Goal: Information Seeking & Learning: Find specific fact

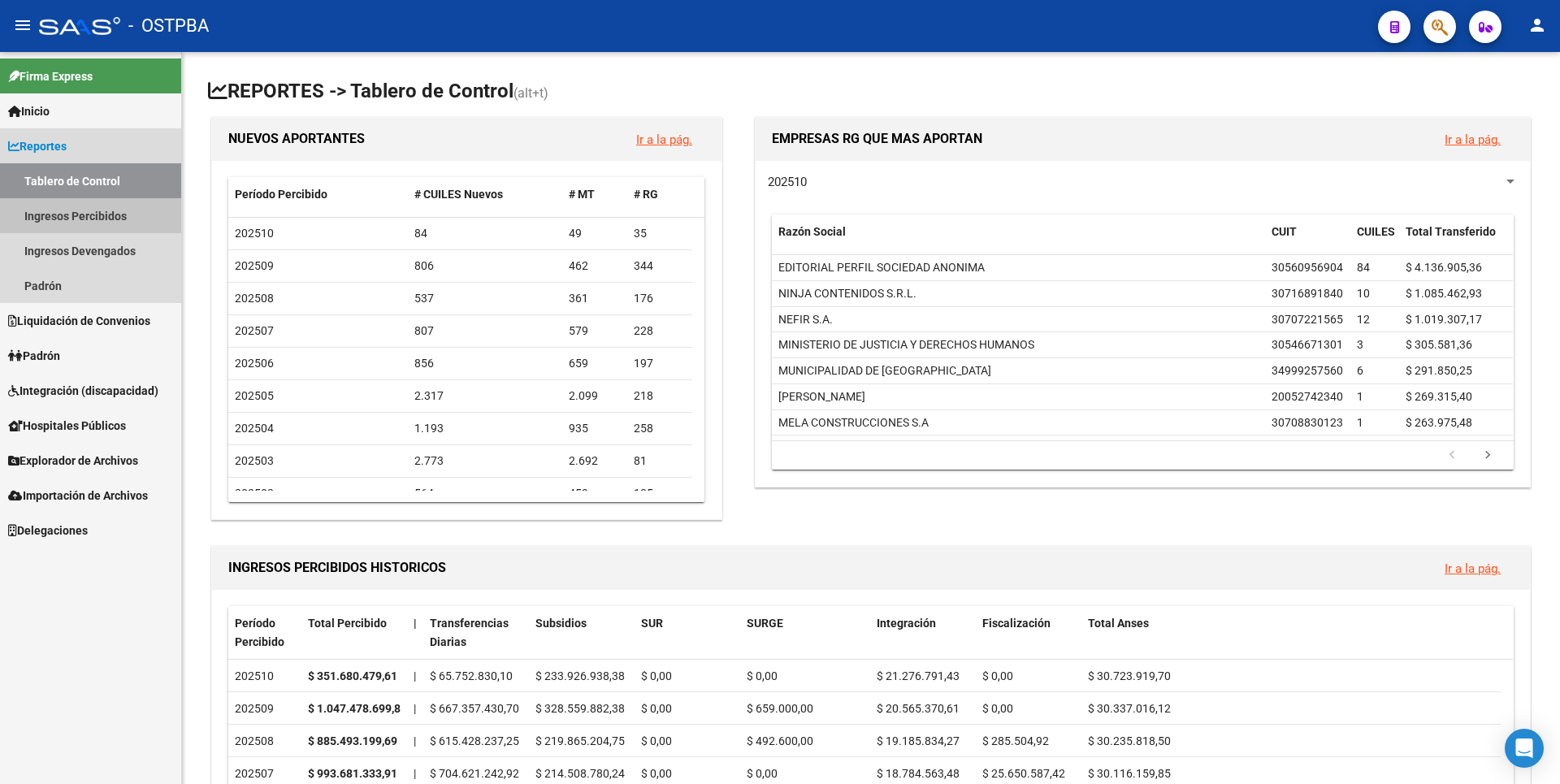
click at [105, 208] on link "Ingresos Percibidos" at bounding box center [90, 216] width 182 height 35
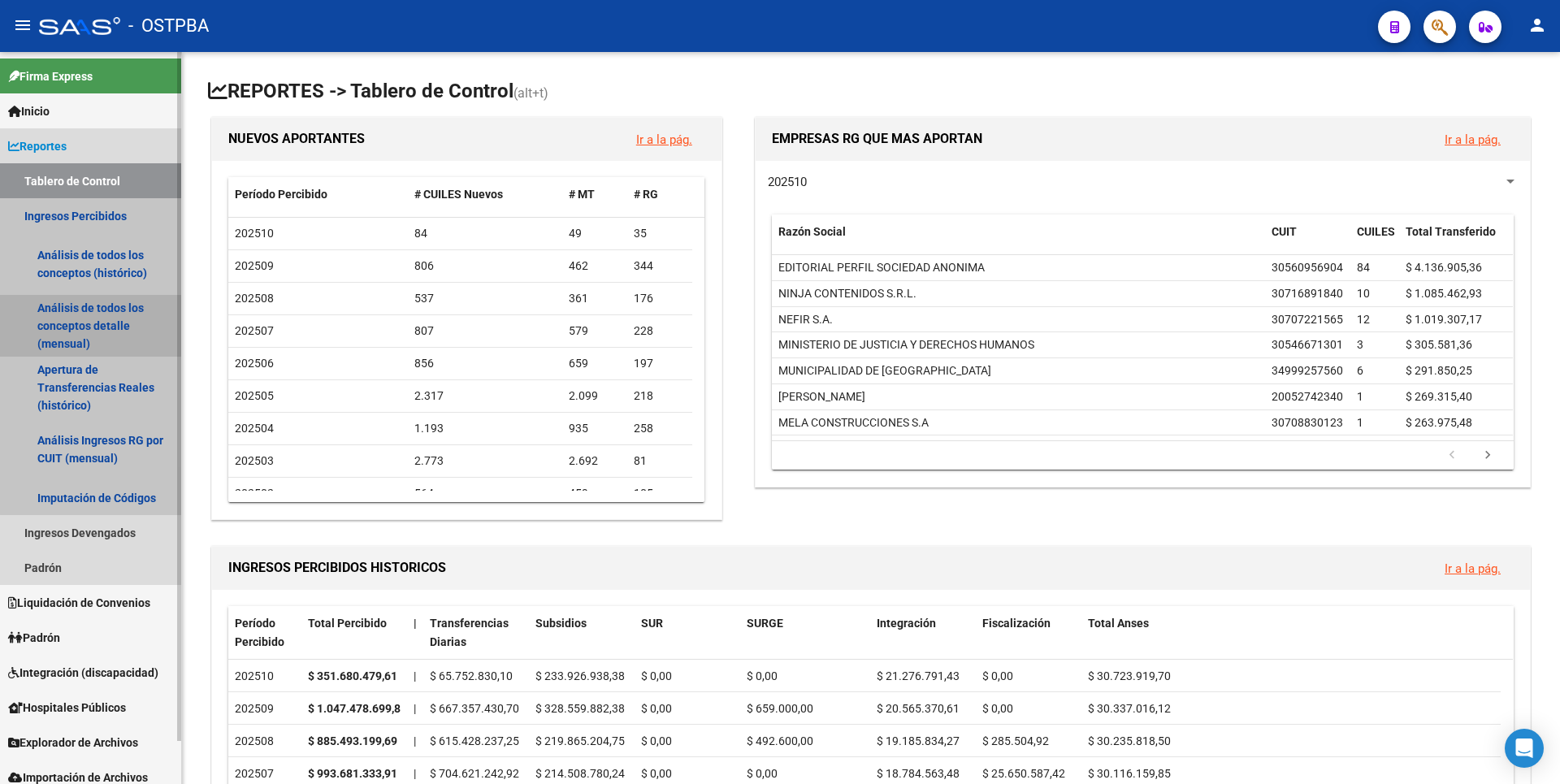
click at [120, 316] on link "Análisis de todos los conceptos detalle (mensual)" at bounding box center [90, 325] width 182 height 62
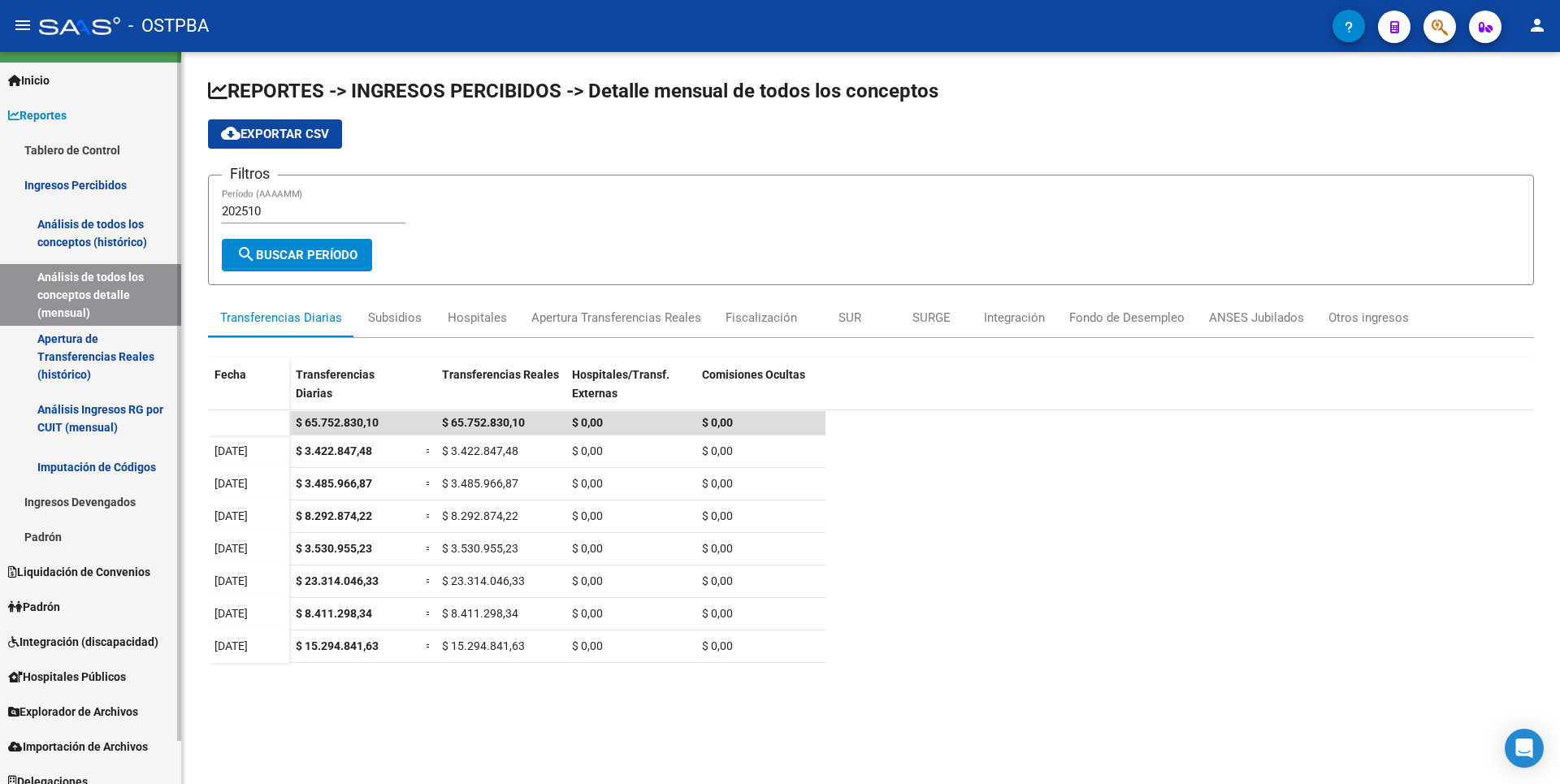
scroll to position [45, 0]
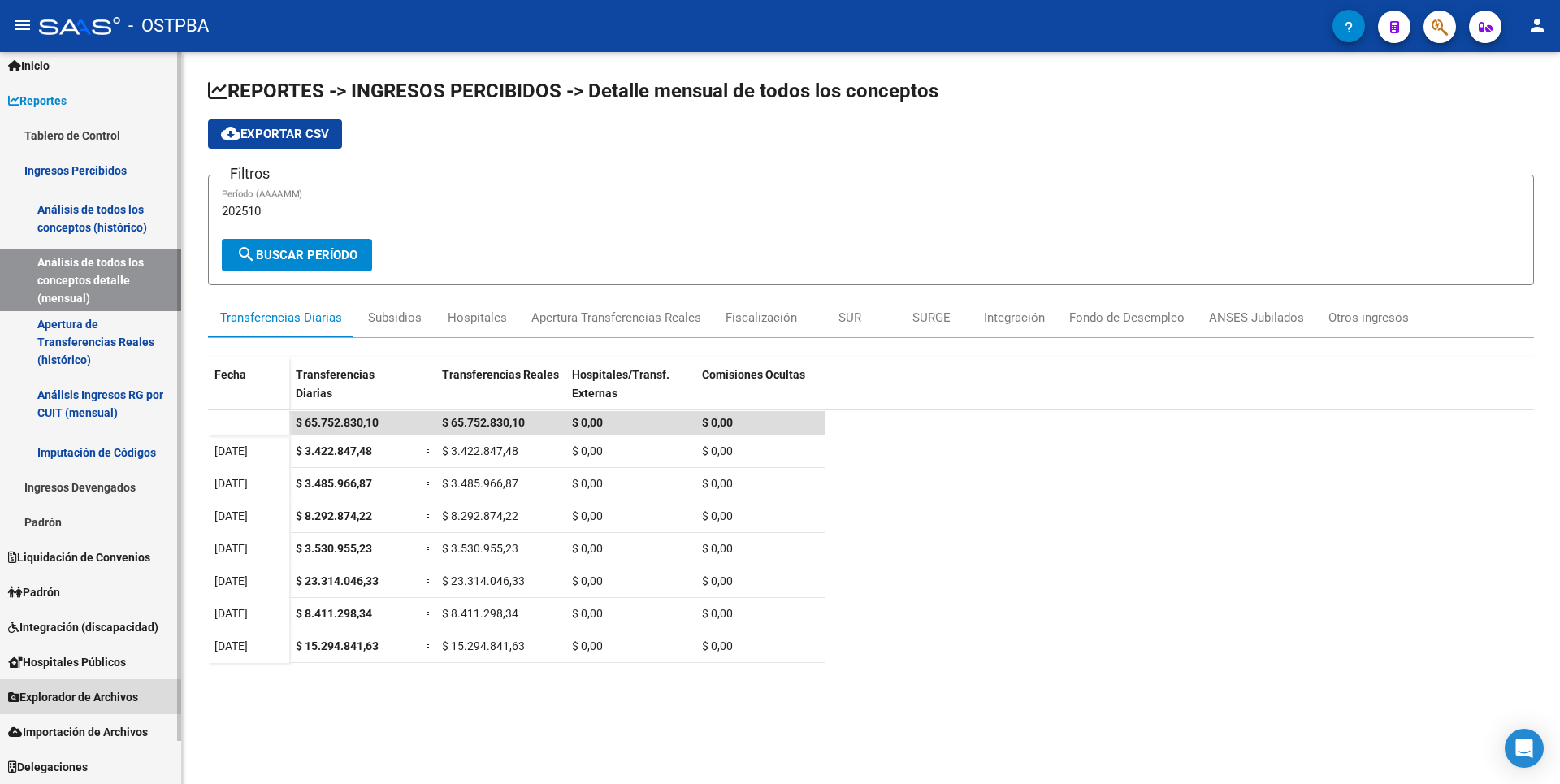
click at [83, 690] on span "Explorador de Archivos" at bounding box center [73, 696] width 130 height 18
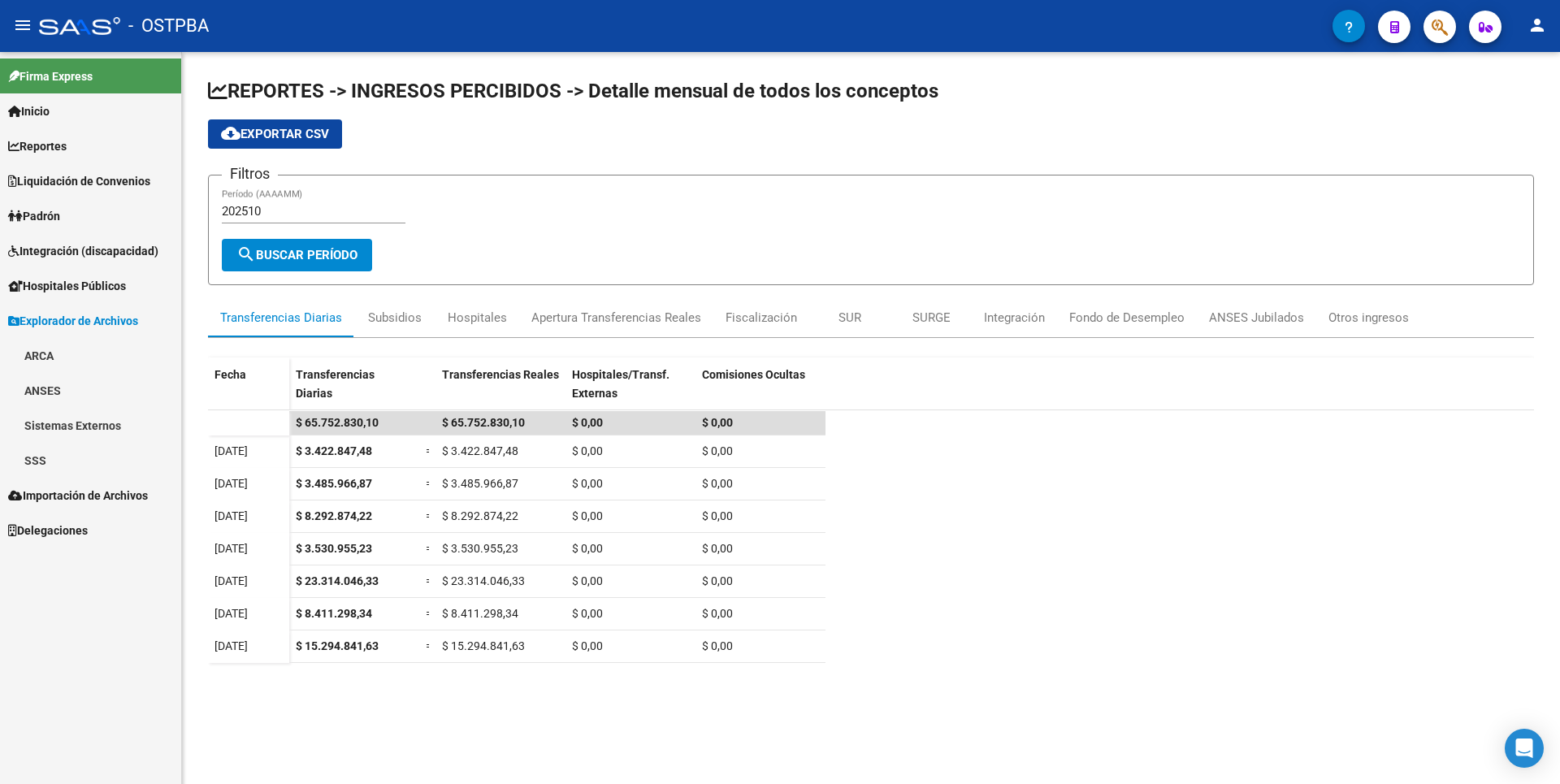
scroll to position [0, 0]
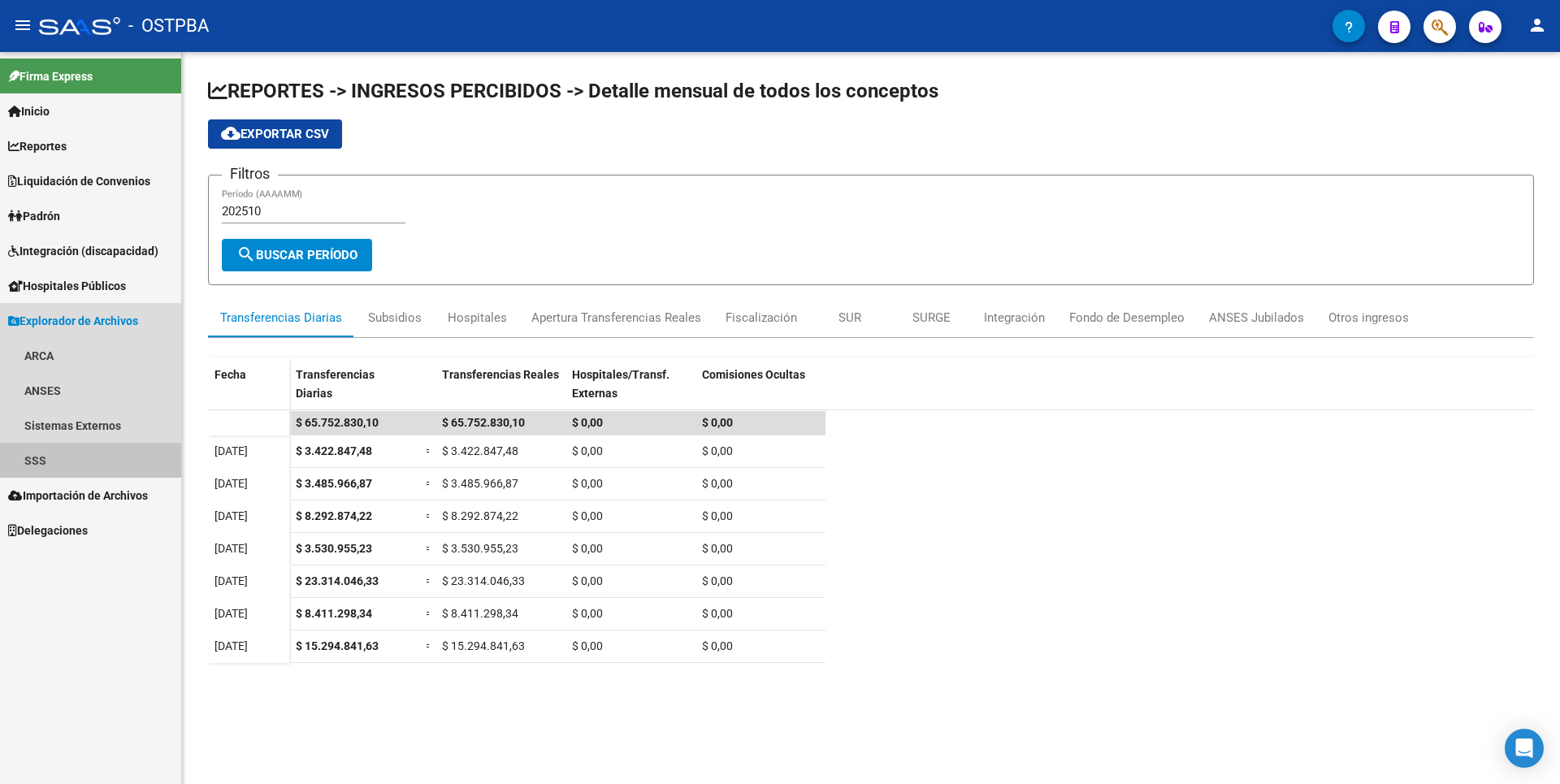
click at [41, 470] on link "SSS" at bounding box center [90, 460] width 182 height 35
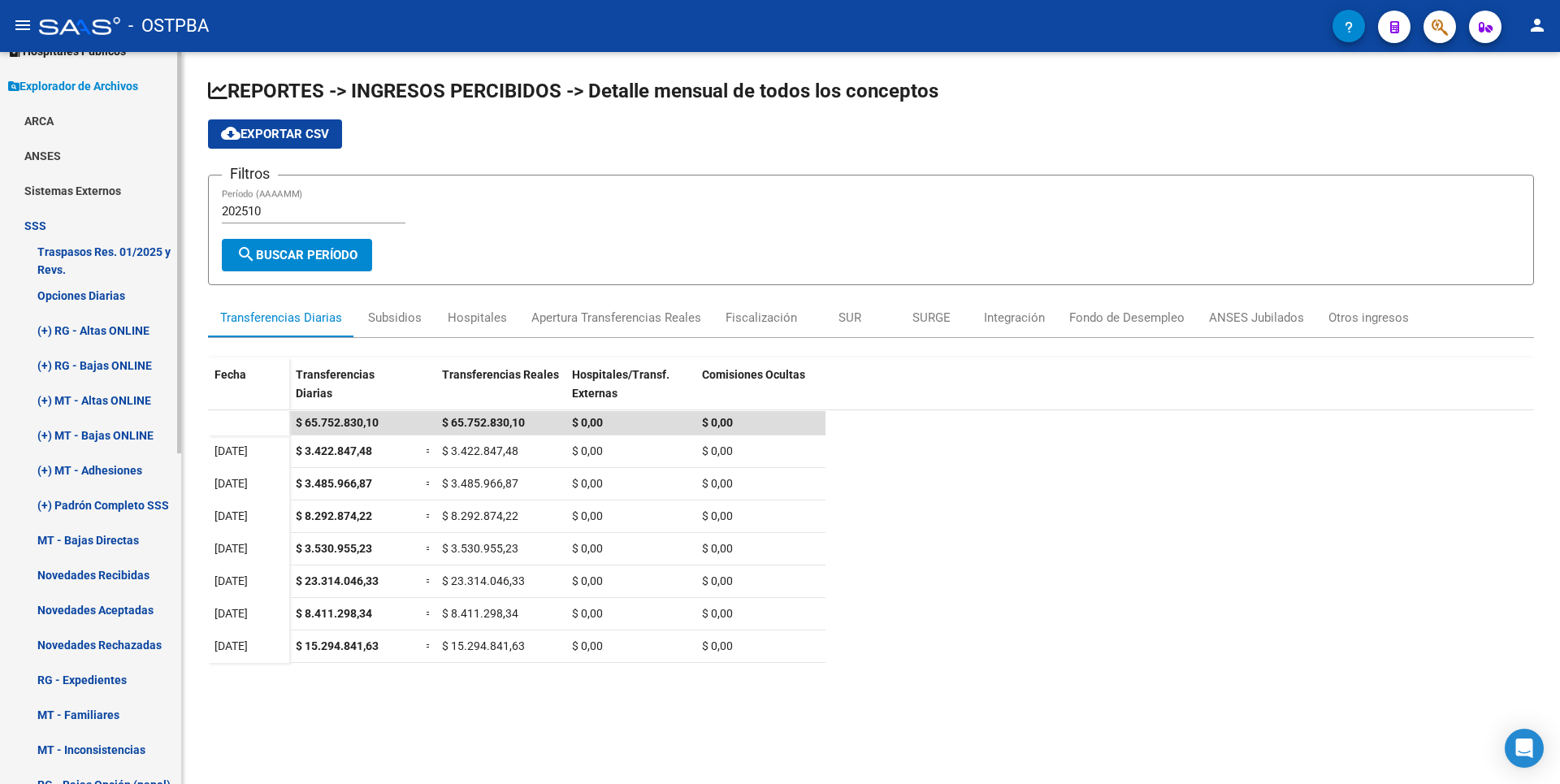
scroll to position [243, 0]
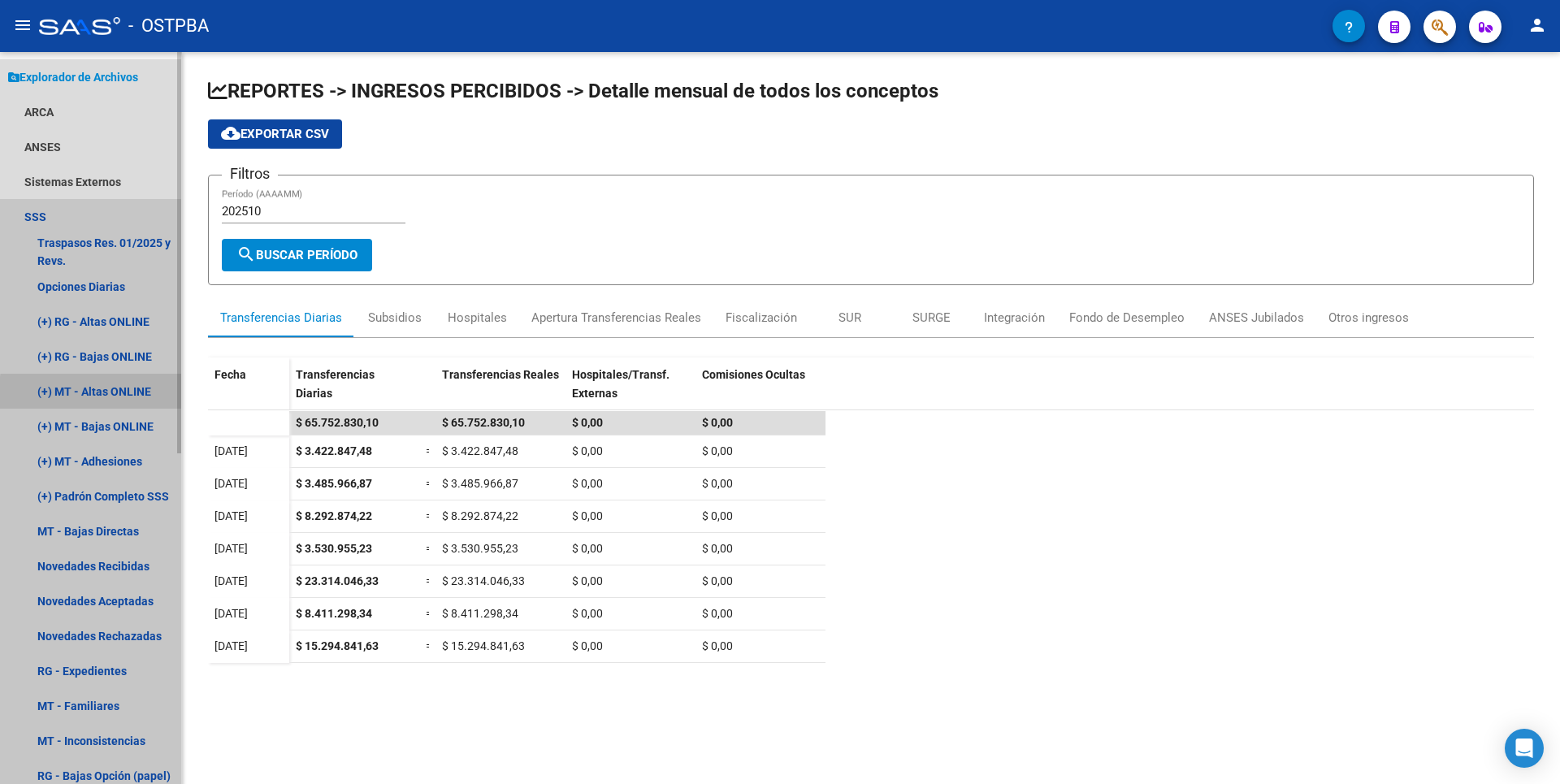
click at [113, 394] on link "(+) MT - Altas ONLINE" at bounding box center [90, 392] width 182 height 35
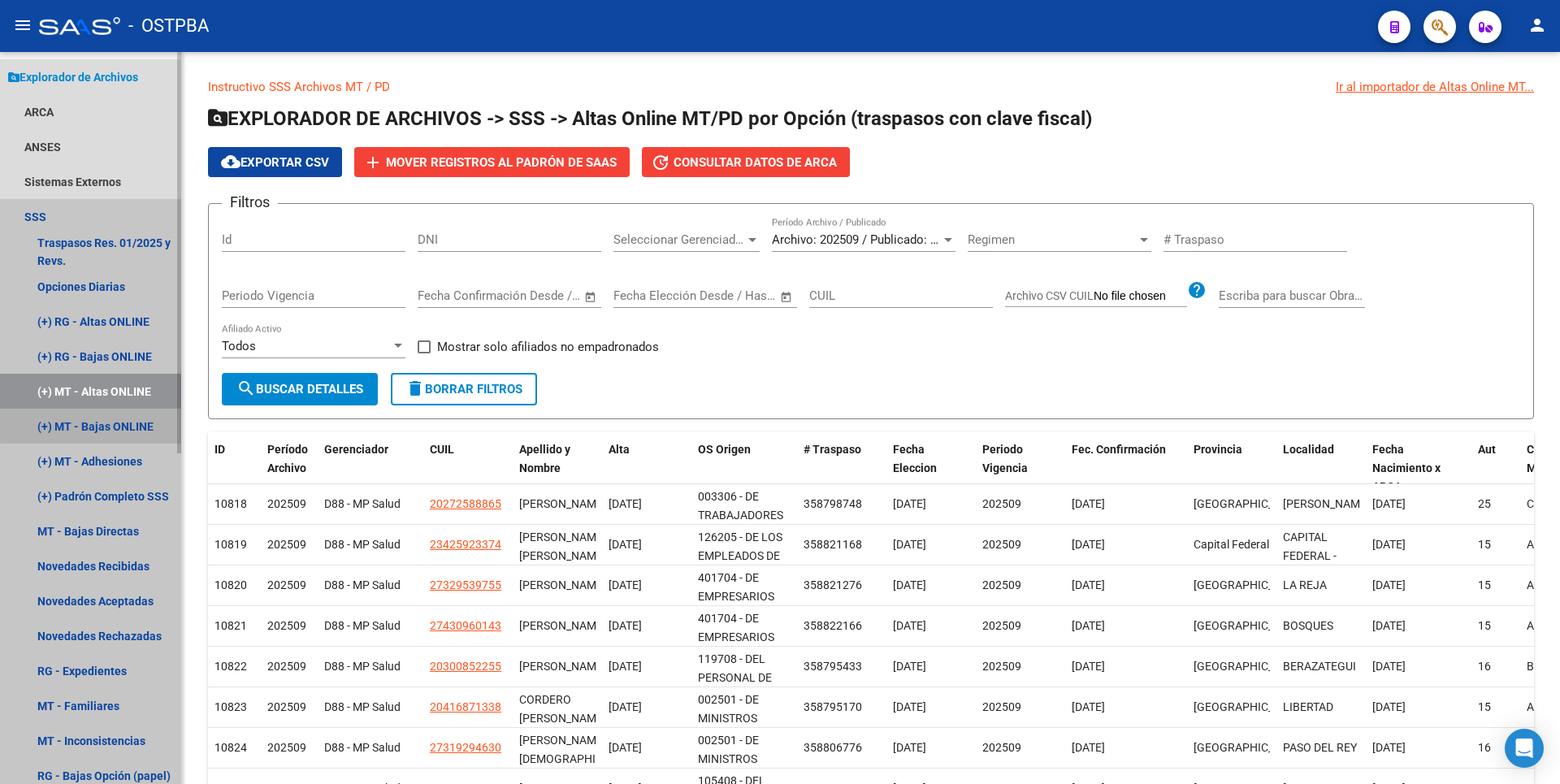
click at [119, 422] on link "(+) MT - Bajas ONLINE" at bounding box center [90, 426] width 182 height 35
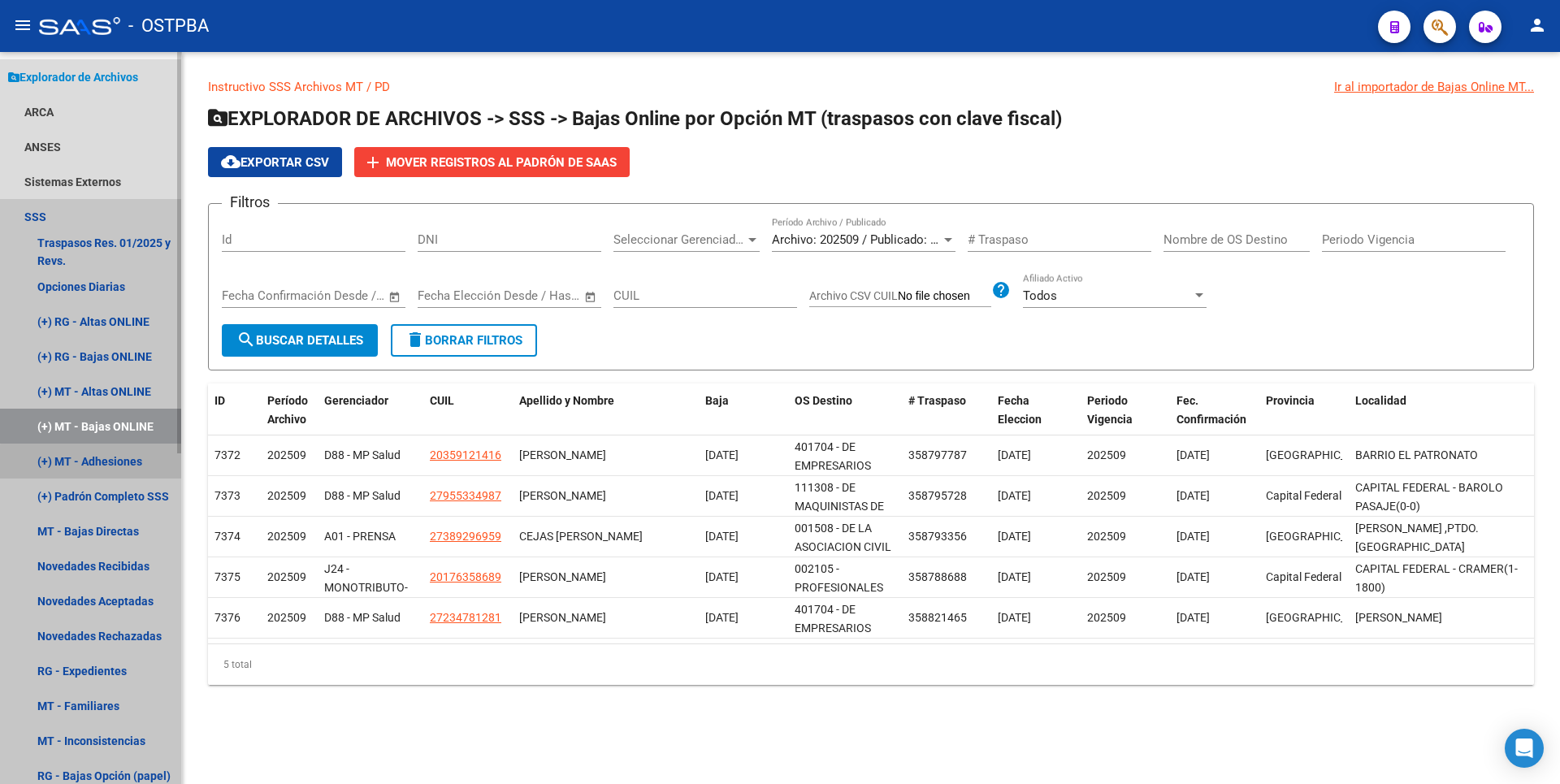
click at [118, 469] on link "(+) MT - Adhesiones" at bounding box center [90, 461] width 182 height 35
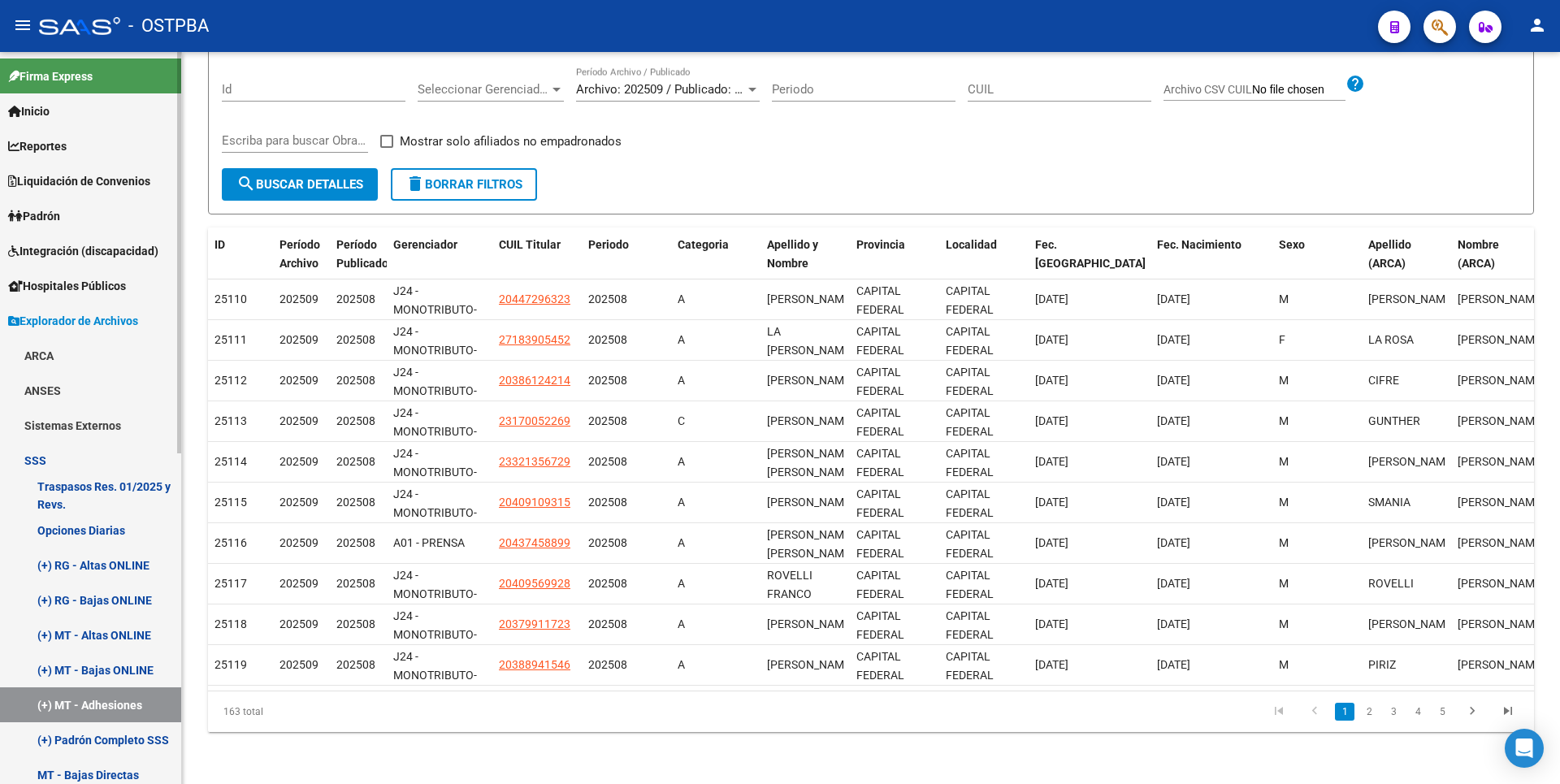
click at [46, 211] on span "Padrón" at bounding box center [34, 216] width 52 height 18
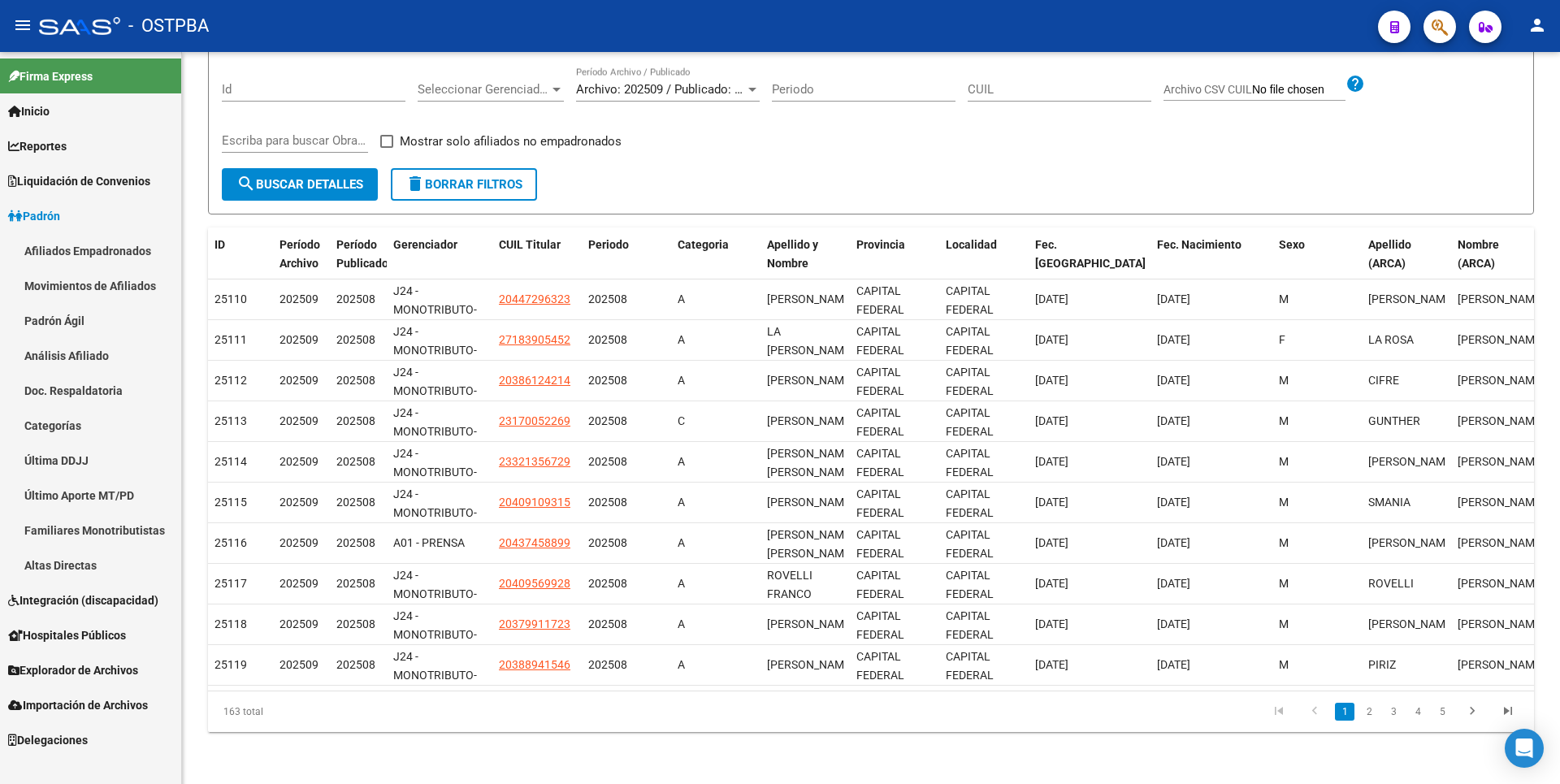
click at [69, 358] on link "Análisis Afiliado" at bounding box center [90, 356] width 182 height 35
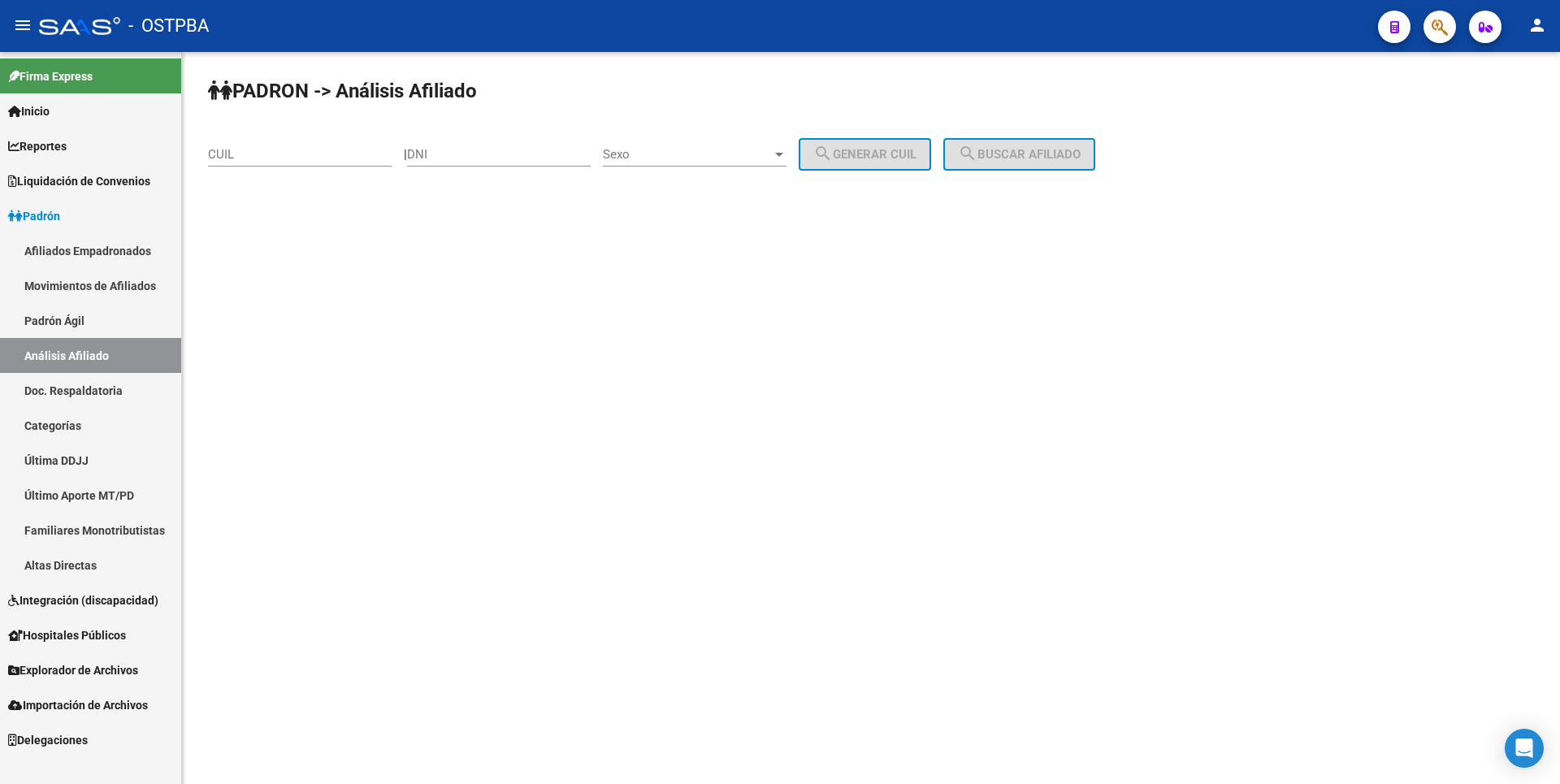
click at [240, 148] on input "CUIL" at bounding box center [299, 155] width 183 height 15
paste input "27-37122548-5"
click at [1054, 151] on span "search Buscar afiliado" at bounding box center [1018, 155] width 123 height 15
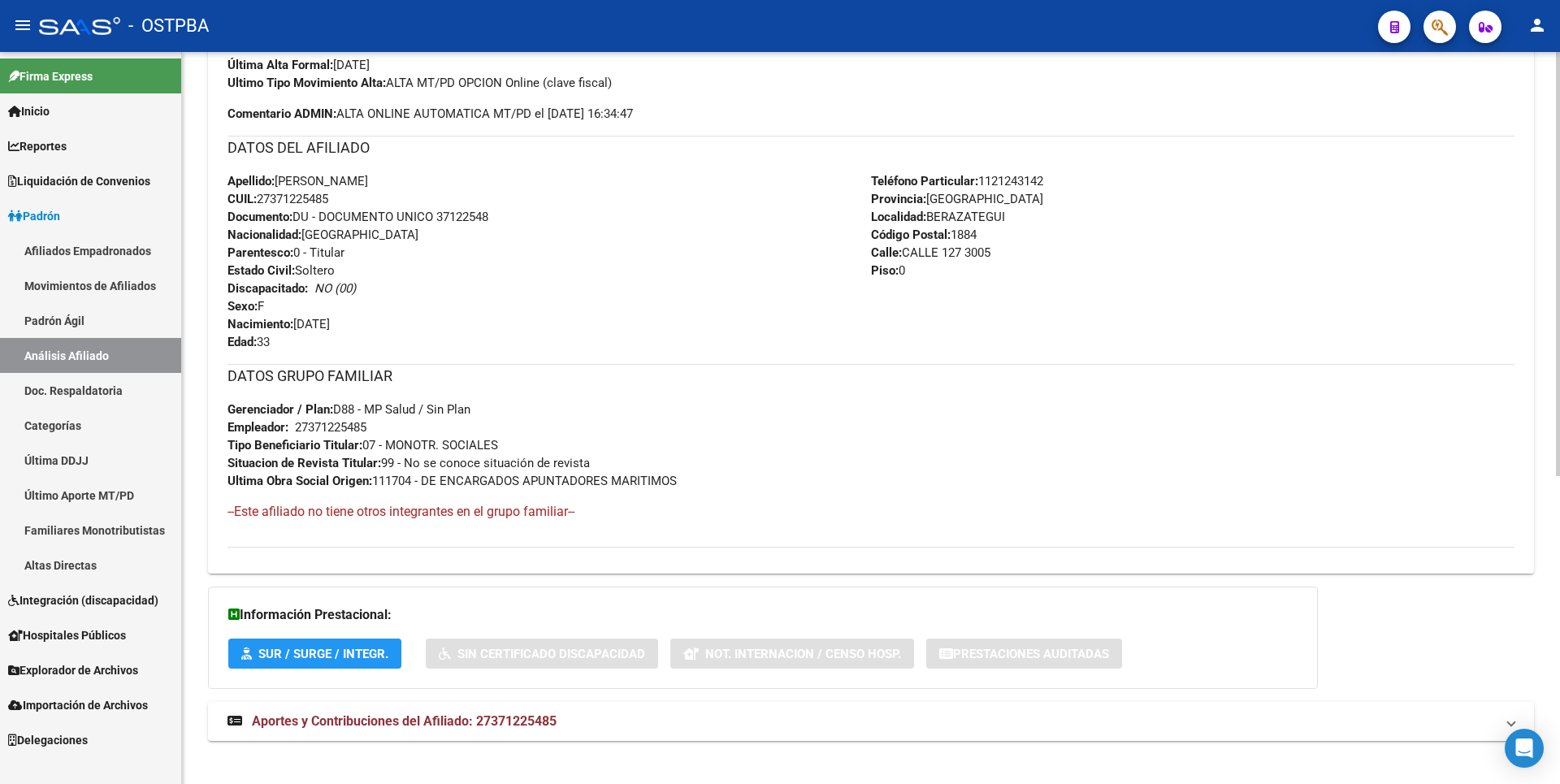
scroll to position [531, 0]
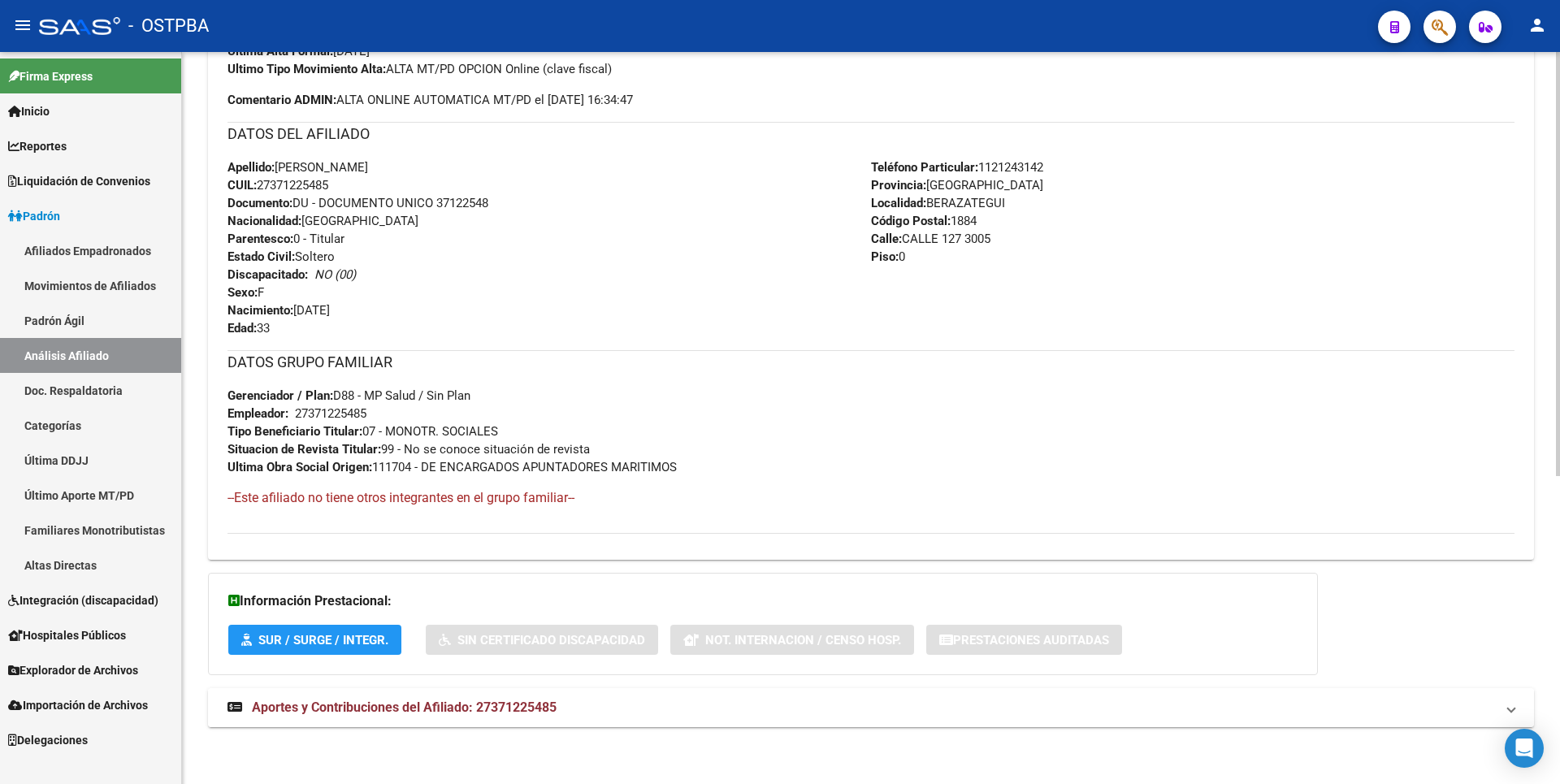
click at [491, 718] on mat-expansion-panel-header "Aportes y Contribuciones del Afiliado: 27371225485" at bounding box center [871, 708] width 1326 height 39
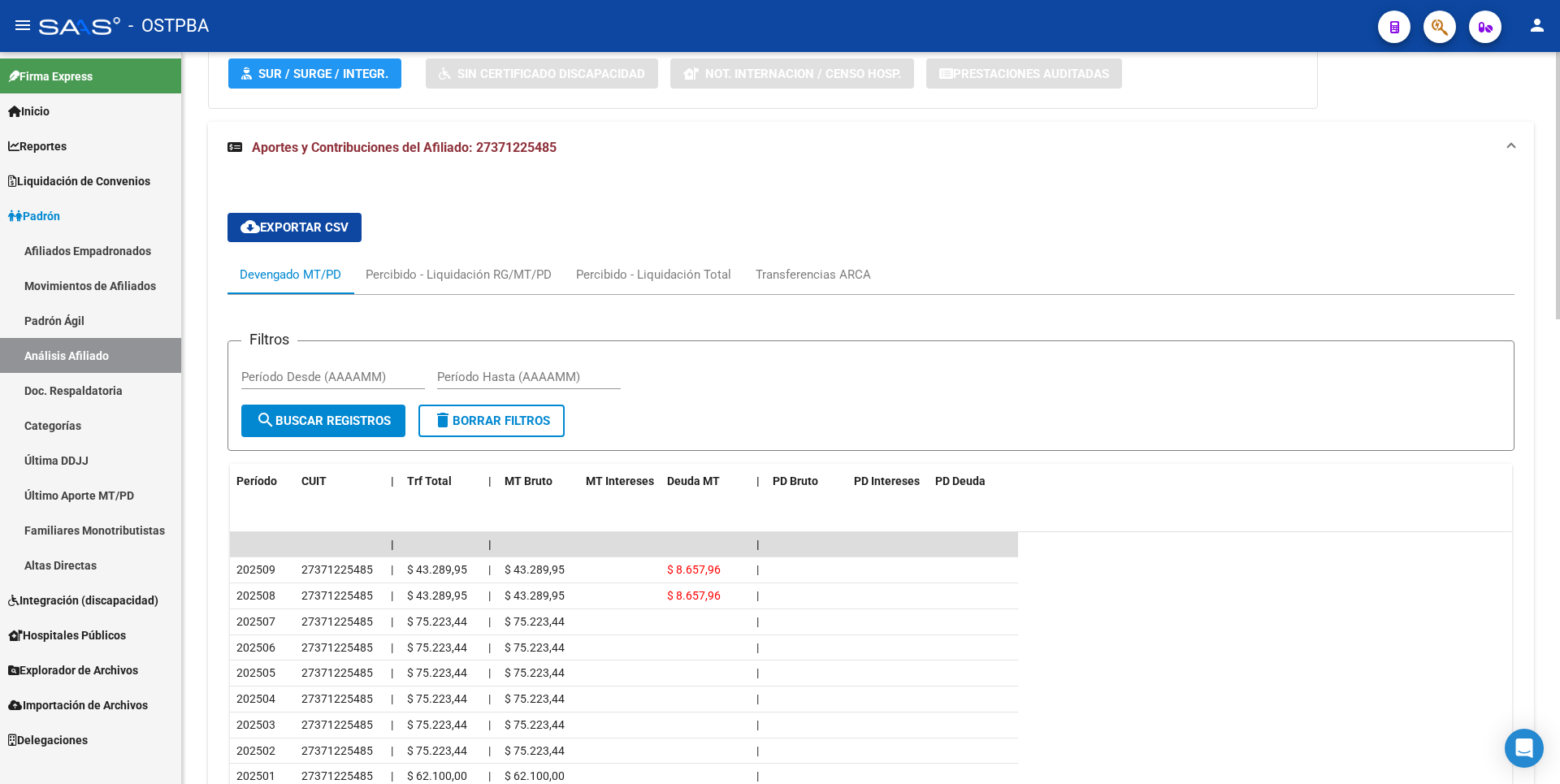
scroll to position [1270, 0]
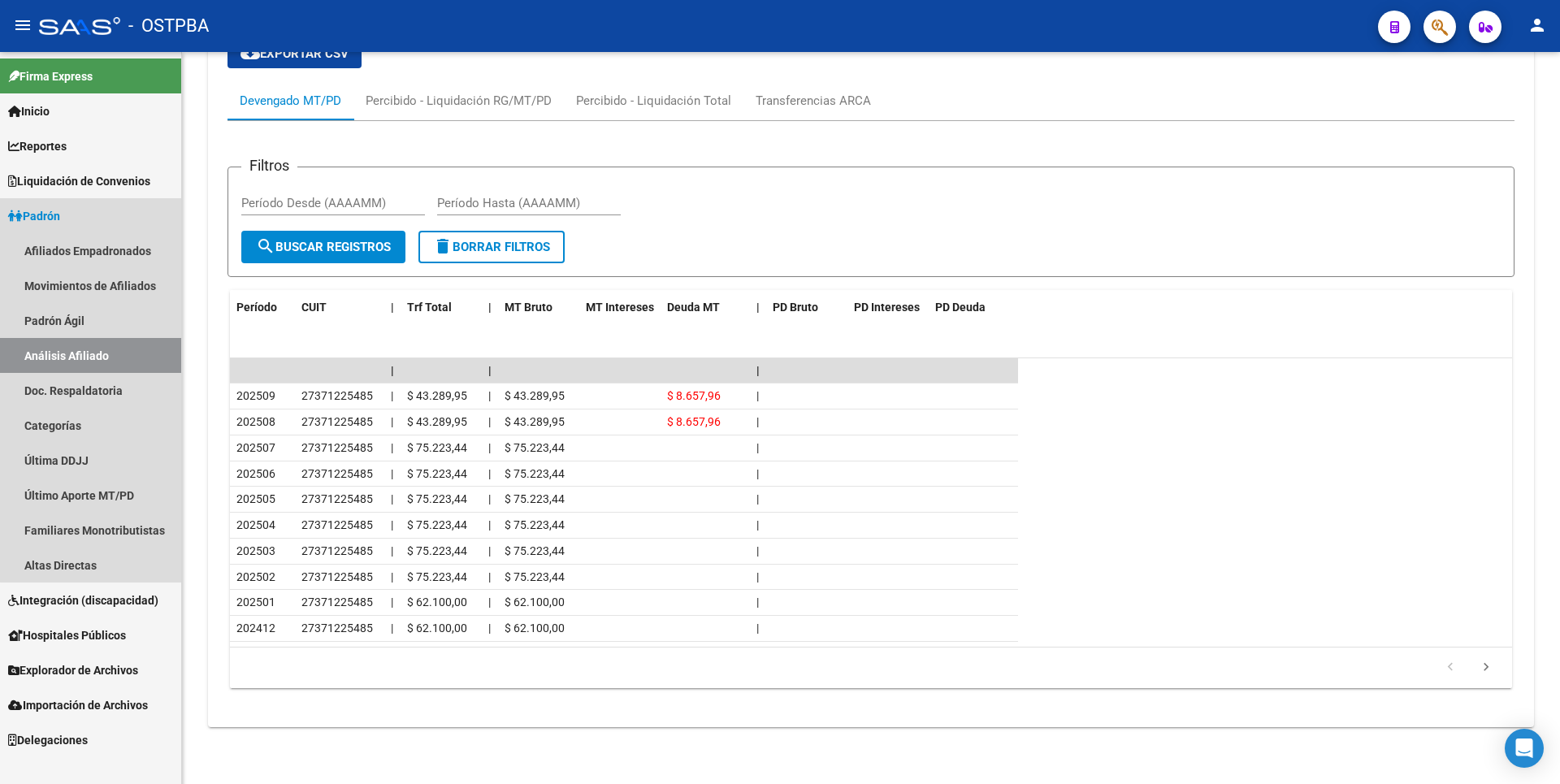
click at [122, 351] on link "Análisis Afiliado" at bounding box center [90, 356] width 182 height 35
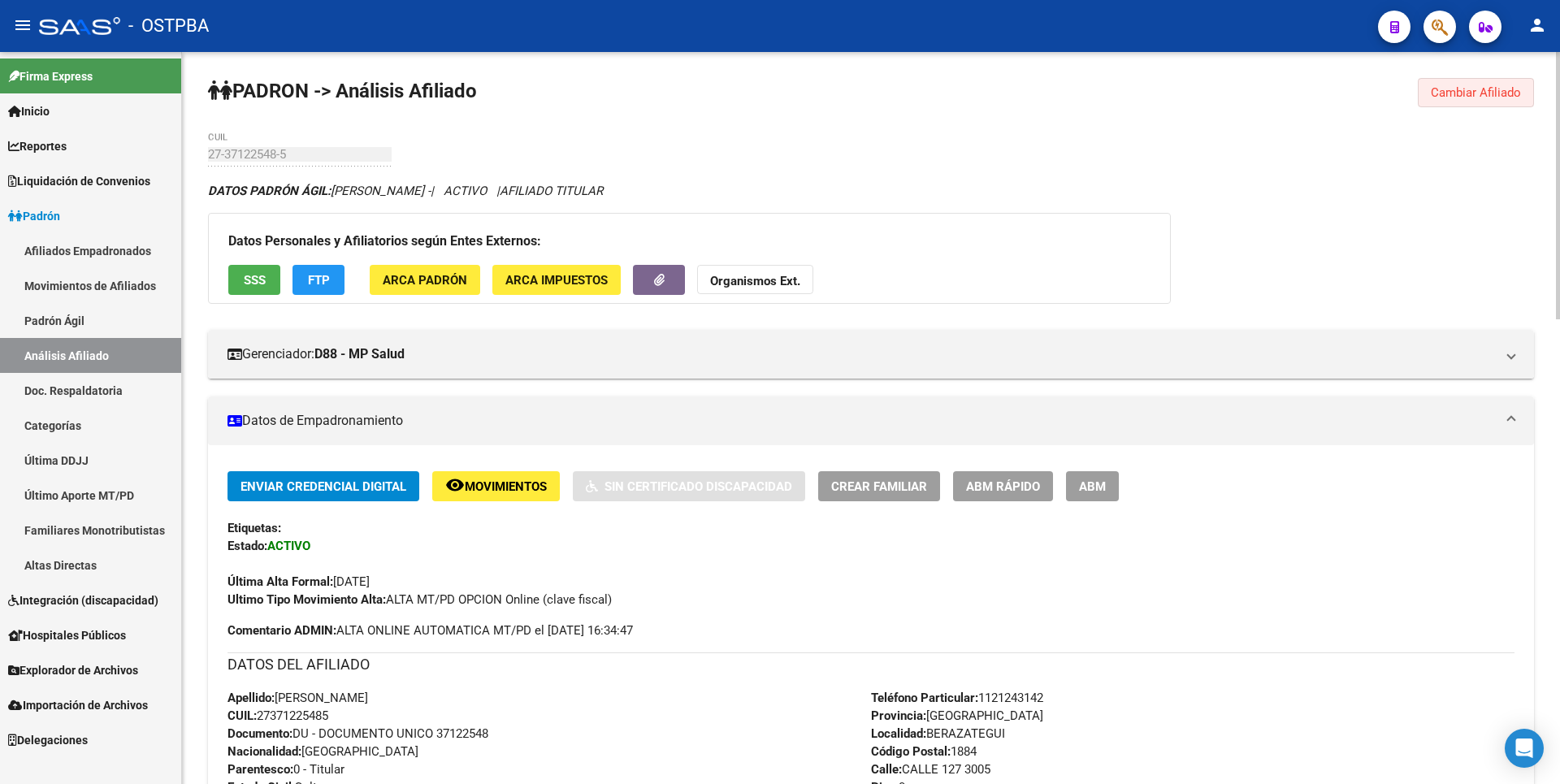
click at [1518, 87] on span "Cambiar Afiliado" at bounding box center [1476, 93] width 90 height 15
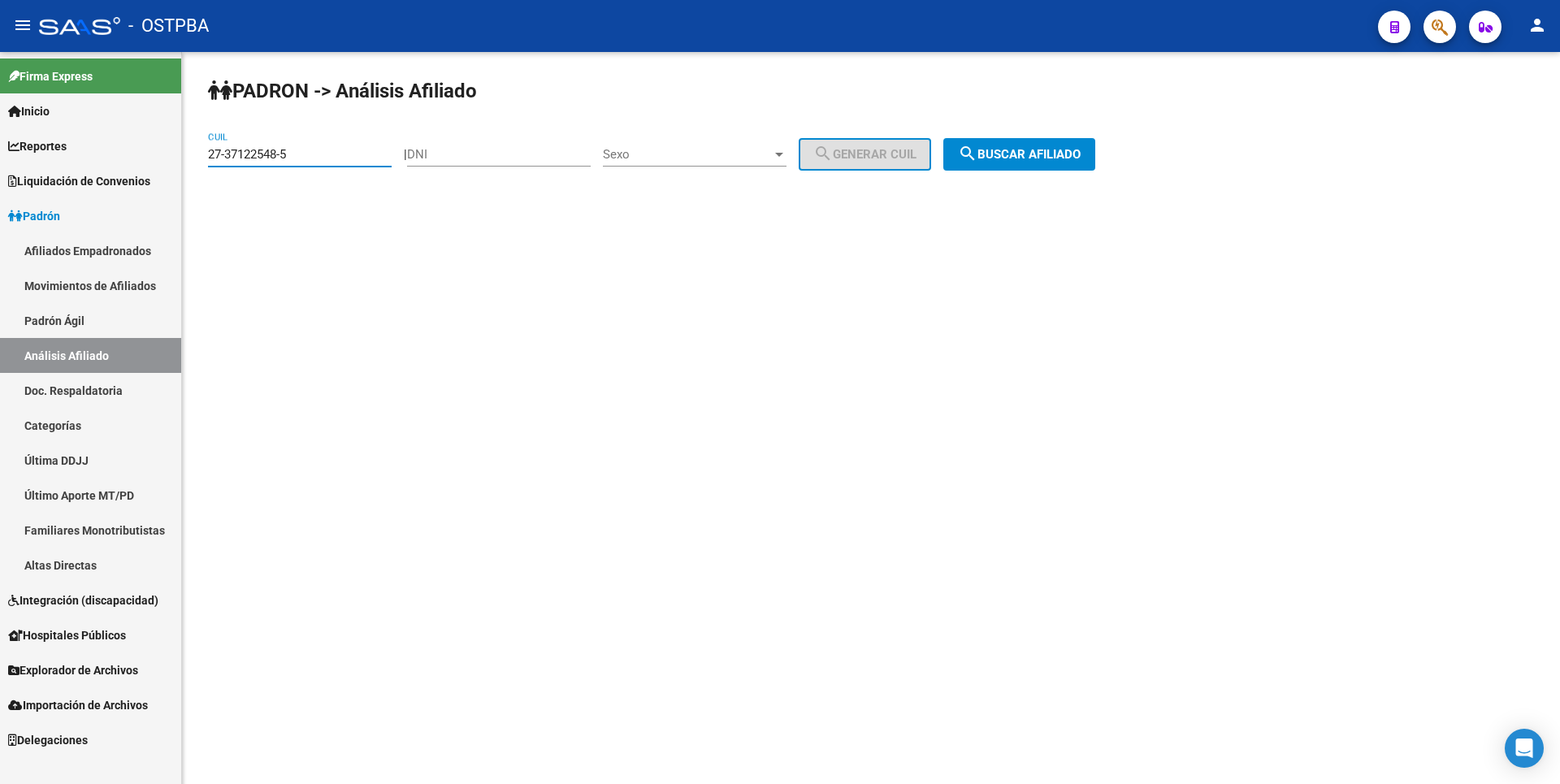
drag, startPoint x: 323, startPoint y: 154, endPoint x: 47, endPoint y: 146, distance: 276.1
click at [51, 146] on mat-sidenav-container "Firma Express Inicio Calendario SSS Instructivos Contacto OS Reportes Tablero d…" at bounding box center [780, 417] width 1560 height 731
paste input "95894393-3"
type input "27-95894393-3"
click at [1051, 141] on button "search Buscar afiliado" at bounding box center [1019, 154] width 152 height 32
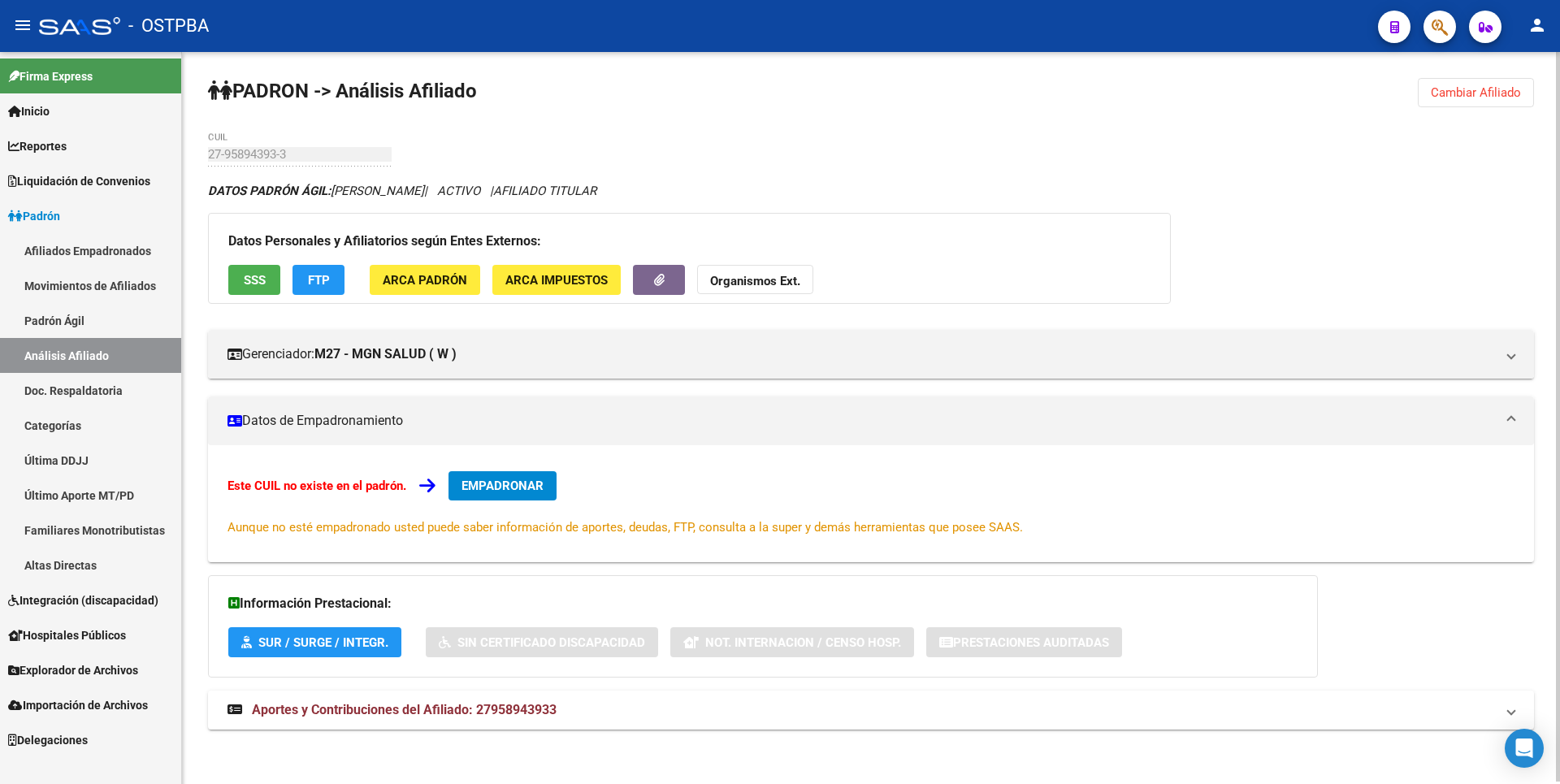
click at [532, 488] on span "EMPADRONAR" at bounding box center [502, 486] width 82 height 15
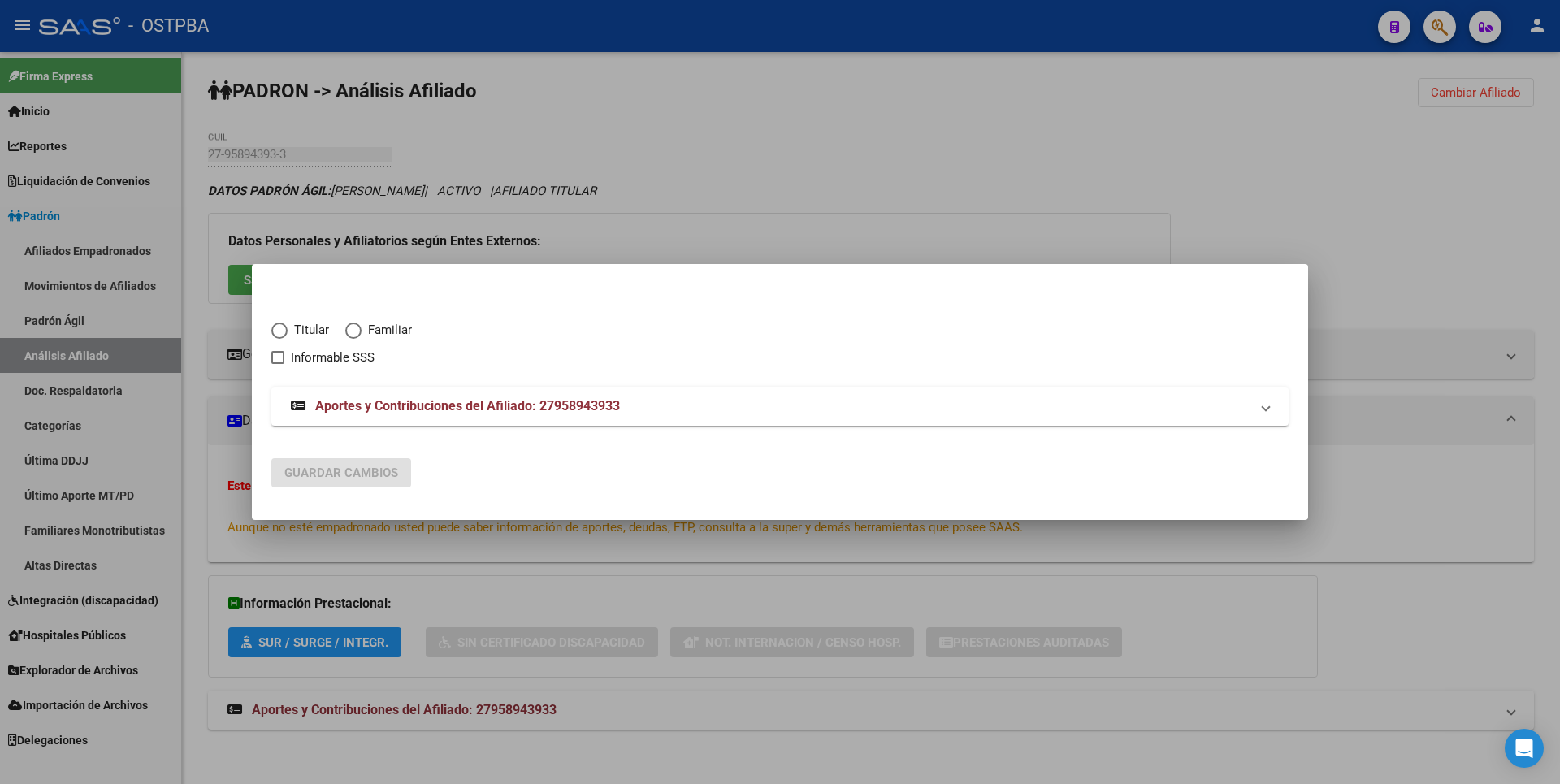
click at [284, 328] on span "Elija una opción" at bounding box center [279, 331] width 17 height 17
click at [284, 328] on input "Titular" at bounding box center [279, 331] width 17 height 17
radio input "true"
checkbox input "true"
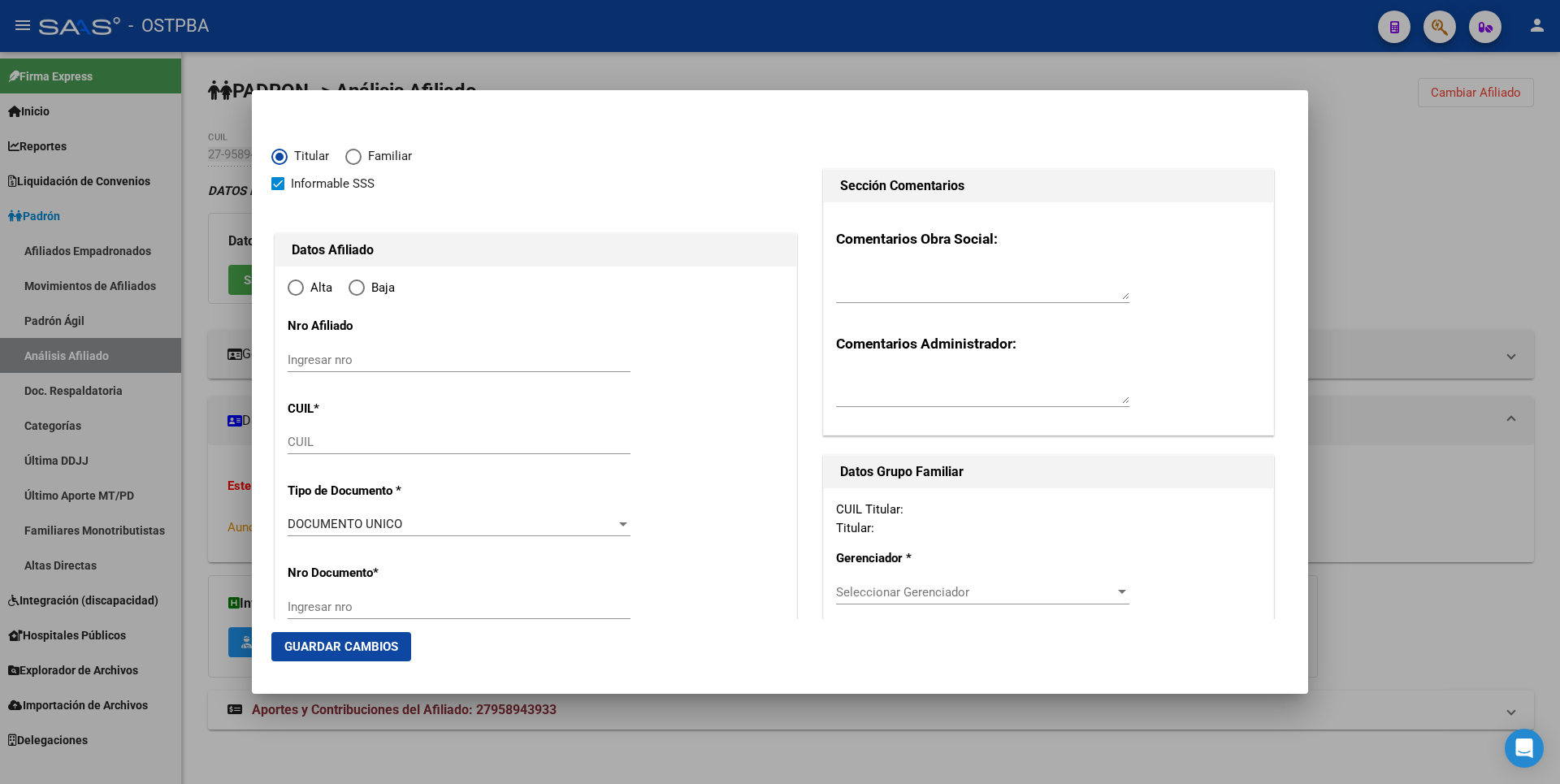
type input "27-95894393-3"
type input "95894393"
type input "[PERSON_NAME]"
type input "[DATE]"
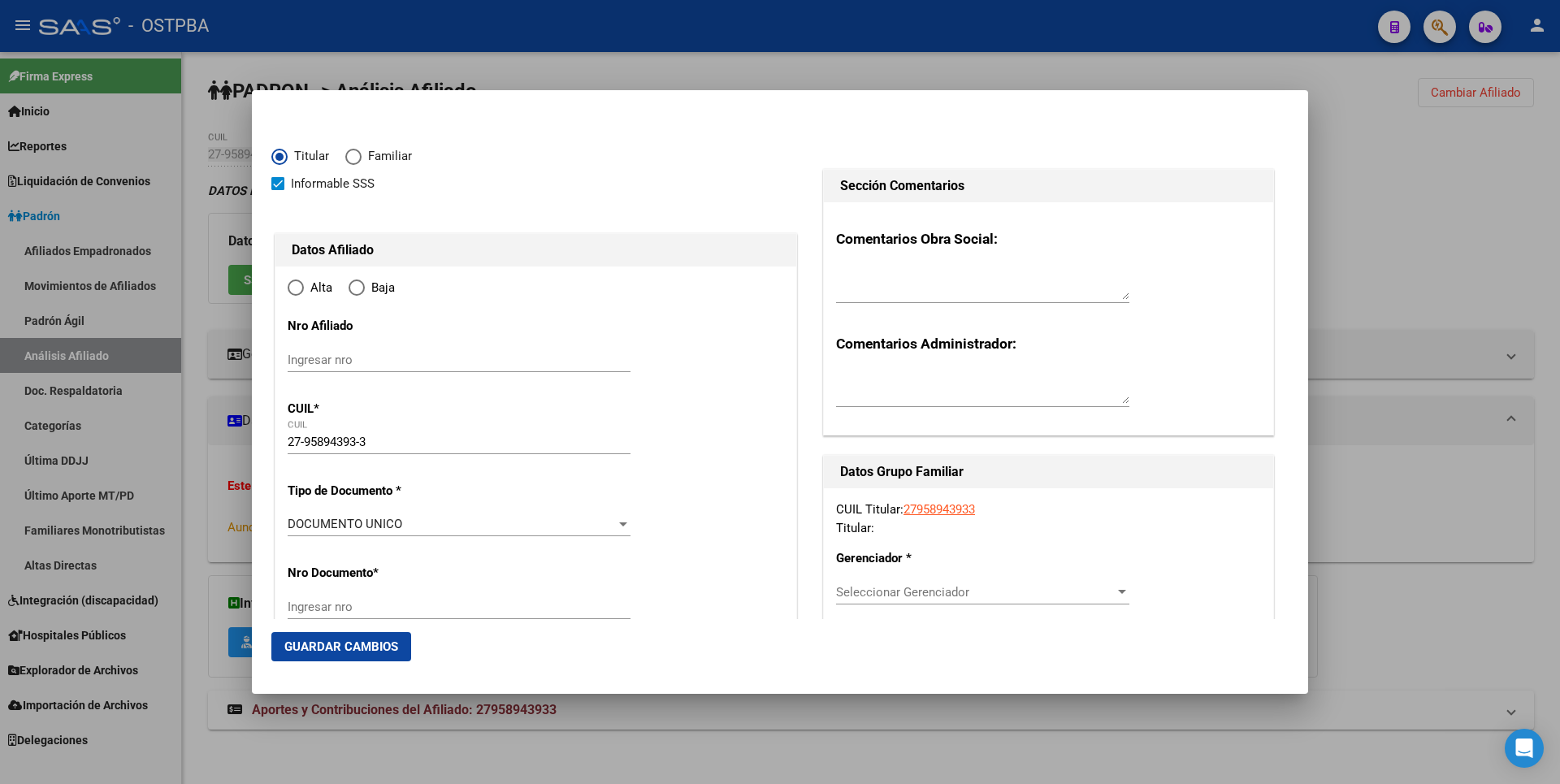
type input "CABA"
type input "1406"
type input "YERBAL"
type input "2417"
type input "10"
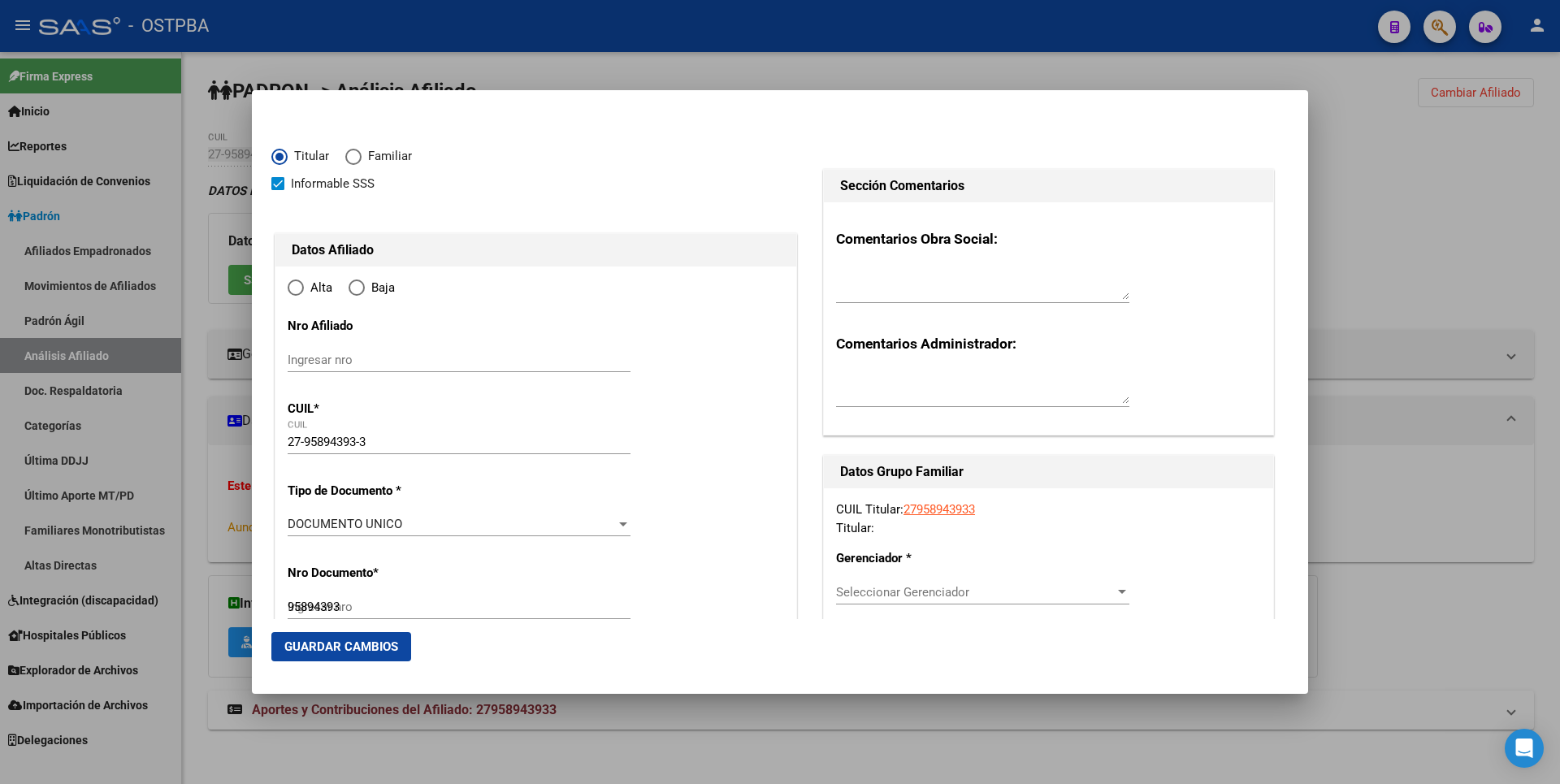
radio input "true"
type input "CABA"
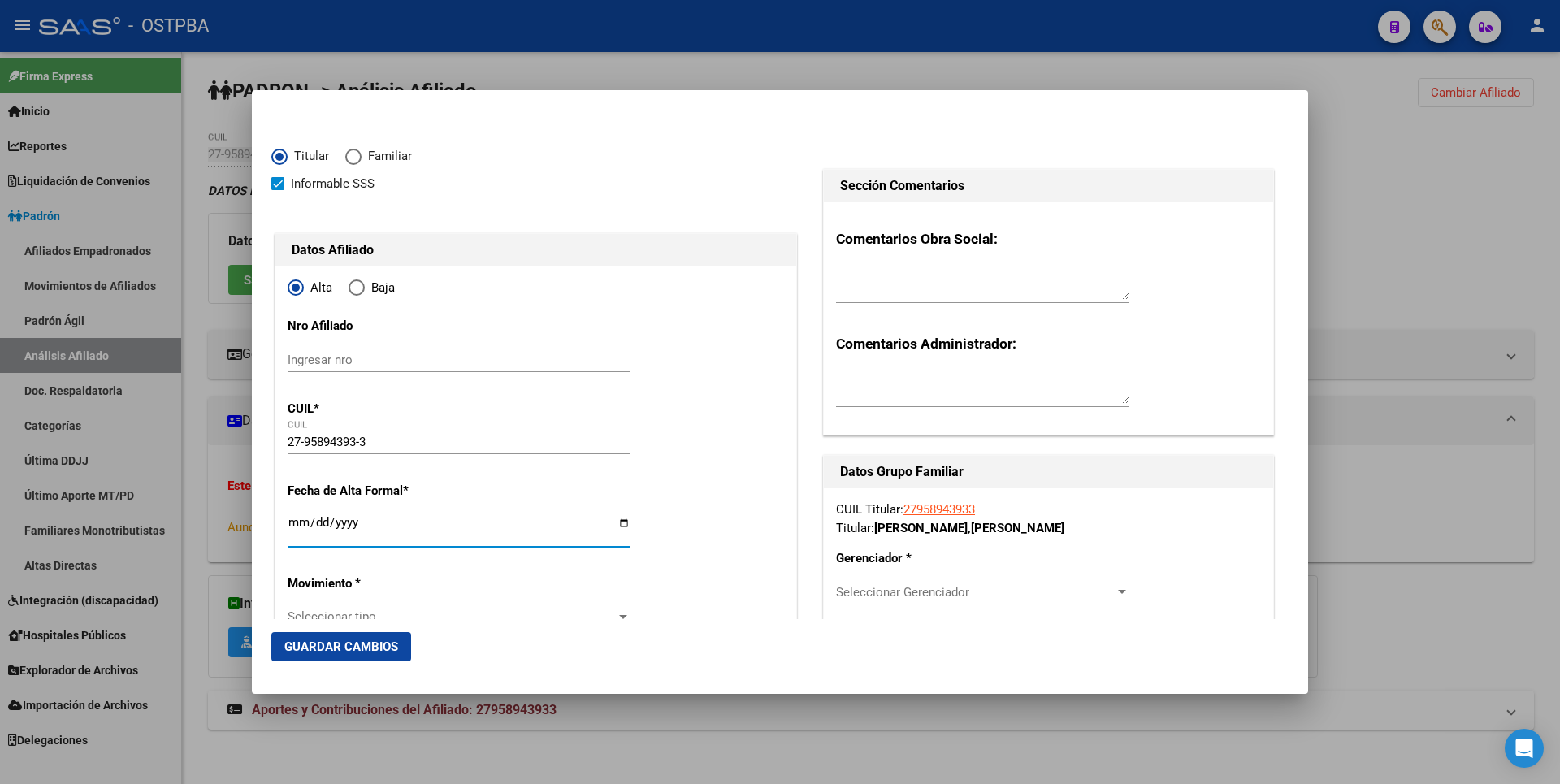
click at [295, 525] on input "Ingresar fecha" at bounding box center [459, 529] width 343 height 26
type input "[DATE]"
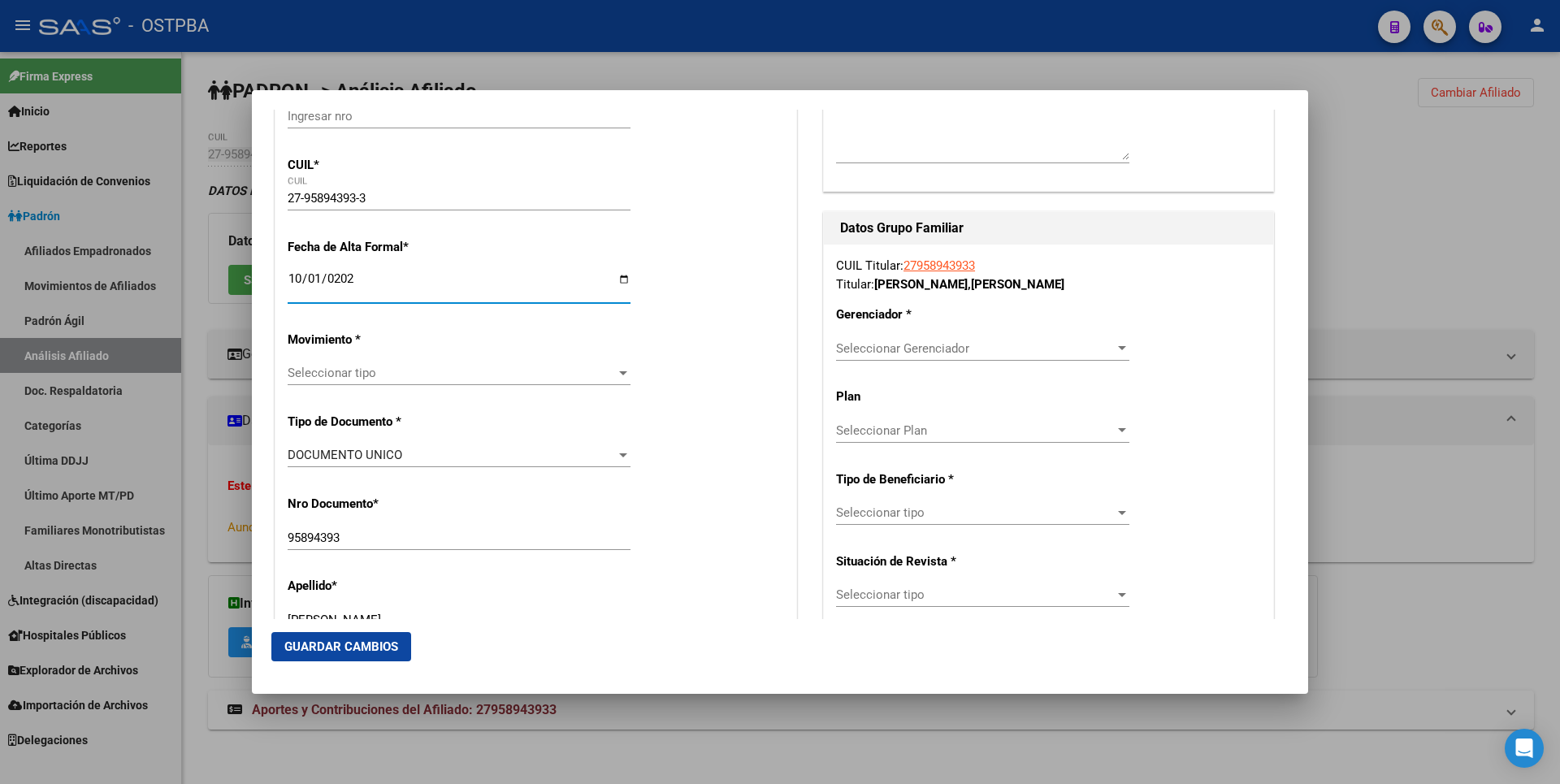
click at [621, 369] on div at bounding box center [623, 373] width 15 height 13
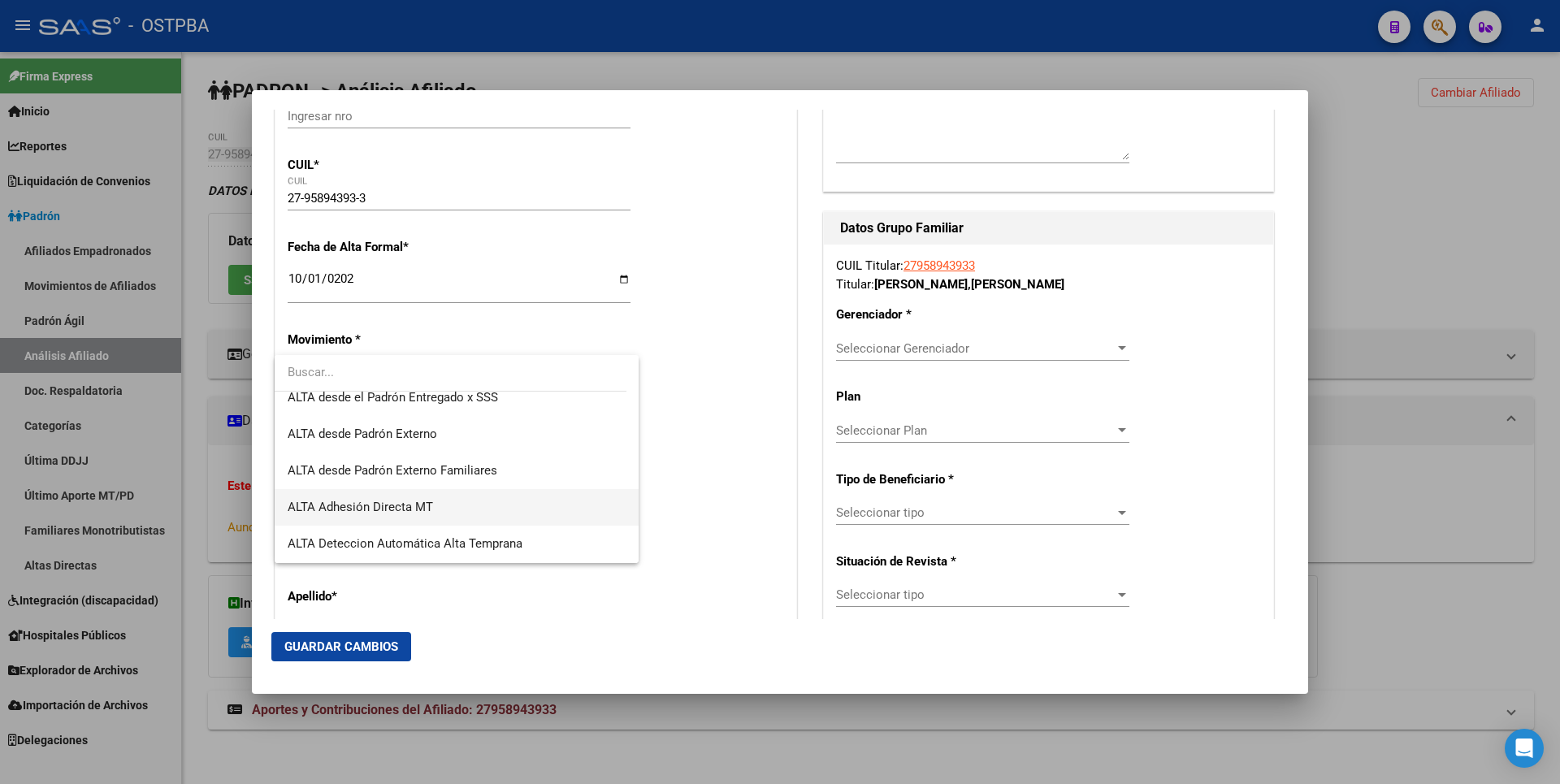
scroll to position [406, 0]
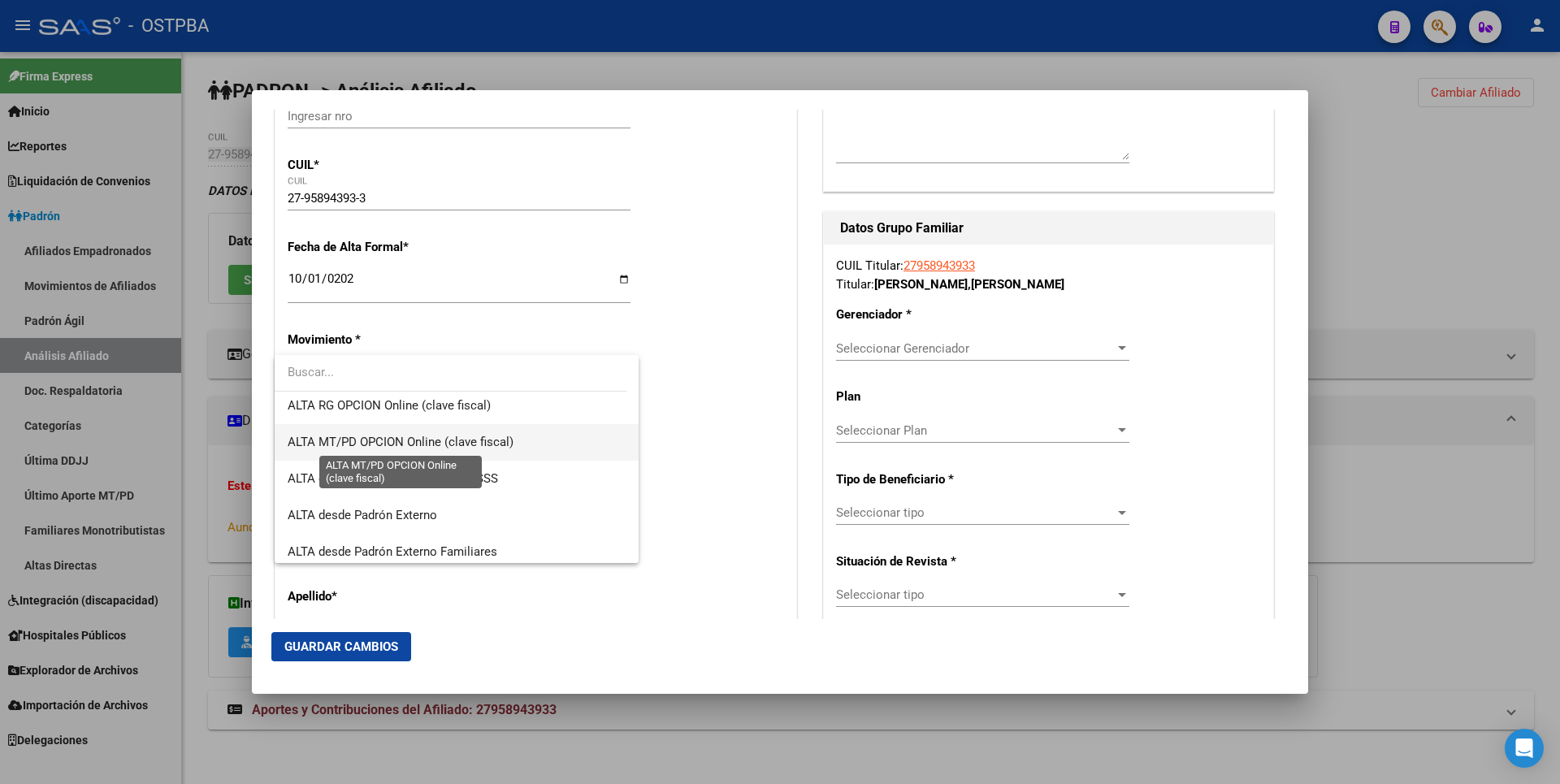
click at [468, 449] on span "ALTA MT/PD OPCION Online (clave fiscal)" at bounding box center [400, 442] width 226 height 15
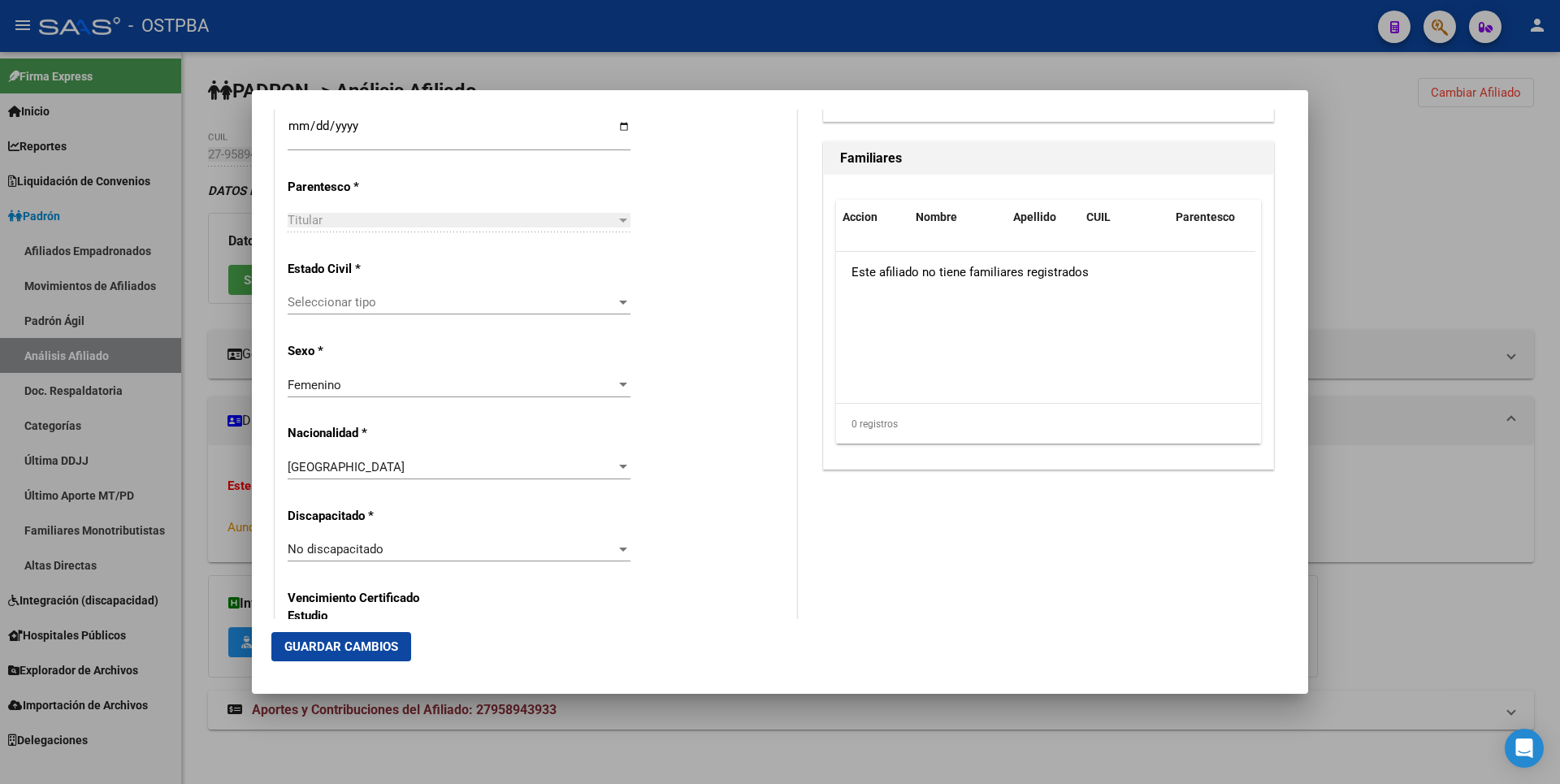
scroll to position [813, 0]
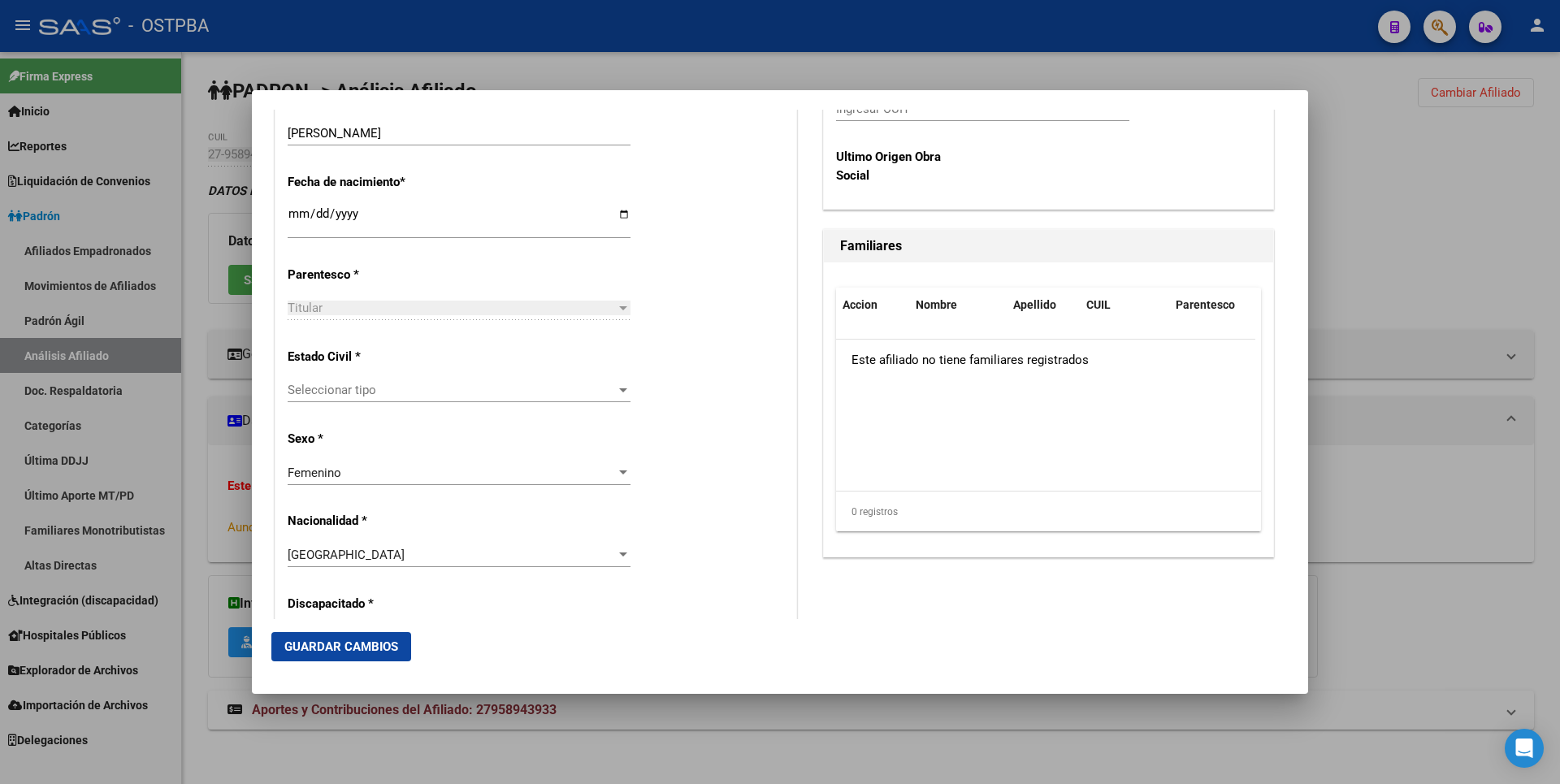
click at [616, 389] on div at bounding box center [623, 390] width 15 height 13
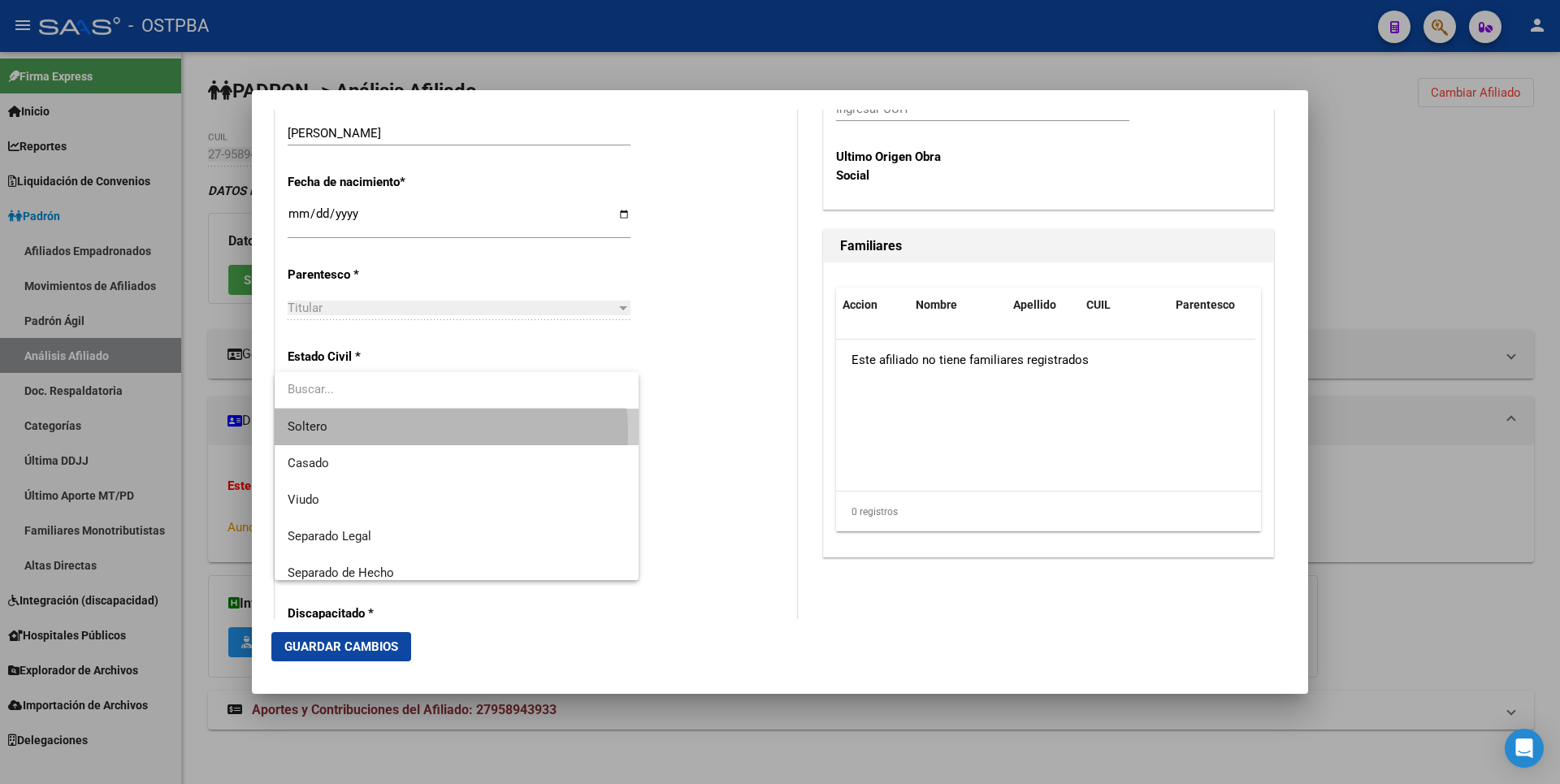
click at [346, 434] on span "Soltero" at bounding box center [456, 427] width 338 height 37
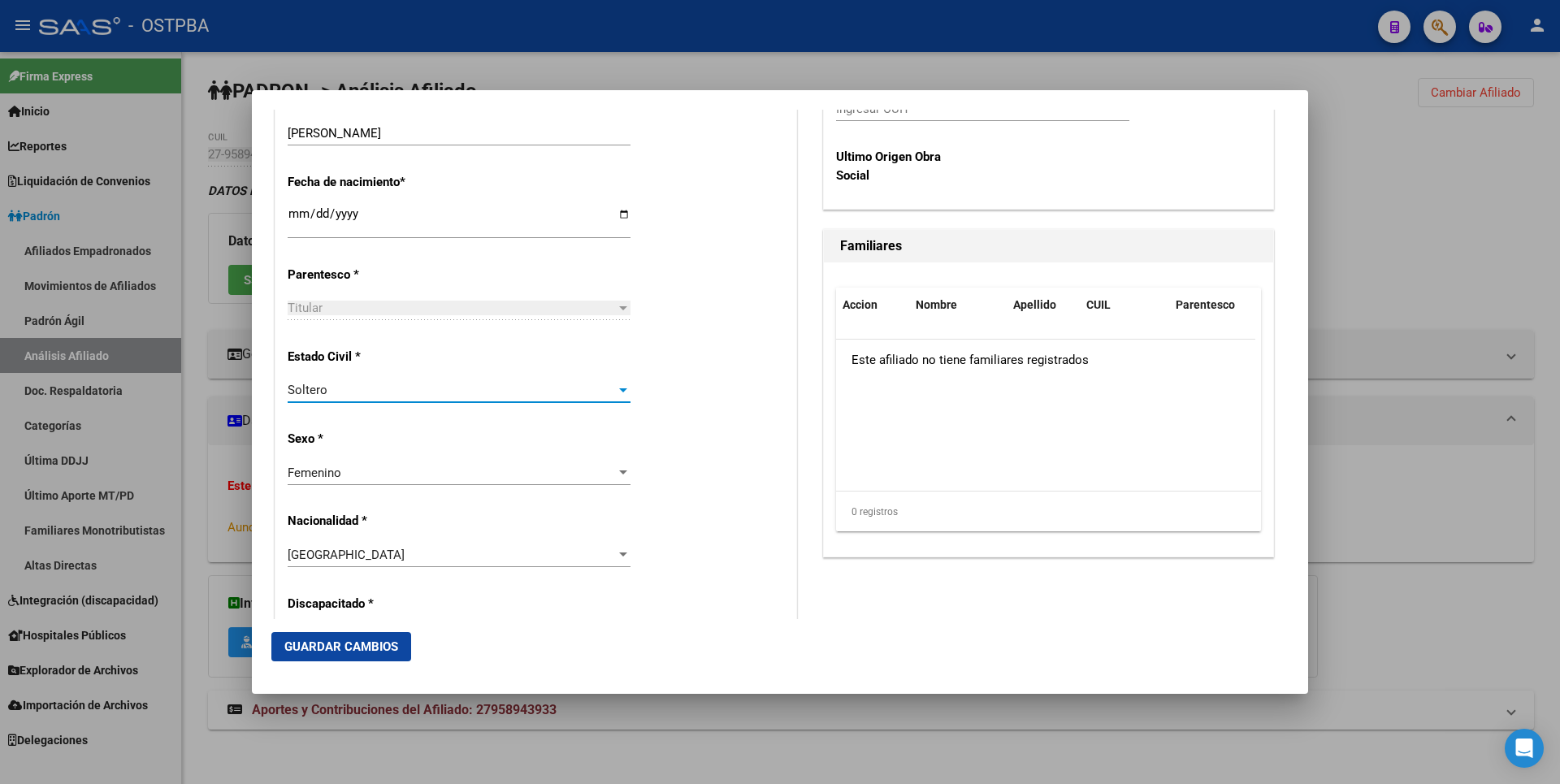
scroll to position [325, 0]
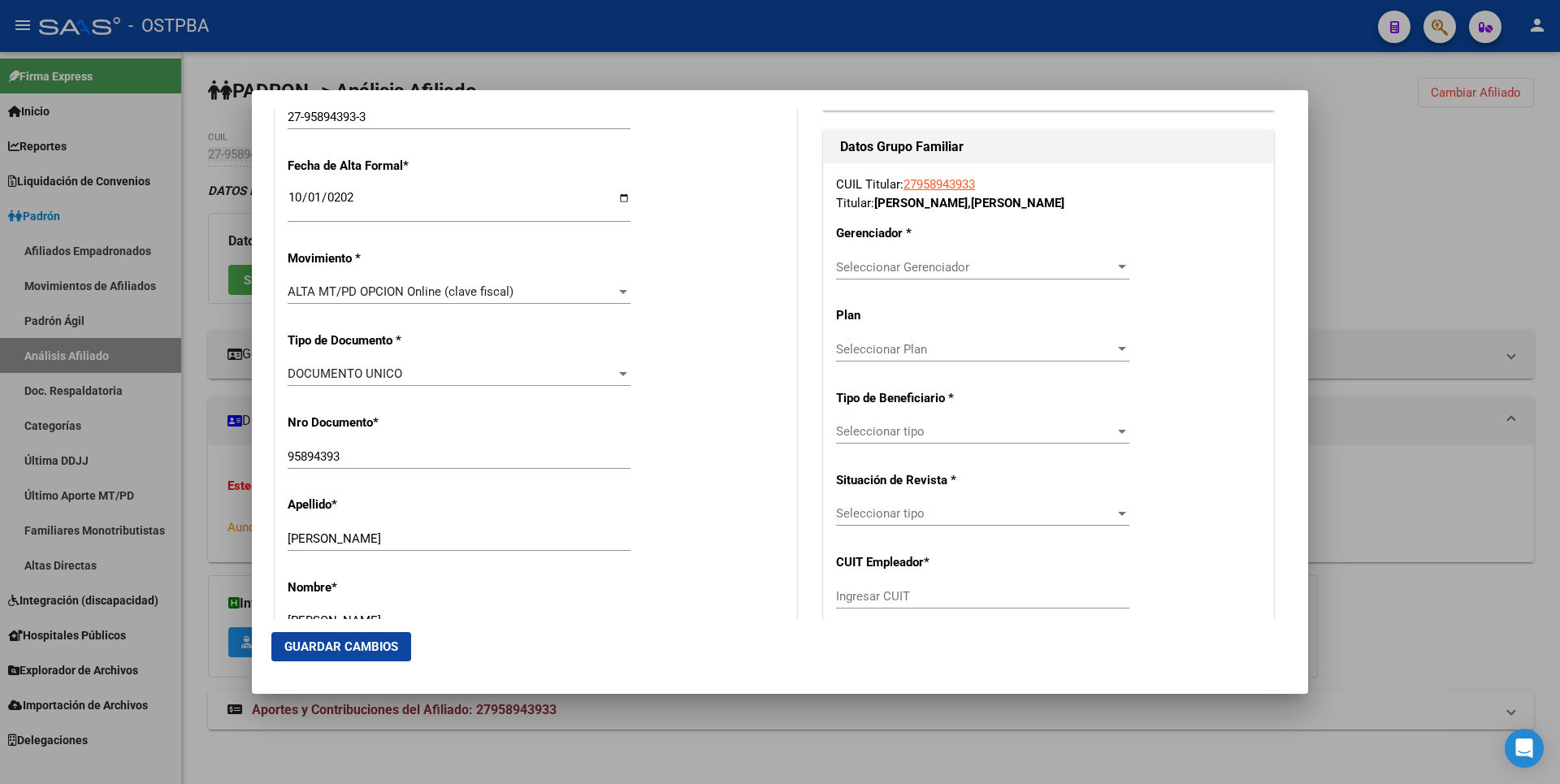
click at [1348, 209] on div at bounding box center [780, 392] width 1560 height 784
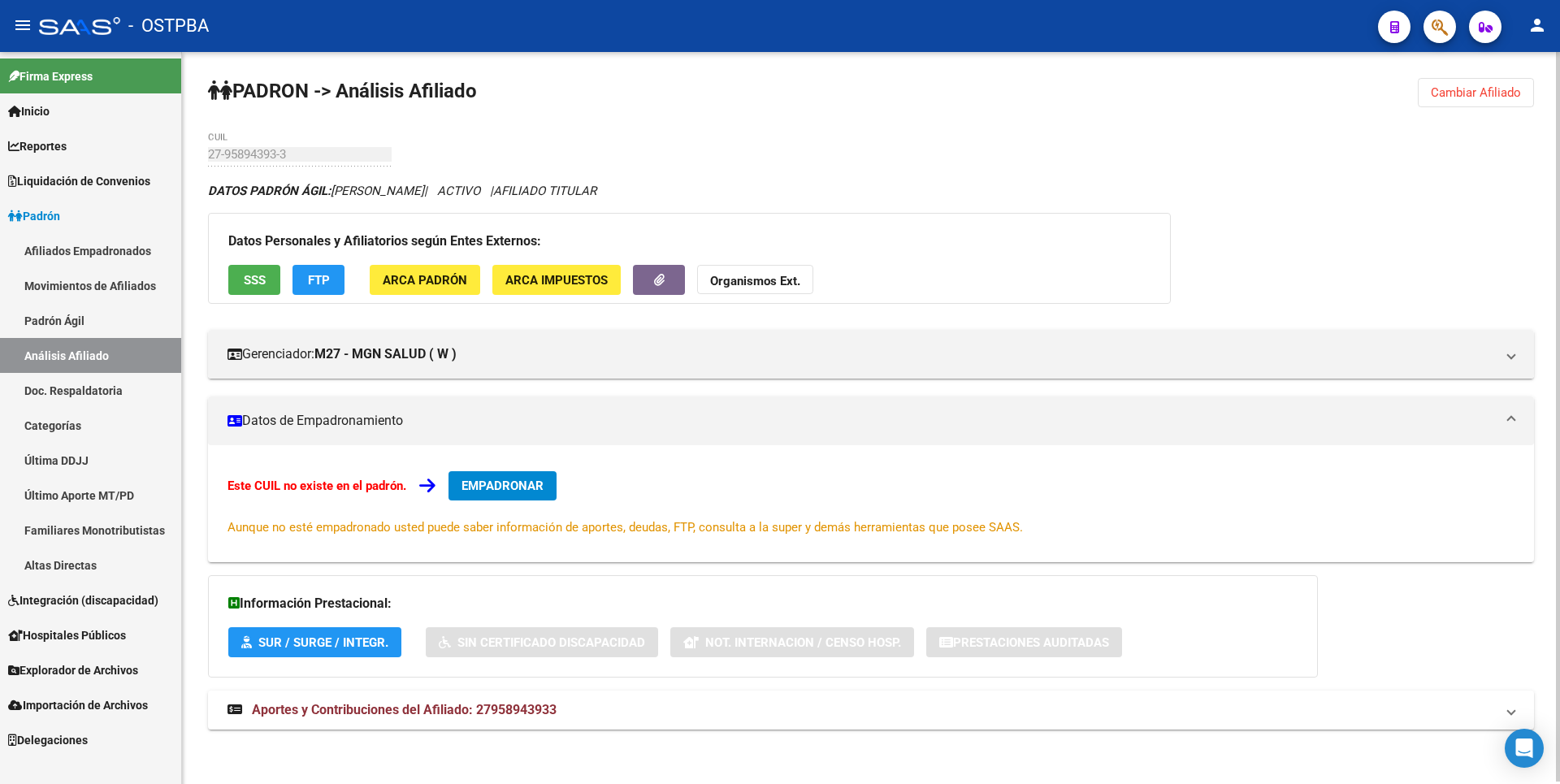
click at [490, 490] on span "EMPADRONAR" at bounding box center [502, 486] width 82 height 15
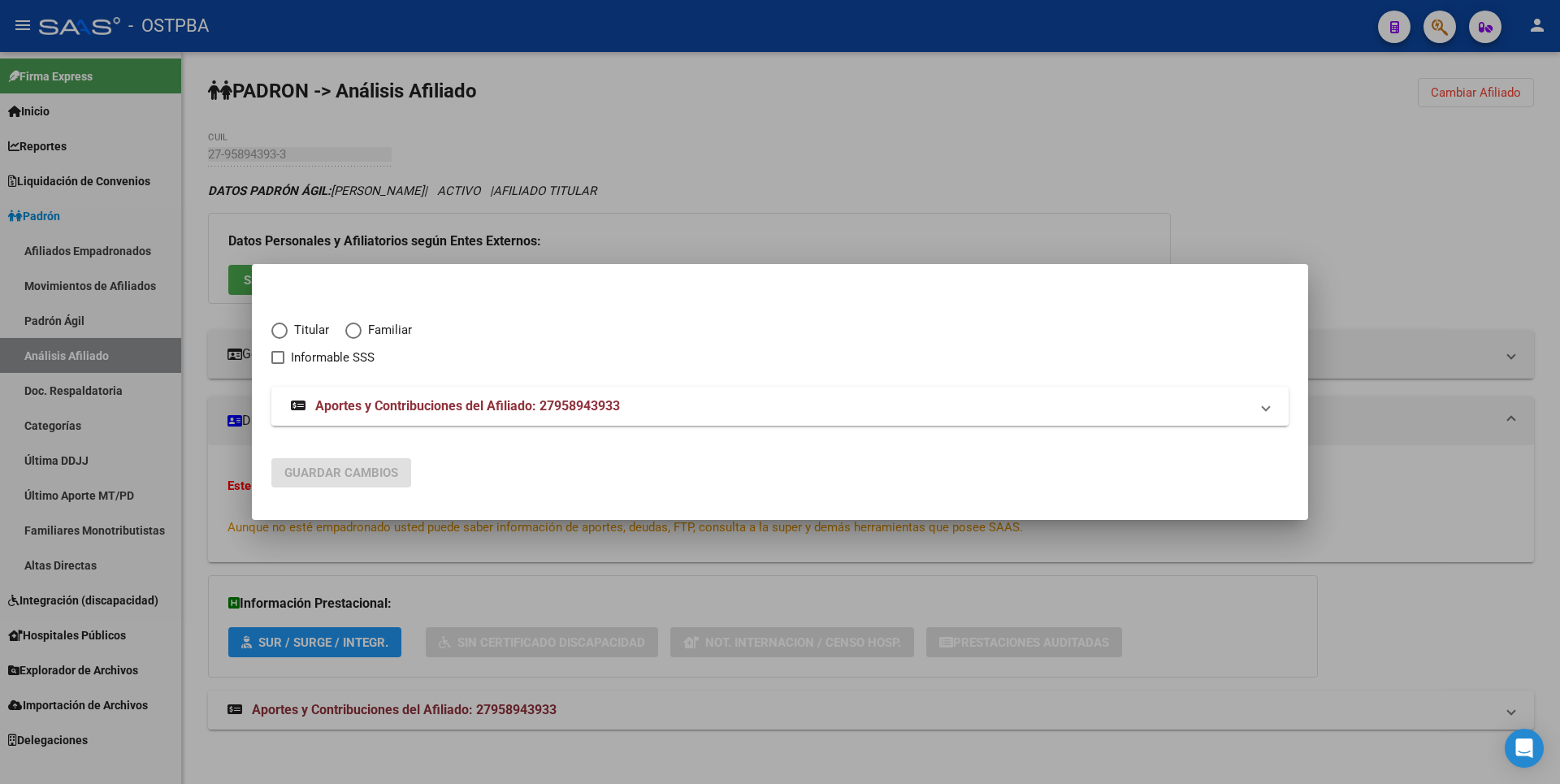
click at [291, 333] on span "Titular" at bounding box center [308, 330] width 41 height 18
click at [287, 333] on input "Titular" at bounding box center [279, 331] width 17 height 17
radio input "true"
checkbox input "true"
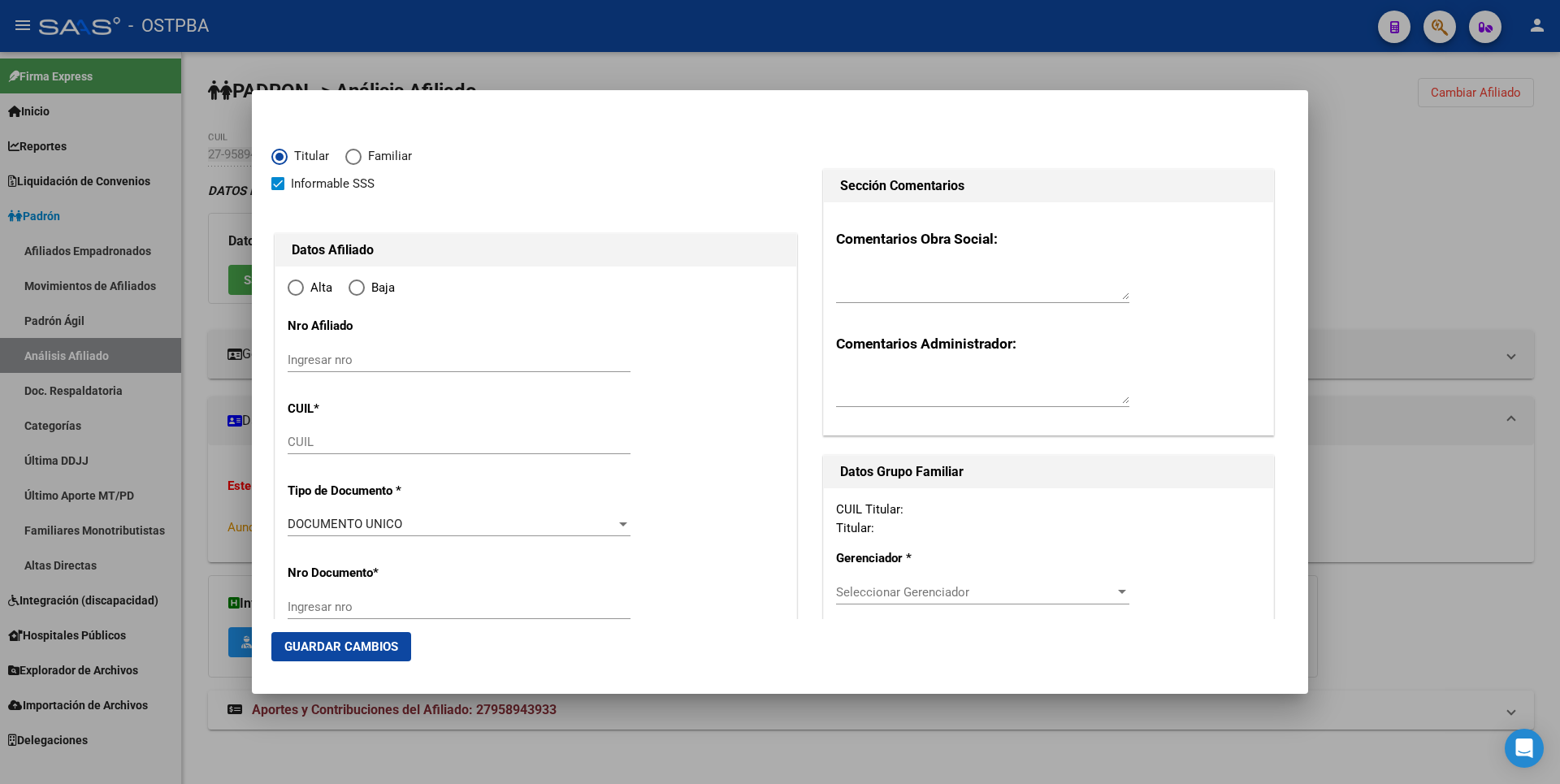
type input "27-95894393-3"
type input "95894393"
type input "[PERSON_NAME]"
type input "[DATE]"
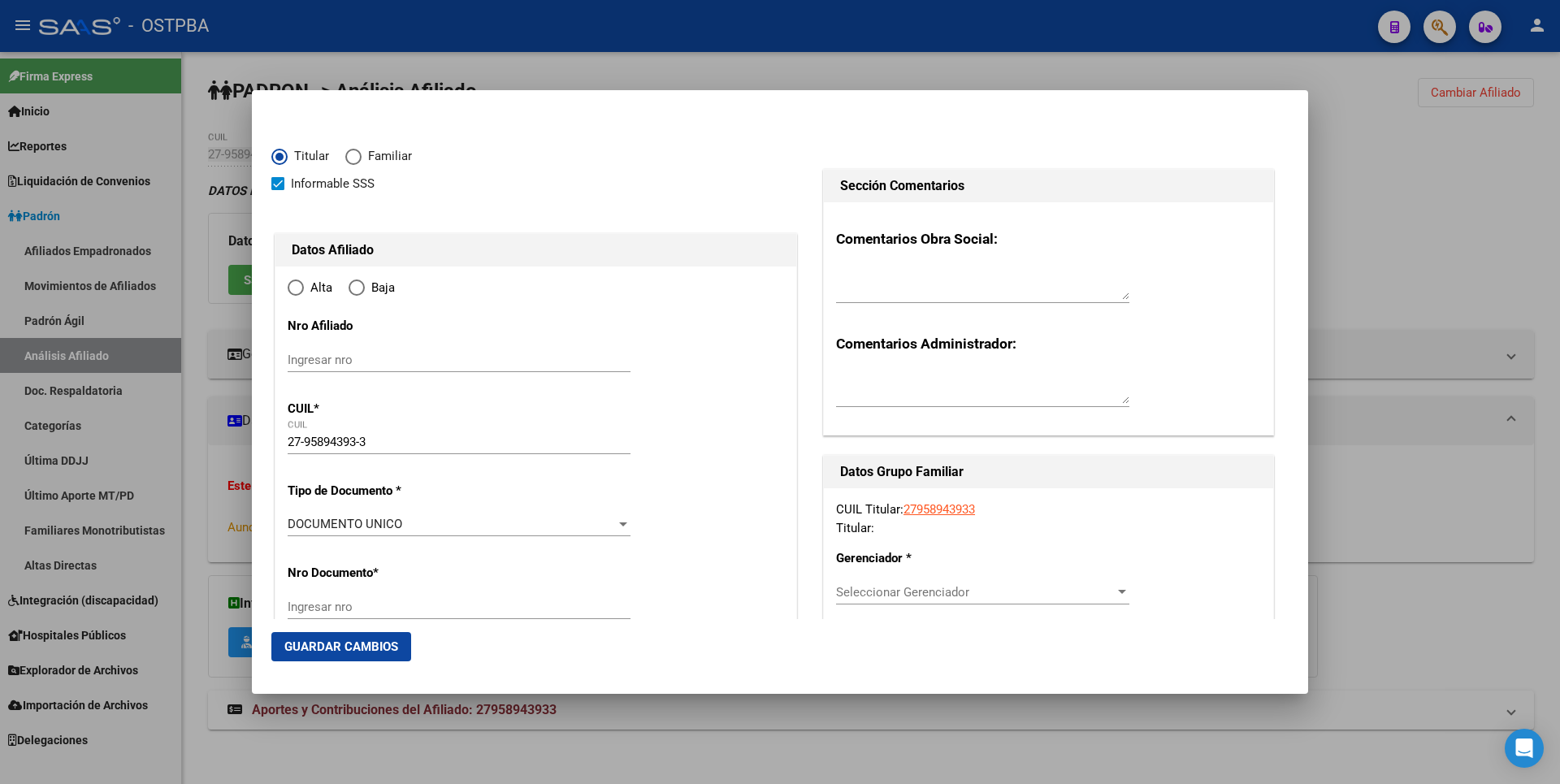
type input "CABA"
type input "1406"
type input "YERBAL"
type input "2417"
type input "10"
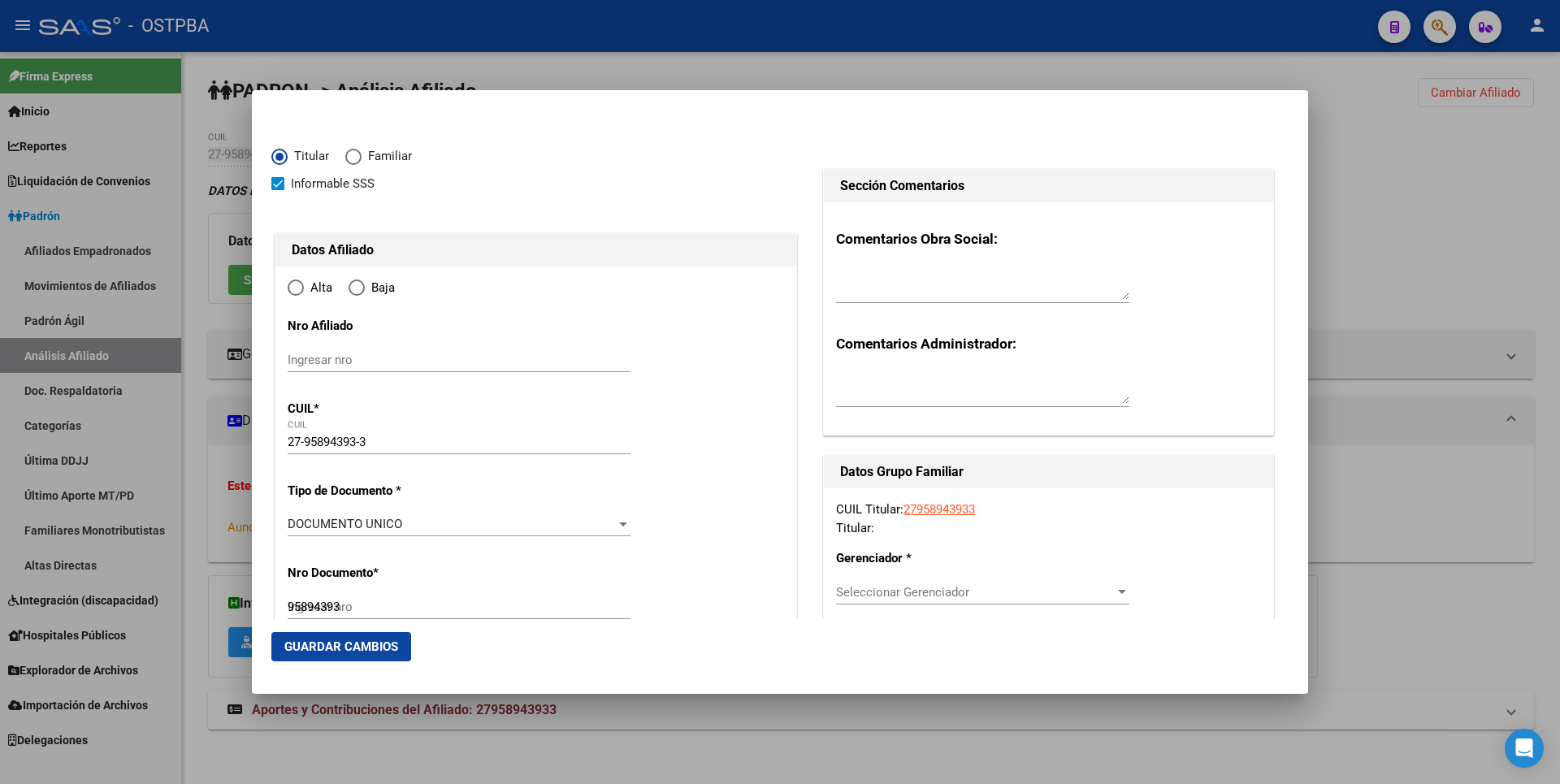
radio input "true"
type input "CABA"
click at [296, 526] on input "Ingresar fecha" at bounding box center [459, 529] width 343 height 26
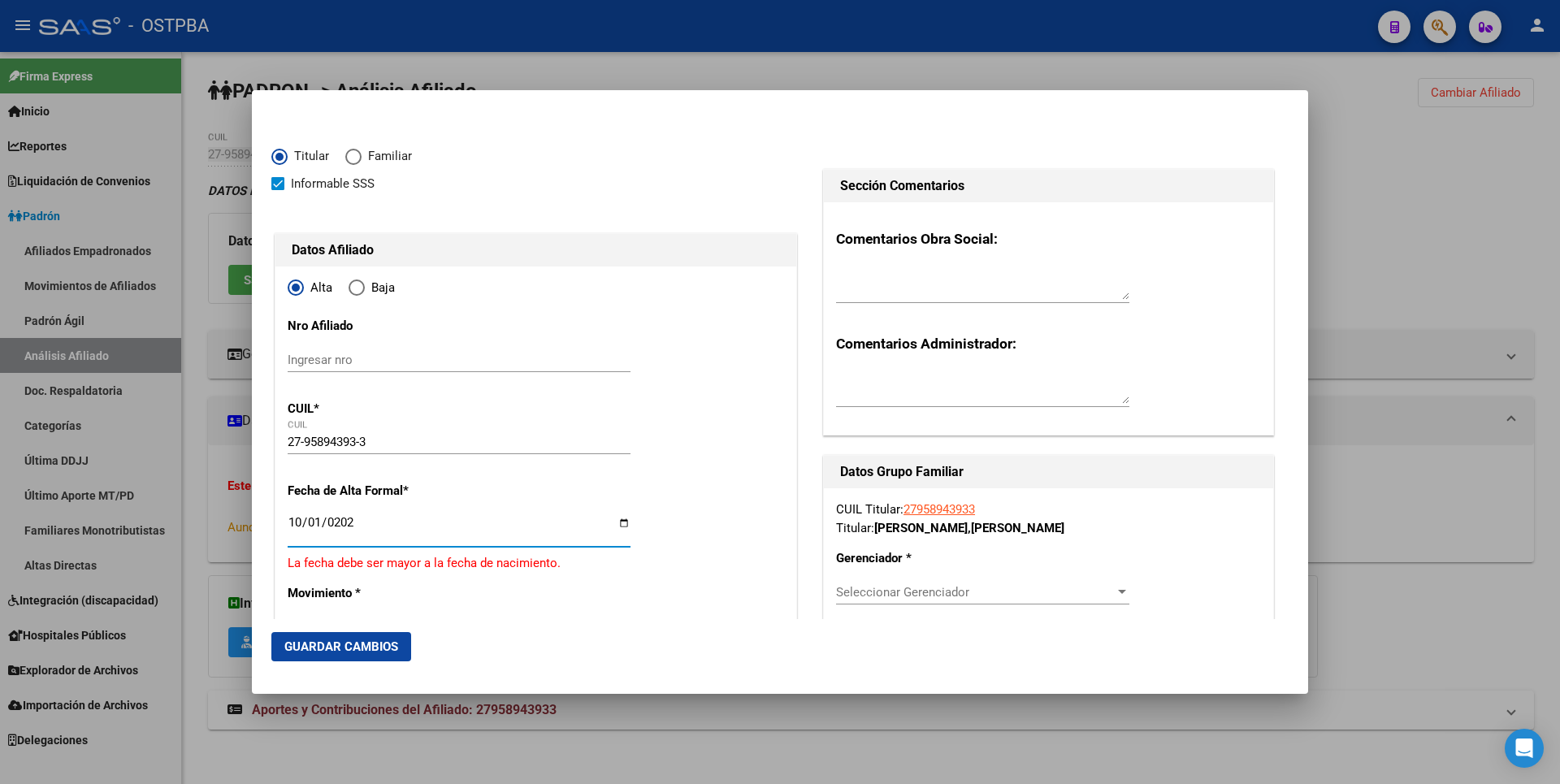
type input "[DATE]"
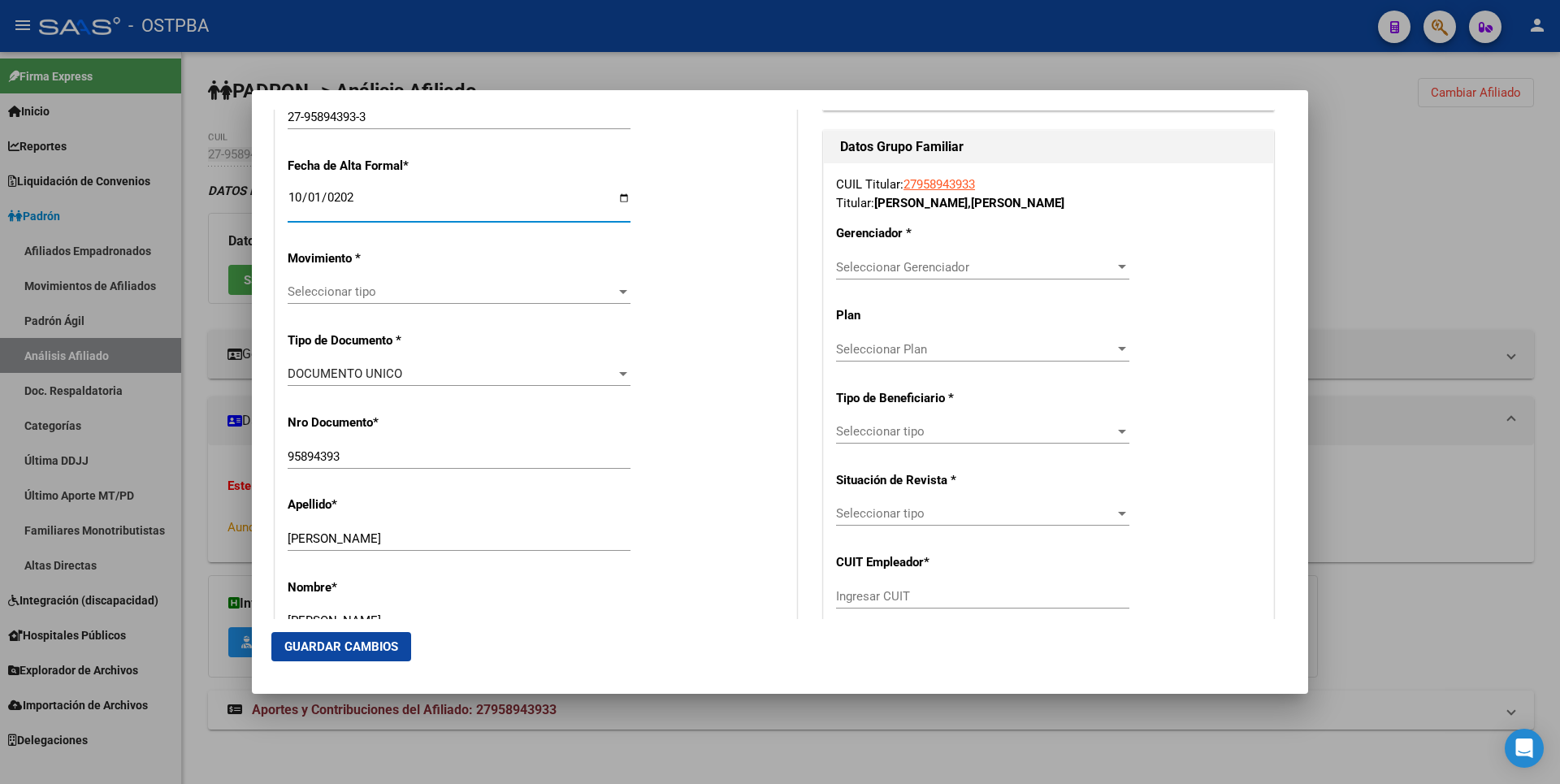
click at [616, 297] on div at bounding box center [623, 291] width 15 height 13
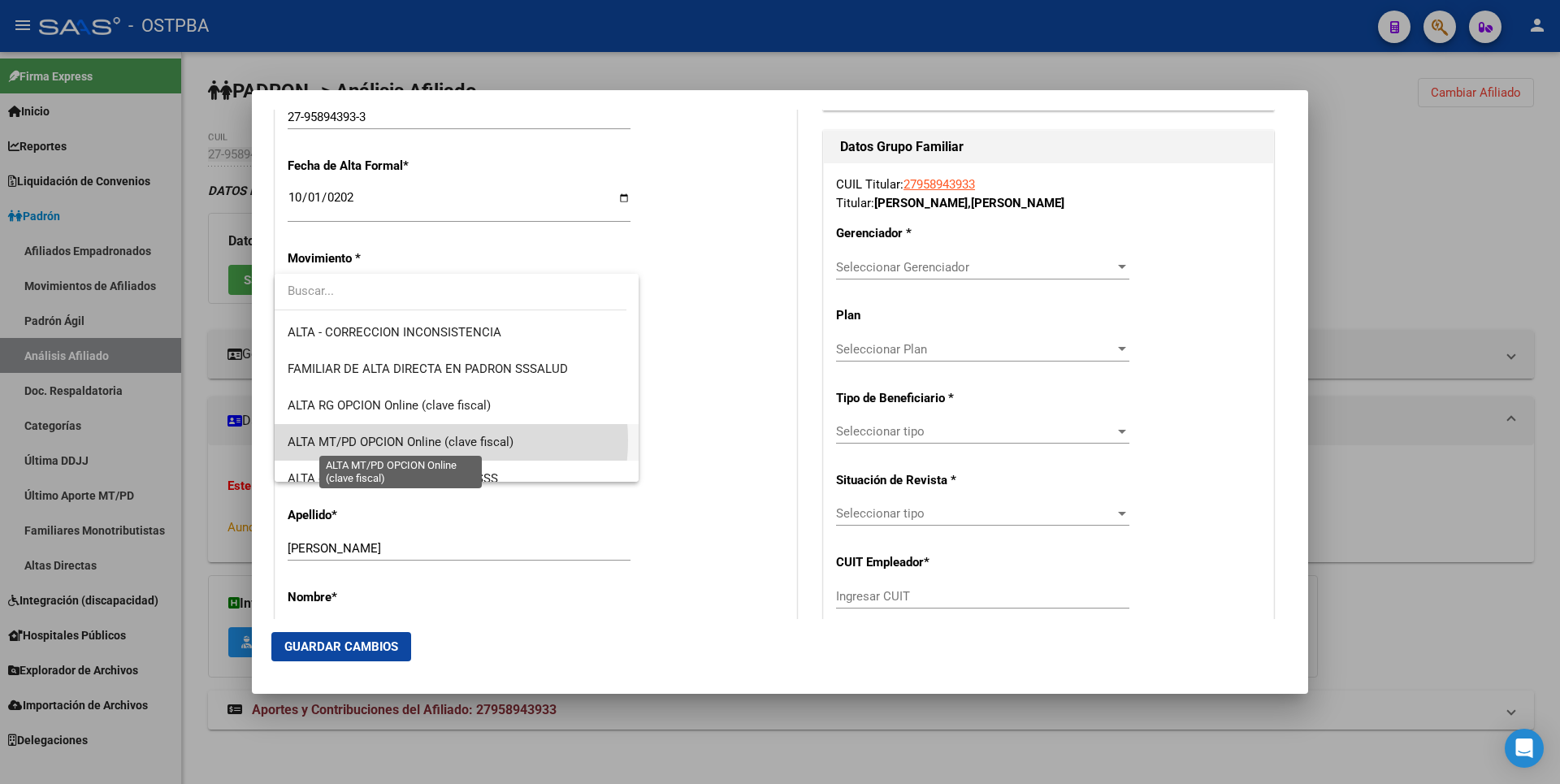
click at [444, 440] on span "ALTA MT/PD OPCION Online (clave fiscal)" at bounding box center [400, 442] width 226 height 15
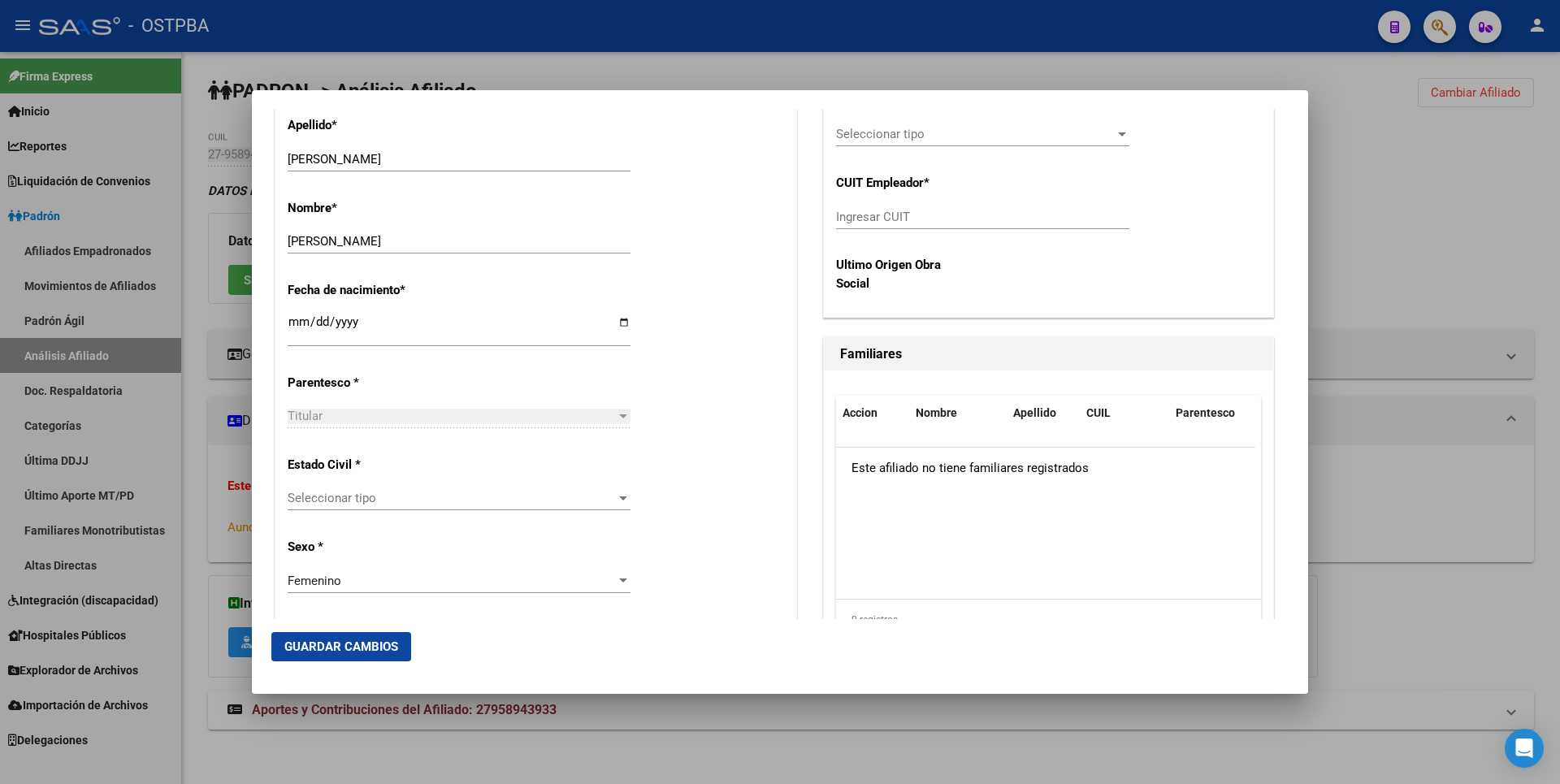
scroll to position [731, 0]
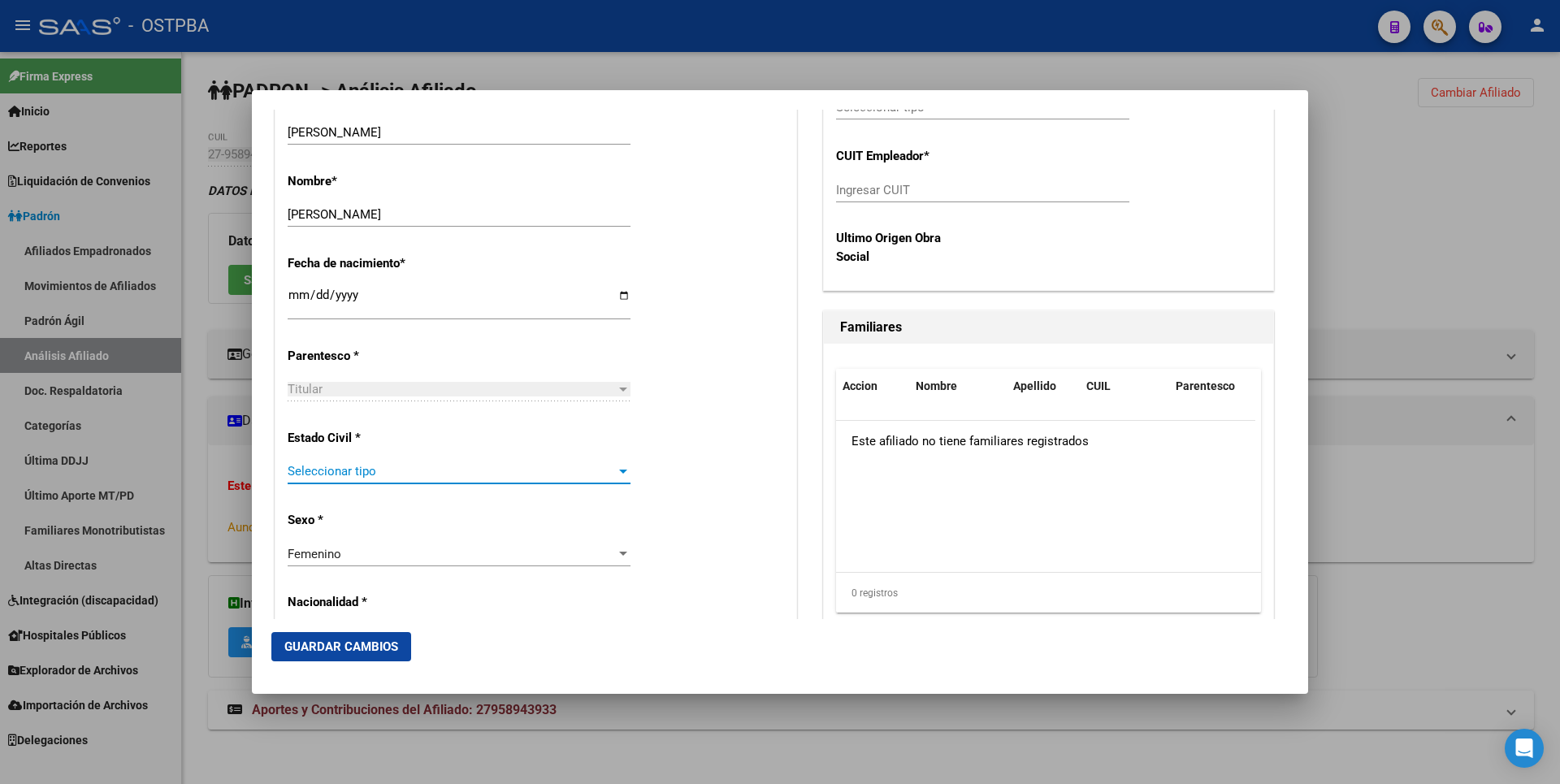
click at [616, 477] on div at bounding box center [623, 471] width 15 height 13
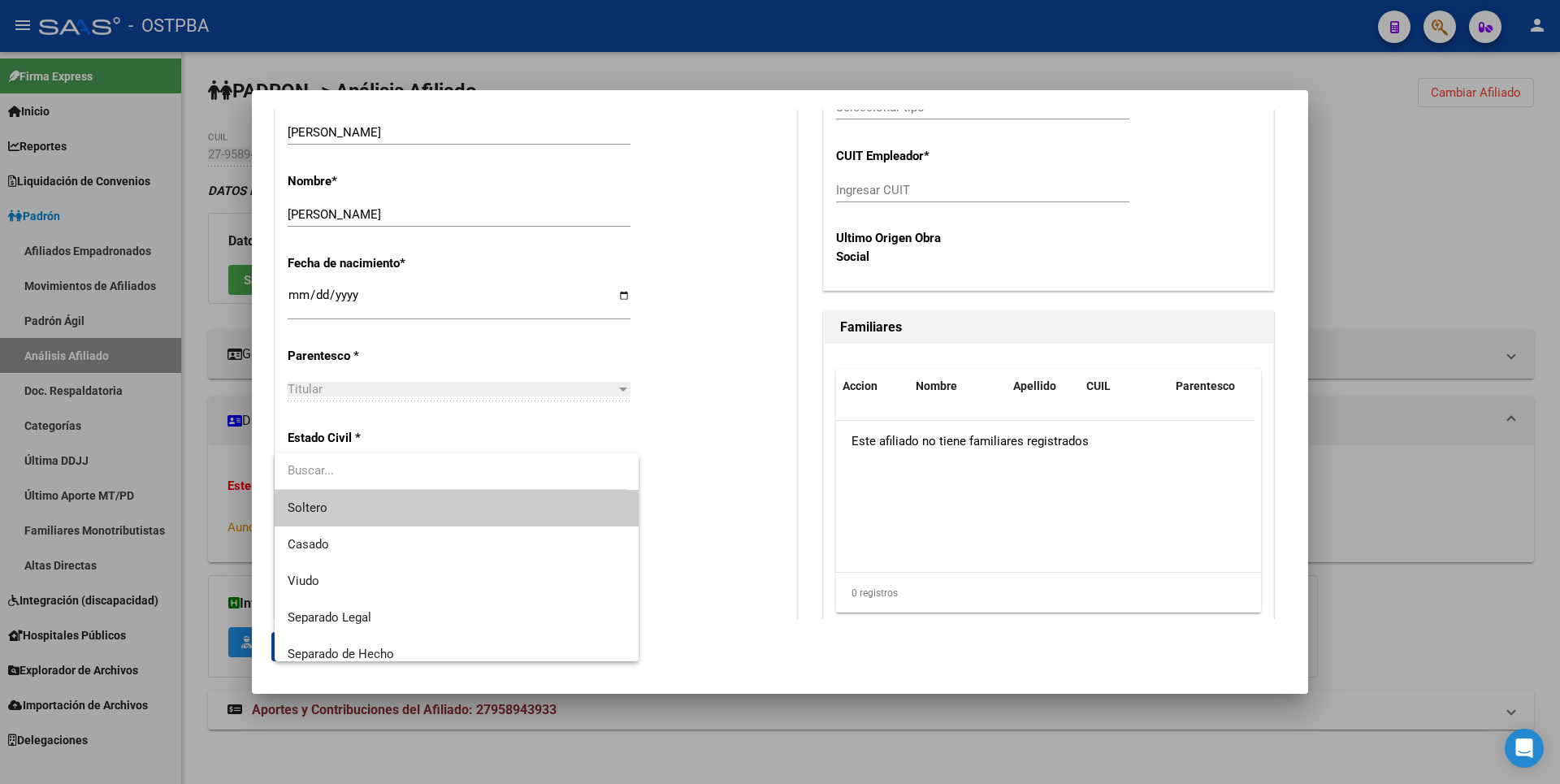
click at [347, 511] on span "Soltero" at bounding box center [456, 509] width 338 height 37
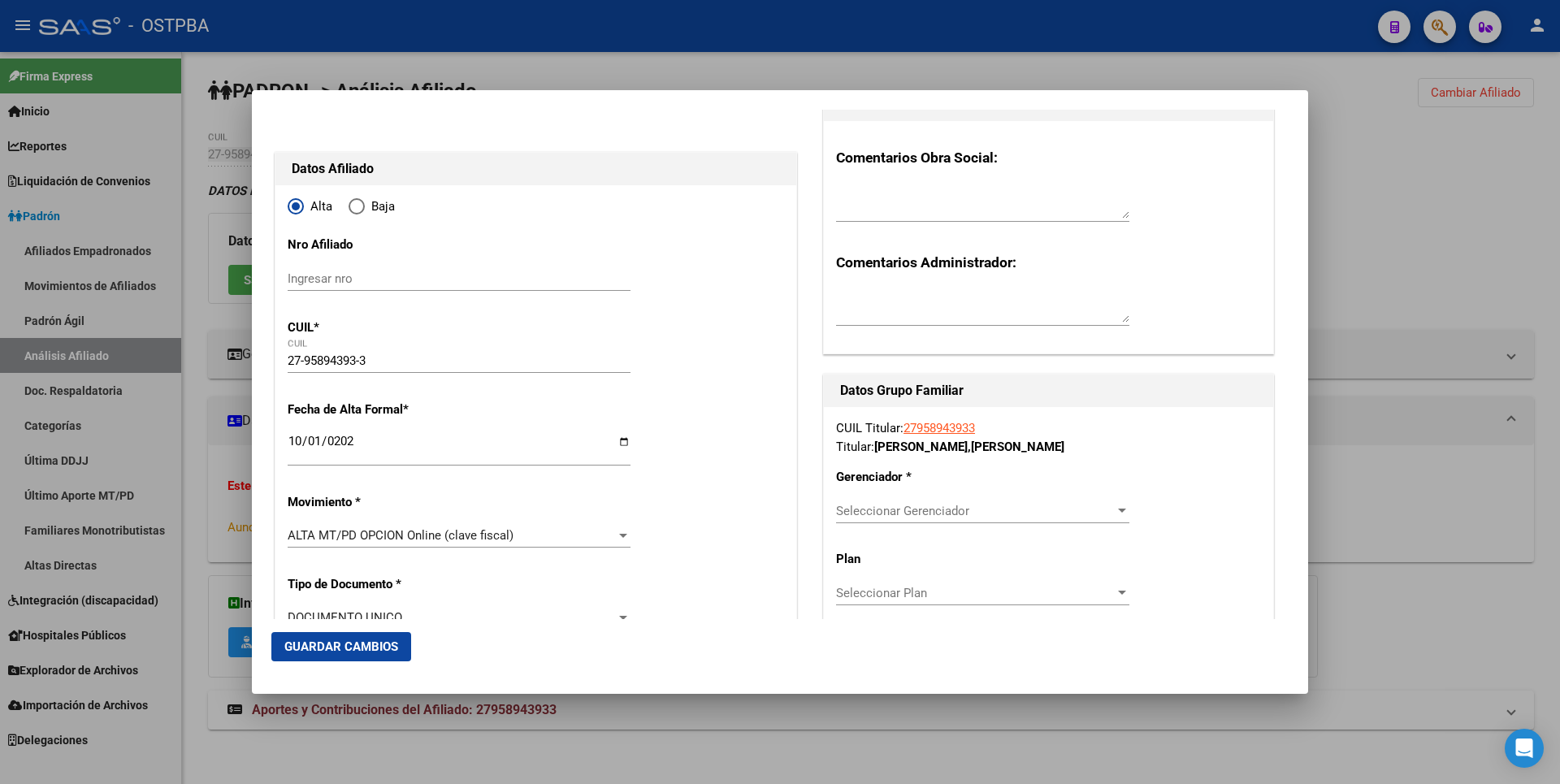
scroll to position [162, 0]
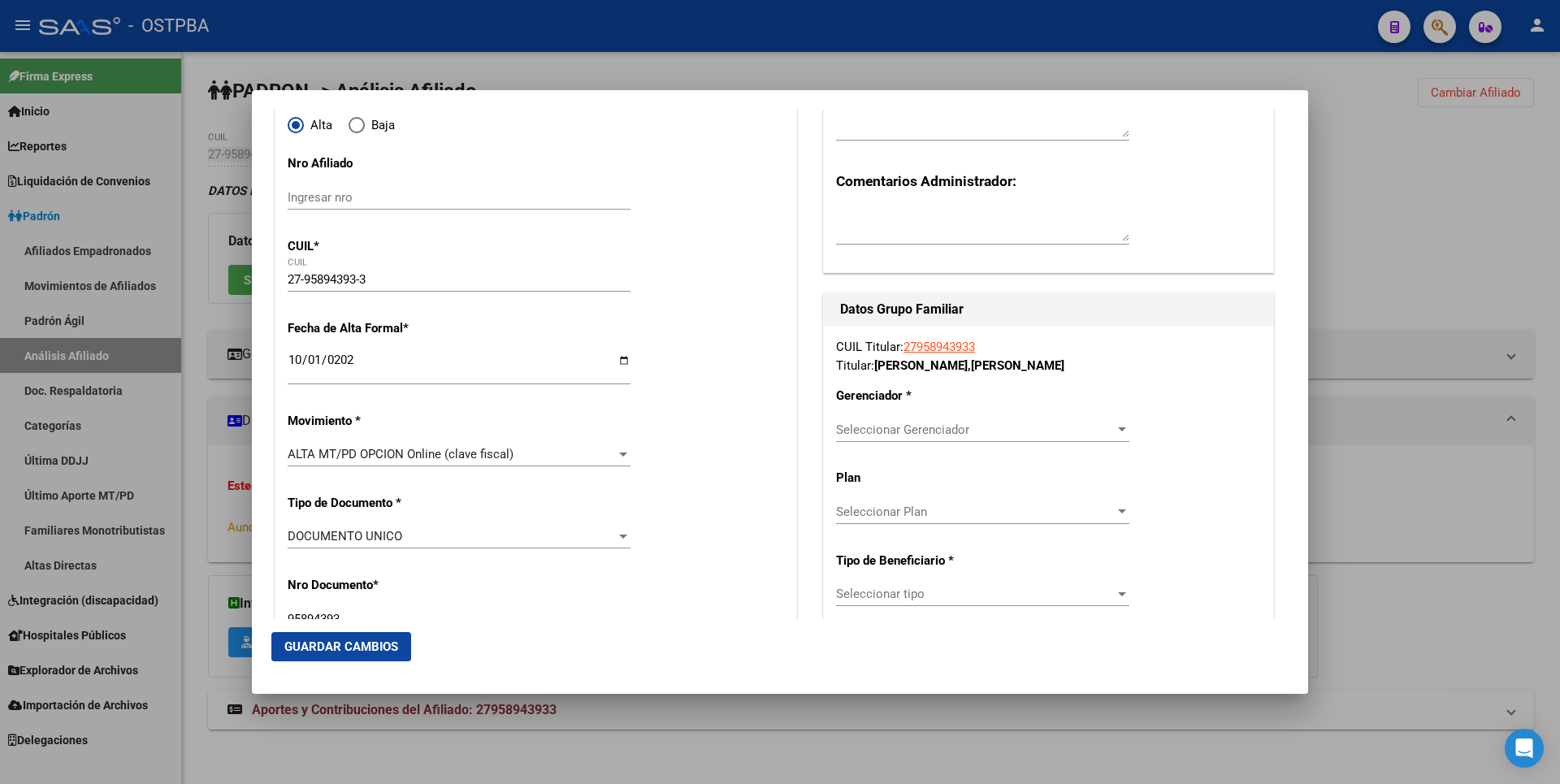
click at [1118, 429] on div at bounding box center [1122, 429] width 15 height 13
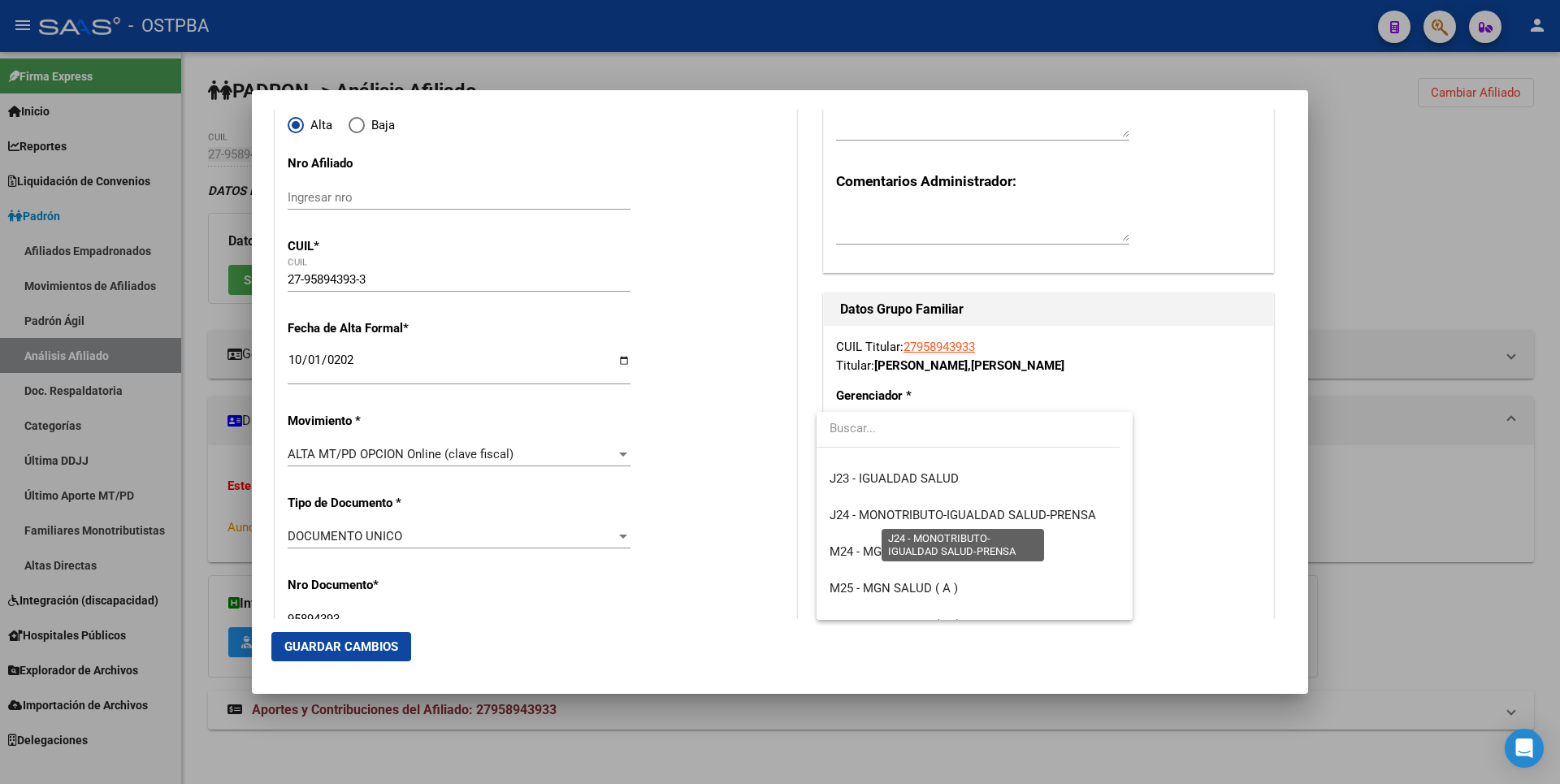
scroll to position [325, 0]
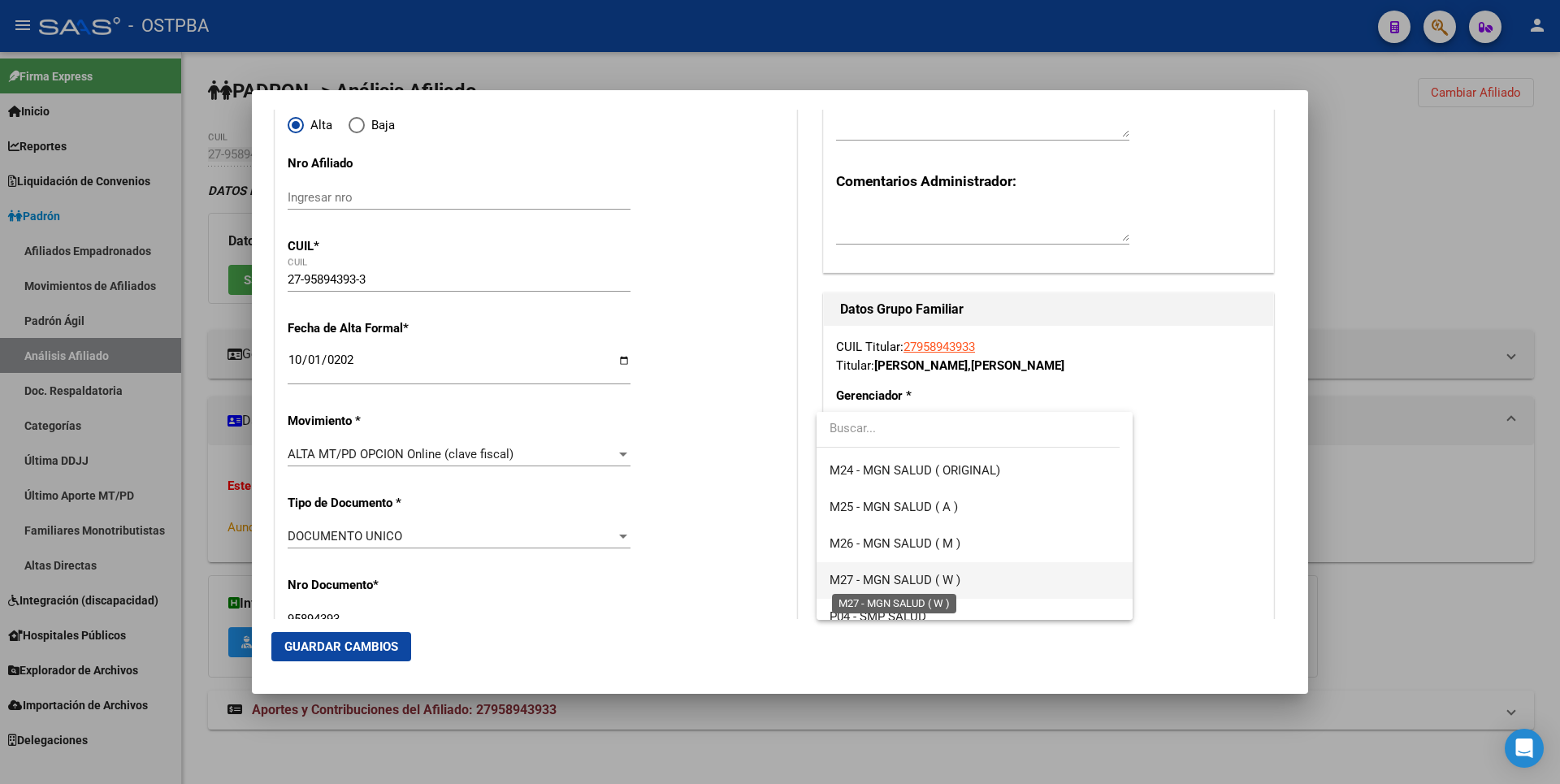
click at [888, 578] on span "M27 - MGN SALUD ( W )" at bounding box center [895, 580] width 131 height 15
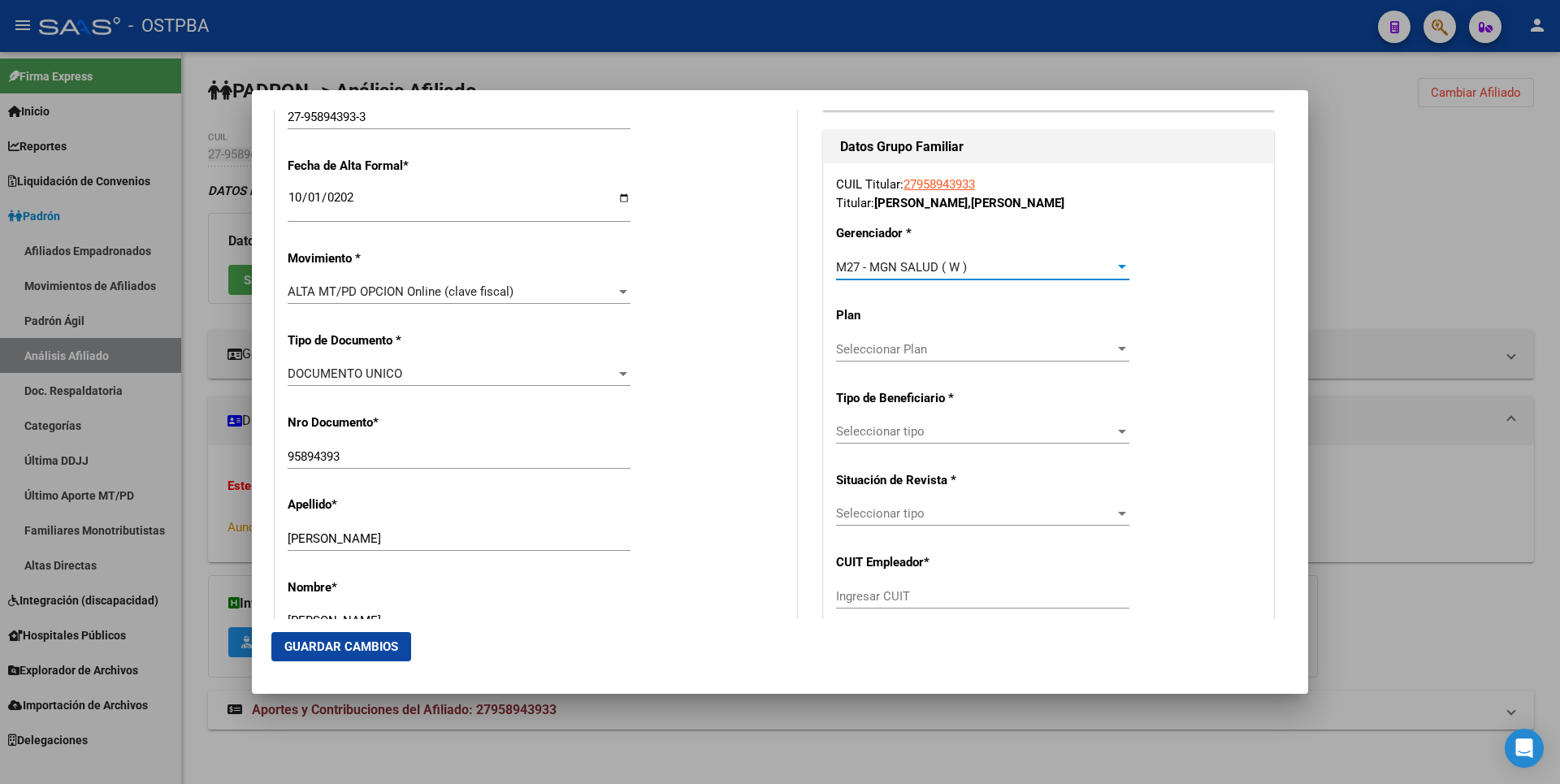
click at [1106, 424] on div "Seleccionar tipo" at bounding box center [982, 431] width 293 height 15
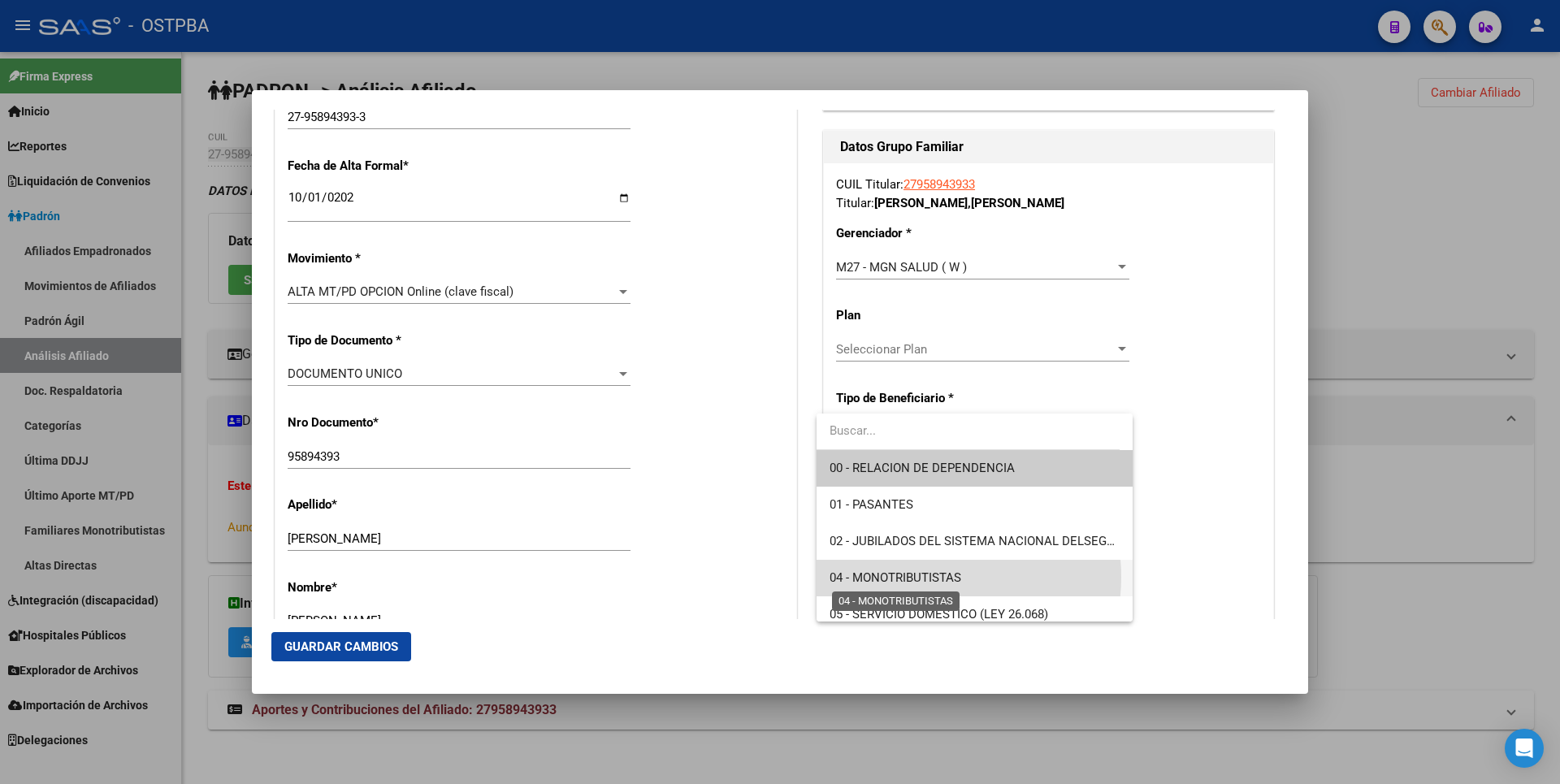
click at [922, 577] on span "04 - MONOTRIBUTISTAS" at bounding box center [895, 578] width 132 height 15
type input "27-95894393-3"
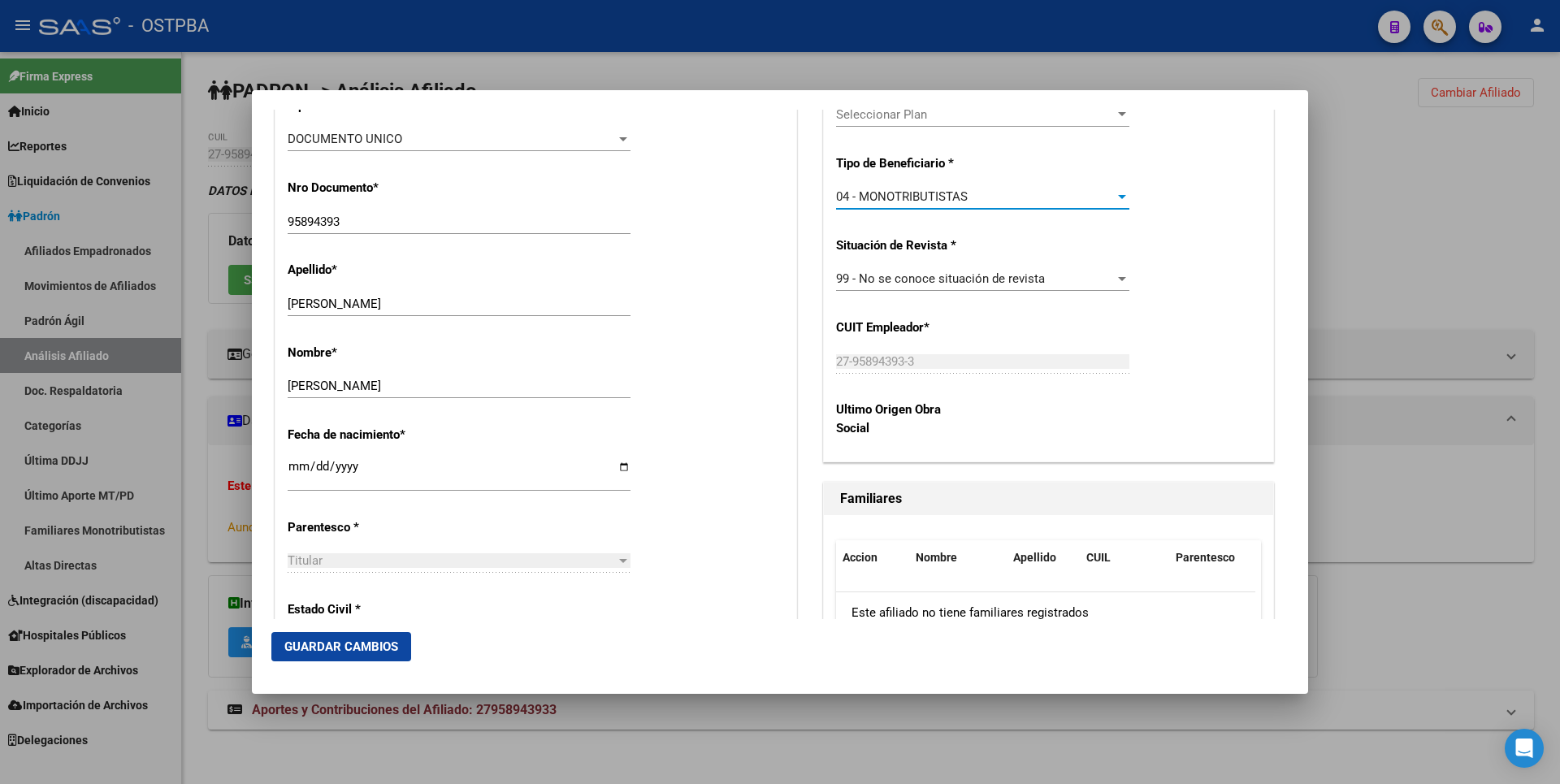
scroll to position [731, 0]
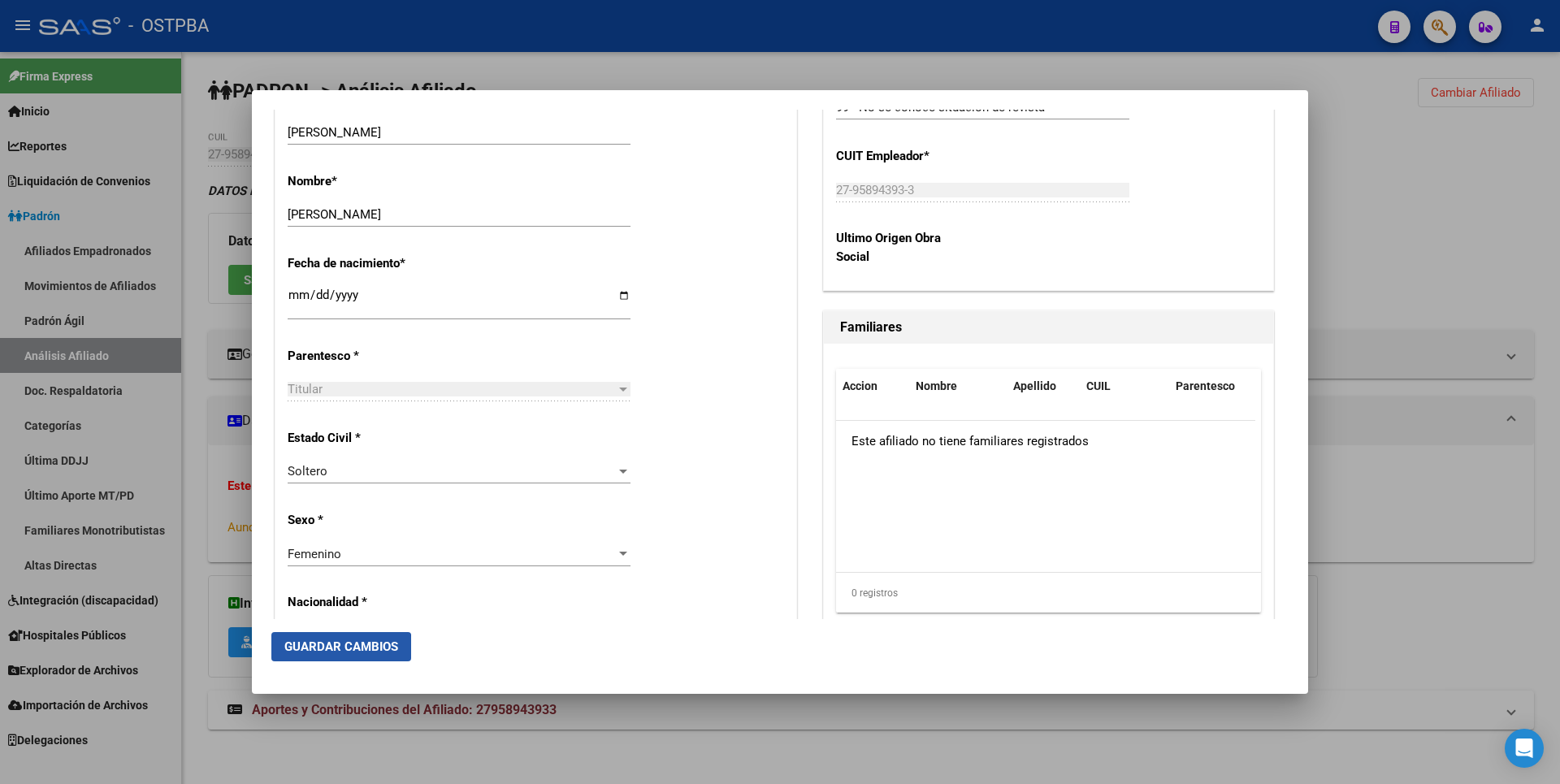
click at [329, 653] on span "Guardar Cambios" at bounding box center [341, 647] width 113 height 15
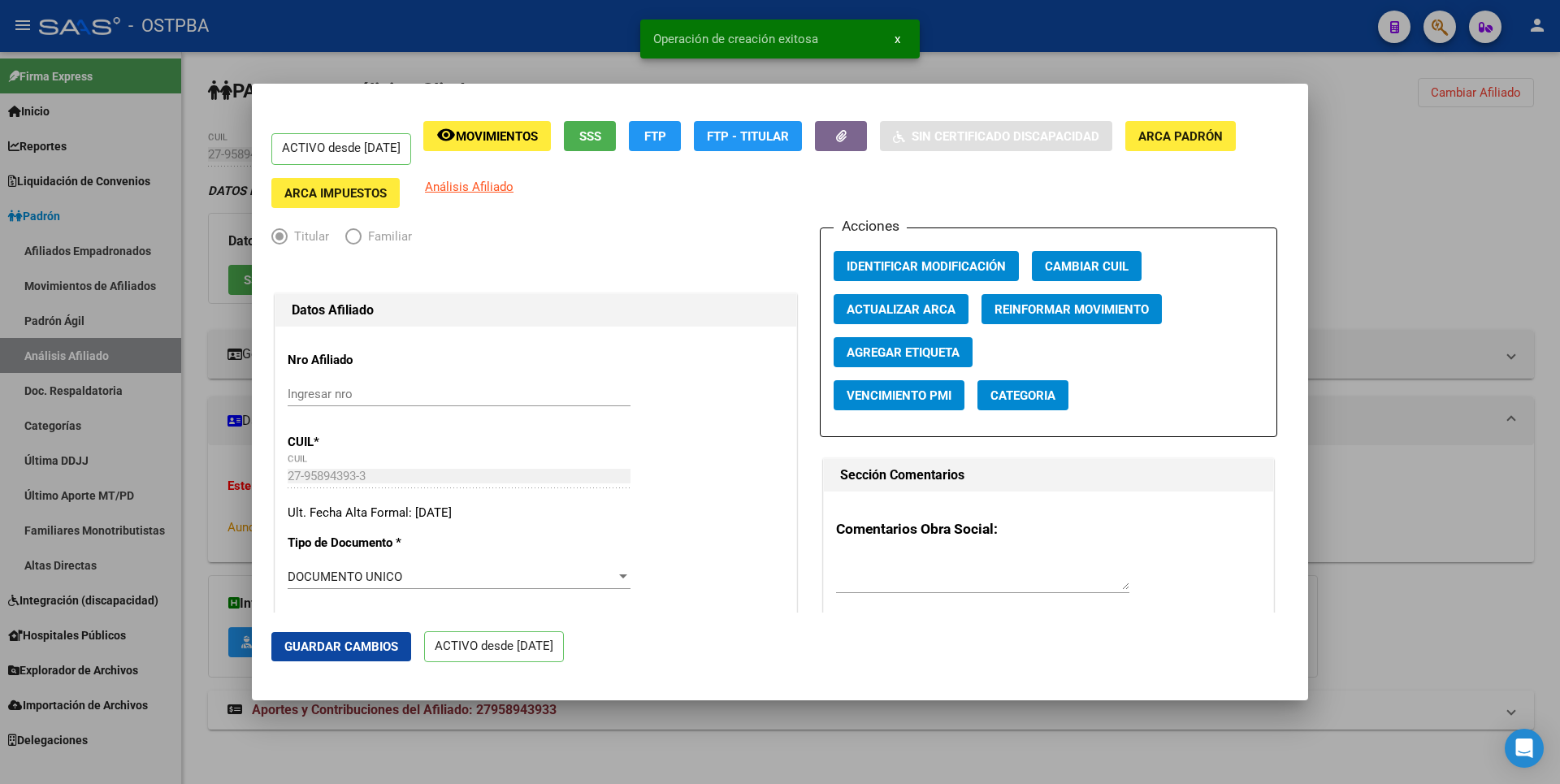
click at [1091, 343] on div "Acciones Identificar Modificación Cambiar CUIL Actualizar ARCA Reinformar Movim…" at bounding box center [1049, 332] width 457 height 209
click at [1404, 289] on div at bounding box center [780, 392] width 1560 height 784
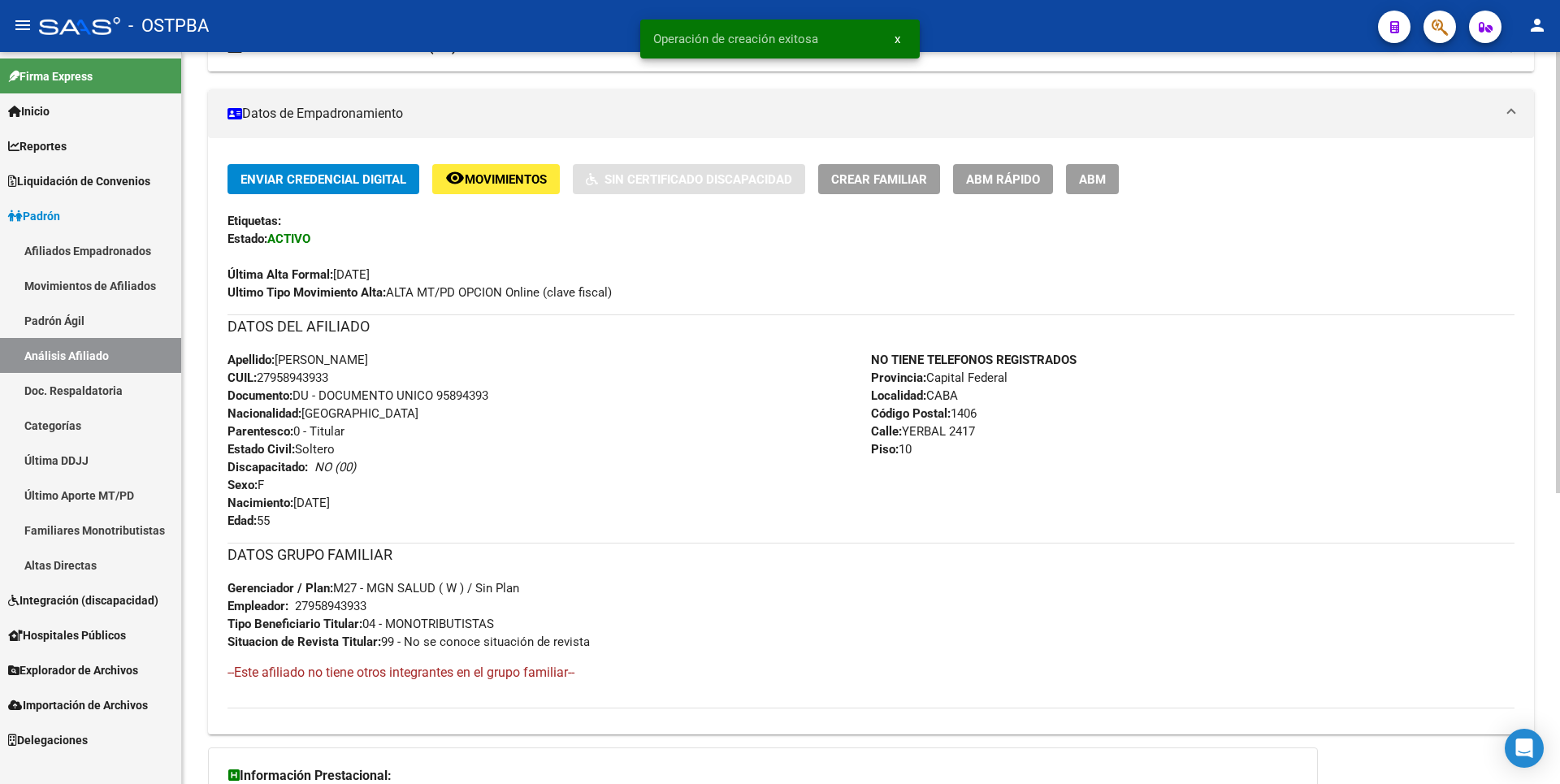
scroll to position [157, 0]
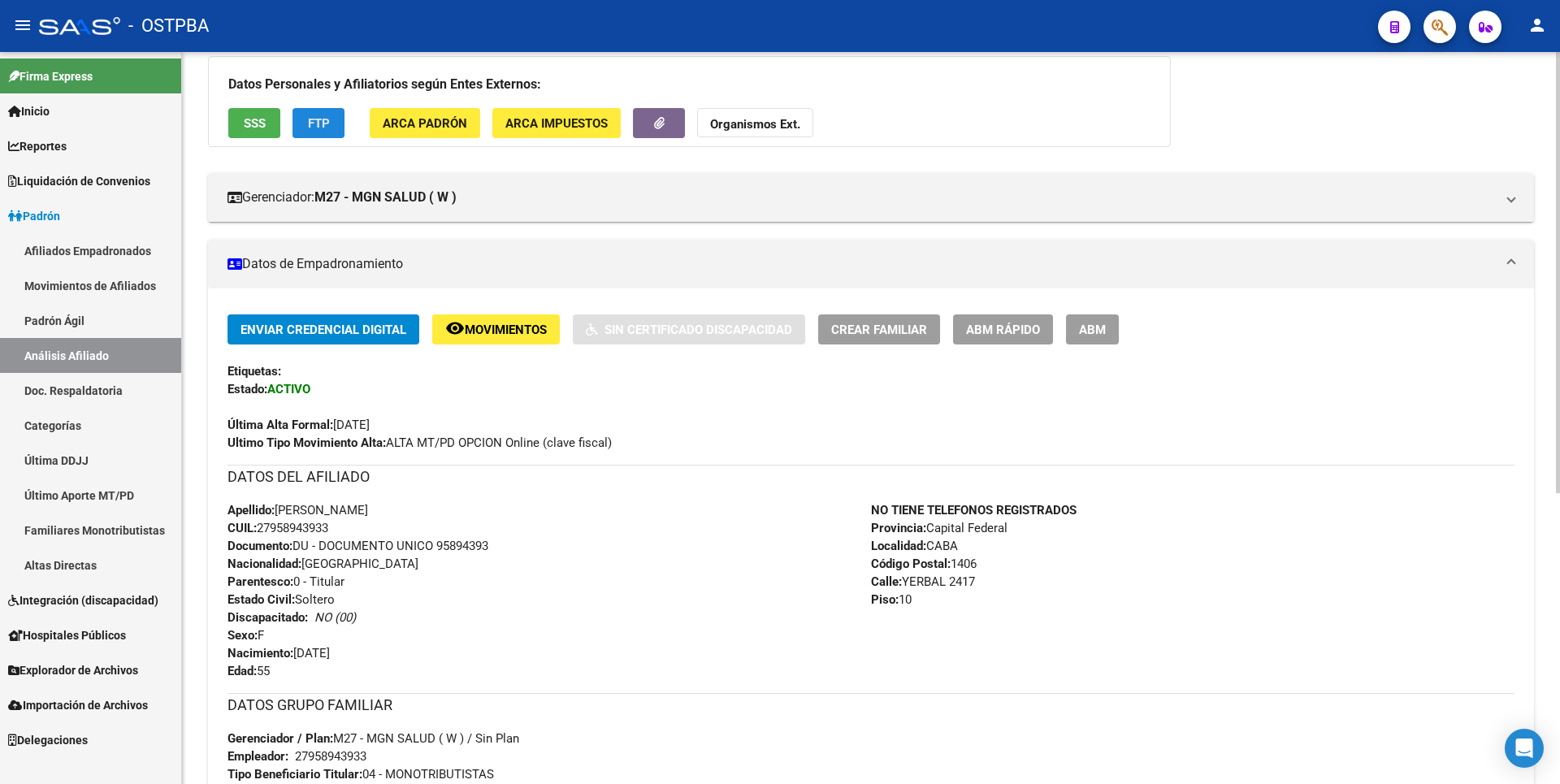
click at [312, 120] on span "FTP" at bounding box center [319, 123] width 22 height 15
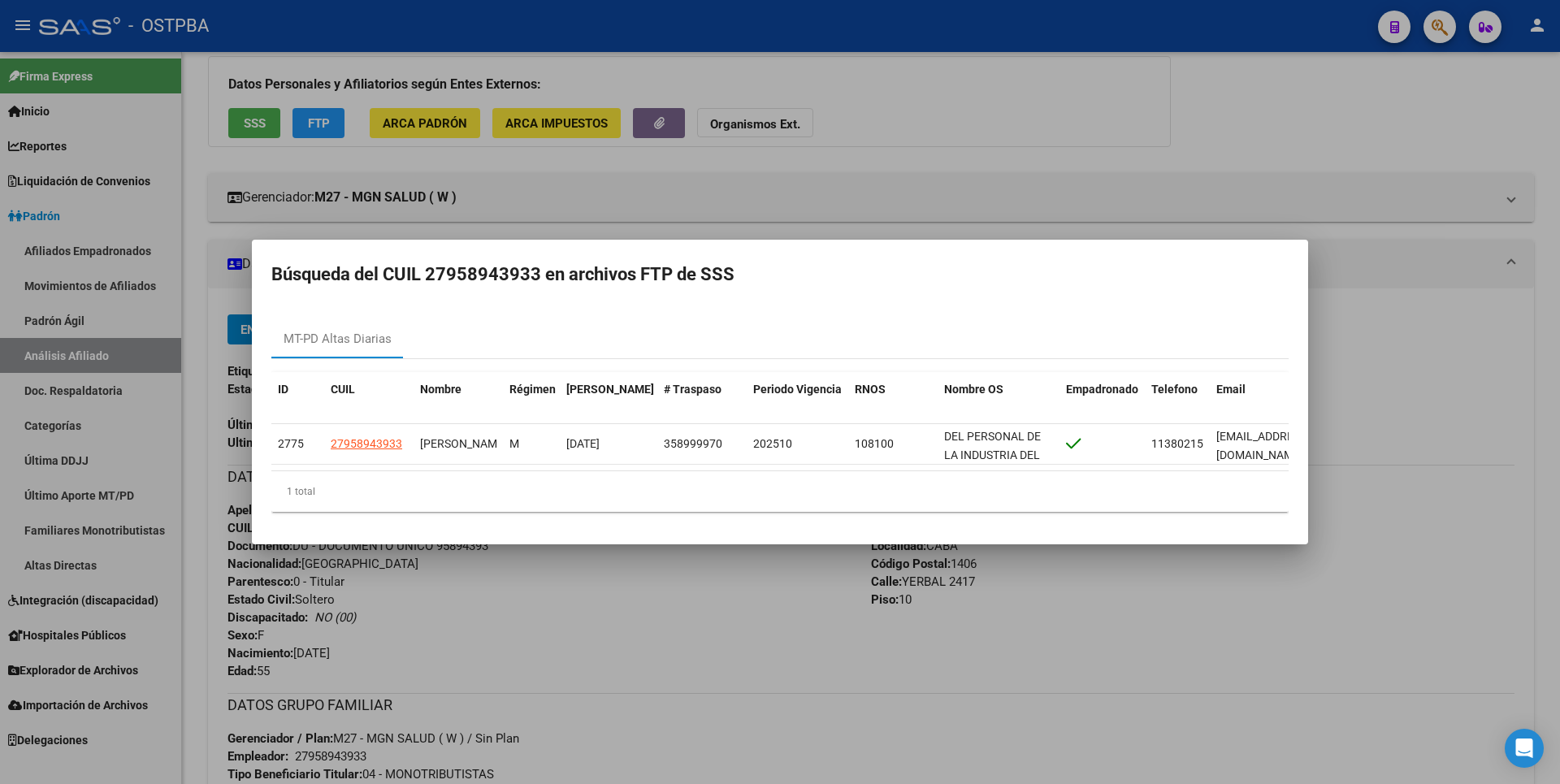
click at [1019, 187] on div at bounding box center [780, 392] width 1560 height 784
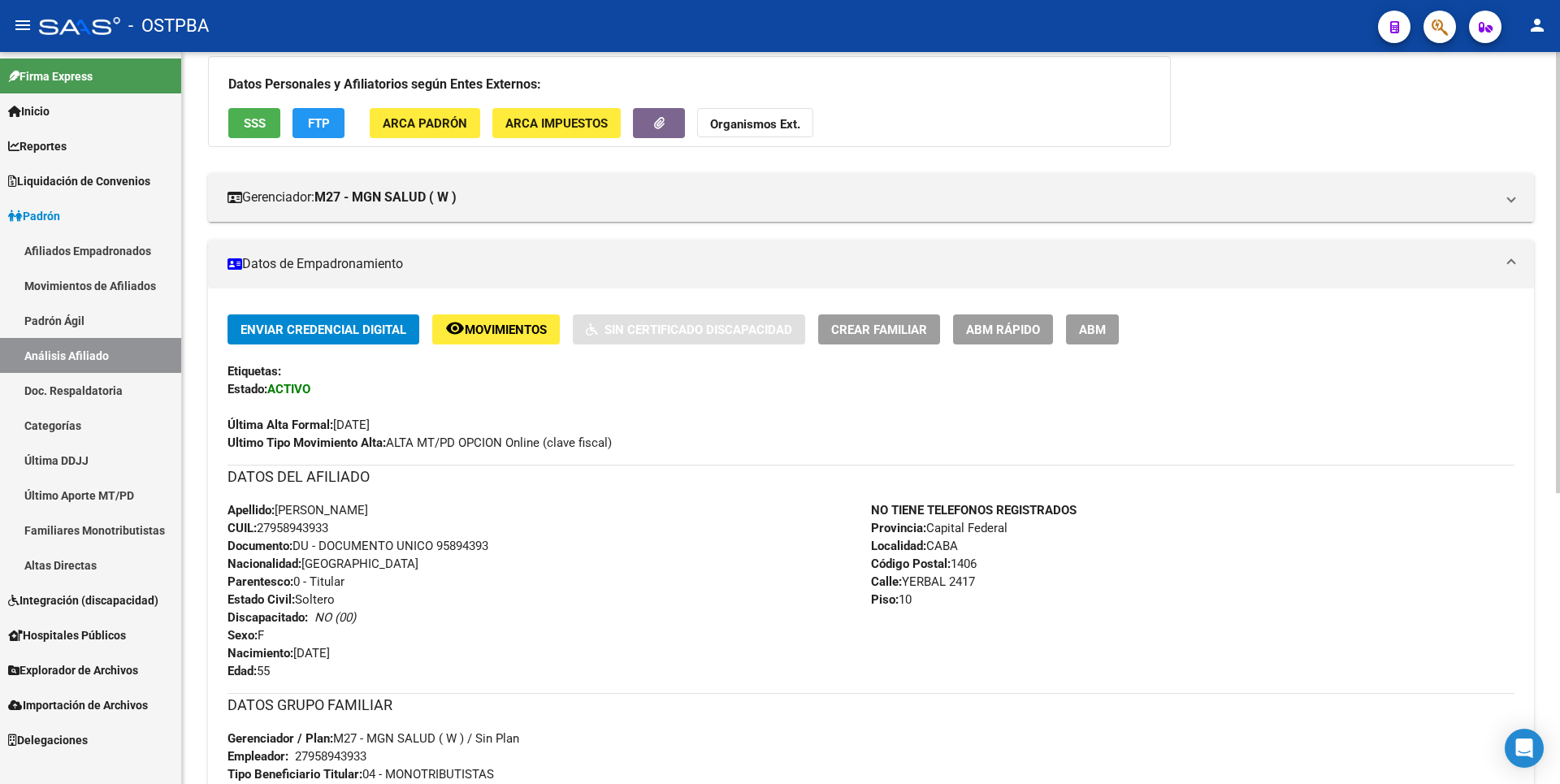
scroll to position [0, 0]
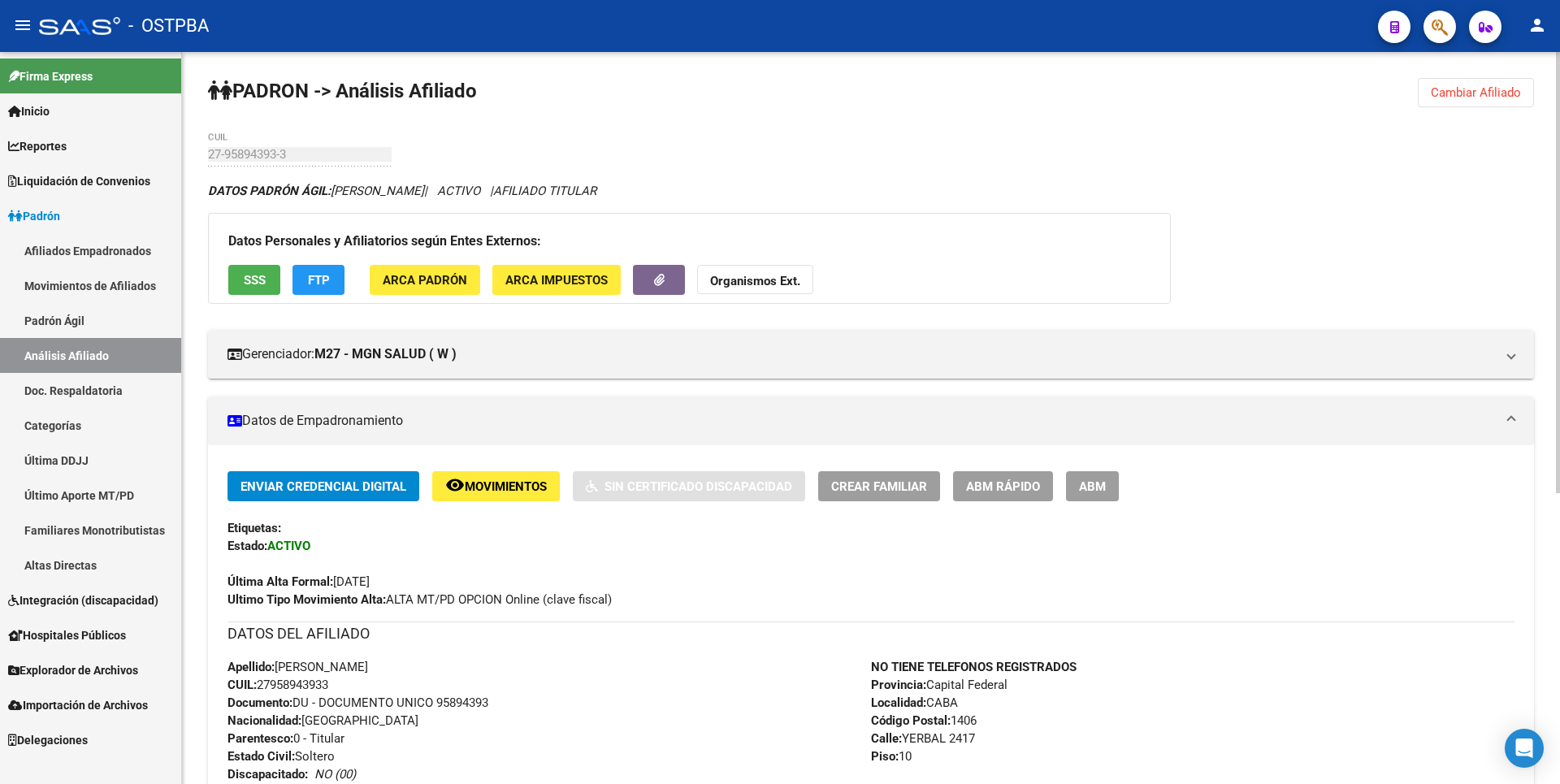
click at [1496, 92] on span "Cambiar Afiliado" at bounding box center [1476, 93] width 90 height 15
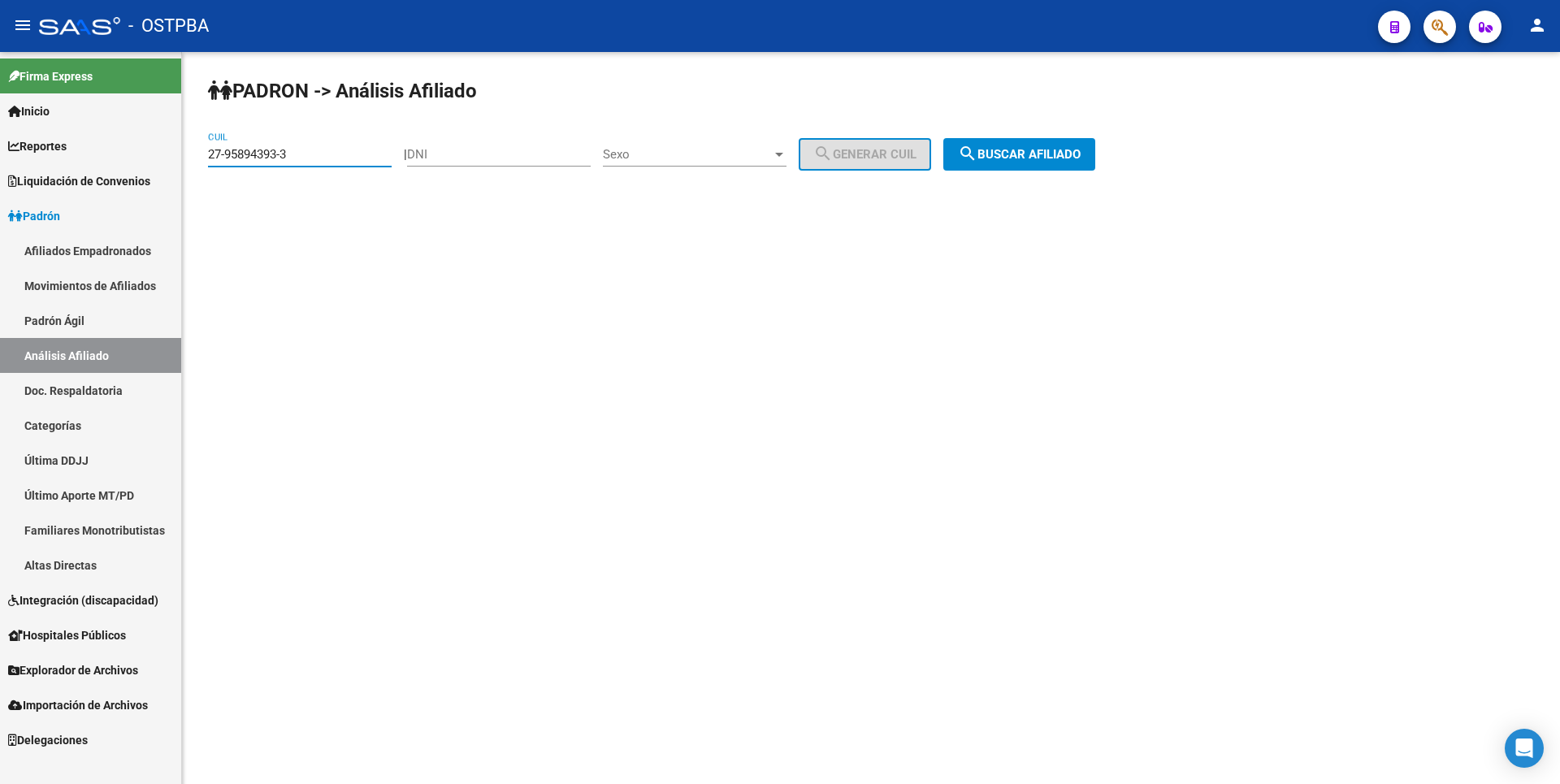
drag, startPoint x: 336, startPoint y: 155, endPoint x: 186, endPoint y: 141, distance: 150.7
click at [186, 141] on div "PADRON -> Análisis Afiliado 27-95894393-3 CUIL | DNI Sexo Sexo search Generar C…" at bounding box center [870, 136] width 1378 height 170
paste input "0-34922818-2"
type input "20-34922818-2"
click at [1041, 158] on span "search Buscar afiliado" at bounding box center [1018, 155] width 123 height 15
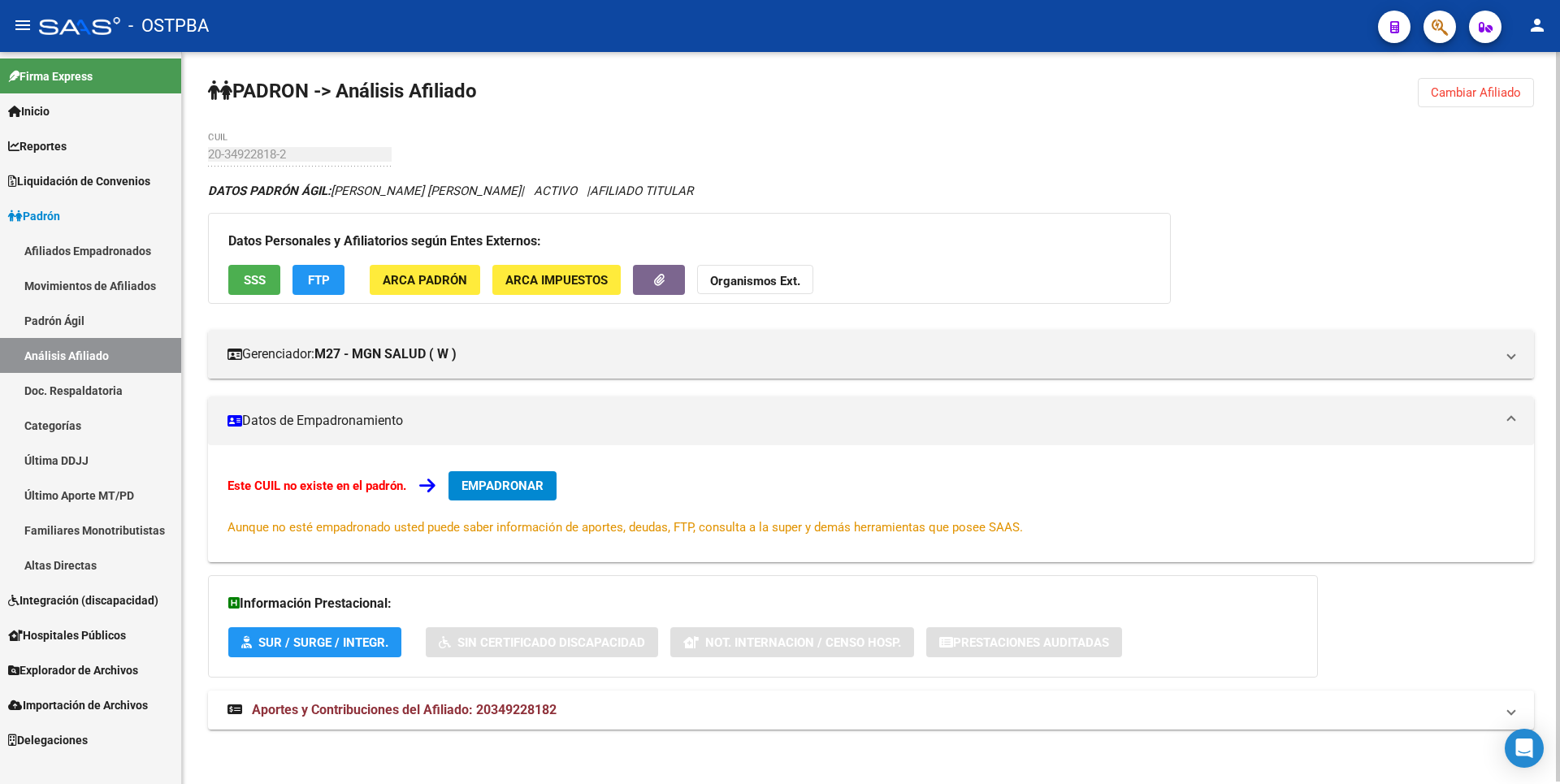
scroll to position [3, 0]
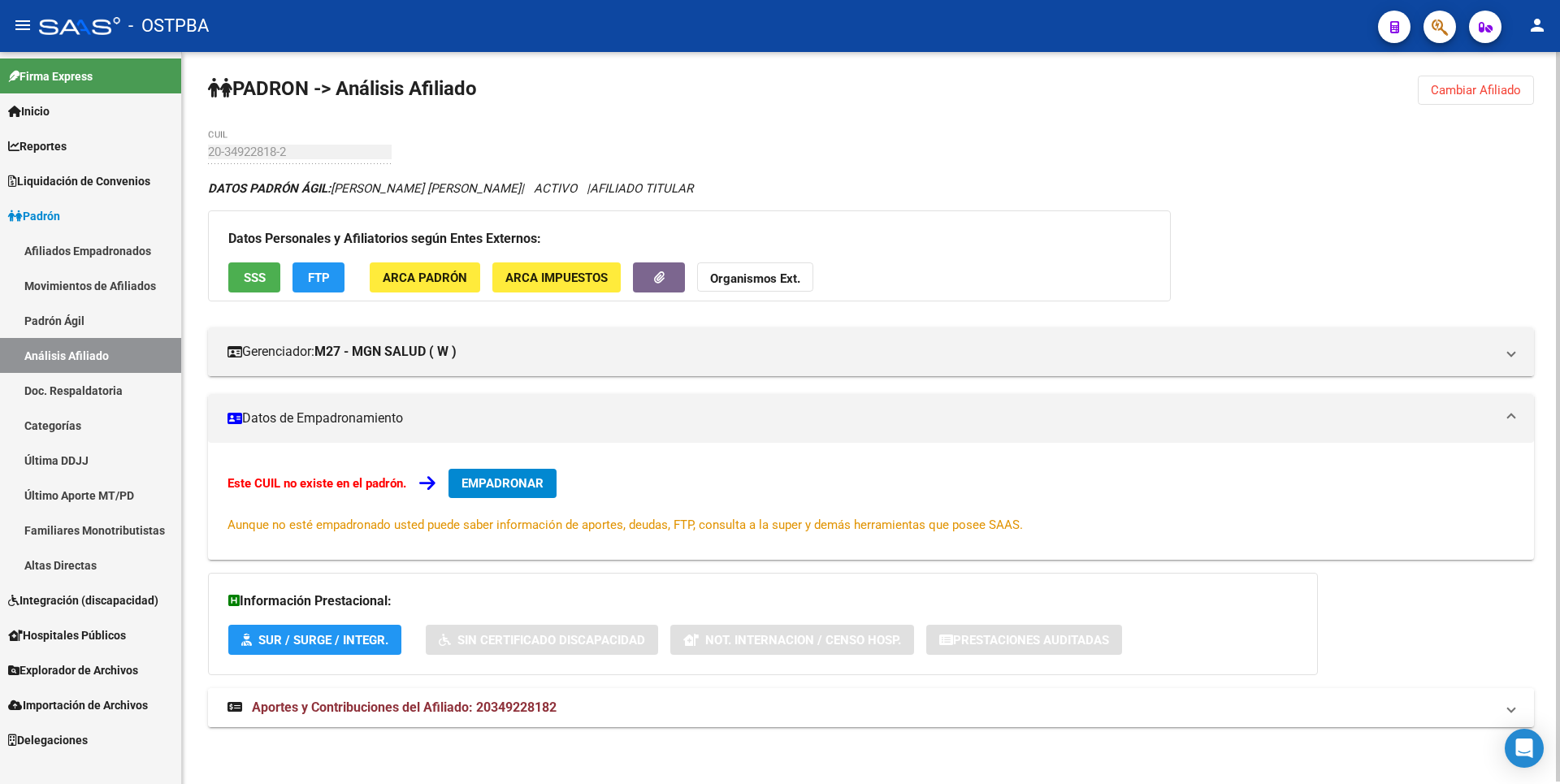
click at [500, 707] on span "Aportes y Contribuciones del Afiliado: 20349228182" at bounding box center [404, 707] width 305 height 16
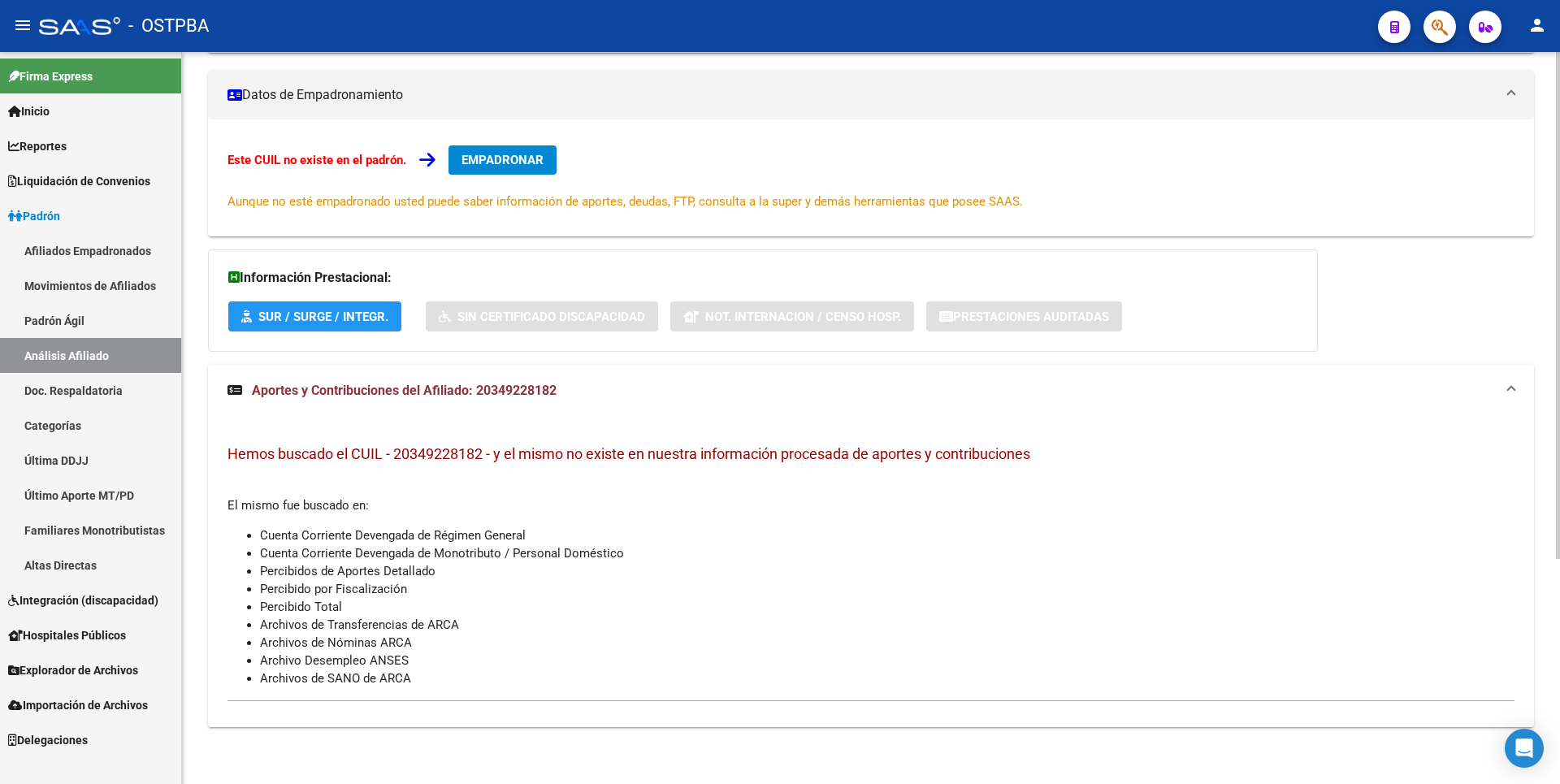
scroll to position [0, 0]
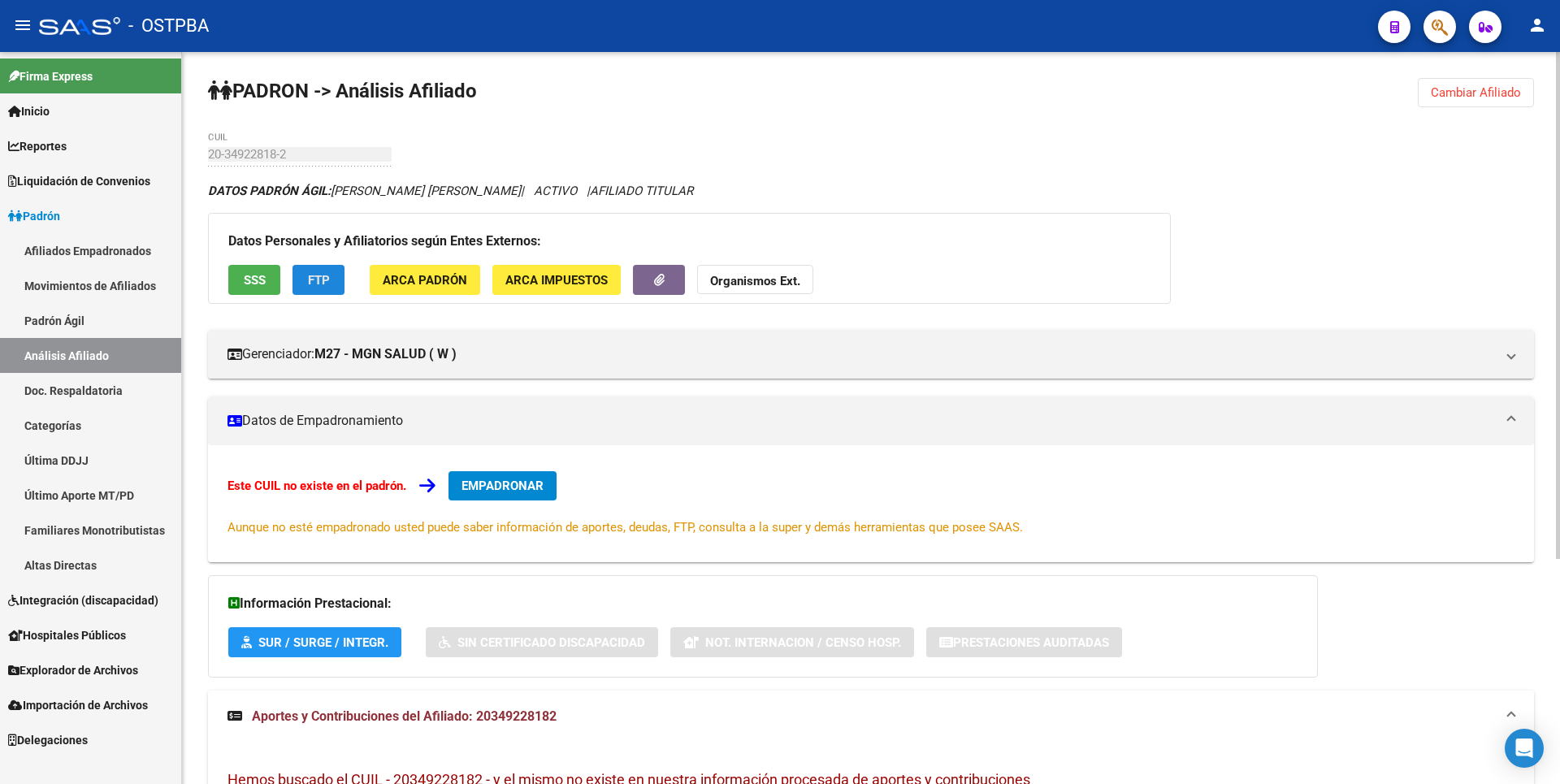
click at [319, 277] on span "FTP" at bounding box center [319, 280] width 22 height 15
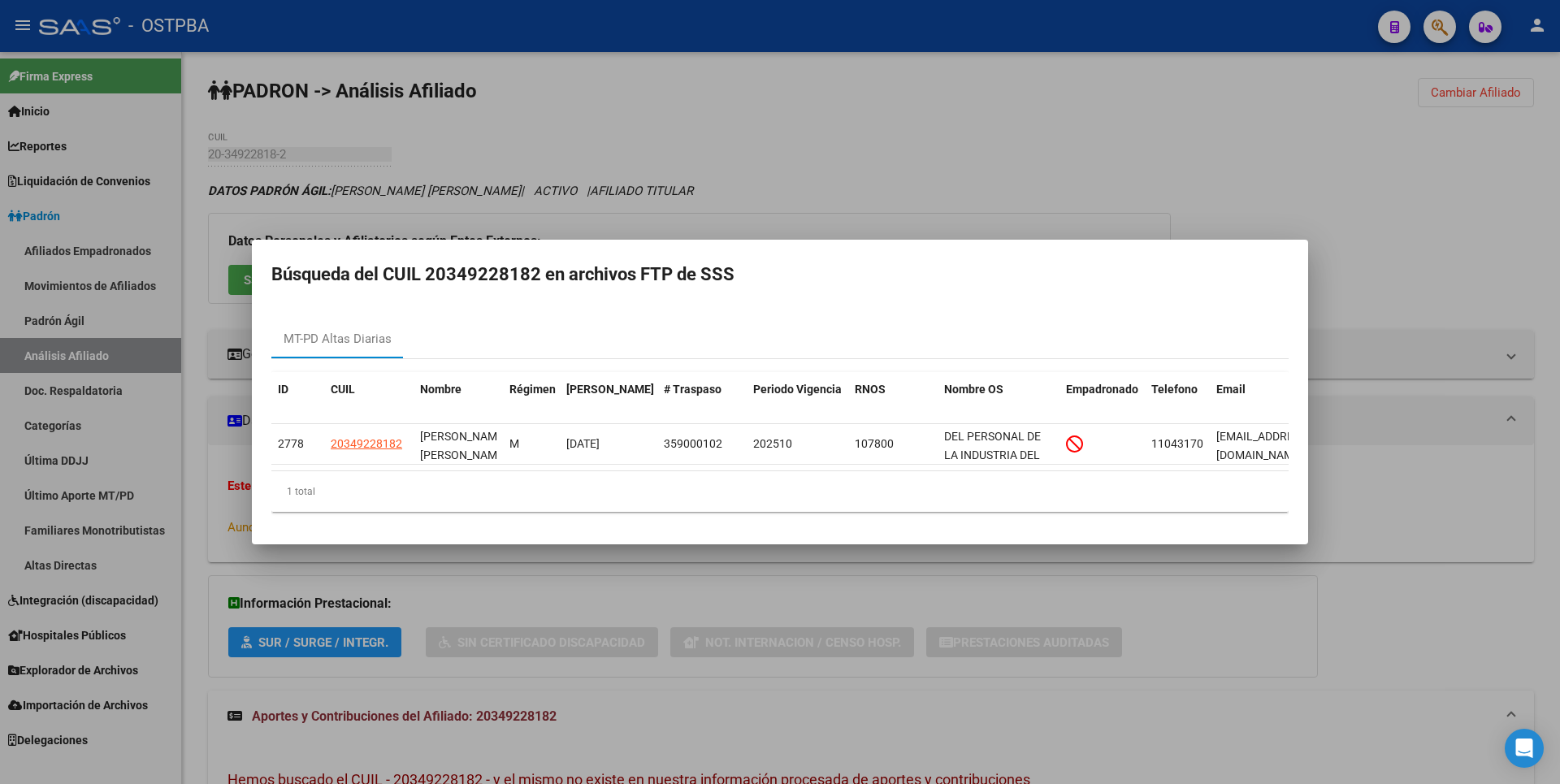
click at [1001, 120] on div at bounding box center [780, 392] width 1560 height 784
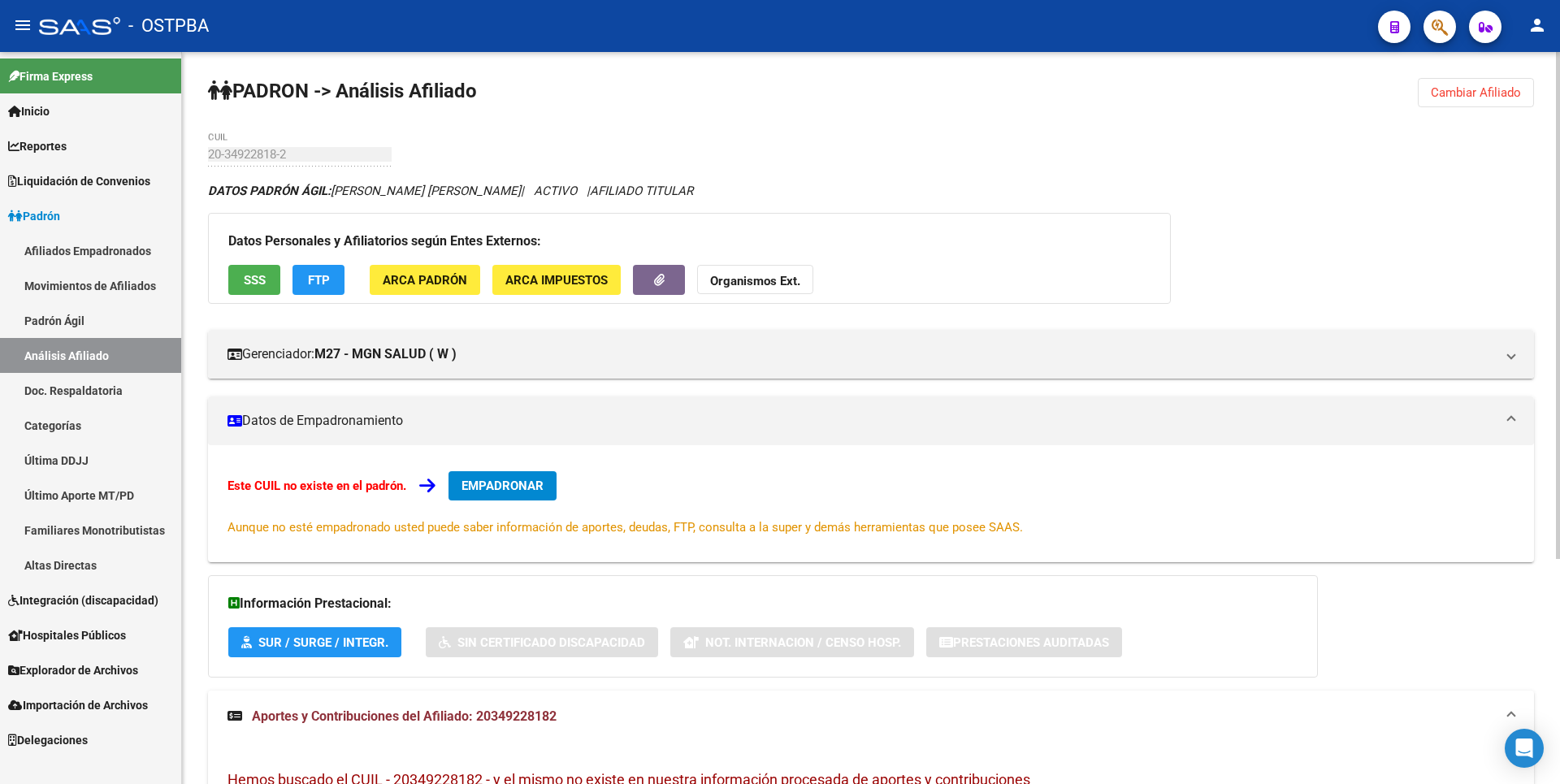
click at [536, 490] on span "EMPADRONAR" at bounding box center [502, 486] width 82 height 15
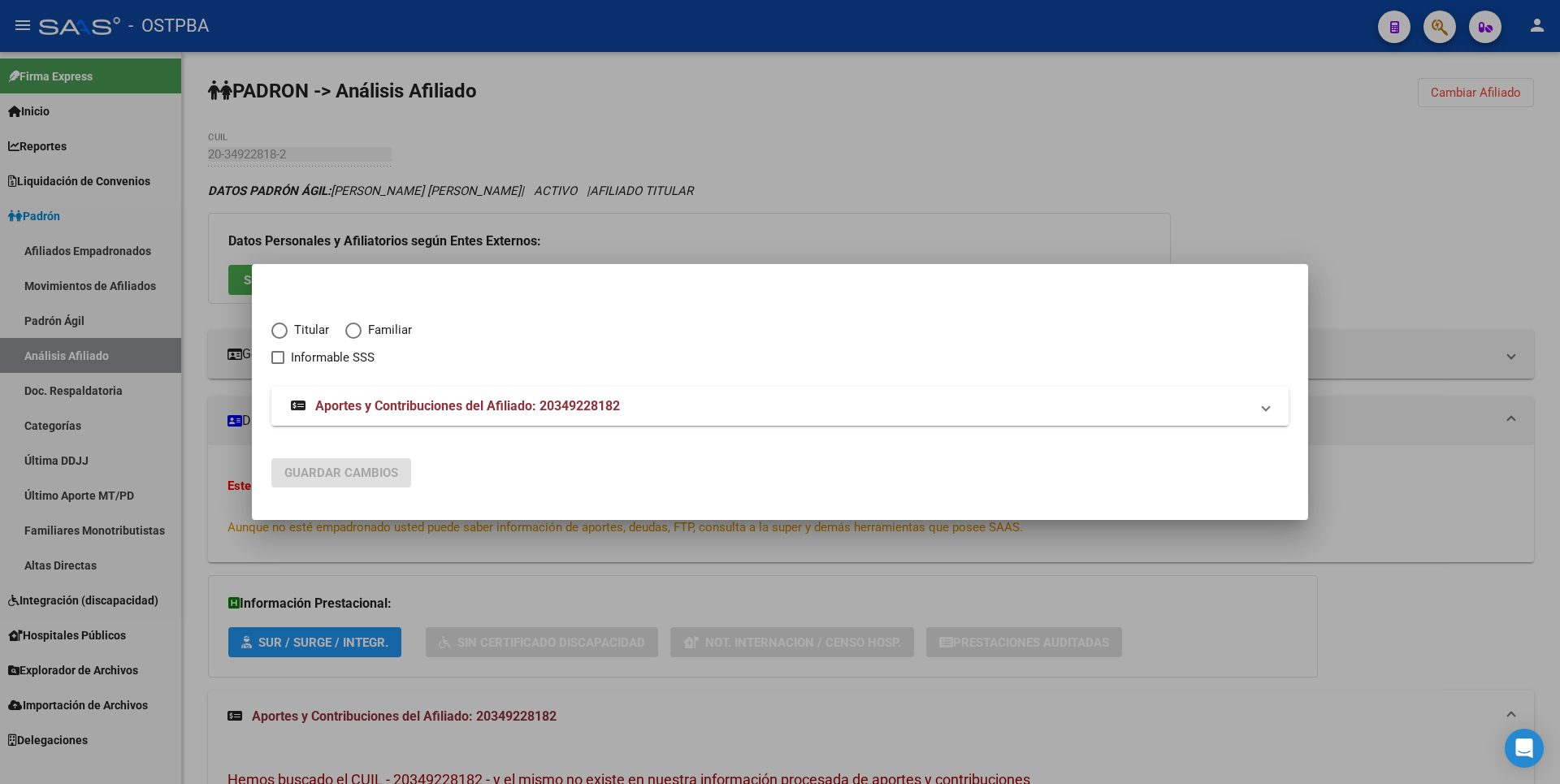
click at [291, 330] on span "Titular" at bounding box center [308, 330] width 41 height 18
click at [287, 330] on input "Titular" at bounding box center [279, 331] width 17 height 17
radio input "true"
checkbox input "true"
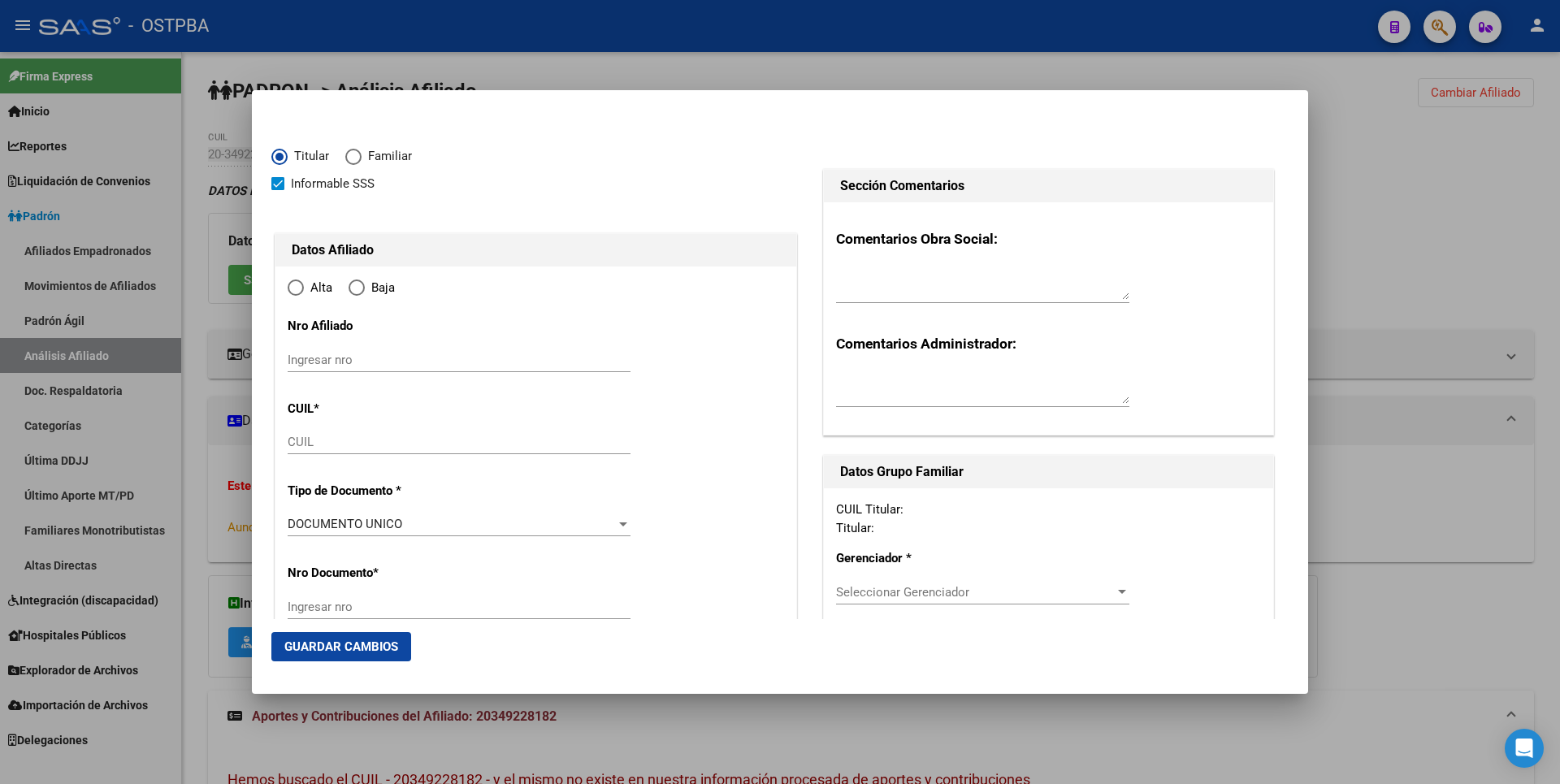
type input "20-34922818-2"
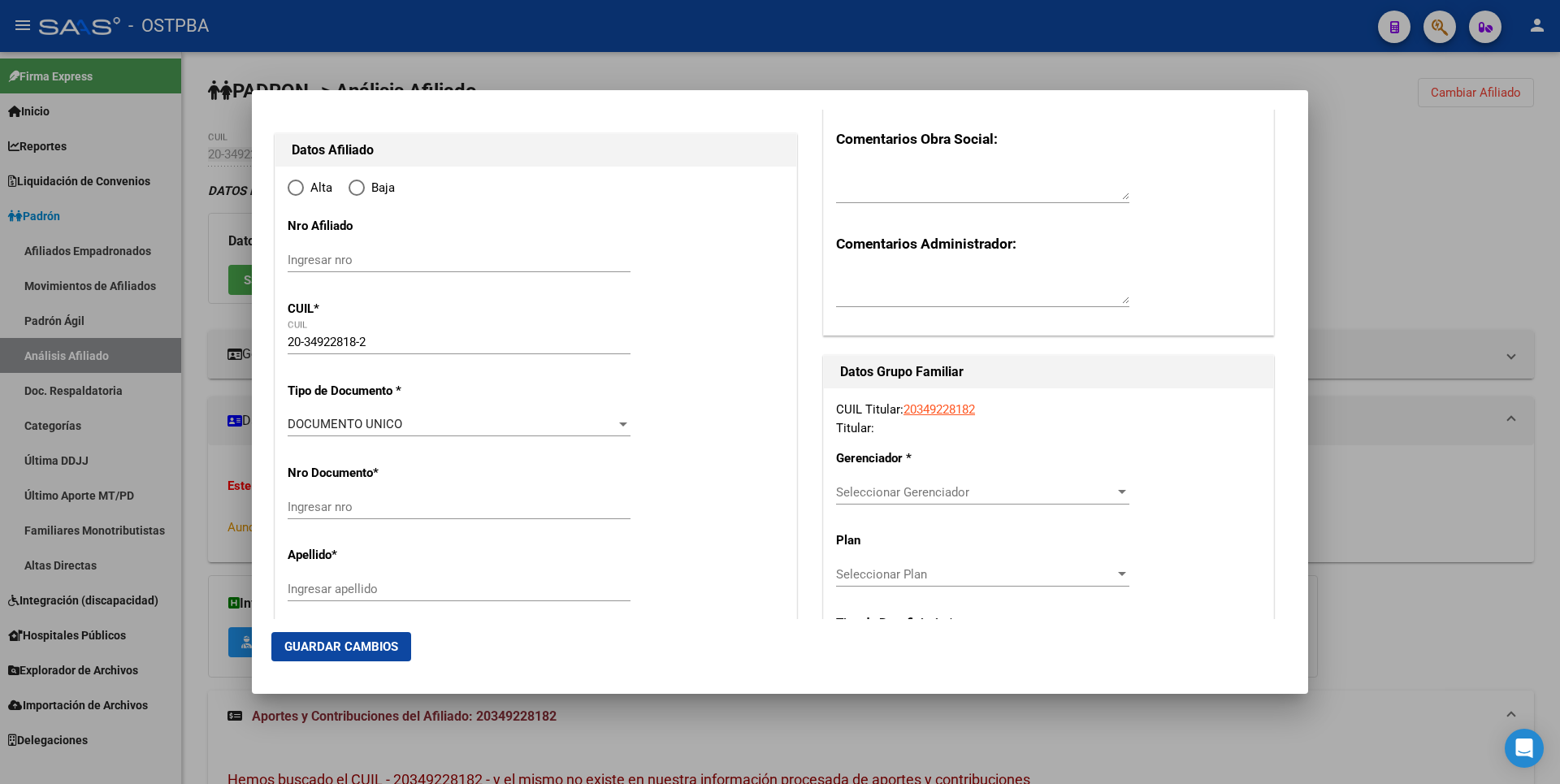
scroll to position [162, 0]
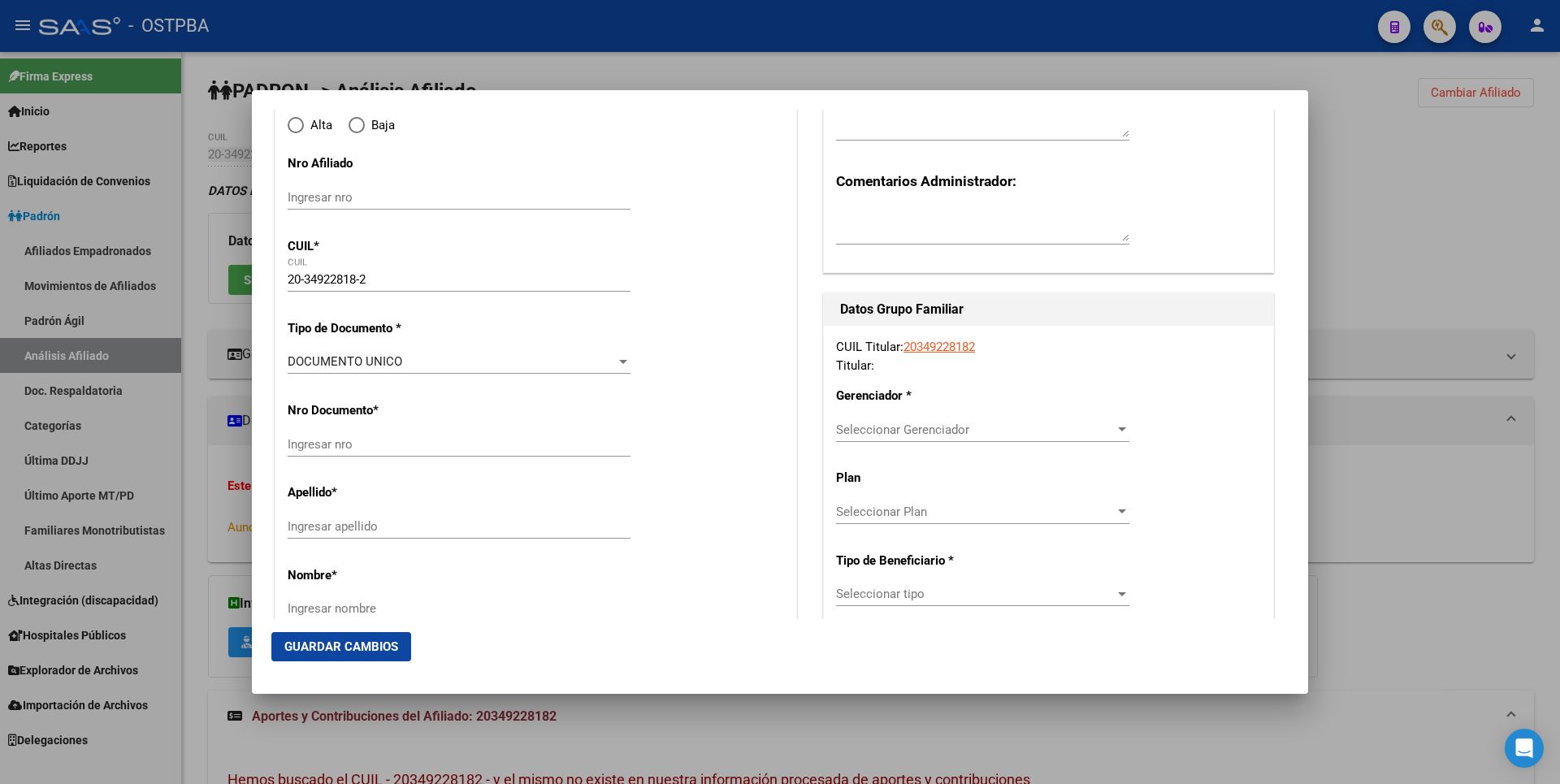
type input "34922818"
type input "[PERSON_NAME]"
type input "[DATE]"
type input "[PERSON_NAME]"
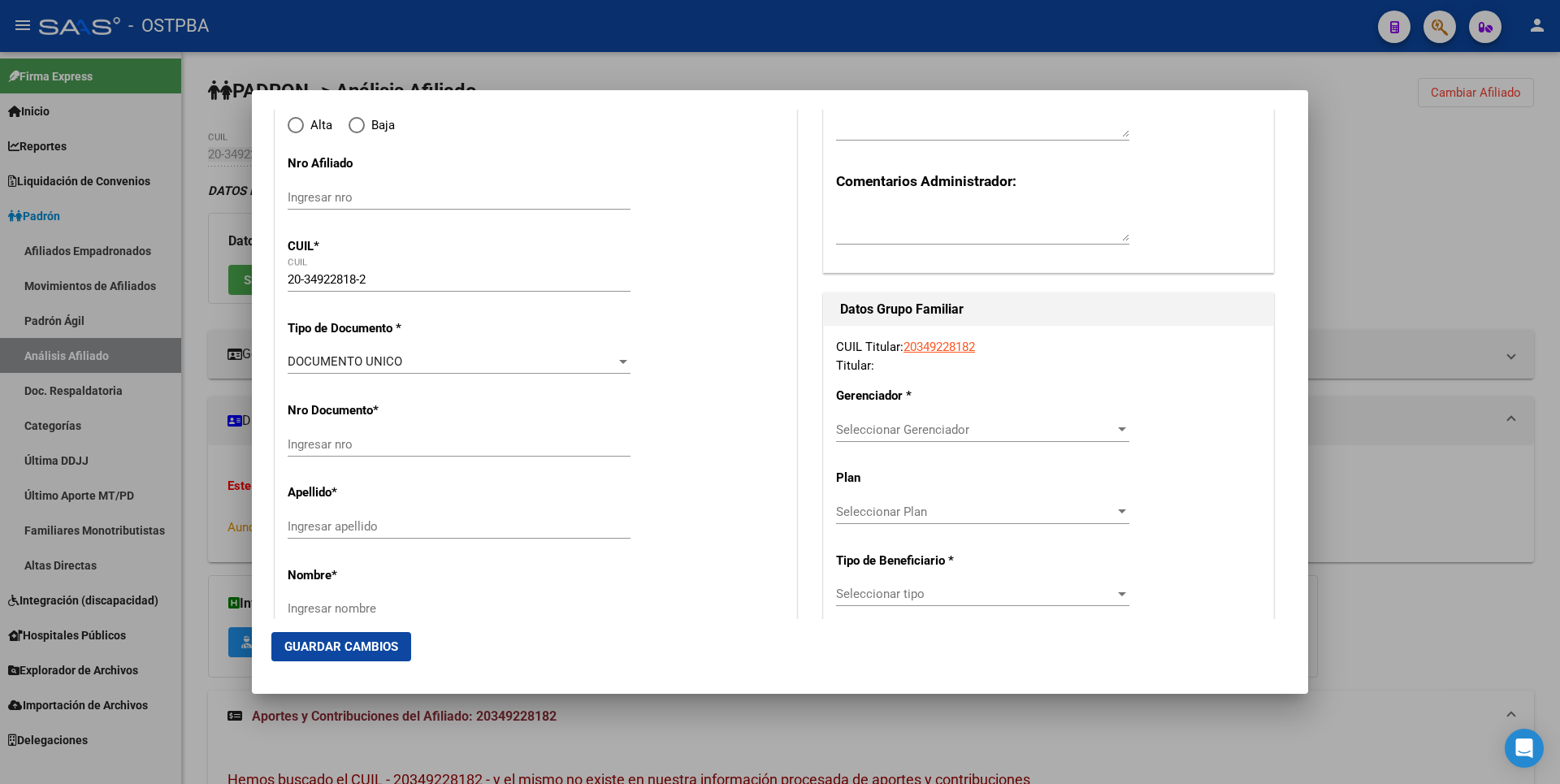
type input "1757"
type input "Yabebiri"
type input "1859"
radio input "true"
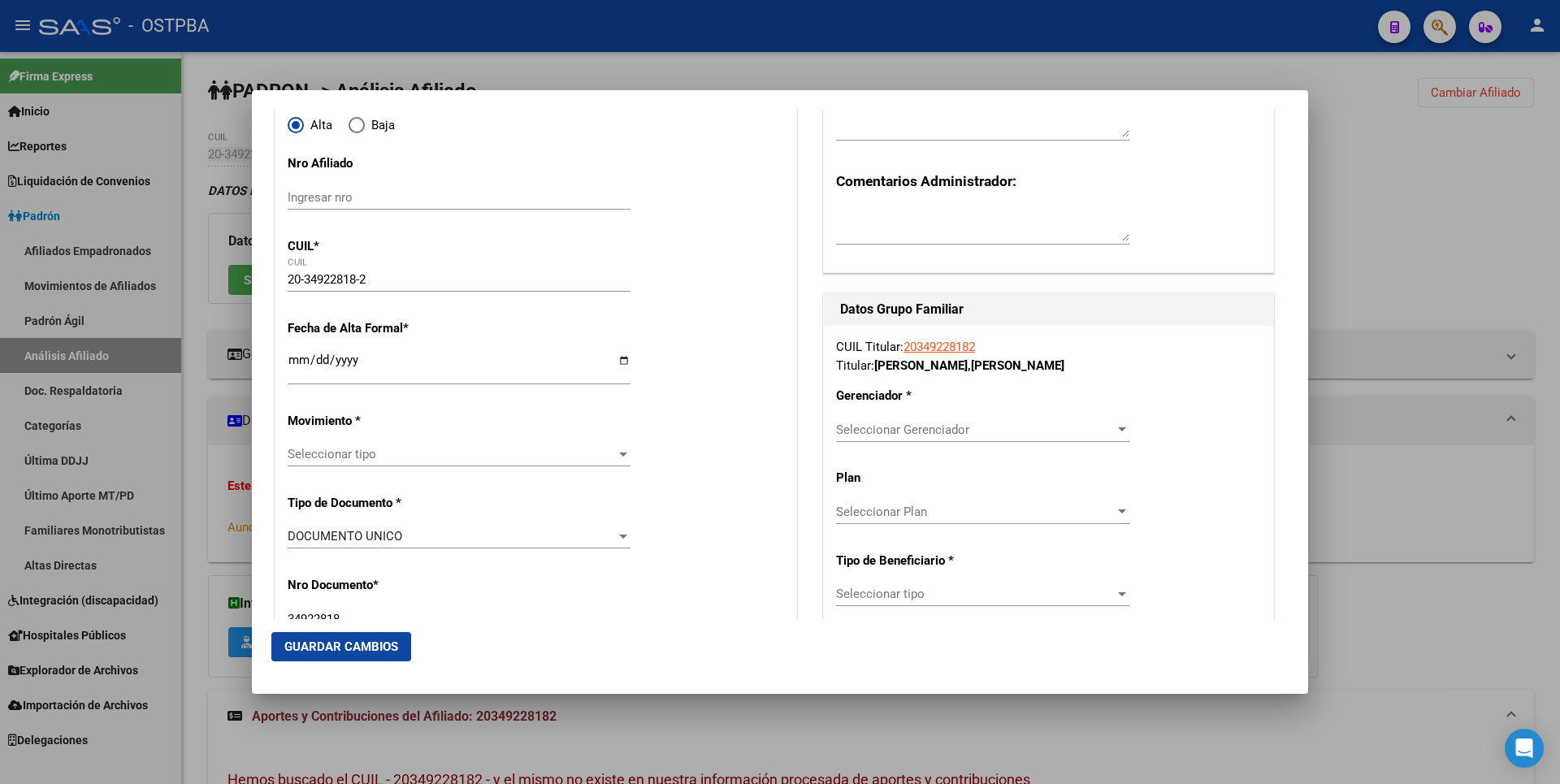
type input "[PERSON_NAME]"
click at [295, 367] on input "Ingresar fecha" at bounding box center [459, 366] width 343 height 26
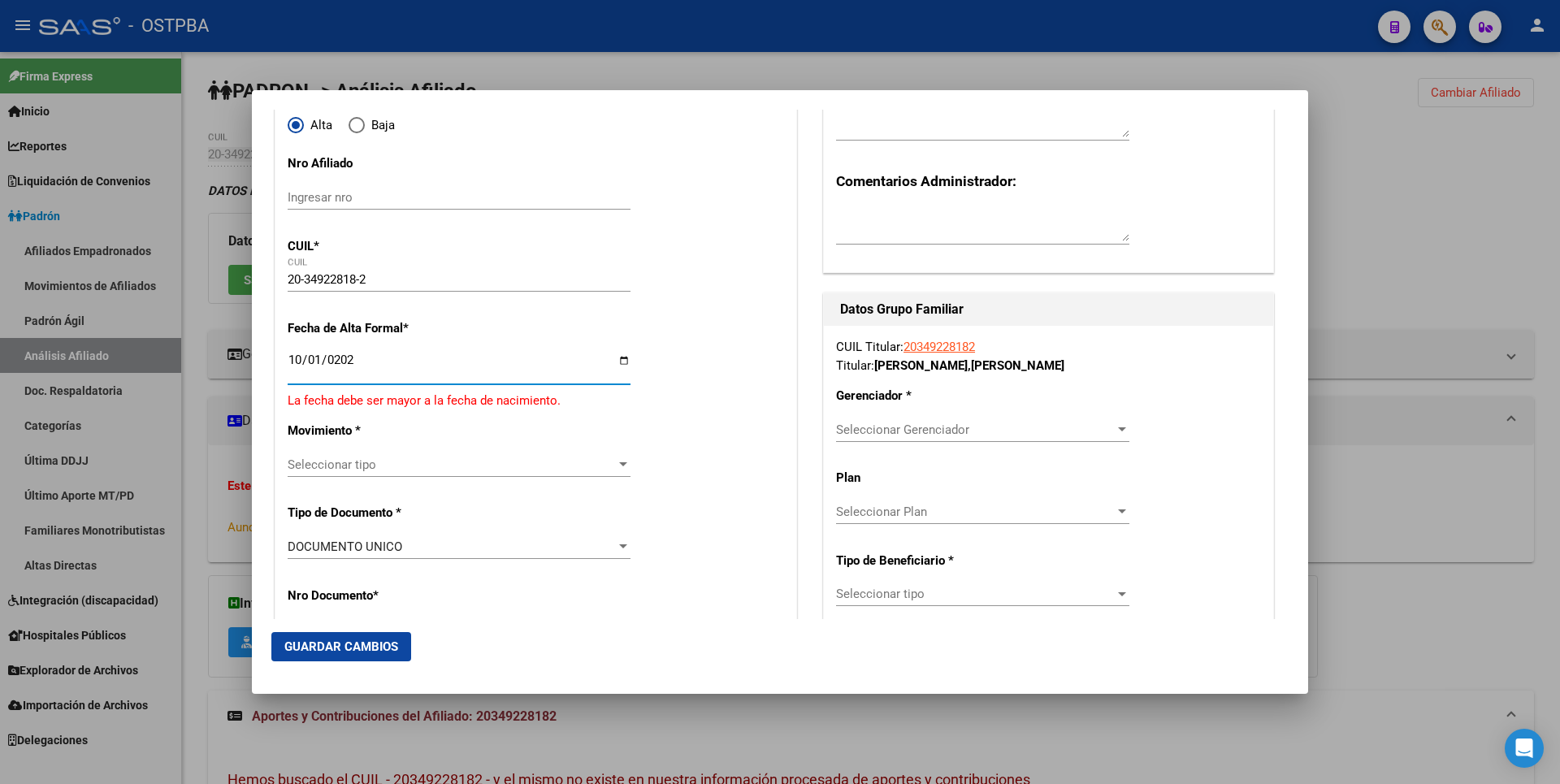
type input "[DATE]"
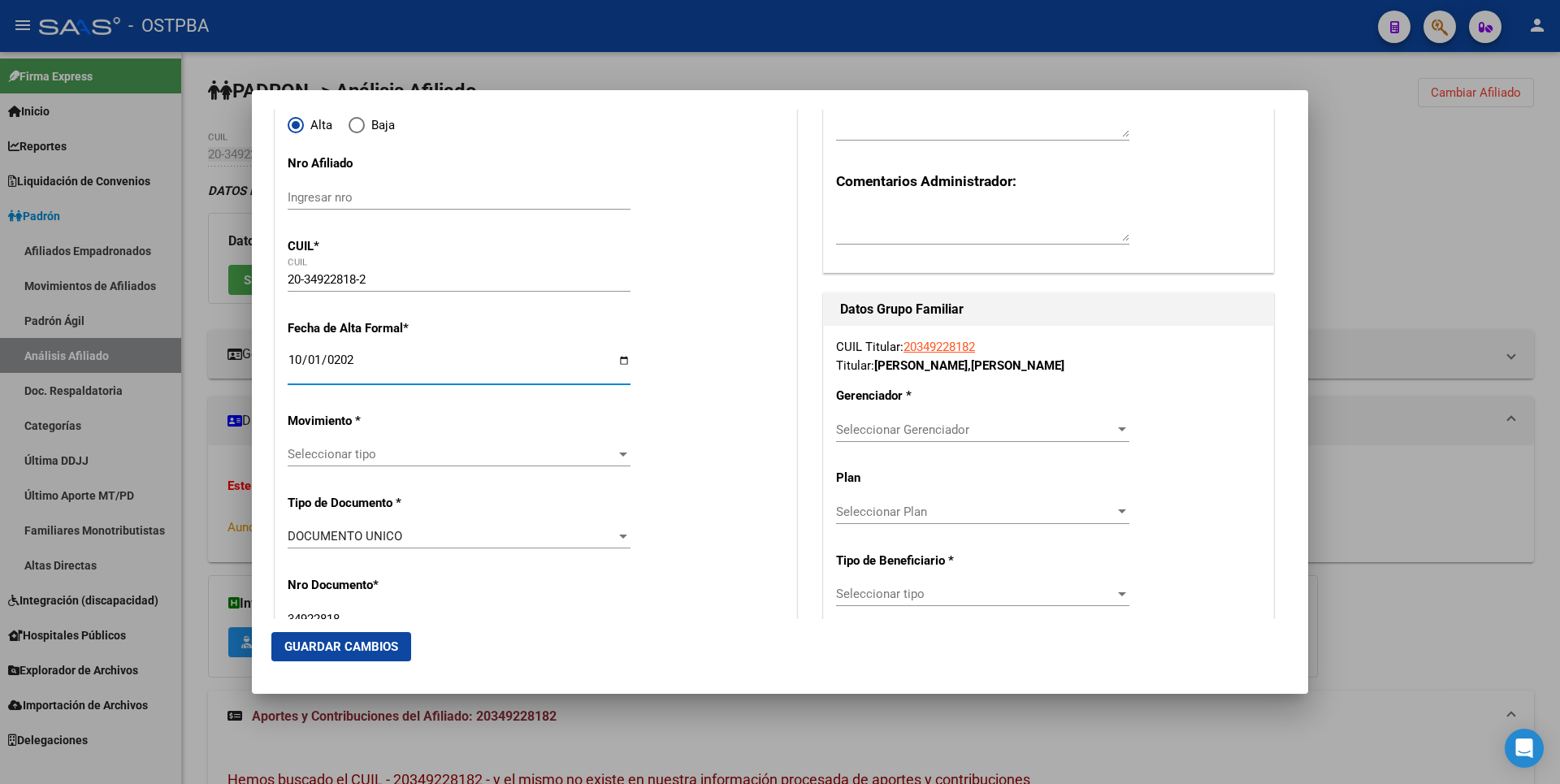
click at [539, 460] on span "Seleccionar tipo" at bounding box center [452, 454] width 328 height 15
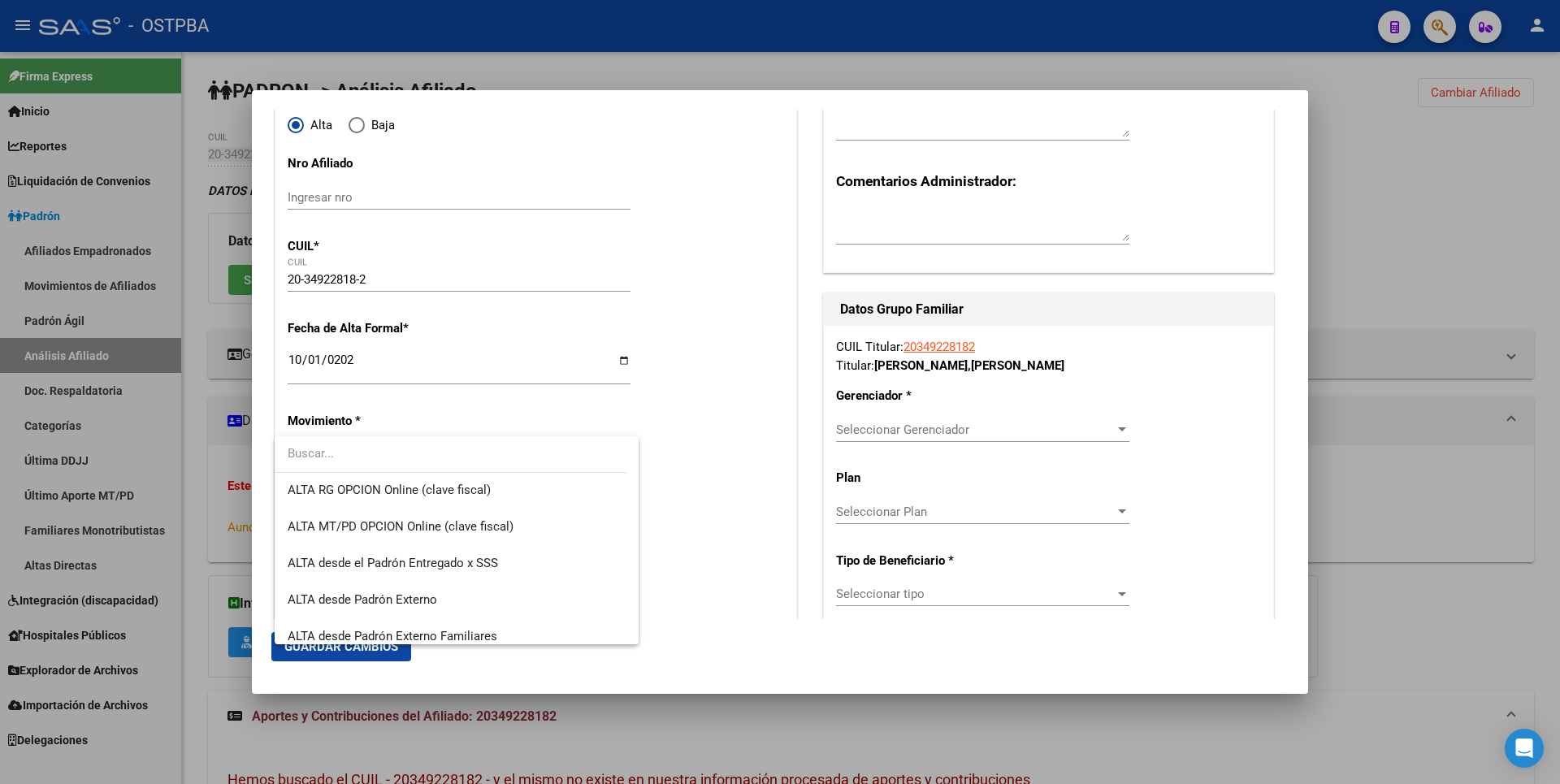
scroll to position [406, 0]
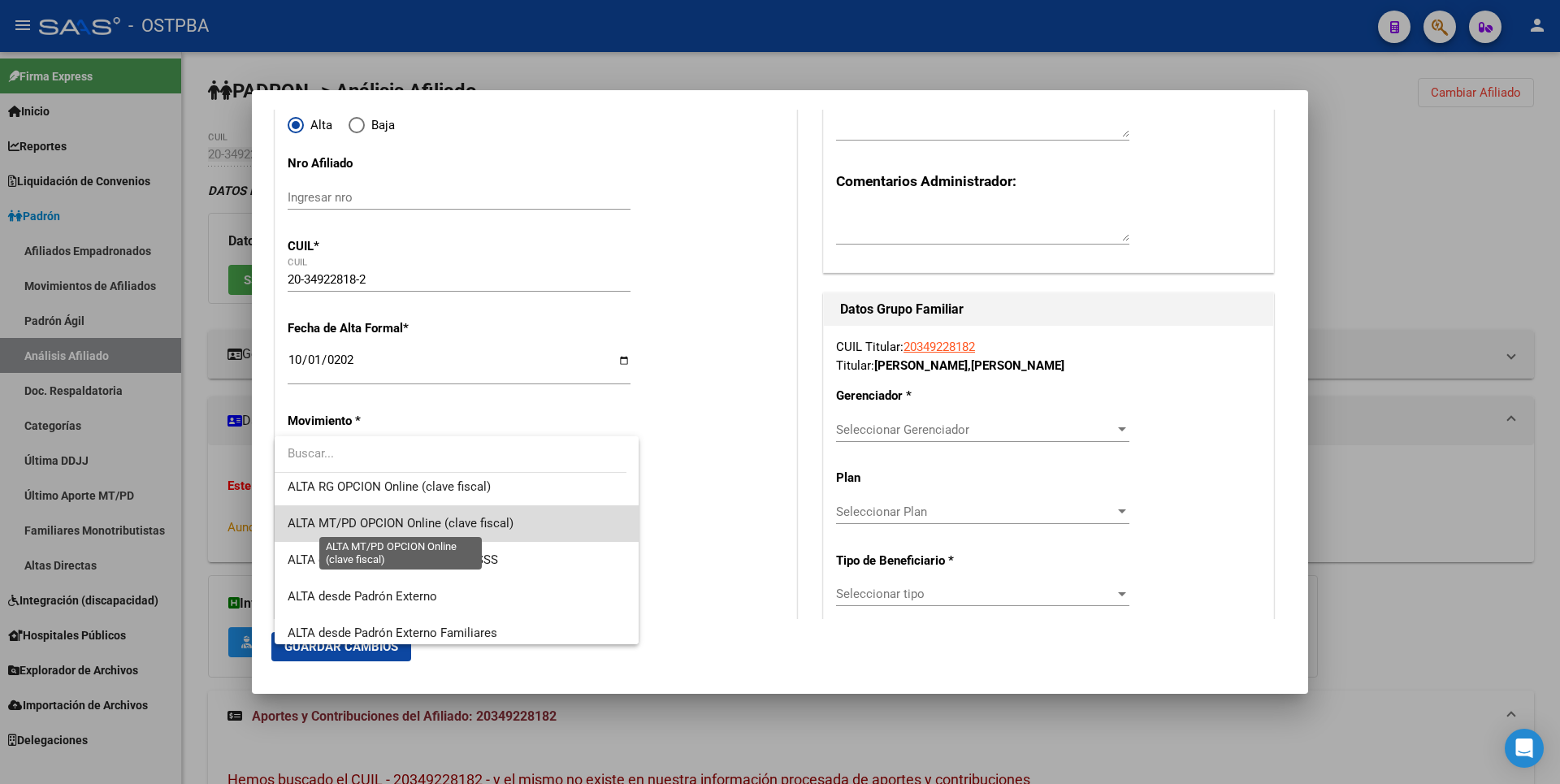
click at [475, 523] on span "ALTA MT/PD OPCION Online (clave fiscal)" at bounding box center [400, 523] width 226 height 15
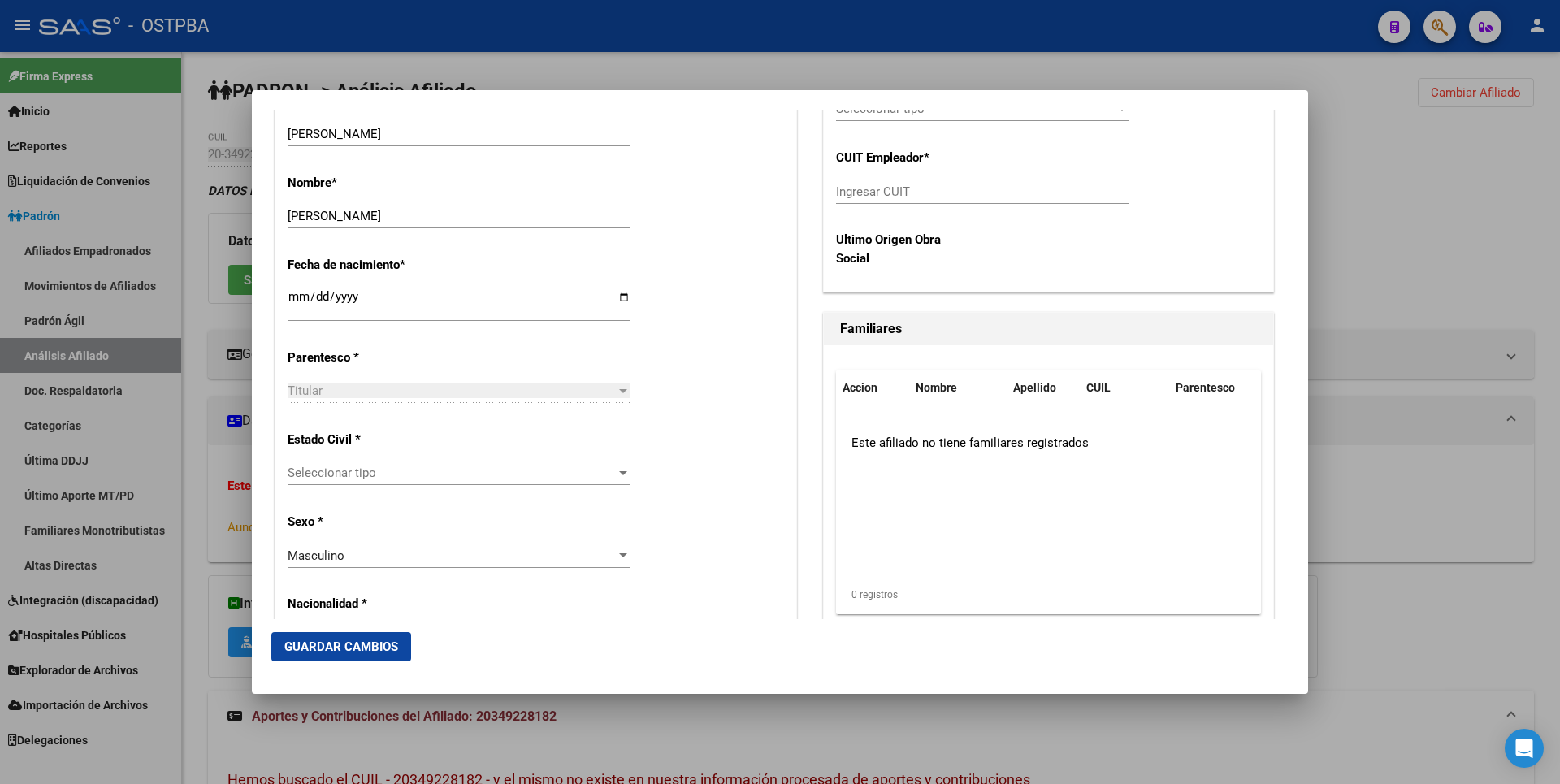
scroll to position [731, 0]
click at [607, 470] on span "Seleccionar tipo" at bounding box center [452, 471] width 328 height 15
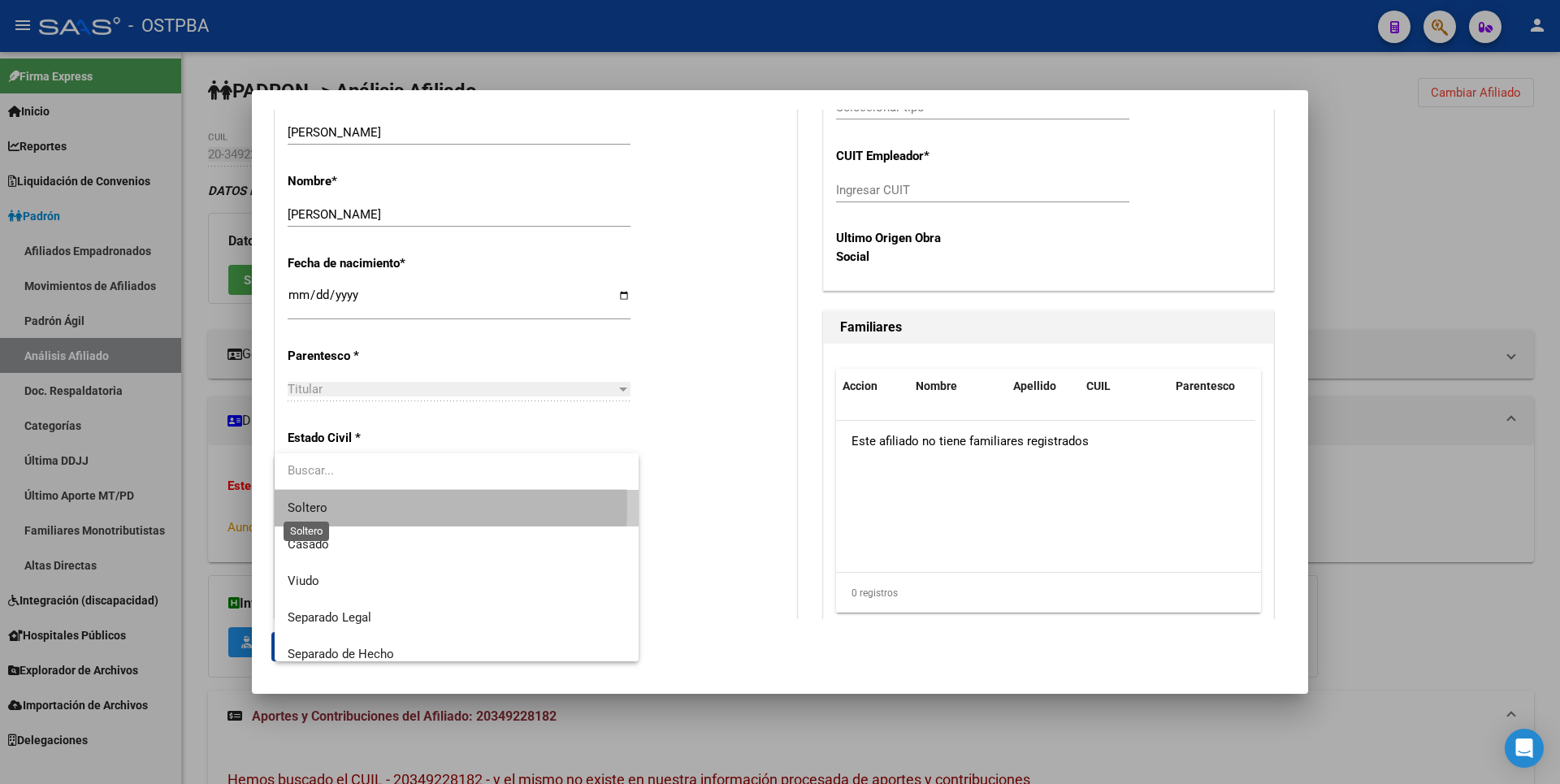
click at [320, 505] on span "Soltero" at bounding box center [307, 508] width 40 height 15
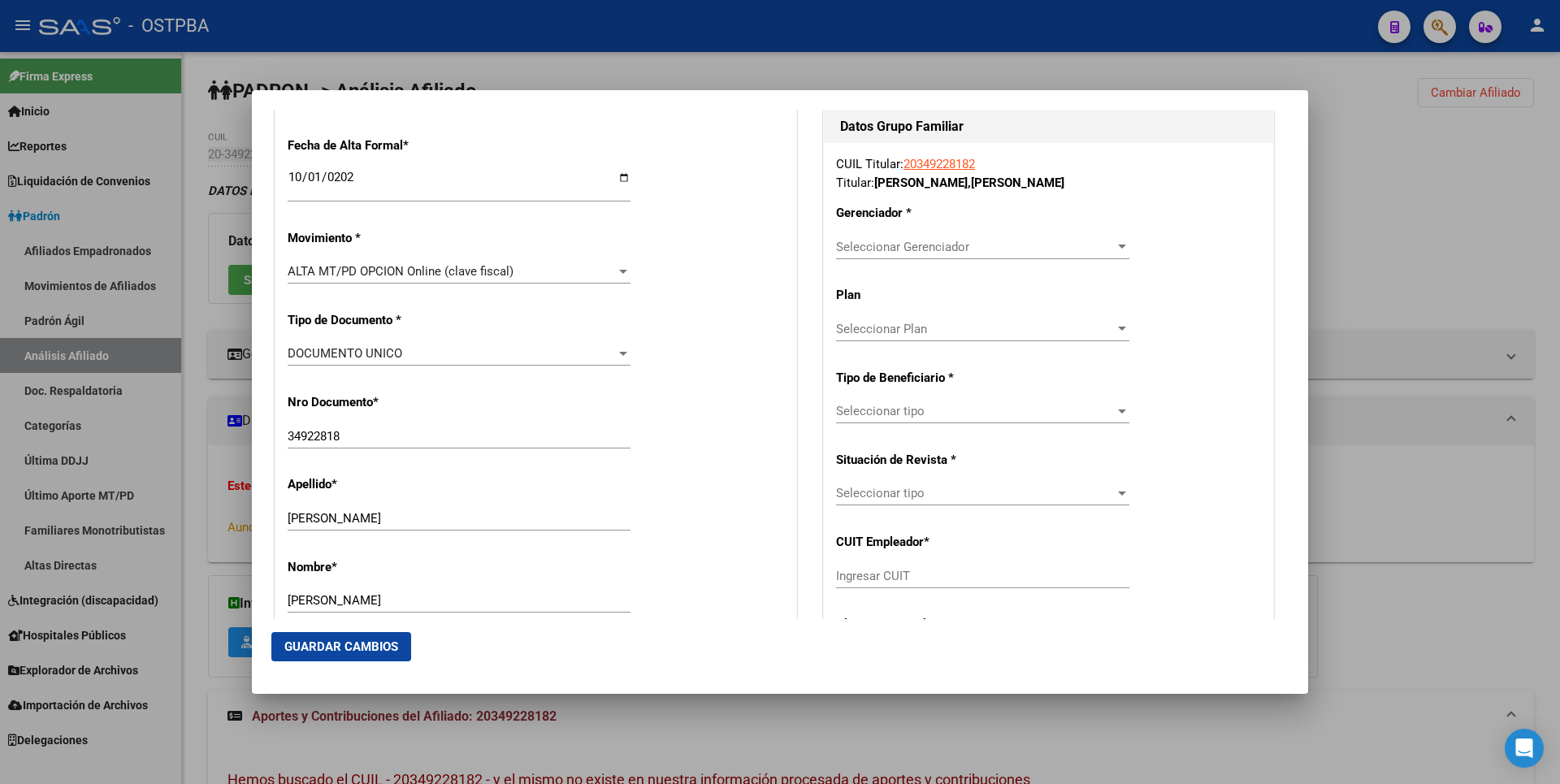
scroll to position [162, 0]
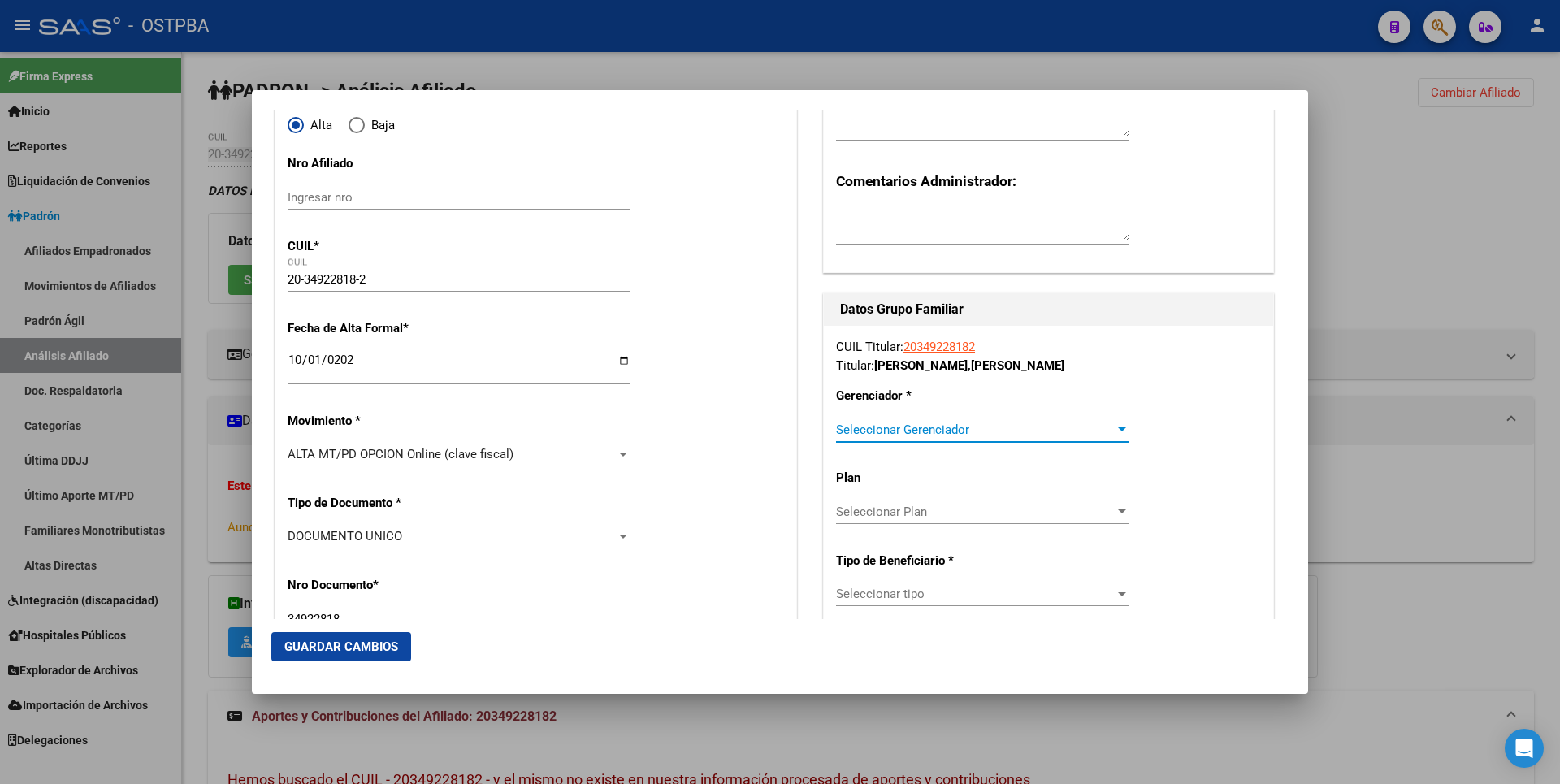
click at [1115, 430] on div at bounding box center [1122, 429] width 15 height 13
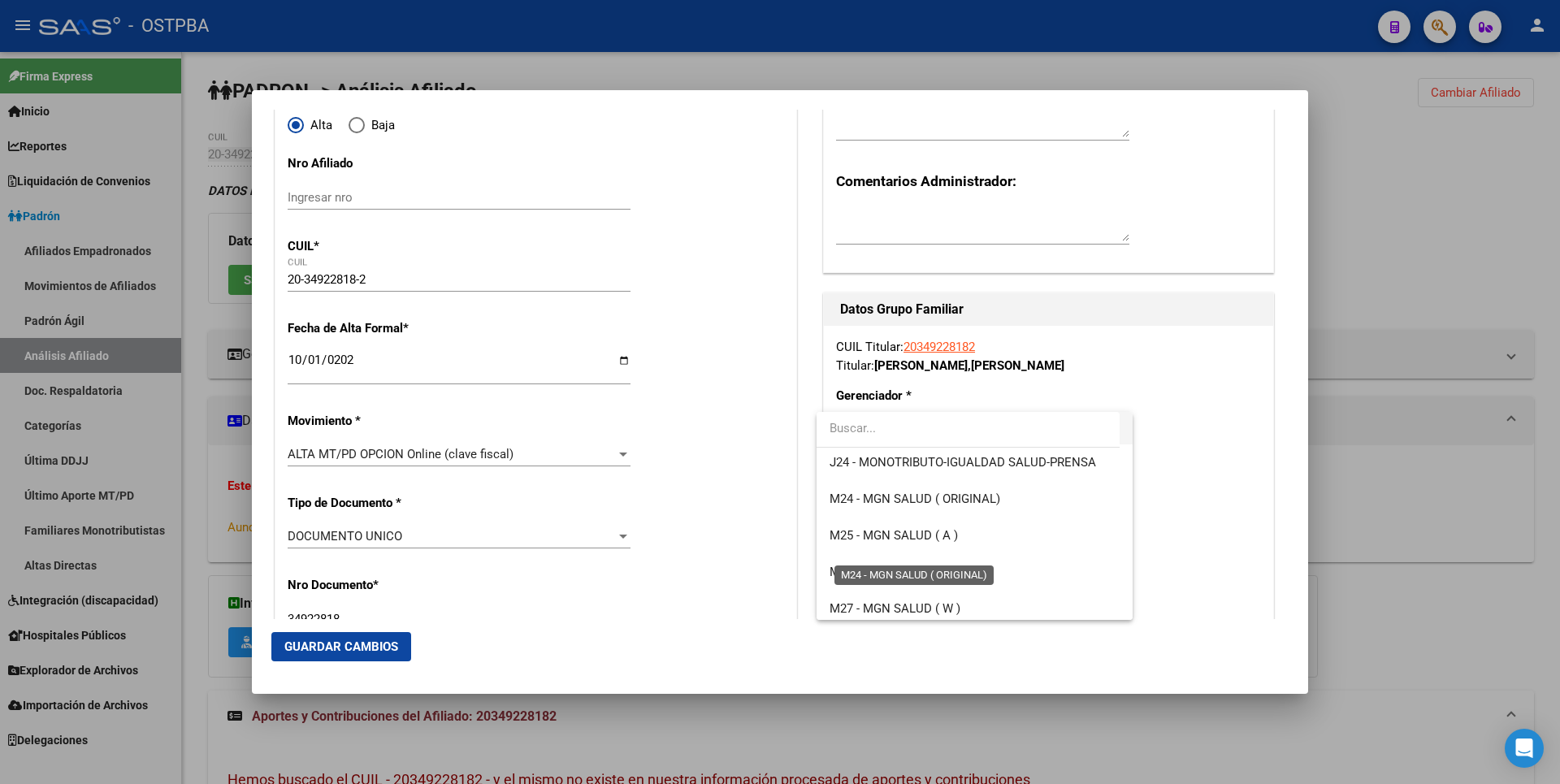
scroll to position [325, 0]
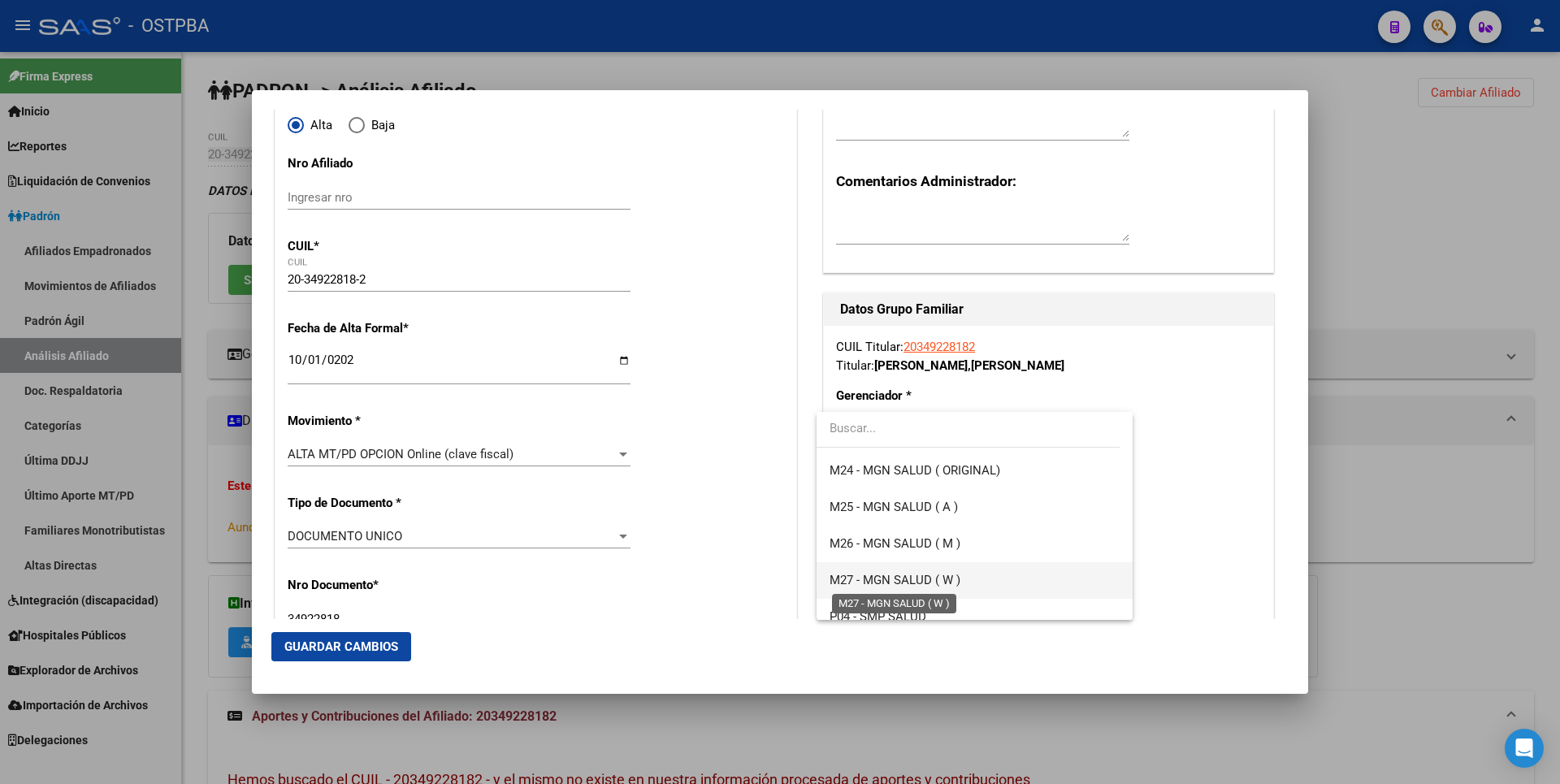
click at [893, 574] on span "M27 - MGN SALUD ( W )" at bounding box center [895, 580] width 131 height 15
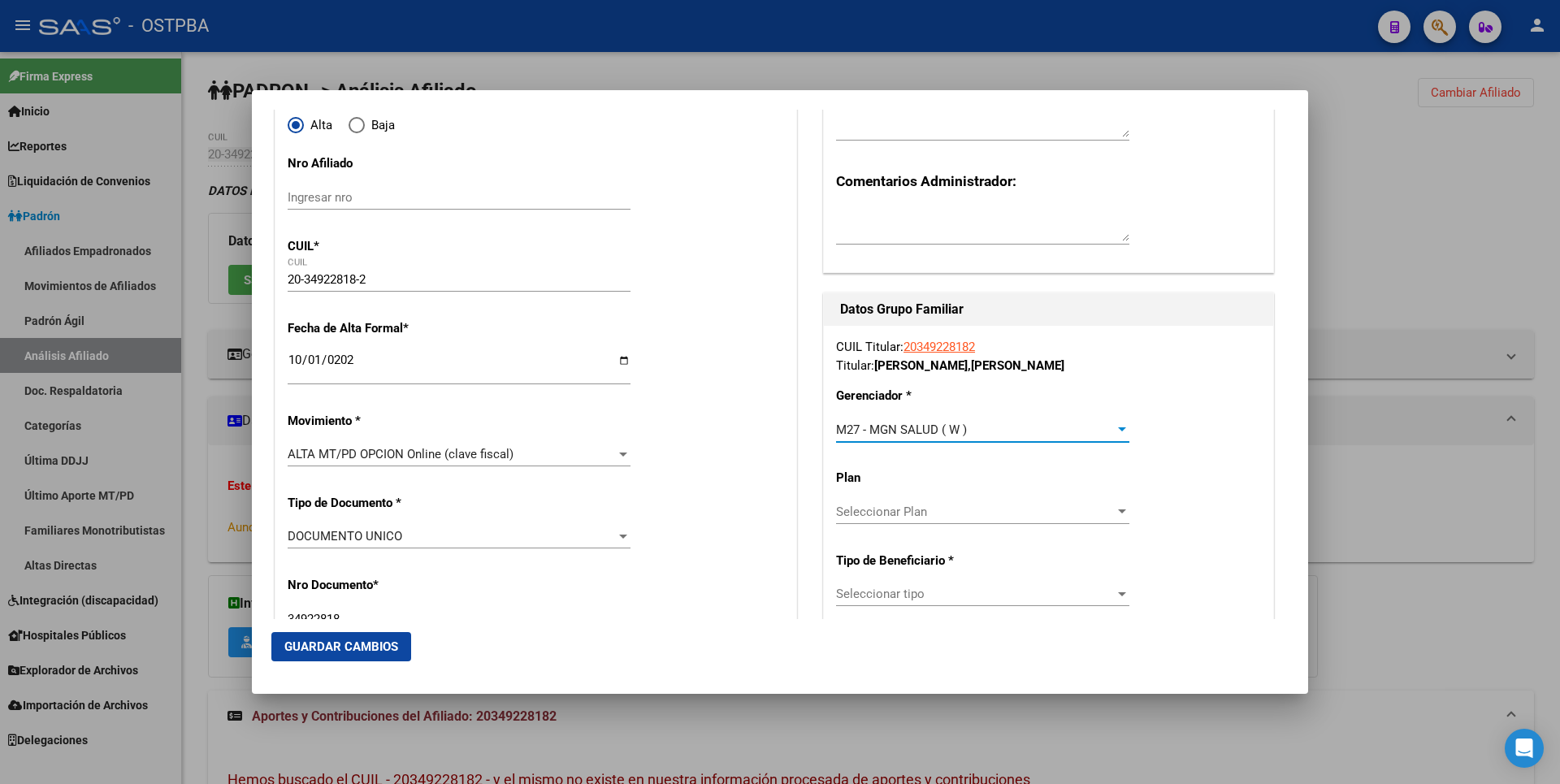
click at [1115, 591] on div at bounding box center [1122, 593] width 15 height 13
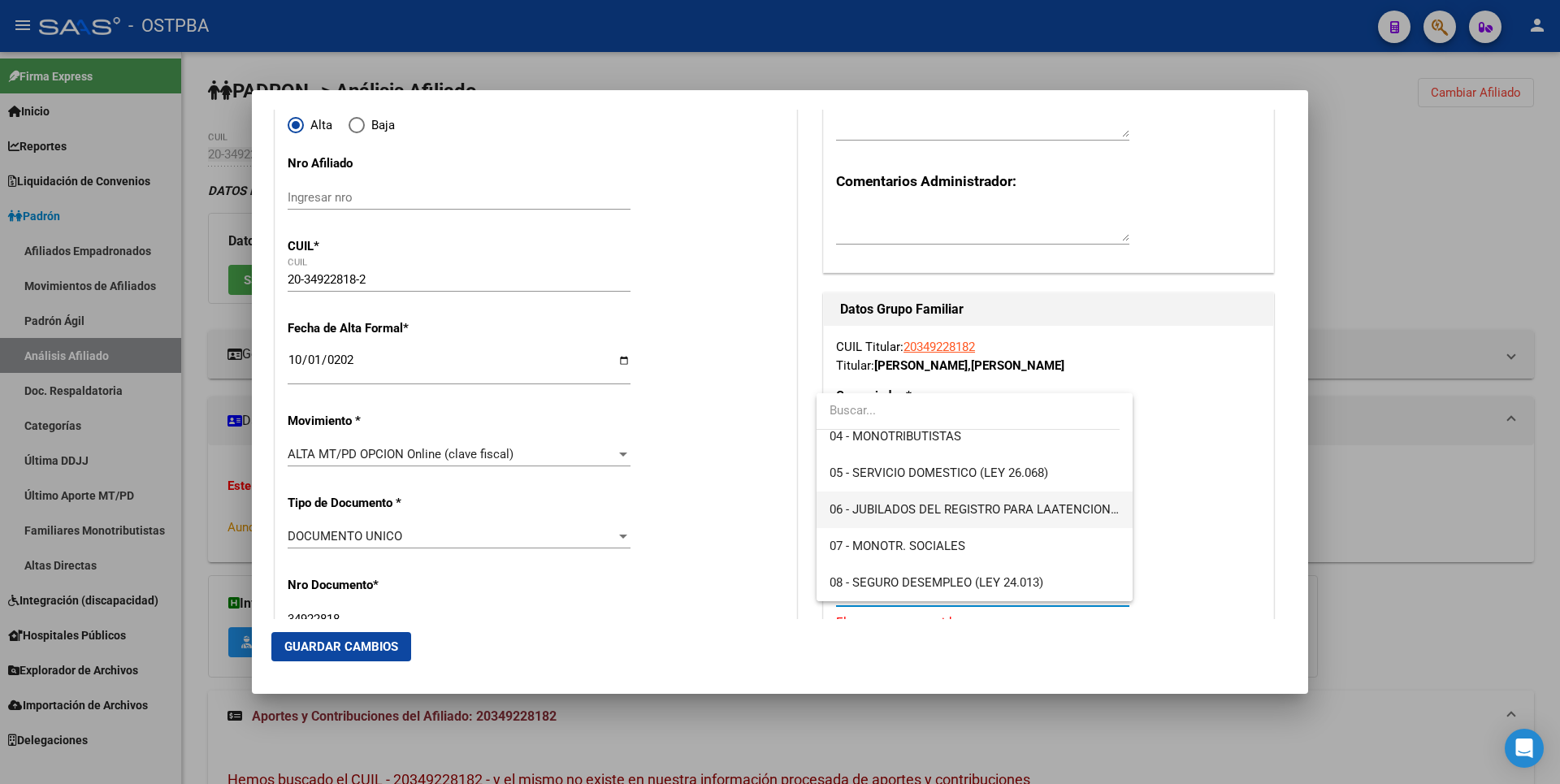
scroll to position [81, 0]
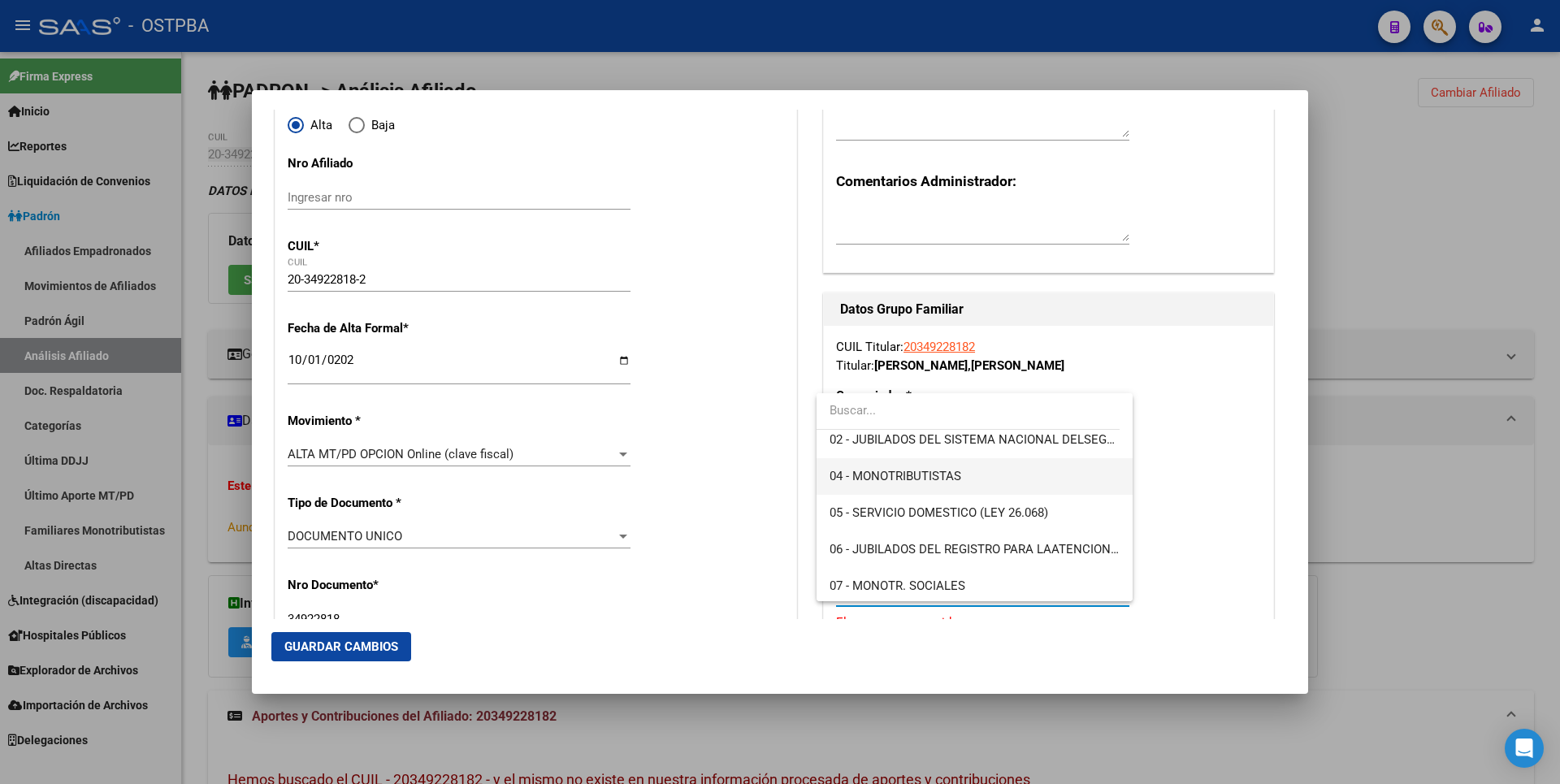
click at [894, 481] on span "04 - MONOTRIBUTISTAS" at bounding box center [895, 476] width 132 height 15
type input "20-34922818-2"
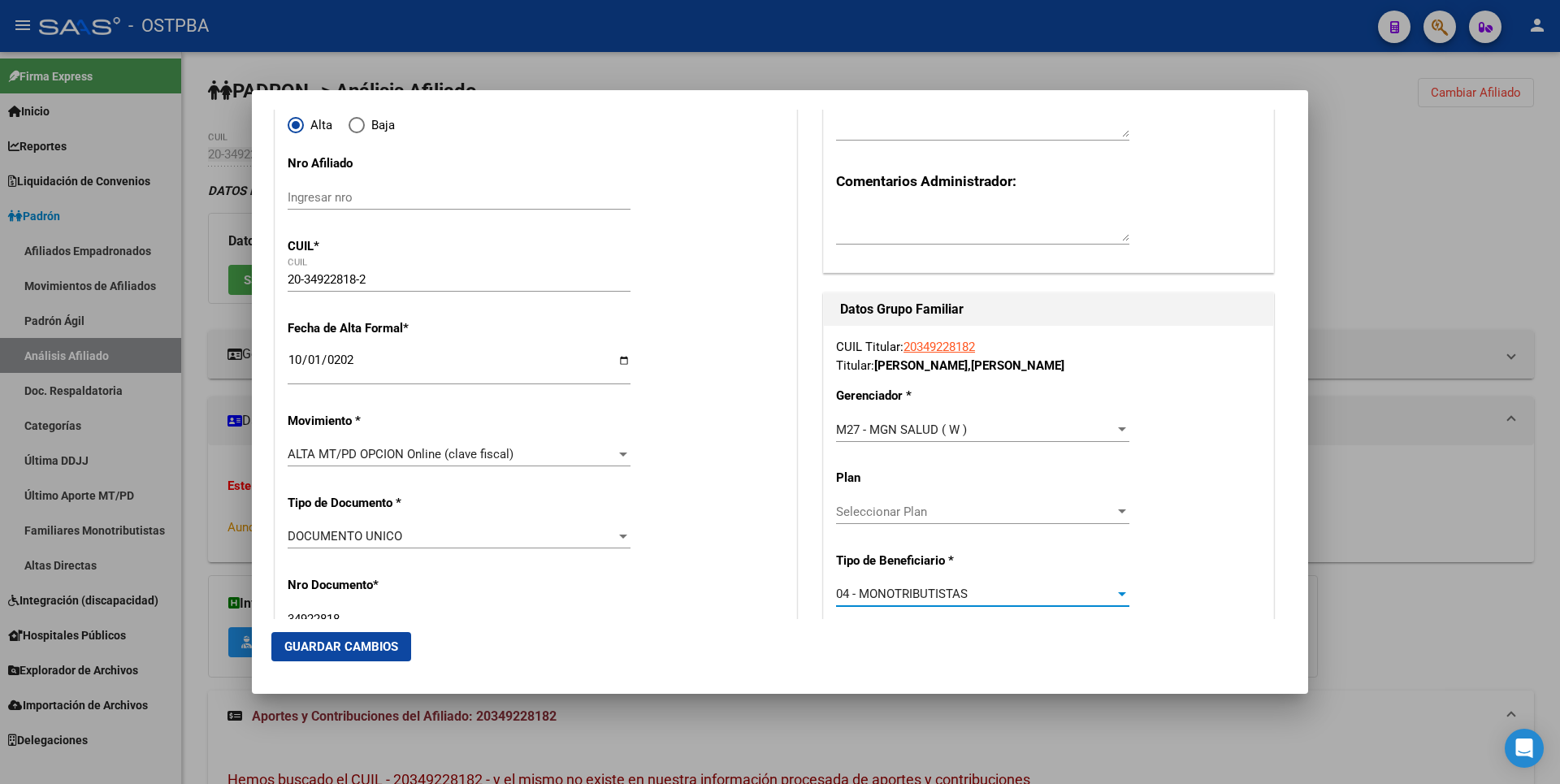
click at [342, 639] on span "Guardar Cambios" at bounding box center [341, 647] width 113 height 15
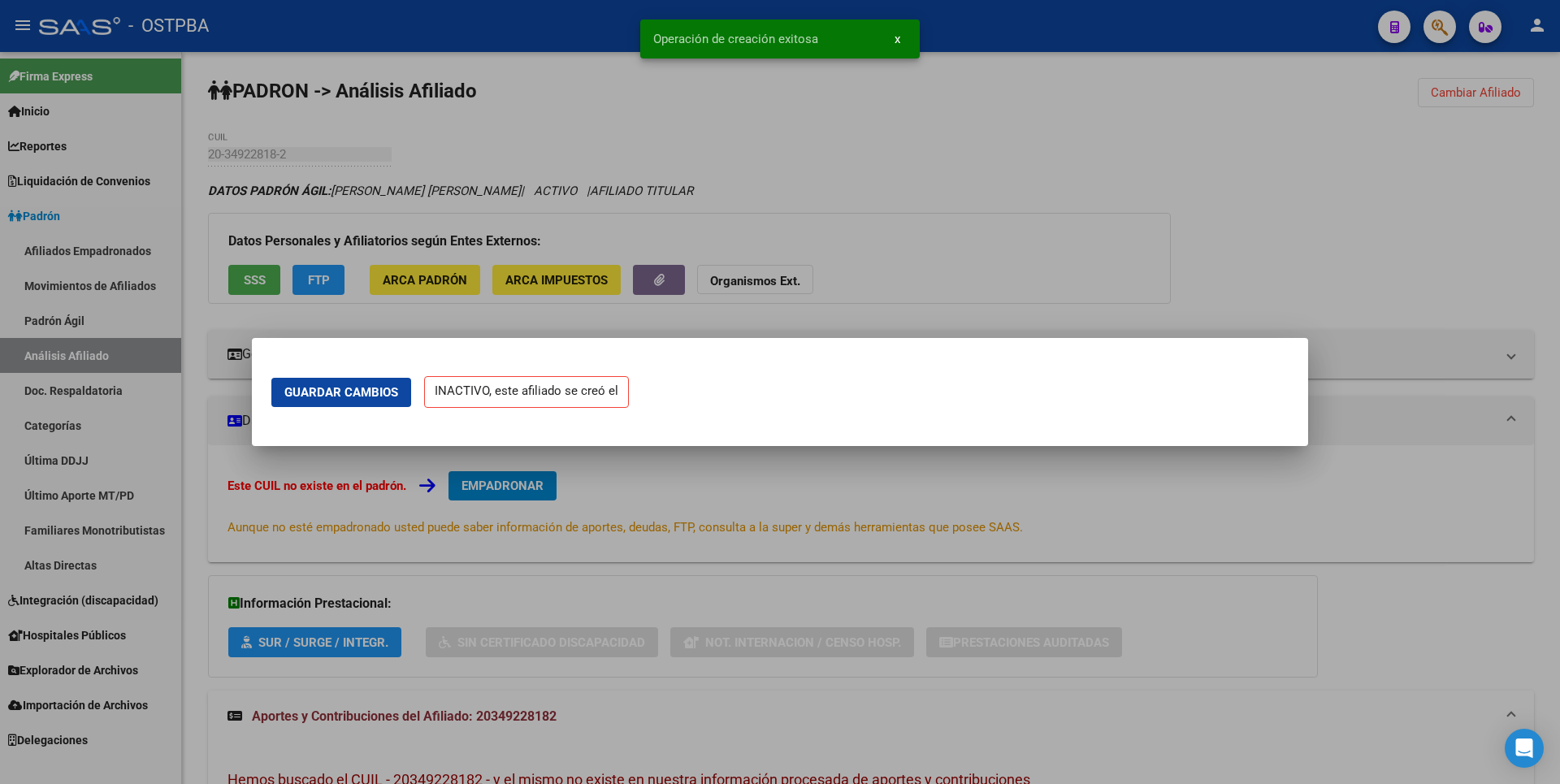
scroll to position [0, 0]
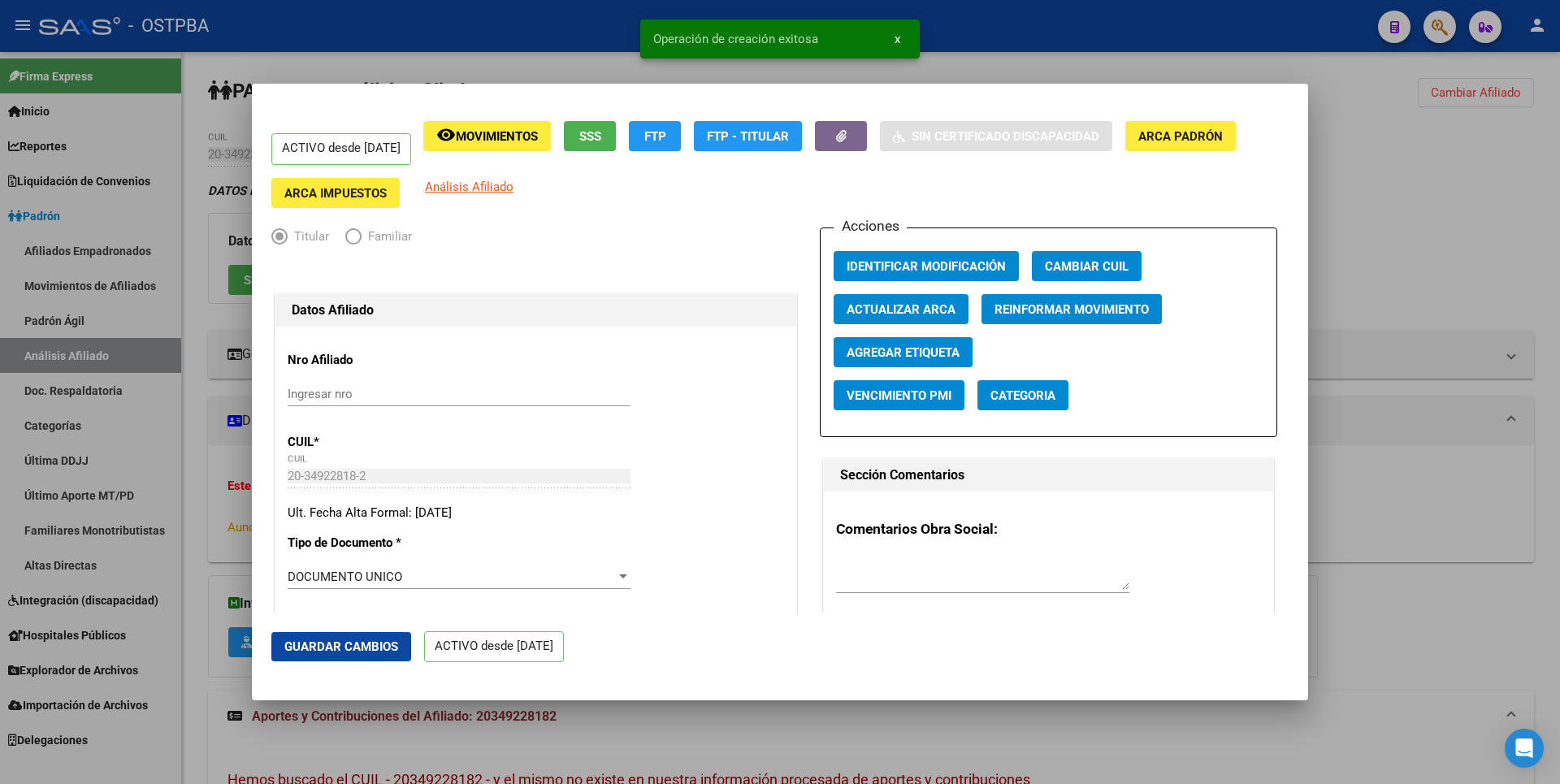
click at [1421, 205] on div at bounding box center [780, 392] width 1560 height 784
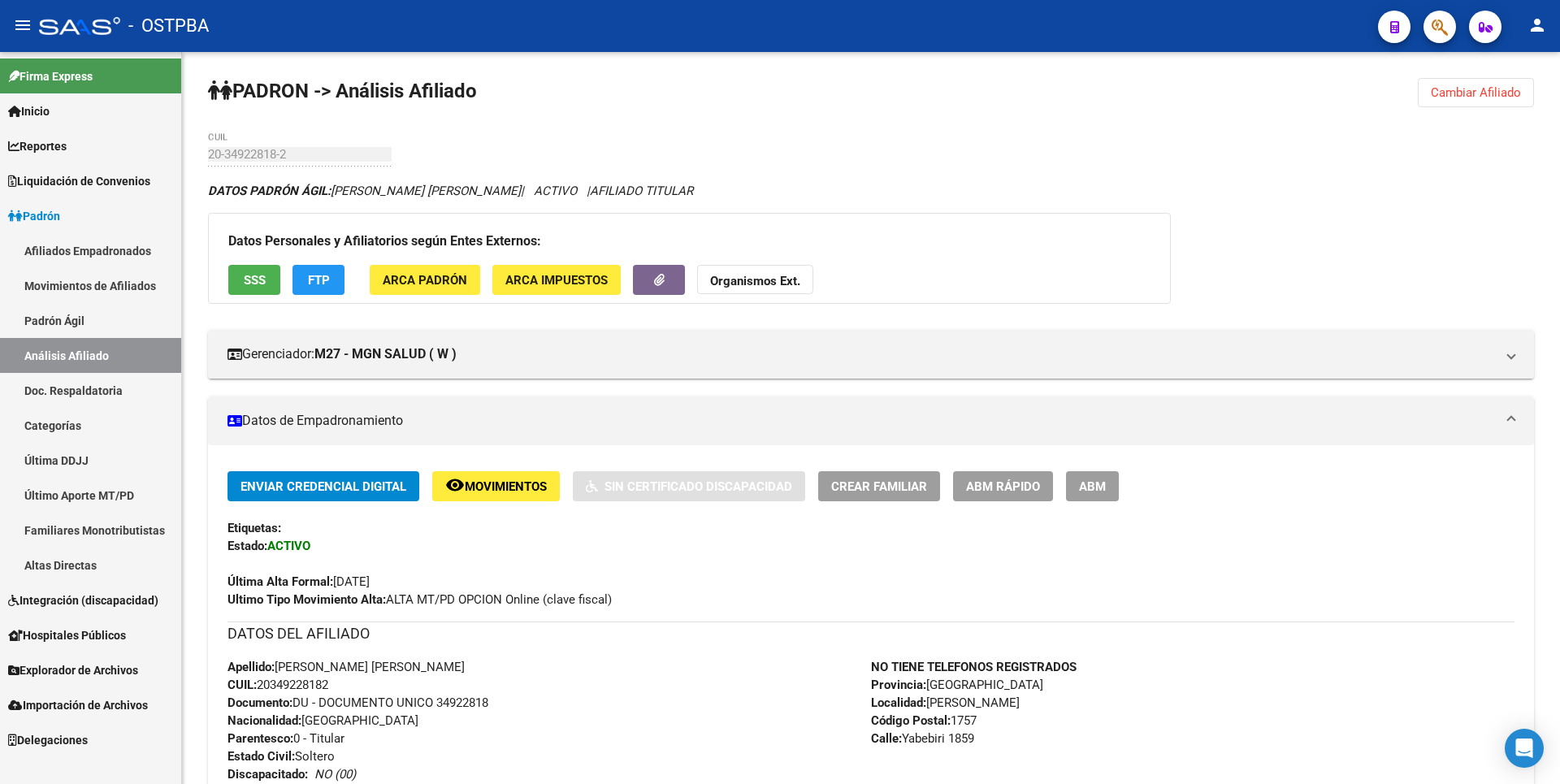
click at [66, 146] on span "Reportes" at bounding box center [37, 146] width 58 height 18
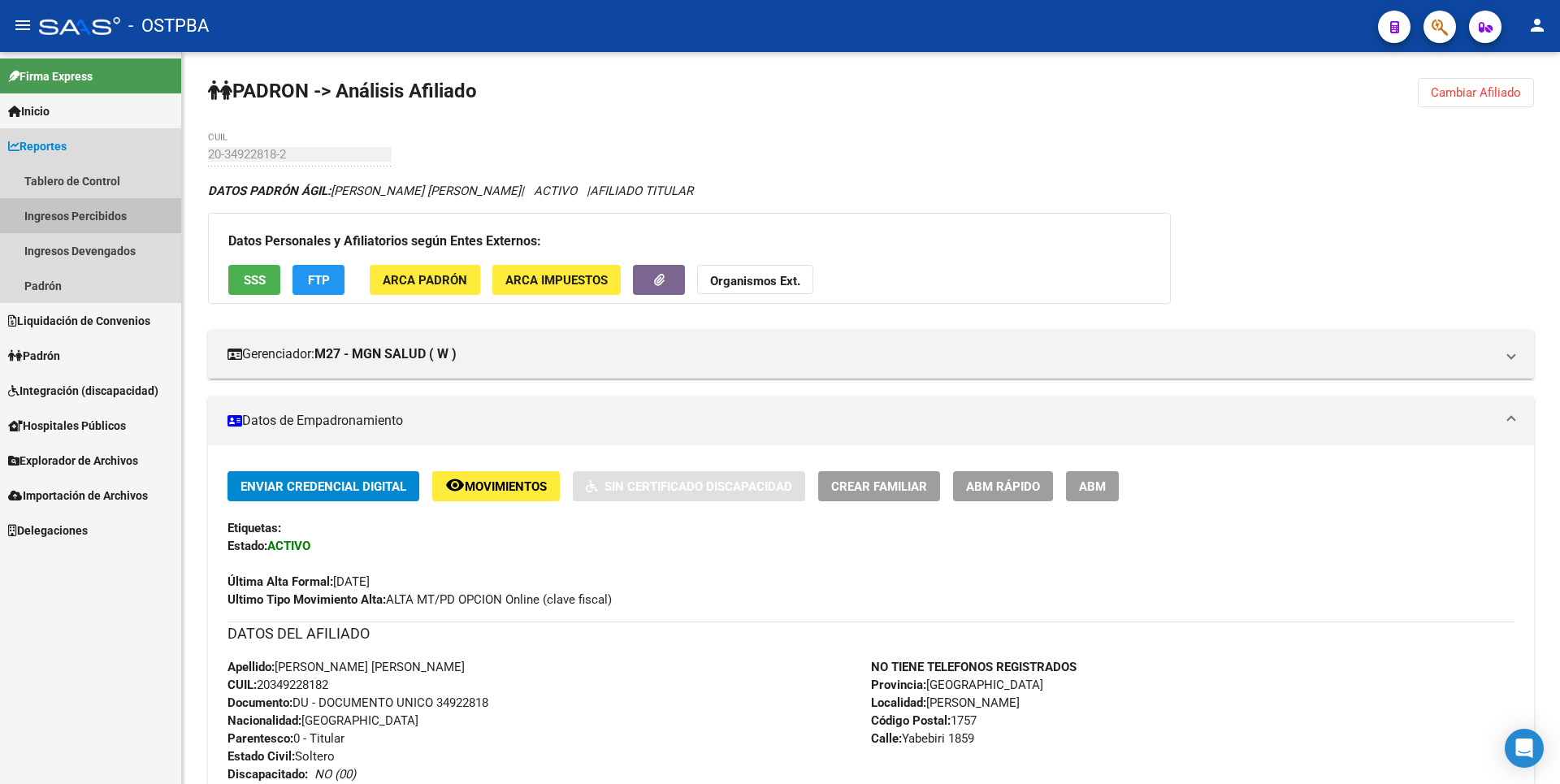
click at [88, 216] on link "Ingresos Percibidos" at bounding box center [90, 216] width 182 height 35
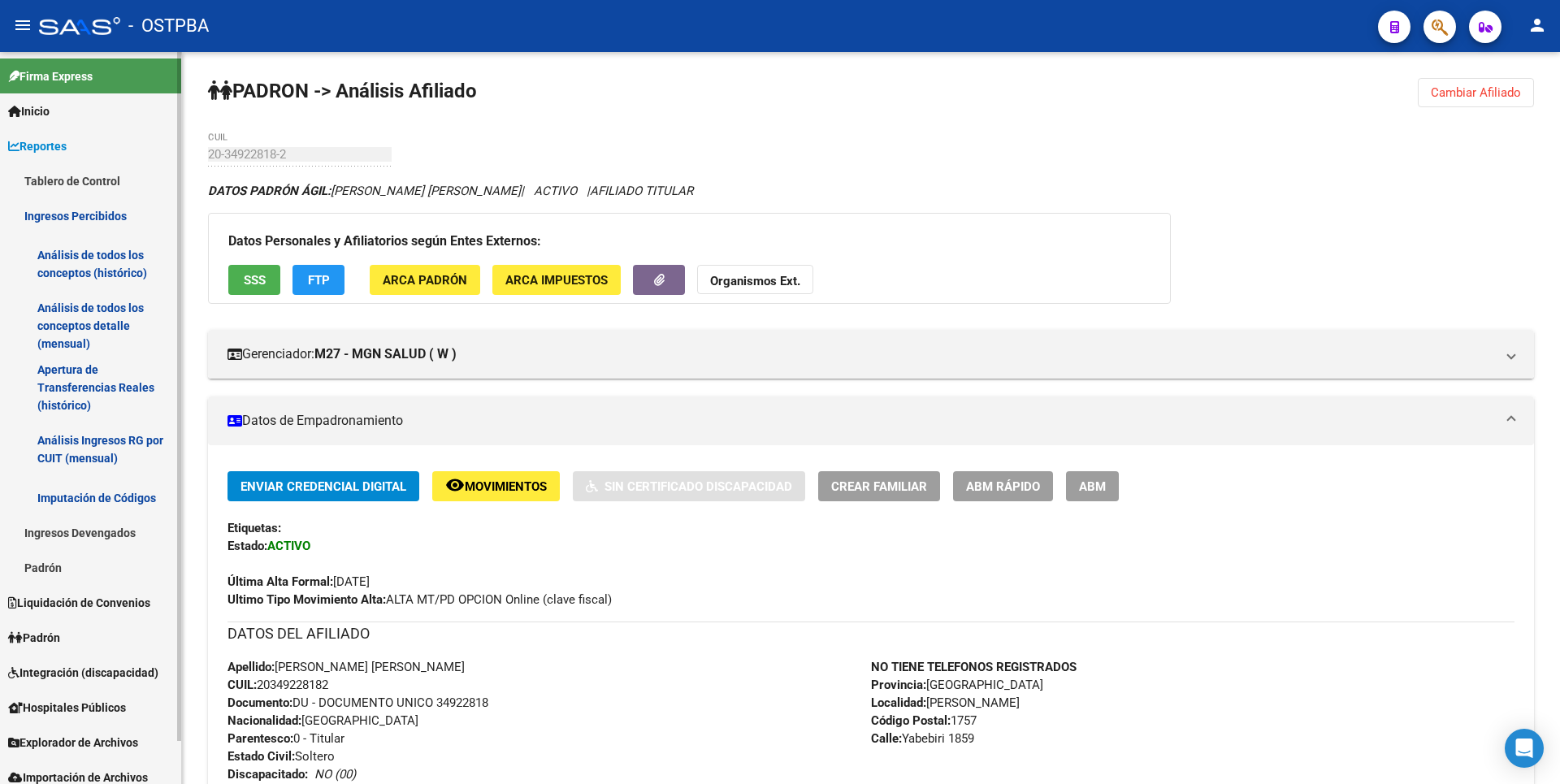
click at [93, 333] on link "Análisis de todos los conceptos detalle (mensual)" at bounding box center [90, 325] width 182 height 62
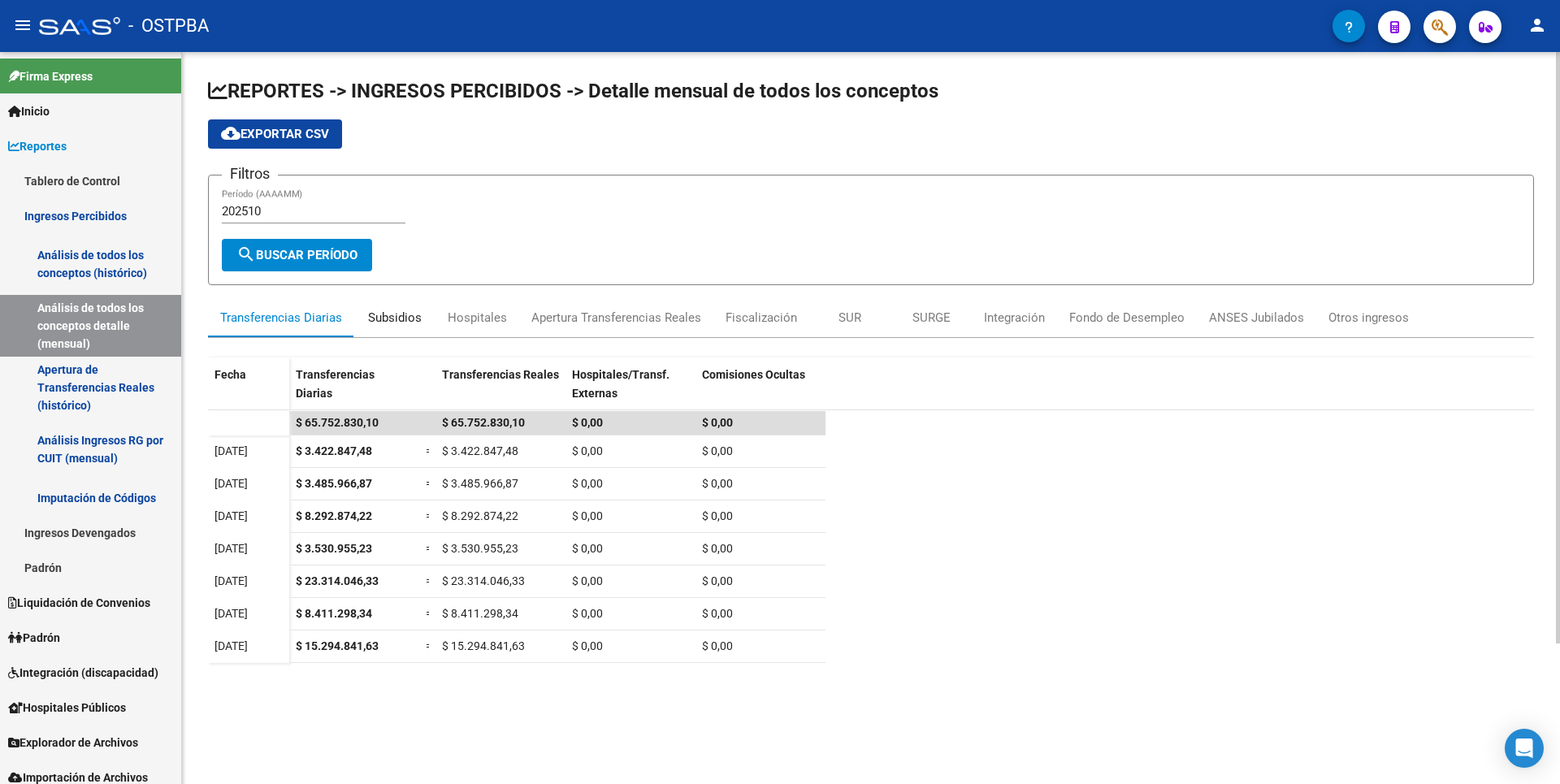
click at [412, 312] on div "Subsidios" at bounding box center [394, 317] width 53 height 18
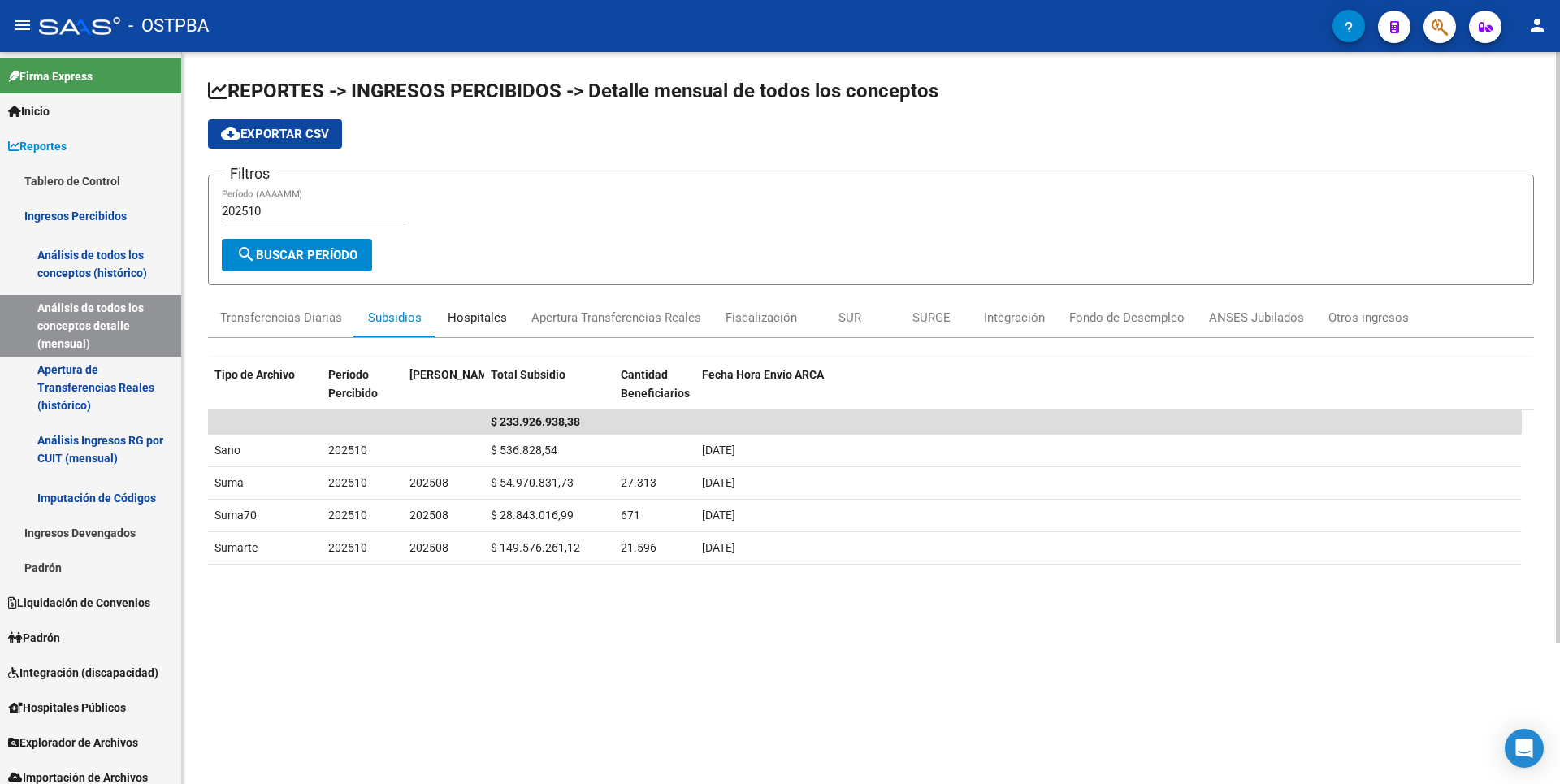
click at [474, 316] on div "Hospitales" at bounding box center [477, 317] width 59 height 18
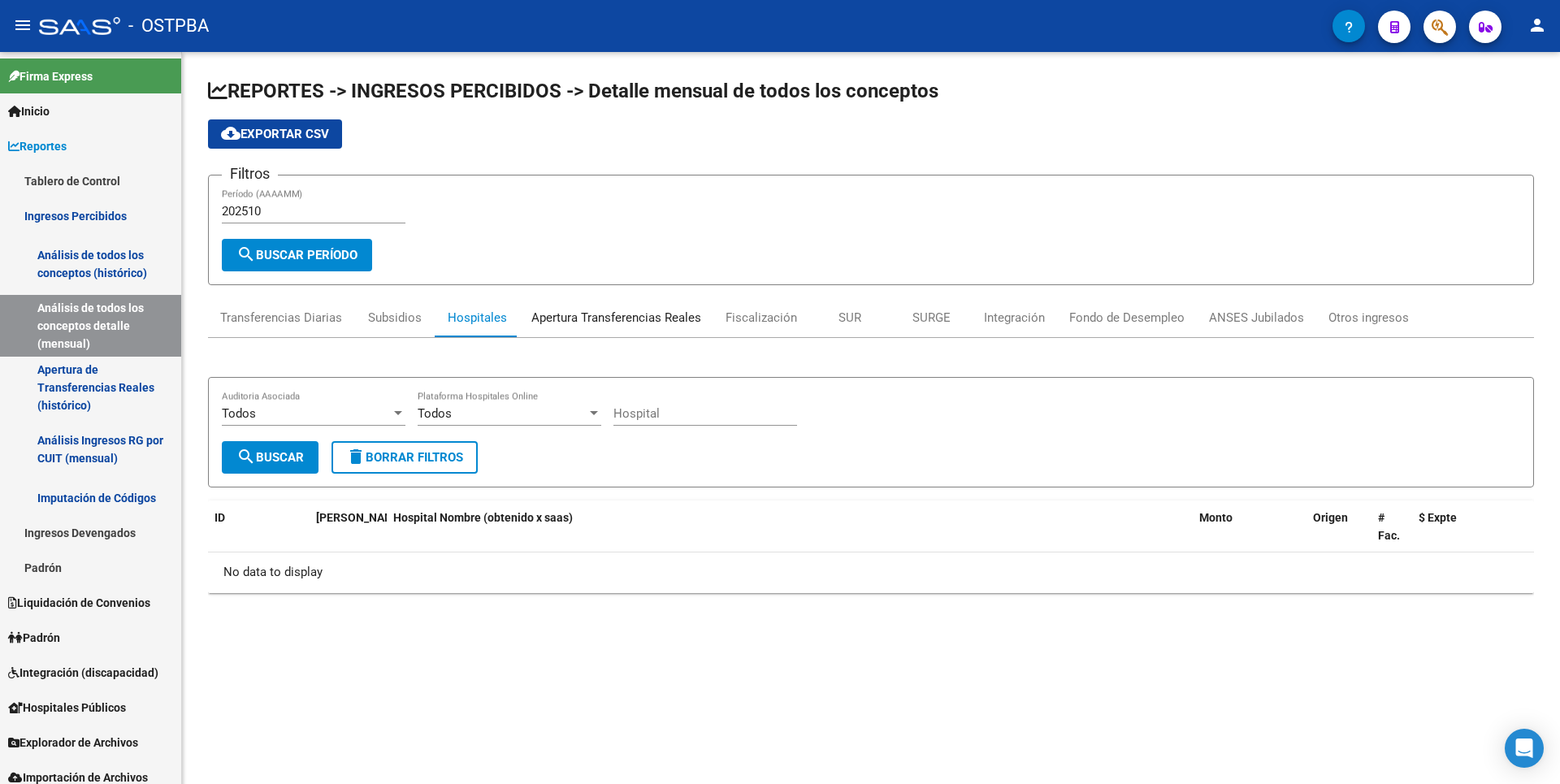
click at [552, 314] on div "Apertura Transferencias Reales" at bounding box center [616, 317] width 170 height 18
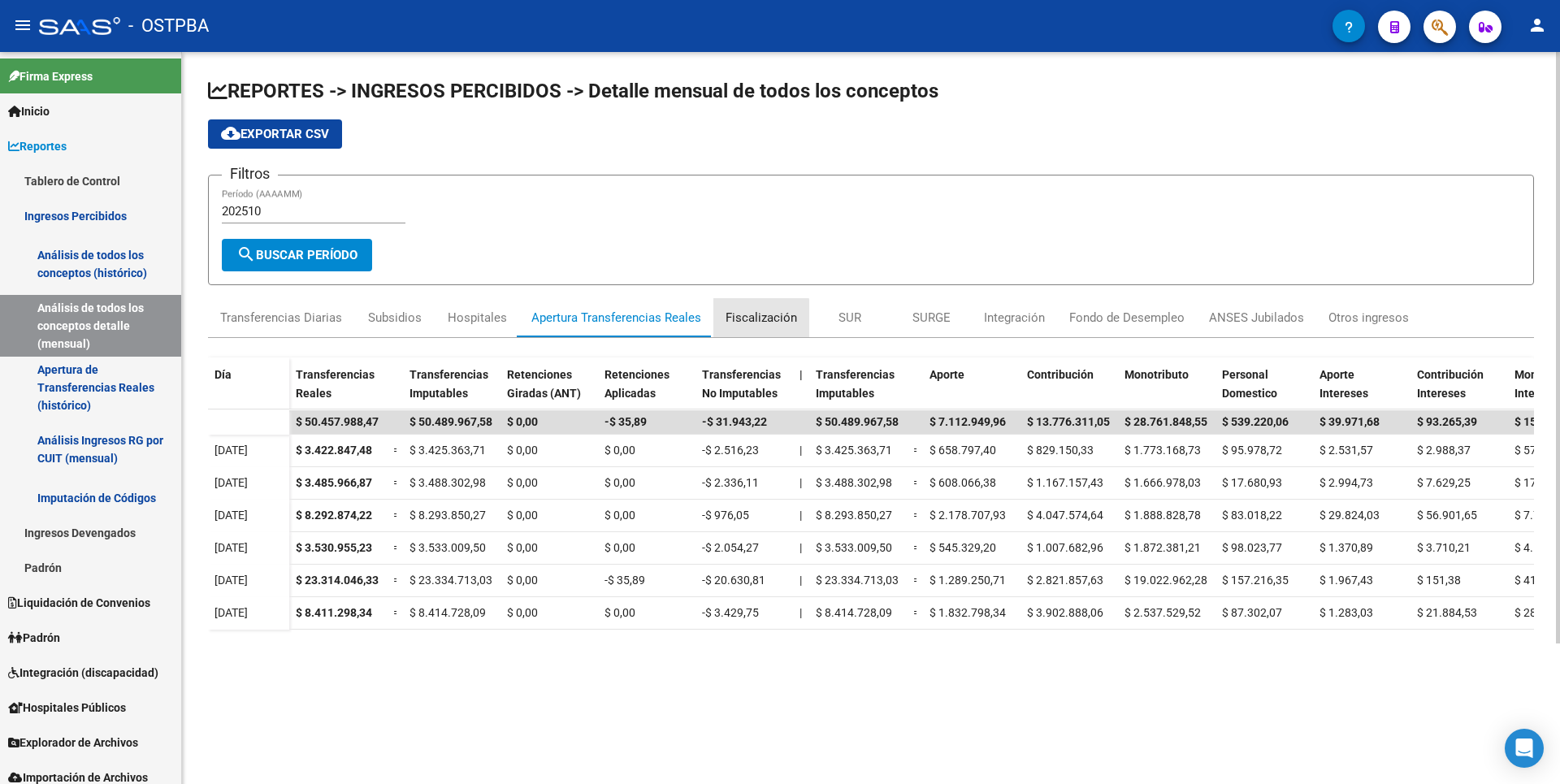
click at [752, 326] on div "Fiscalización" at bounding box center [761, 318] width 96 height 39
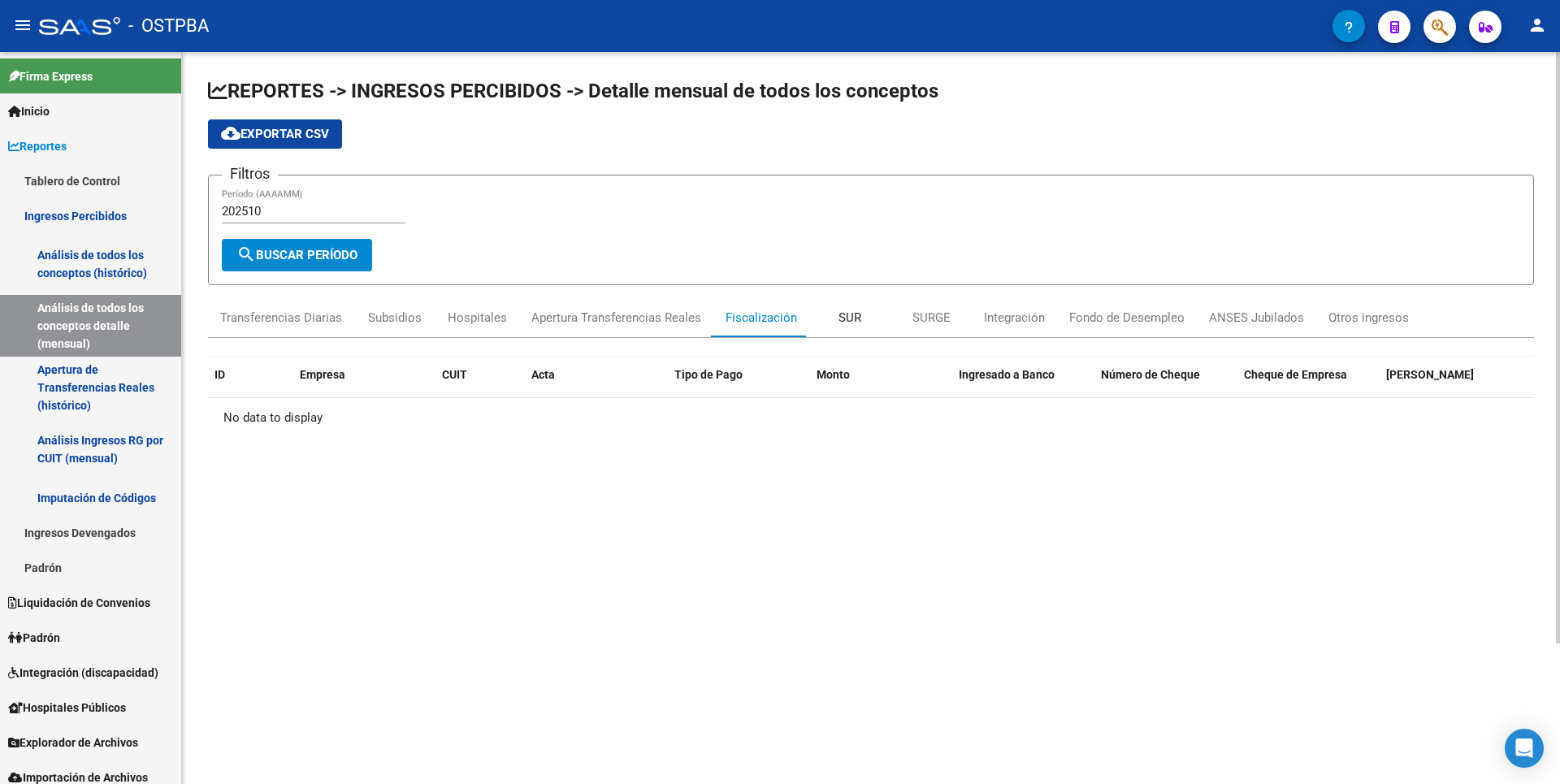
click at [840, 320] on div "SUR" at bounding box center [850, 317] width 23 height 18
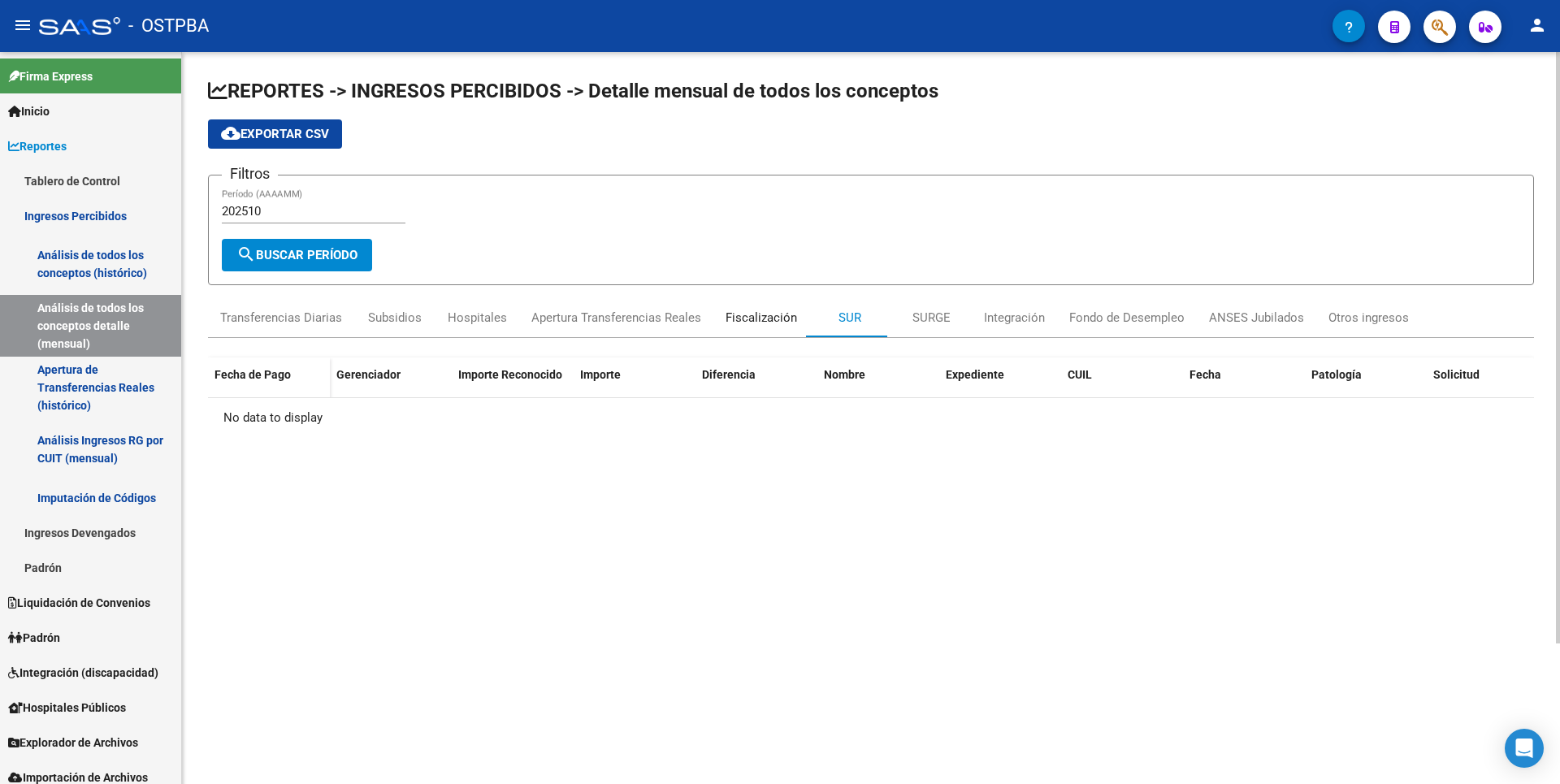
click at [751, 322] on div "Fiscalización" at bounding box center [761, 317] width 72 height 18
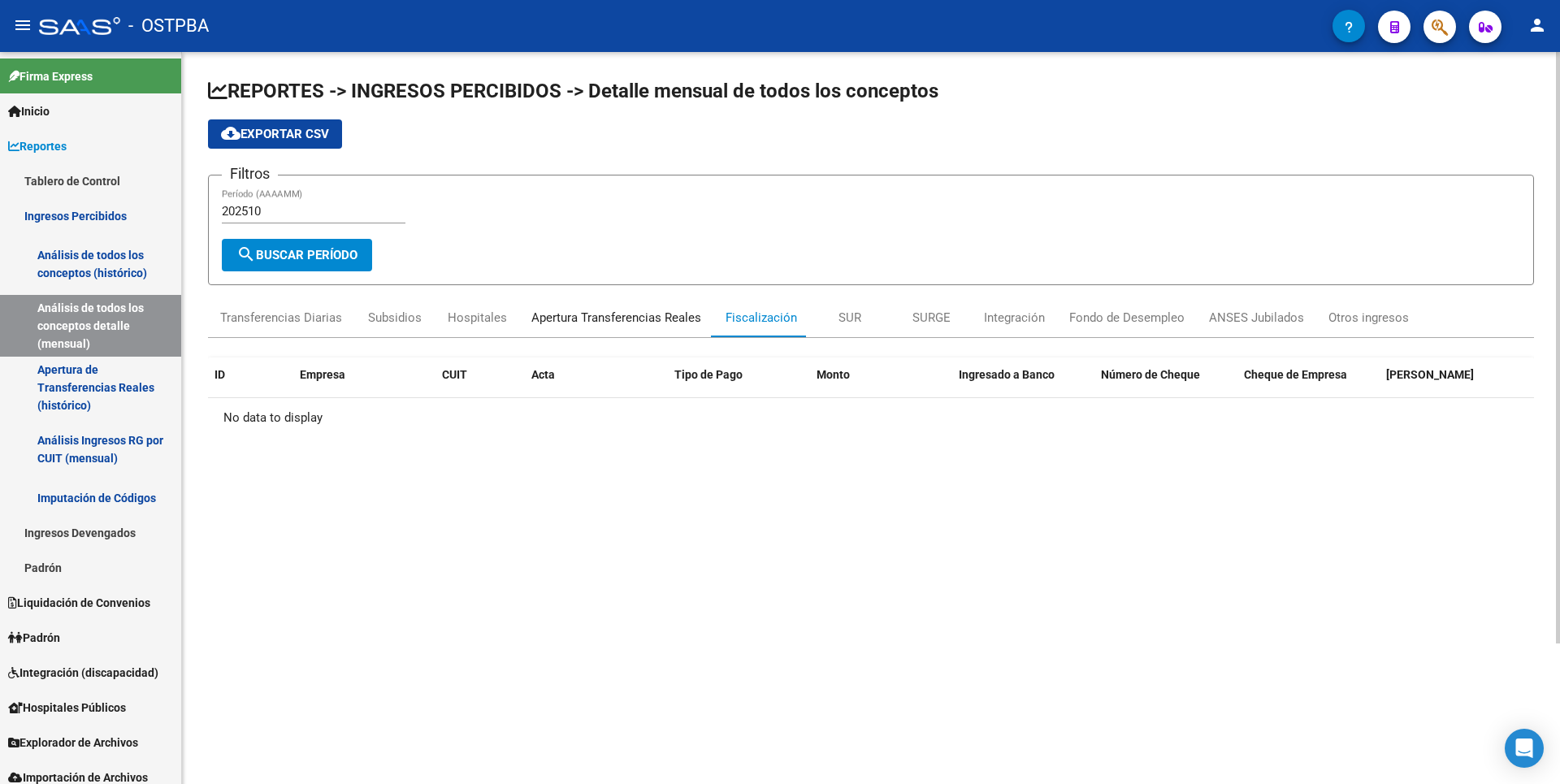
click at [657, 318] on div "Apertura Transferencias Reales" at bounding box center [616, 317] width 170 height 18
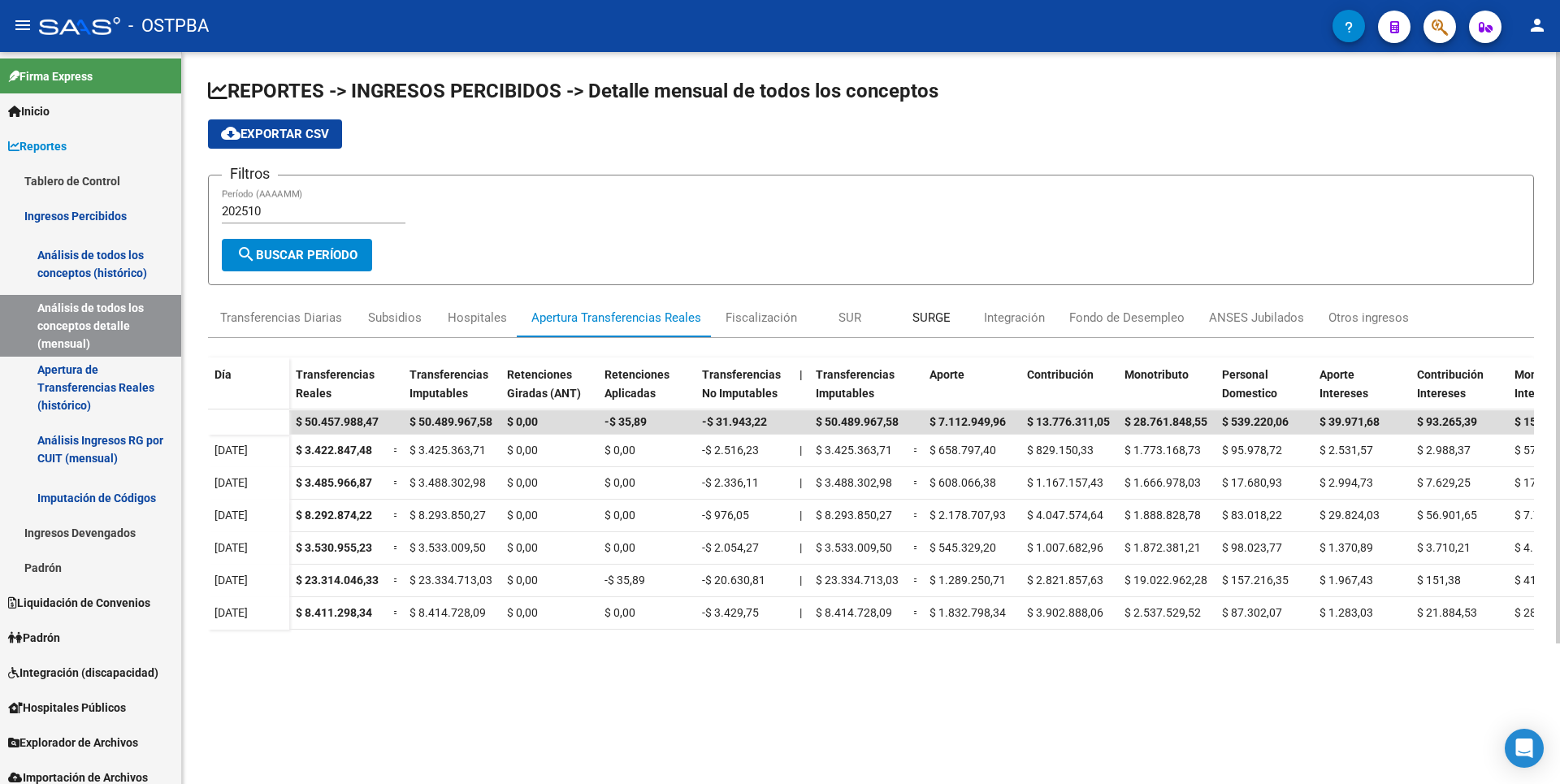
click at [930, 314] on div "SURGE" at bounding box center [931, 317] width 38 height 18
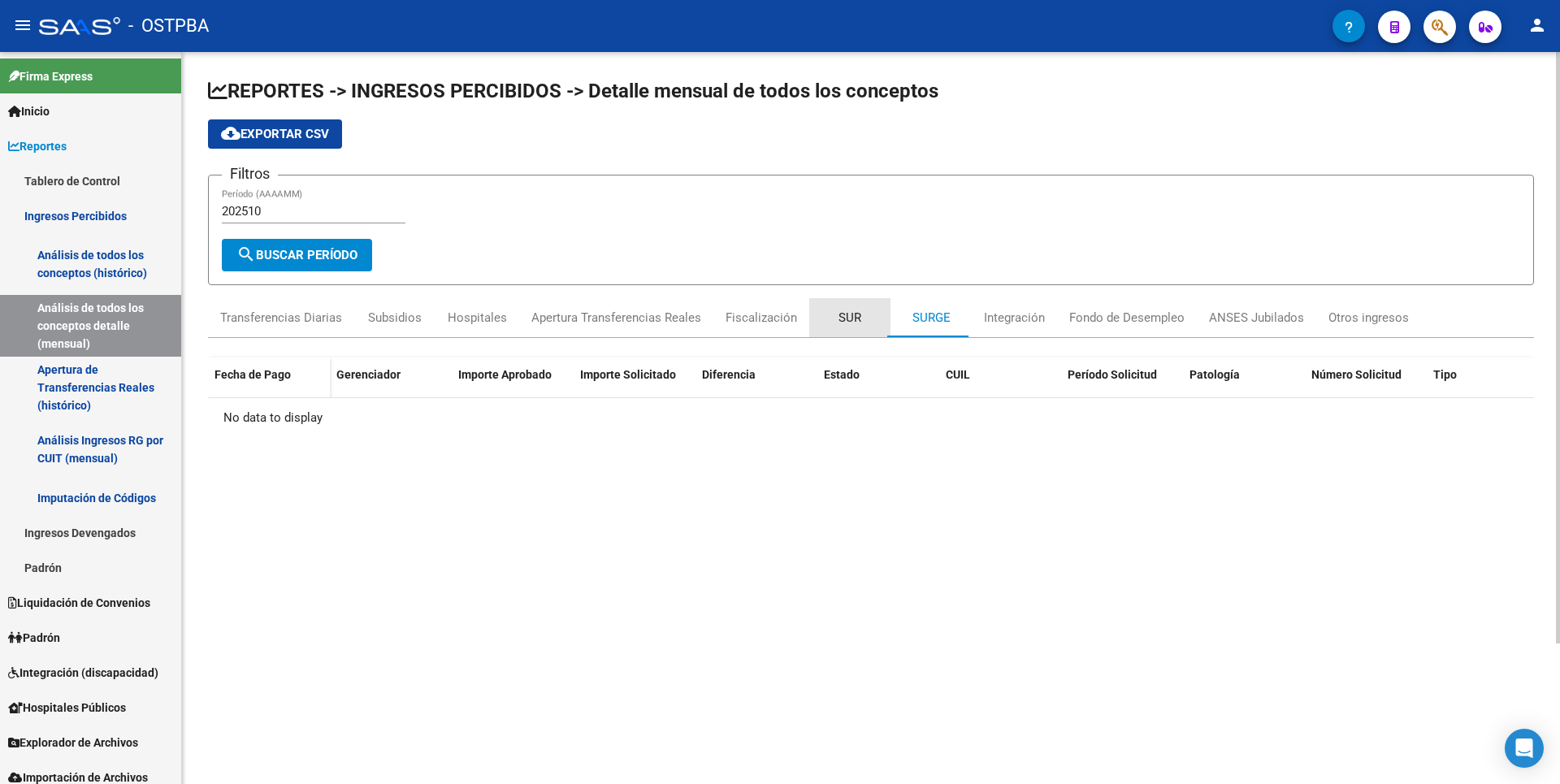
click at [851, 316] on div "SUR" at bounding box center [850, 317] width 23 height 18
click at [941, 313] on div "SURGE" at bounding box center [931, 317] width 38 height 18
drag, startPoint x: 1005, startPoint y: 316, endPoint x: 1026, endPoint y: 312, distance: 21.4
click at [1005, 316] on div "Integración" at bounding box center [1015, 317] width 61 height 18
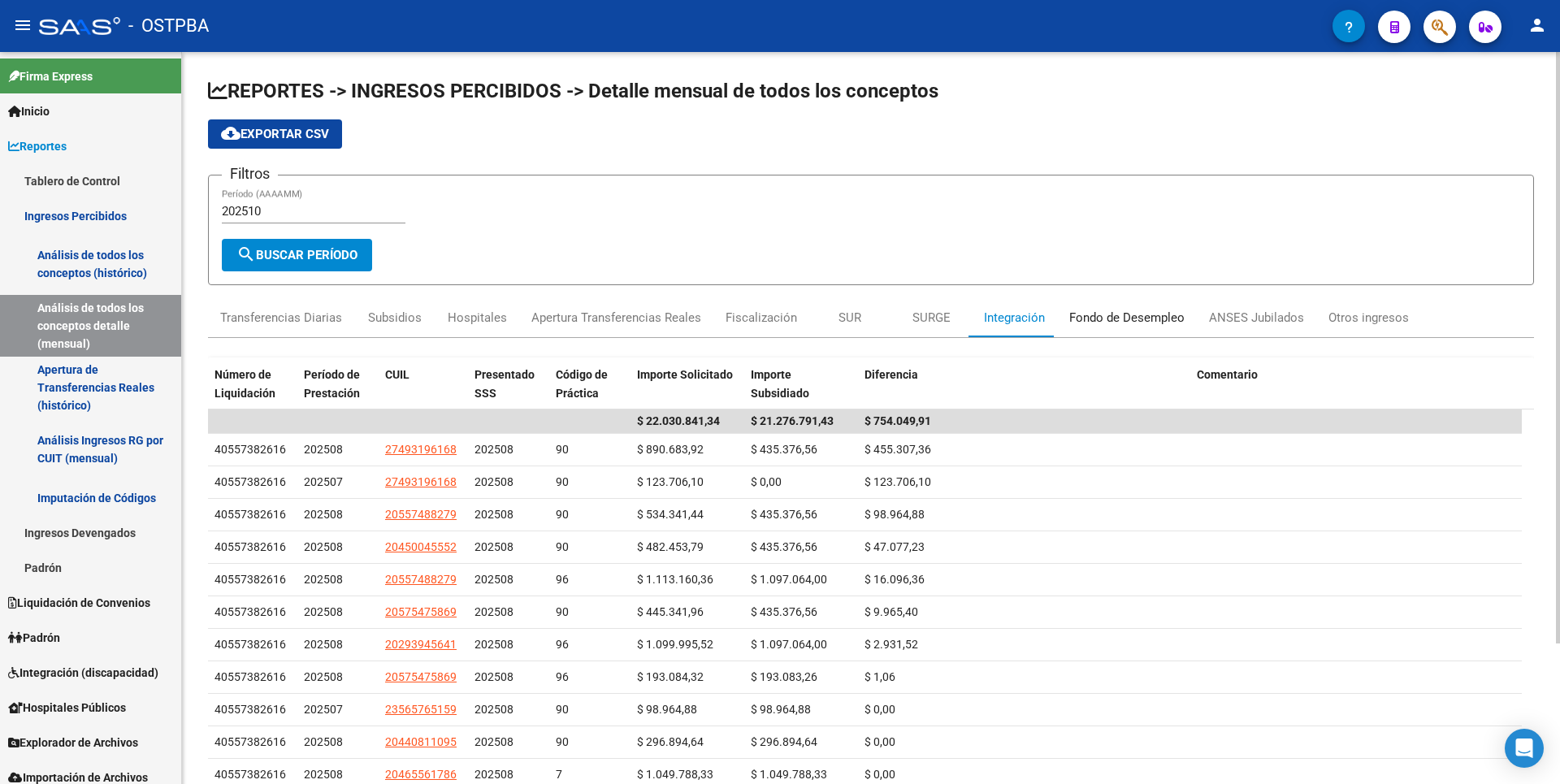
click at [1100, 310] on div "Fondo de Desempleo" at bounding box center [1126, 317] width 115 height 18
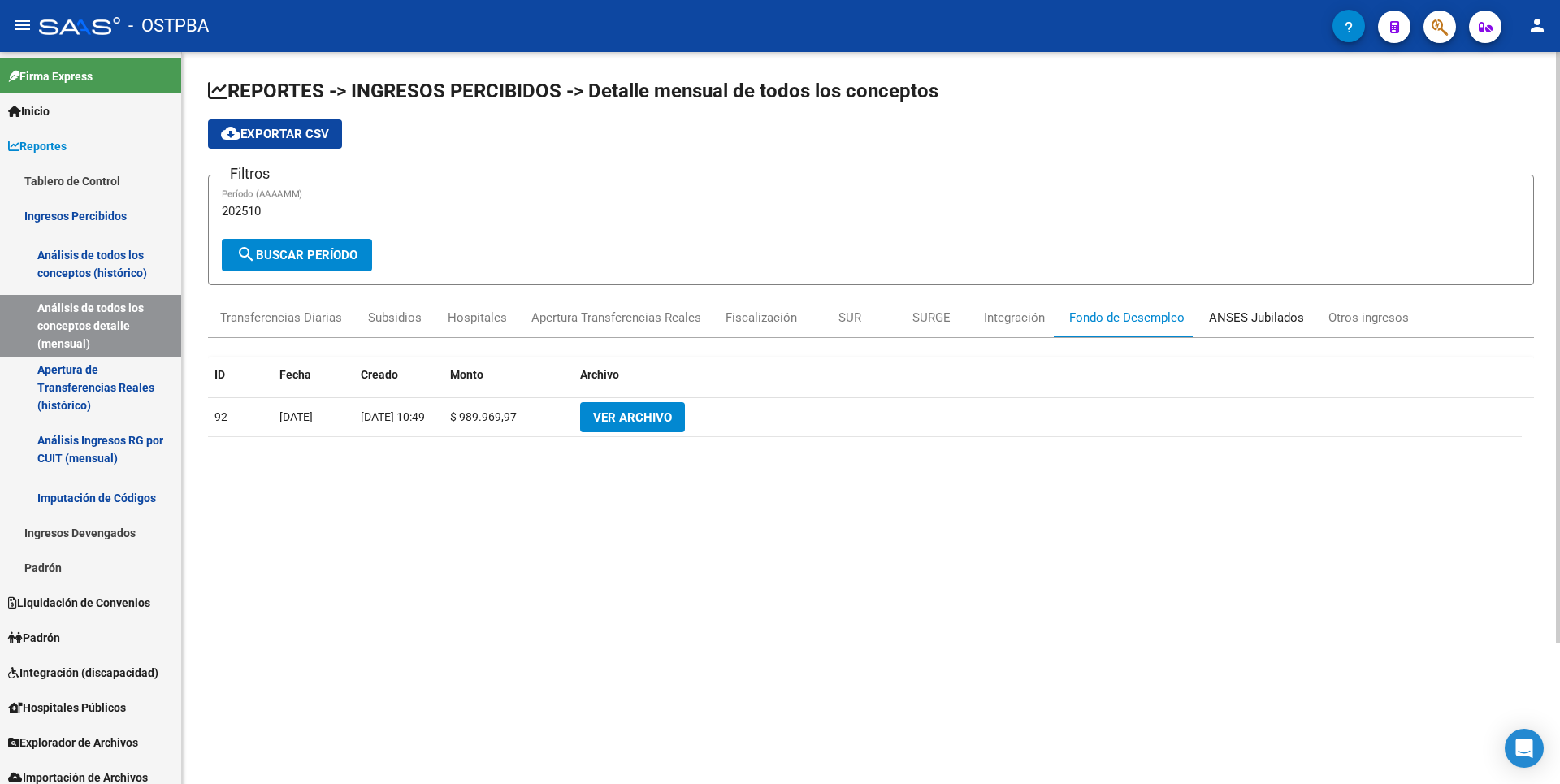
click at [1232, 322] on div "ANSES Jubilados" at bounding box center [1256, 317] width 95 height 18
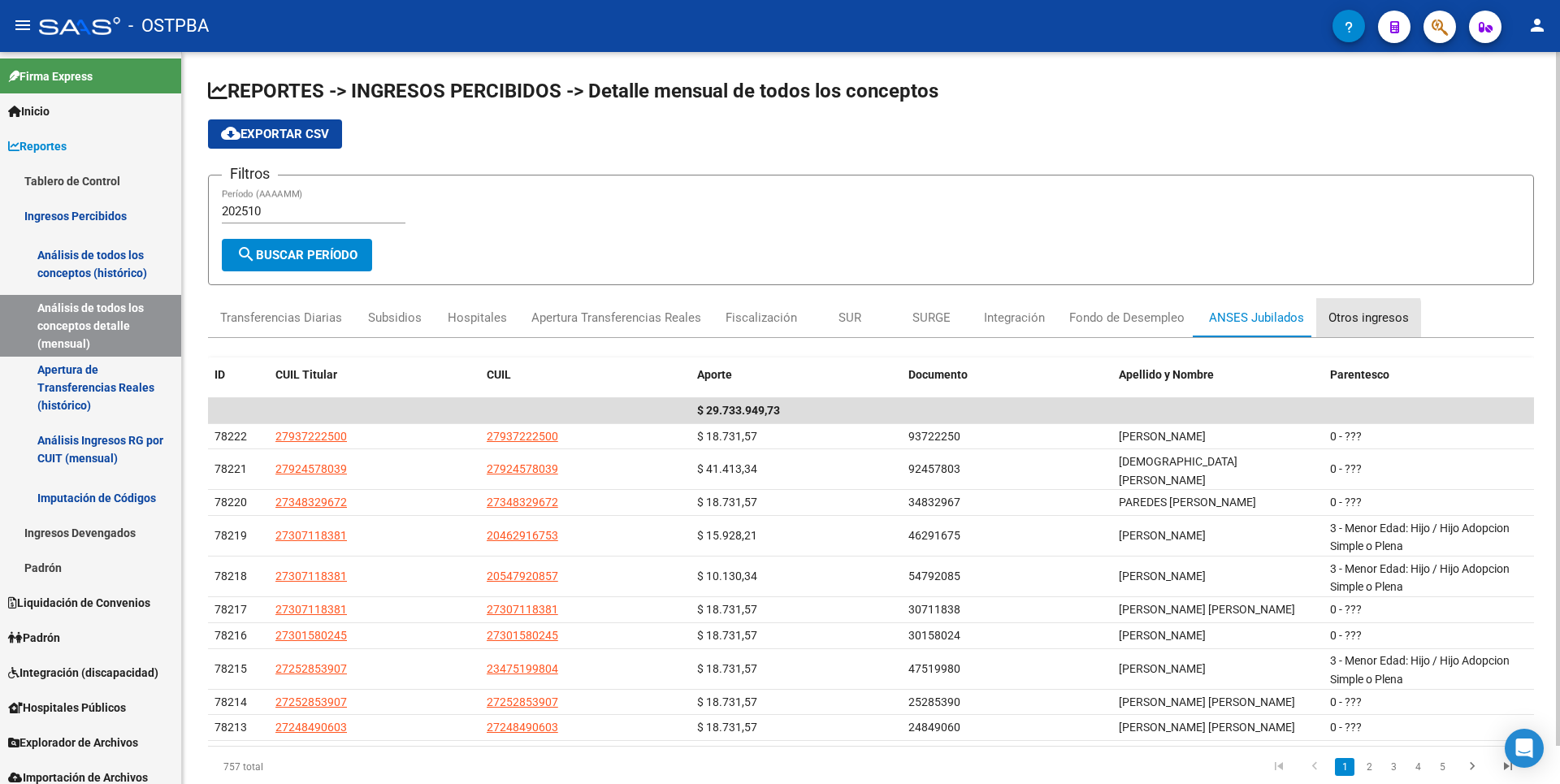
click at [1343, 320] on div "Otros ingresos" at bounding box center [1367, 317] width 80 height 18
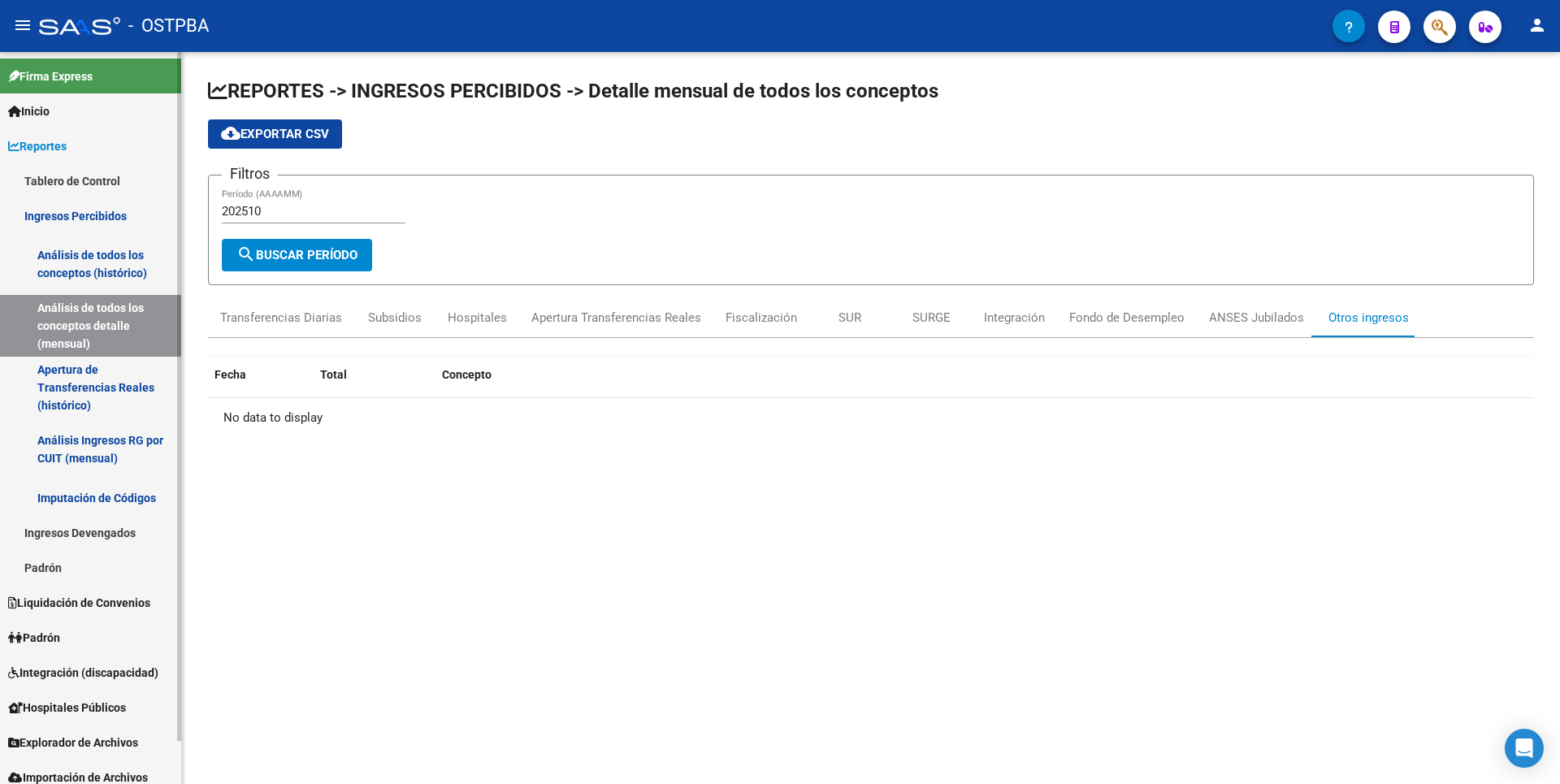
click at [79, 635] on link "Padrón" at bounding box center [90, 638] width 182 height 35
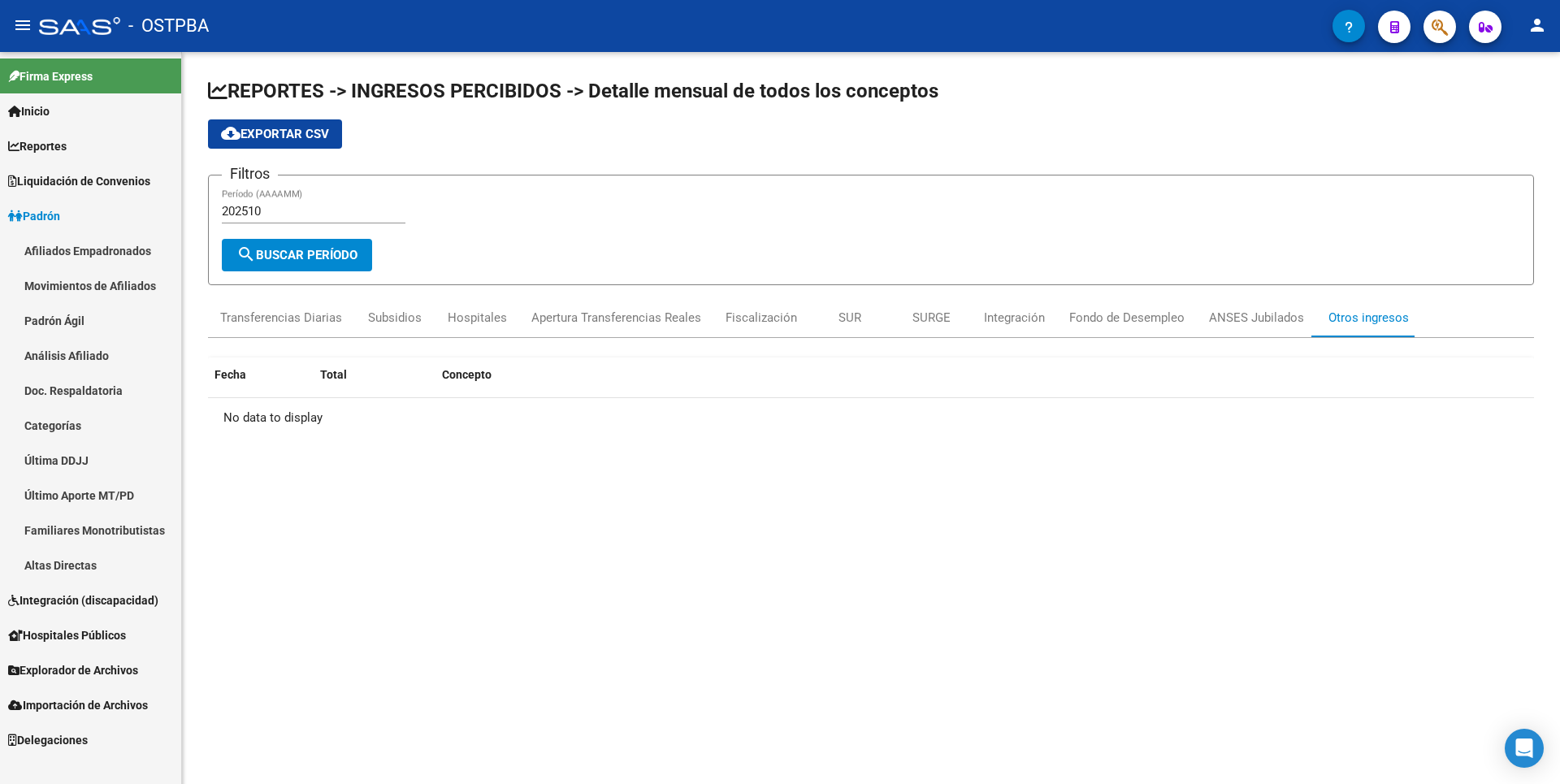
click at [97, 660] on link "Explorador de Archivos" at bounding box center [90, 670] width 182 height 35
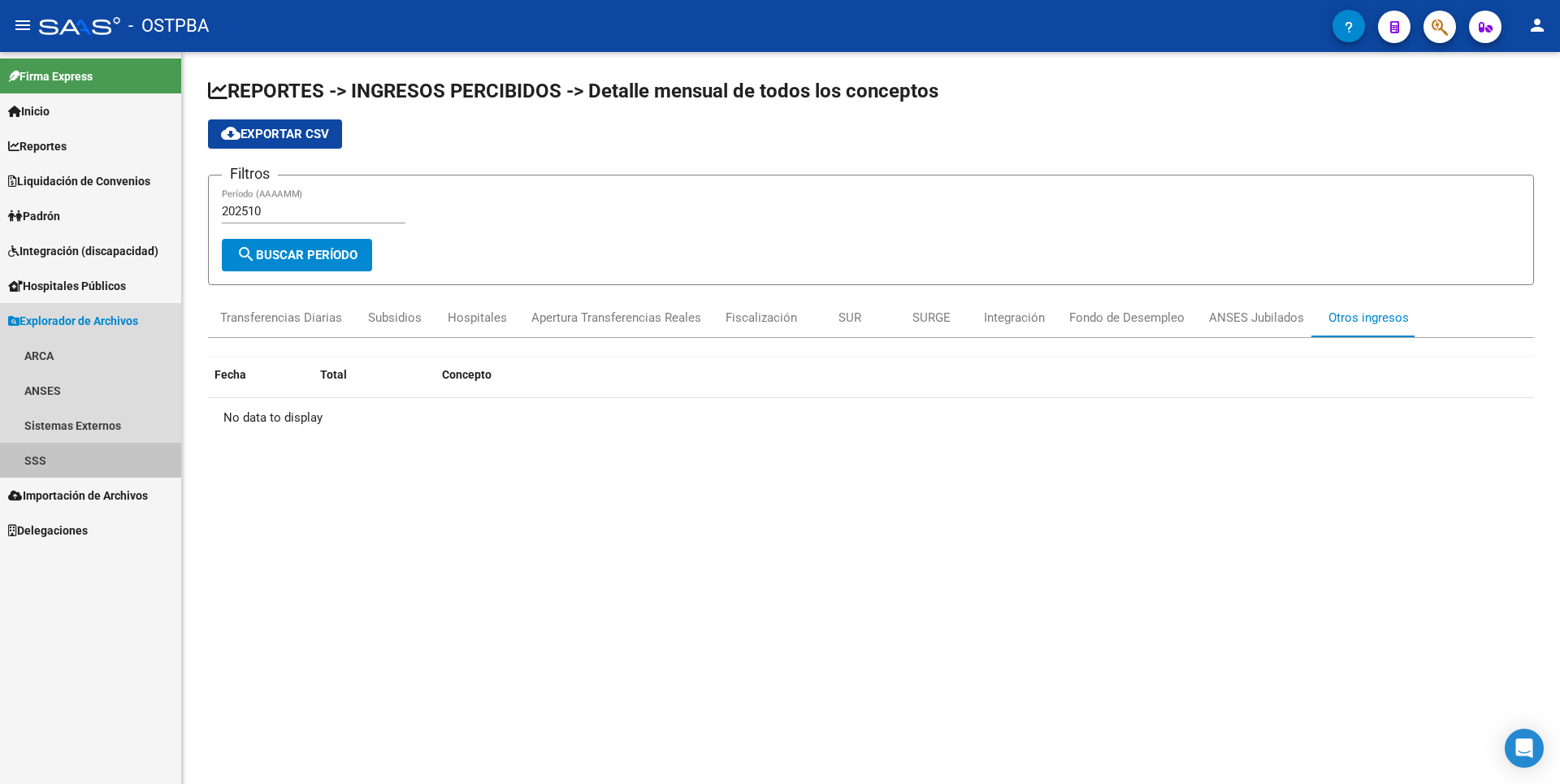
click at [38, 456] on link "SSS" at bounding box center [90, 460] width 182 height 35
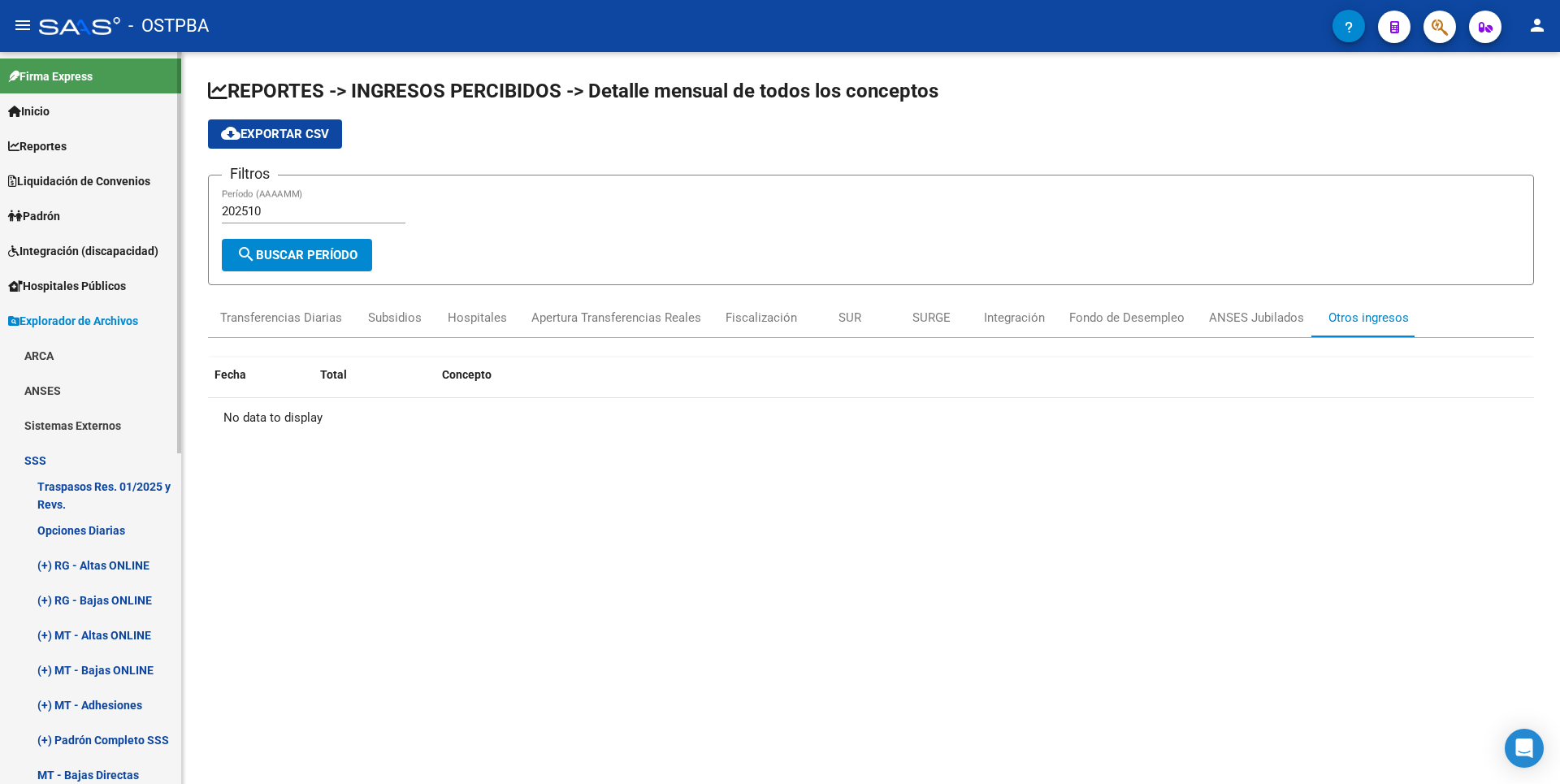
click at [107, 704] on link "(+) MT - Adhesiones" at bounding box center [90, 705] width 182 height 35
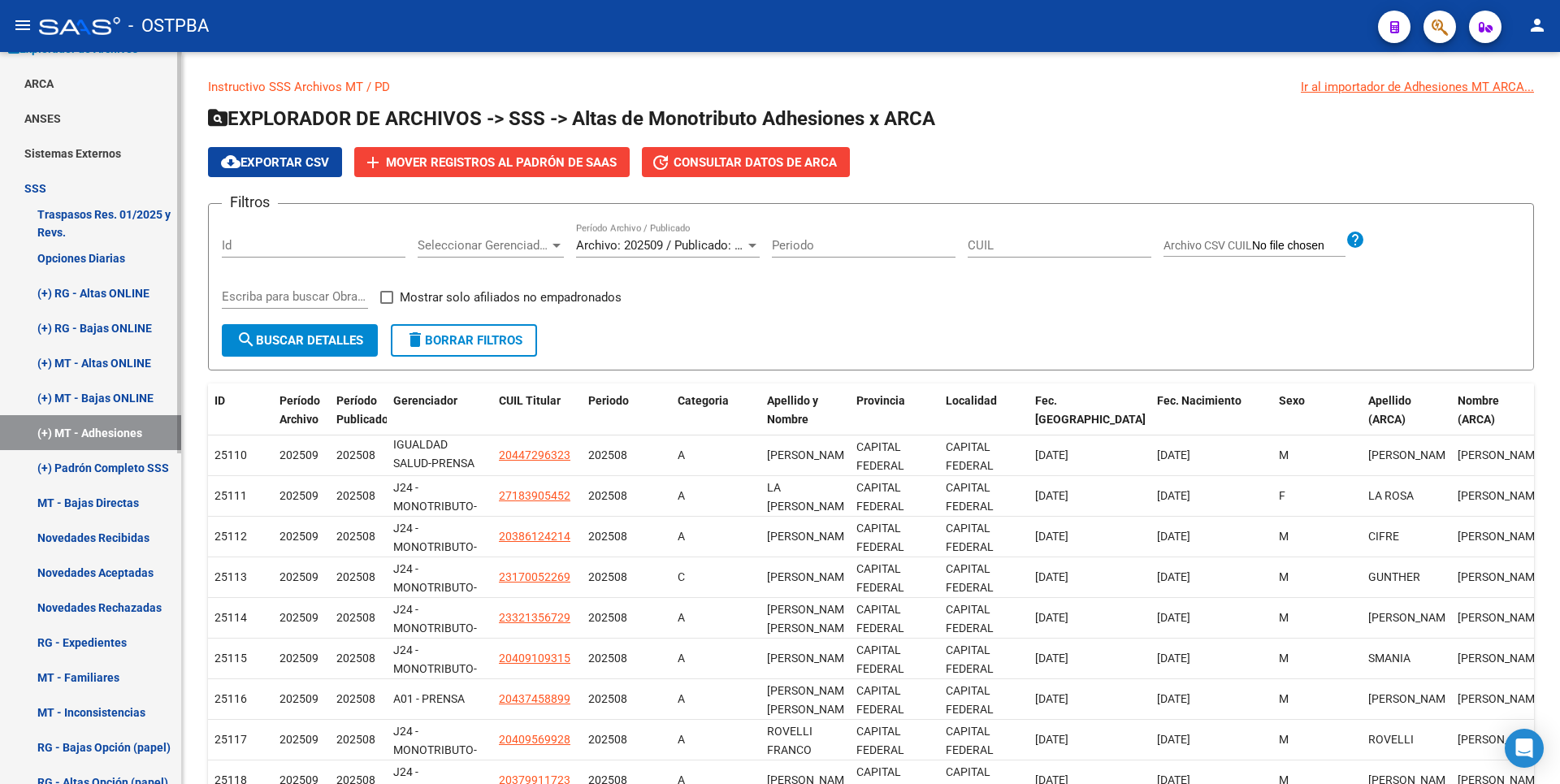
scroll to position [487, 0]
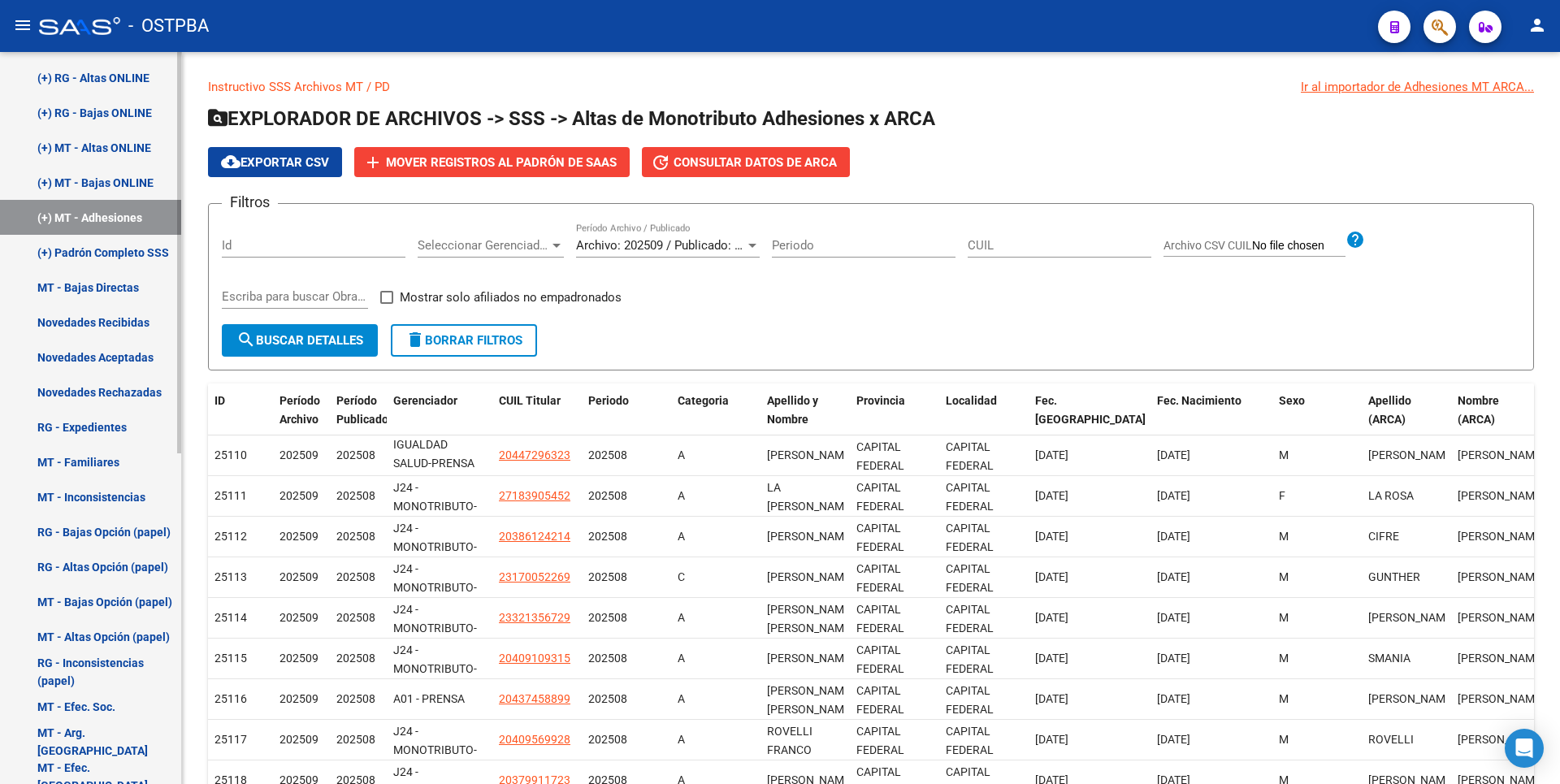
click at [92, 477] on link "MT - Familiares" at bounding box center [90, 462] width 182 height 35
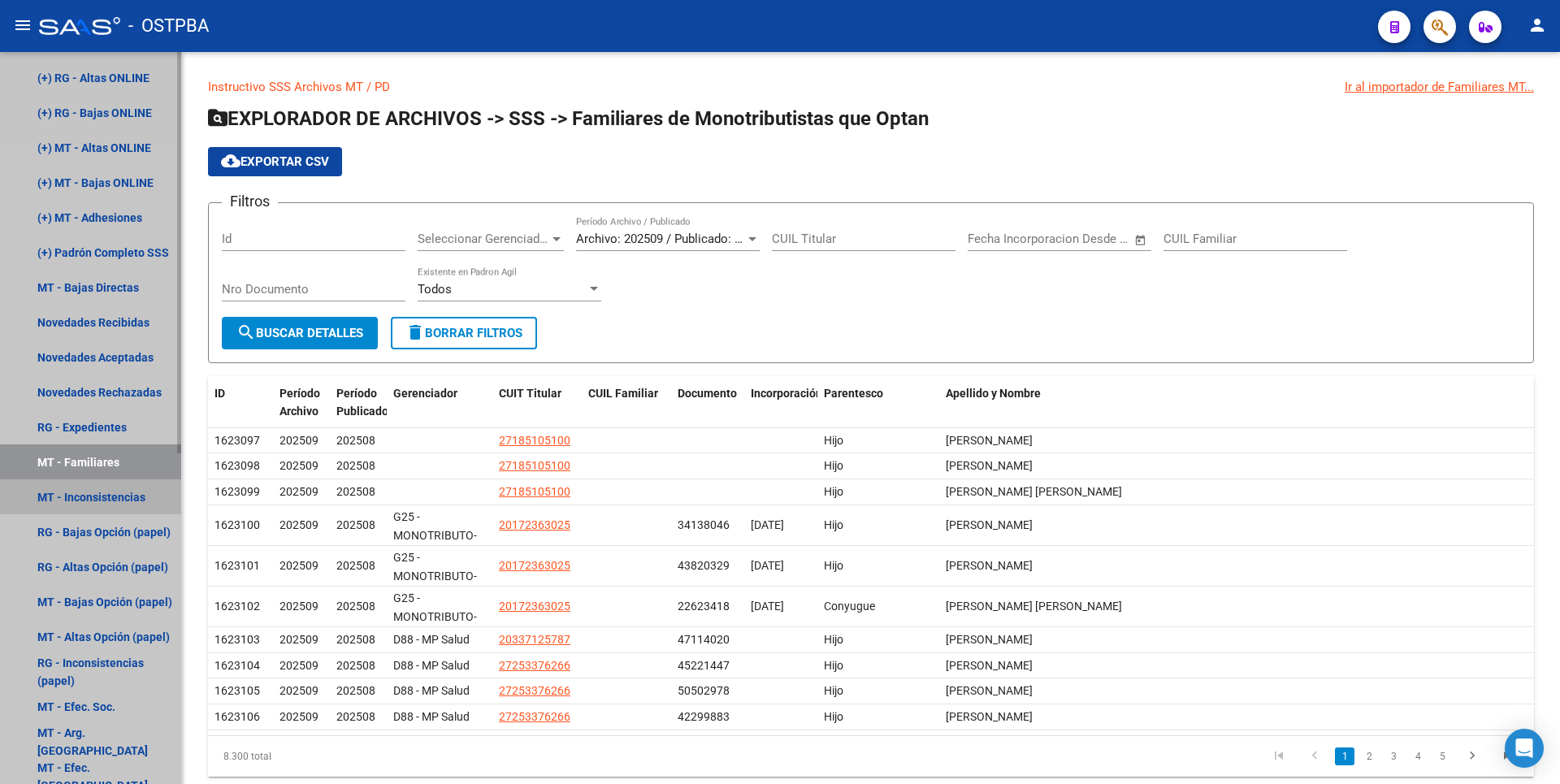
click at [127, 510] on link "MT - Inconsistencias" at bounding box center [90, 497] width 182 height 35
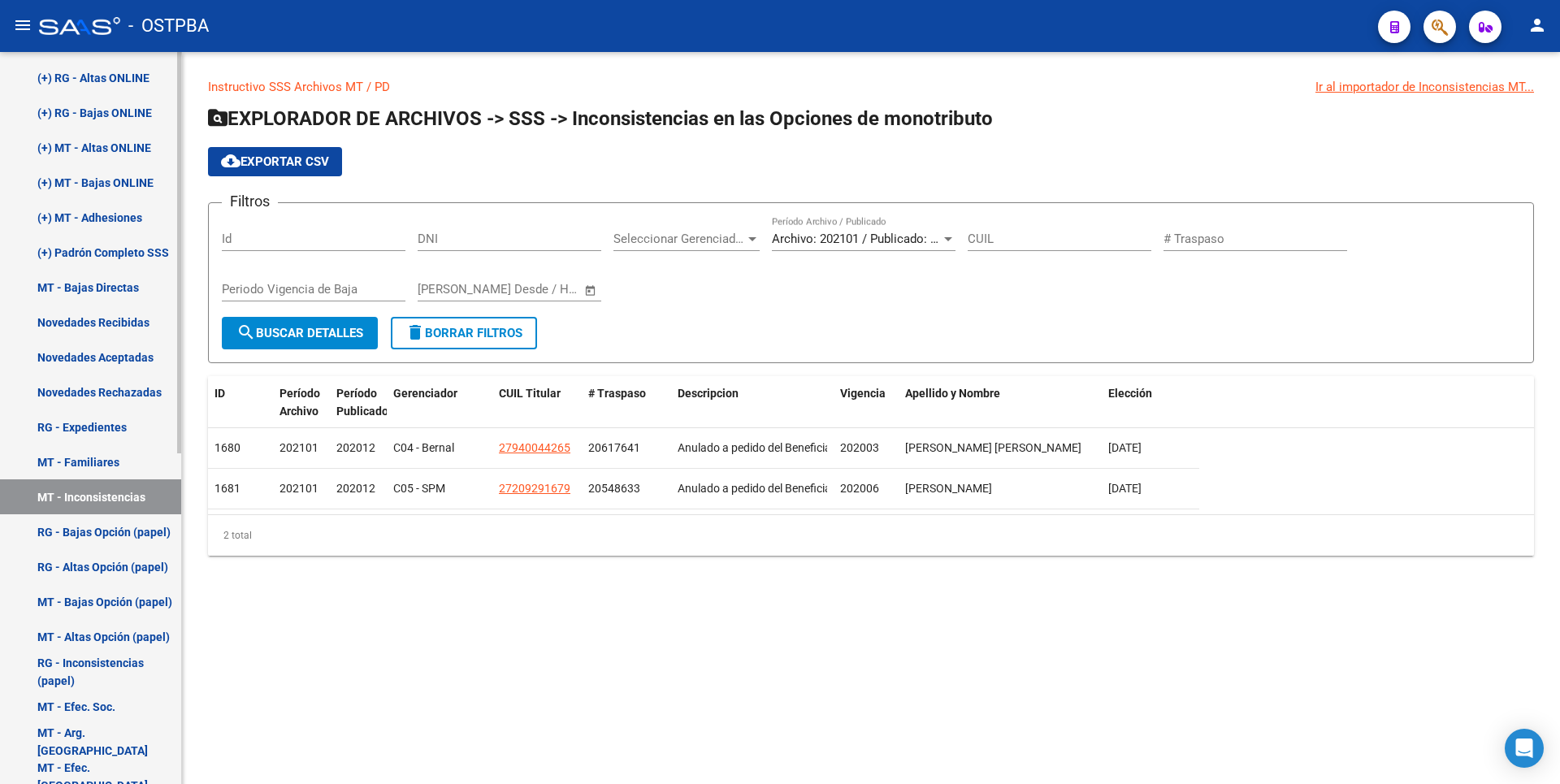
click at [137, 535] on link "RG - Bajas Opción (papel)" at bounding box center [90, 532] width 182 height 35
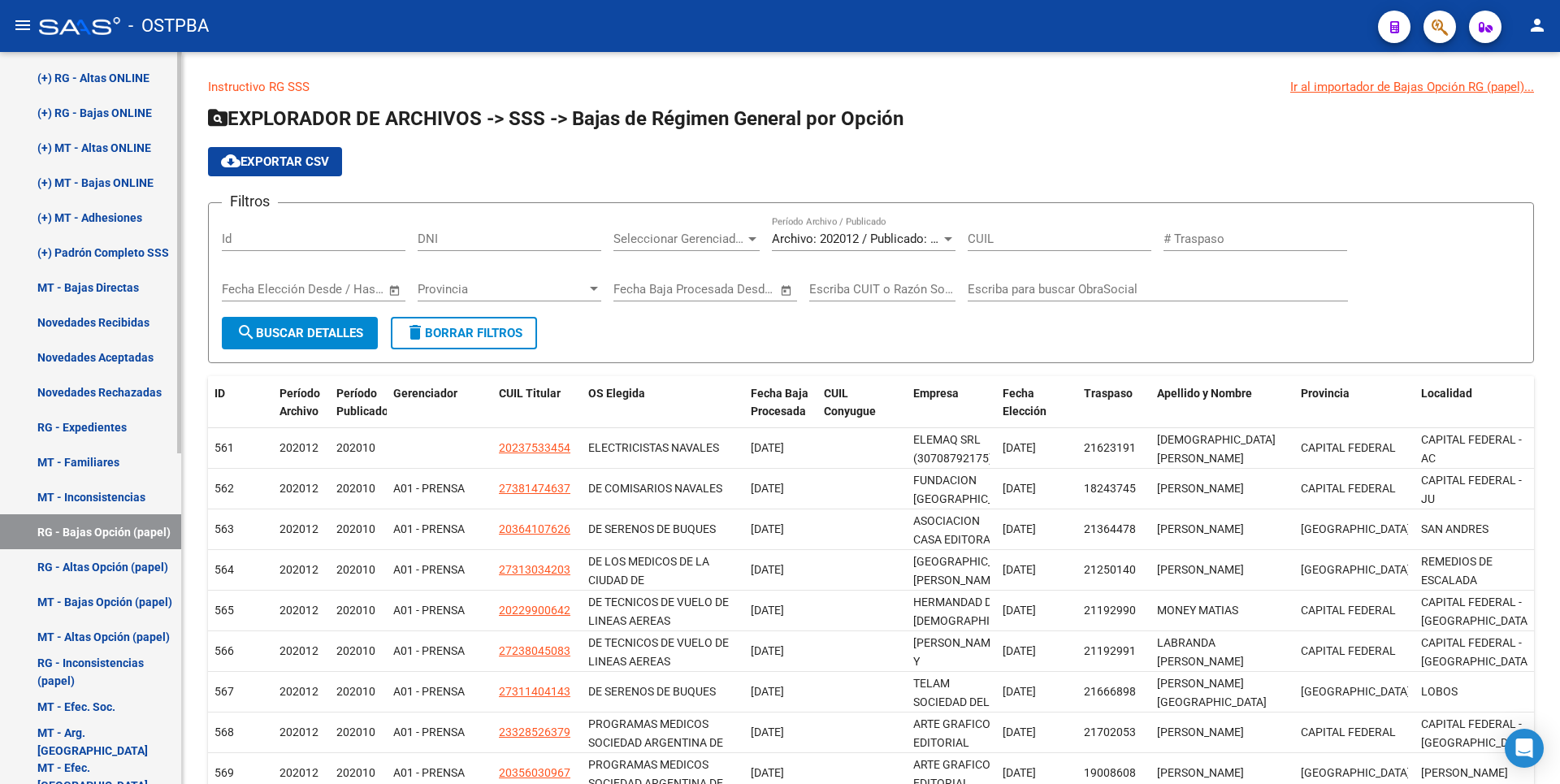
click at [147, 582] on link "RG - Altas Opción (papel)" at bounding box center [90, 567] width 182 height 35
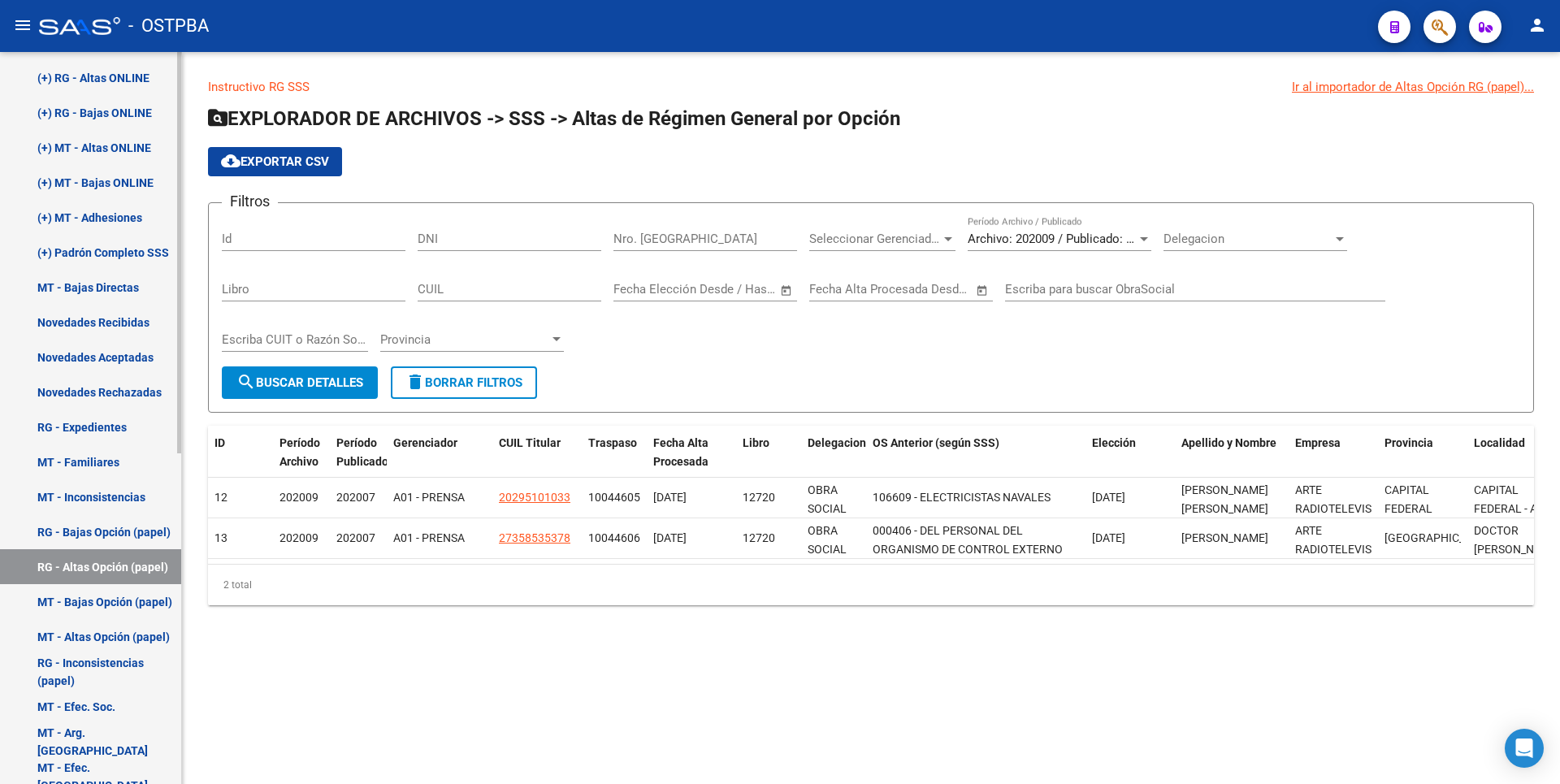
click at [145, 610] on link "MT - Bajas Opción (papel)" at bounding box center [90, 602] width 182 height 35
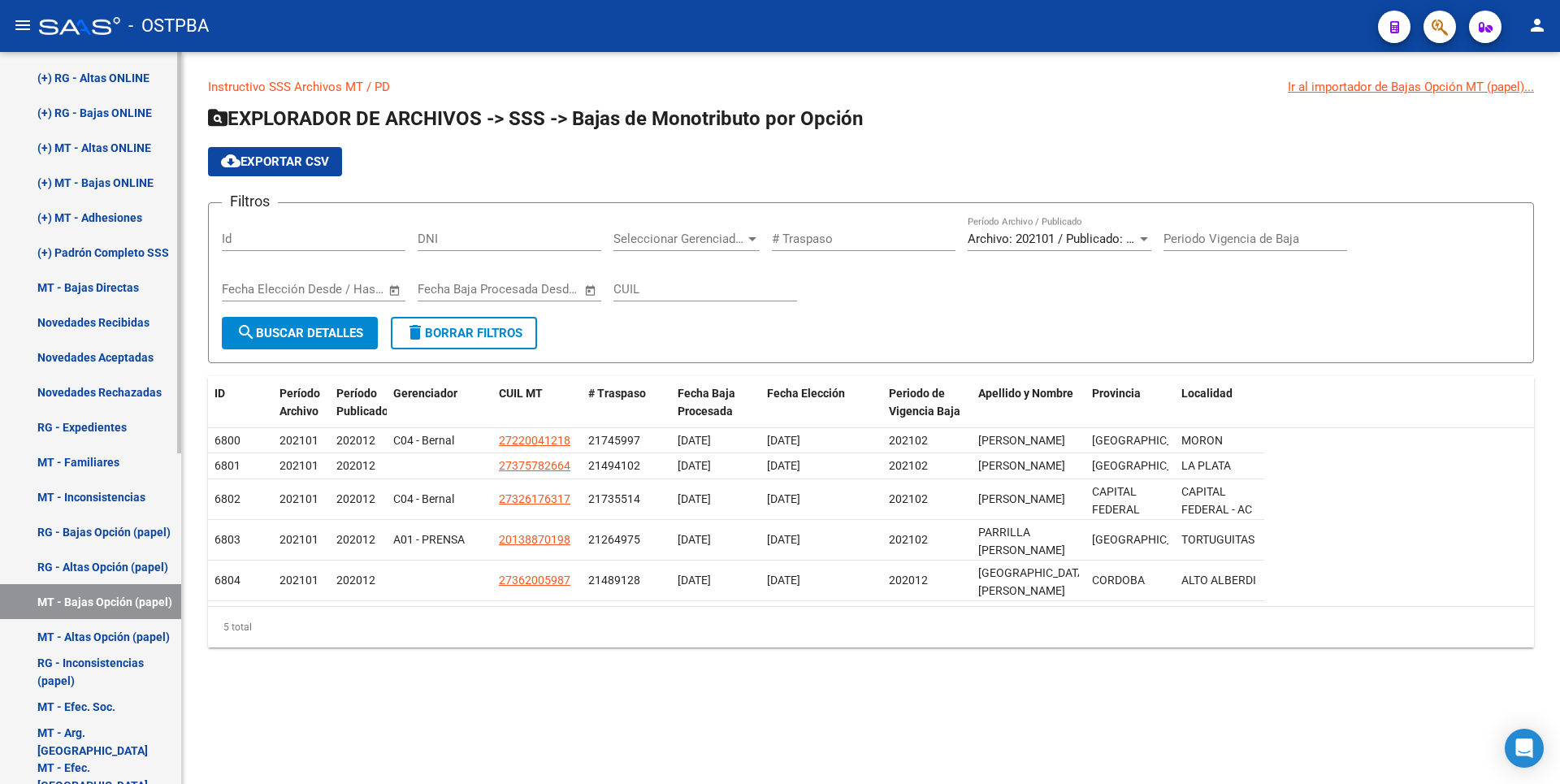
click at [140, 640] on link "MT - Altas Opción (papel)" at bounding box center [90, 637] width 182 height 35
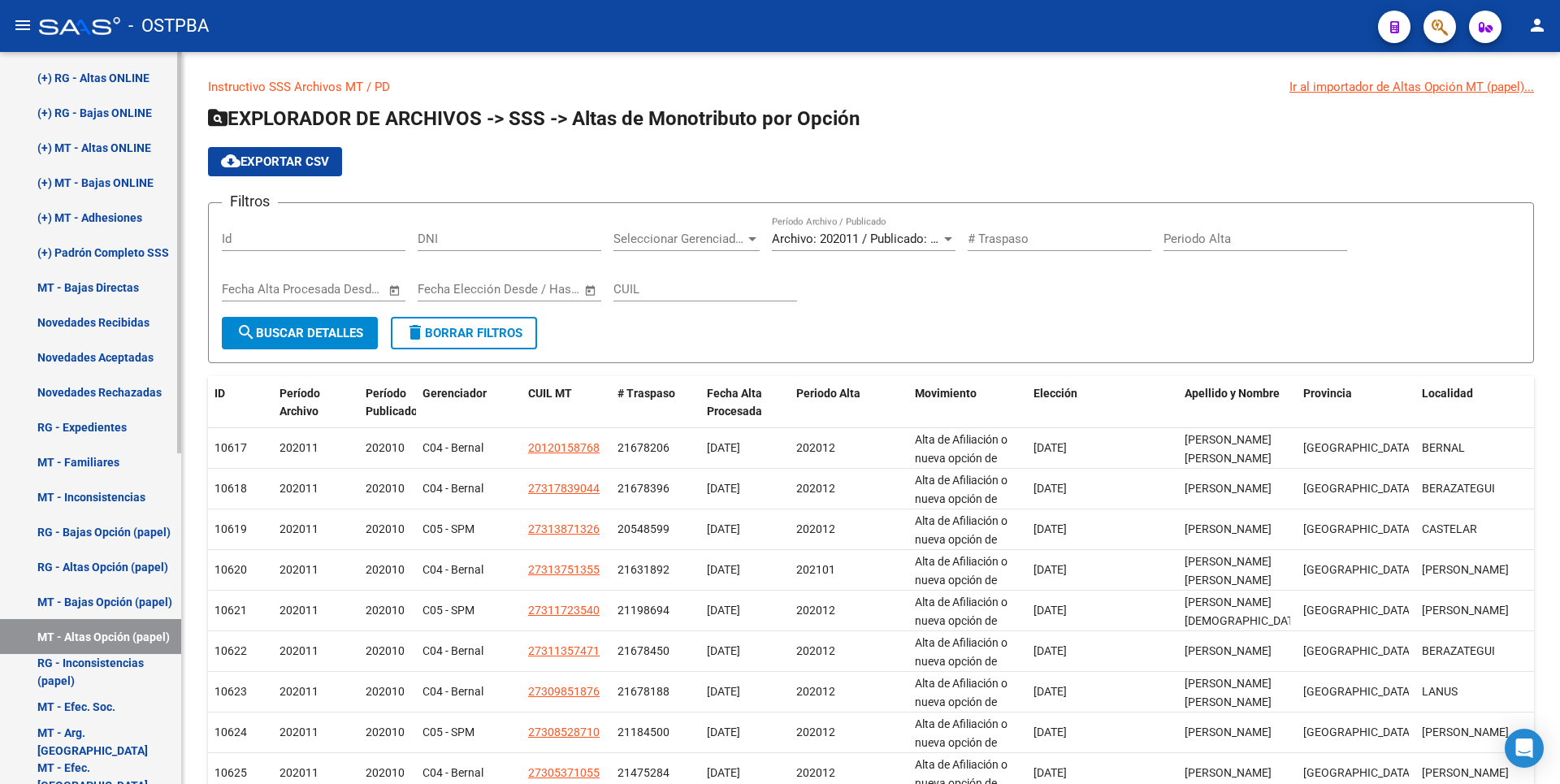
click at [127, 659] on link "RG - Inconsistencias (papel)" at bounding box center [90, 672] width 182 height 35
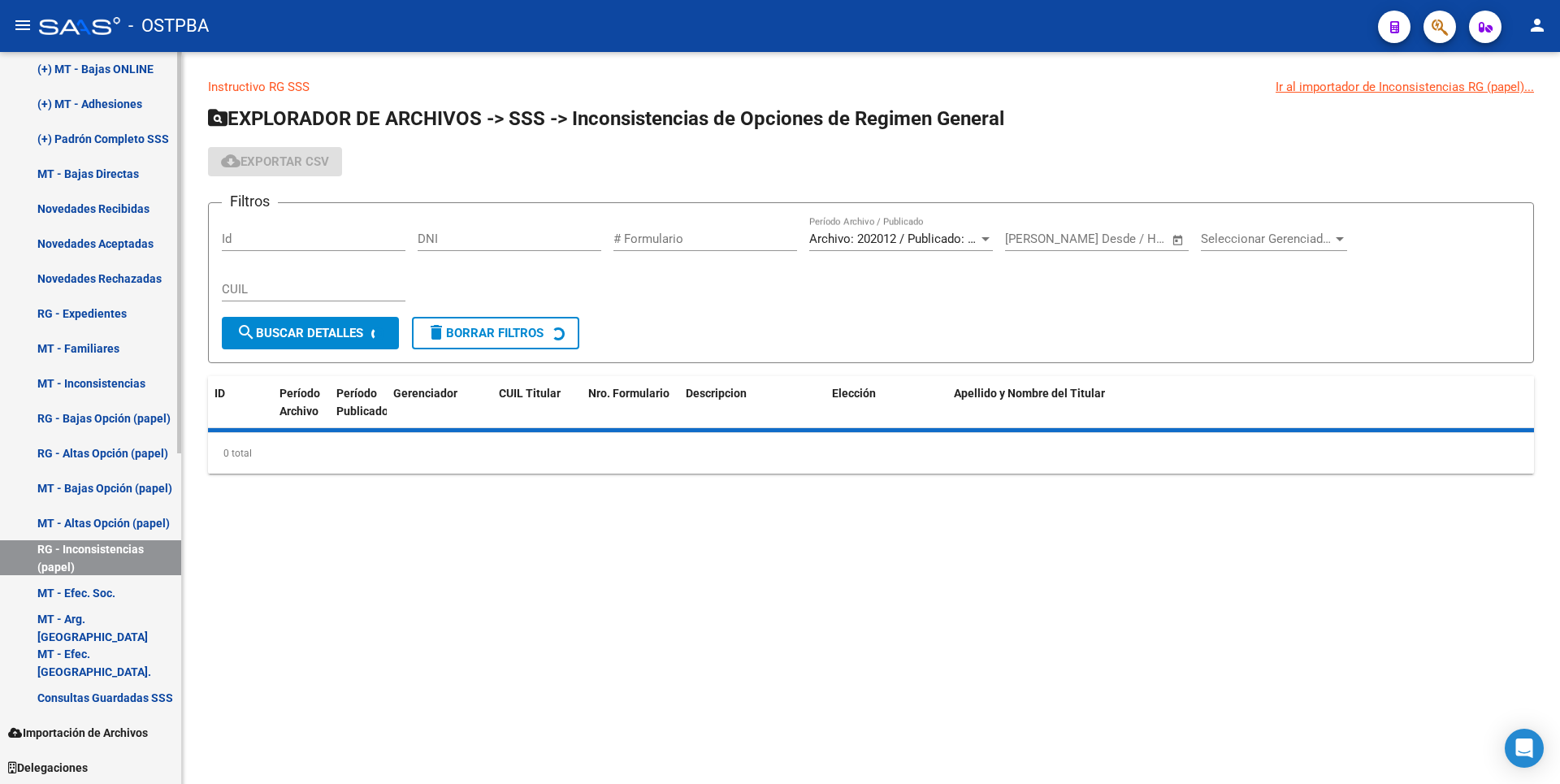
scroll to position [602, 0]
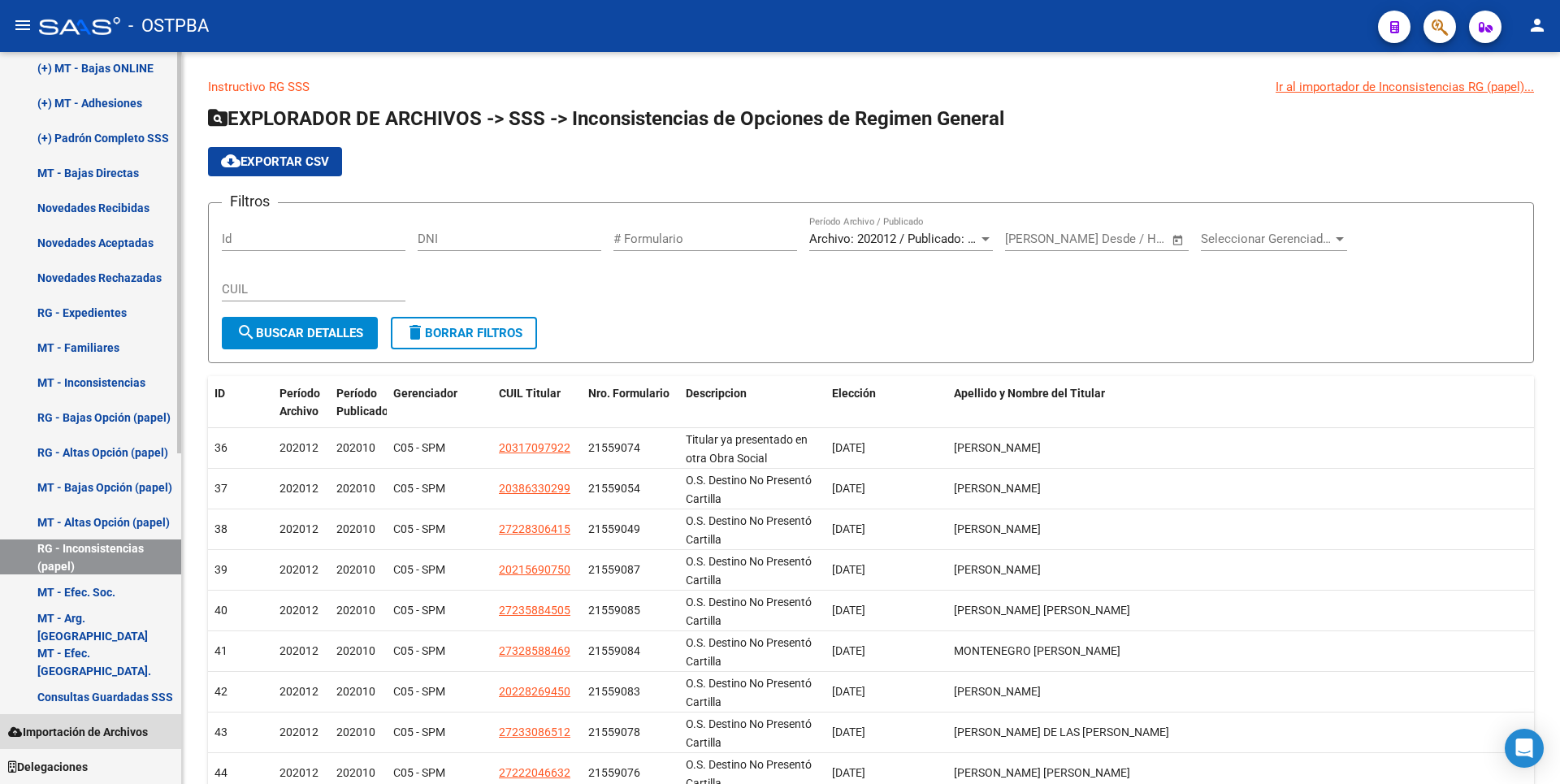
click at [100, 727] on span "Importación de Archivos" at bounding box center [78, 731] width 140 height 18
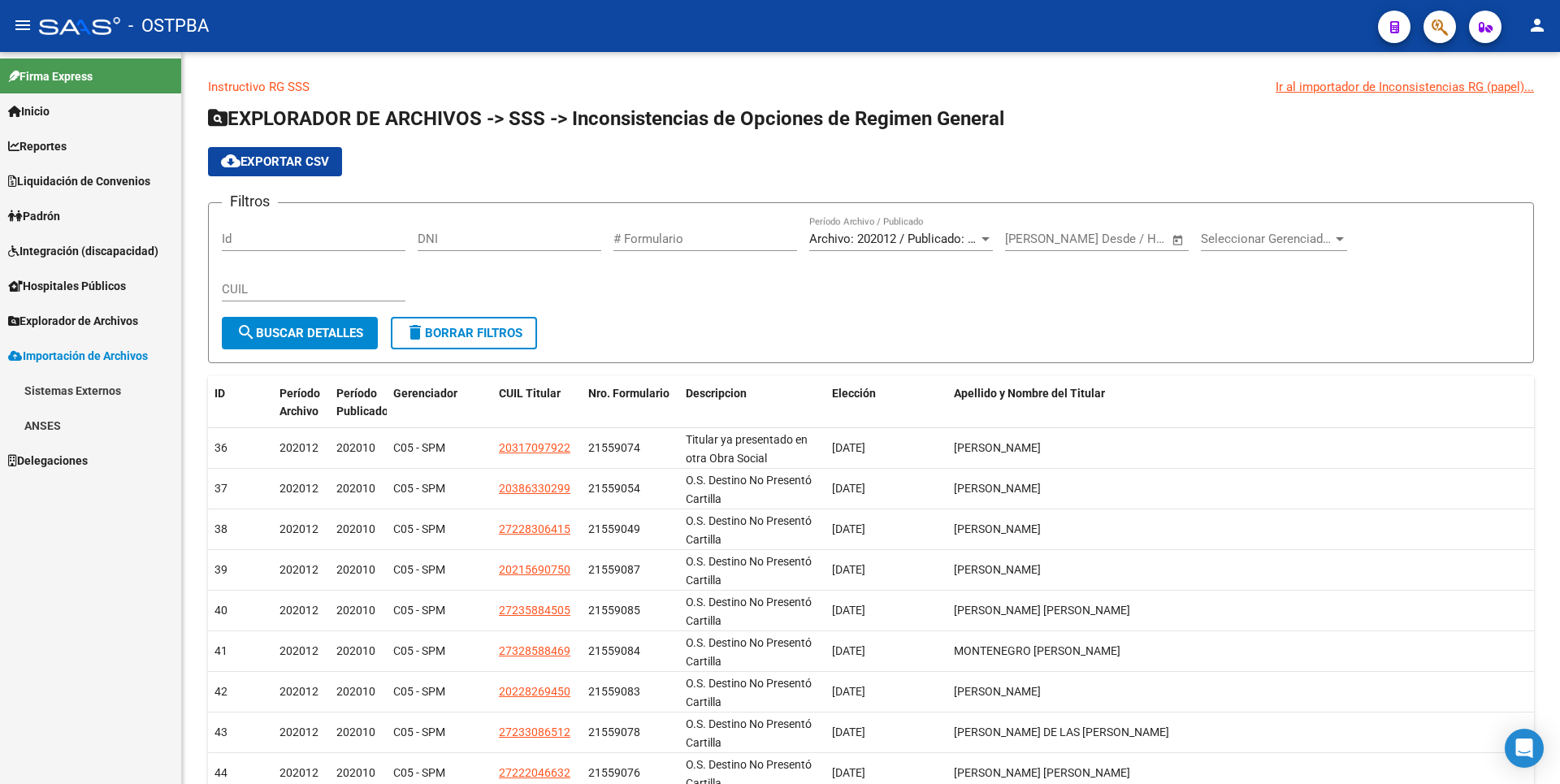
click at [108, 333] on link "Explorador de Archivos" at bounding box center [90, 321] width 182 height 35
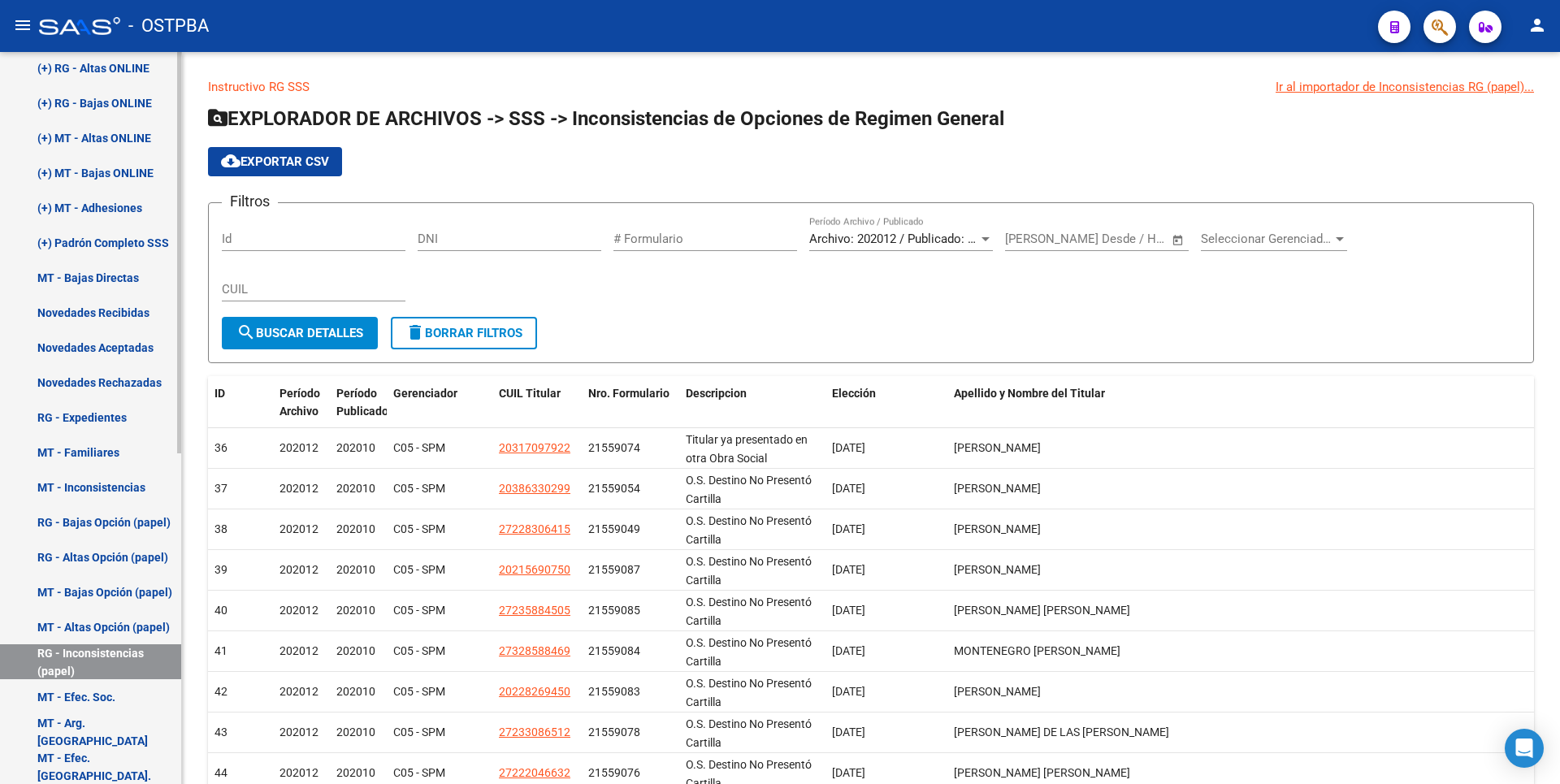
scroll to position [602, 0]
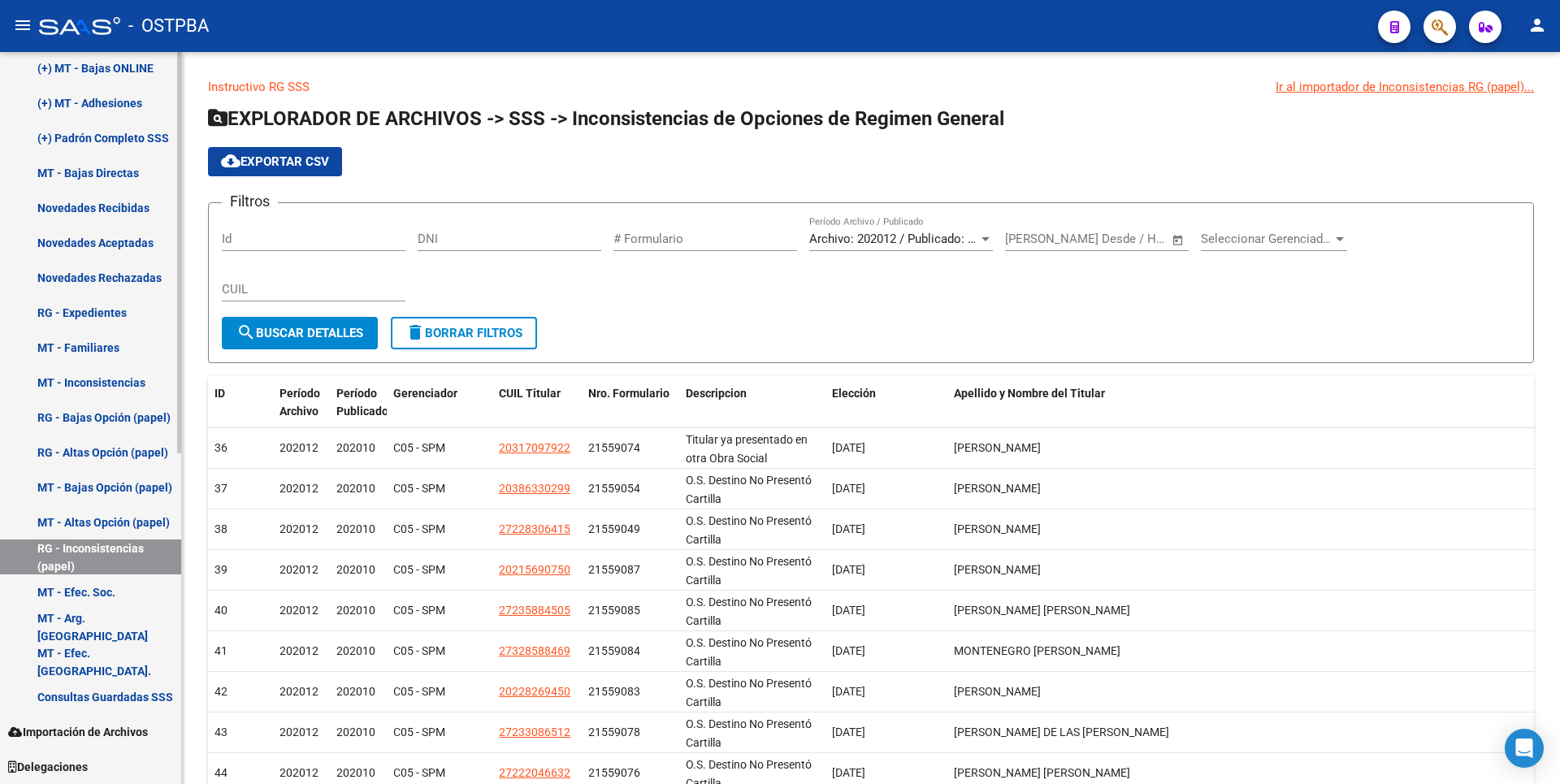
click at [109, 703] on link "Consultas Guardadas SSS" at bounding box center [90, 696] width 182 height 35
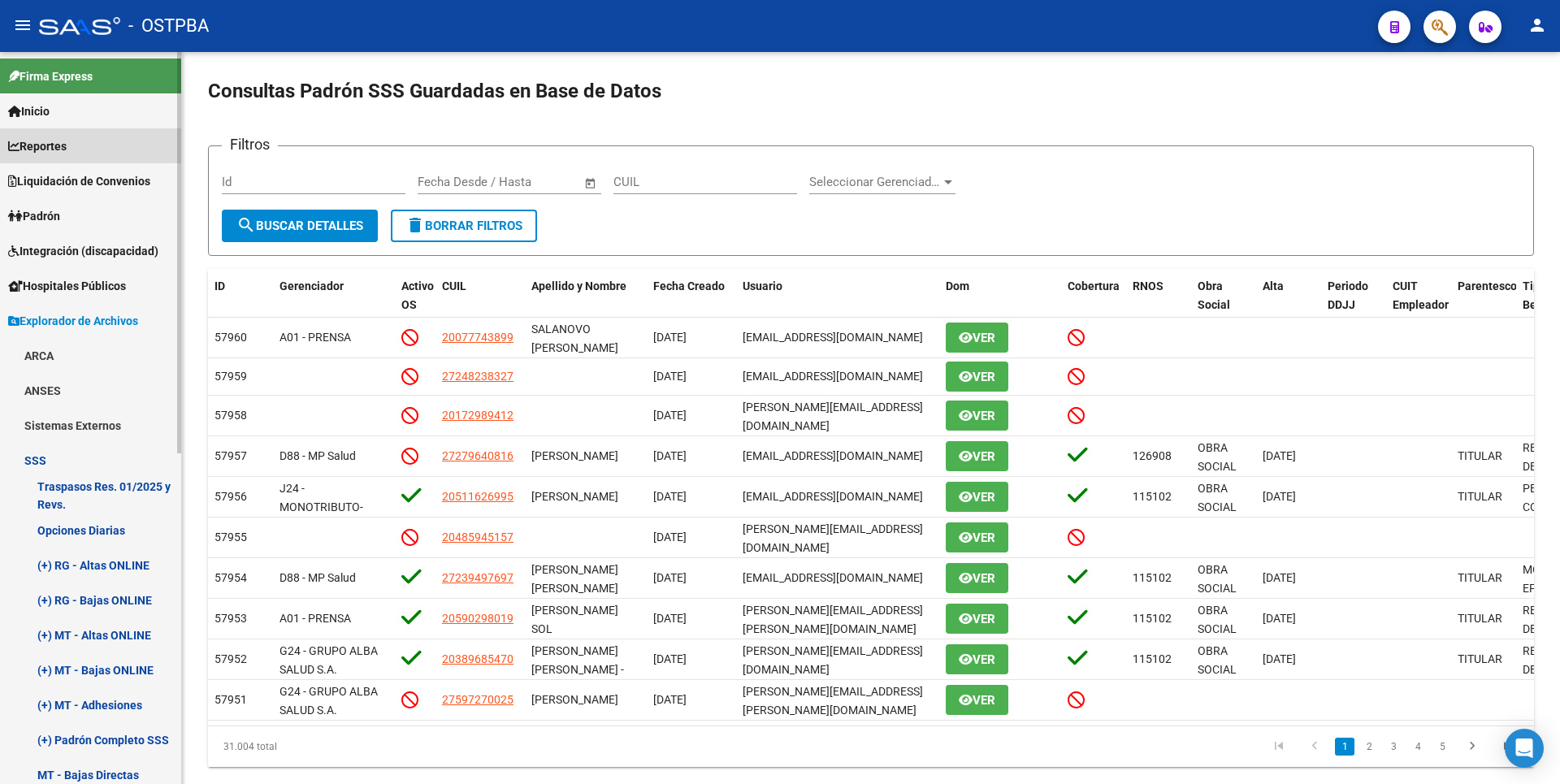
click at [75, 148] on link "Reportes" at bounding box center [90, 146] width 182 height 35
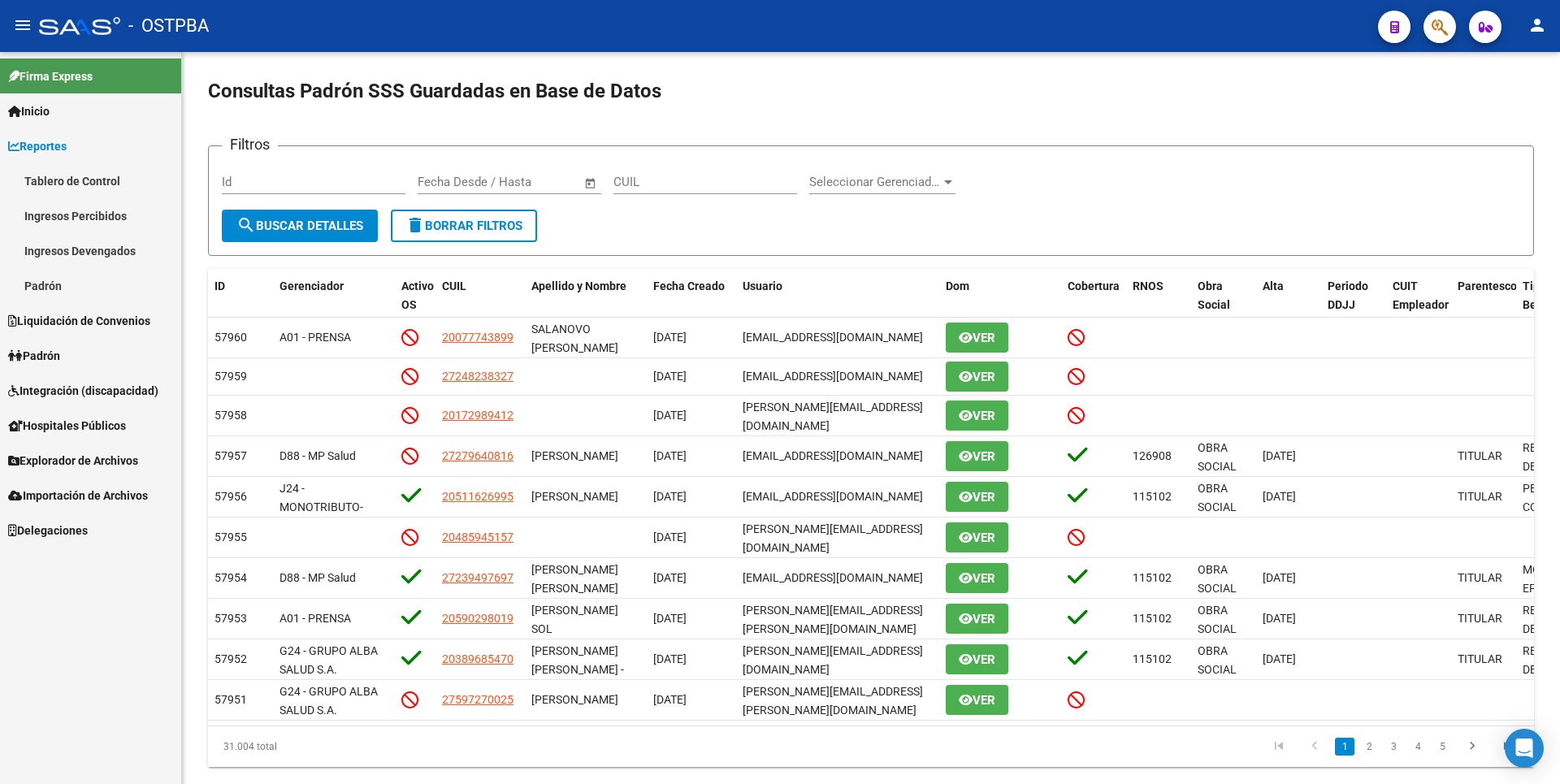
click at [85, 202] on link "Ingresos Percibidos" at bounding box center [90, 216] width 182 height 35
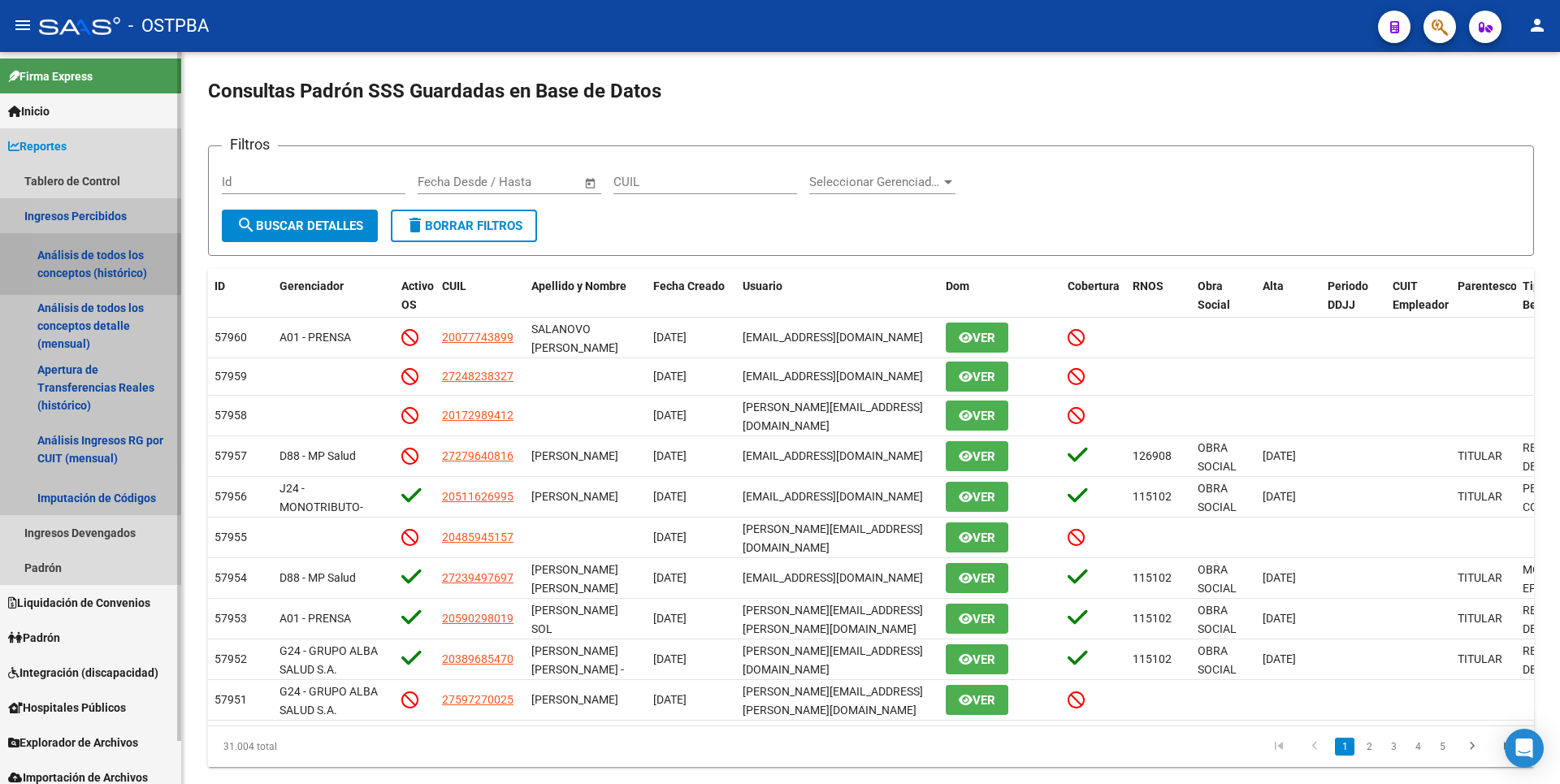
click at [100, 260] on link "Análisis de todos los conceptos (histórico)" at bounding box center [90, 263] width 182 height 62
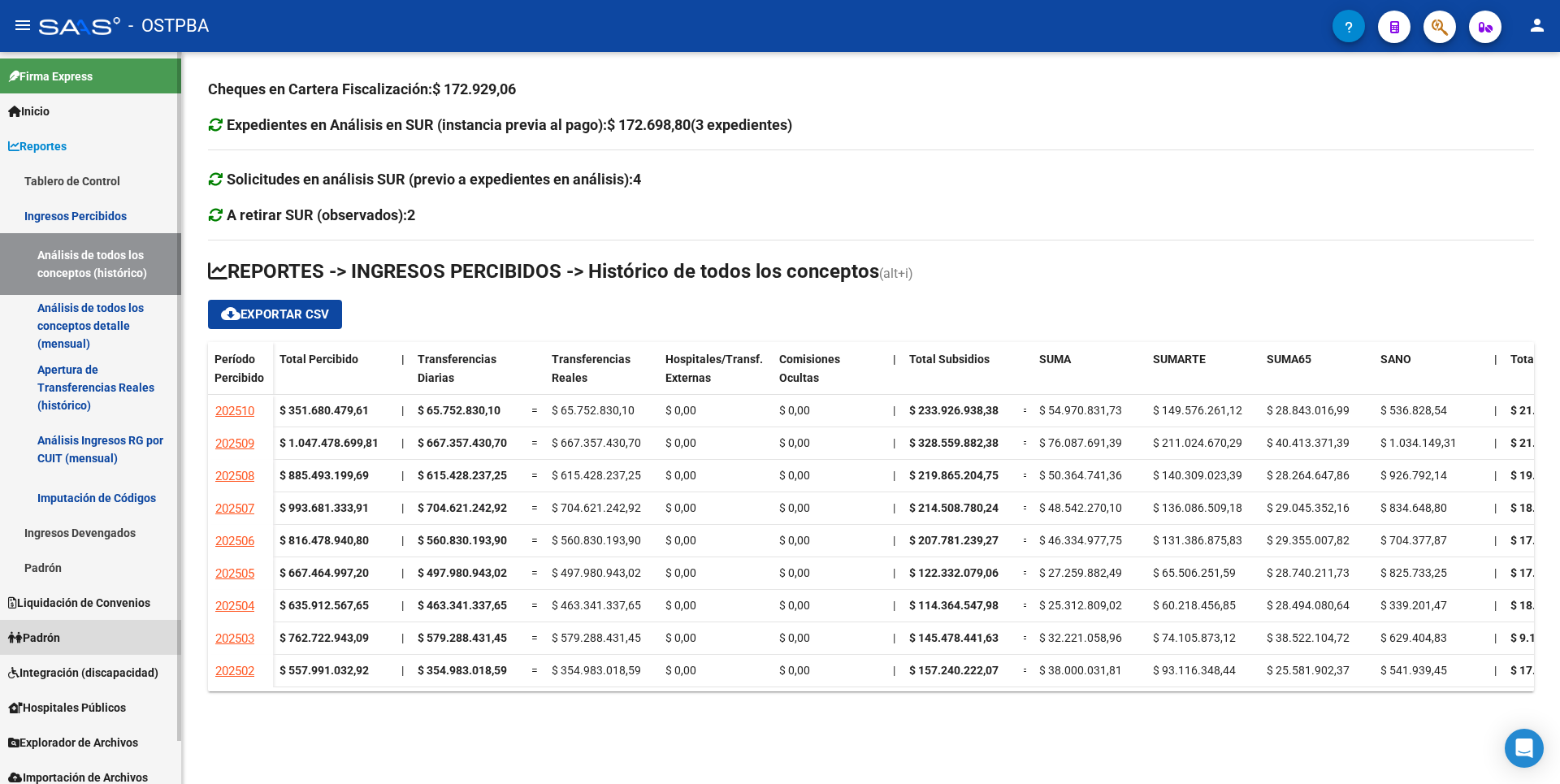
click at [51, 641] on span "Padrón" at bounding box center [34, 637] width 52 height 18
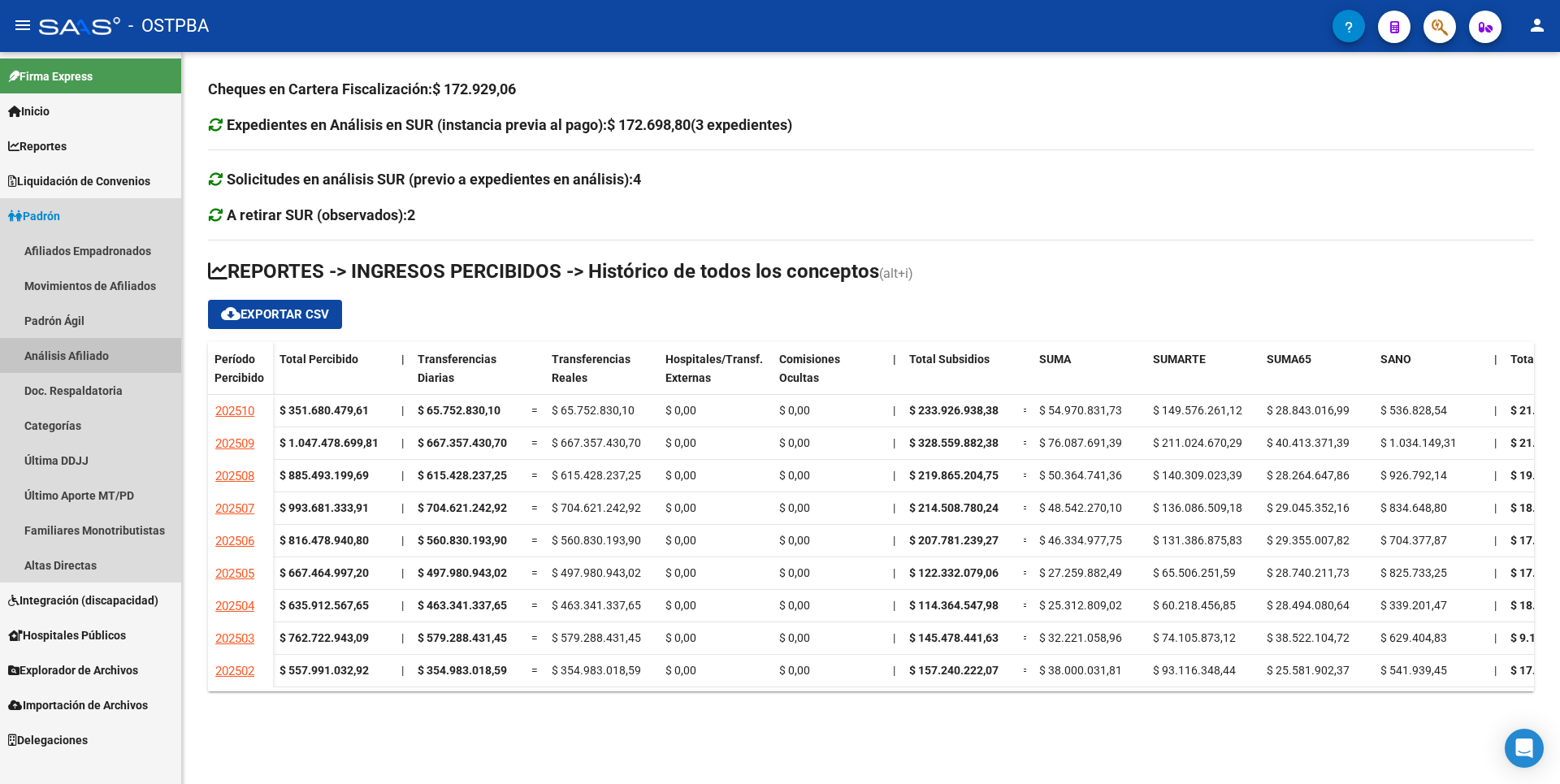
drag, startPoint x: 100, startPoint y: 345, endPoint x: 157, endPoint y: 298, distance: 73.9
click at [100, 347] on link "Análisis Afiliado" at bounding box center [90, 356] width 182 height 35
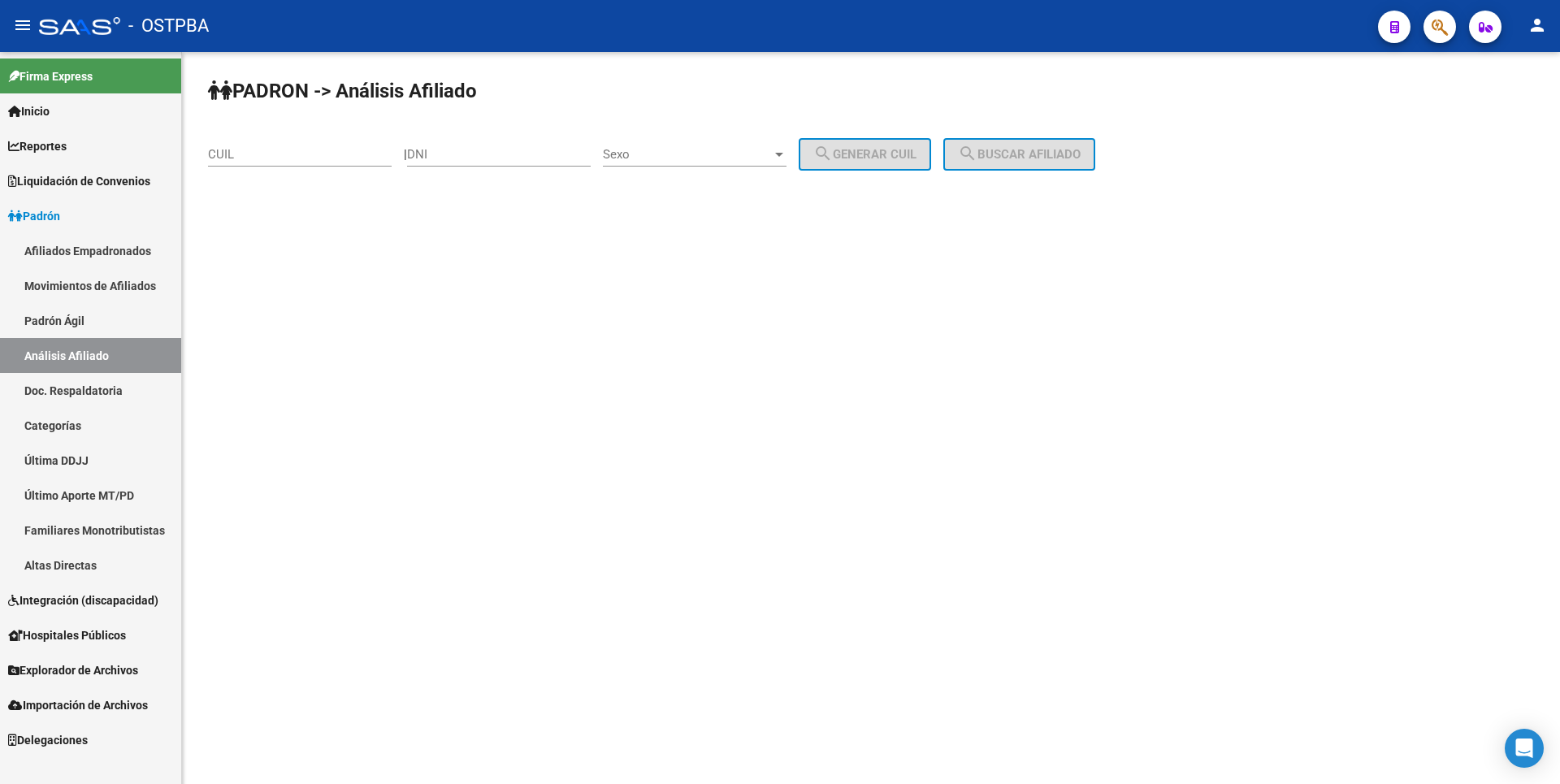
click at [452, 164] on div "DNI" at bounding box center [498, 149] width 183 height 35
click at [452, 155] on input "DNI" at bounding box center [498, 155] width 183 height 15
paste input "21794485"
type input "21794485"
click at [751, 153] on span "Sexo" at bounding box center [686, 155] width 169 height 15
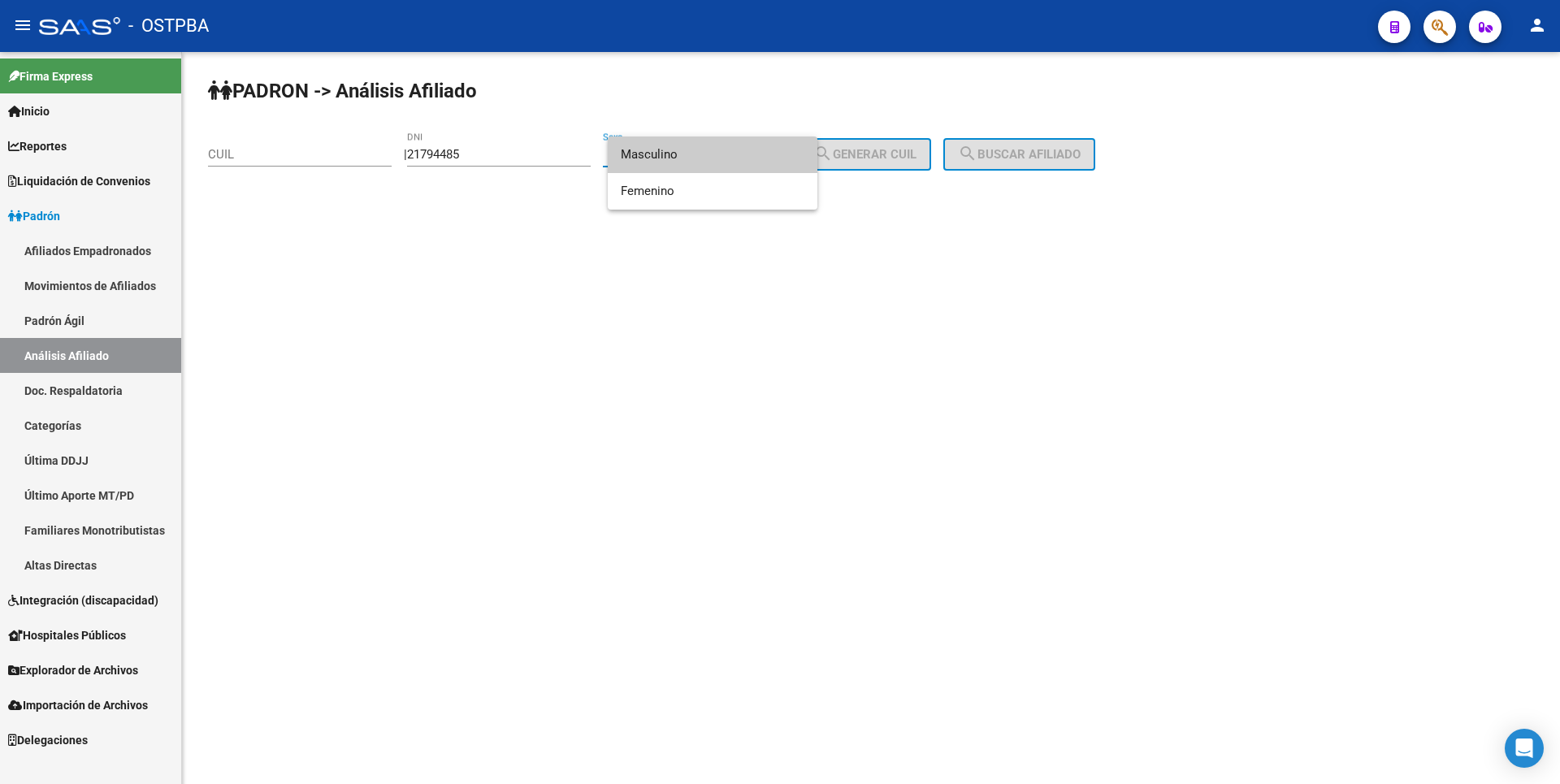
drag, startPoint x: 675, startPoint y: 162, endPoint x: 792, endPoint y: 161, distance: 117.0
click at [675, 161] on span "Masculino" at bounding box center [712, 155] width 183 height 37
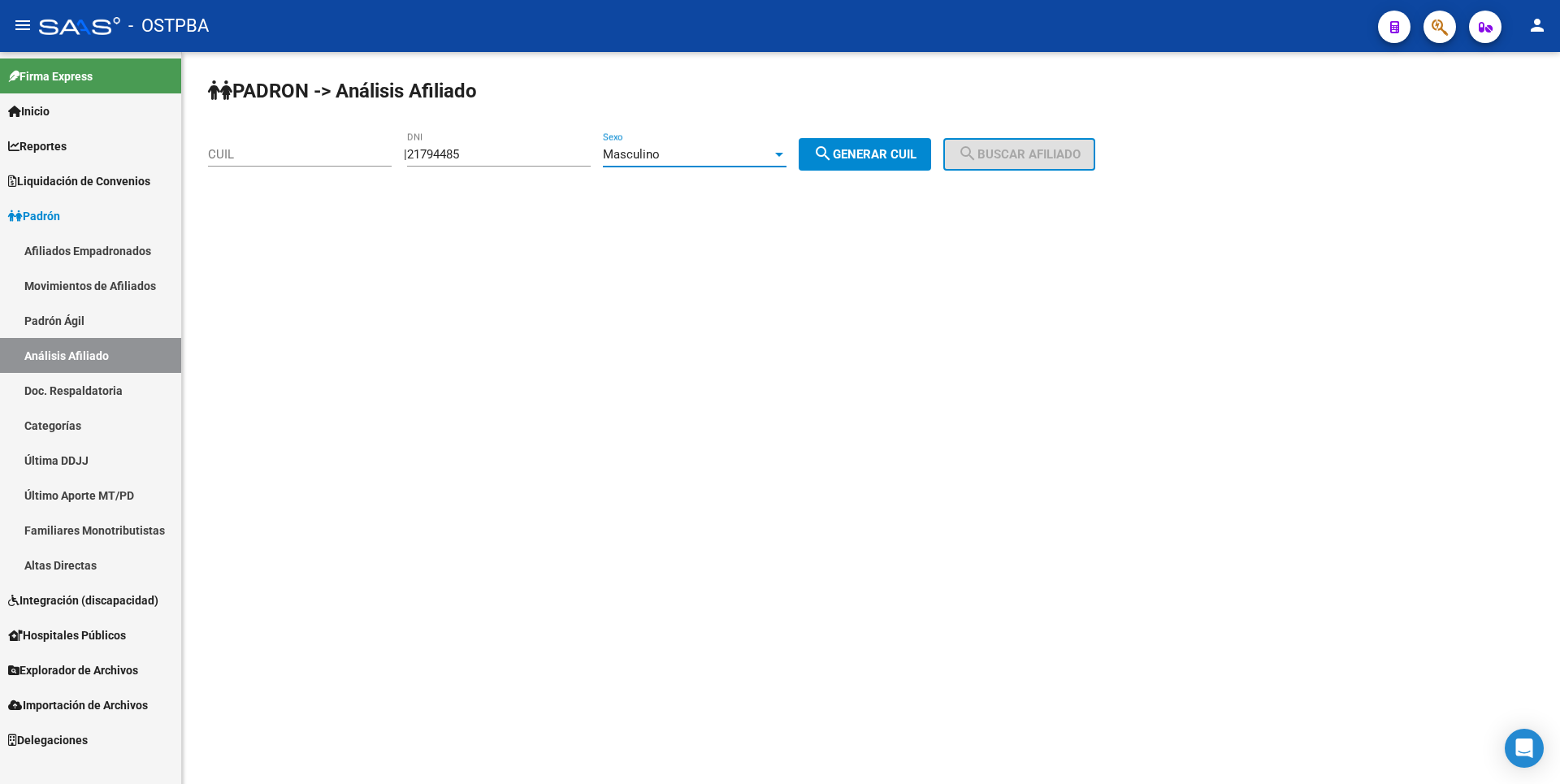
drag, startPoint x: 880, startPoint y: 158, endPoint x: 980, endPoint y: 150, distance: 100.3
click at [897, 155] on span "search Generar CUIL" at bounding box center [864, 155] width 103 height 15
type input "20-21794485-7"
drag, startPoint x: 1009, startPoint y: 149, endPoint x: 1021, endPoint y: 149, distance: 12.0
click at [1015, 149] on span "search Buscar afiliado" at bounding box center [1018, 155] width 123 height 15
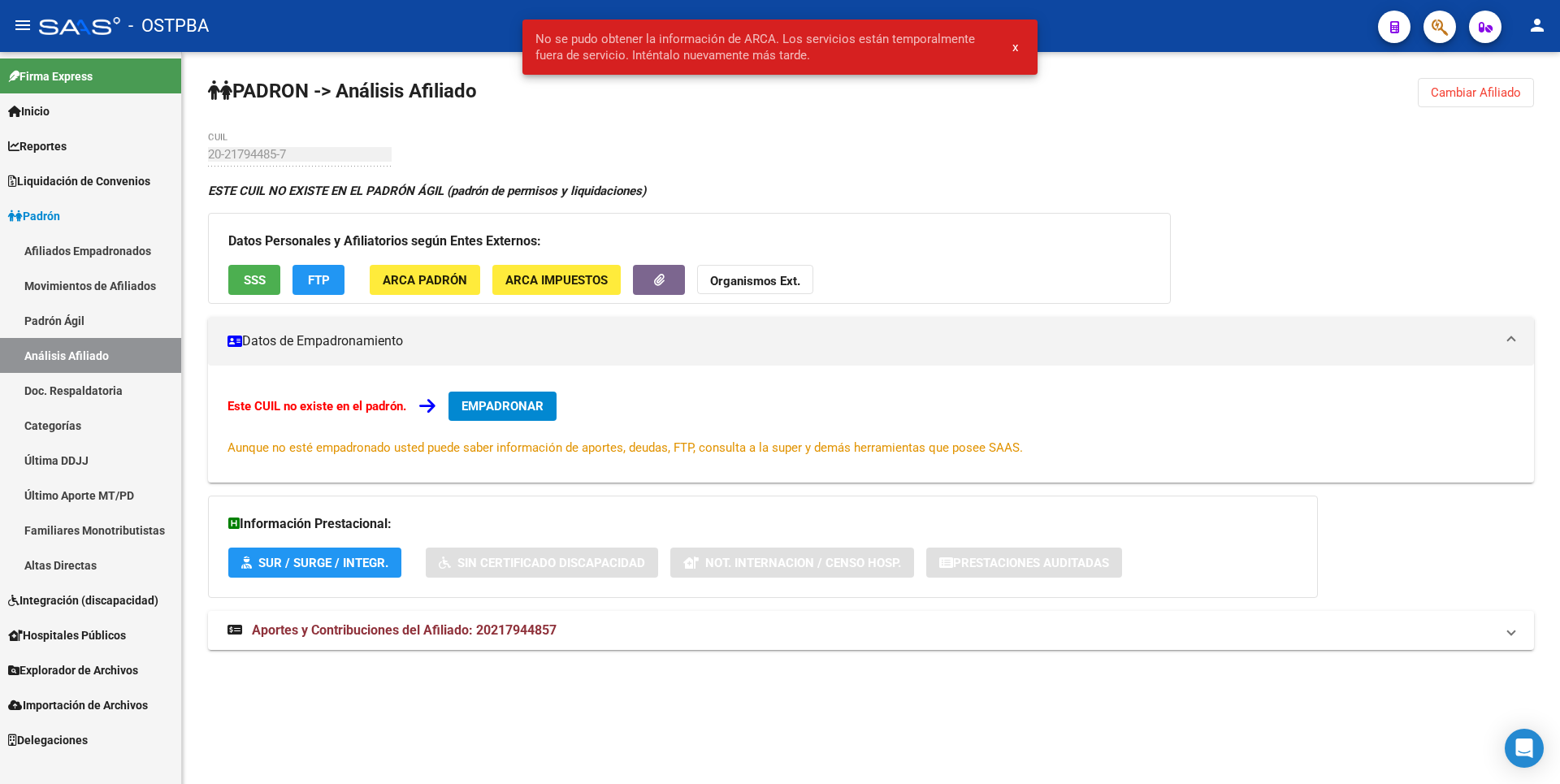
click at [1470, 97] on span "Cambiar Afiliado" at bounding box center [1476, 93] width 90 height 15
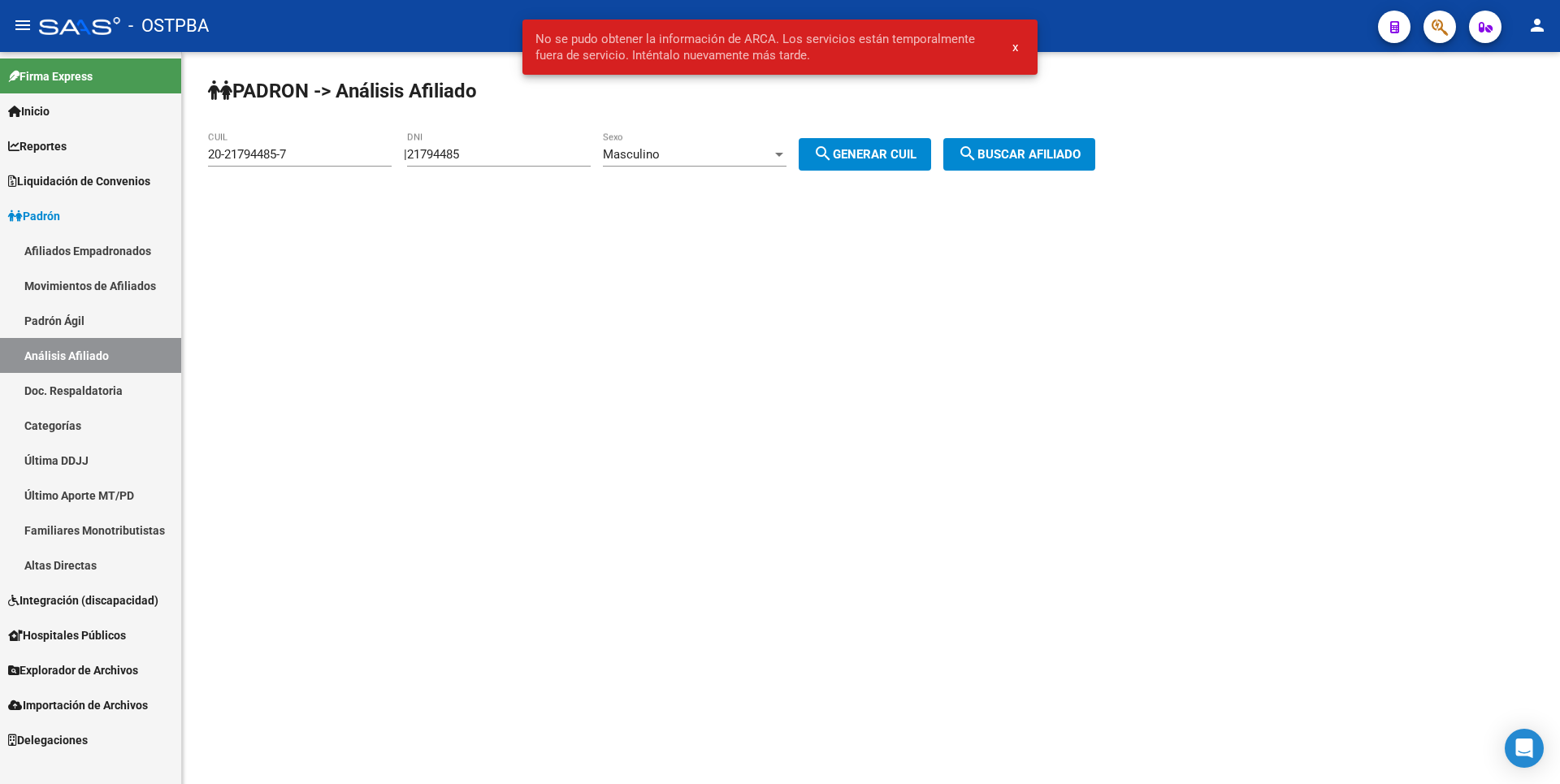
click at [761, 148] on div "Masculino" at bounding box center [686, 155] width 169 height 15
click at [649, 182] on span "Femenino" at bounding box center [712, 192] width 183 height 37
drag, startPoint x: 310, startPoint y: 155, endPoint x: 0, endPoint y: 154, distance: 310.0
click at [0, 154] on mat-sidenav-container "Firma Express Inicio Calendario SSS Instructivos Contacto OS Reportes Tablero d…" at bounding box center [780, 417] width 1560 height 731
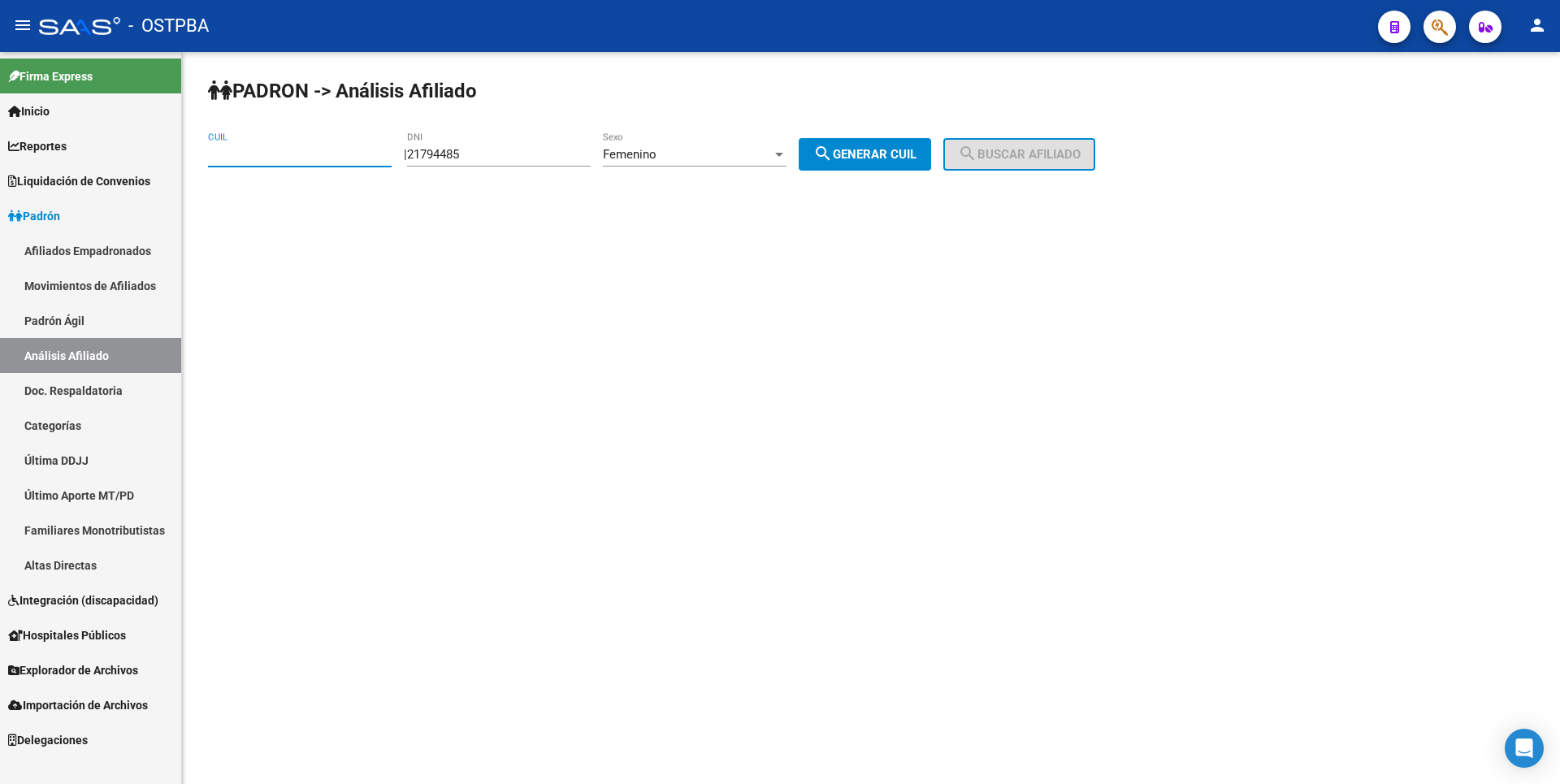
drag, startPoint x: 868, startPoint y: 150, endPoint x: 898, endPoint y: 142, distance: 31.0
click at [871, 150] on span "search Generar CUIL" at bounding box center [864, 155] width 103 height 15
type input "27-21794485-1"
click at [1027, 142] on button "search Buscar afiliado" at bounding box center [1019, 154] width 152 height 32
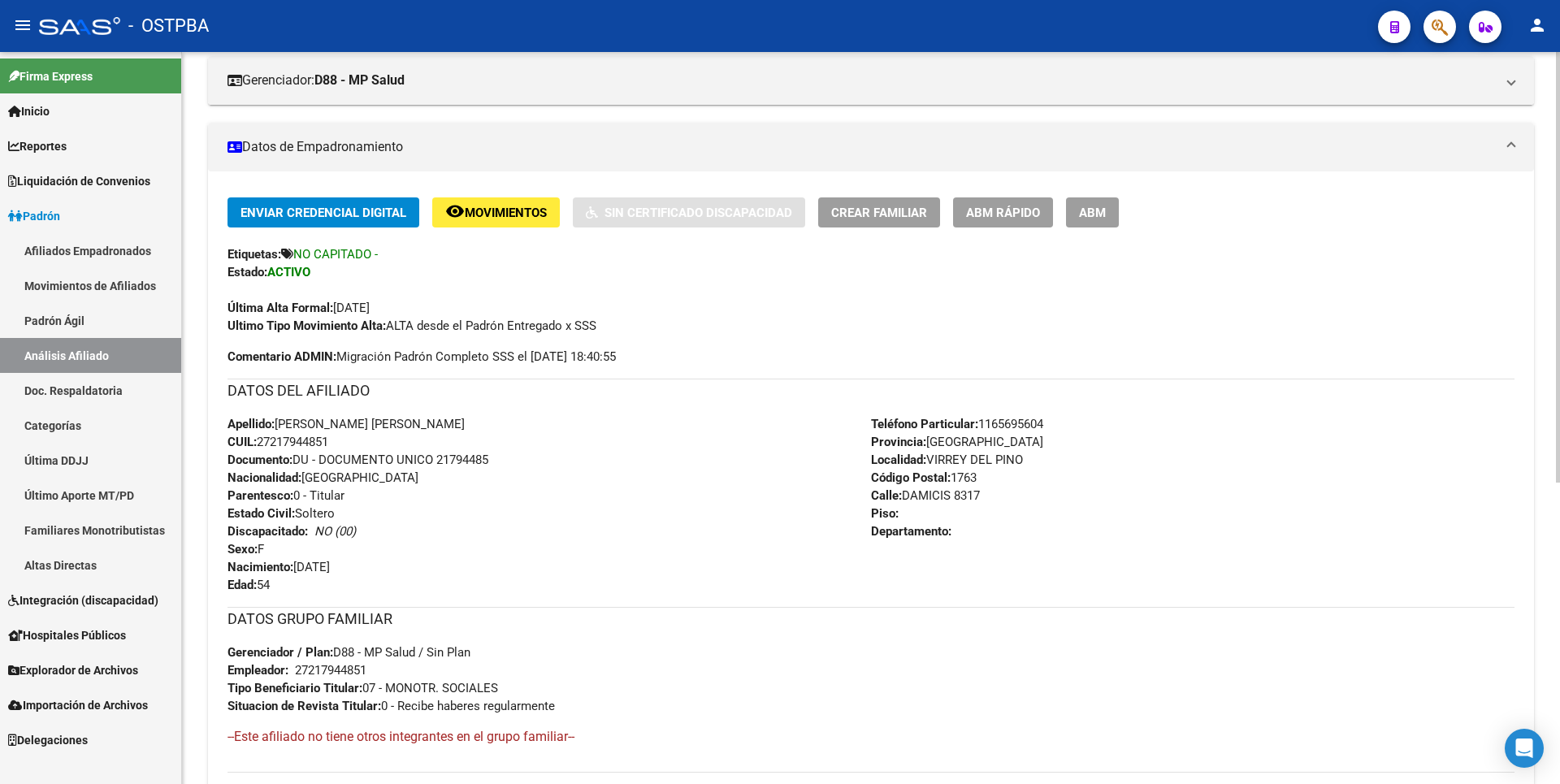
scroll to position [487, 0]
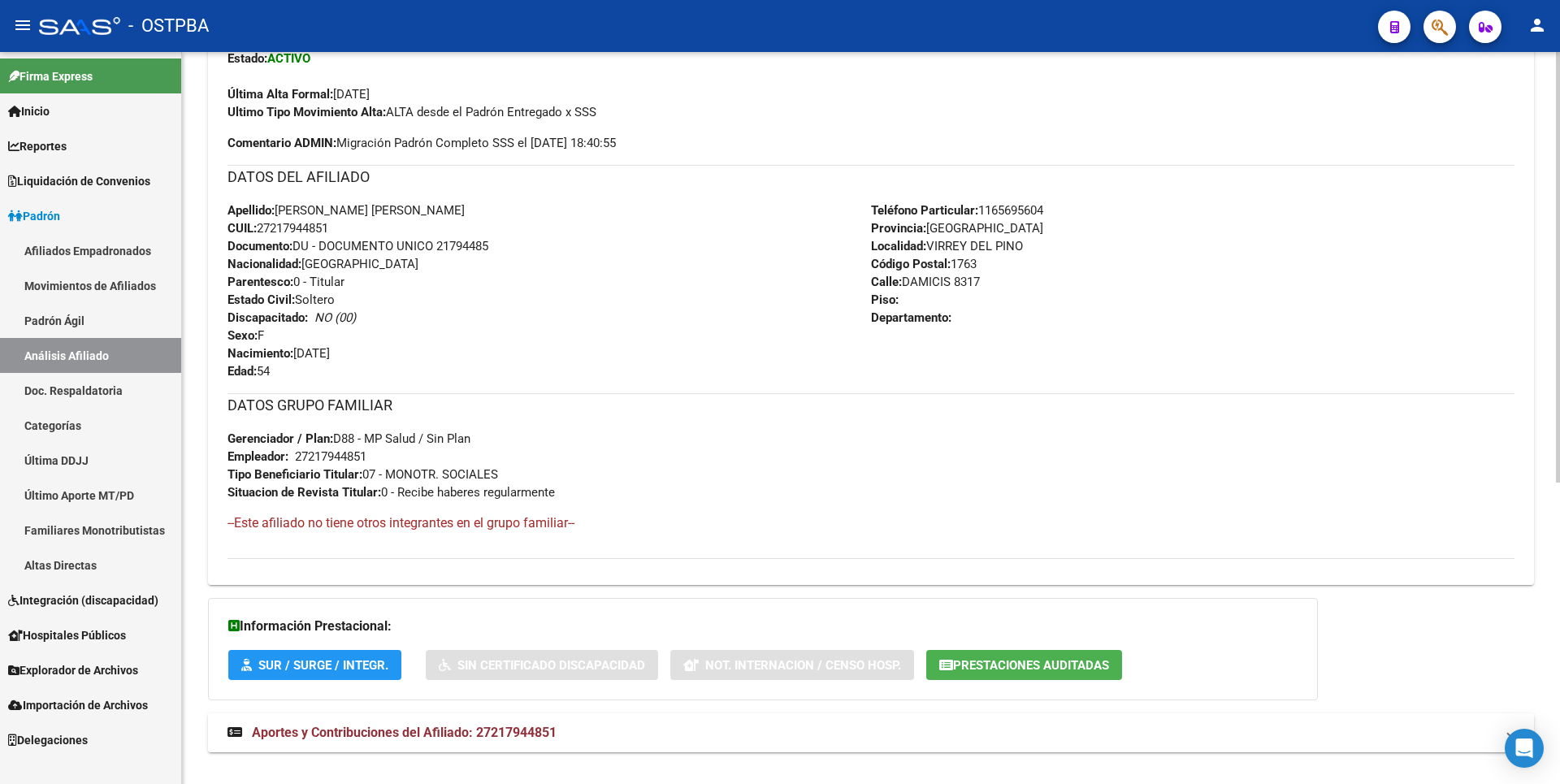
click at [436, 738] on span "Aportes y Contribuciones del Afiliado: 27217944851" at bounding box center [404, 731] width 305 height 16
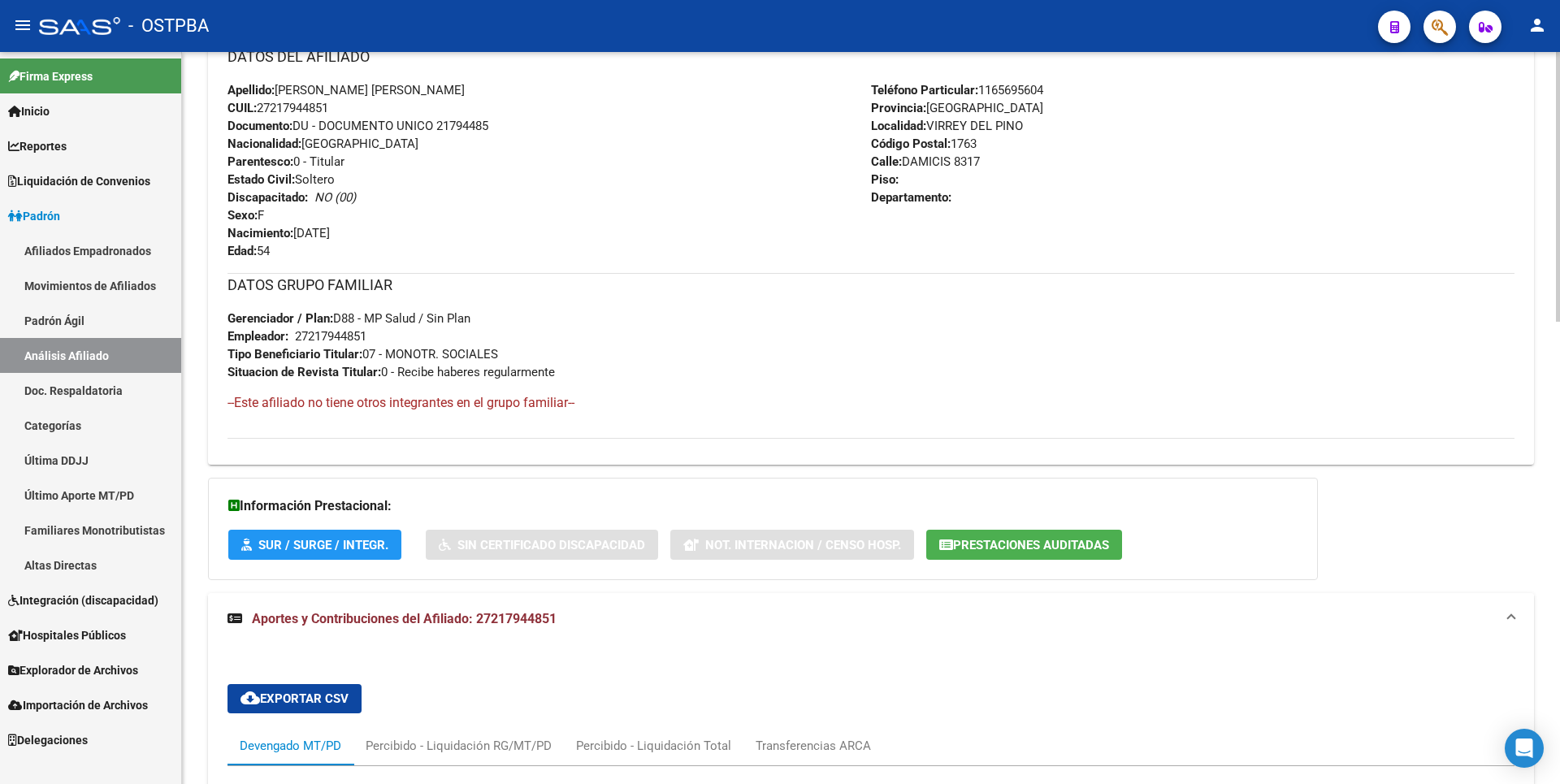
scroll to position [603, 0]
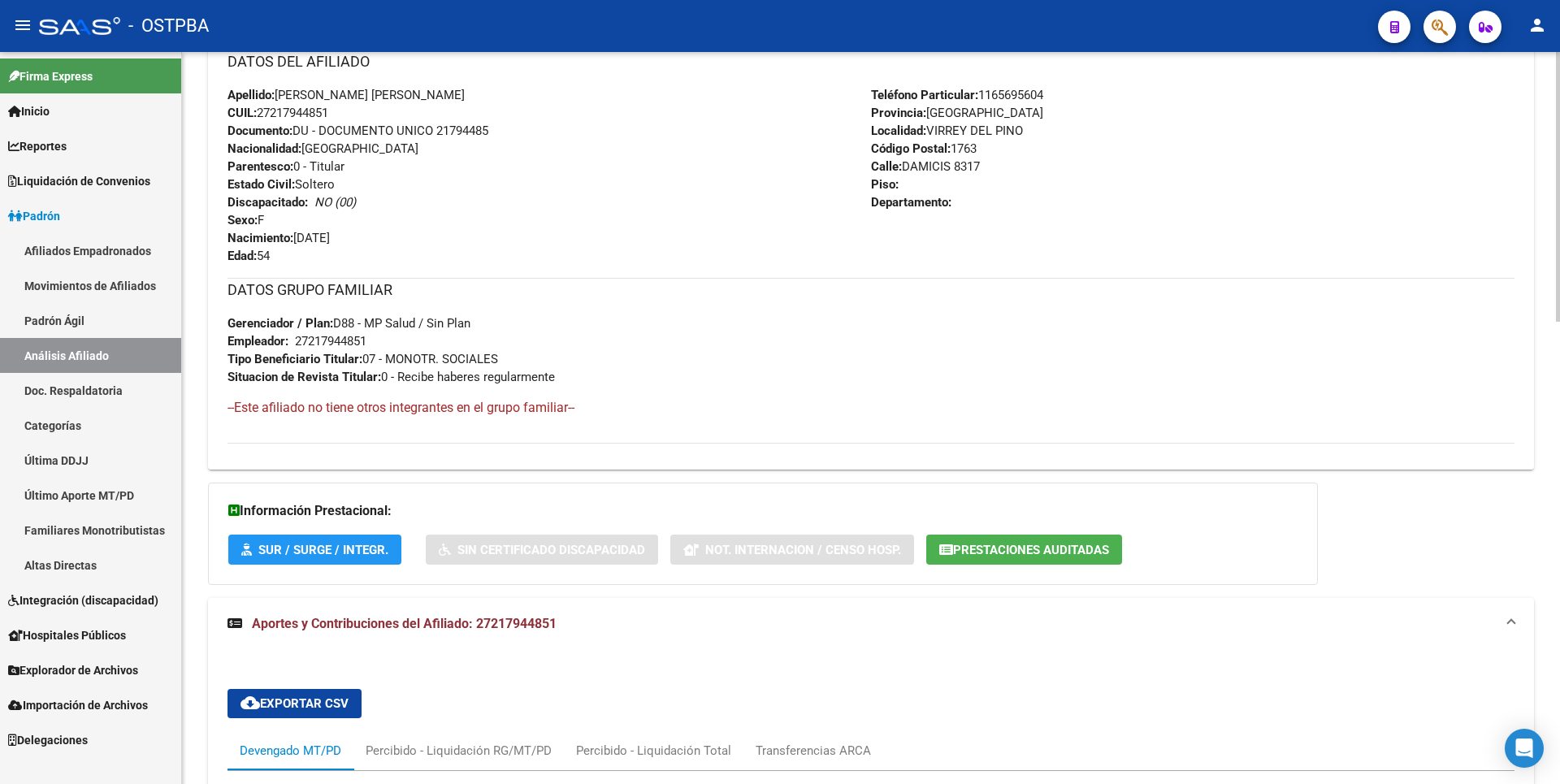
click at [1047, 539] on button "Prestaciones Auditadas" at bounding box center [1024, 549] width 195 height 30
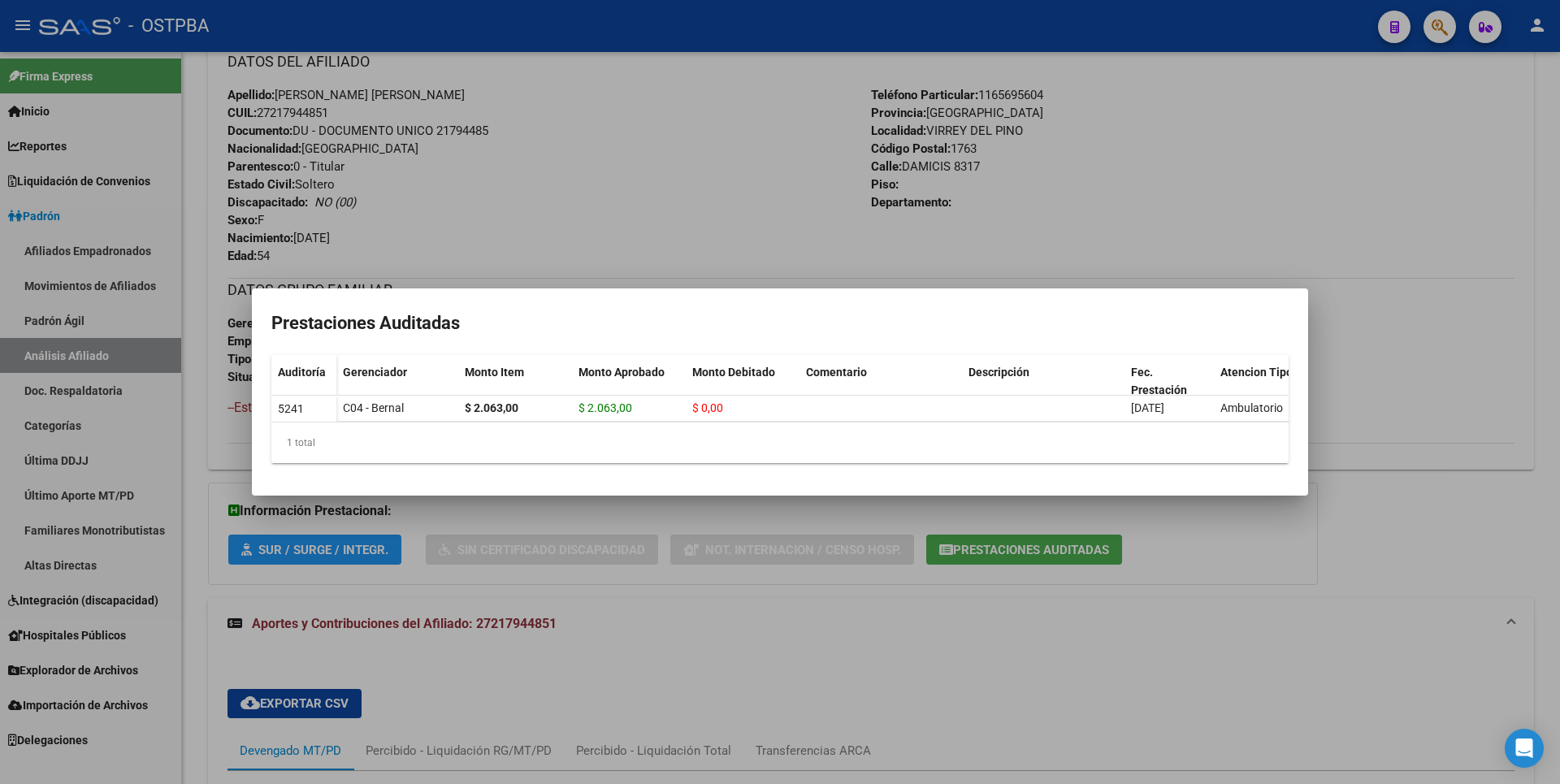
click at [1390, 315] on div at bounding box center [780, 392] width 1560 height 784
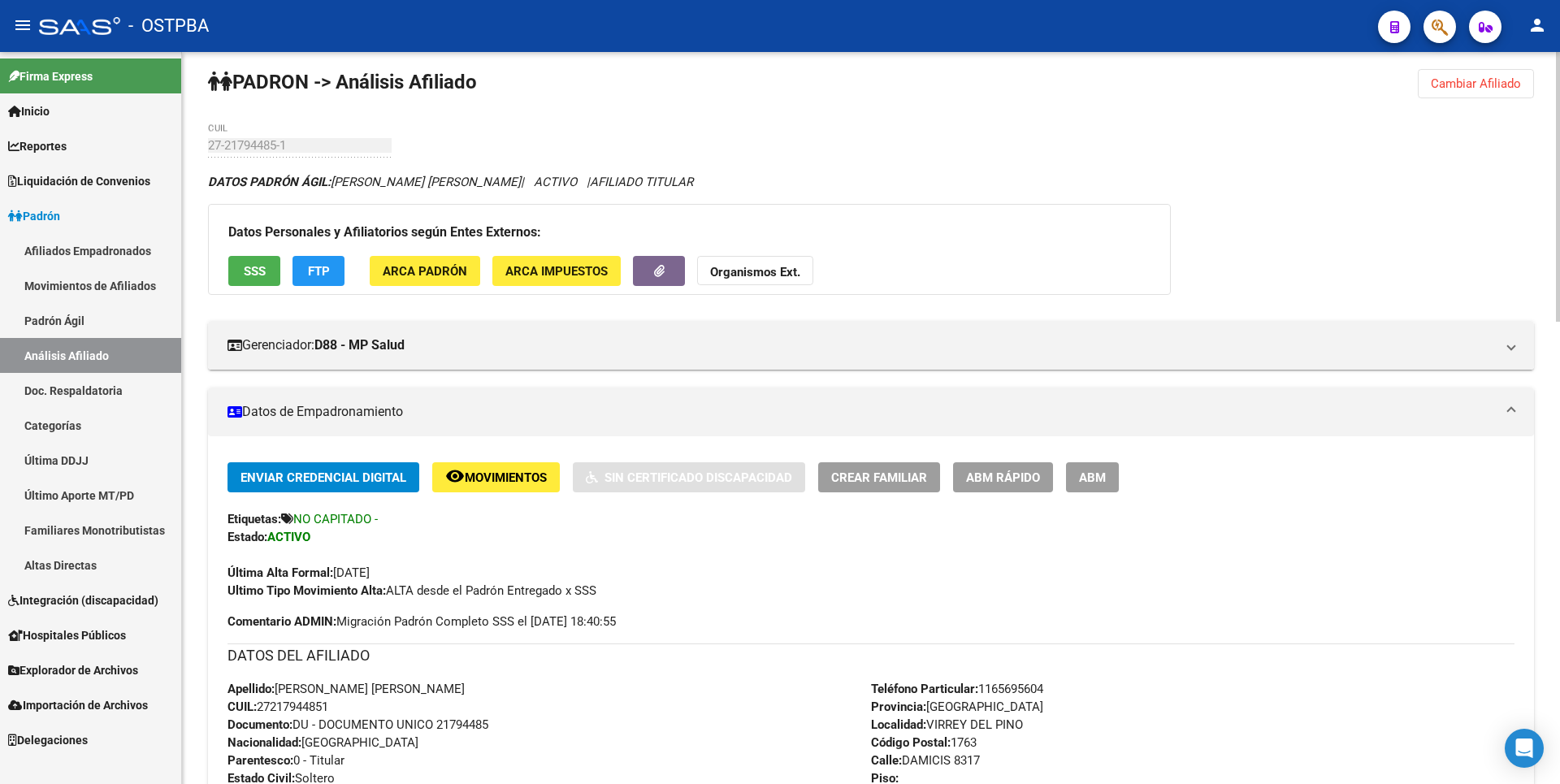
scroll to position [0, 0]
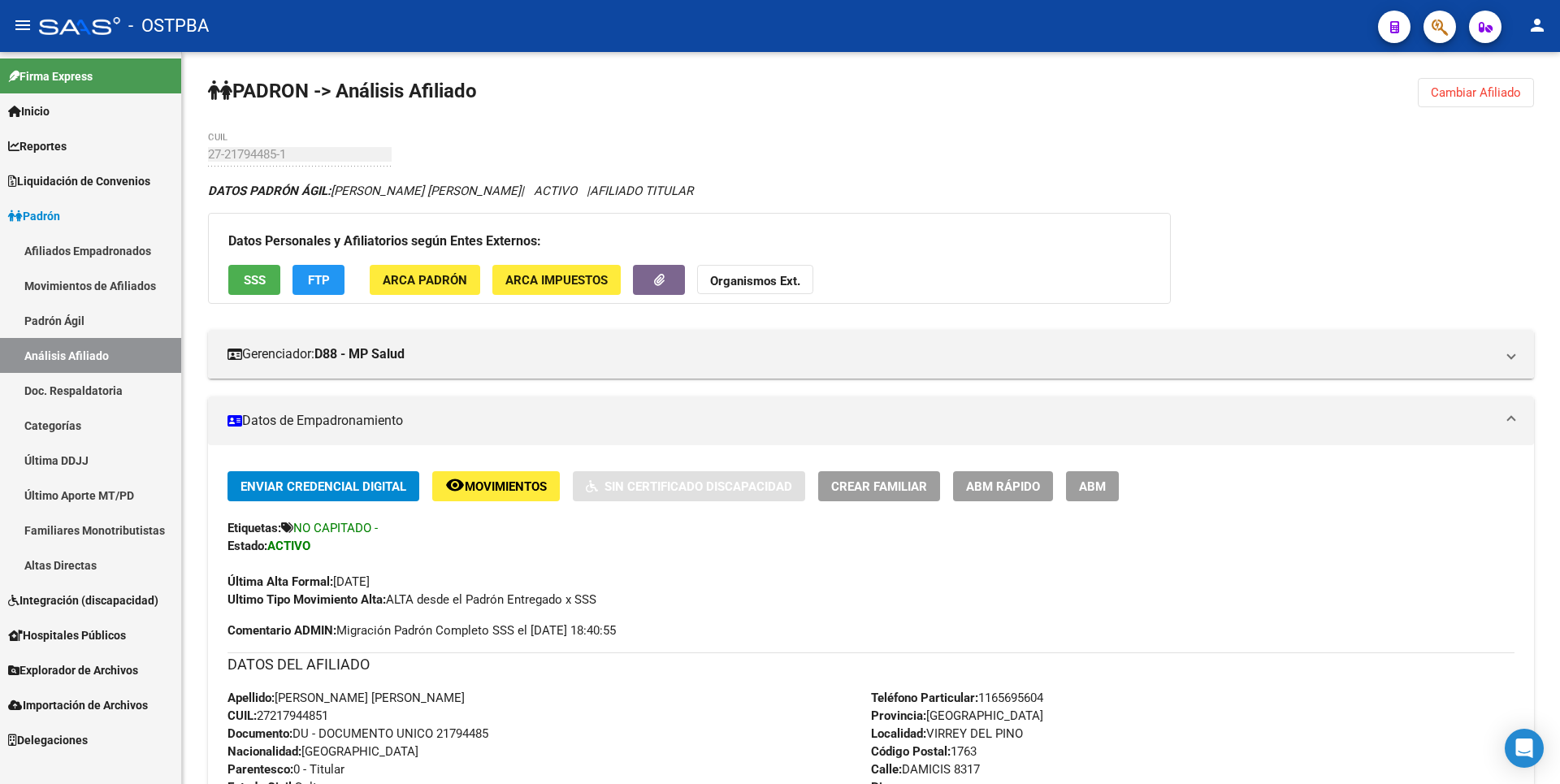
click at [98, 661] on link "Explorador de Archivos" at bounding box center [90, 670] width 182 height 35
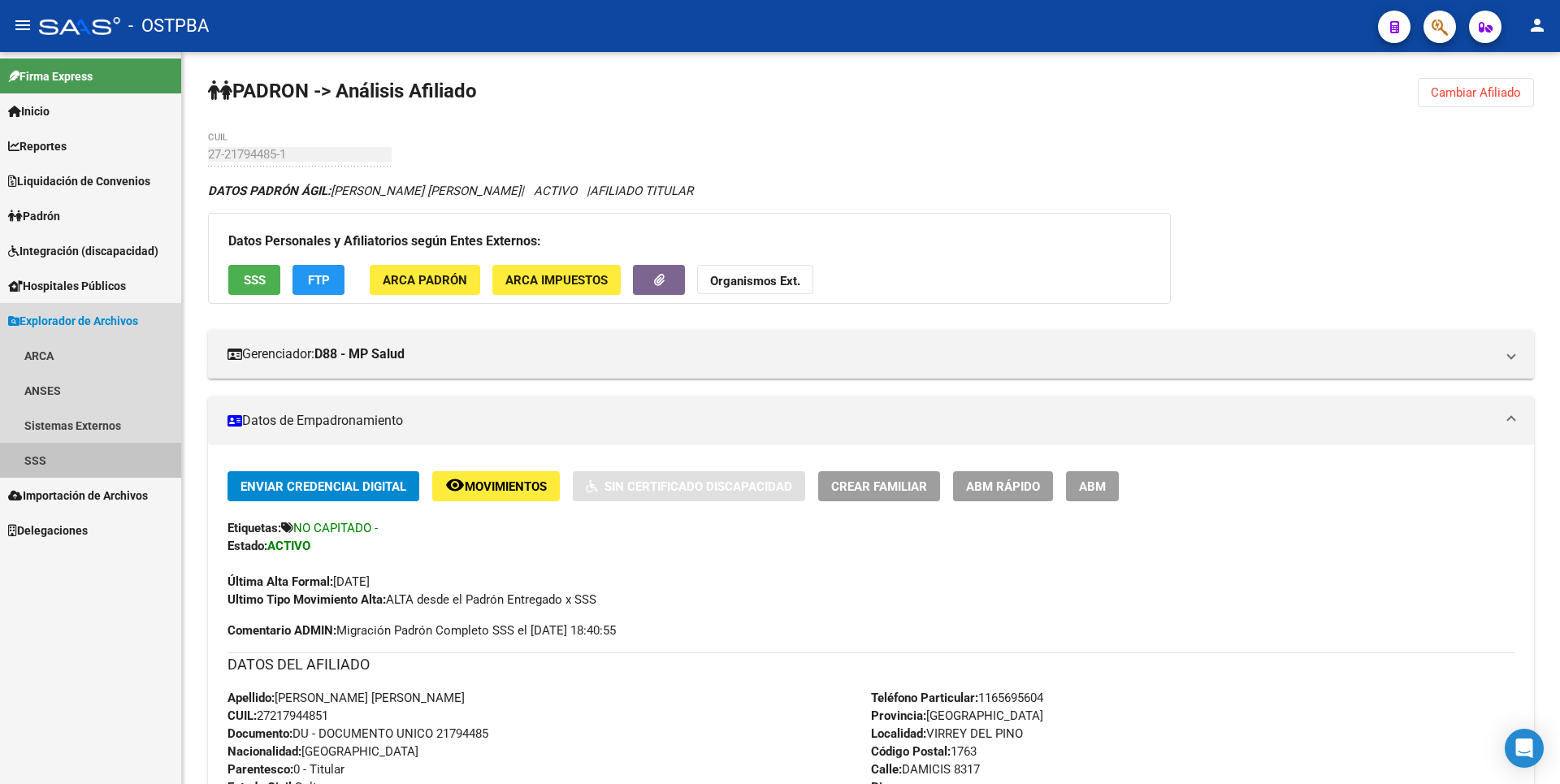
click at [66, 464] on link "SSS" at bounding box center [90, 460] width 182 height 35
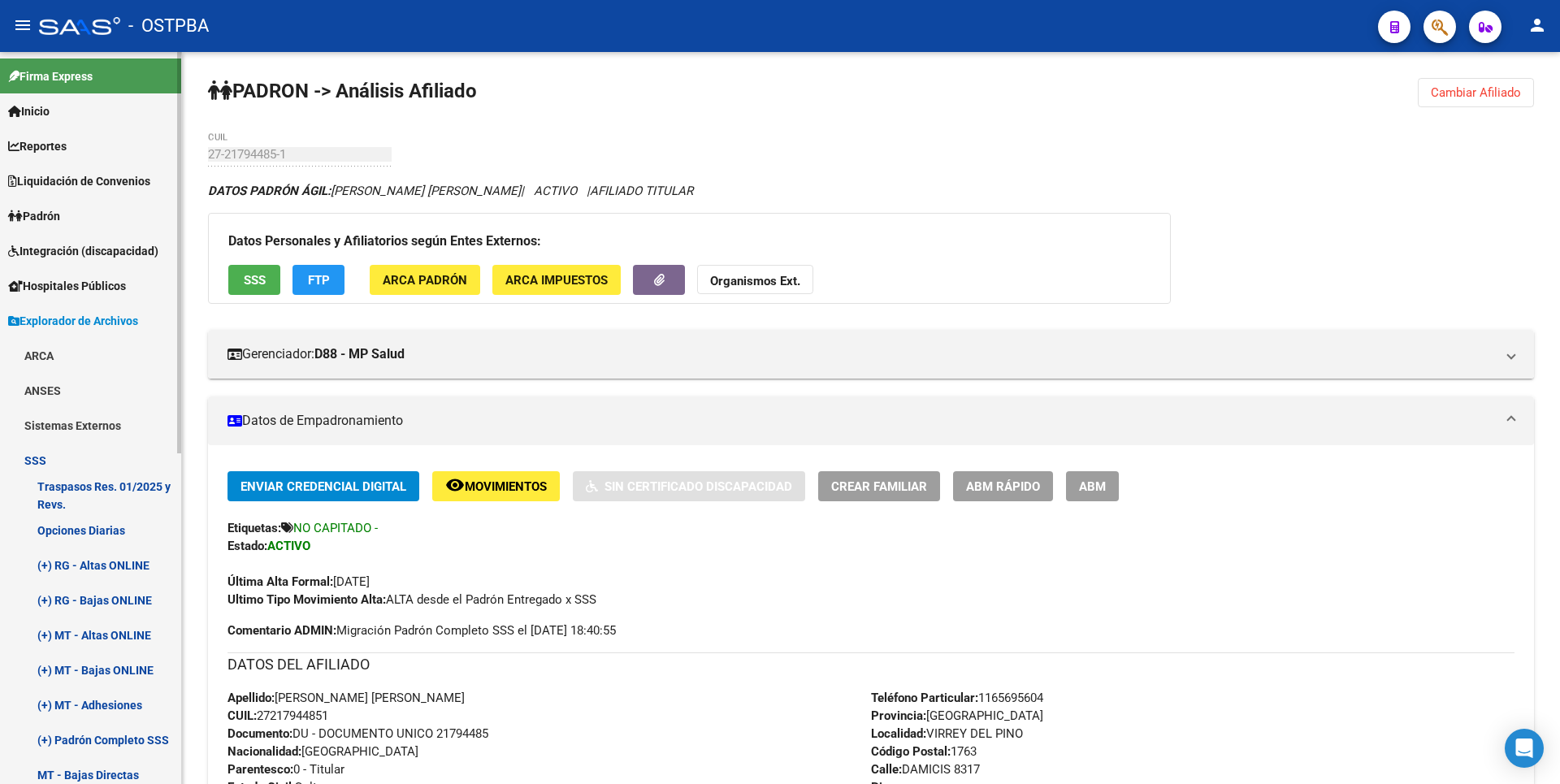
click at [109, 519] on link "Opciones Diarias" at bounding box center [90, 530] width 182 height 35
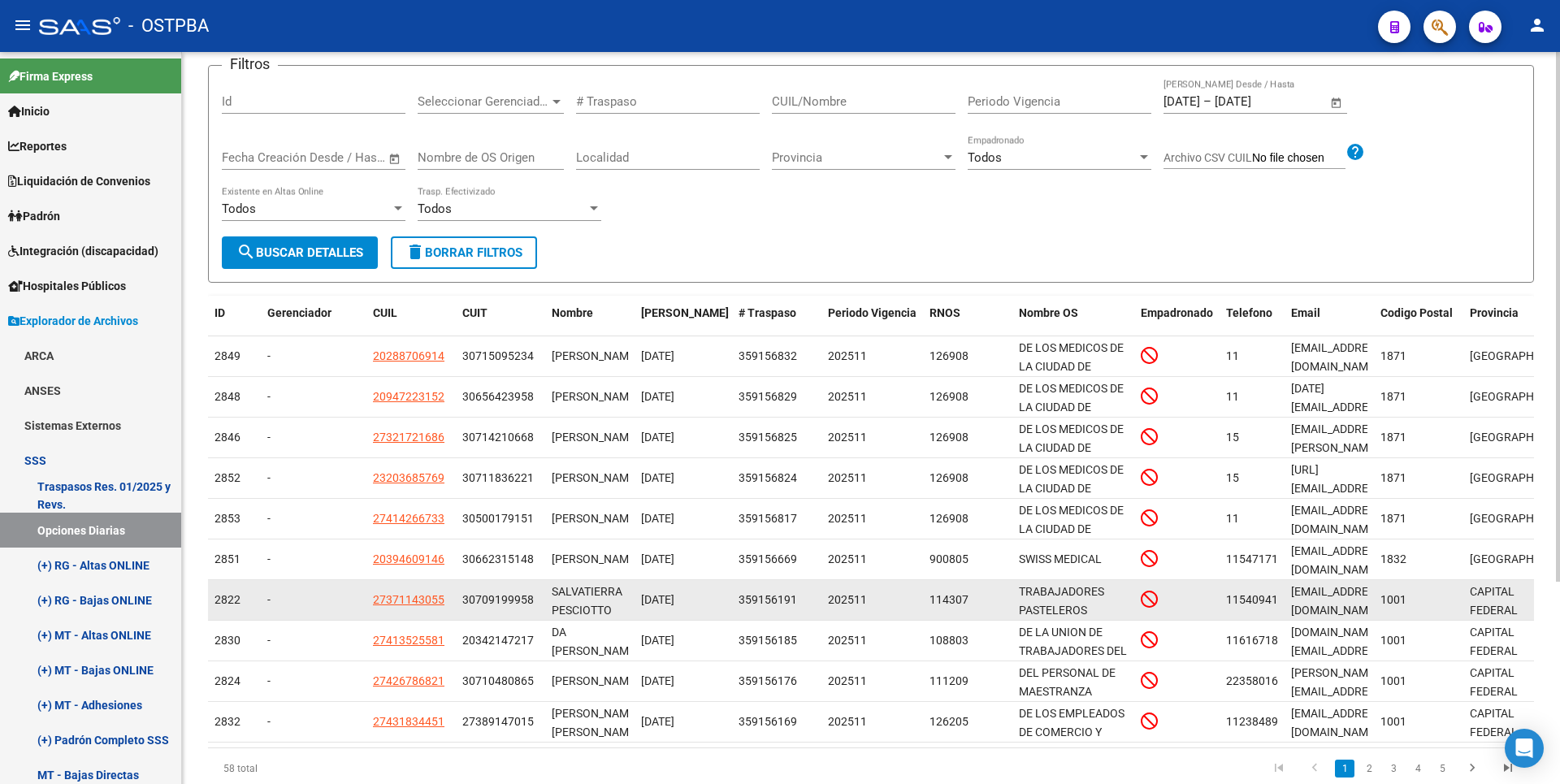
scroll to position [280, 0]
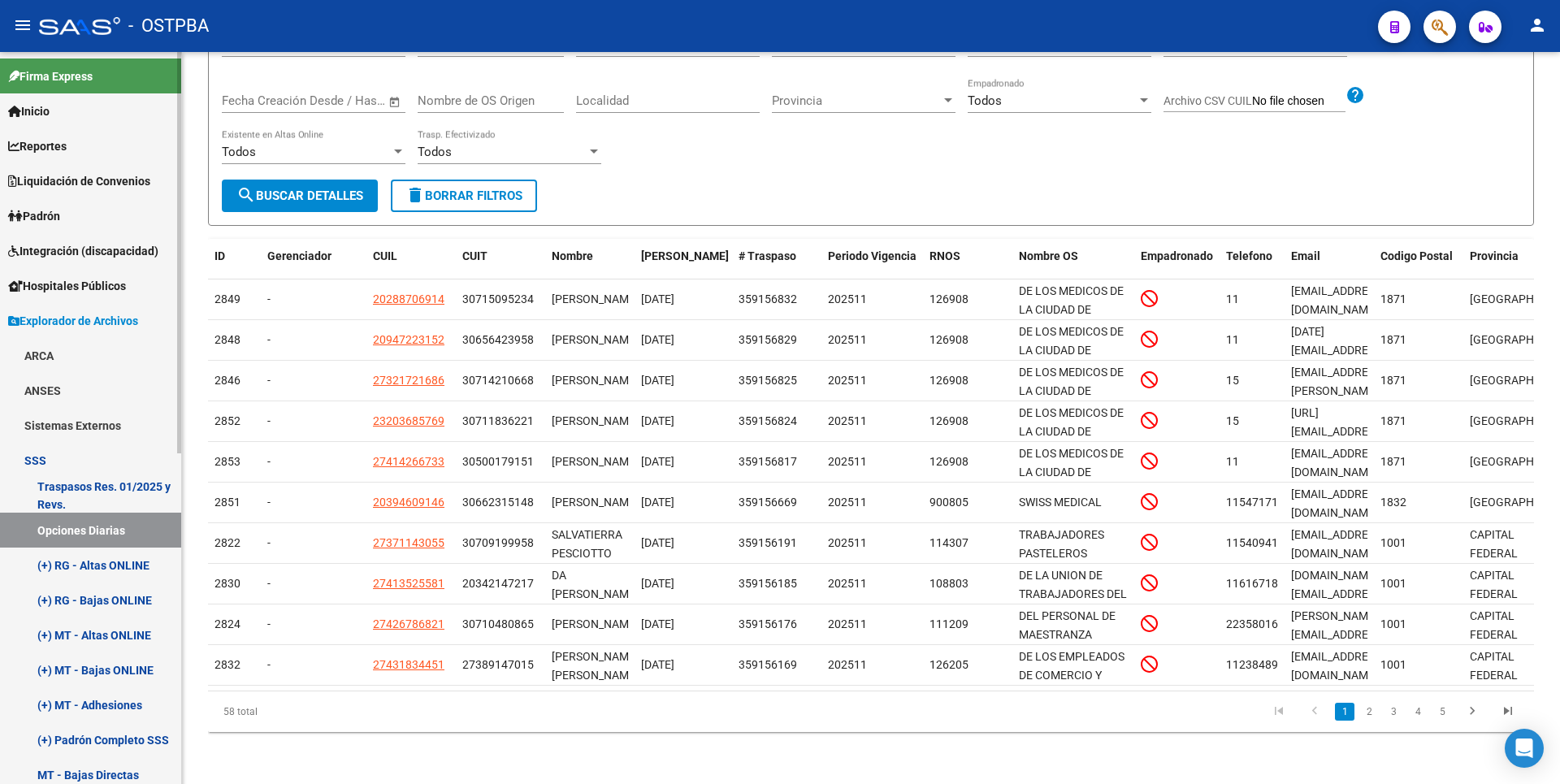
click at [100, 574] on link "(+) RG - Altas ONLINE" at bounding box center [90, 565] width 182 height 35
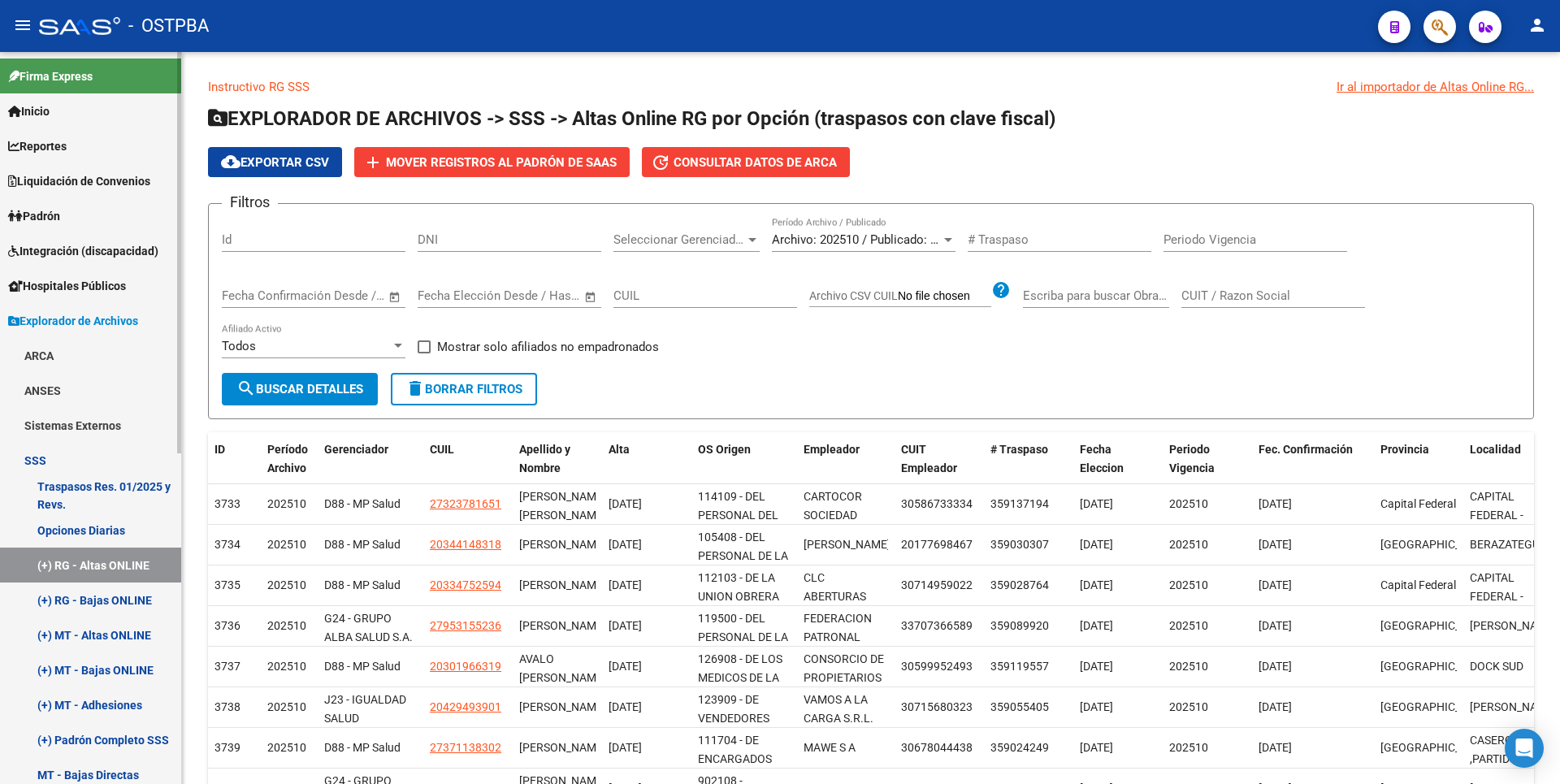
click at [113, 614] on link "(+) RG - Bajas ONLINE" at bounding box center [90, 600] width 182 height 35
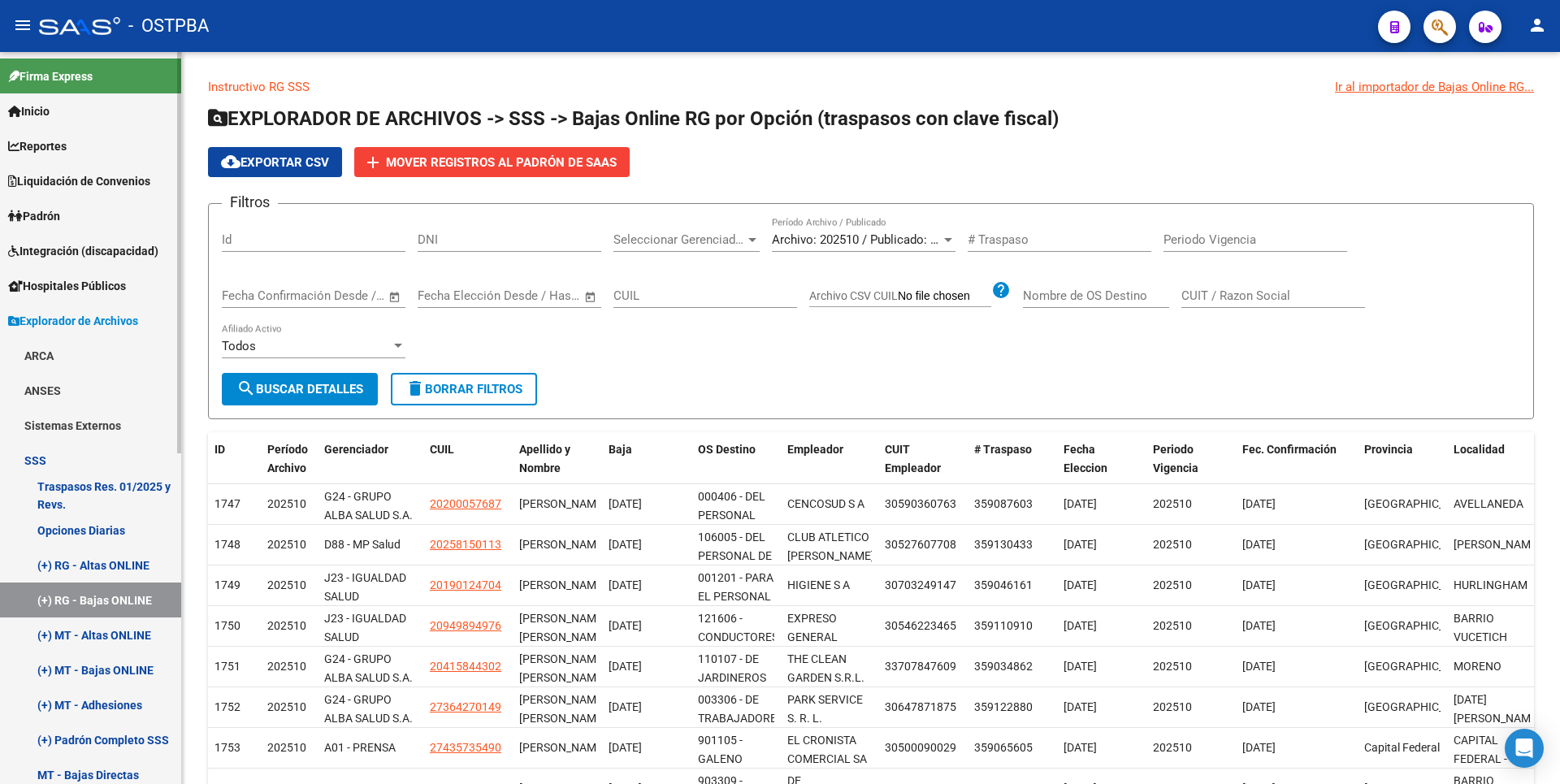
click at [104, 626] on link "(+) MT - Altas ONLINE" at bounding box center [90, 635] width 182 height 35
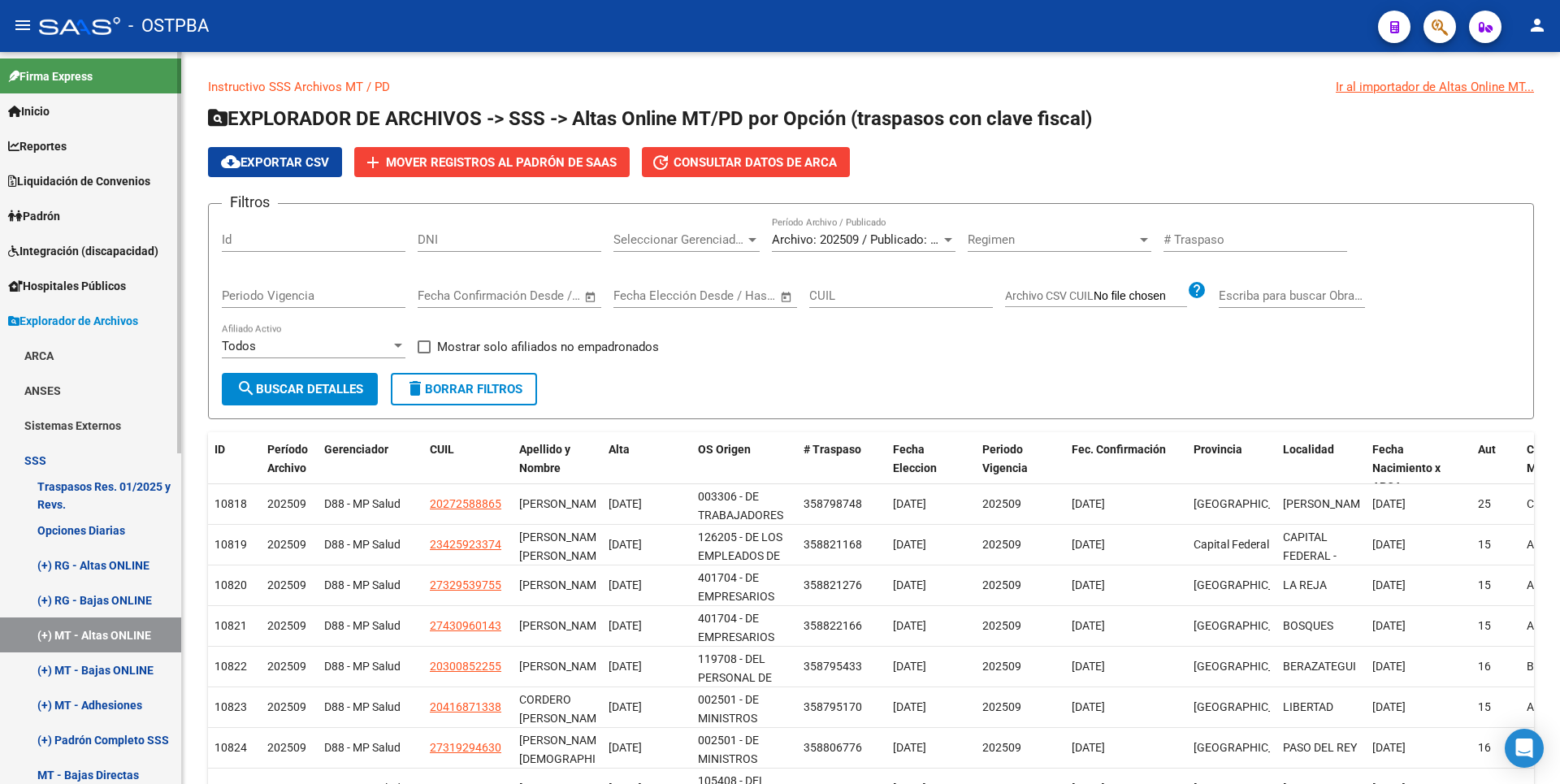
click at [100, 665] on link "(+) MT - Bajas ONLINE" at bounding box center [90, 670] width 182 height 35
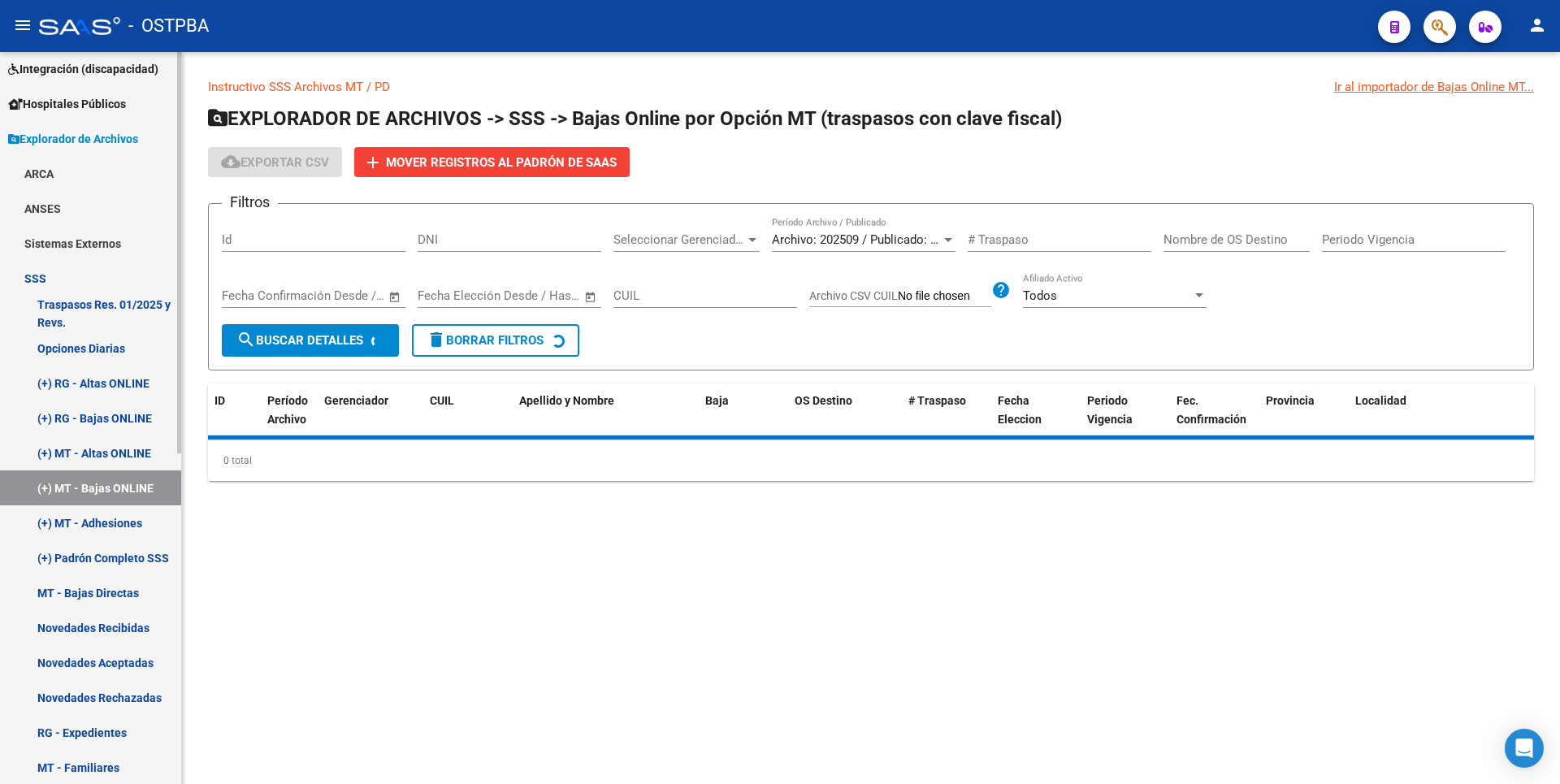
scroll to position [406, 0]
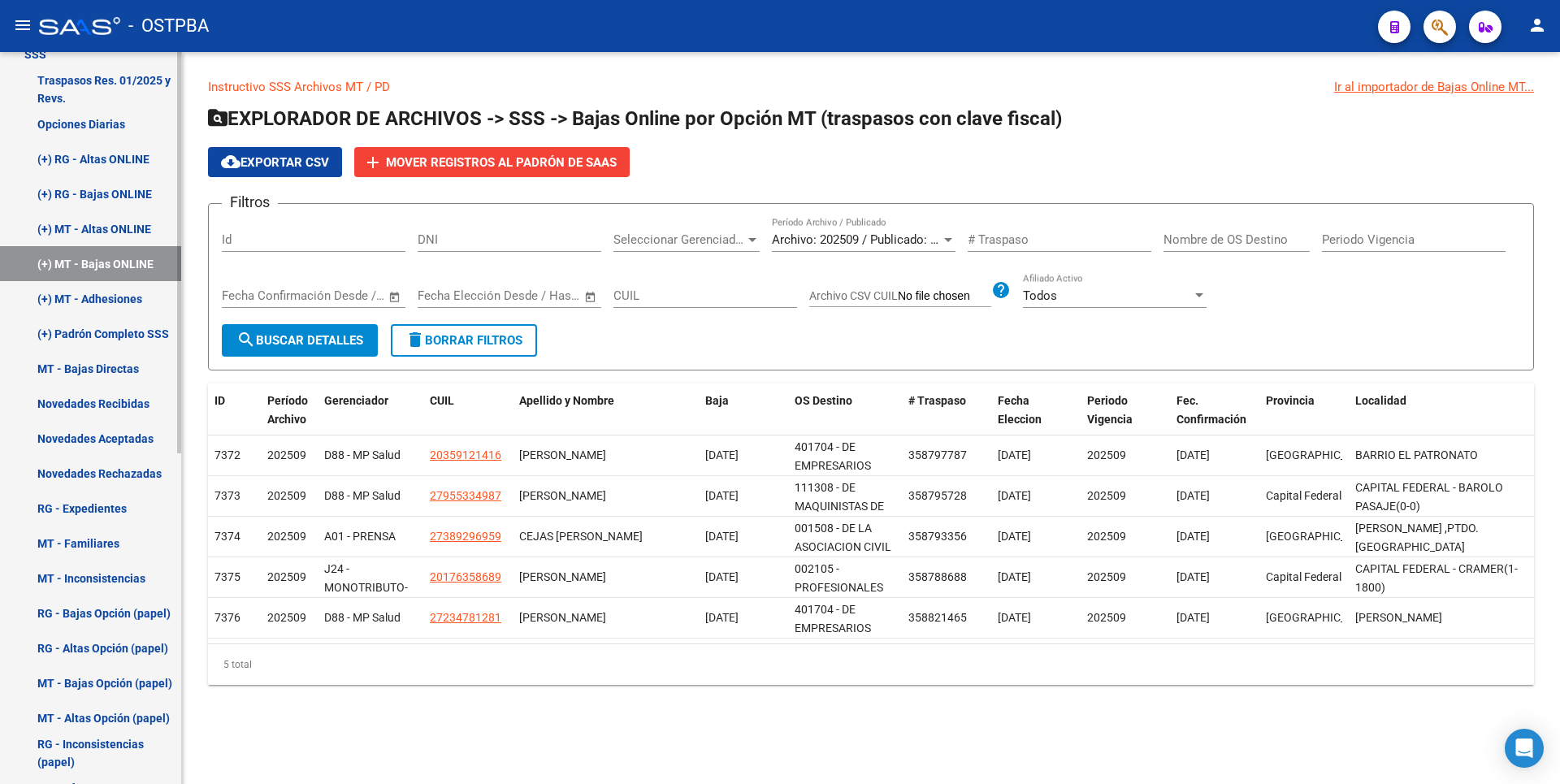
click at [111, 305] on link "(+) MT - Adhesiones" at bounding box center [90, 298] width 182 height 35
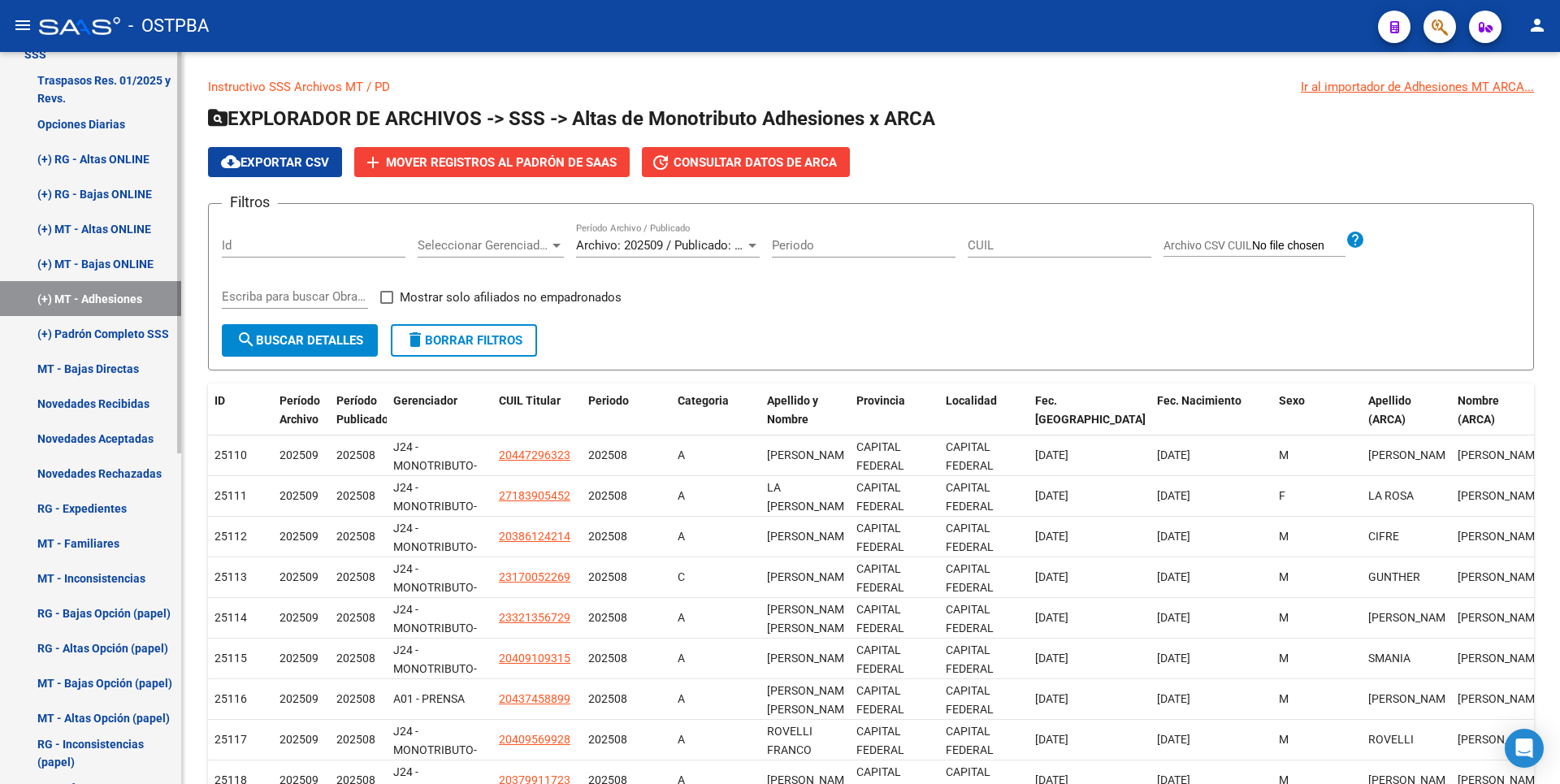
click at [93, 341] on link "(+) Padrón Completo SSS" at bounding box center [90, 333] width 182 height 35
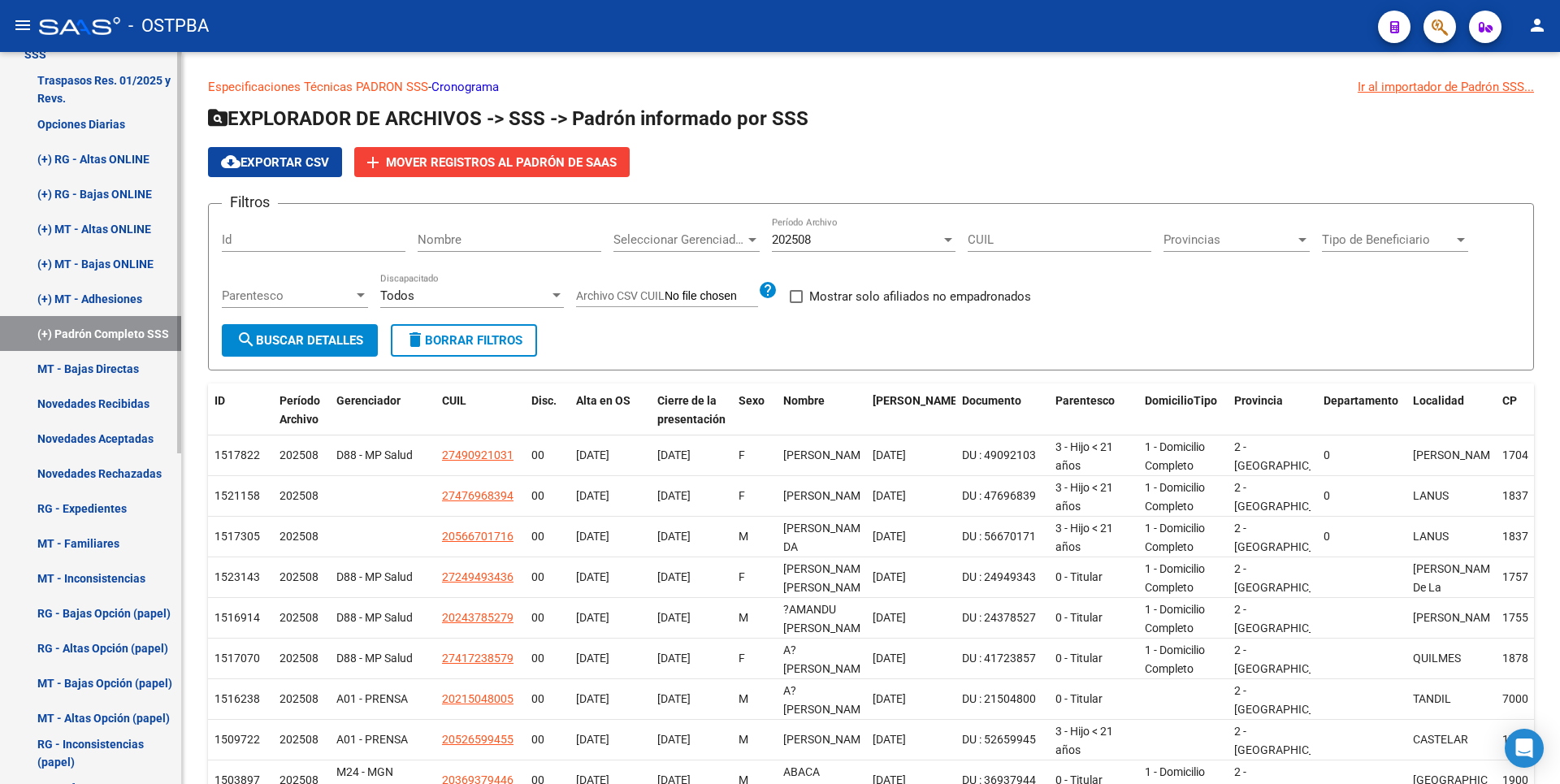
click at [93, 374] on link "MT - Bajas Directas" at bounding box center [90, 369] width 182 height 35
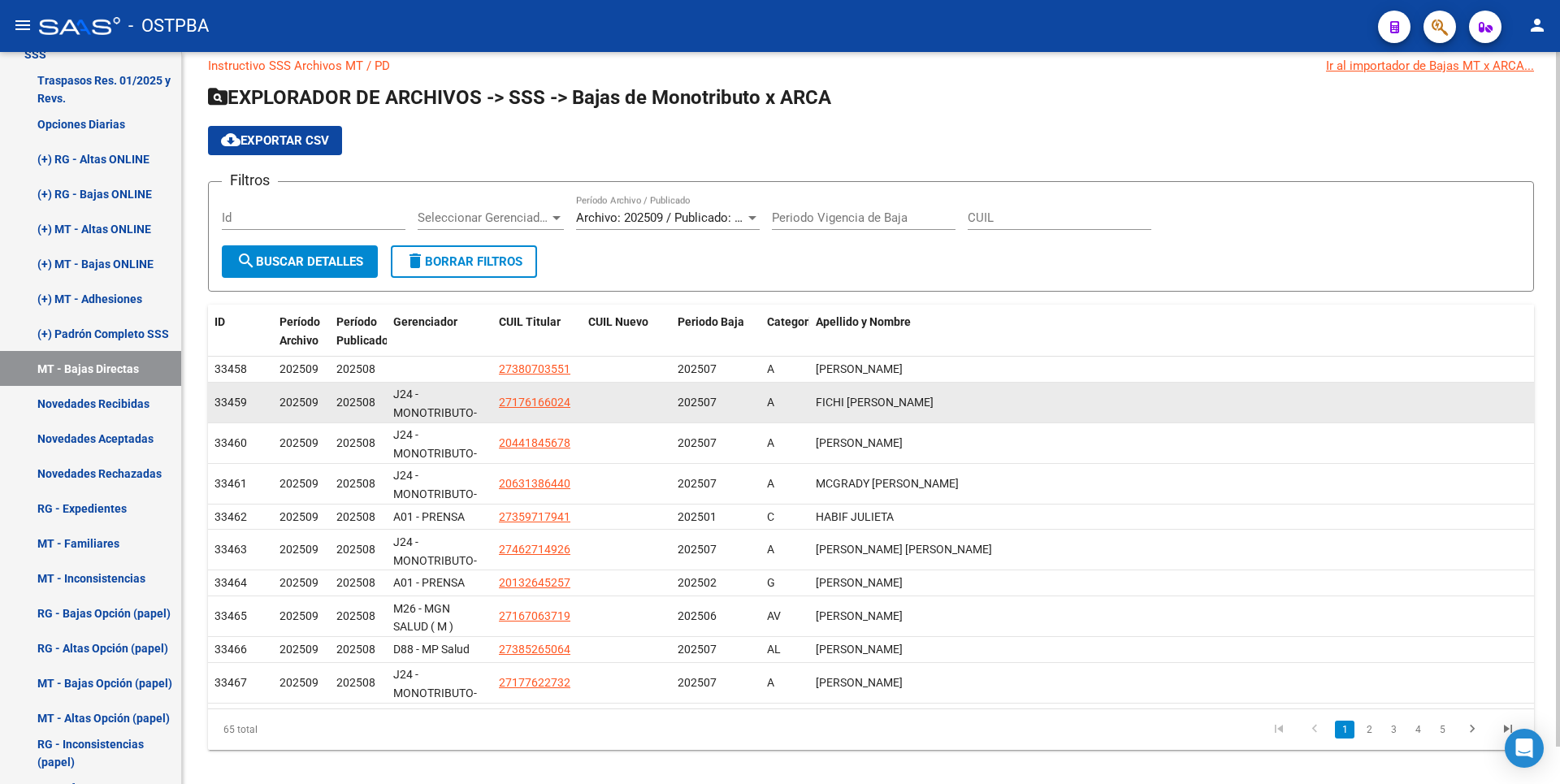
scroll to position [39, 0]
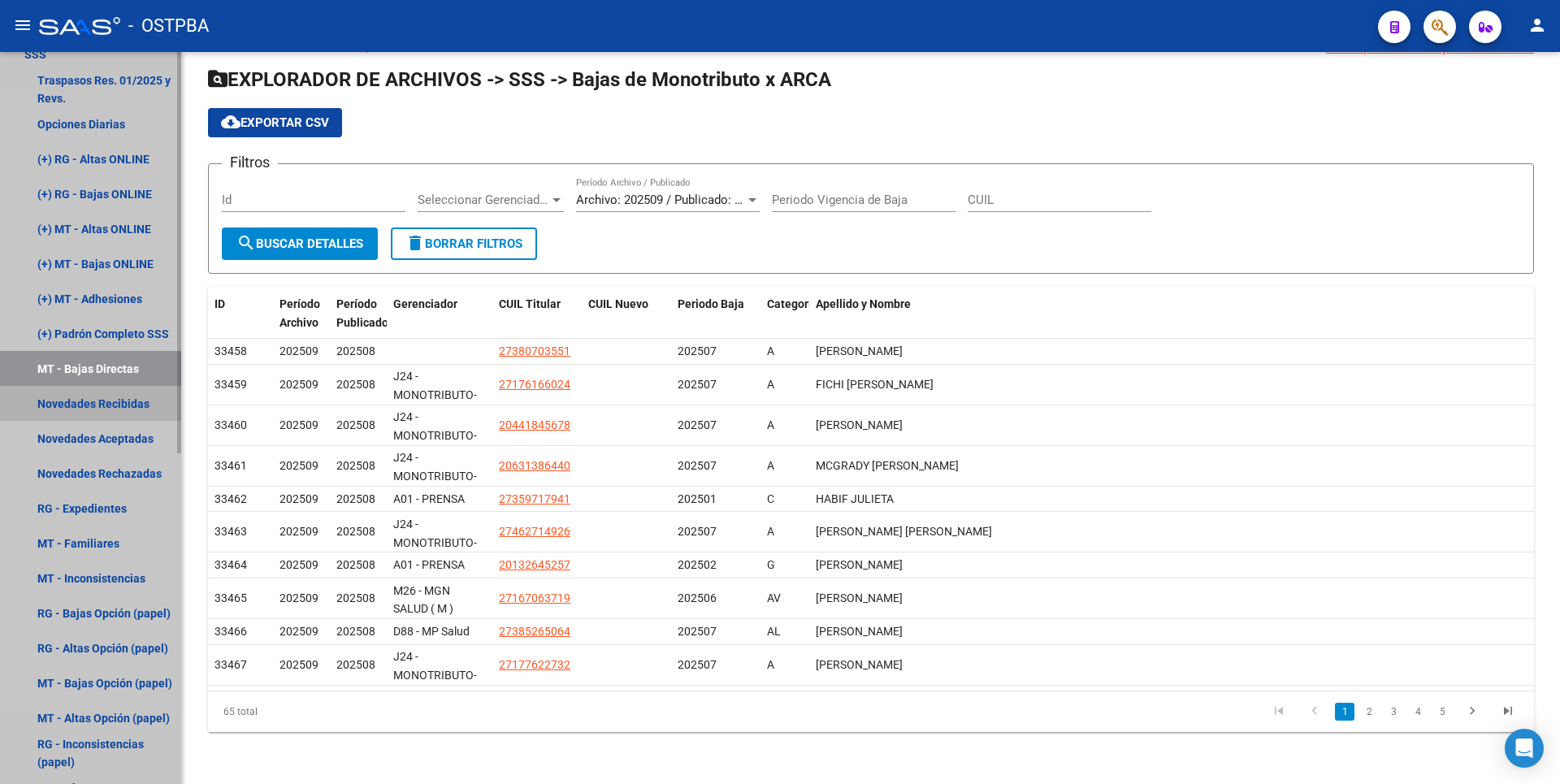
click at [113, 404] on link "Novedades Recibidas" at bounding box center [90, 404] width 182 height 35
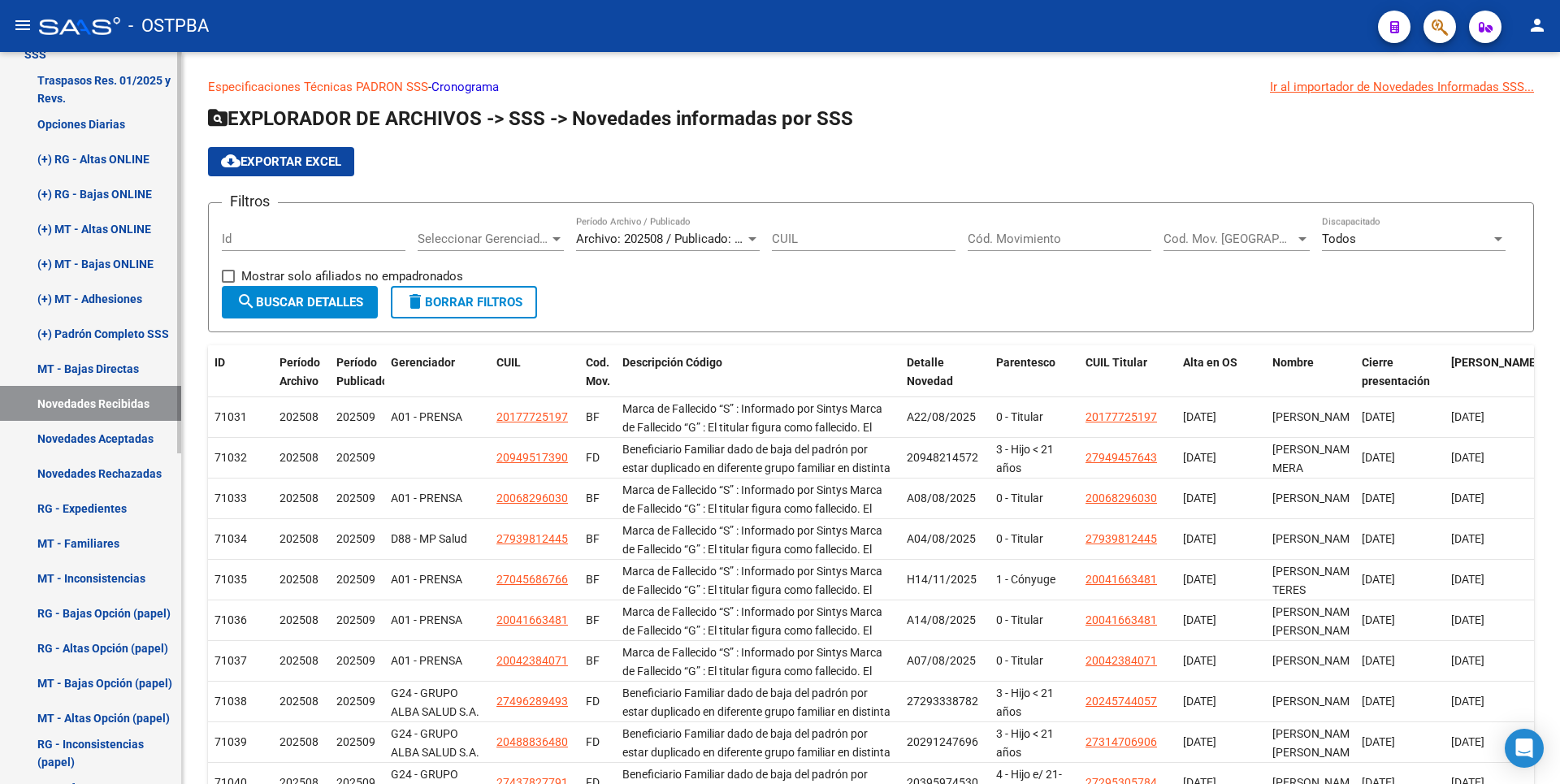
click at [134, 446] on link "Novedades Aceptadas" at bounding box center [90, 439] width 182 height 35
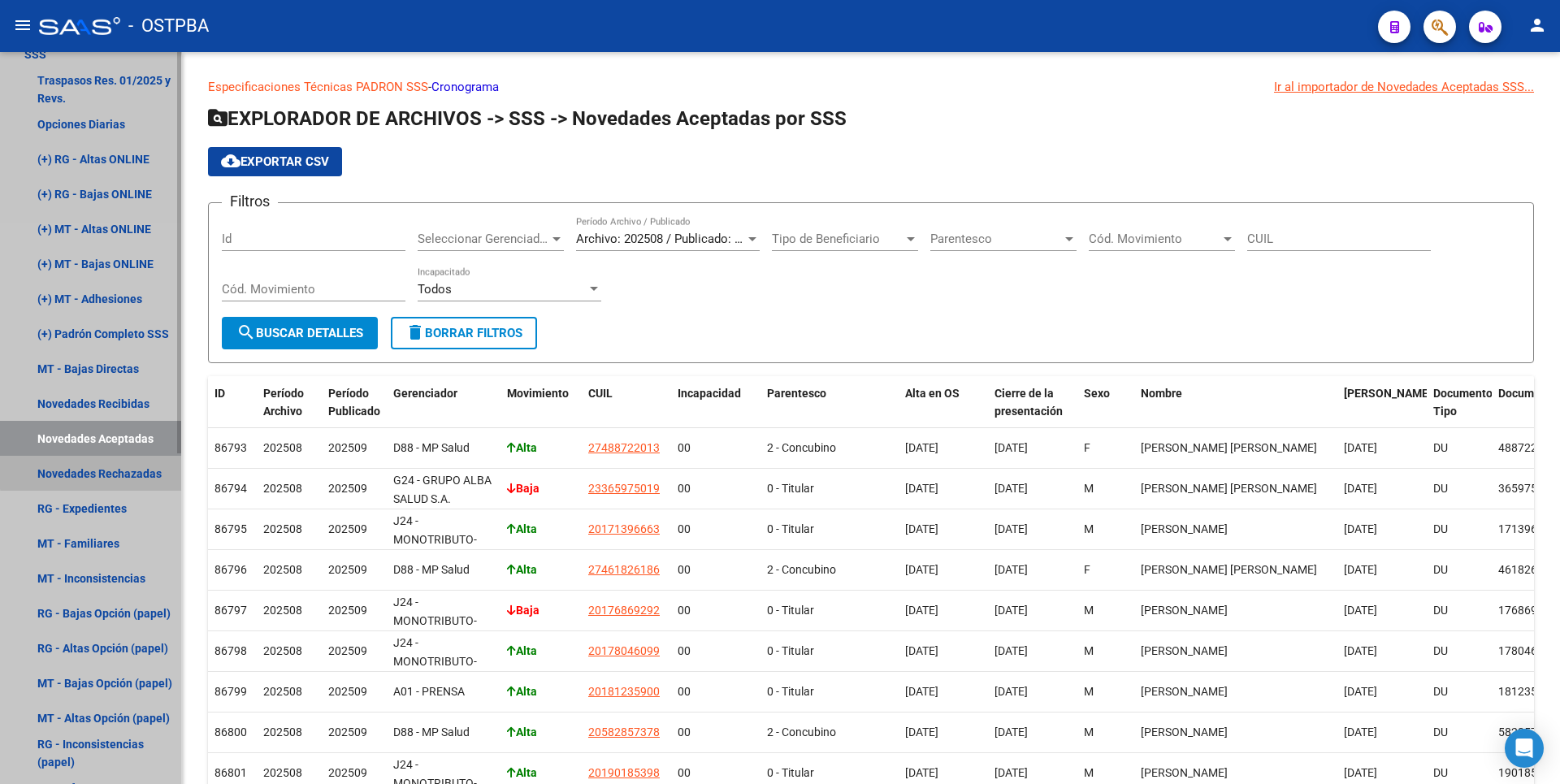
click at [115, 470] on link "Novedades Rechazadas" at bounding box center [90, 474] width 182 height 35
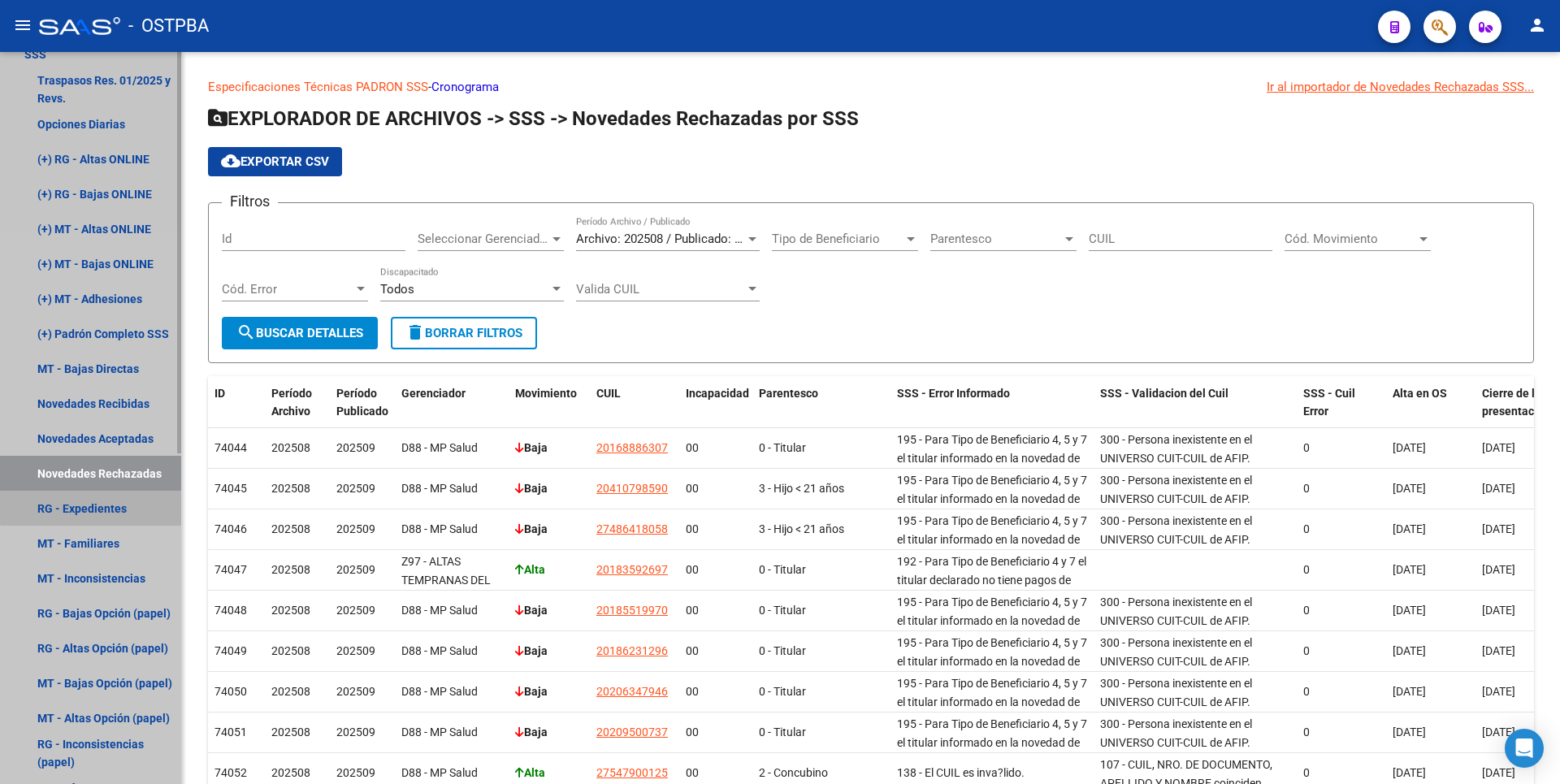
click at [112, 500] on link "RG - Expedientes" at bounding box center [90, 508] width 182 height 35
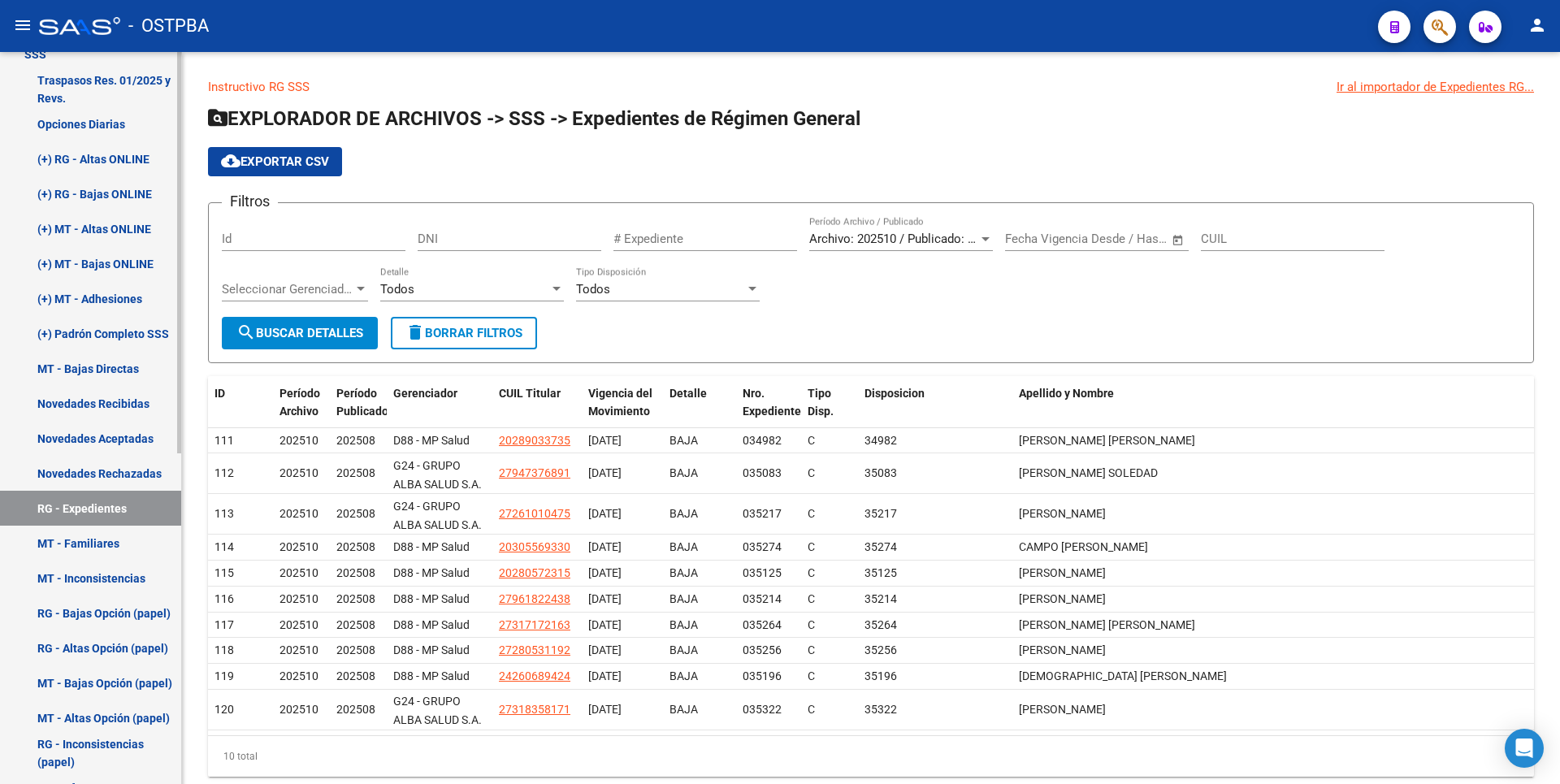
click at [120, 548] on link "MT - Familiares" at bounding box center [90, 543] width 182 height 35
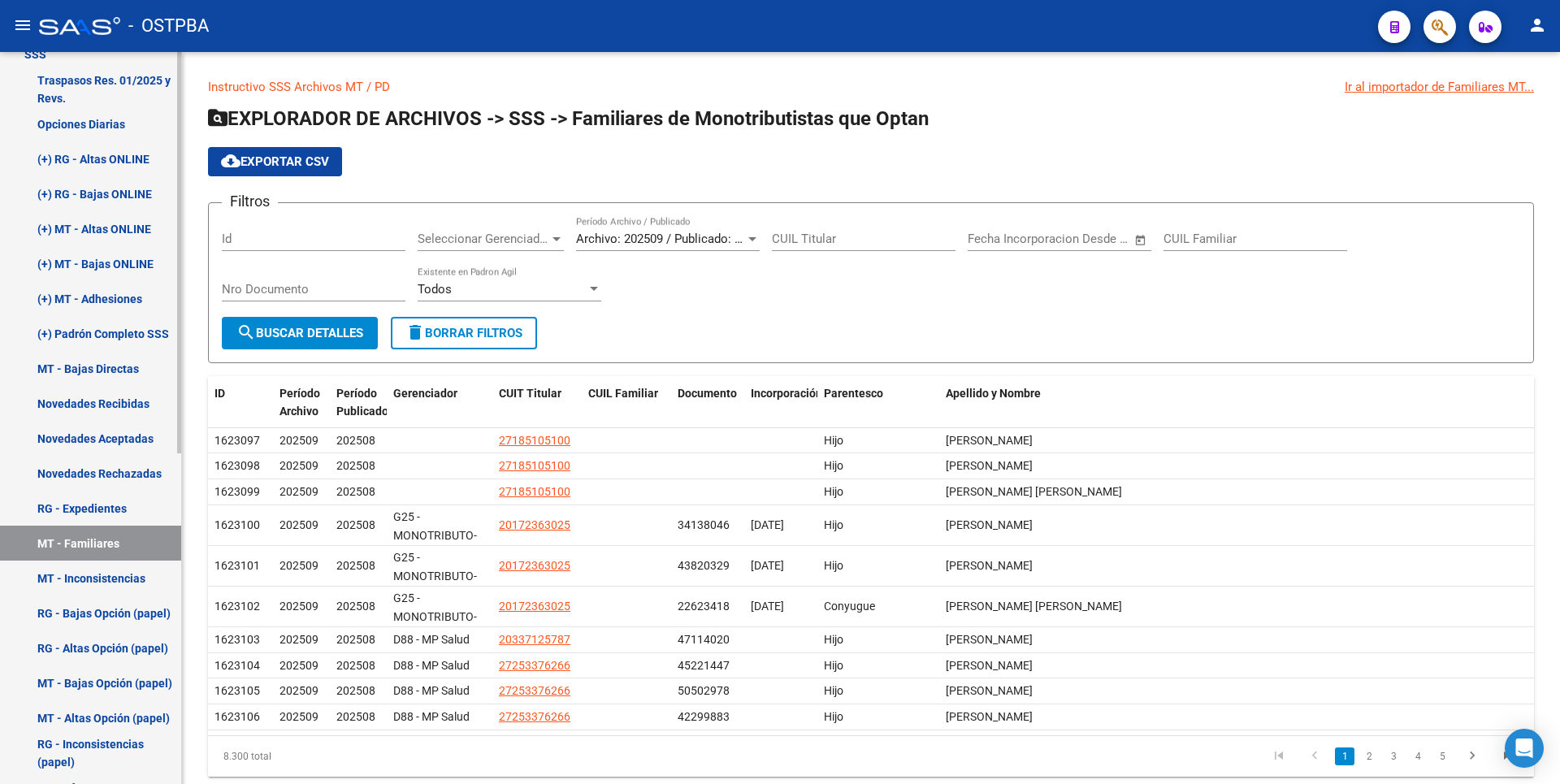
click at [136, 626] on link "RG - Bajas Opción (papel)" at bounding box center [90, 613] width 182 height 35
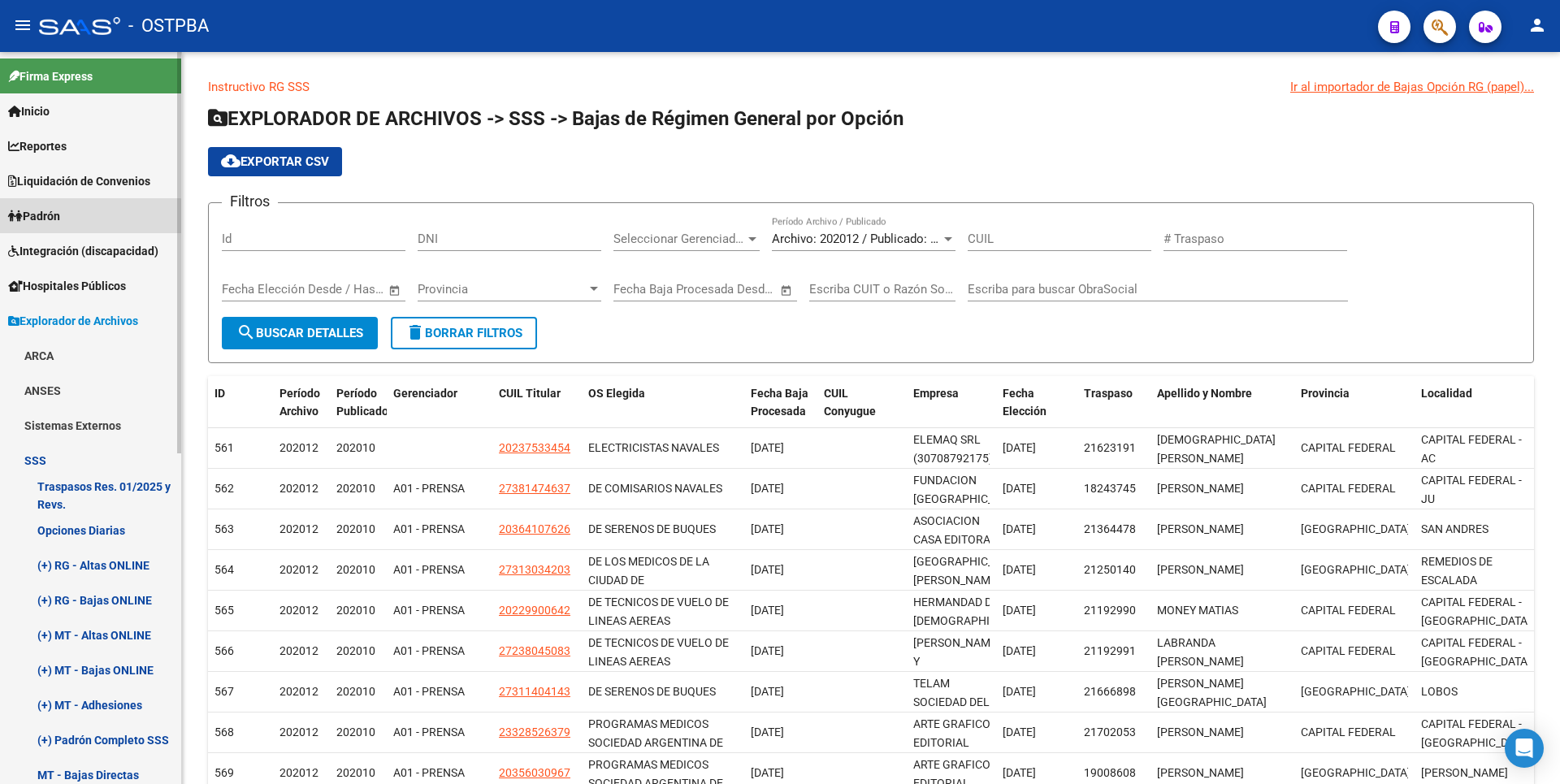
click at [74, 217] on link "Padrón" at bounding box center [90, 216] width 182 height 35
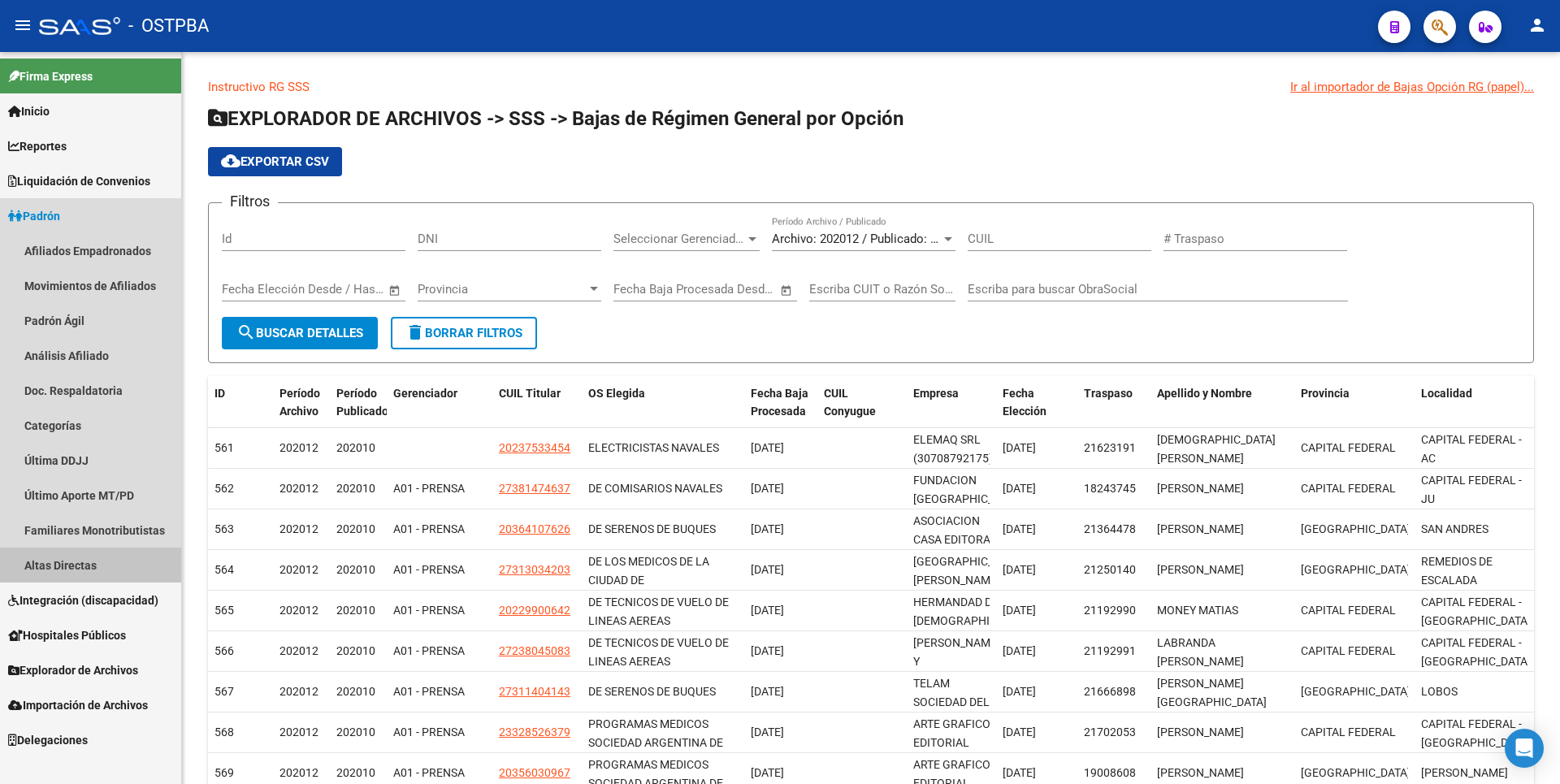
click at [100, 568] on link "Altas Directas" at bounding box center [90, 565] width 182 height 35
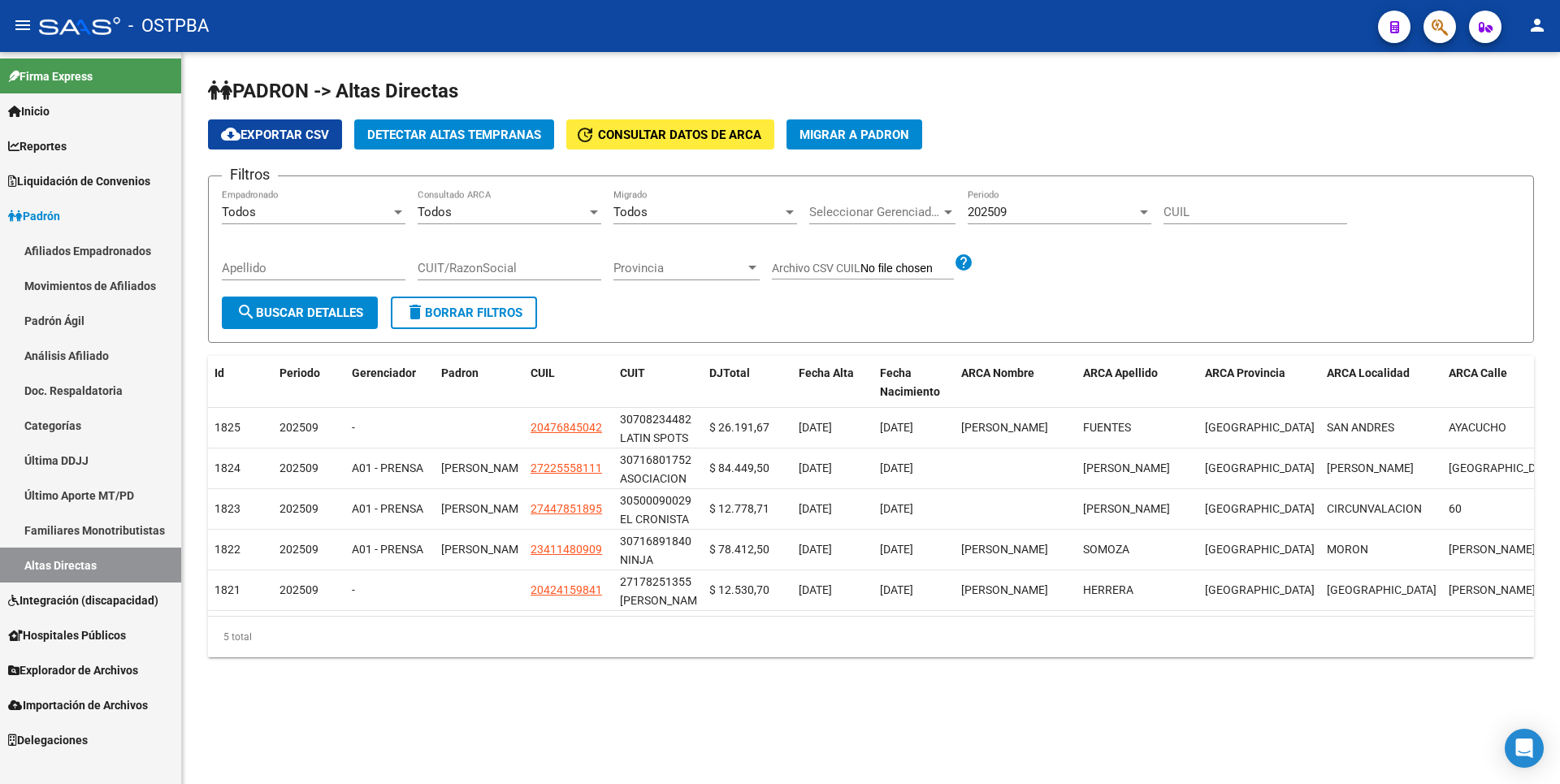
click at [491, 127] on span "Detectar Altas Tempranas" at bounding box center [453, 135] width 174 height 15
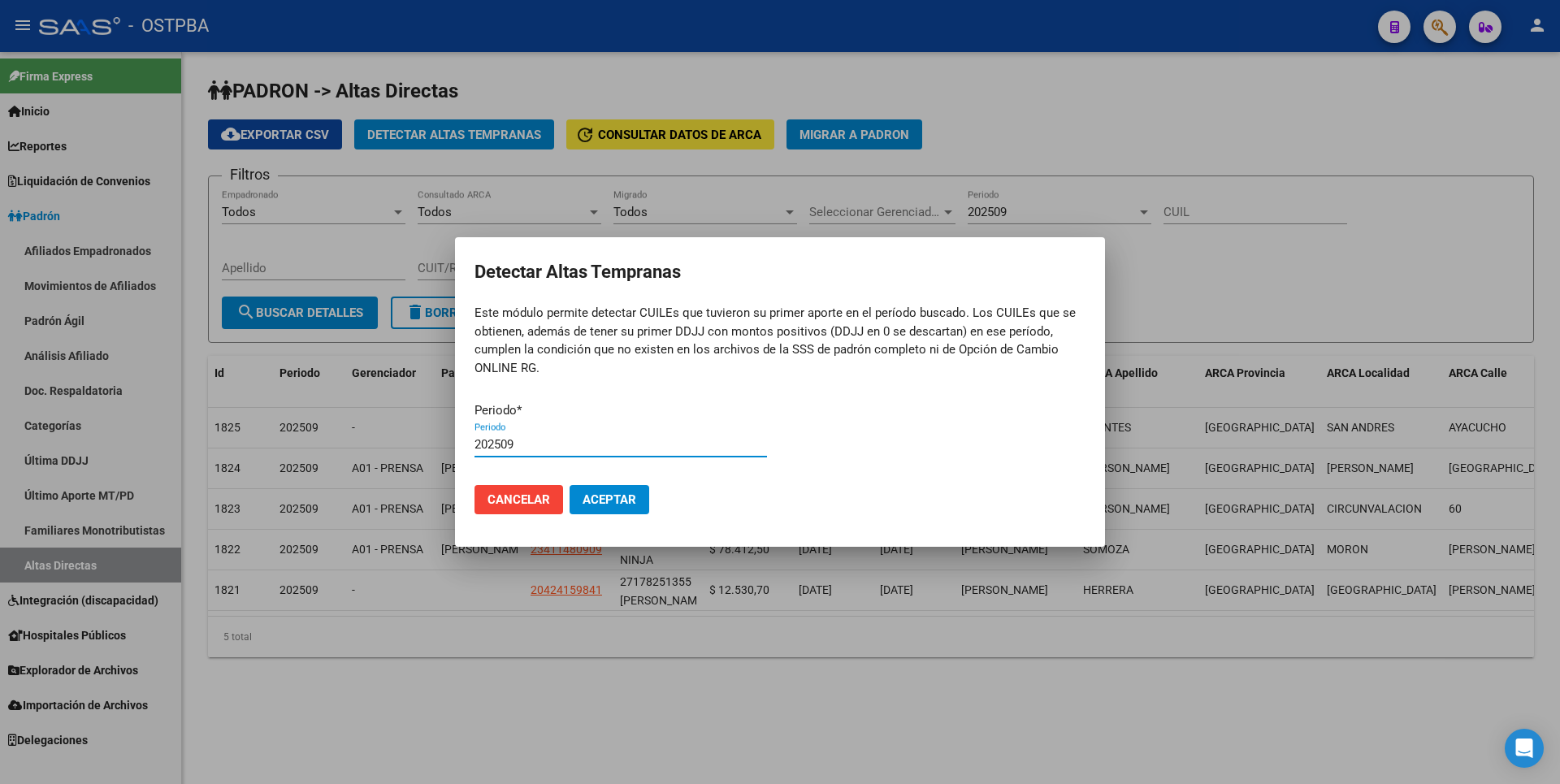
type input "202509"
click at [569, 485] on button "Aceptar" at bounding box center [609, 499] width 79 height 29
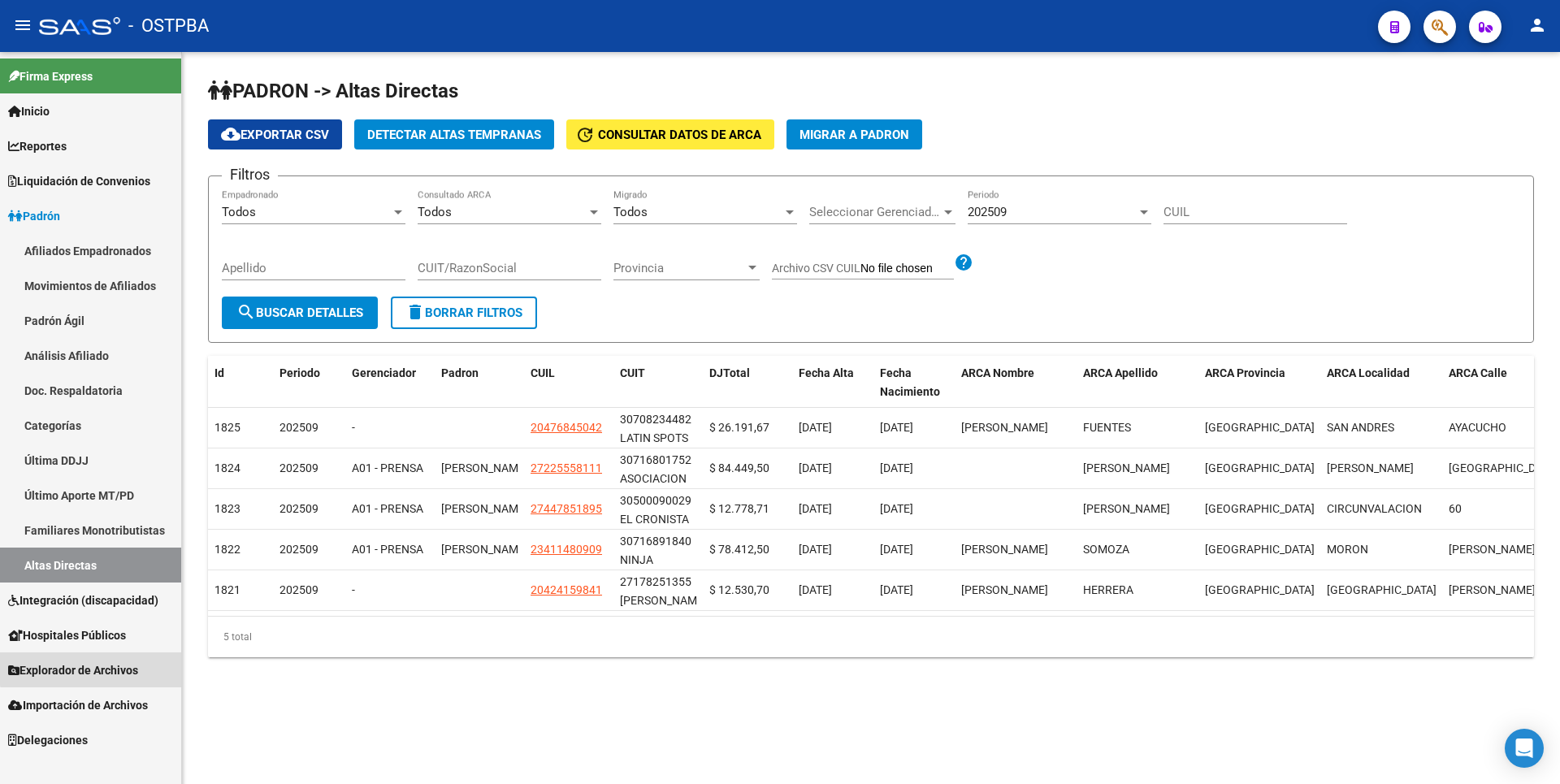
click at [120, 661] on span "Explorador de Archivos" at bounding box center [73, 670] width 130 height 18
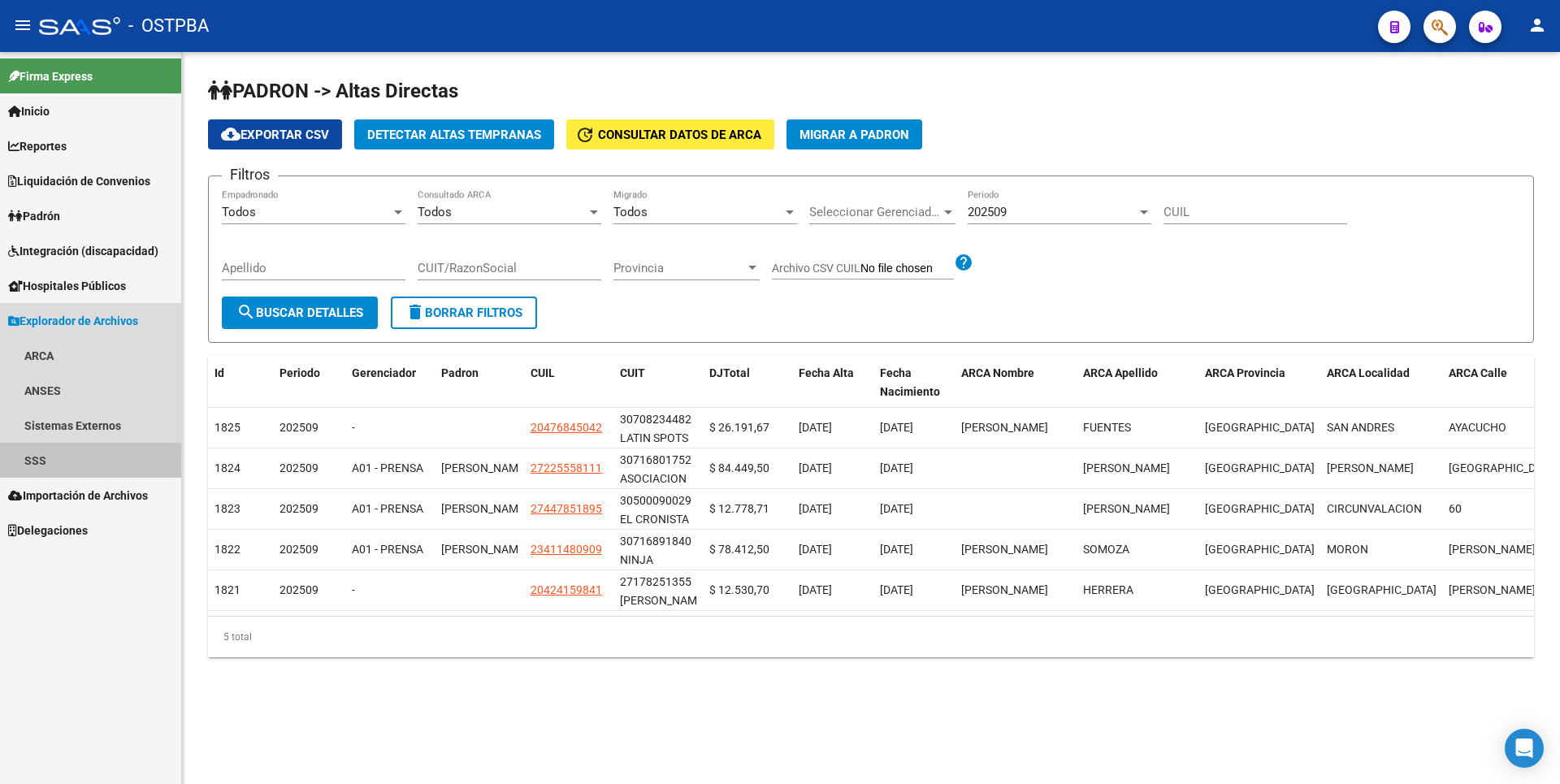
click at [86, 466] on link "SSS" at bounding box center [90, 460] width 182 height 35
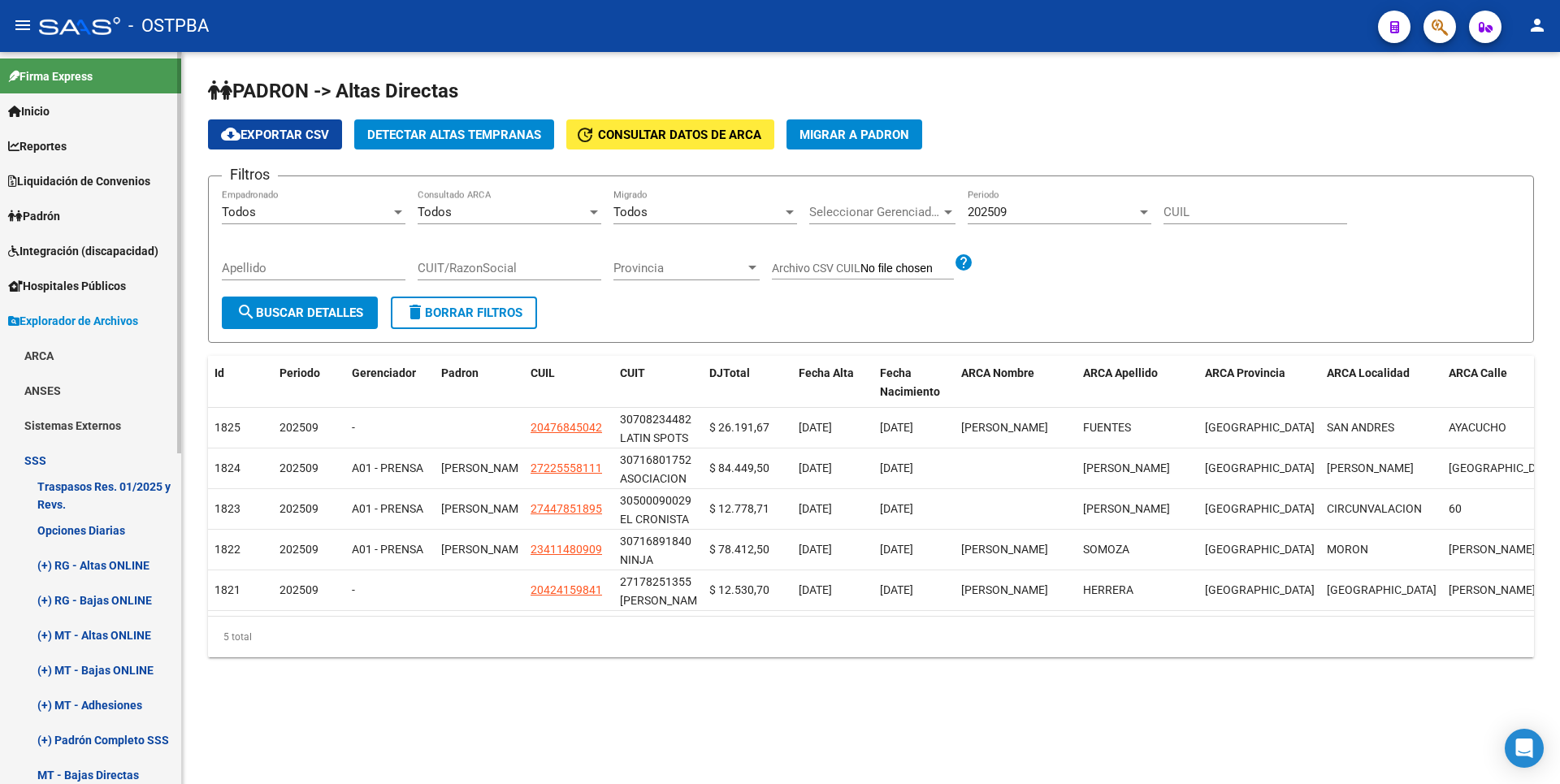
click at [102, 536] on link "Opciones Diarias" at bounding box center [90, 530] width 182 height 35
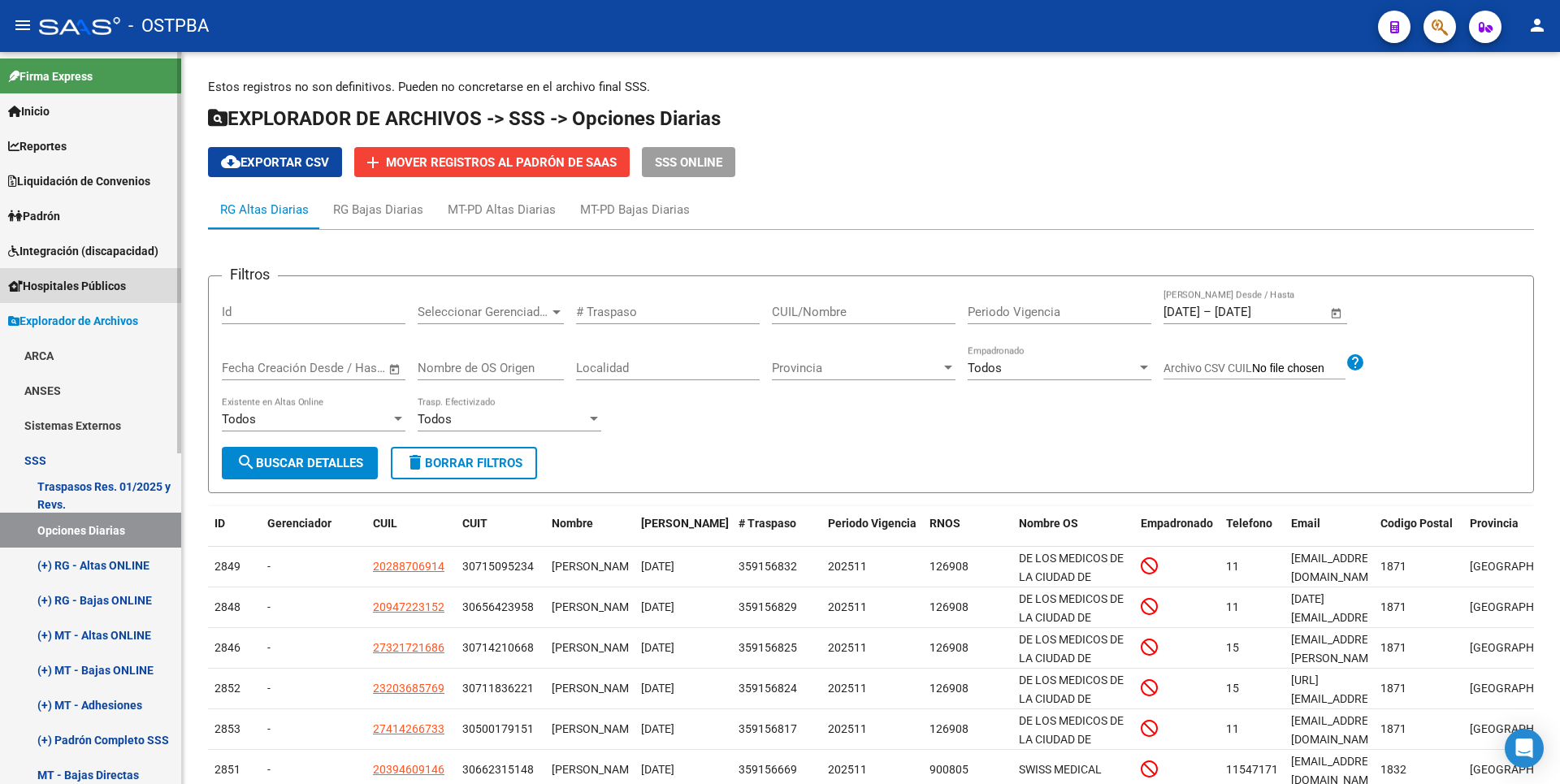
click at [89, 283] on span "Hospitales Públicos" at bounding box center [67, 286] width 118 height 18
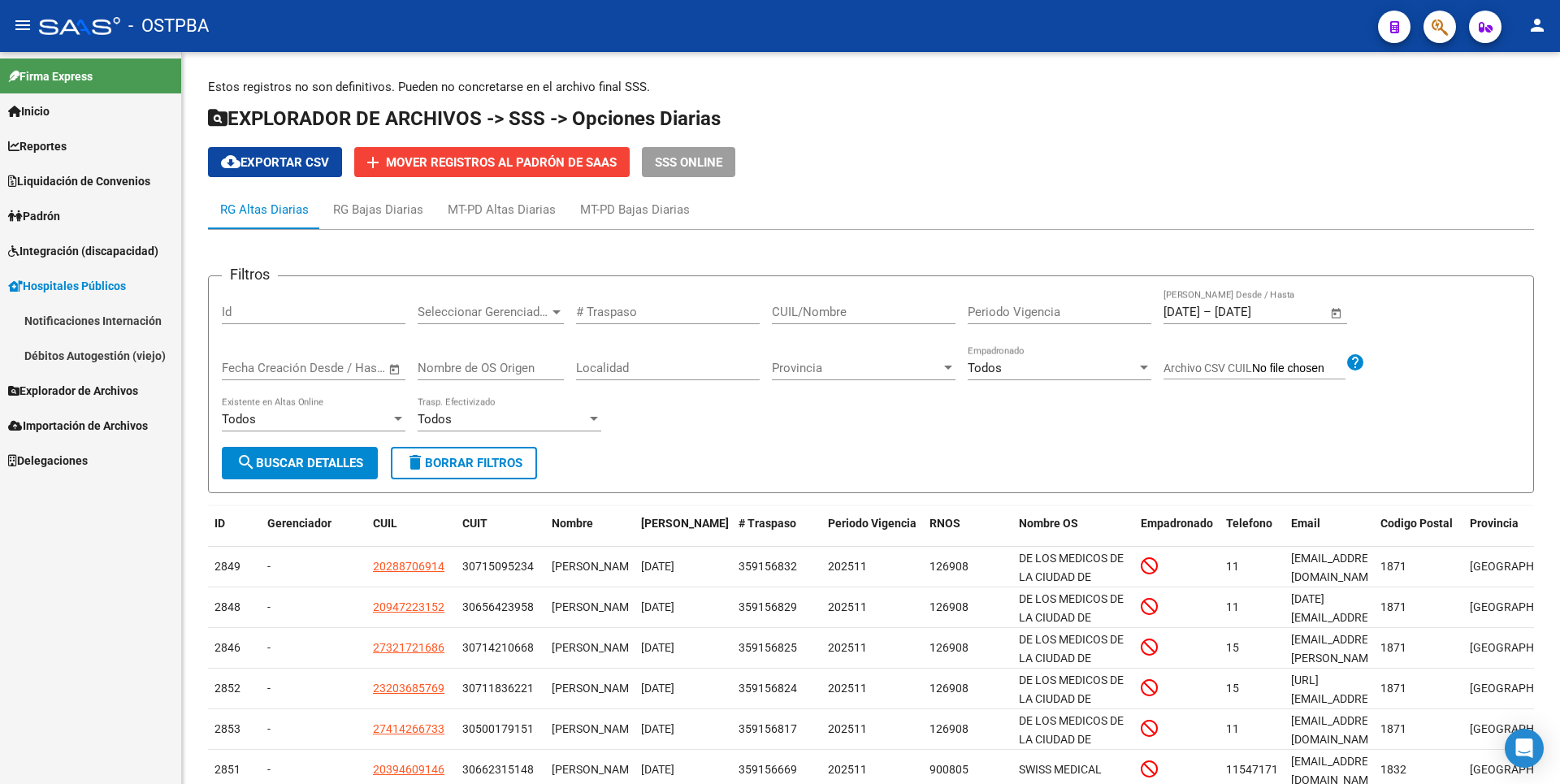
click at [95, 311] on link "Notificaciones Internación" at bounding box center [90, 321] width 182 height 35
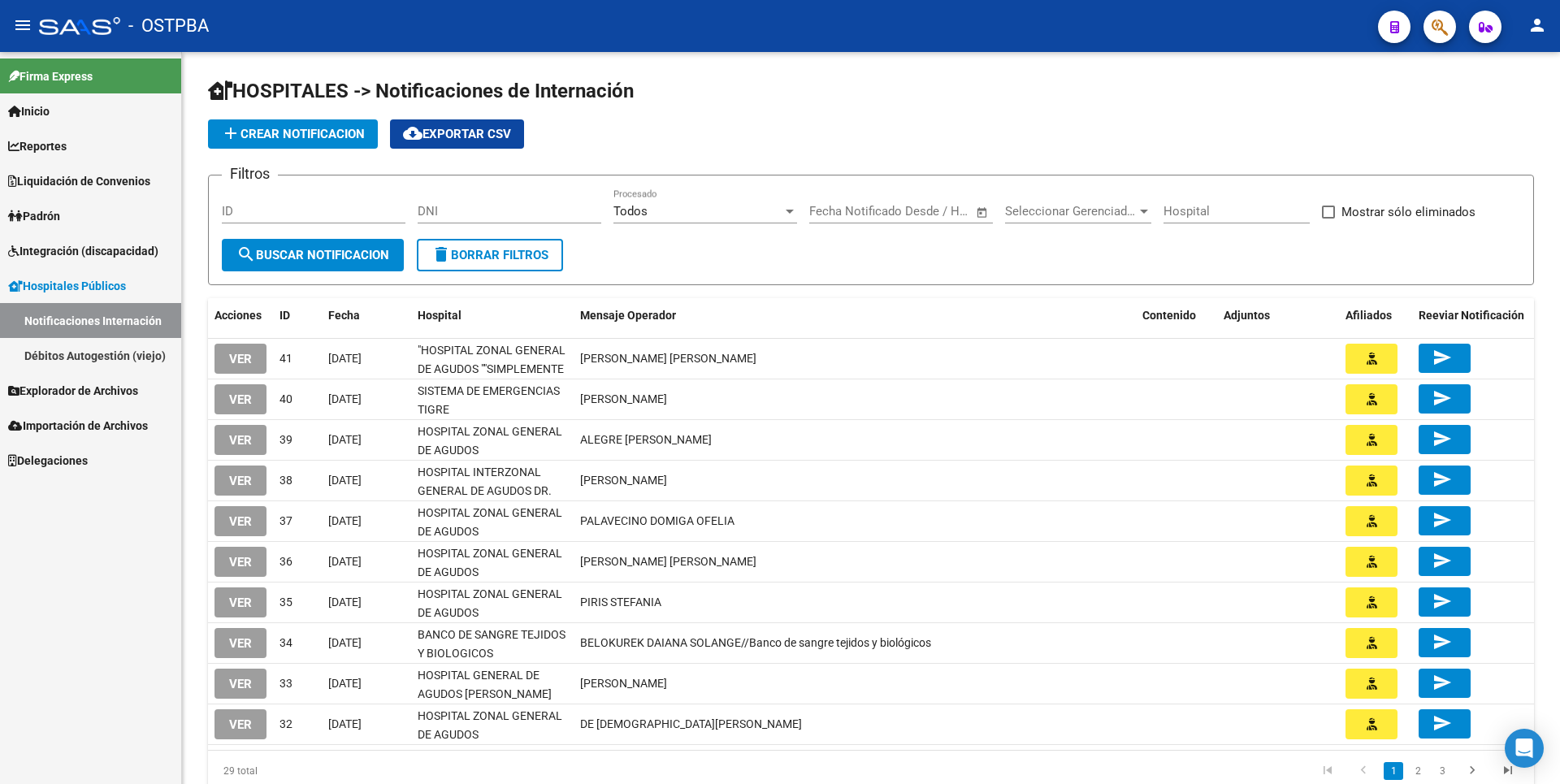
click at [124, 350] on link "Débitos Autogestión (viejo)" at bounding box center [90, 356] width 182 height 35
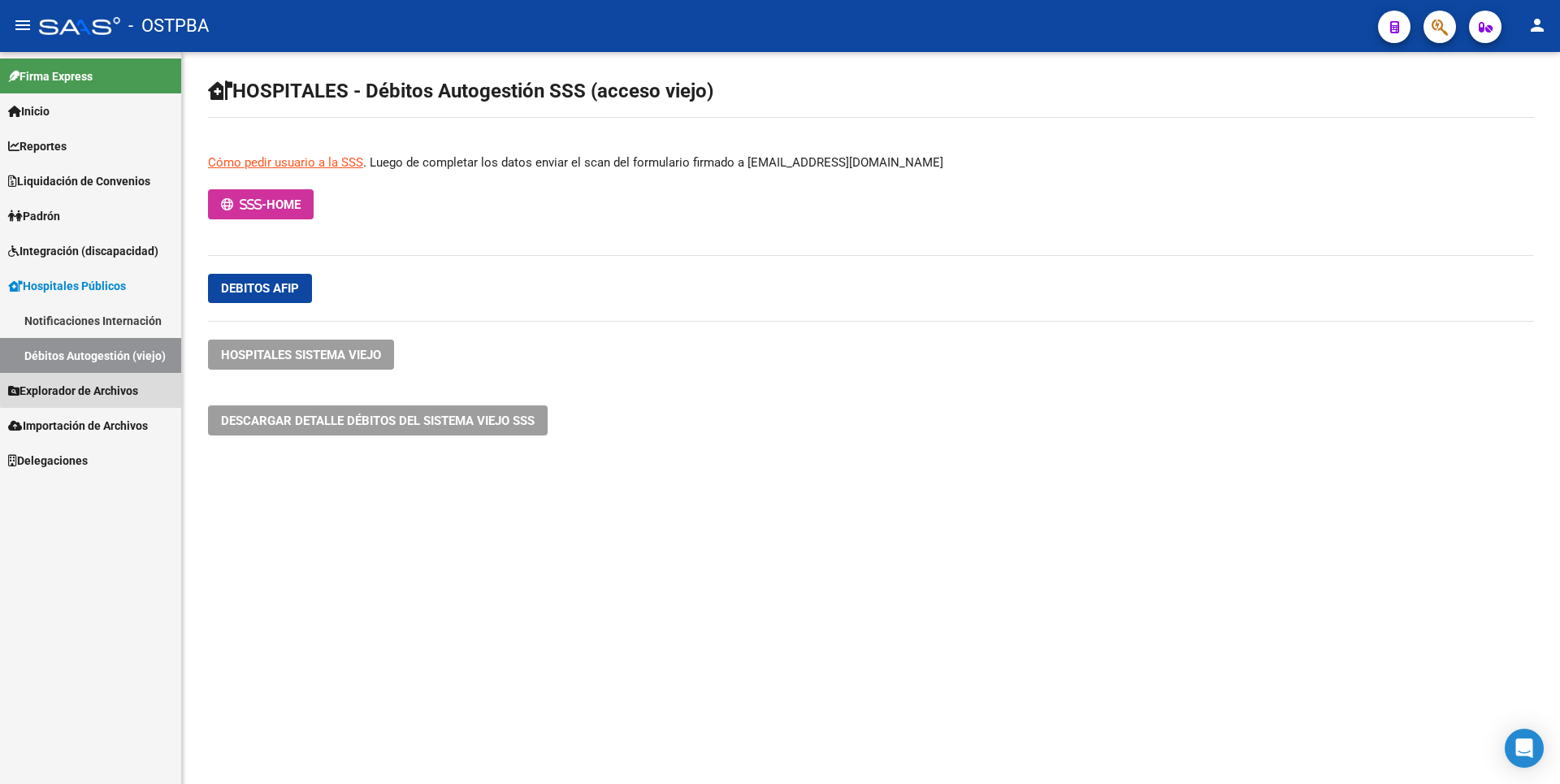
click at [133, 385] on span "Explorador de Archivos" at bounding box center [73, 390] width 130 height 18
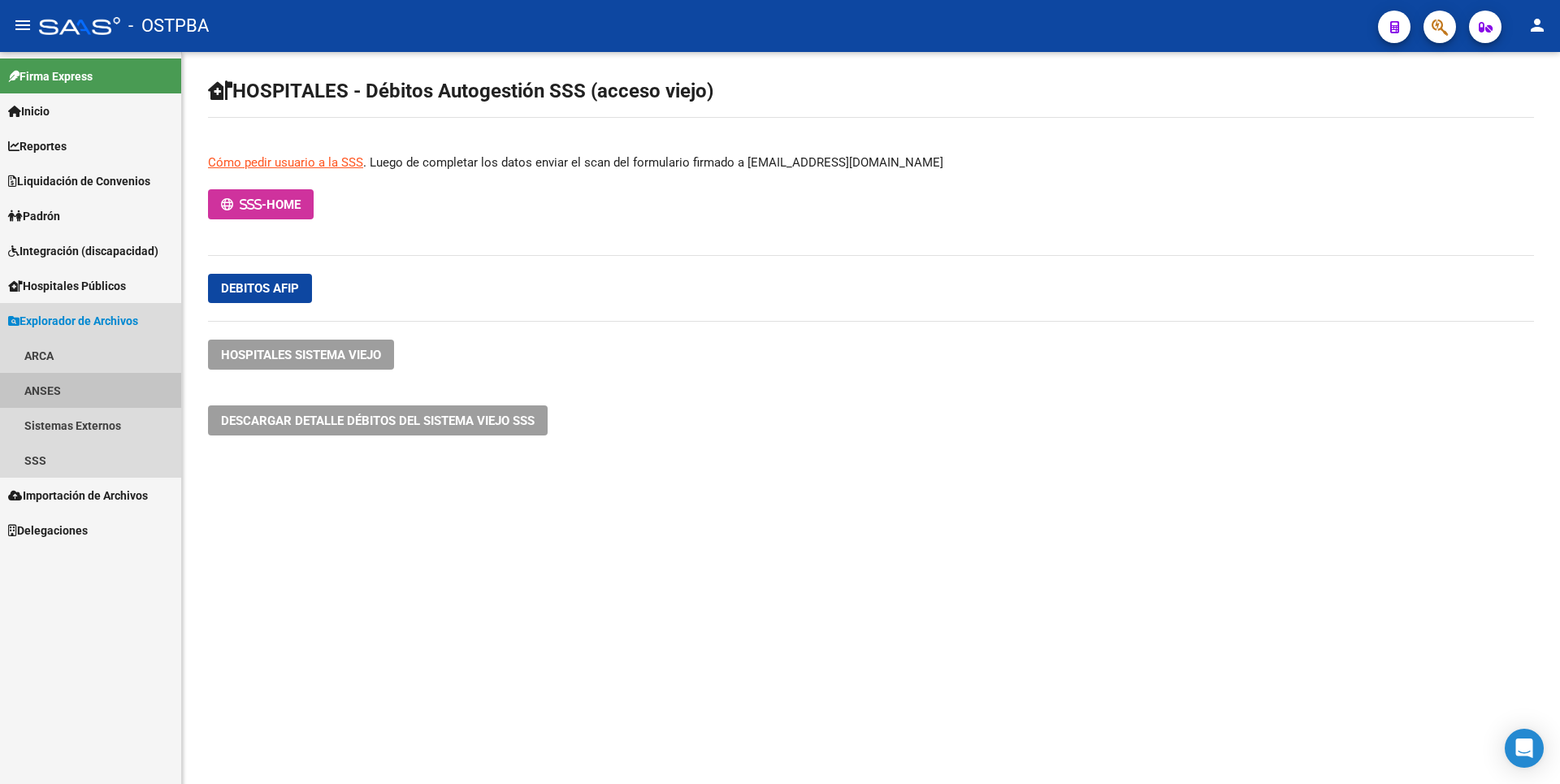
click at [65, 389] on link "ANSES" at bounding box center [90, 391] width 182 height 35
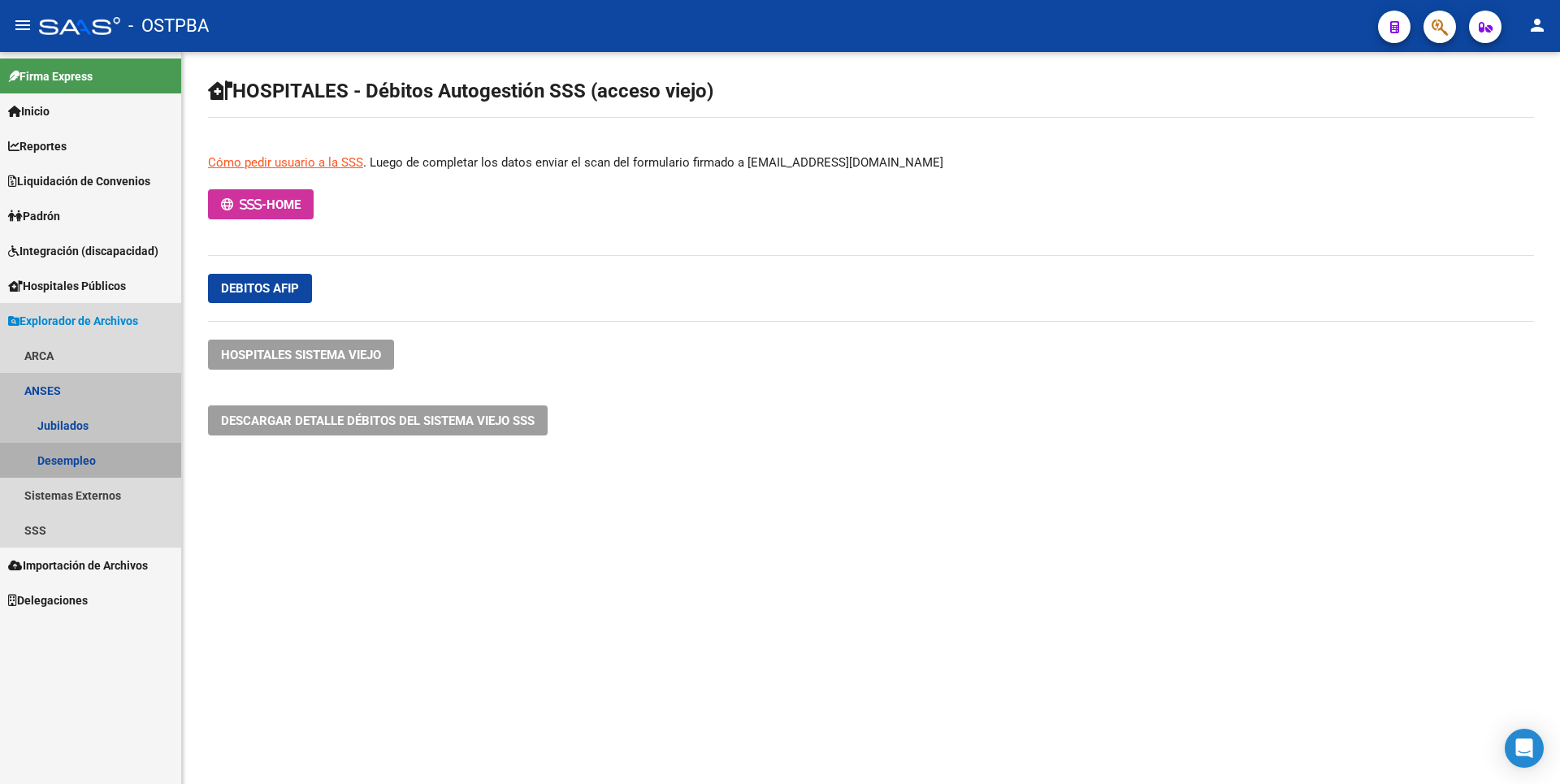
click at [87, 448] on link "Desempleo" at bounding box center [90, 460] width 182 height 35
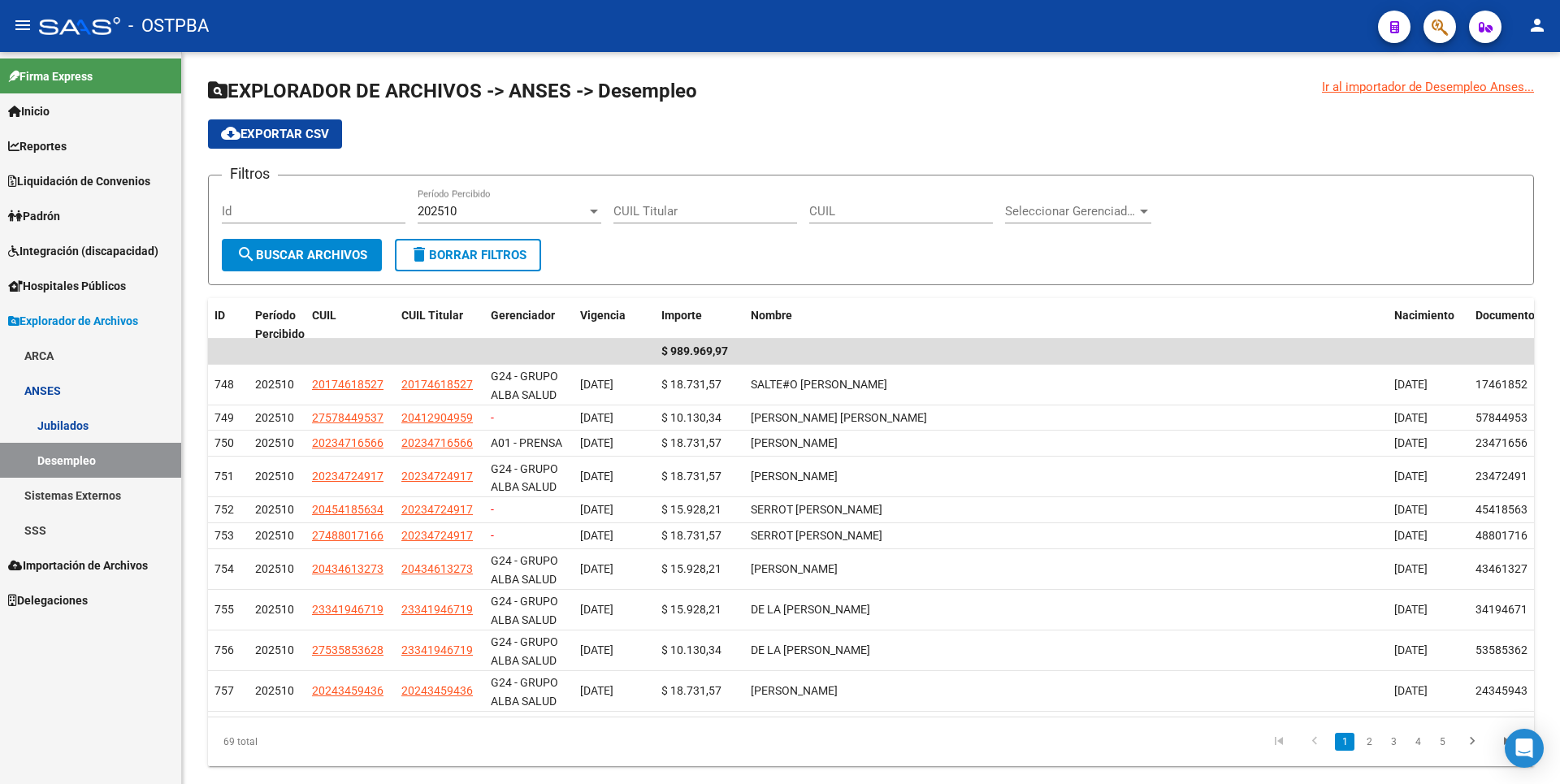
click at [61, 531] on link "SSS" at bounding box center [90, 530] width 182 height 35
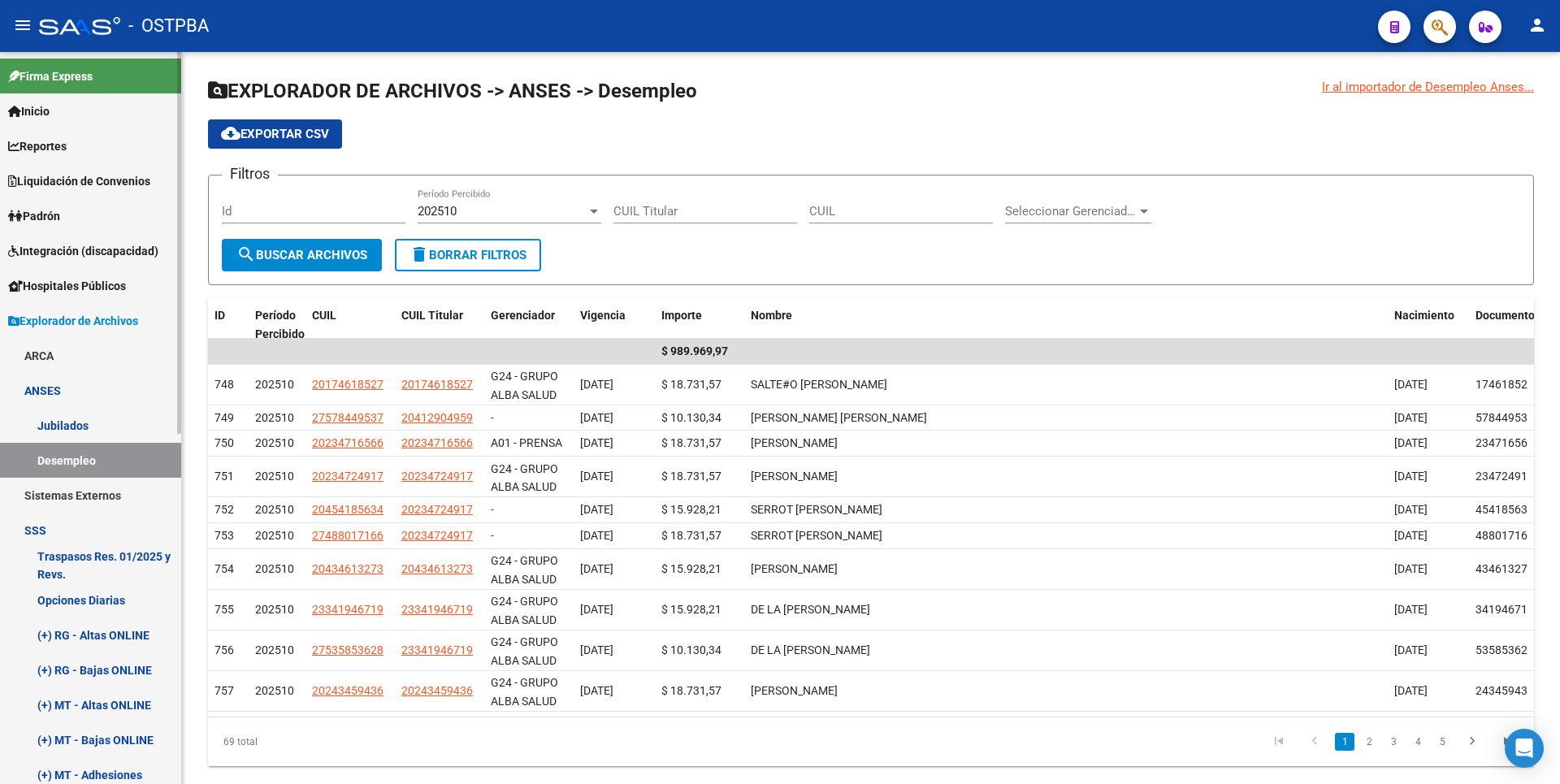
click at [111, 634] on link "(+) RG - Altas ONLINE" at bounding box center [90, 635] width 182 height 35
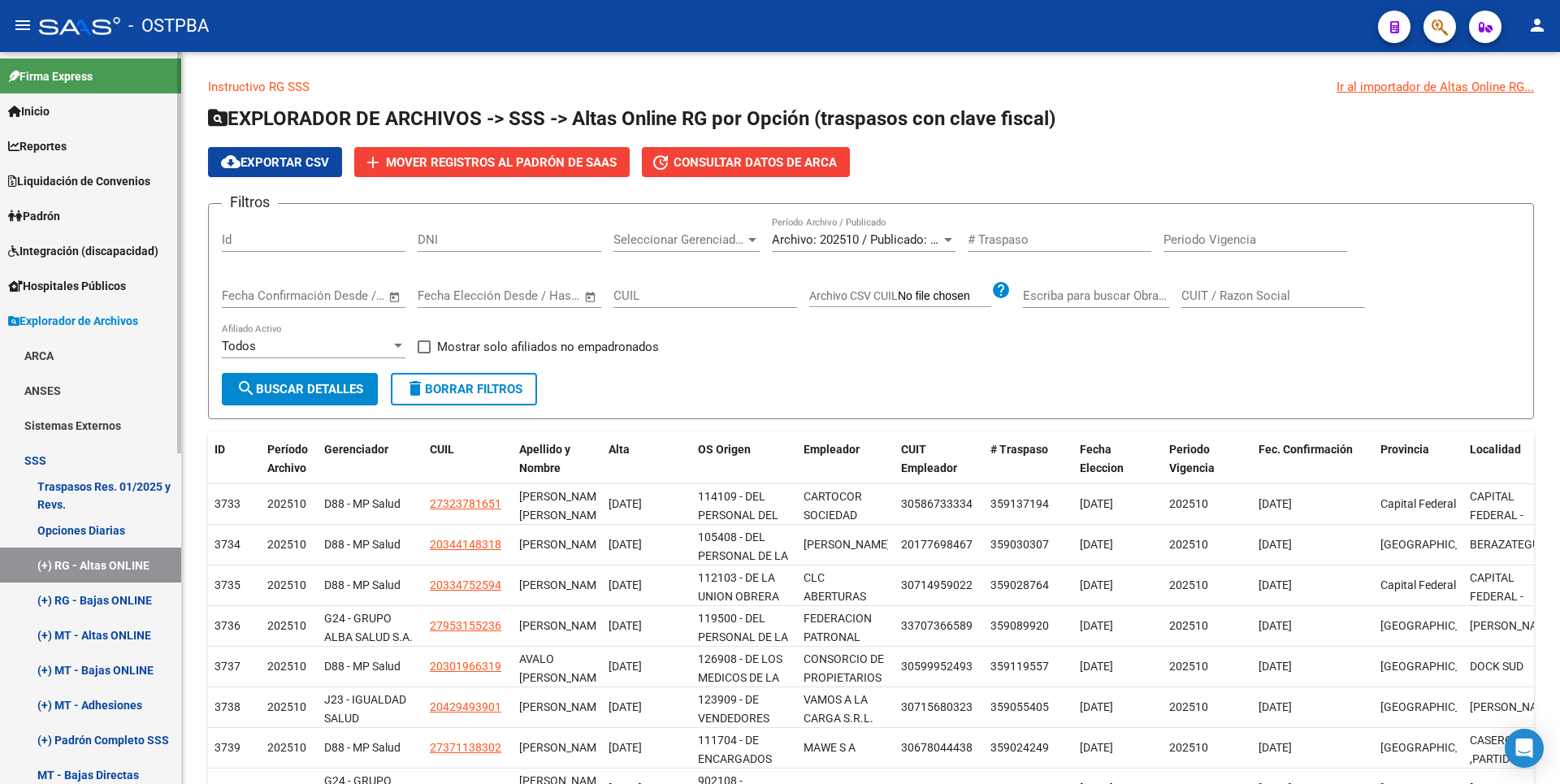
click at [127, 632] on link "(+) MT - Altas ONLINE" at bounding box center [90, 635] width 182 height 35
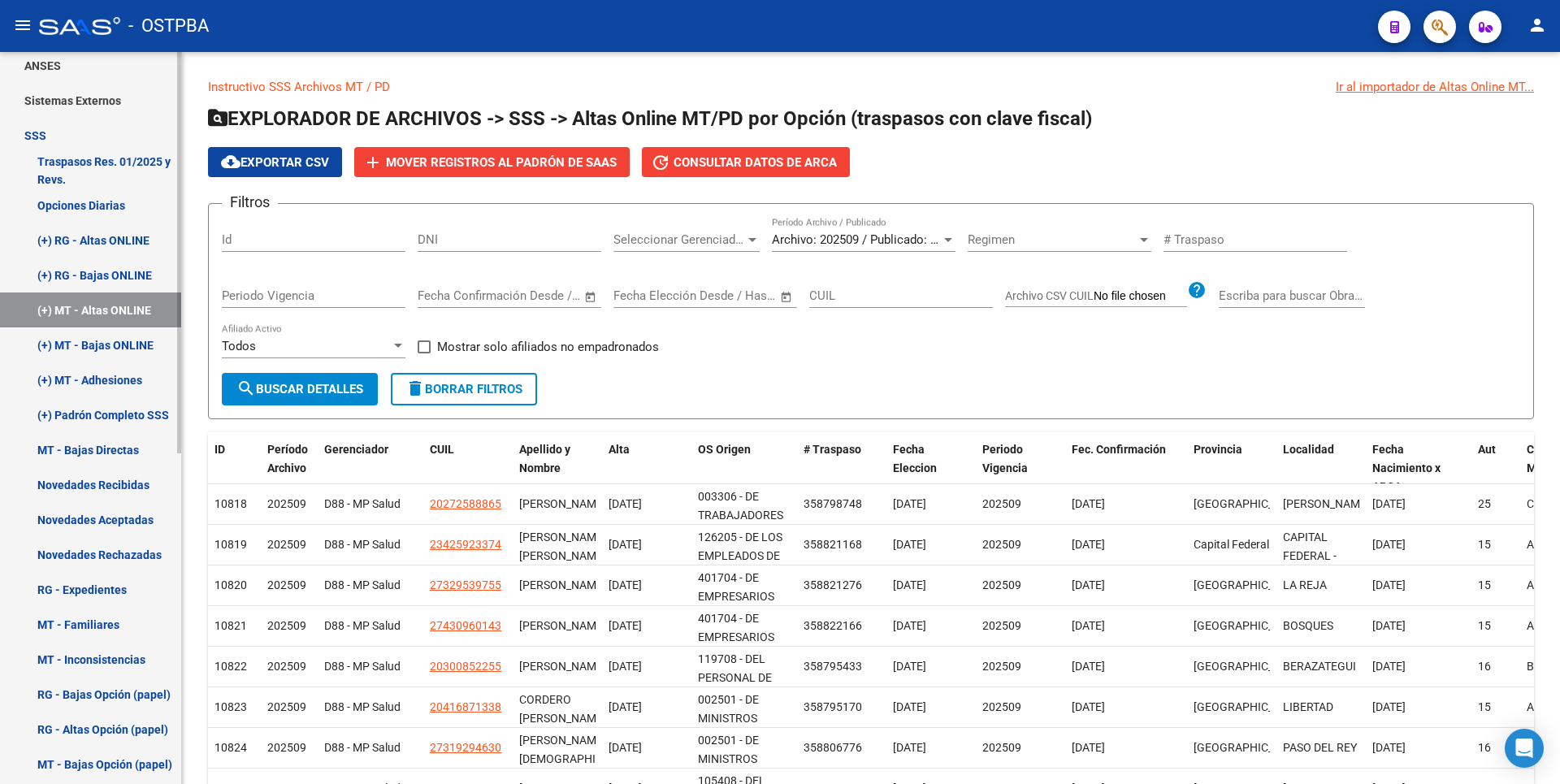
scroll to position [602, 0]
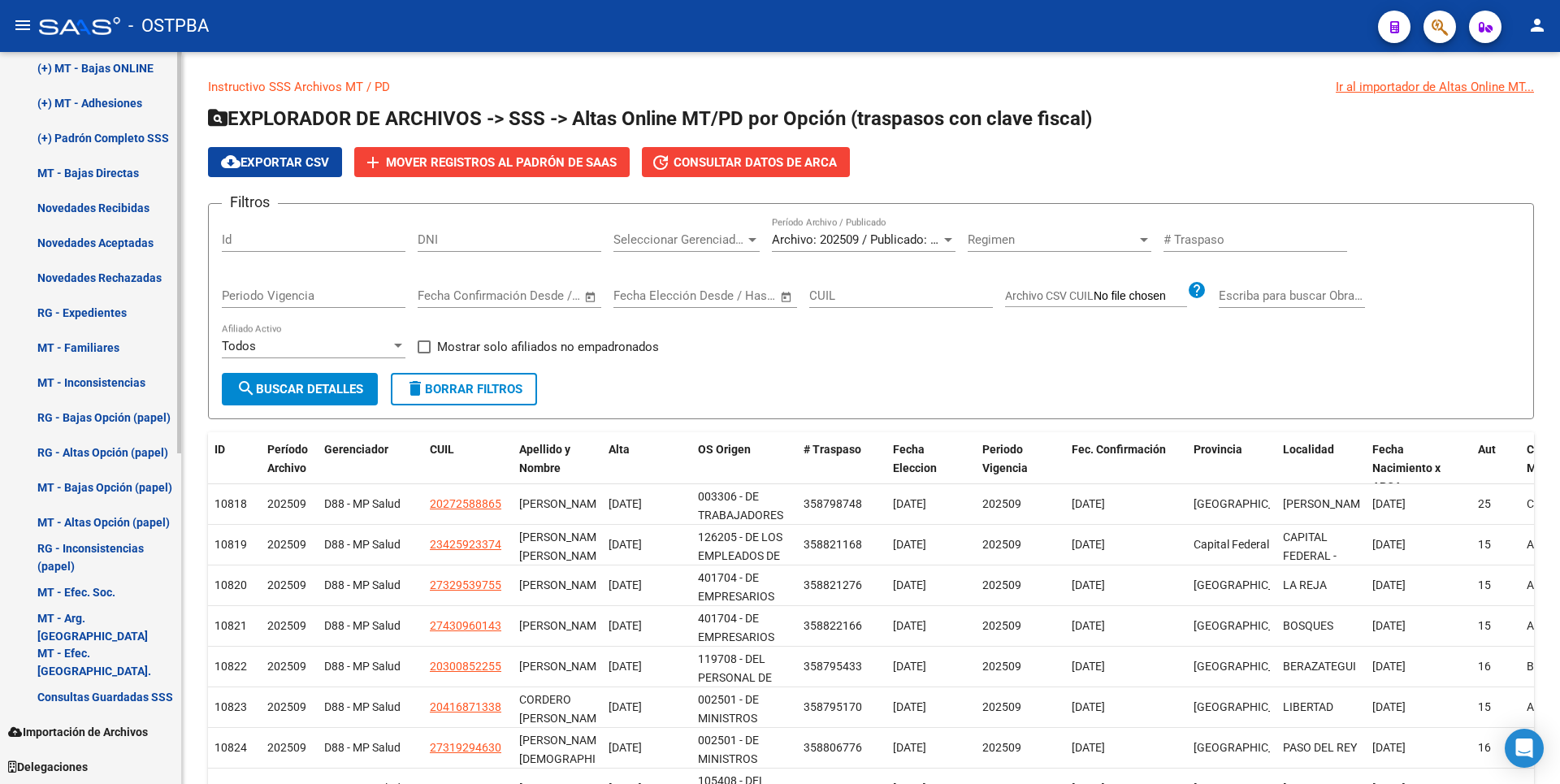
click at [117, 657] on link "MT - Efec. [GEOGRAPHIC_DATA]." at bounding box center [90, 661] width 182 height 35
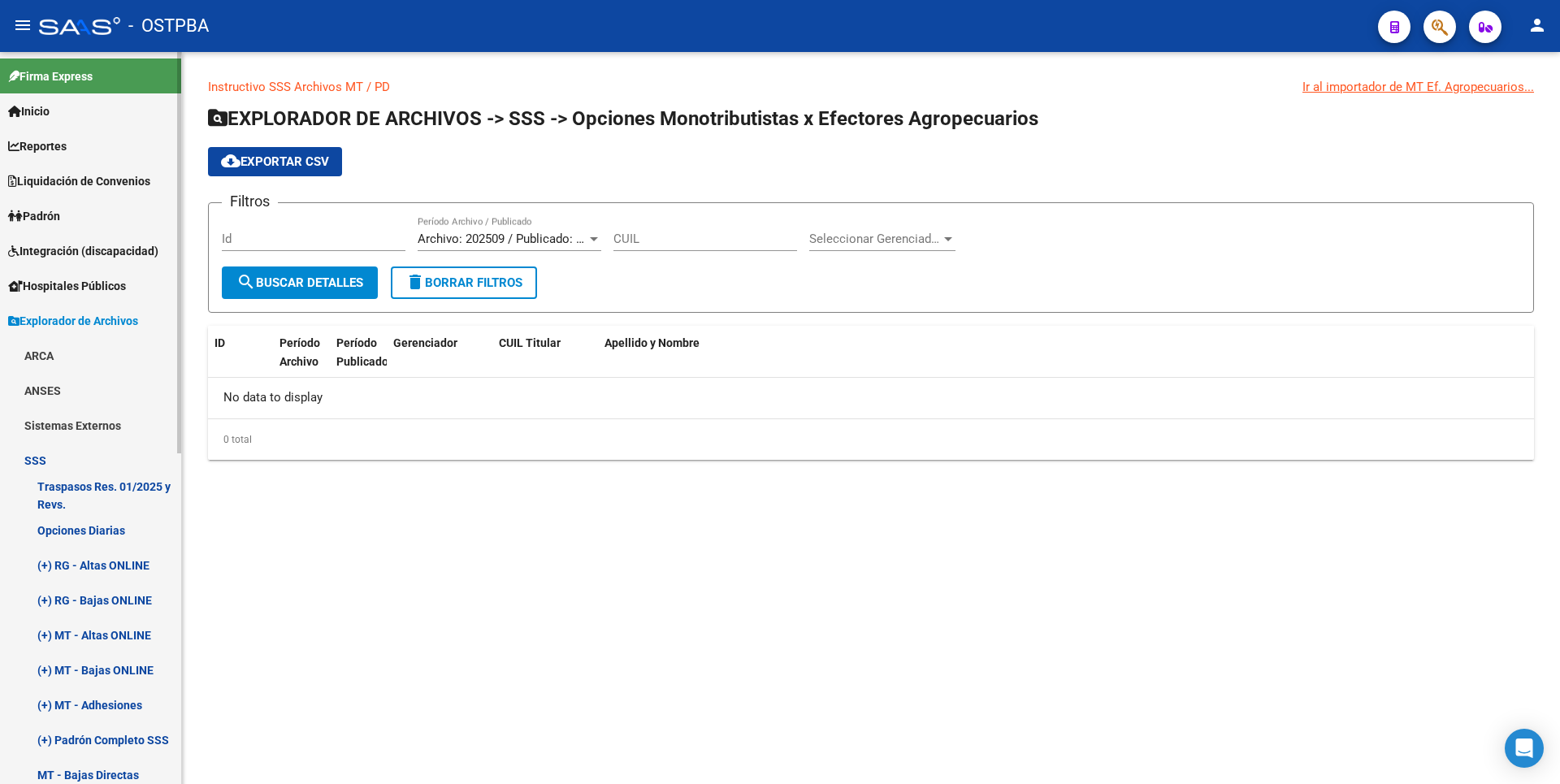
click at [51, 130] on link "Reportes" at bounding box center [90, 146] width 182 height 35
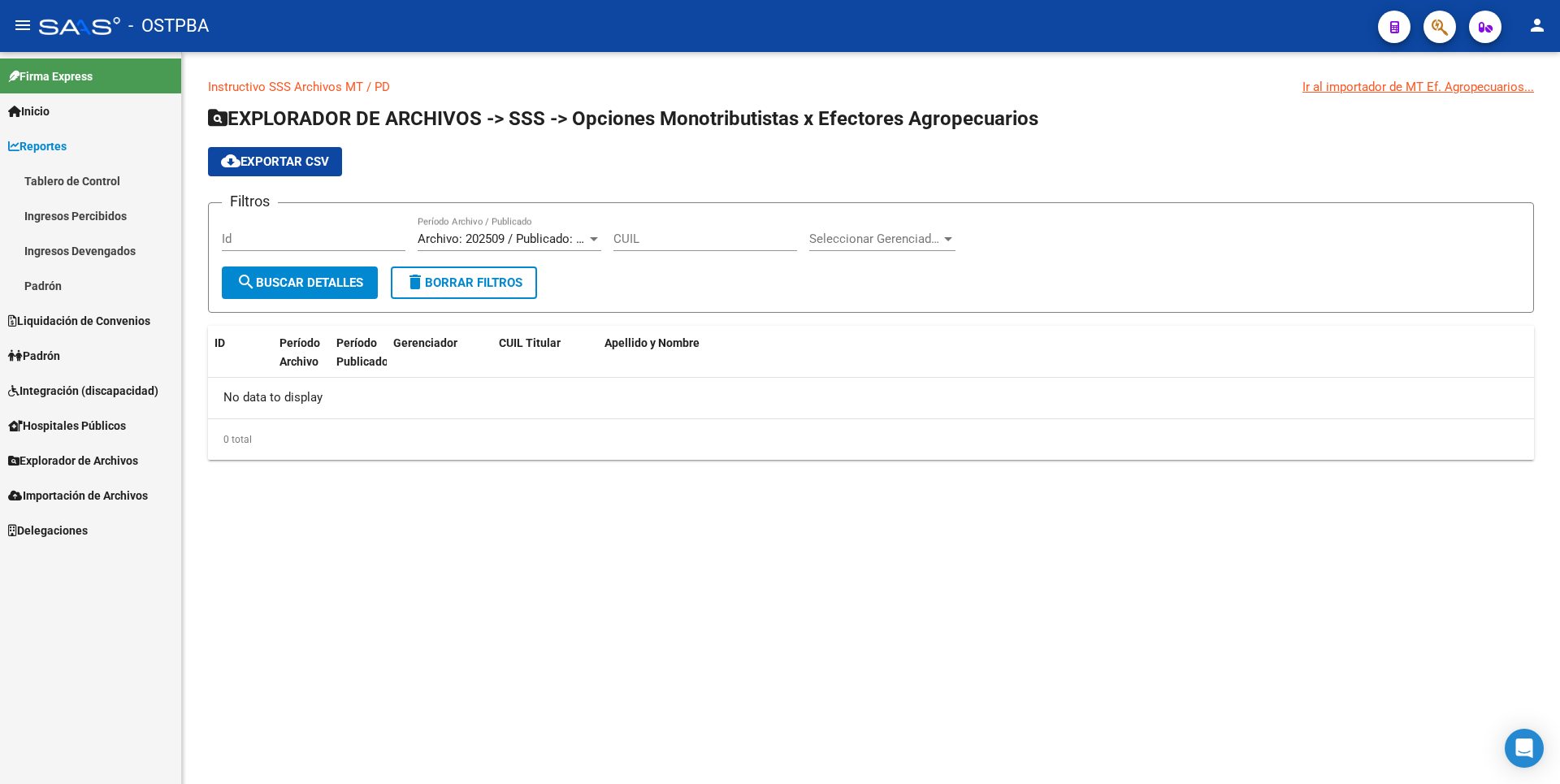
click at [96, 200] on link "Ingresos Percibidos" at bounding box center [90, 216] width 182 height 35
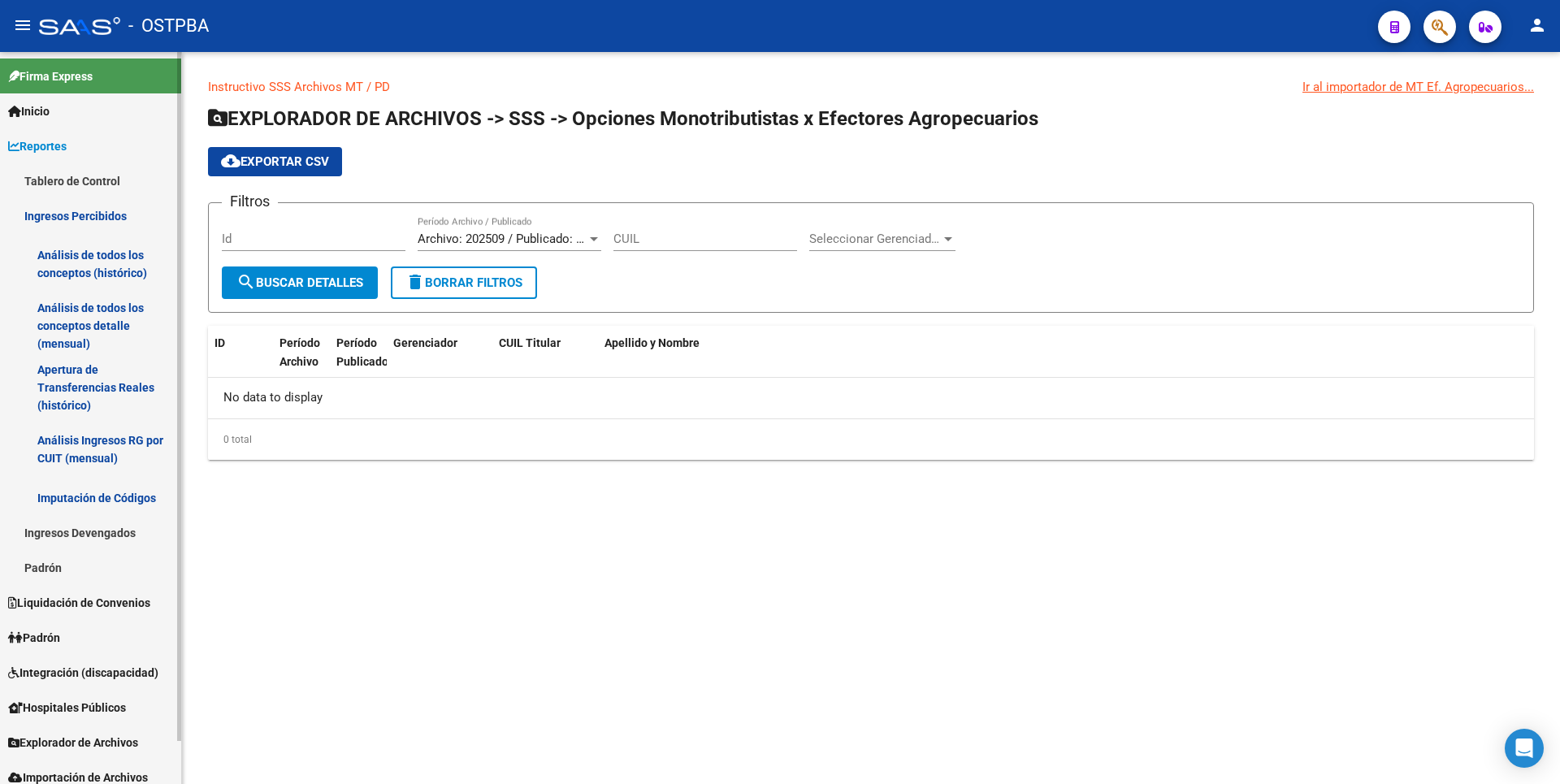
click at [141, 314] on link "Análisis de todos los conceptos detalle (mensual)" at bounding box center [90, 325] width 182 height 62
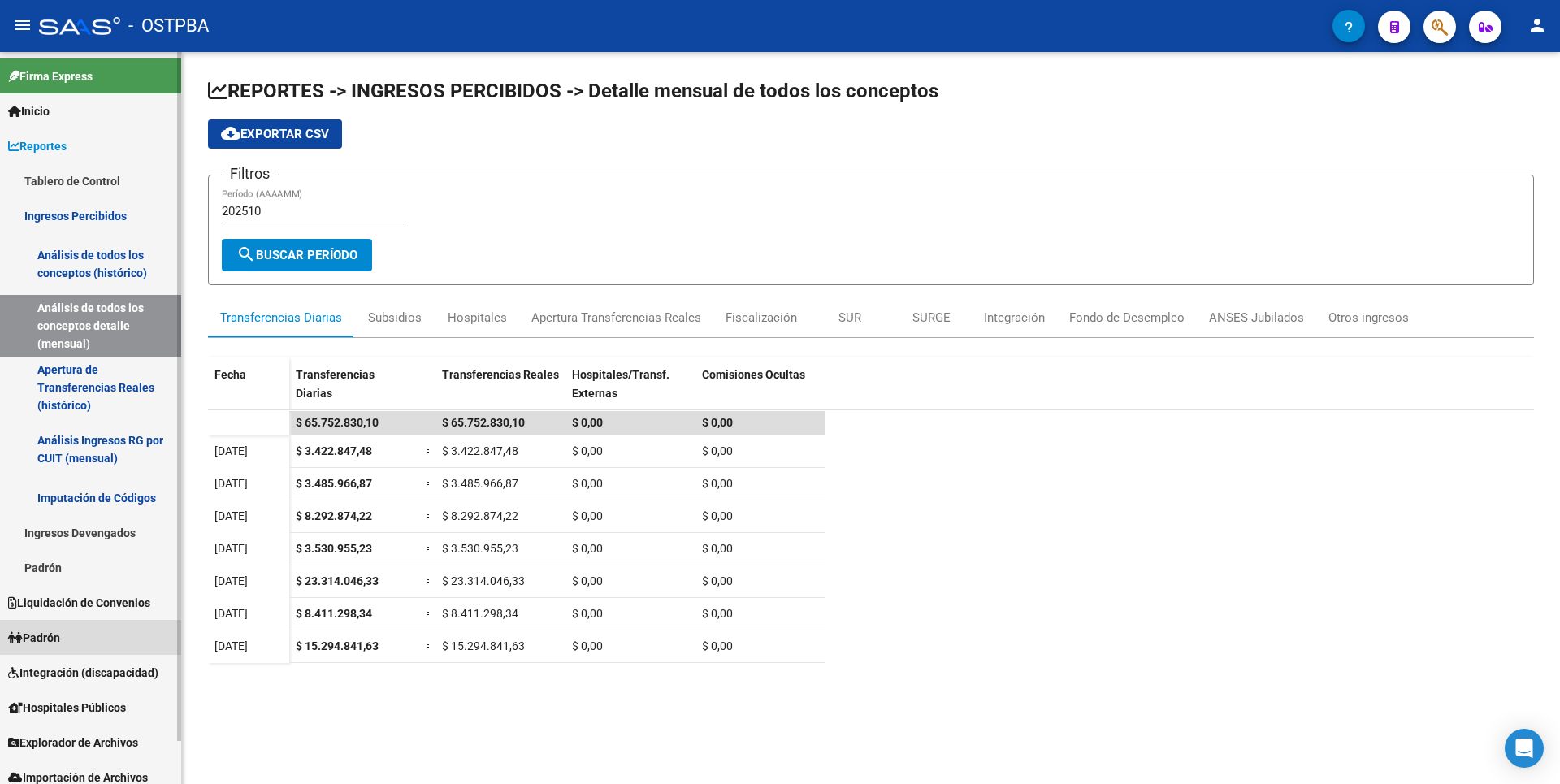
click at [60, 645] on span "Padrón" at bounding box center [34, 637] width 52 height 18
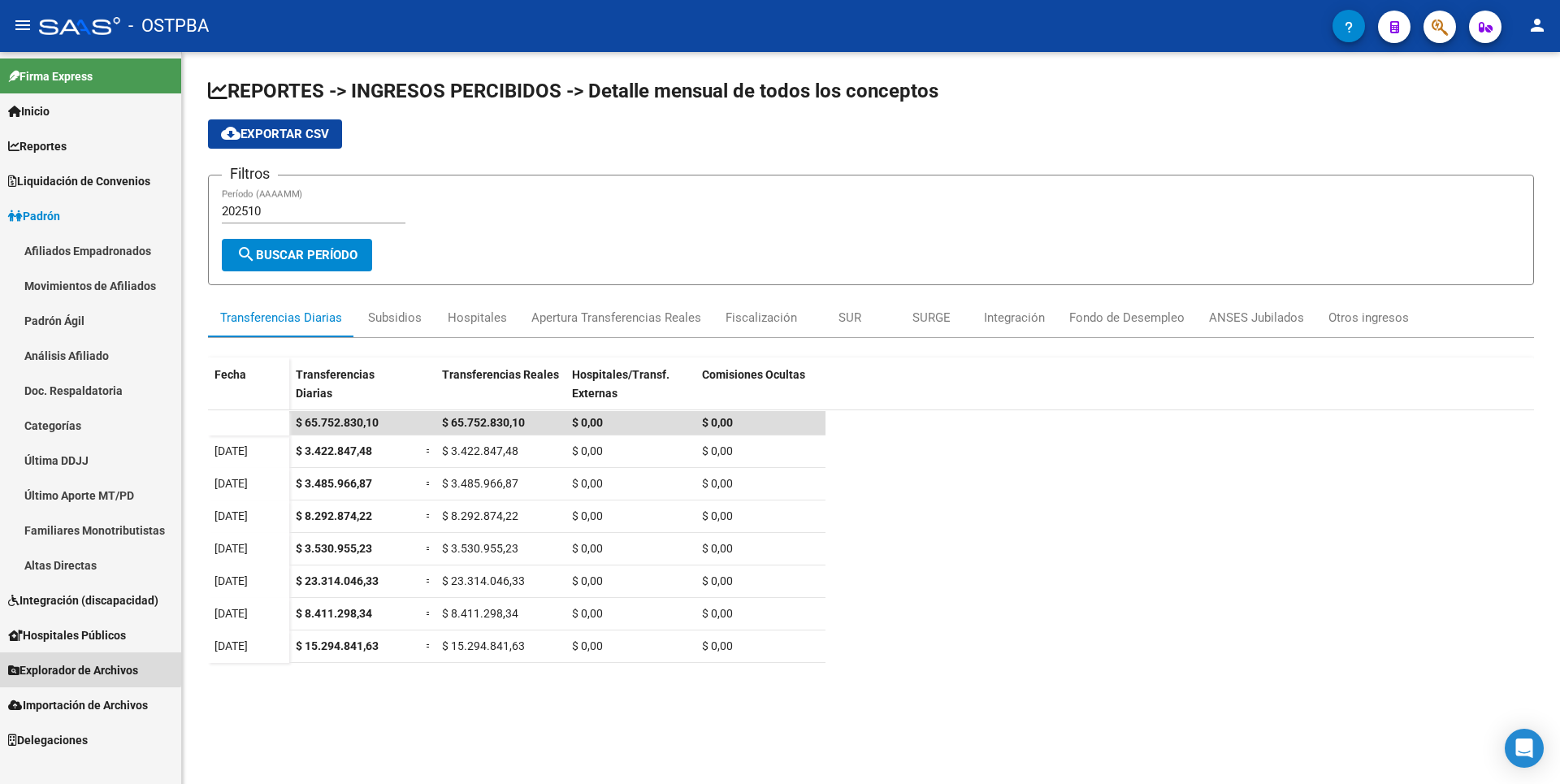
click at [88, 664] on span "Explorador de Archivos" at bounding box center [73, 670] width 130 height 18
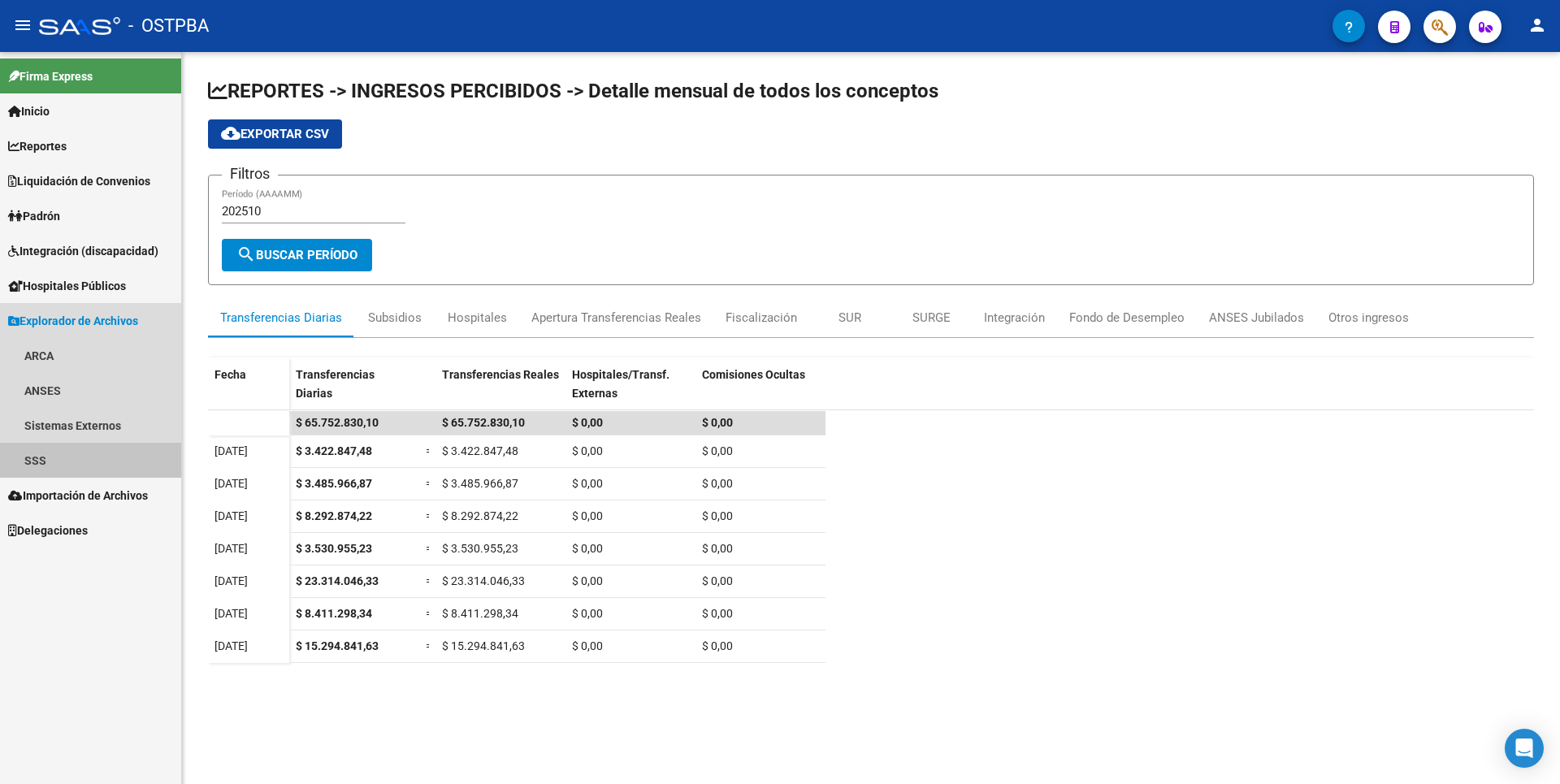
click at [50, 463] on link "SSS" at bounding box center [90, 460] width 182 height 35
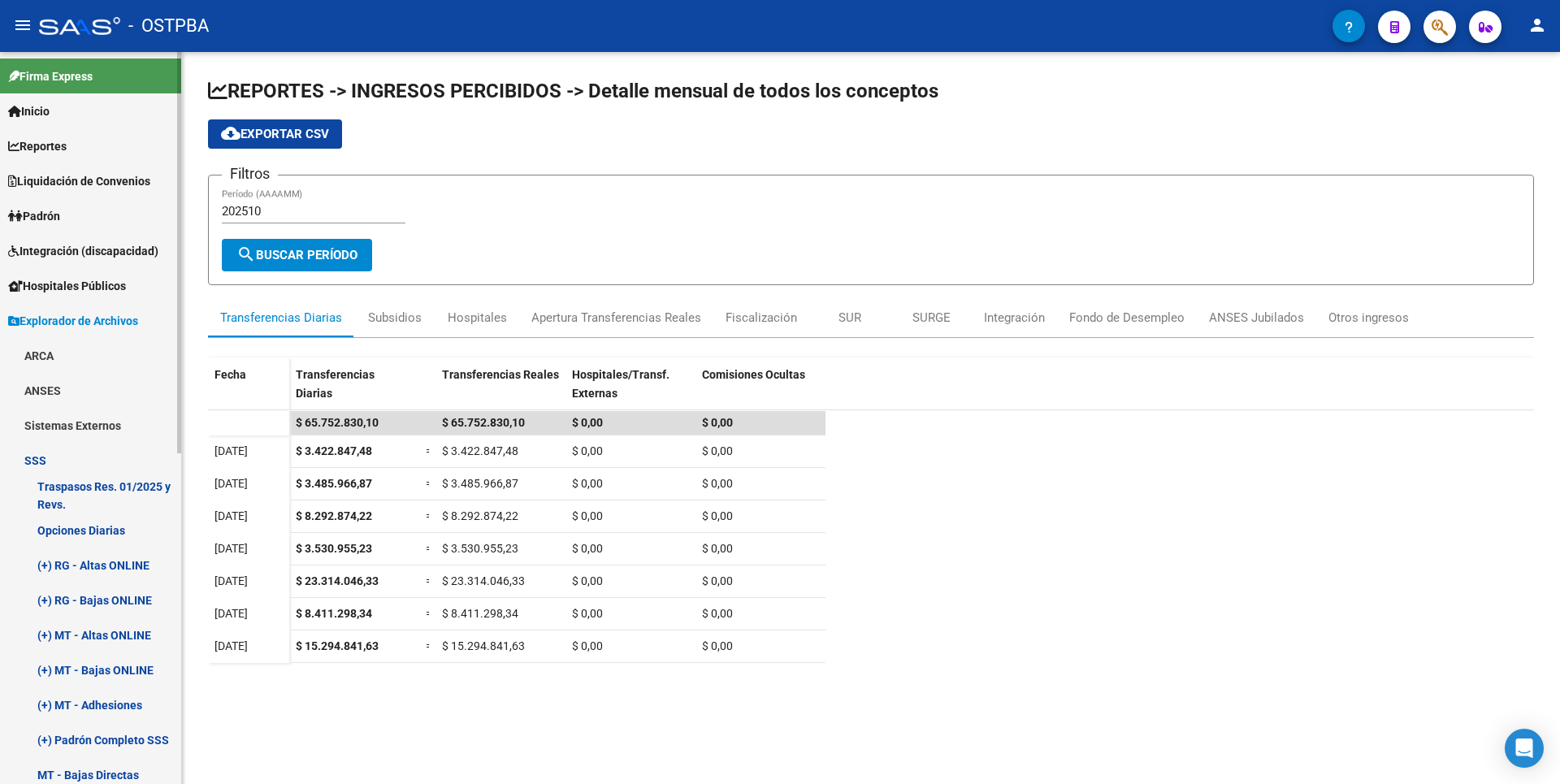
click at [70, 367] on link "ARCA" at bounding box center [90, 356] width 182 height 35
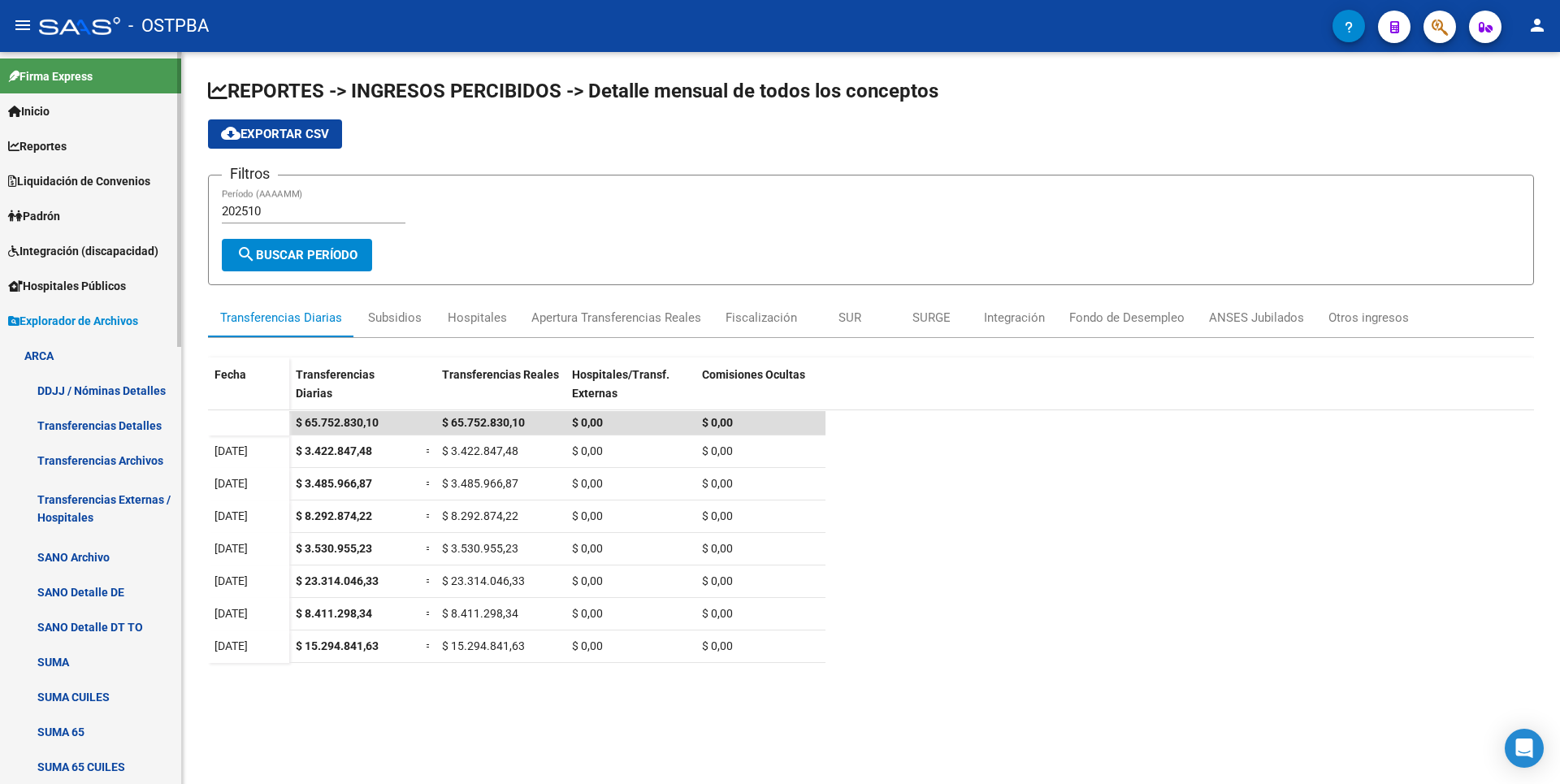
click at [123, 428] on link "Transferencias Detalles" at bounding box center [90, 426] width 182 height 35
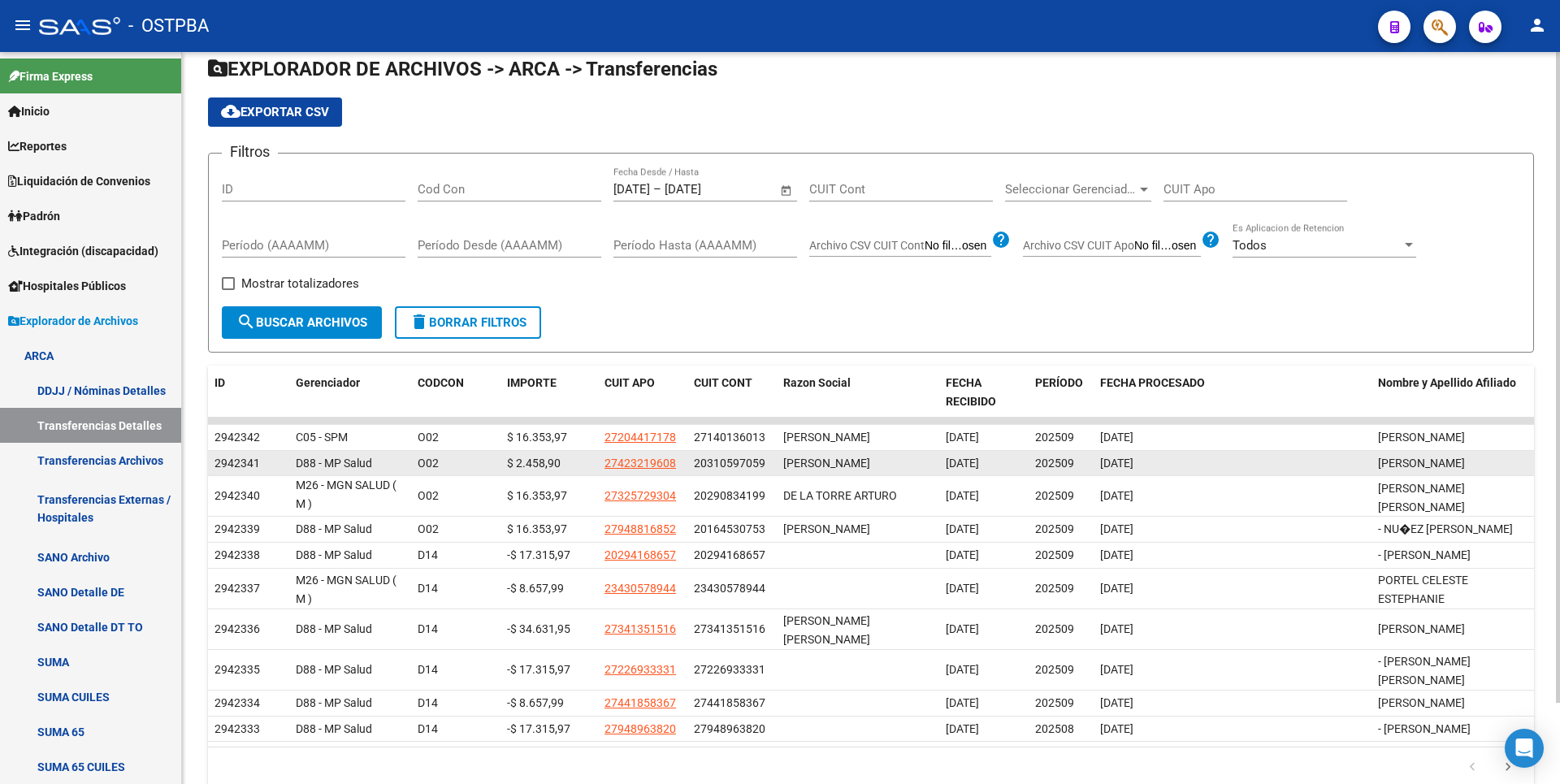
scroll to position [92, 0]
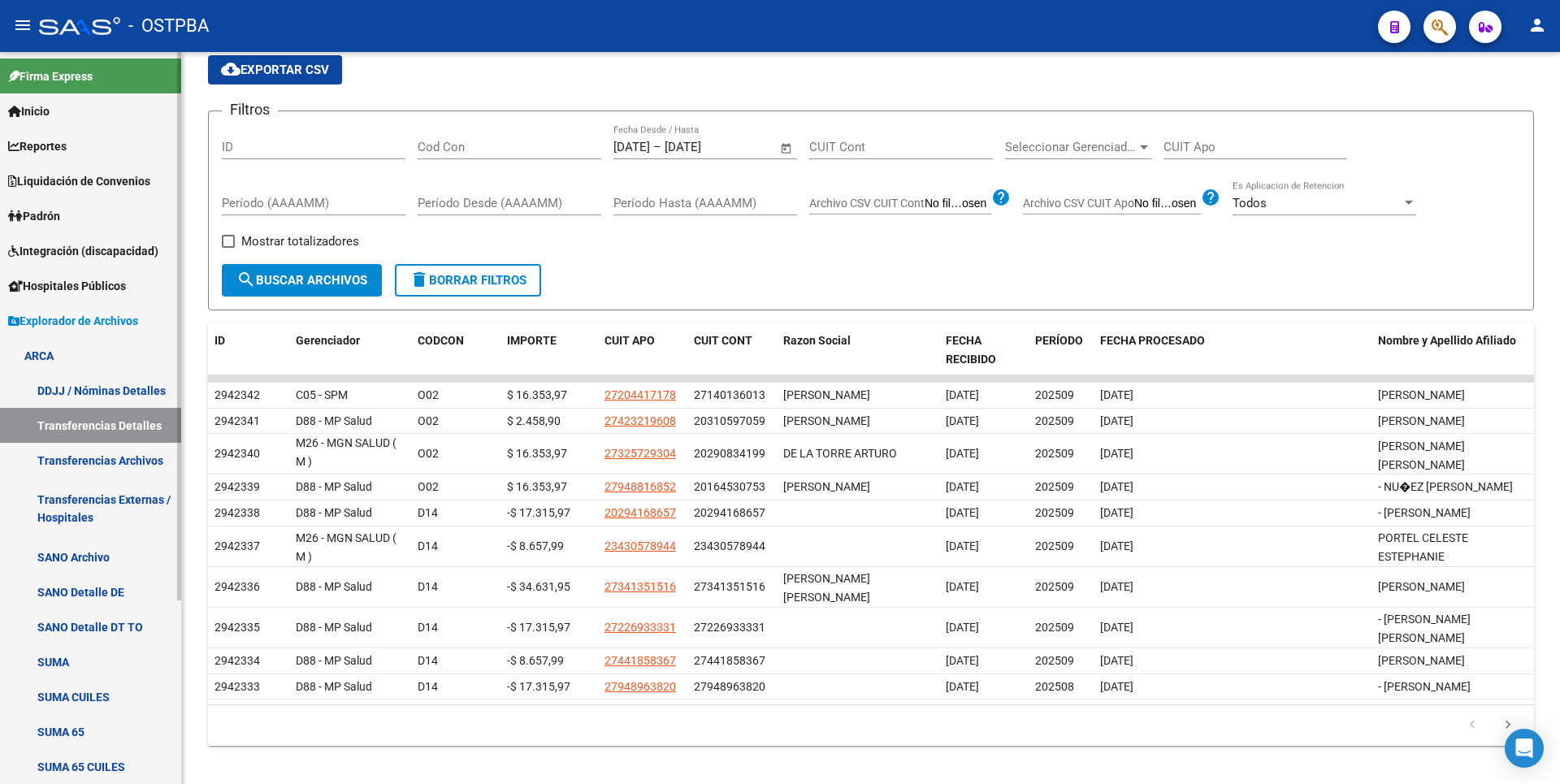
click at [119, 456] on link "Transferencias Archivos" at bounding box center [90, 460] width 182 height 35
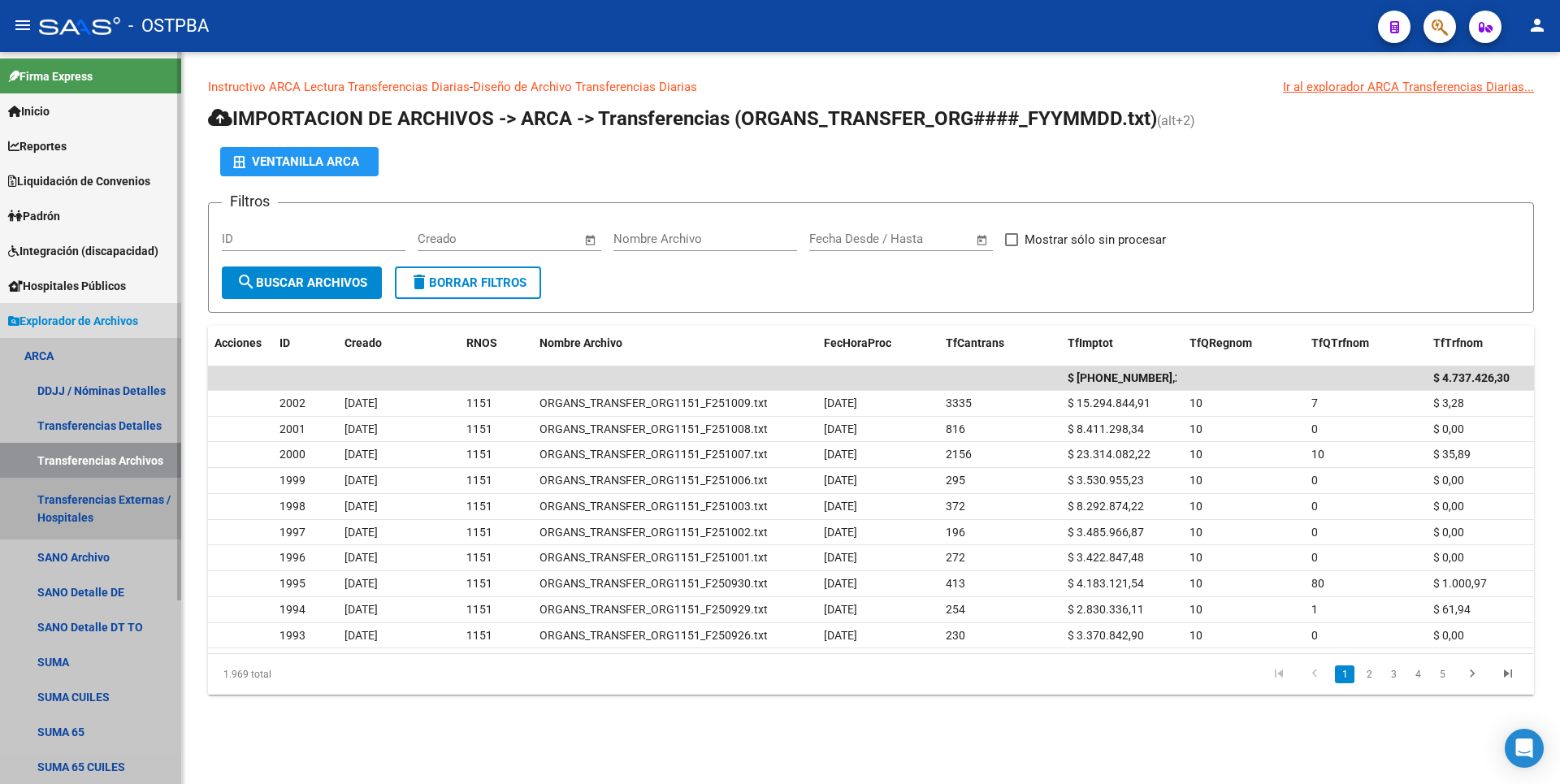
click at [133, 506] on link "Transferencias Externas / Hospitales" at bounding box center [90, 508] width 182 height 62
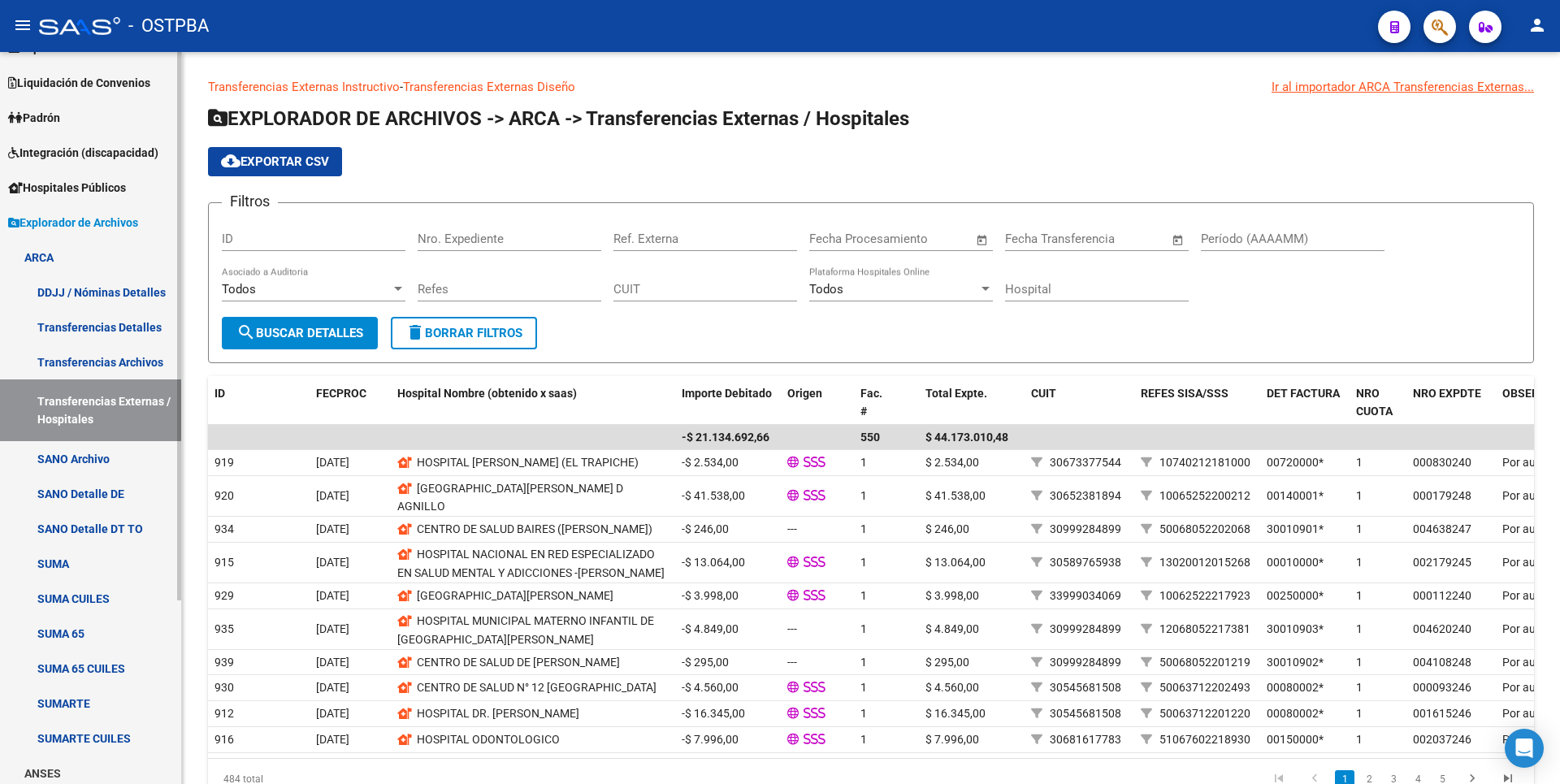
scroll to position [244, 0]
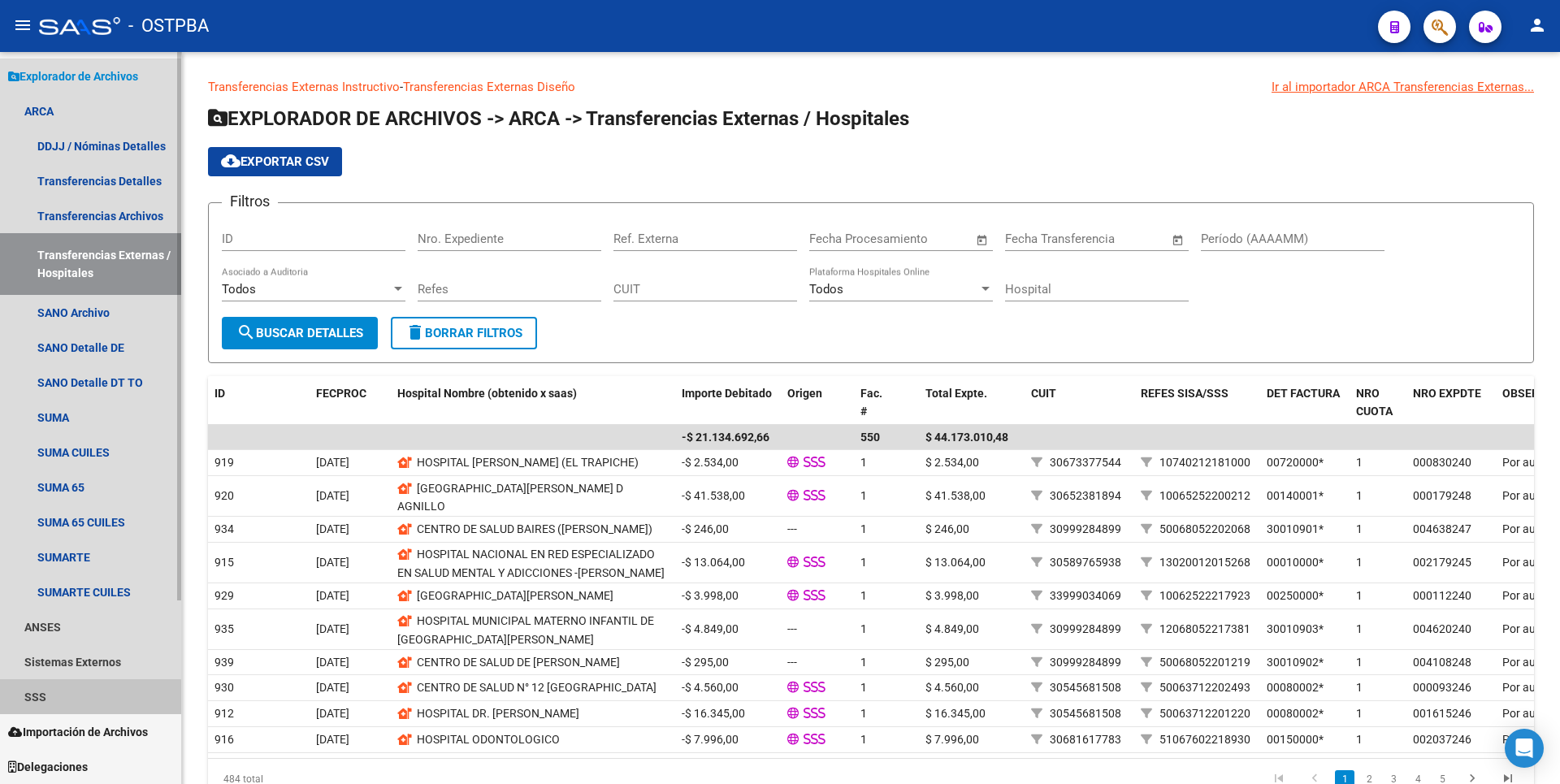
click at [83, 697] on link "SSS" at bounding box center [90, 696] width 182 height 35
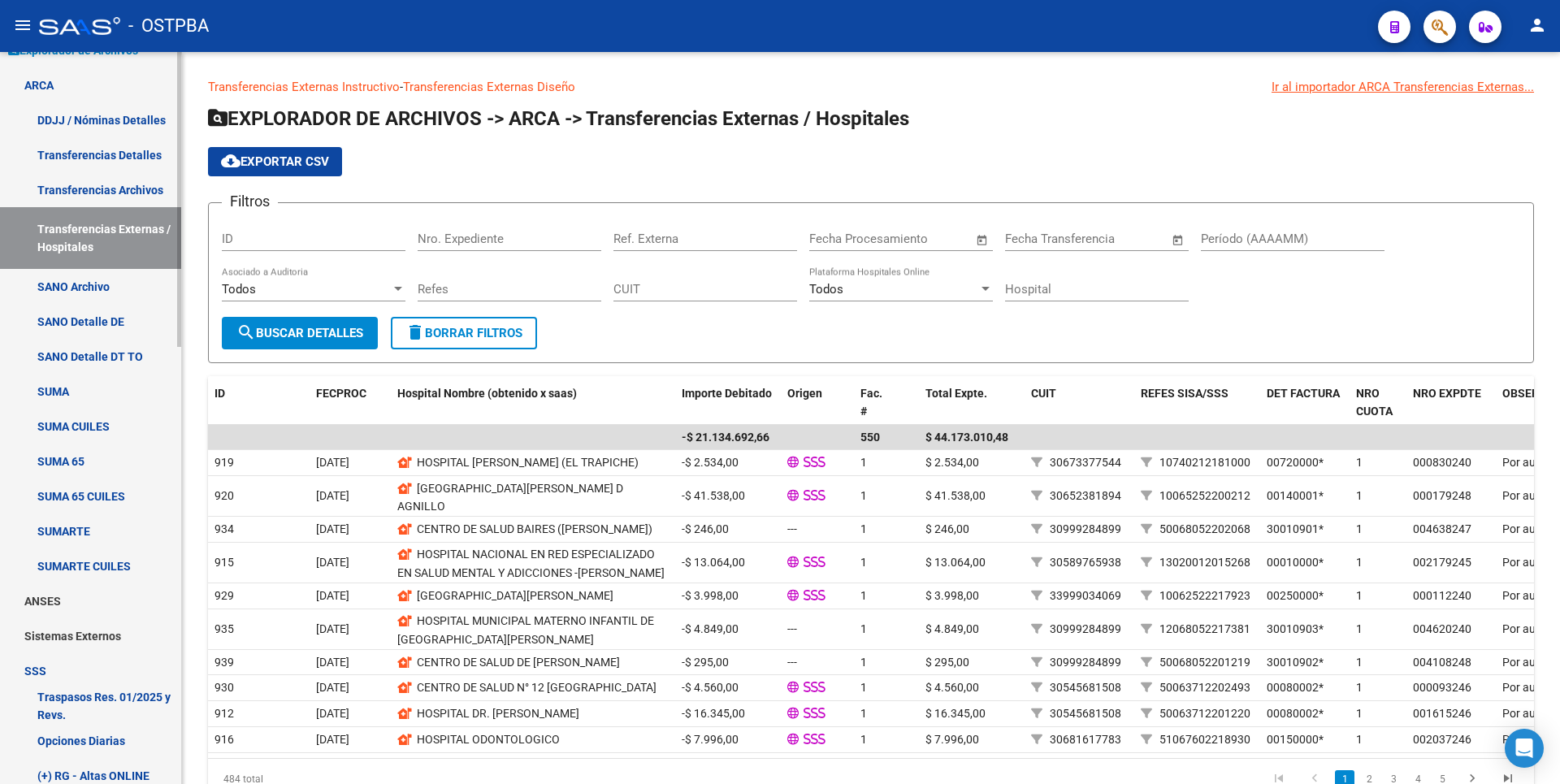
scroll to position [27, 0]
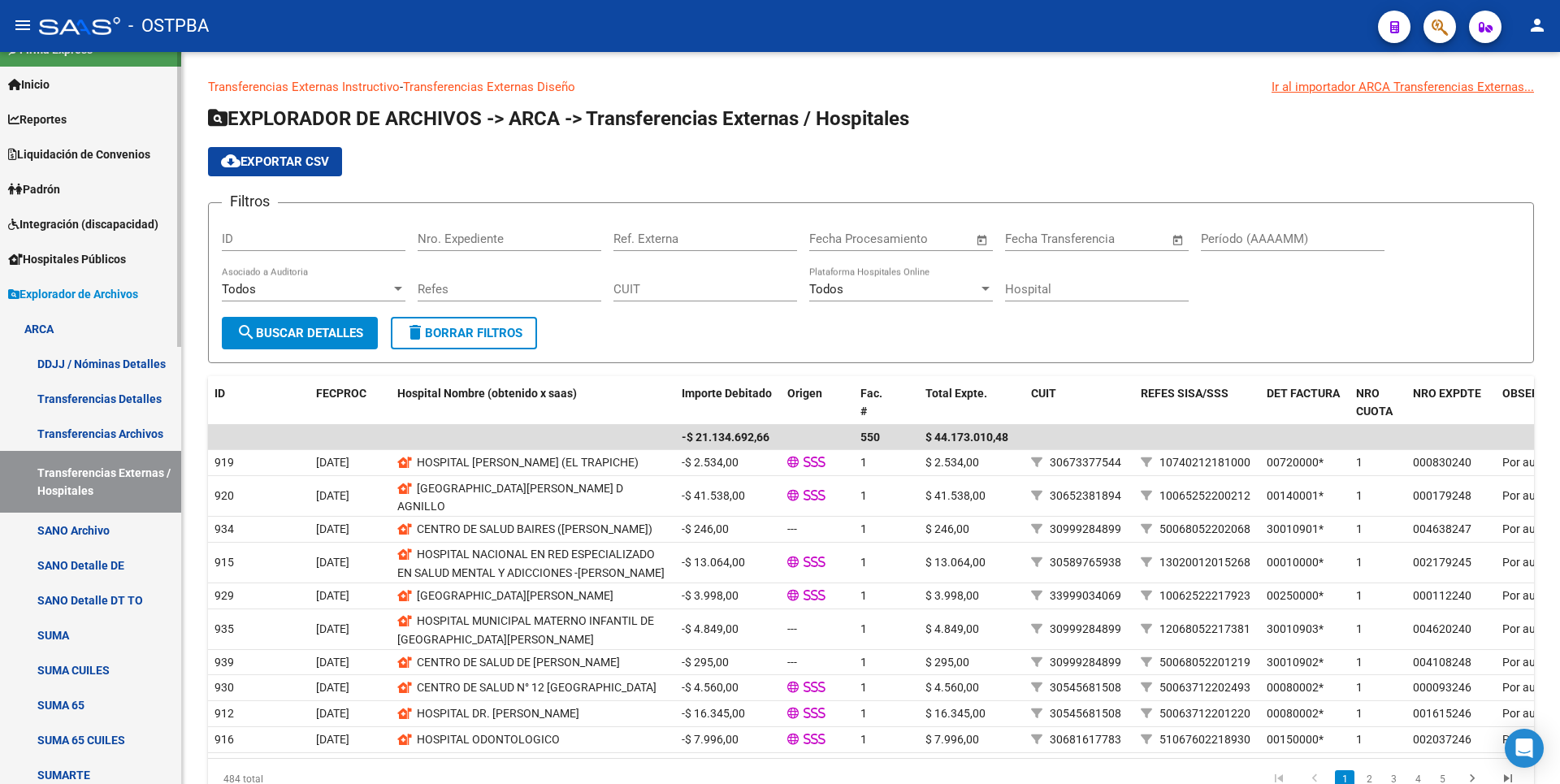
click at [113, 251] on span "Hospitales Públicos" at bounding box center [67, 259] width 118 height 18
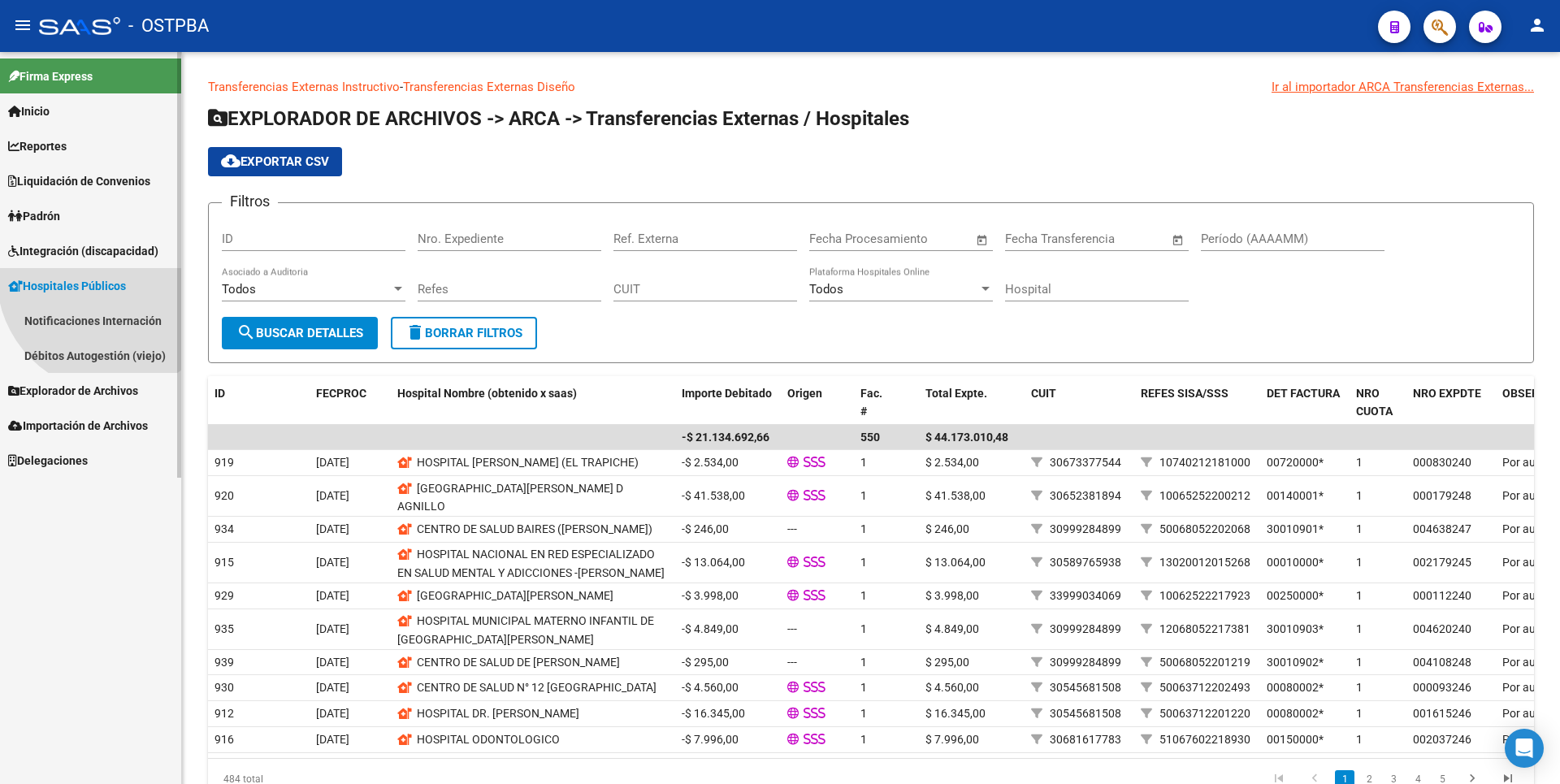
scroll to position [0, 0]
click at [121, 314] on link "Notificaciones Internación" at bounding box center [90, 321] width 182 height 35
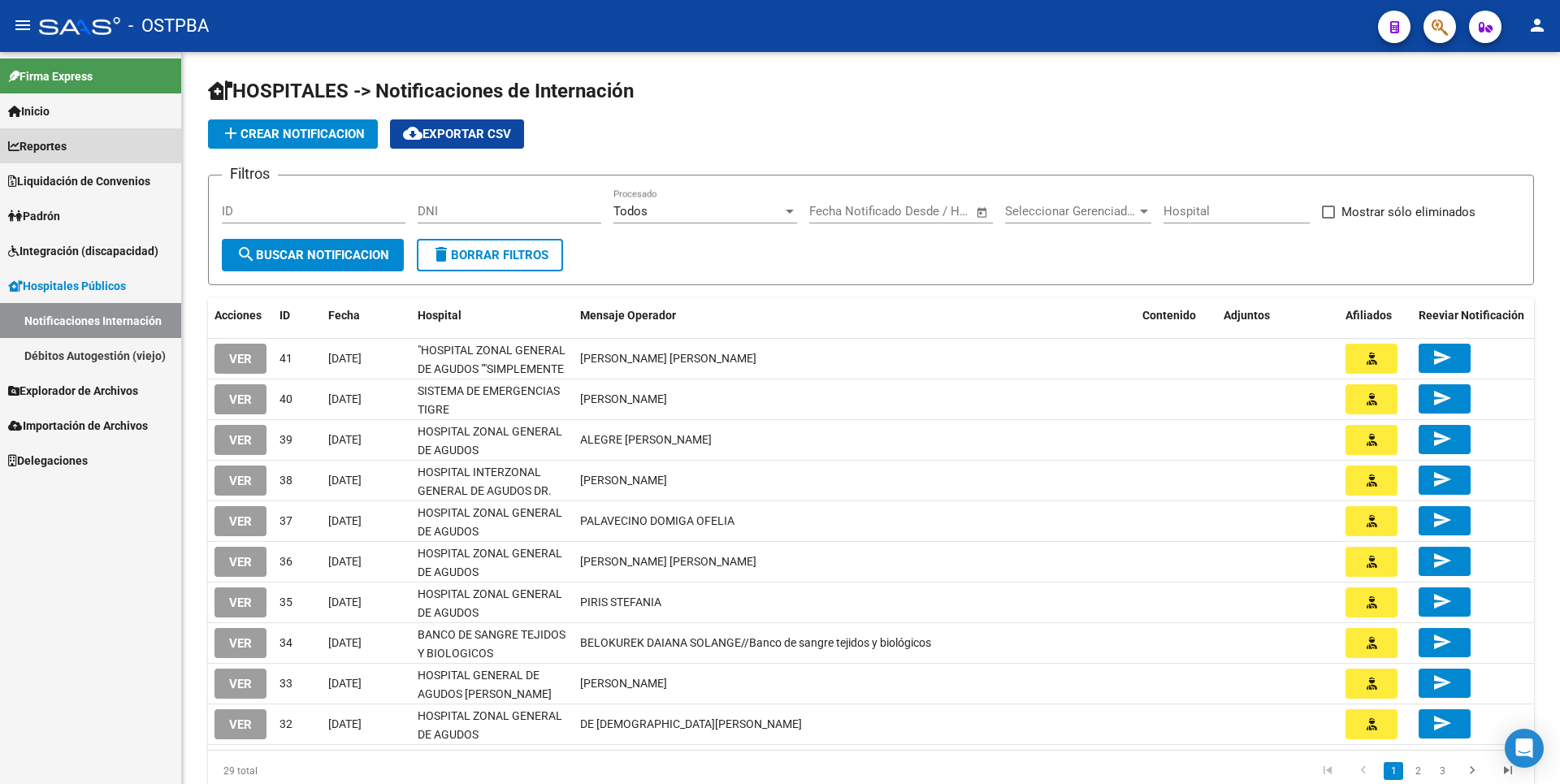
click at [54, 141] on span "Reportes" at bounding box center [37, 146] width 58 height 18
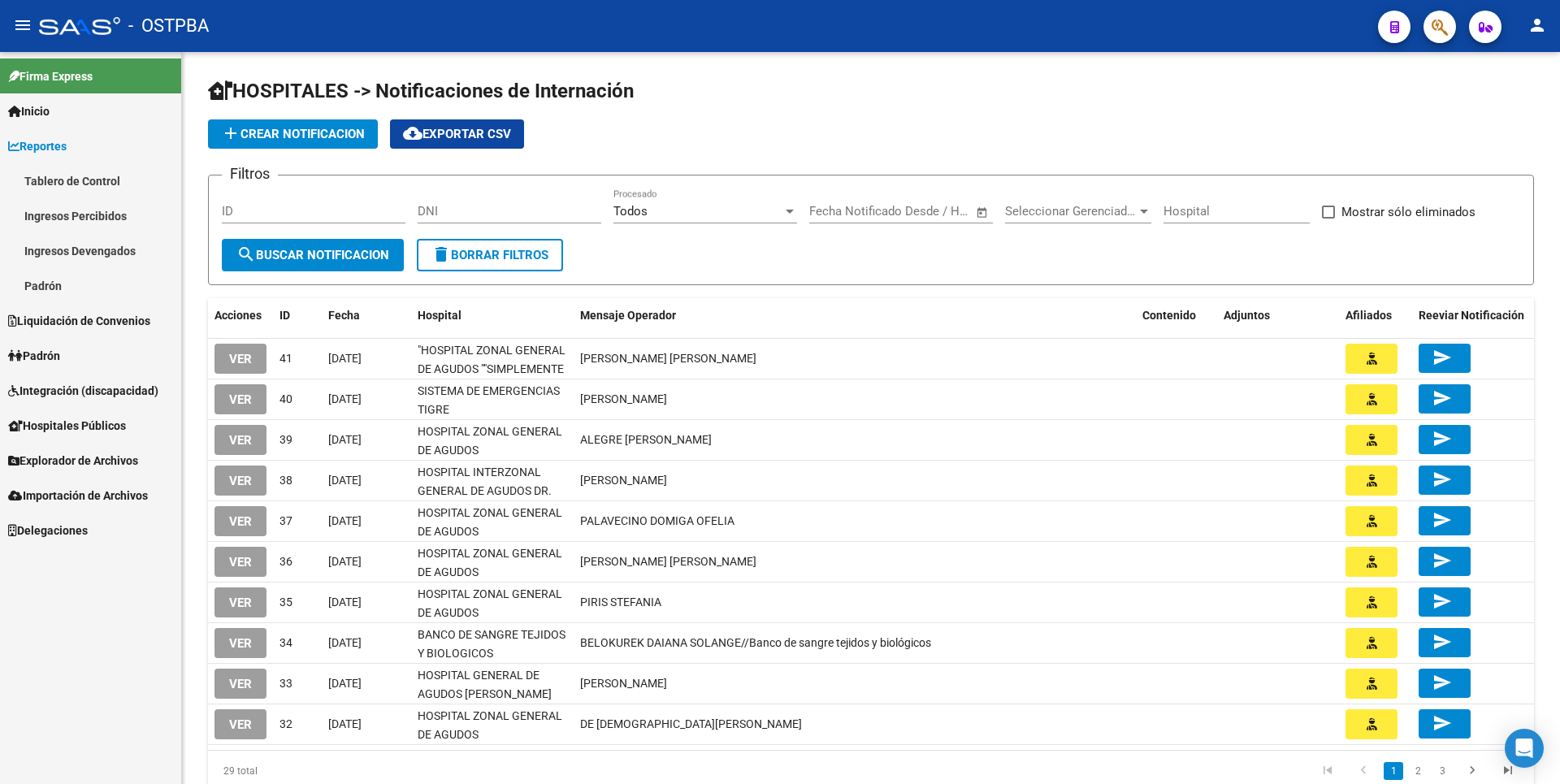
click at [134, 217] on link "Ingresos Percibidos" at bounding box center [90, 216] width 182 height 35
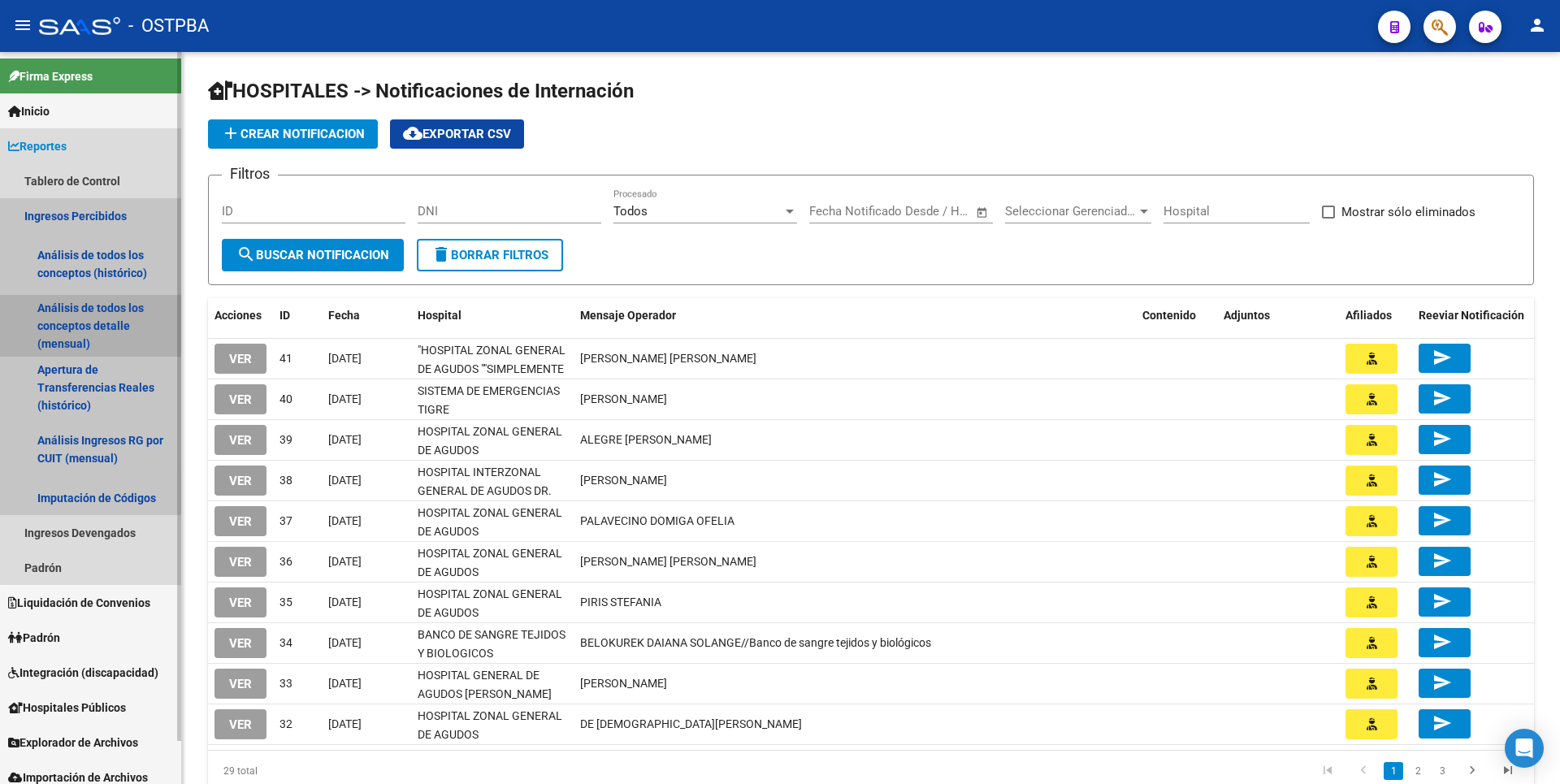
click at [100, 330] on link "Análisis de todos los conceptos detalle (mensual)" at bounding box center [90, 325] width 182 height 62
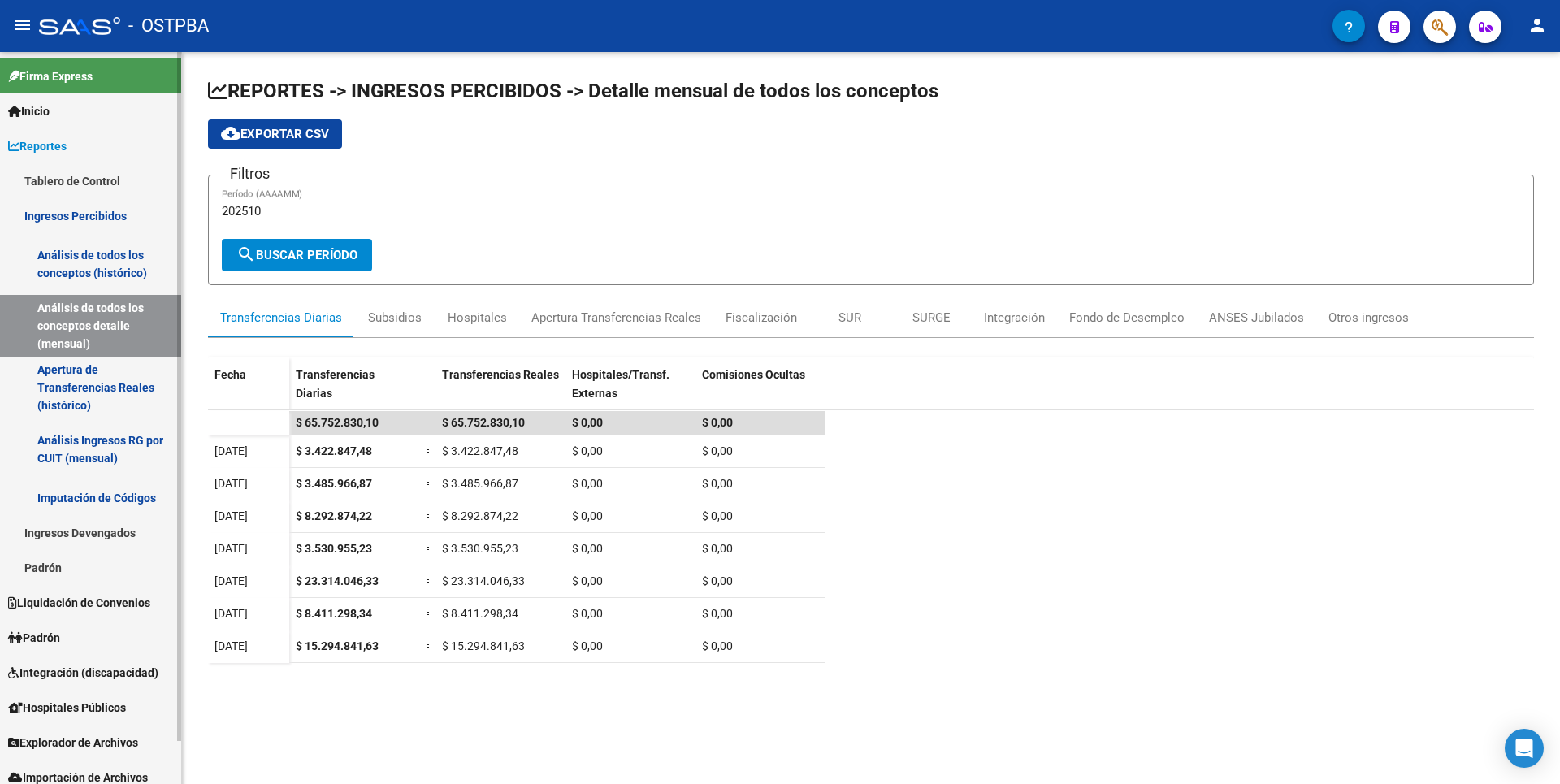
click at [91, 456] on link "Análisis Ingresos RG por CUIT (mensual)" at bounding box center [90, 449] width 182 height 62
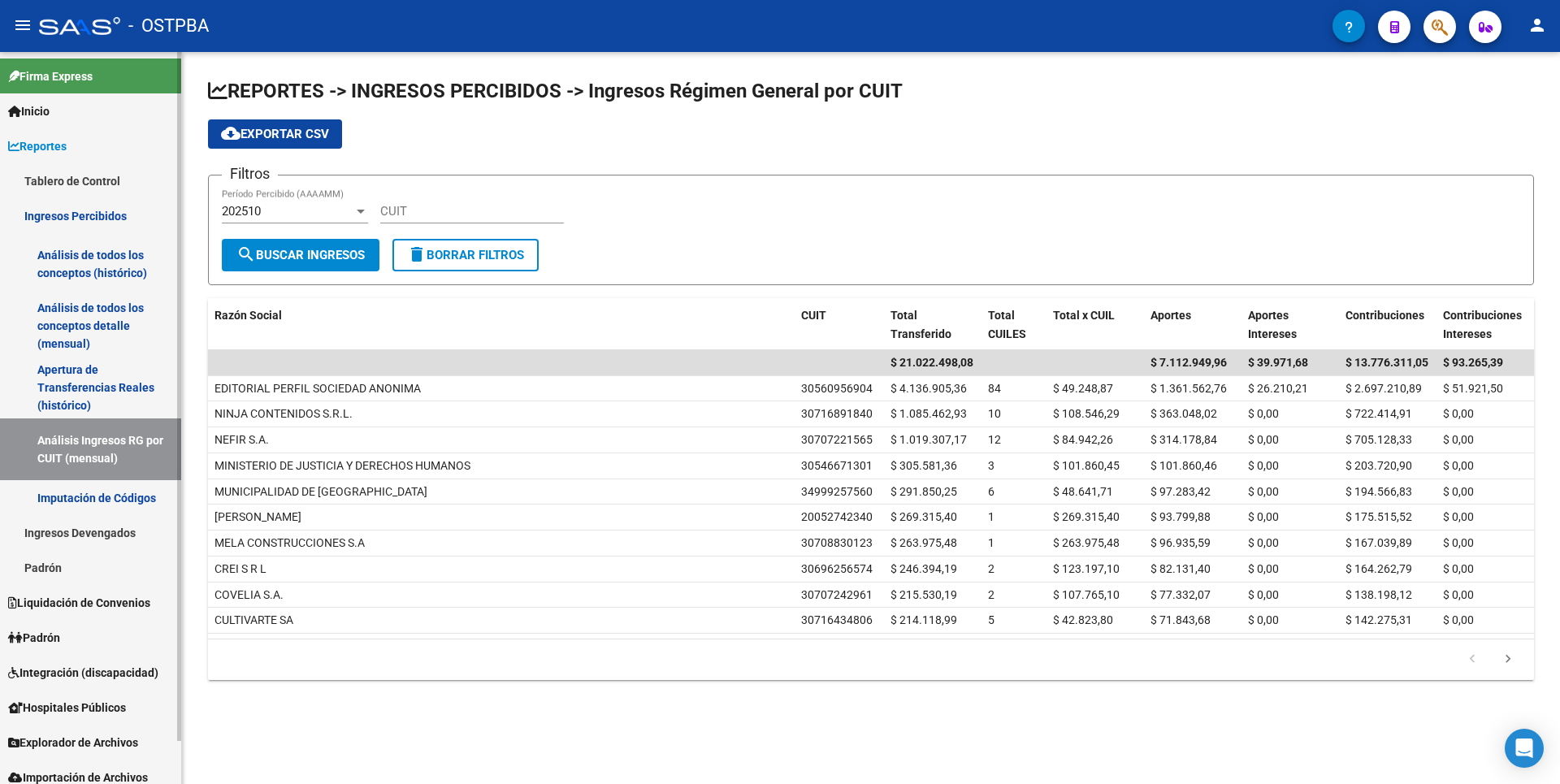
click at [94, 505] on link "Imputación de Códigos" at bounding box center [90, 497] width 182 height 35
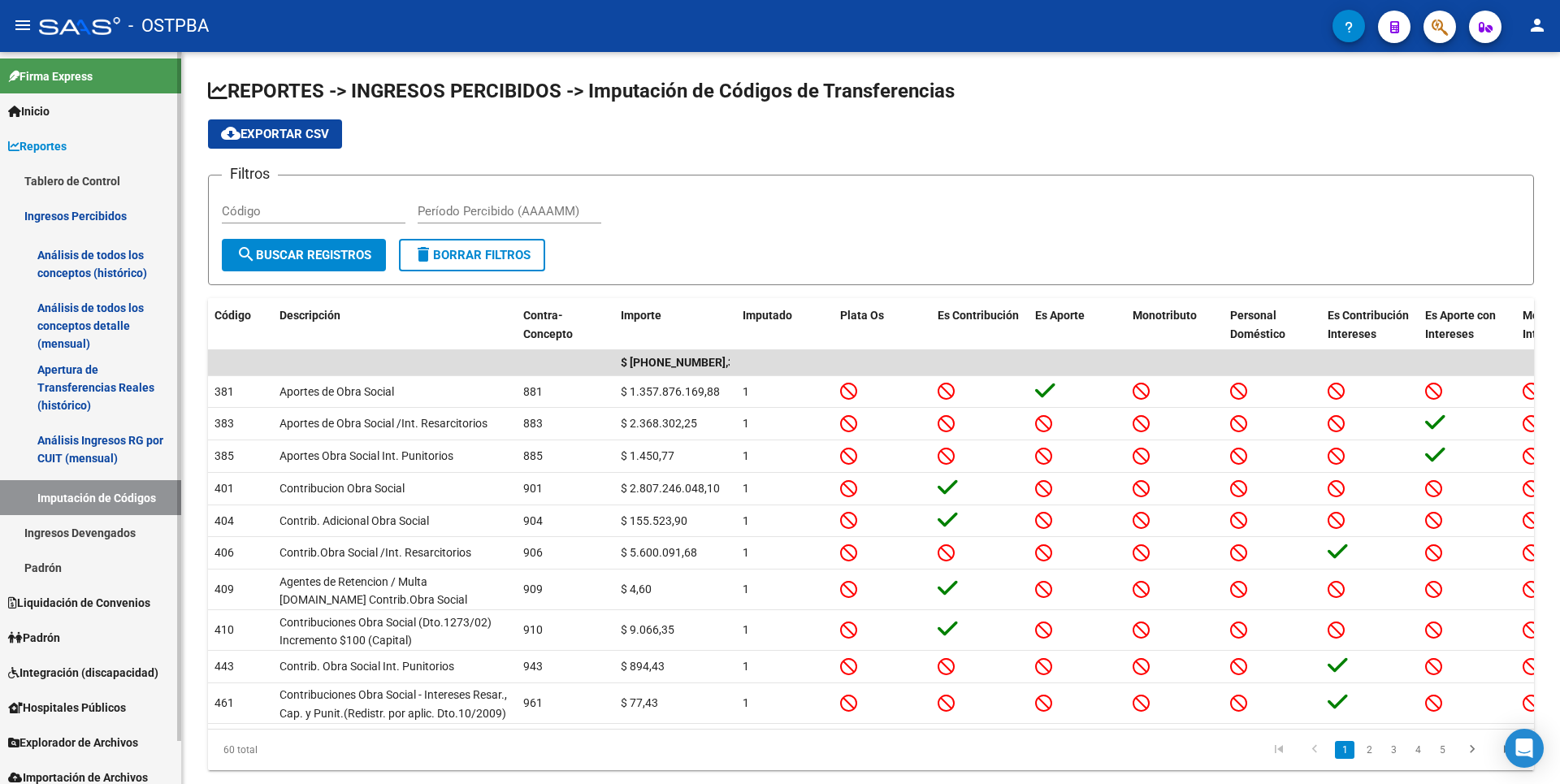
click at [93, 531] on link "Ingresos Devengados" at bounding box center [90, 532] width 182 height 35
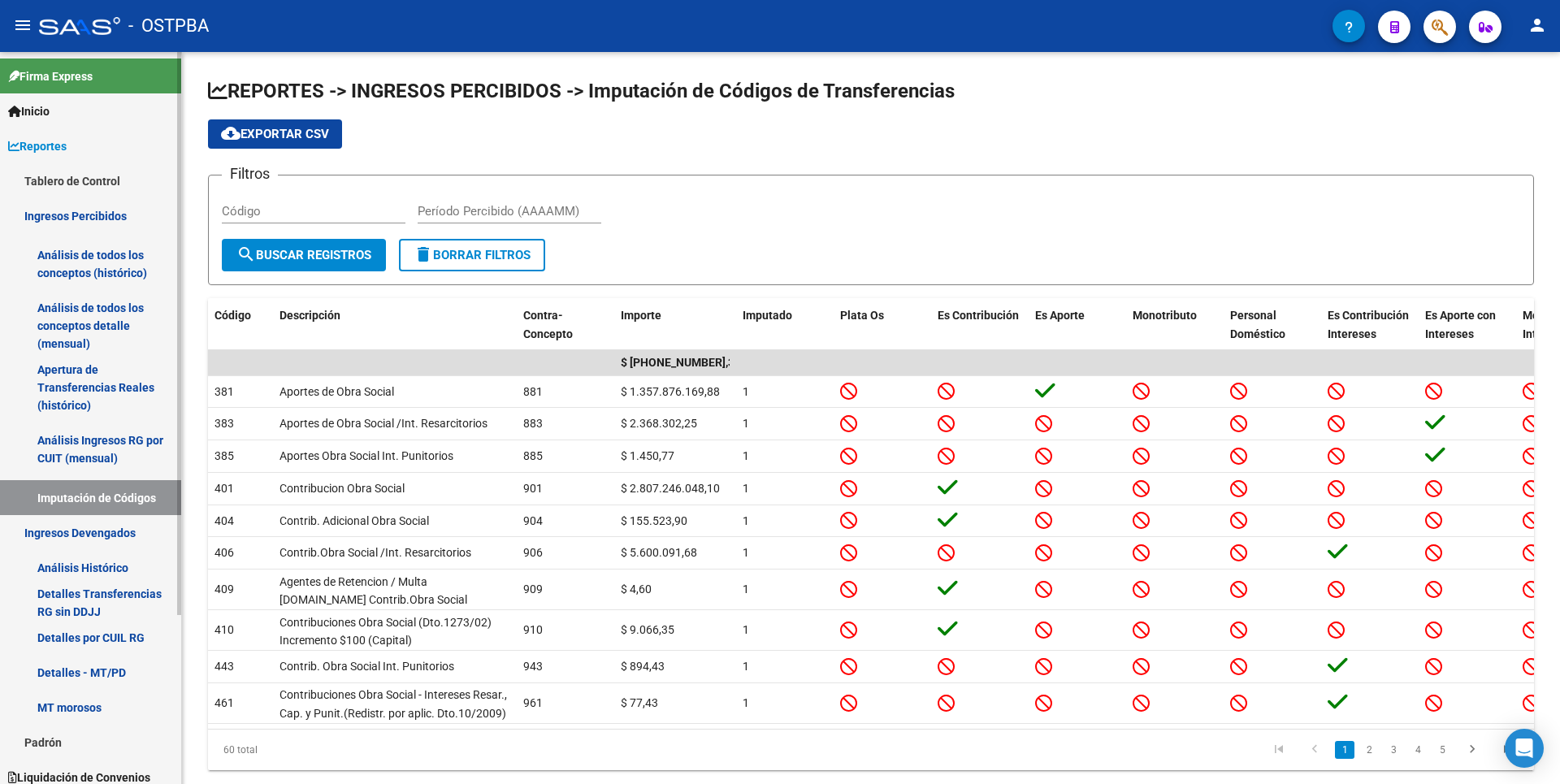
click at [91, 579] on link "Análisis Histórico" at bounding box center [90, 568] width 182 height 35
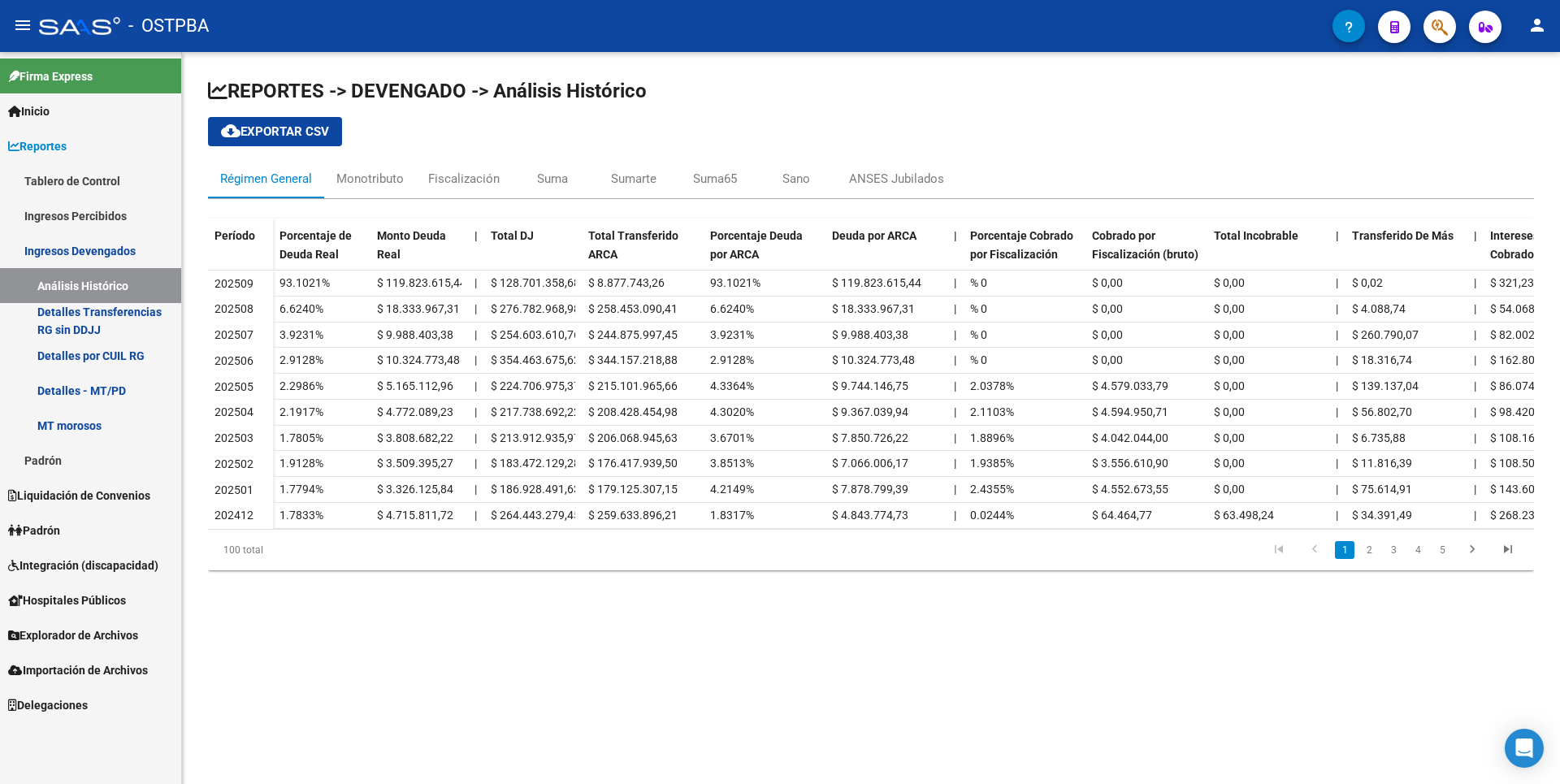
click at [100, 406] on link "Detalles - MT/PD" at bounding box center [90, 391] width 182 height 35
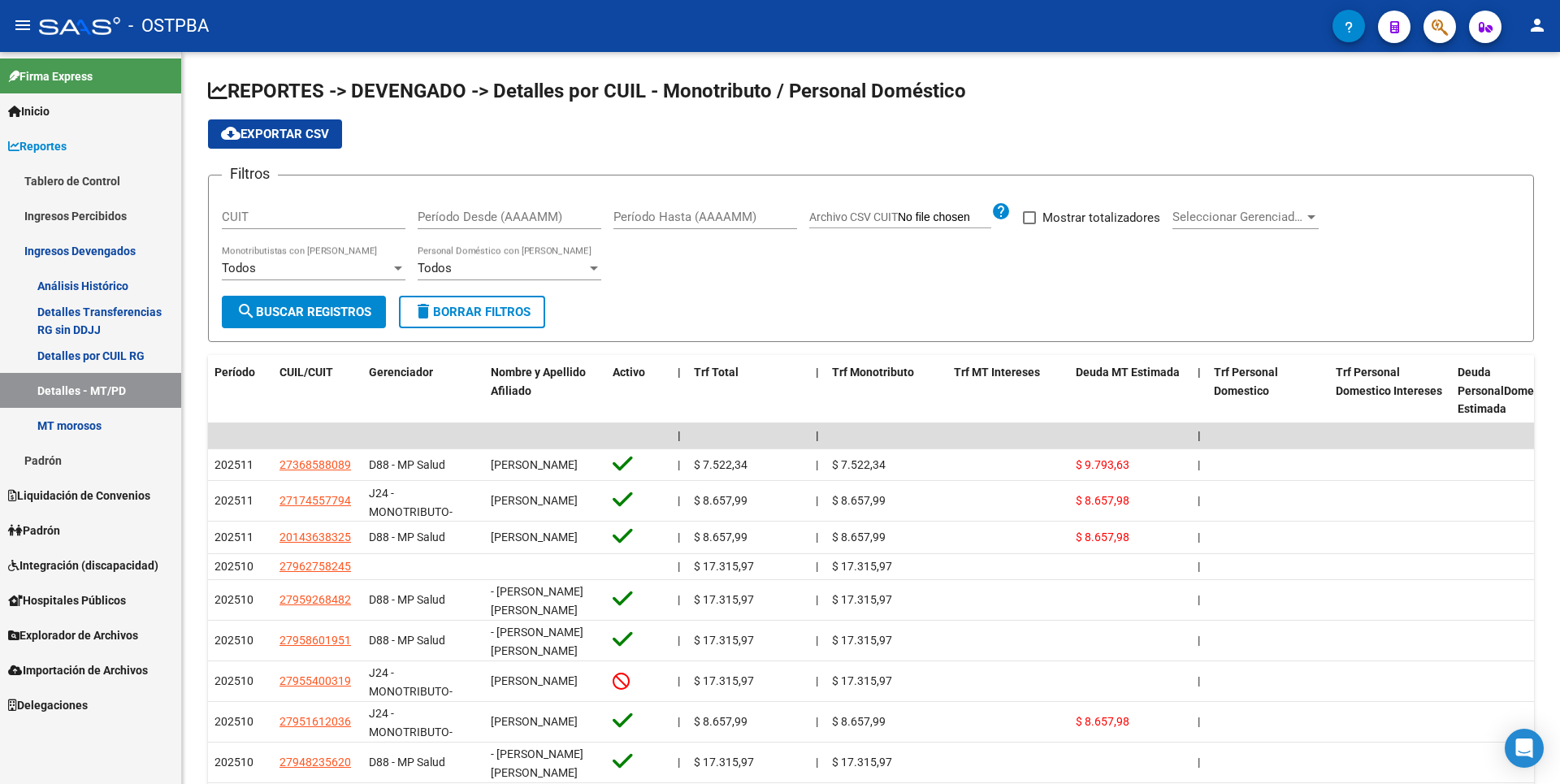
click at [93, 434] on link "MT morosos" at bounding box center [90, 426] width 182 height 35
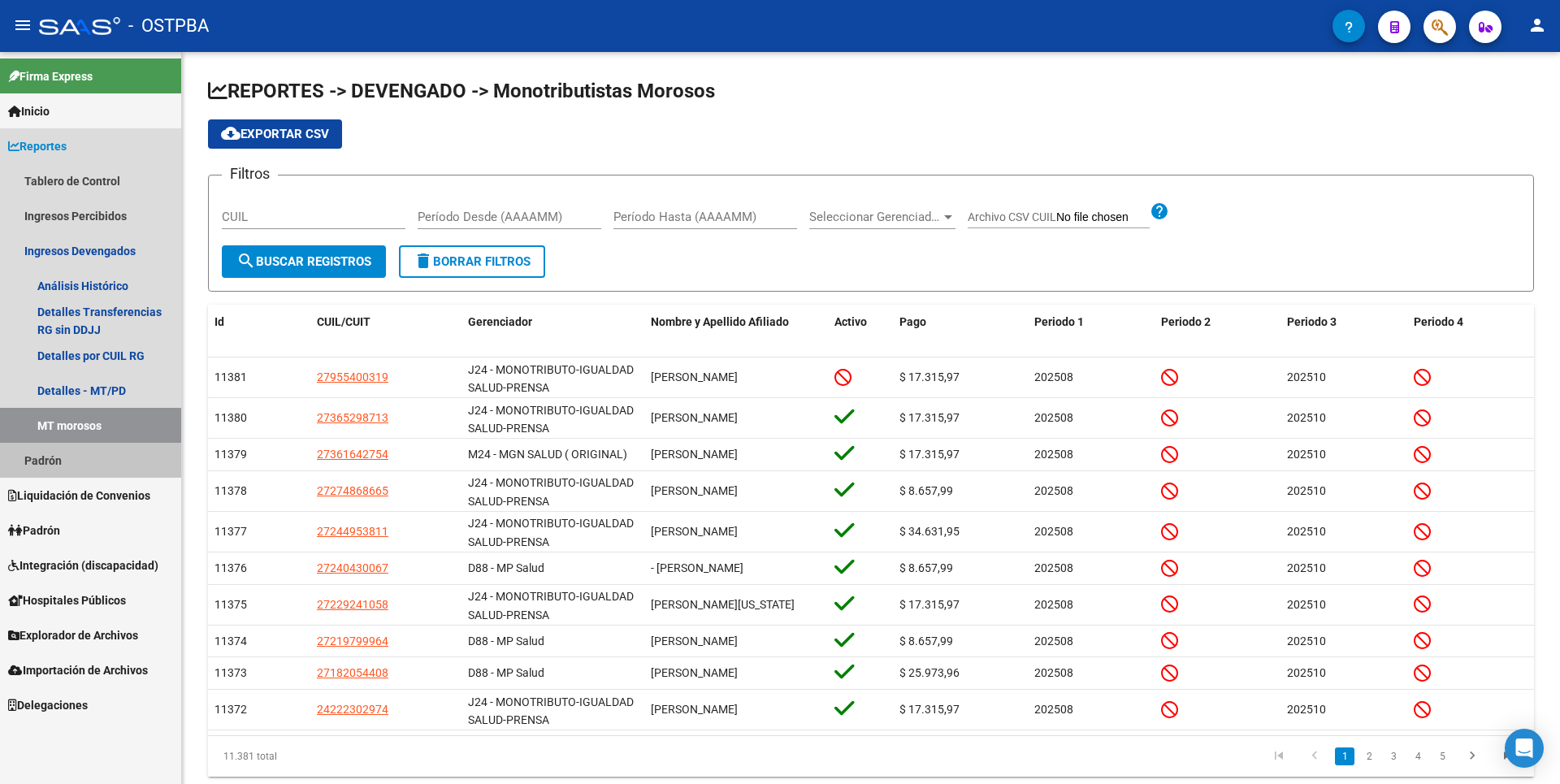
click at [66, 458] on link "Padrón" at bounding box center [90, 460] width 182 height 35
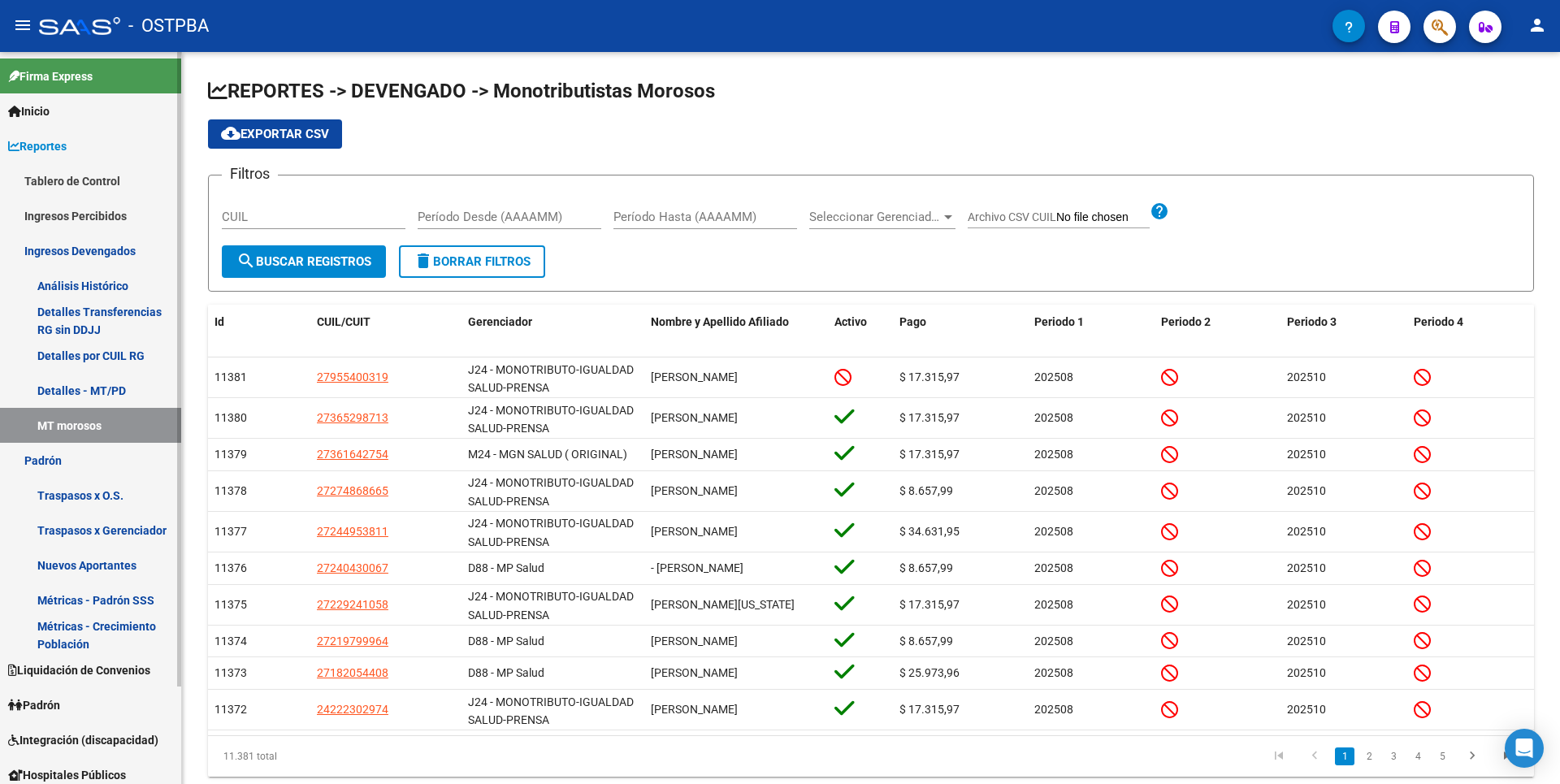
click at [88, 663] on span "Liquidación de Convenios" at bounding box center [79, 670] width 142 height 18
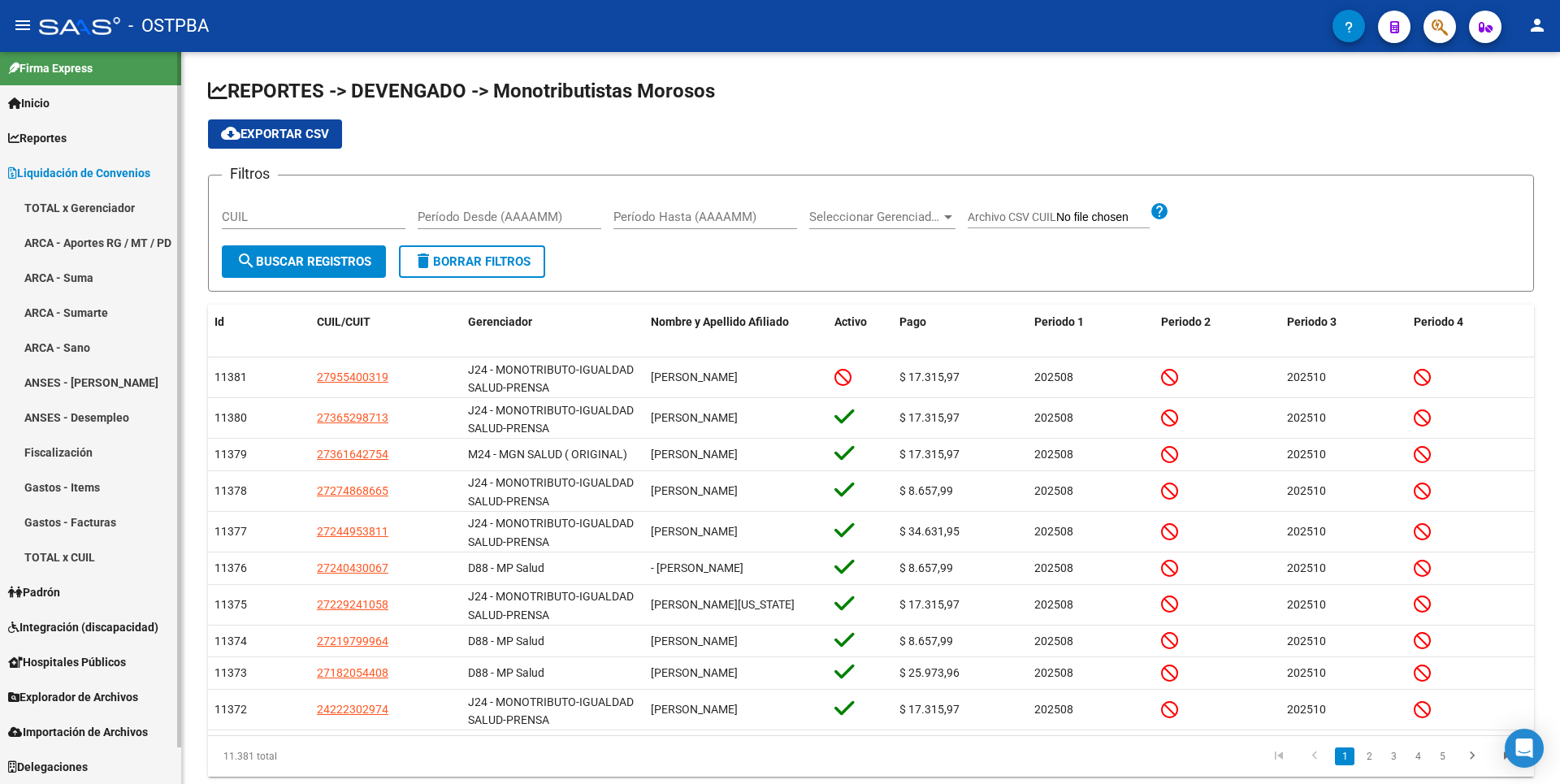
scroll to position [8, 0]
click at [72, 594] on link "Padrón" at bounding box center [90, 591] width 182 height 35
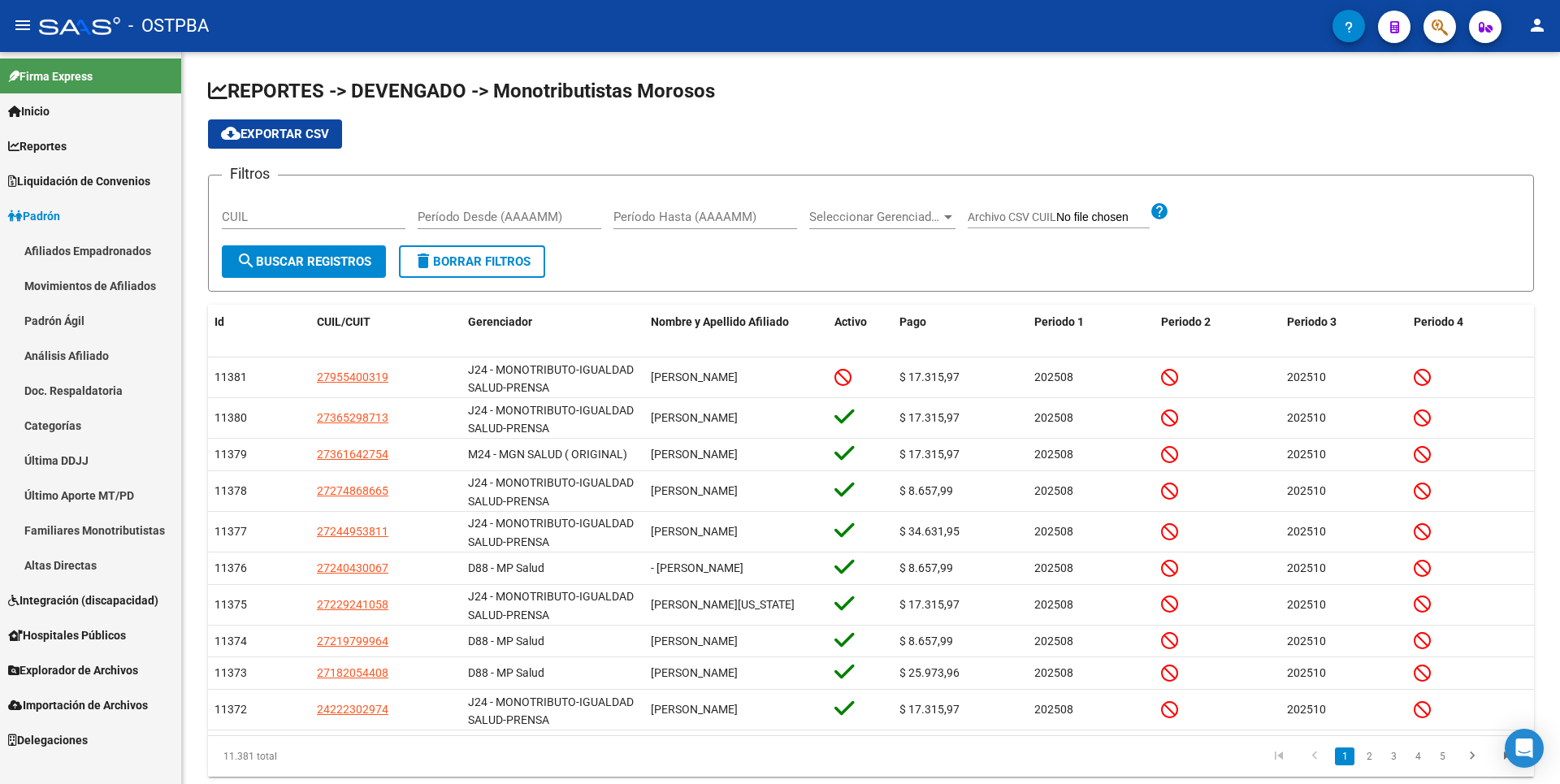
scroll to position [0, 0]
click at [108, 568] on link "Altas Directas" at bounding box center [90, 565] width 182 height 35
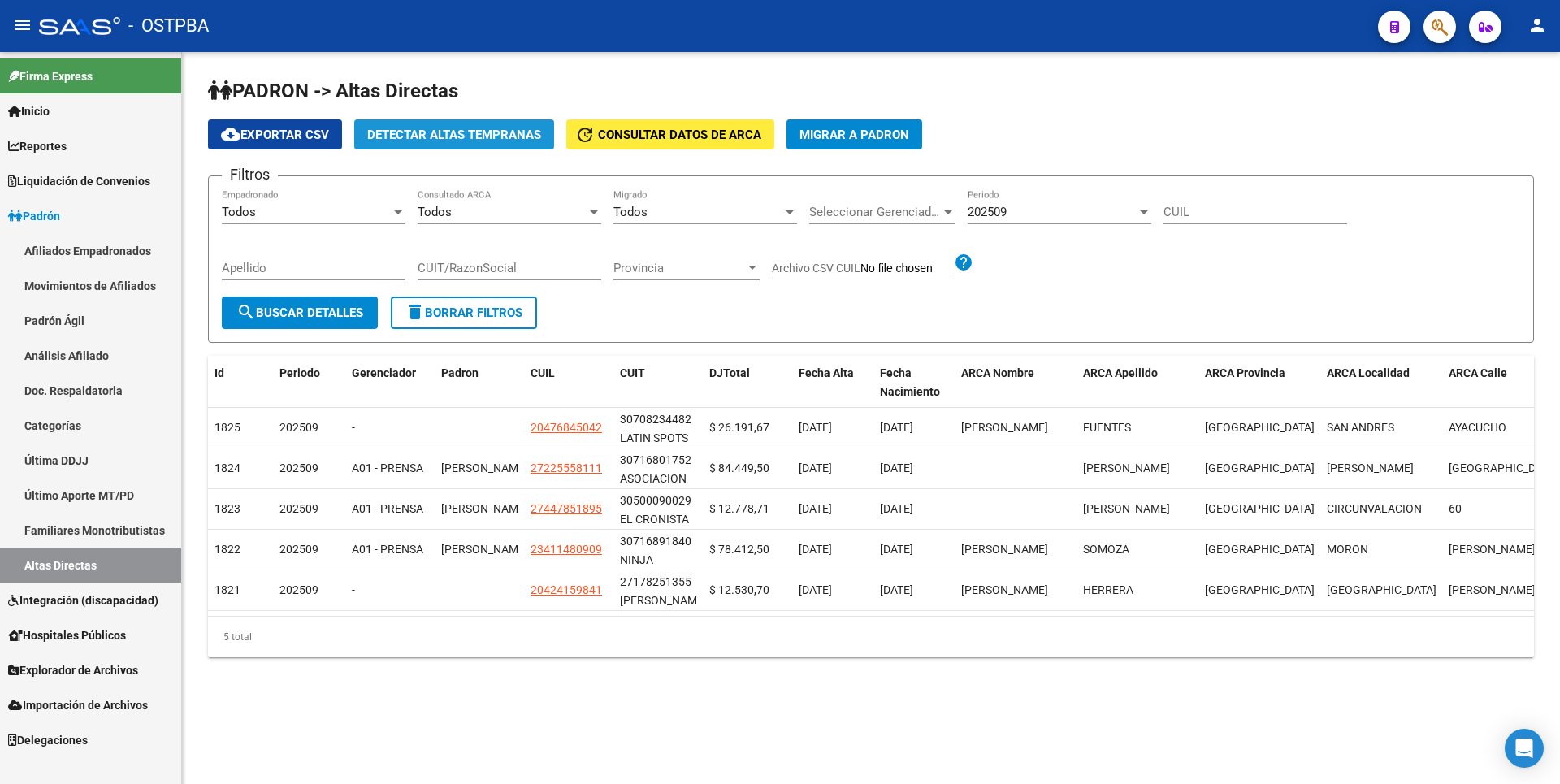
click at [435, 124] on button "Detectar Altas Tempranas" at bounding box center [453, 135] width 200 height 30
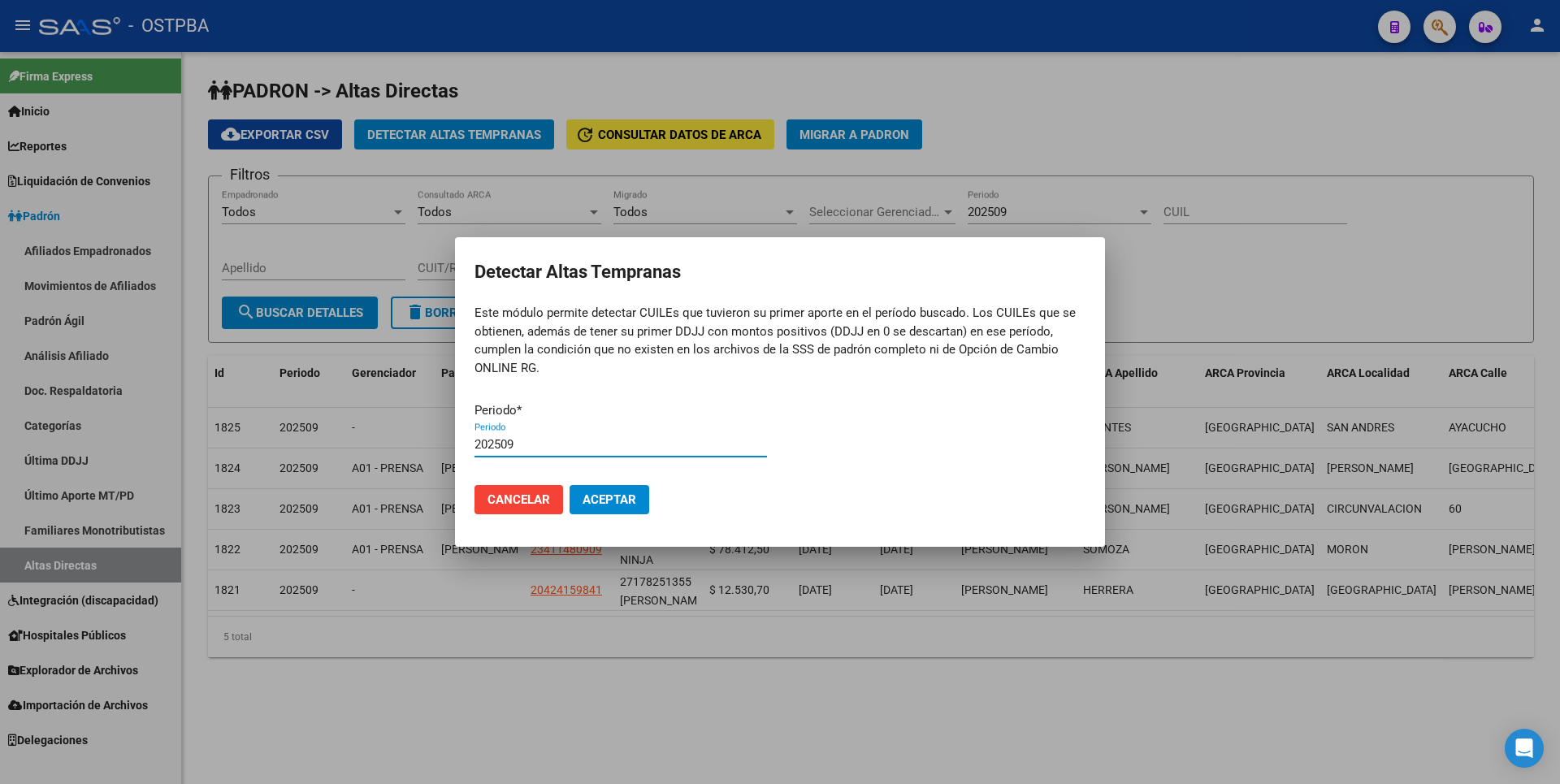
type input "202509"
click at [569, 485] on button "Aceptar" at bounding box center [609, 499] width 79 height 29
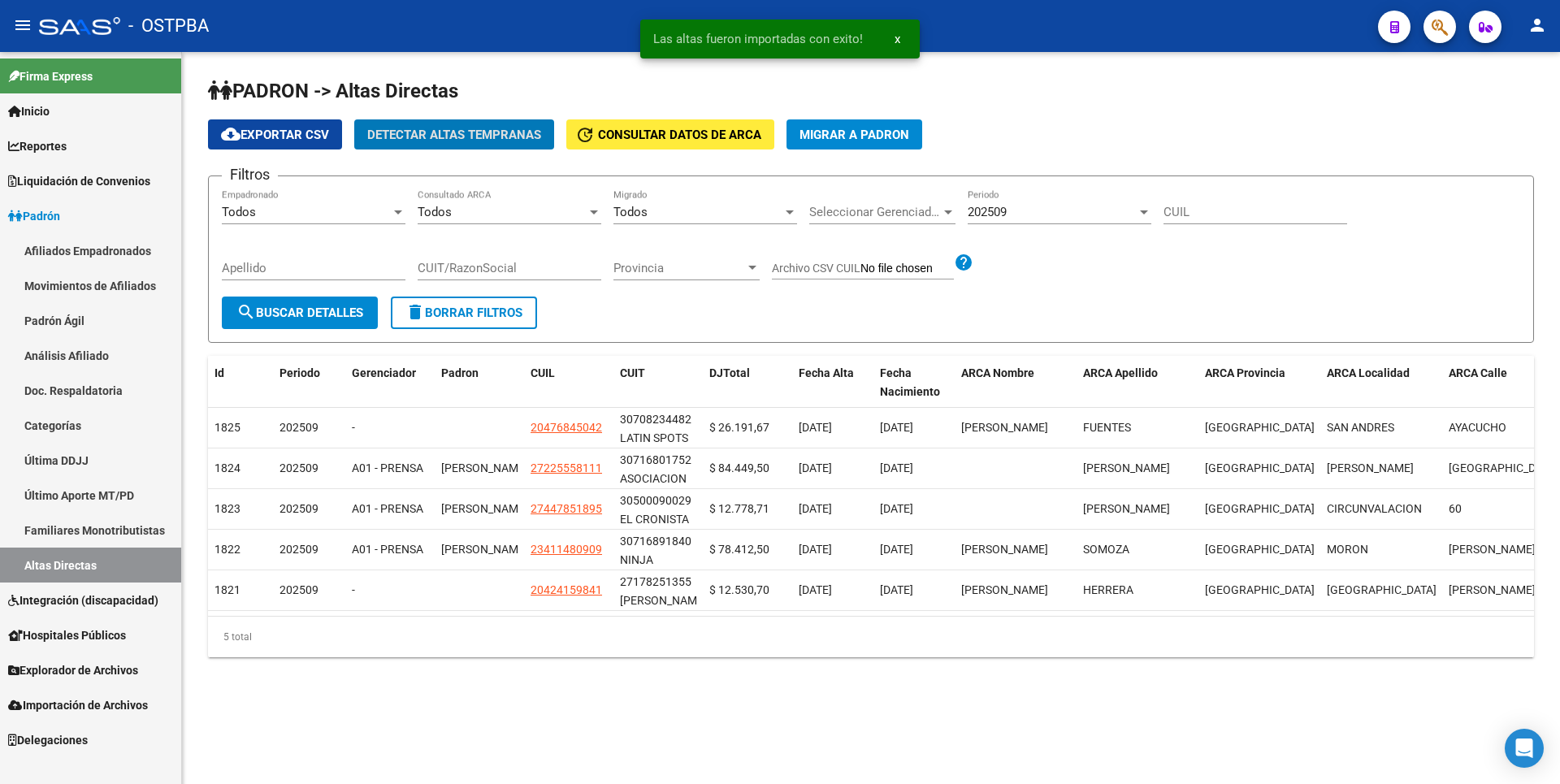
click at [88, 670] on span "Explorador de Archivos" at bounding box center [73, 670] width 130 height 18
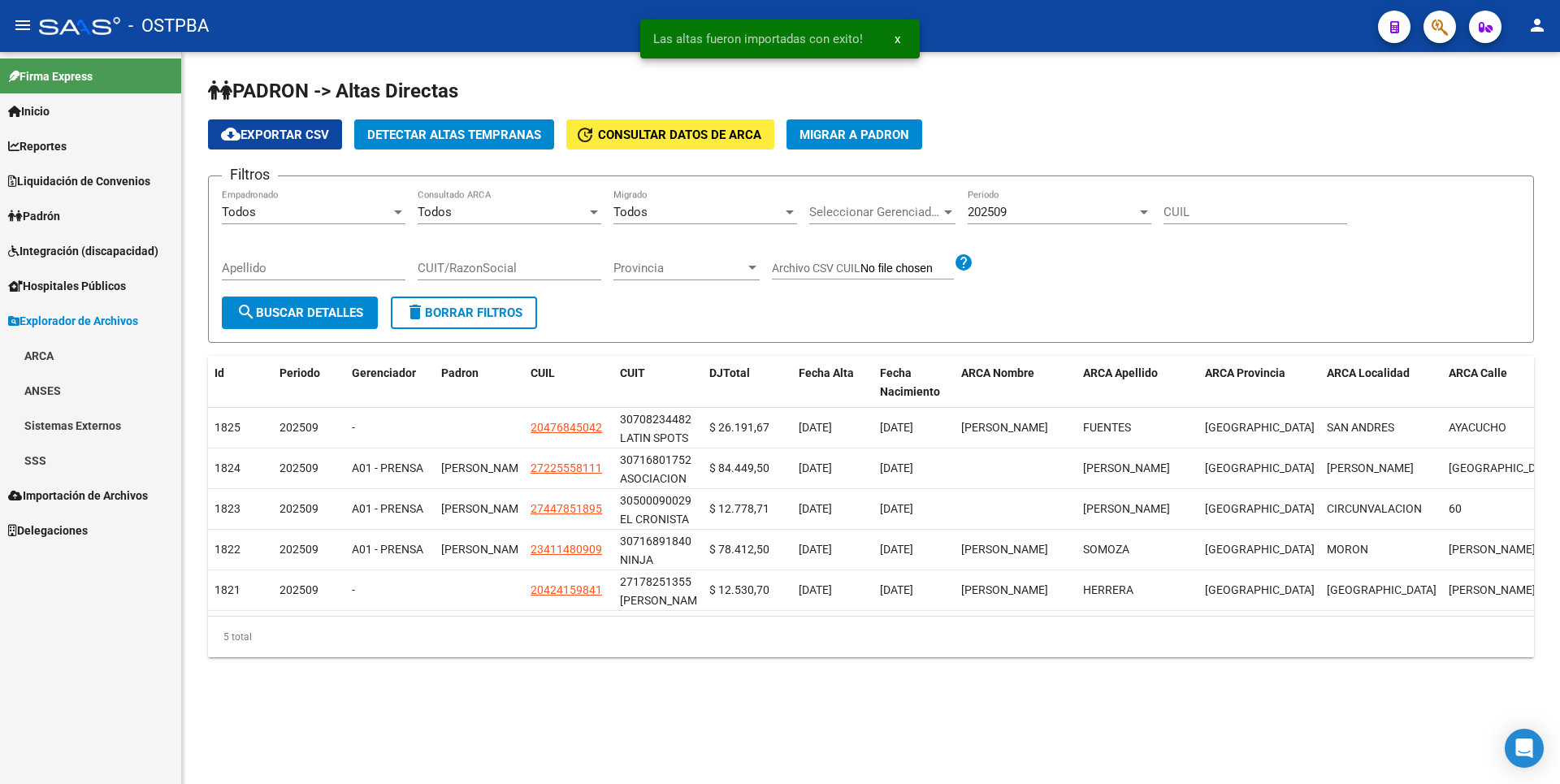
click at [57, 461] on link "SSS" at bounding box center [90, 460] width 182 height 35
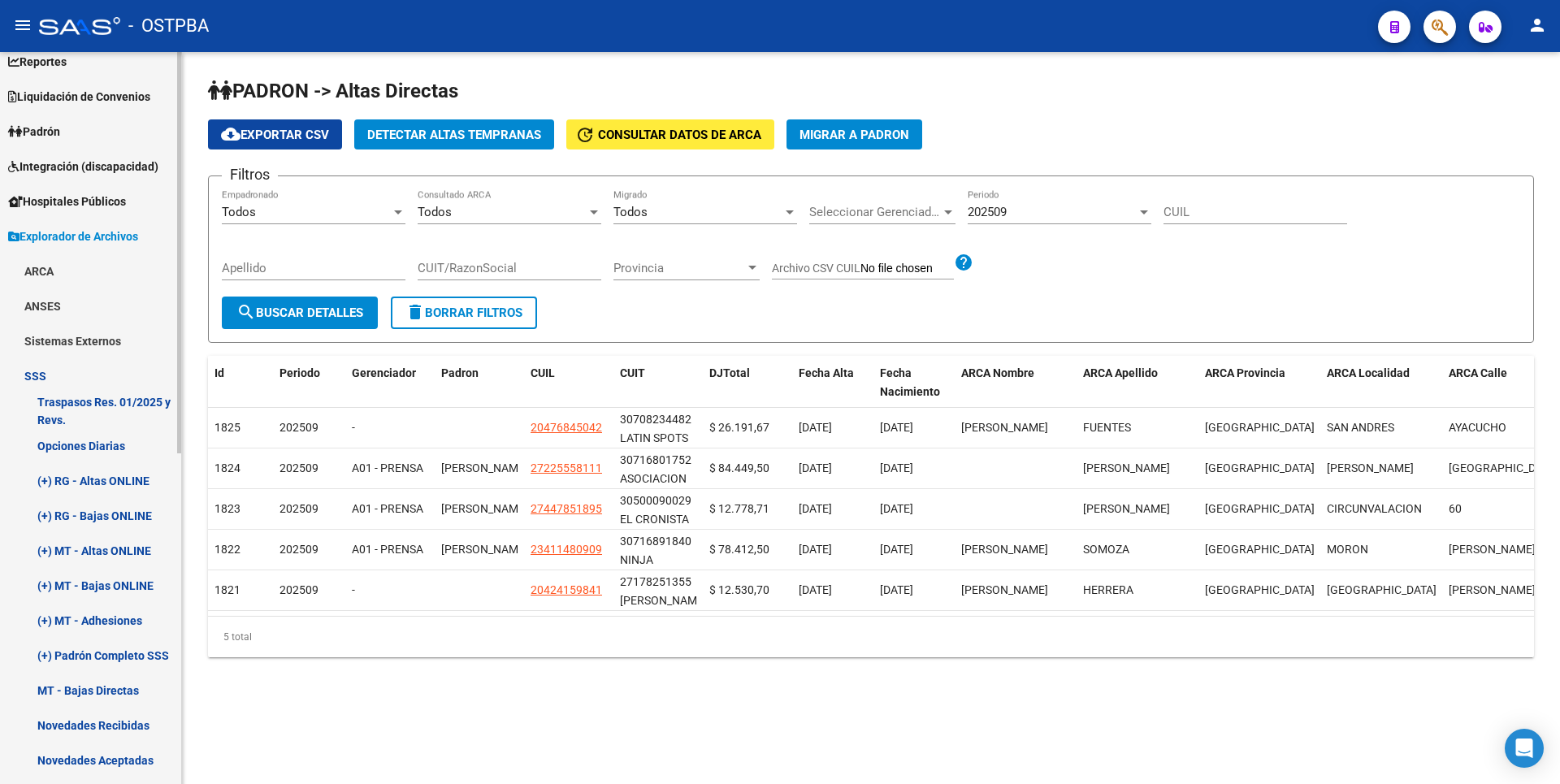
scroll to position [243, 0]
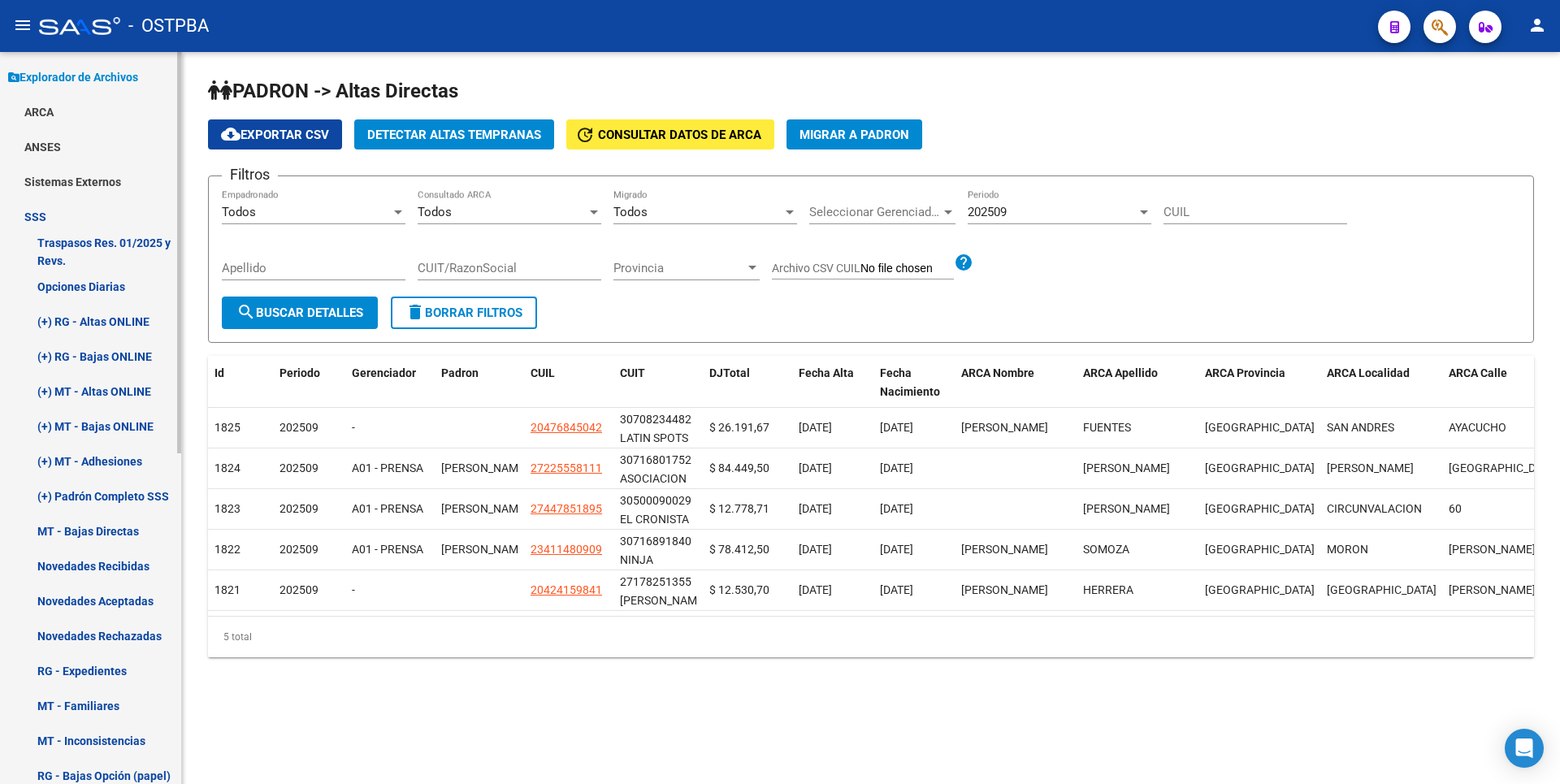
click at [136, 466] on link "(+) MT - Adhesiones" at bounding box center [90, 461] width 182 height 35
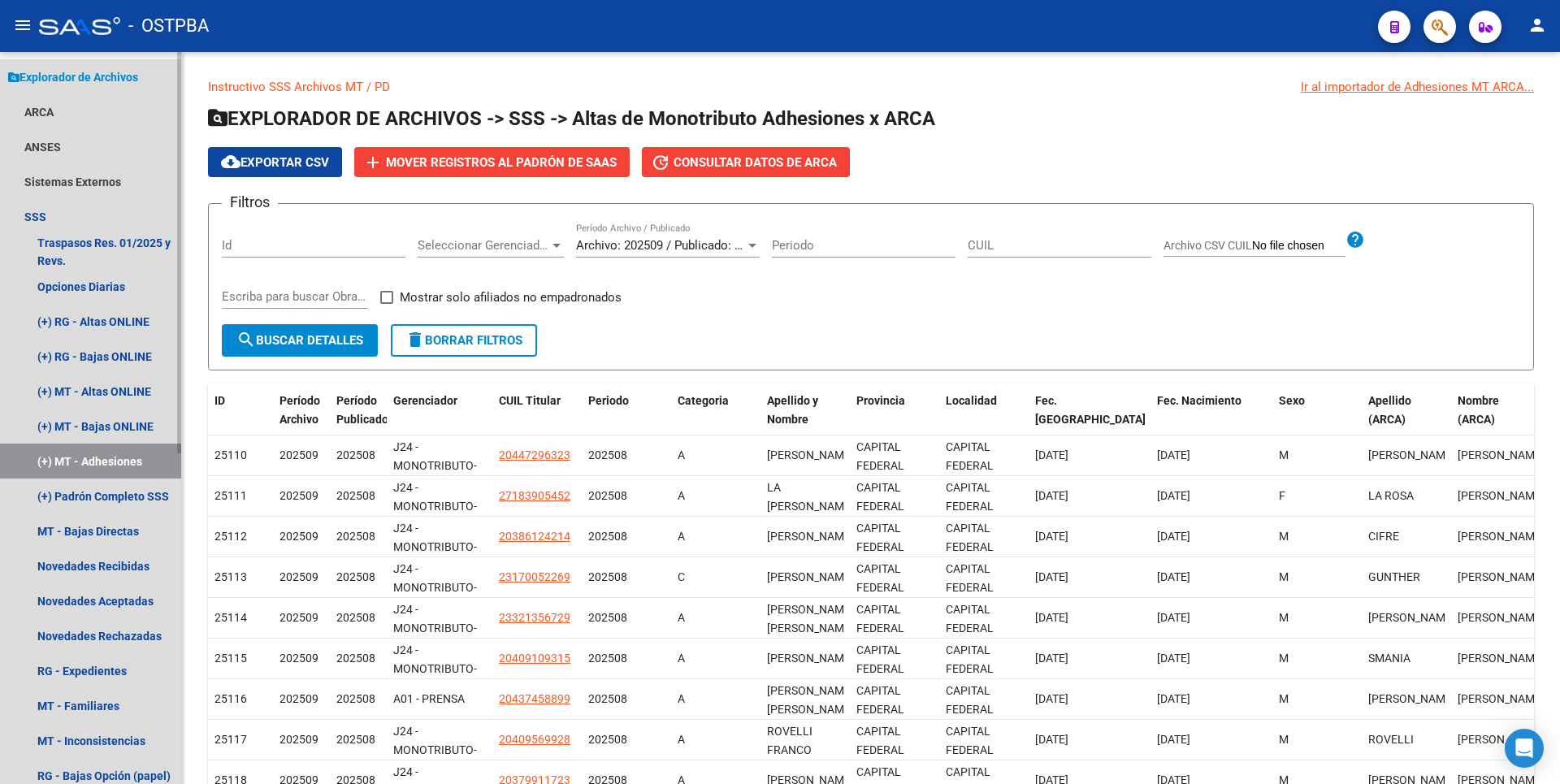
click at [118, 71] on span "Explorador de Archivos" at bounding box center [73, 76] width 130 height 18
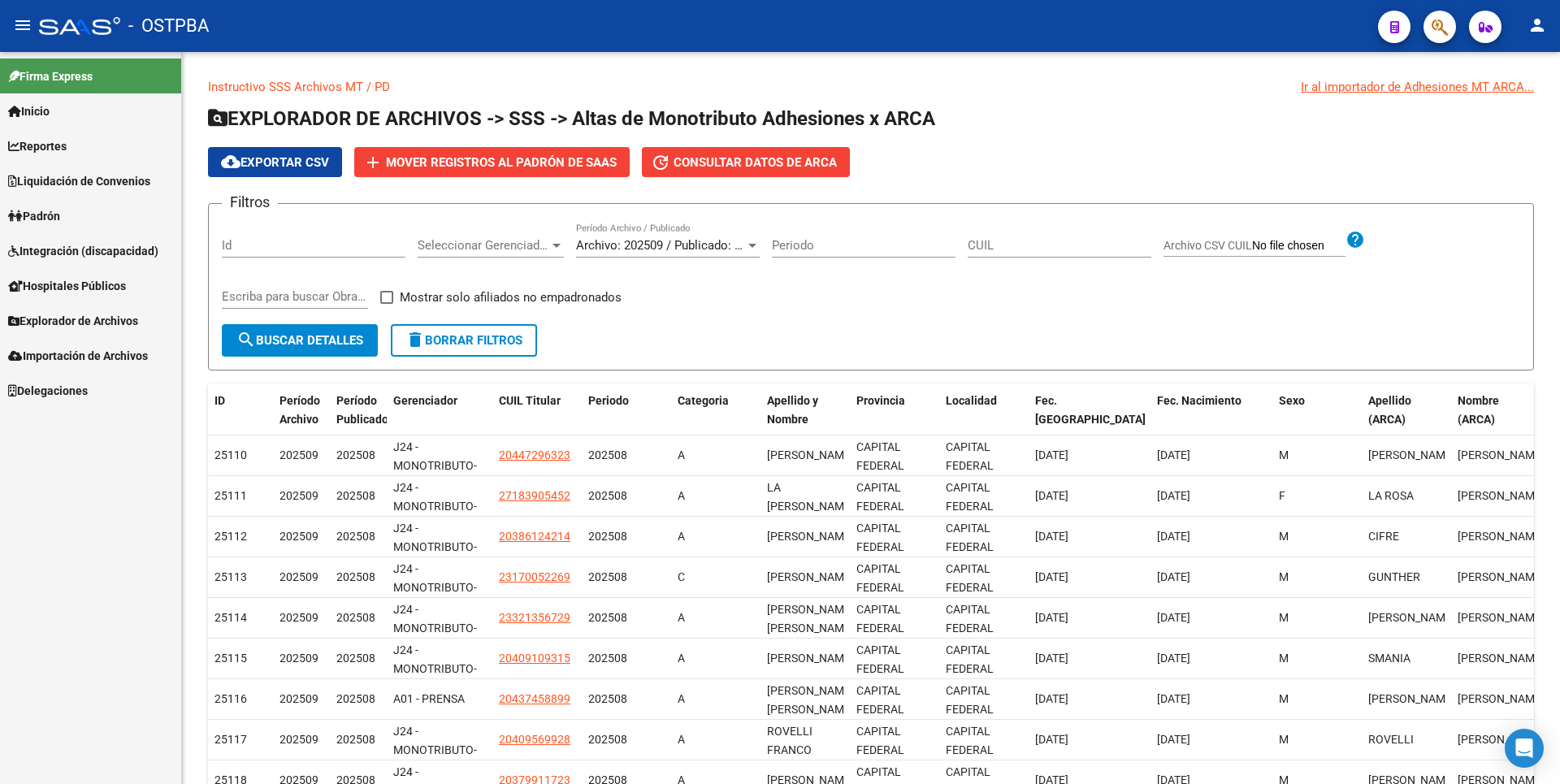
click at [111, 312] on span "Explorador de Archivos" at bounding box center [73, 321] width 130 height 18
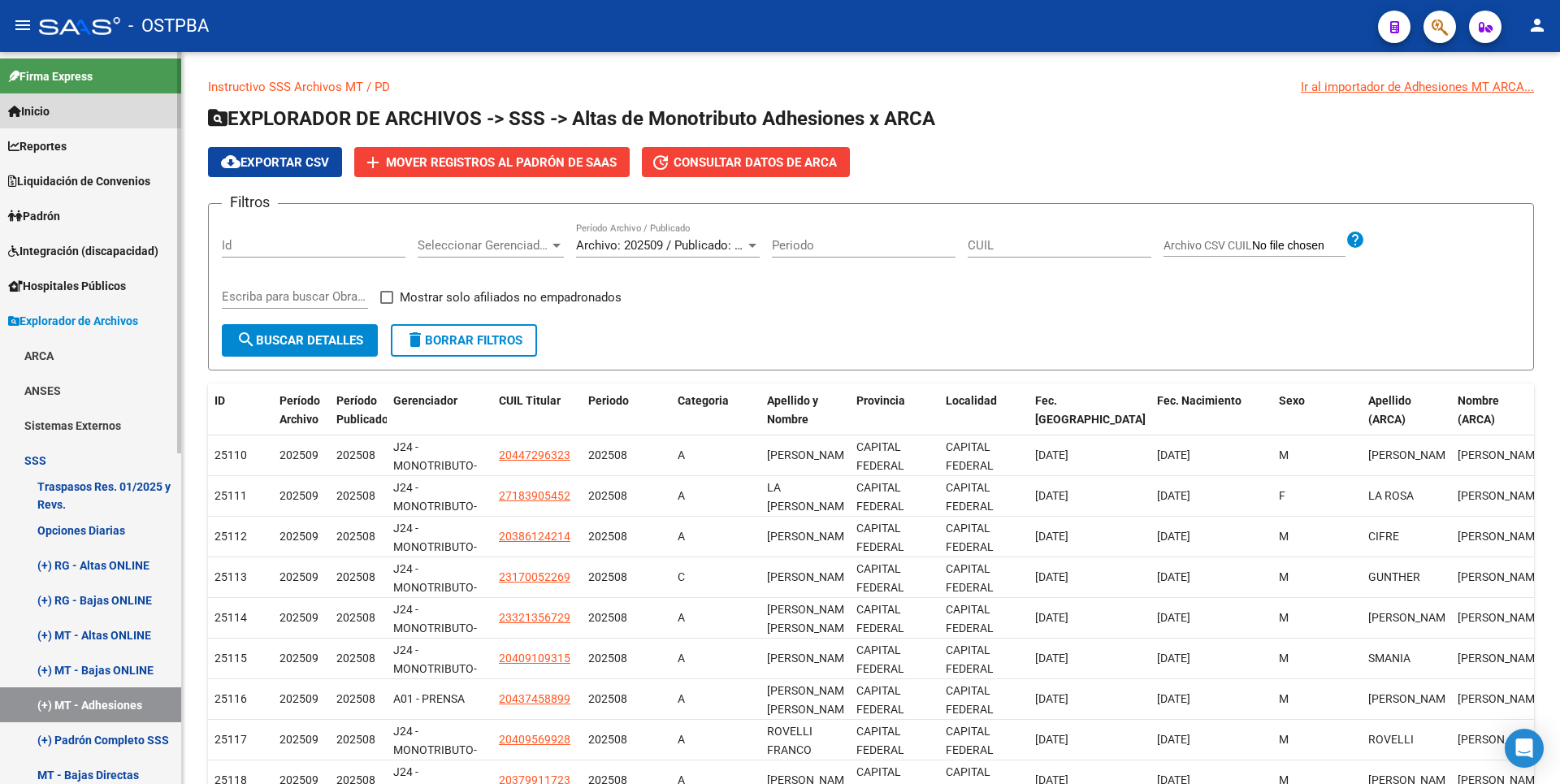
click at [50, 113] on span "Inicio" at bounding box center [29, 111] width 41 height 18
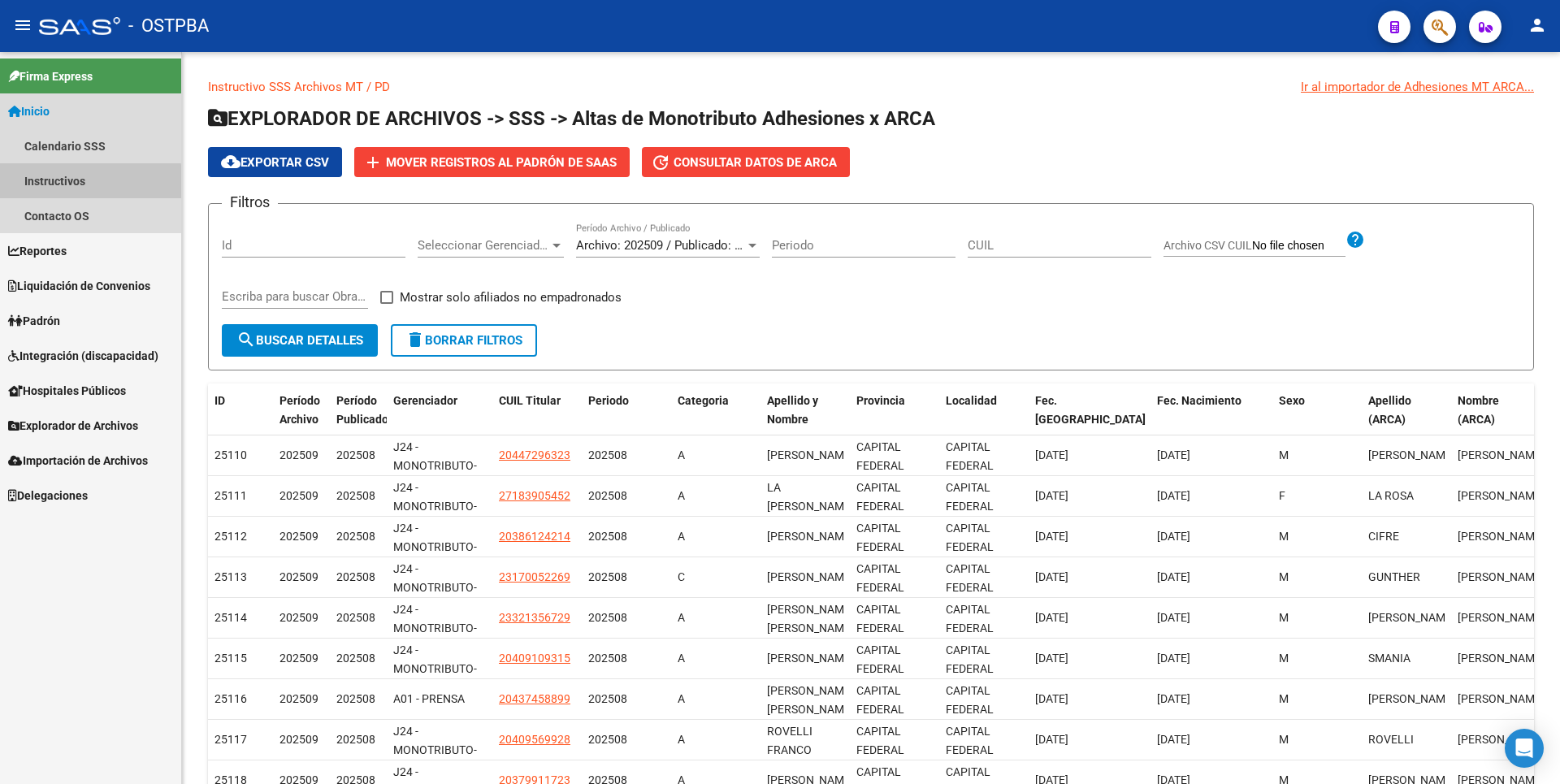
click at [79, 182] on link "Instructivos" at bounding box center [90, 181] width 182 height 35
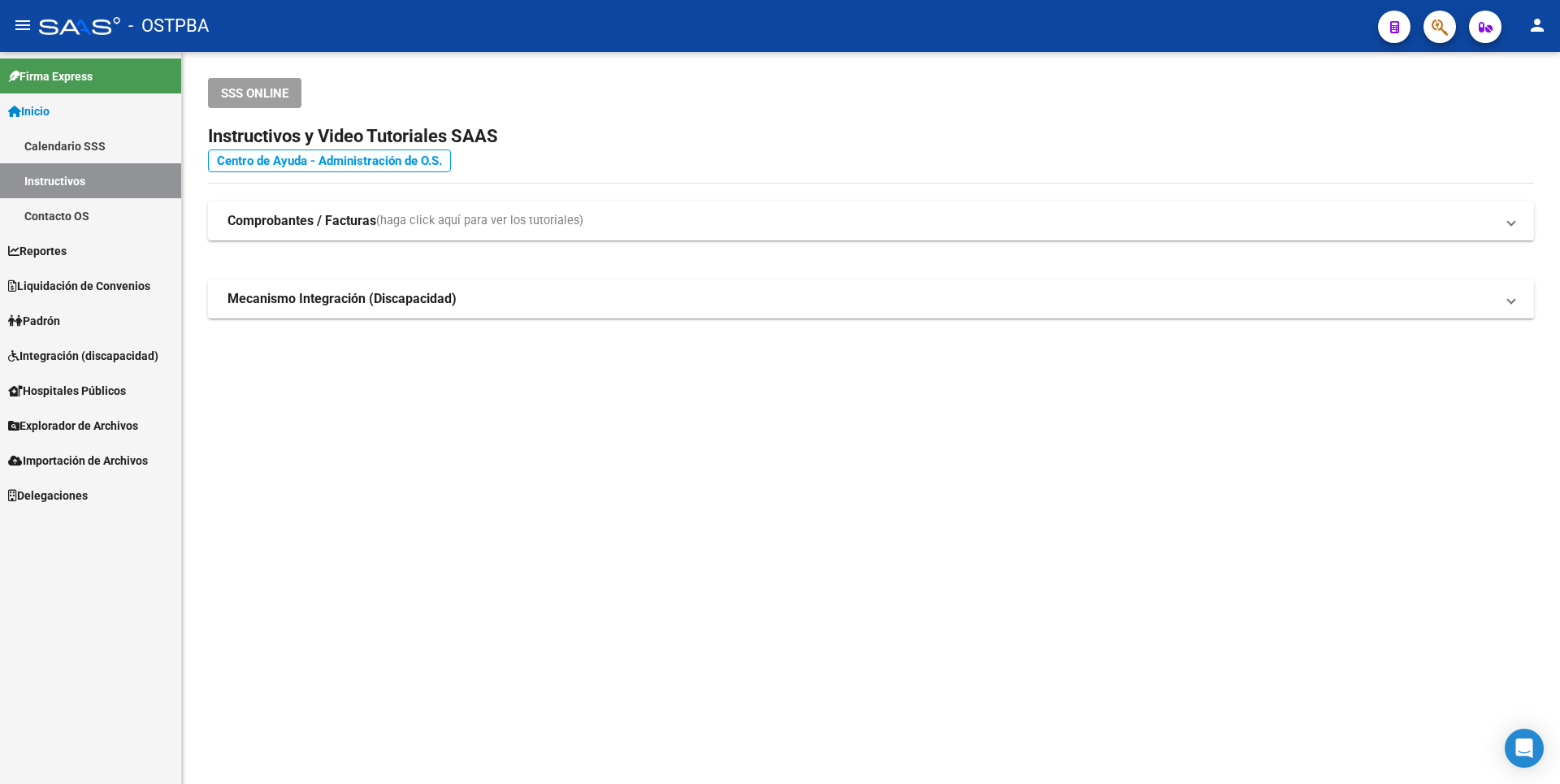
click at [401, 161] on link "Centro de Ayuda - Administración de O.S." at bounding box center [330, 160] width 243 height 23
click at [94, 253] on link "Reportes" at bounding box center [90, 251] width 182 height 35
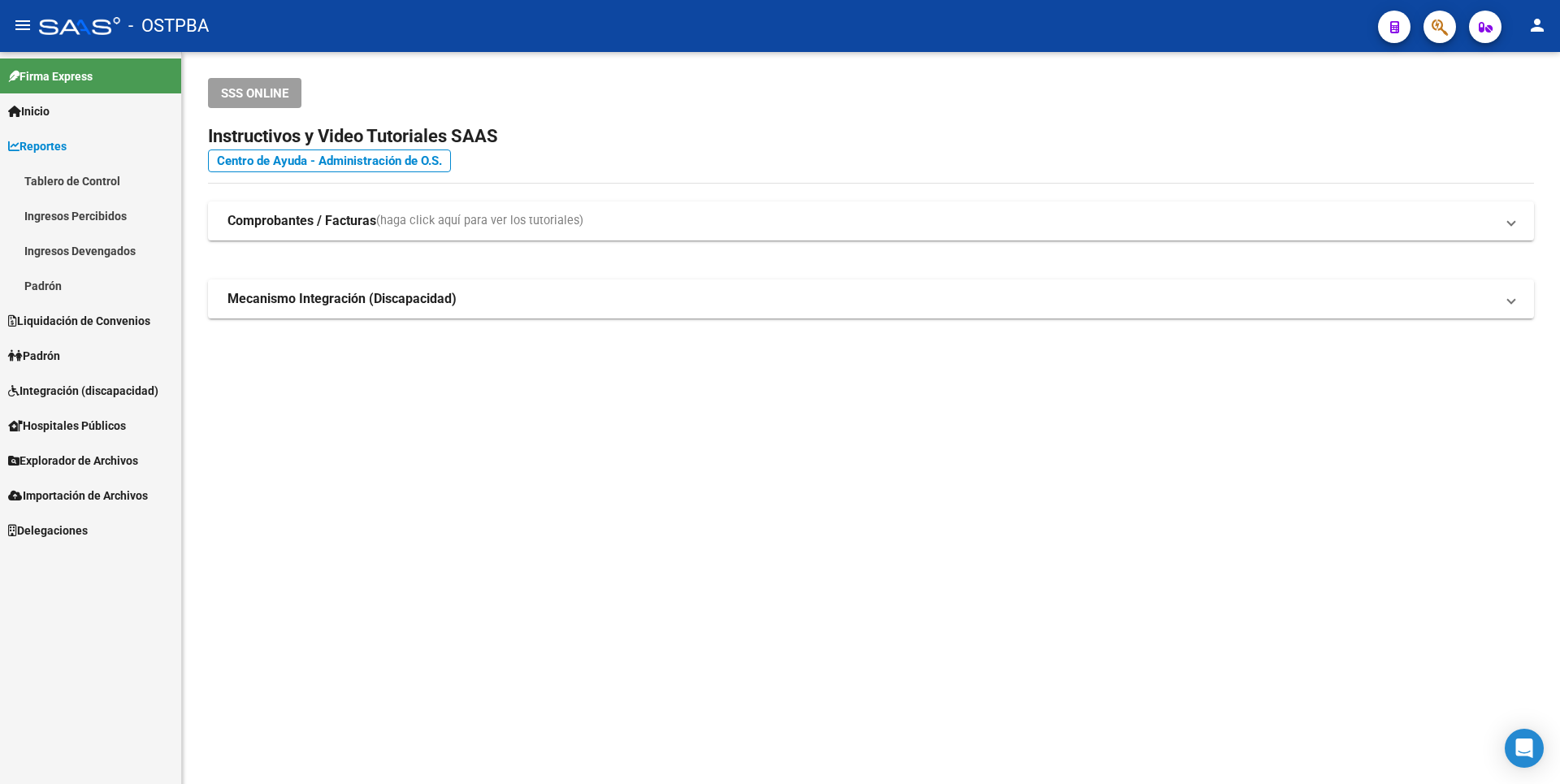
click at [58, 283] on link "Padrón" at bounding box center [90, 286] width 182 height 35
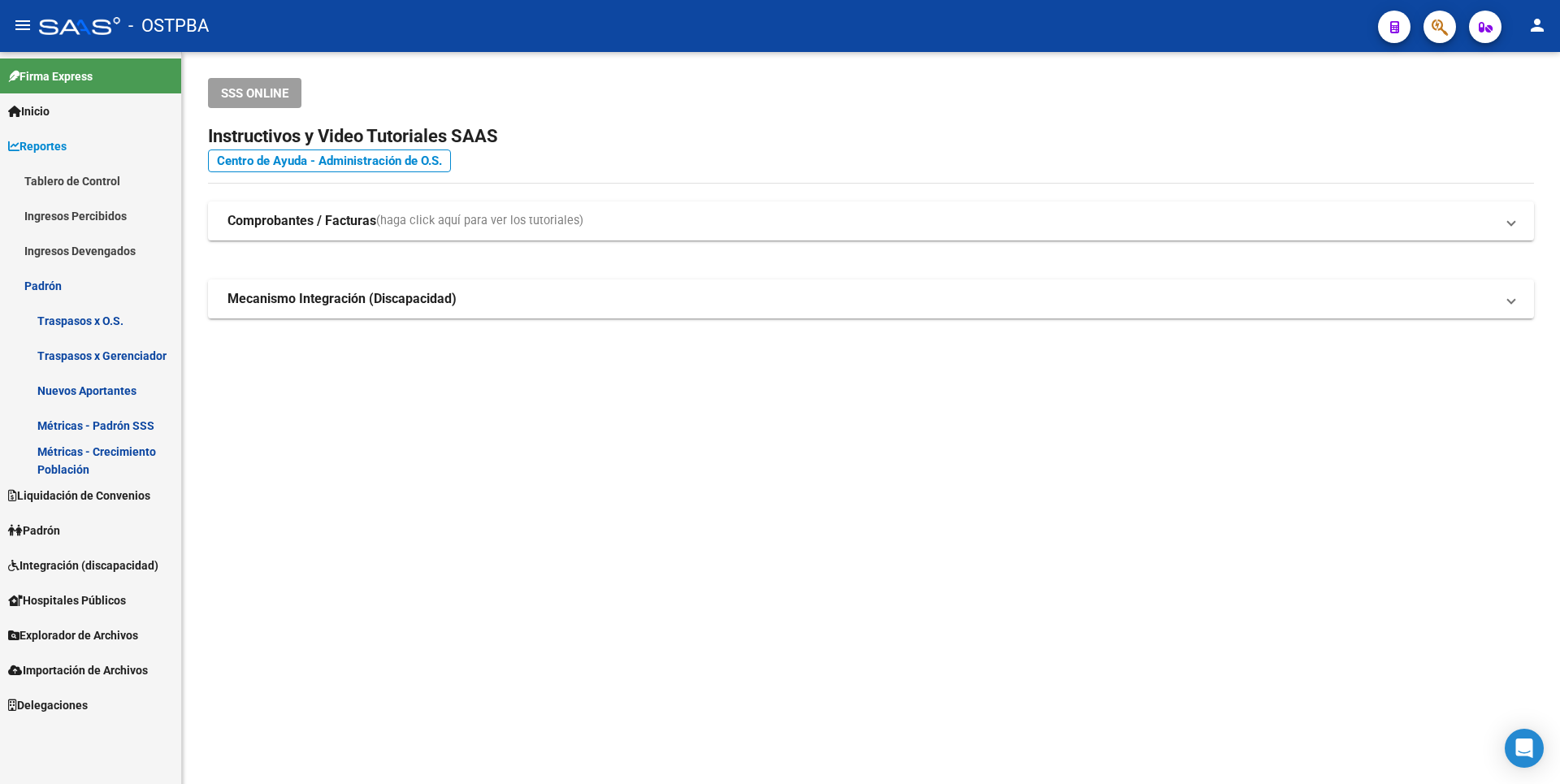
click at [83, 364] on link "Traspasos x Gerenciador" at bounding box center [90, 356] width 182 height 35
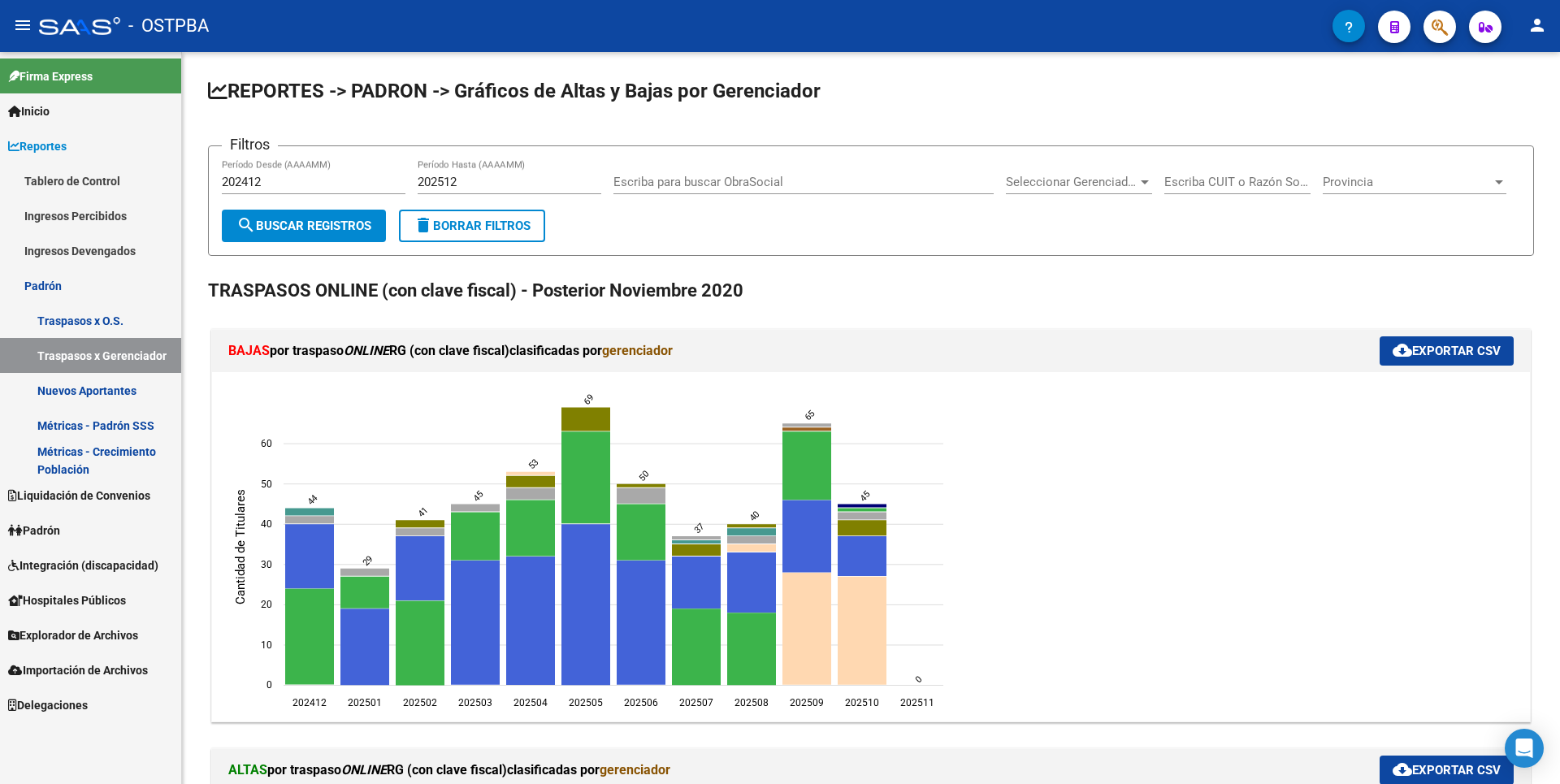
click at [97, 390] on link "Nuevos Aportantes" at bounding box center [90, 391] width 182 height 35
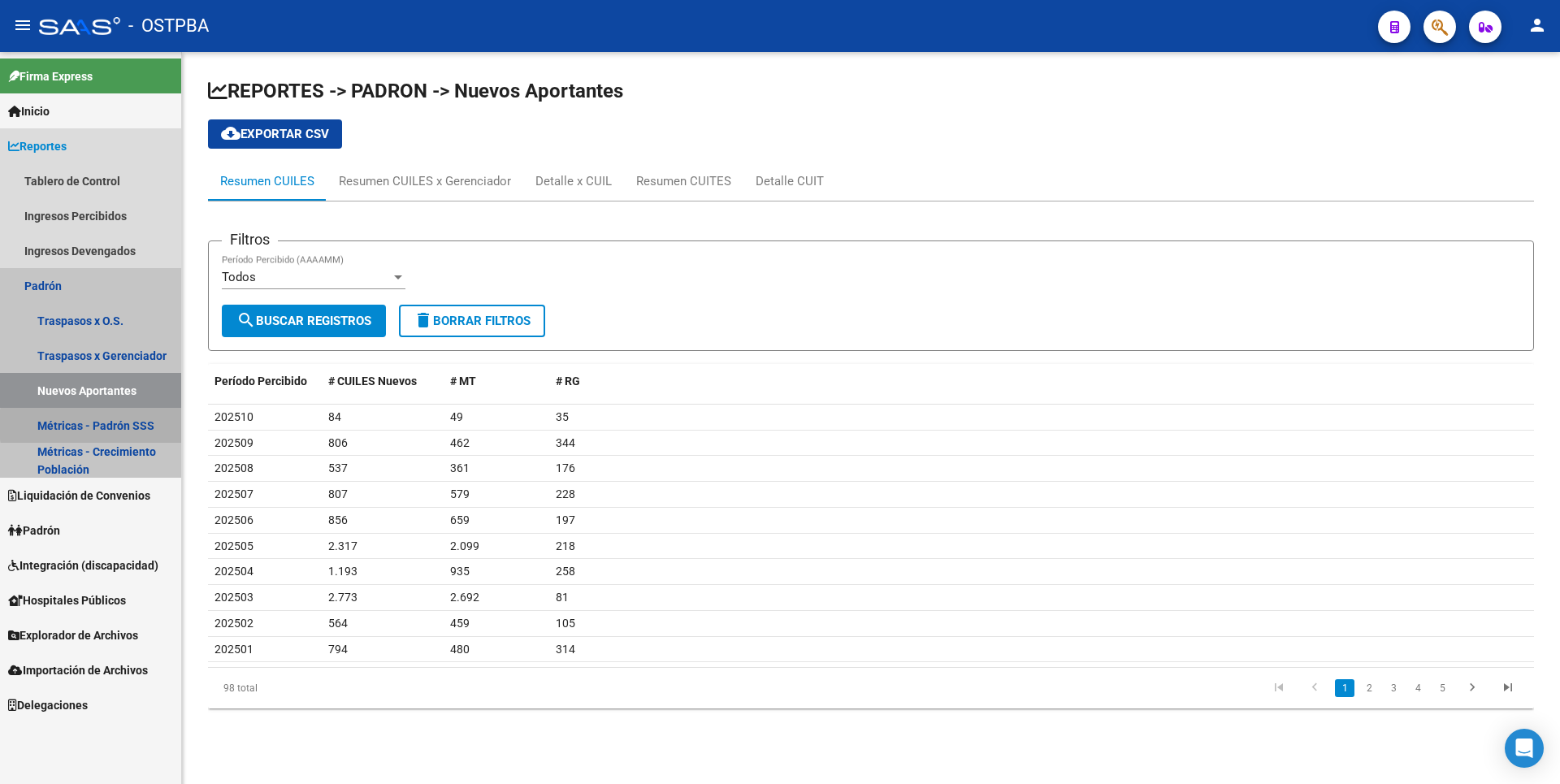
click at [144, 425] on link "Métricas - Padrón SSS" at bounding box center [90, 426] width 182 height 35
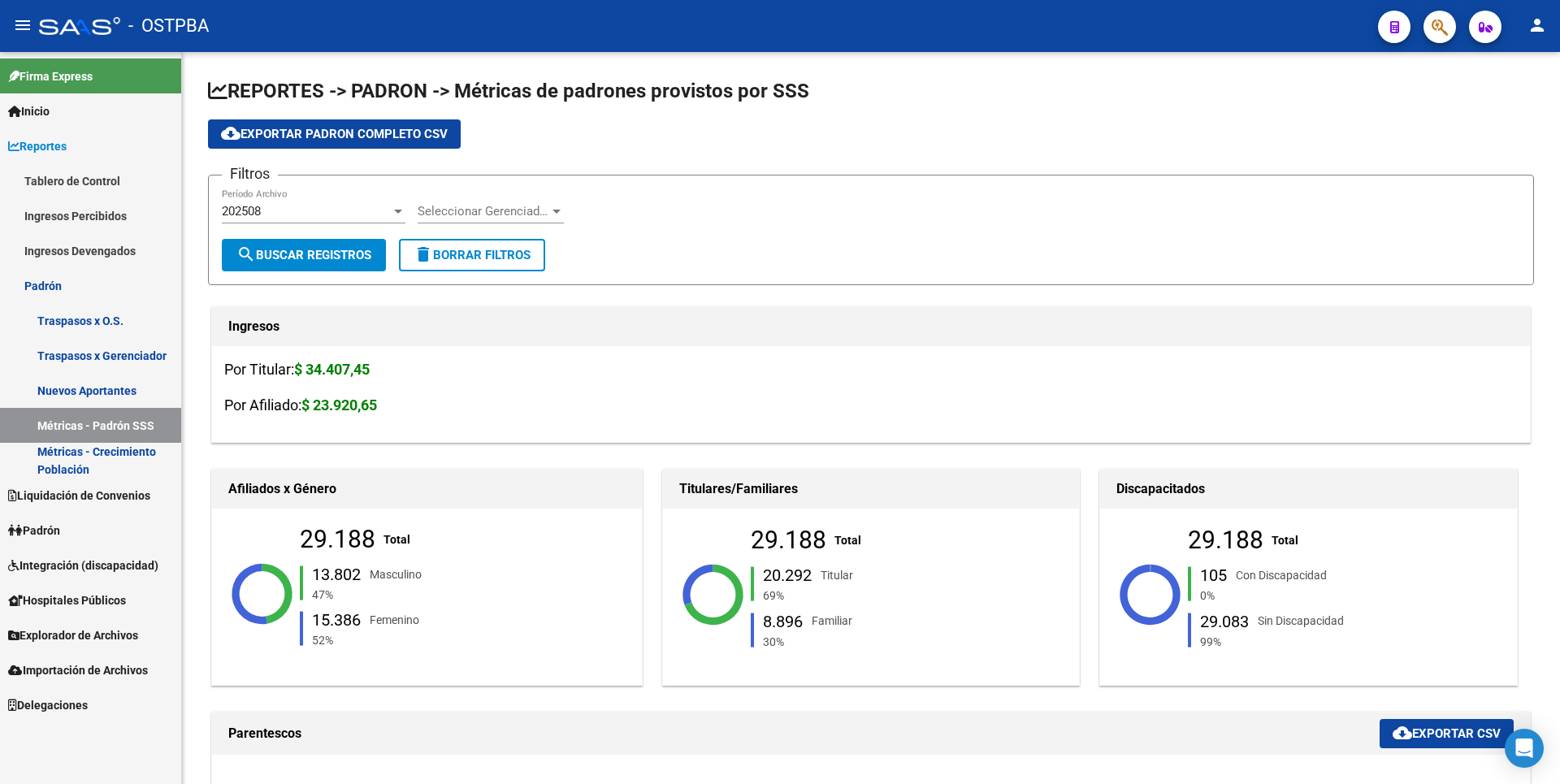
click at [120, 462] on link "Métricas - Crecimiento Población" at bounding box center [90, 460] width 182 height 35
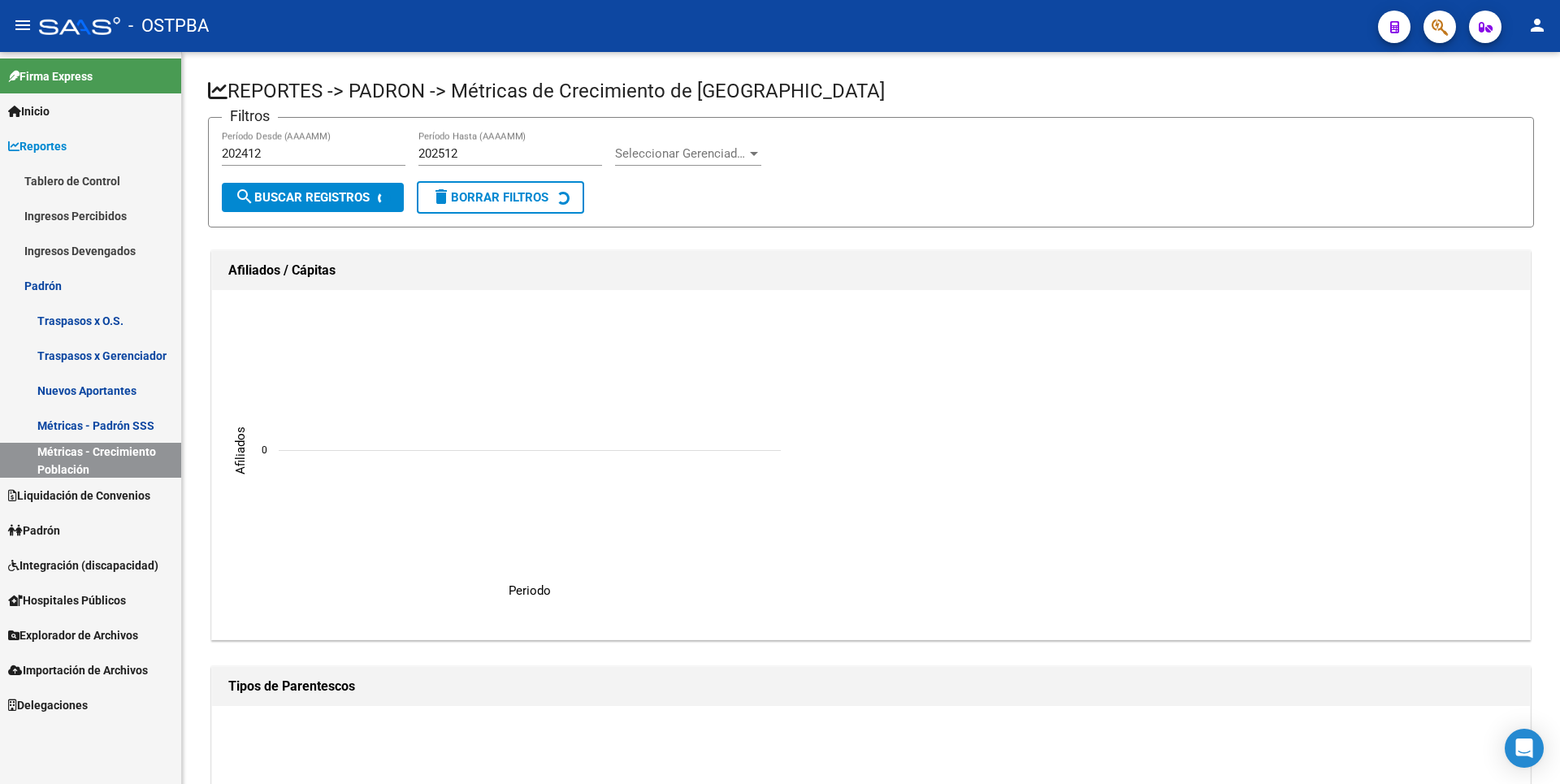
click at [135, 486] on span "Liquidación de Convenios" at bounding box center [79, 495] width 142 height 18
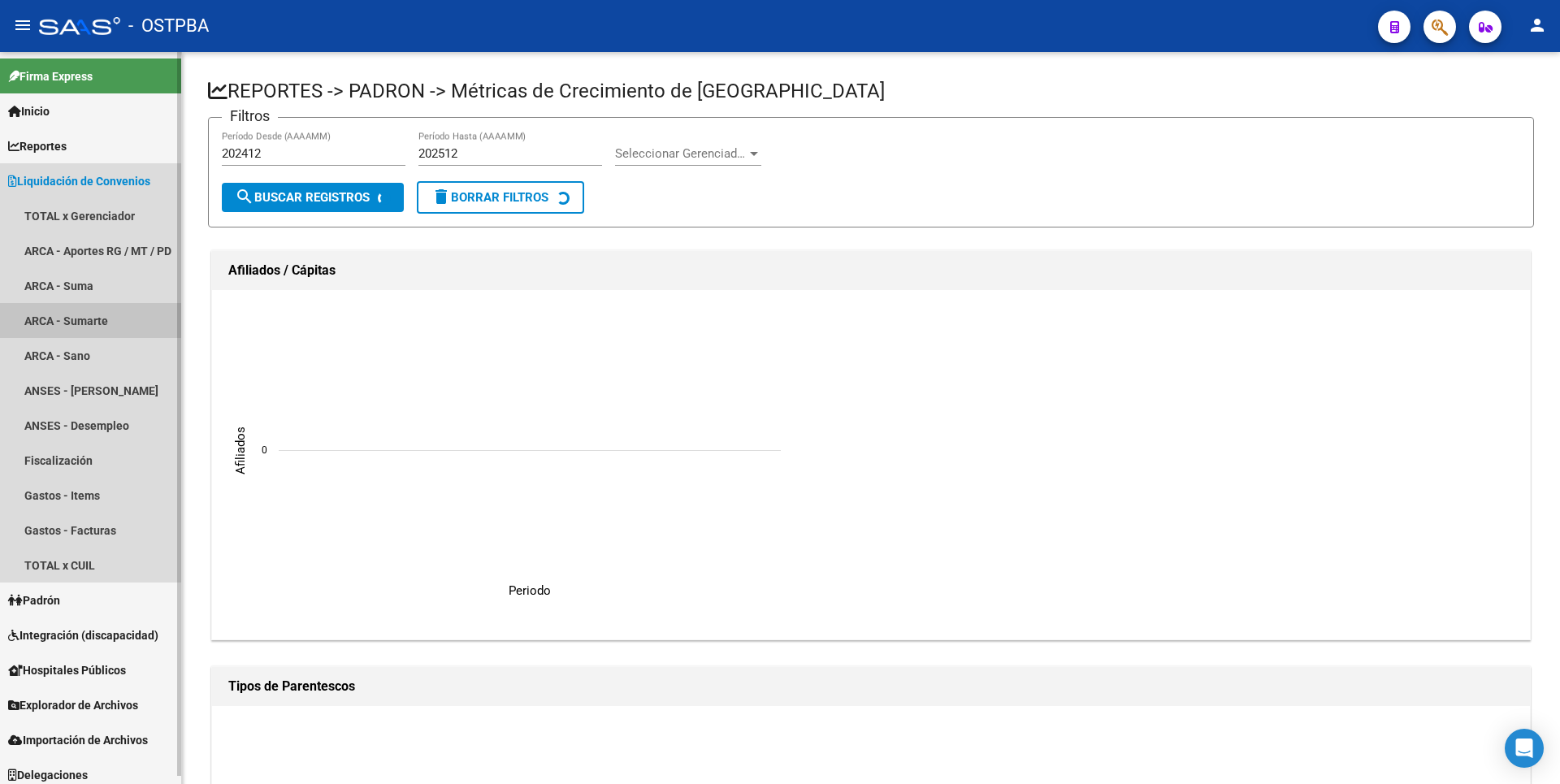
click at [106, 321] on link "ARCA - Sumarte" at bounding box center [90, 321] width 182 height 35
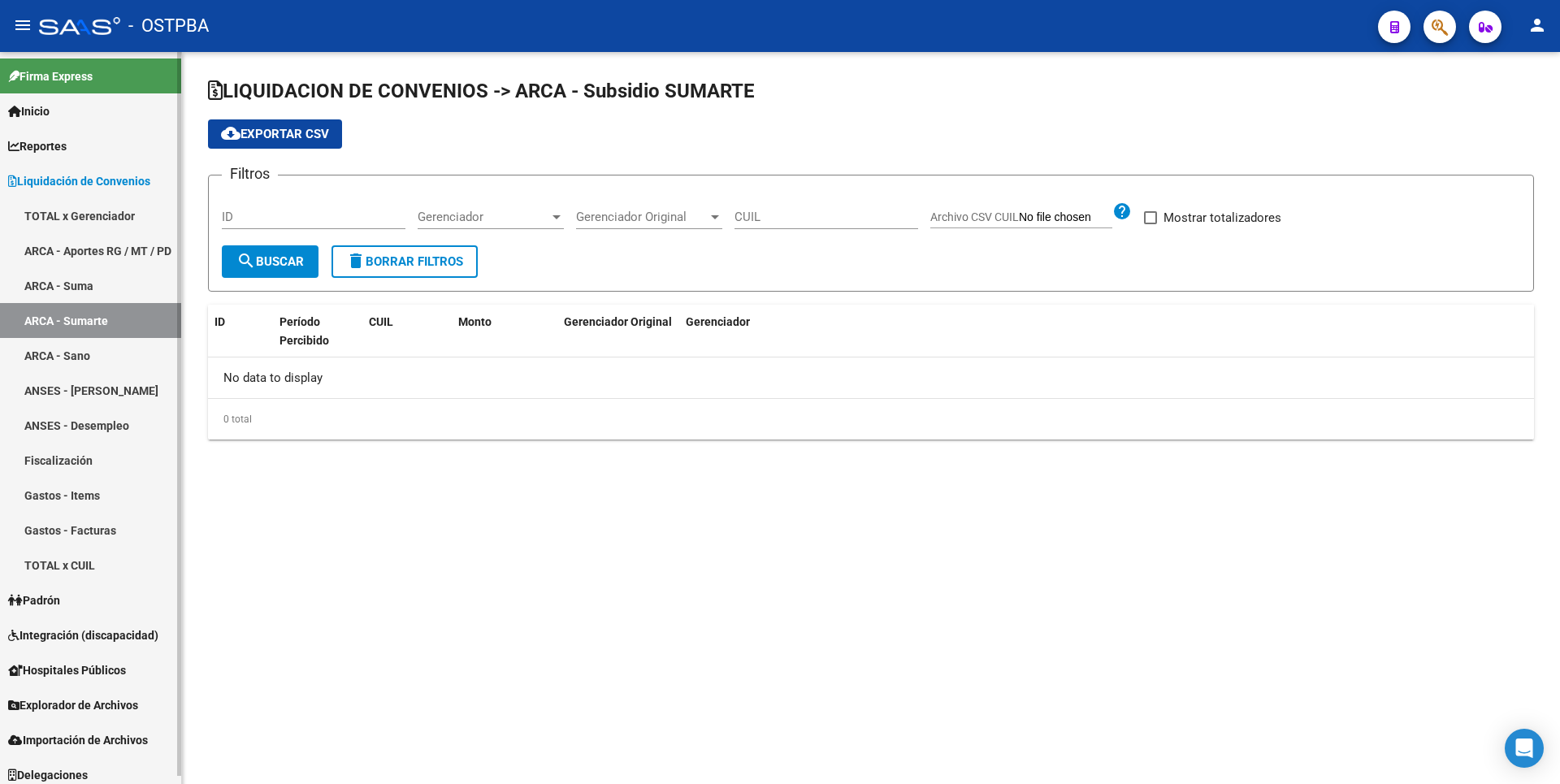
checkbox input "true"
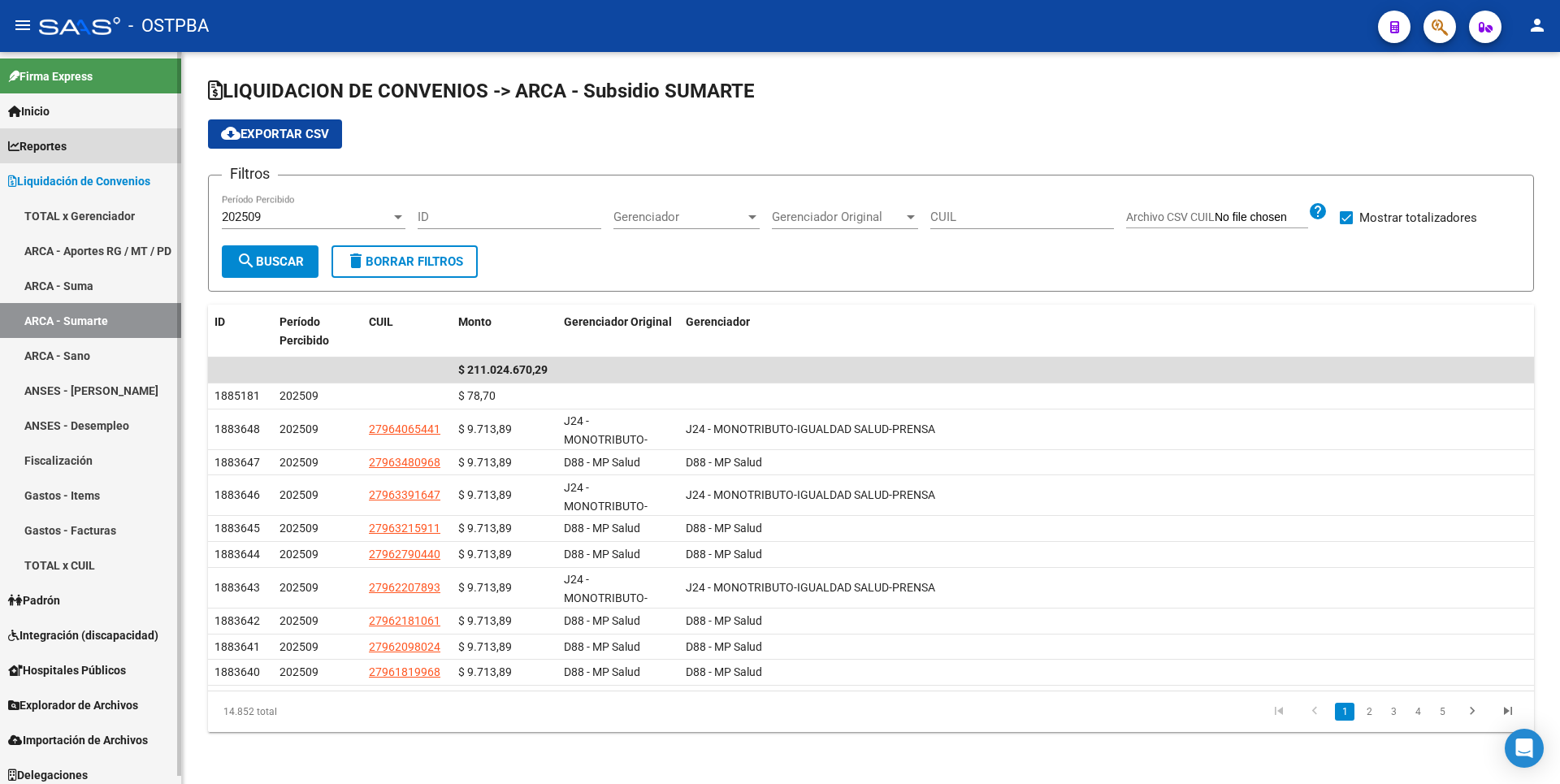
click at [58, 135] on link "Reportes" at bounding box center [90, 146] width 182 height 35
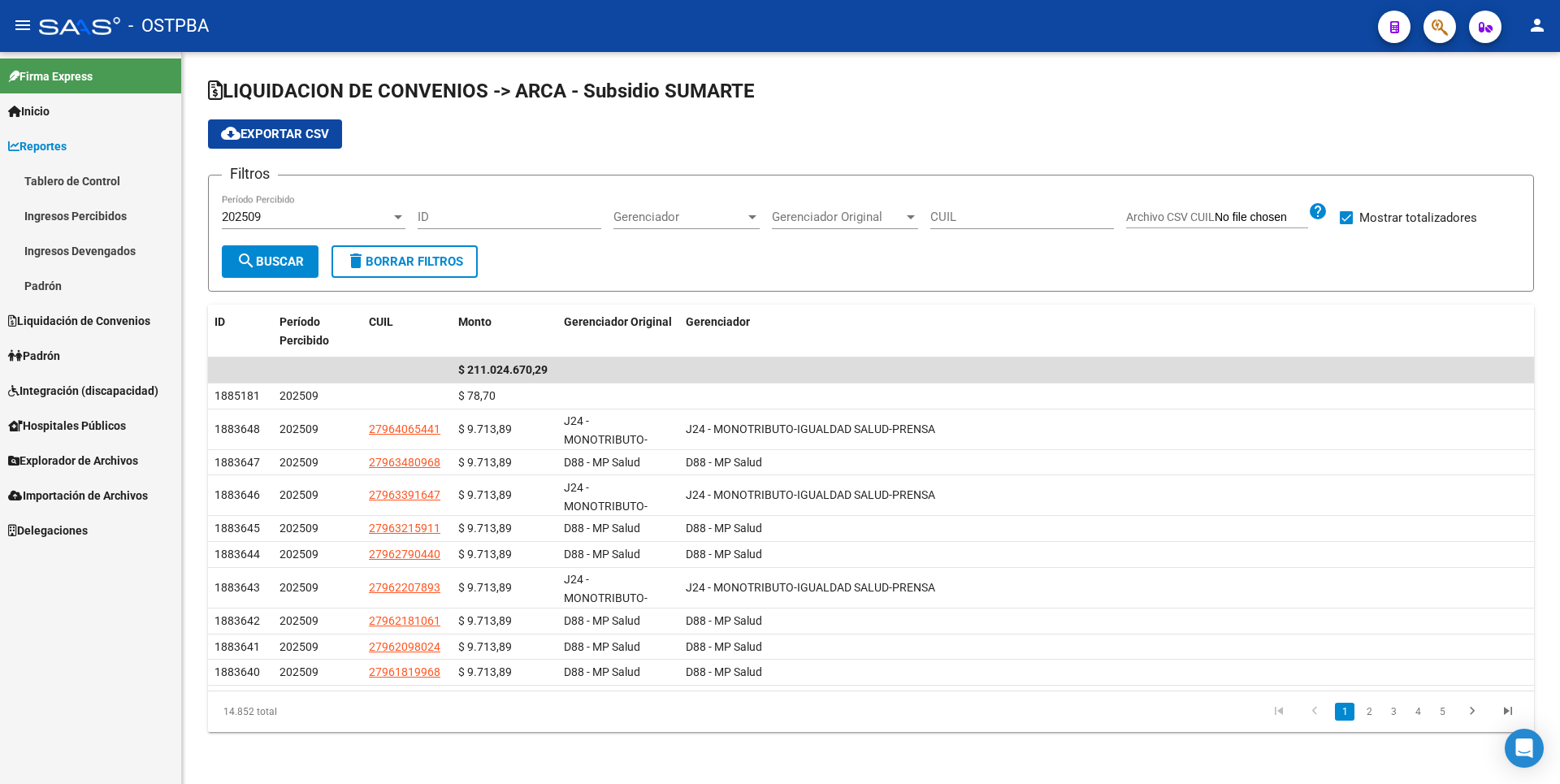
click at [72, 349] on link "Padrón" at bounding box center [90, 356] width 182 height 35
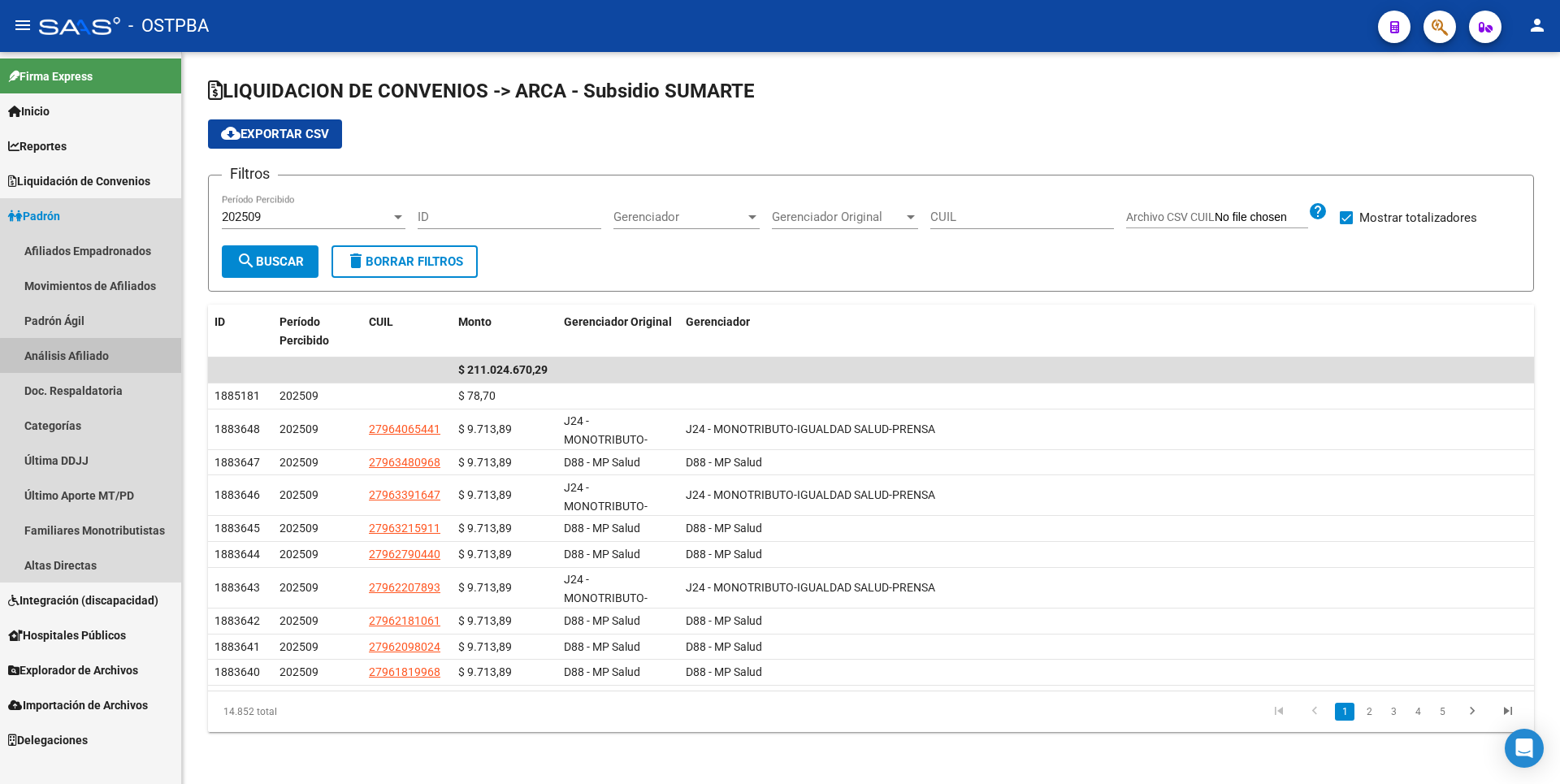
click at [96, 356] on link "Análisis Afiliado" at bounding box center [90, 356] width 182 height 35
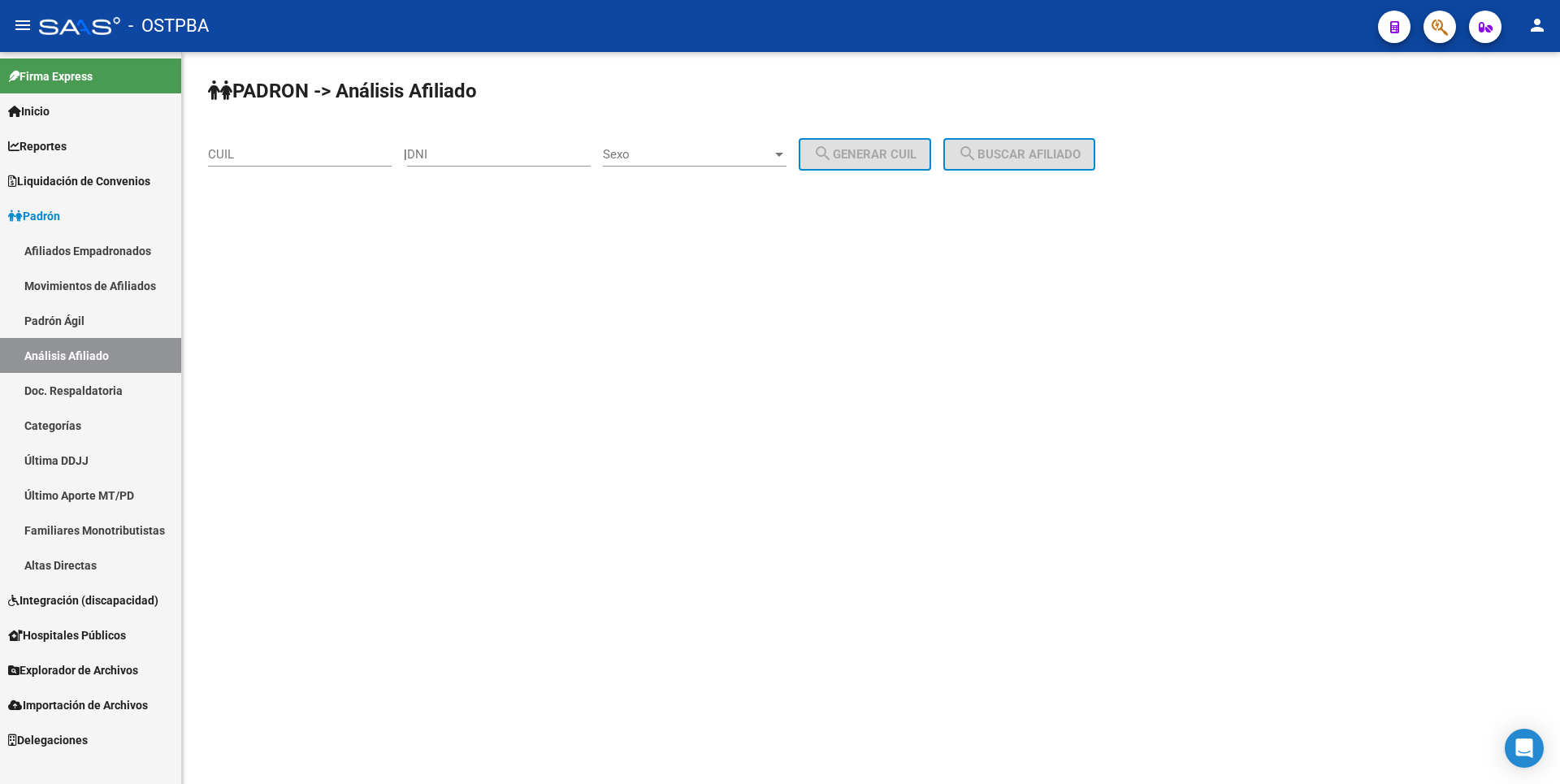
click at [459, 156] on input "DNI" at bounding box center [498, 155] width 183 height 15
type input "46098822"
click at [772, 153] on span "Sexo" at bounding box center [686, 155] width 169 height 15
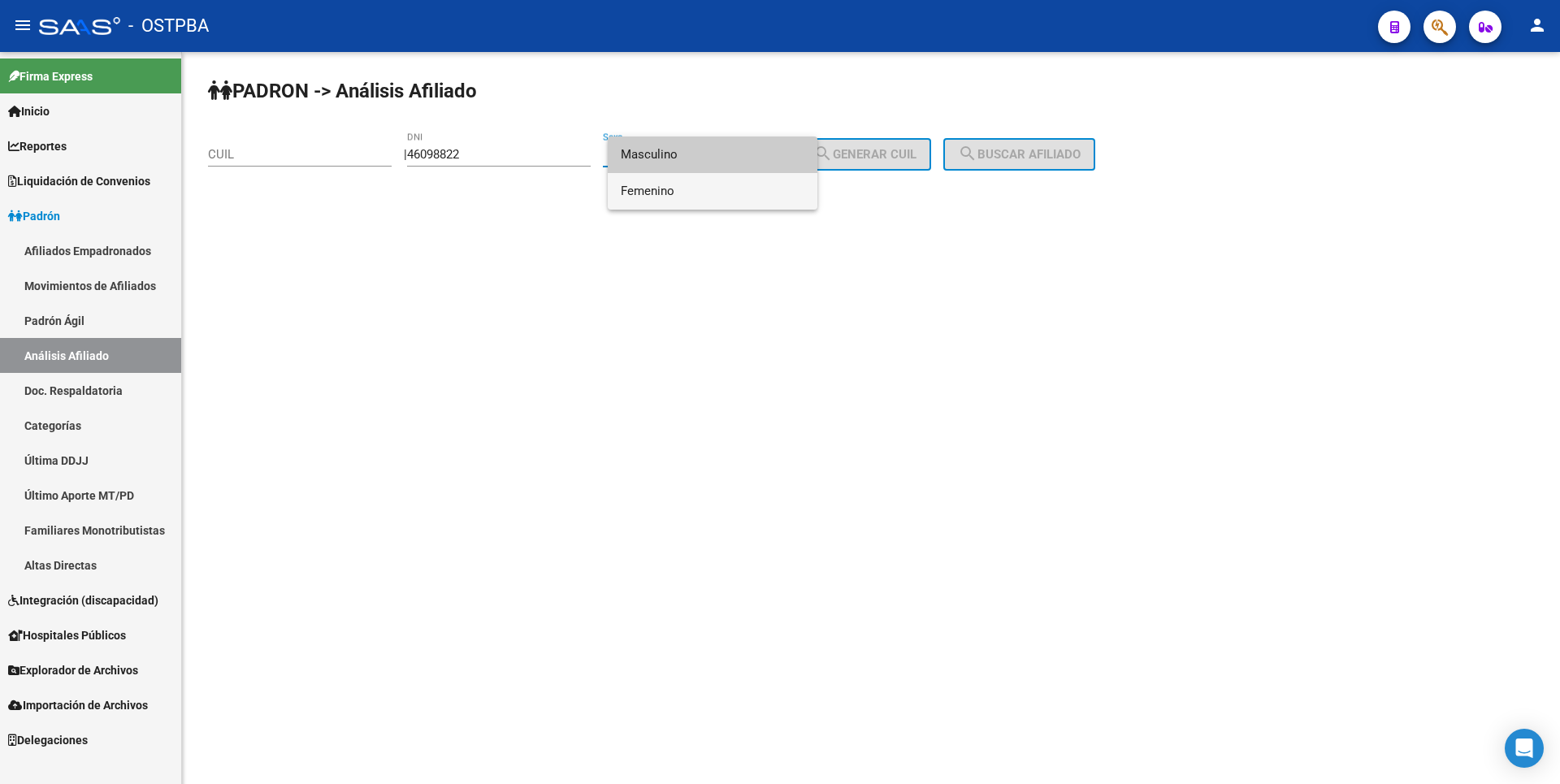
click at [650, 186] on span "Femenino" at bounding box center [712, 192] width 183 height 37
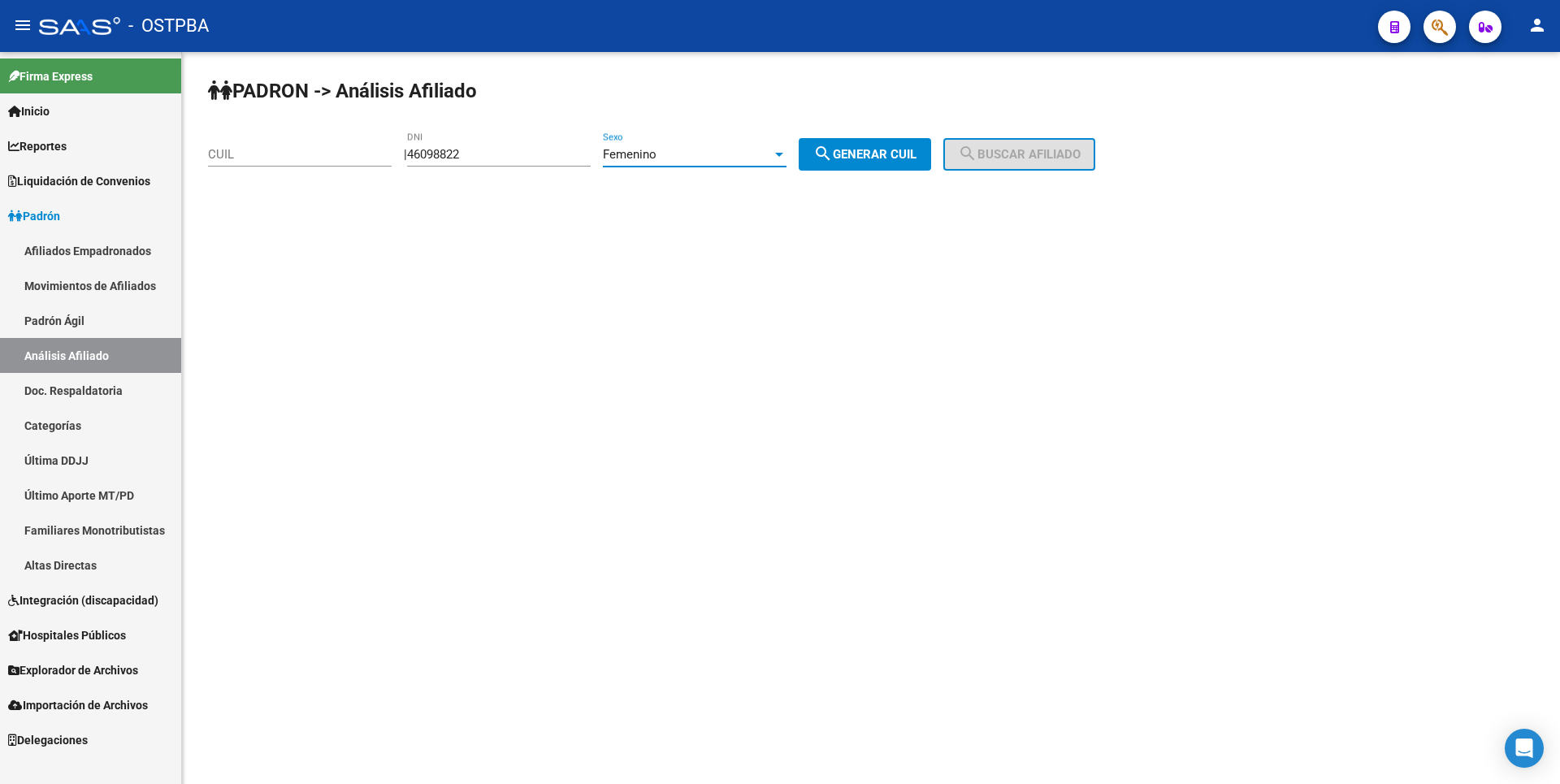
click at [916, 155] on span "search Generar CUIL" at bounding box center [864, 155] width 103 height 15
type input "27-46098822-0"
click at [1009, 153] on span "search Buscar afiliado" at bounding box center [1018, 155] width 123 height 15
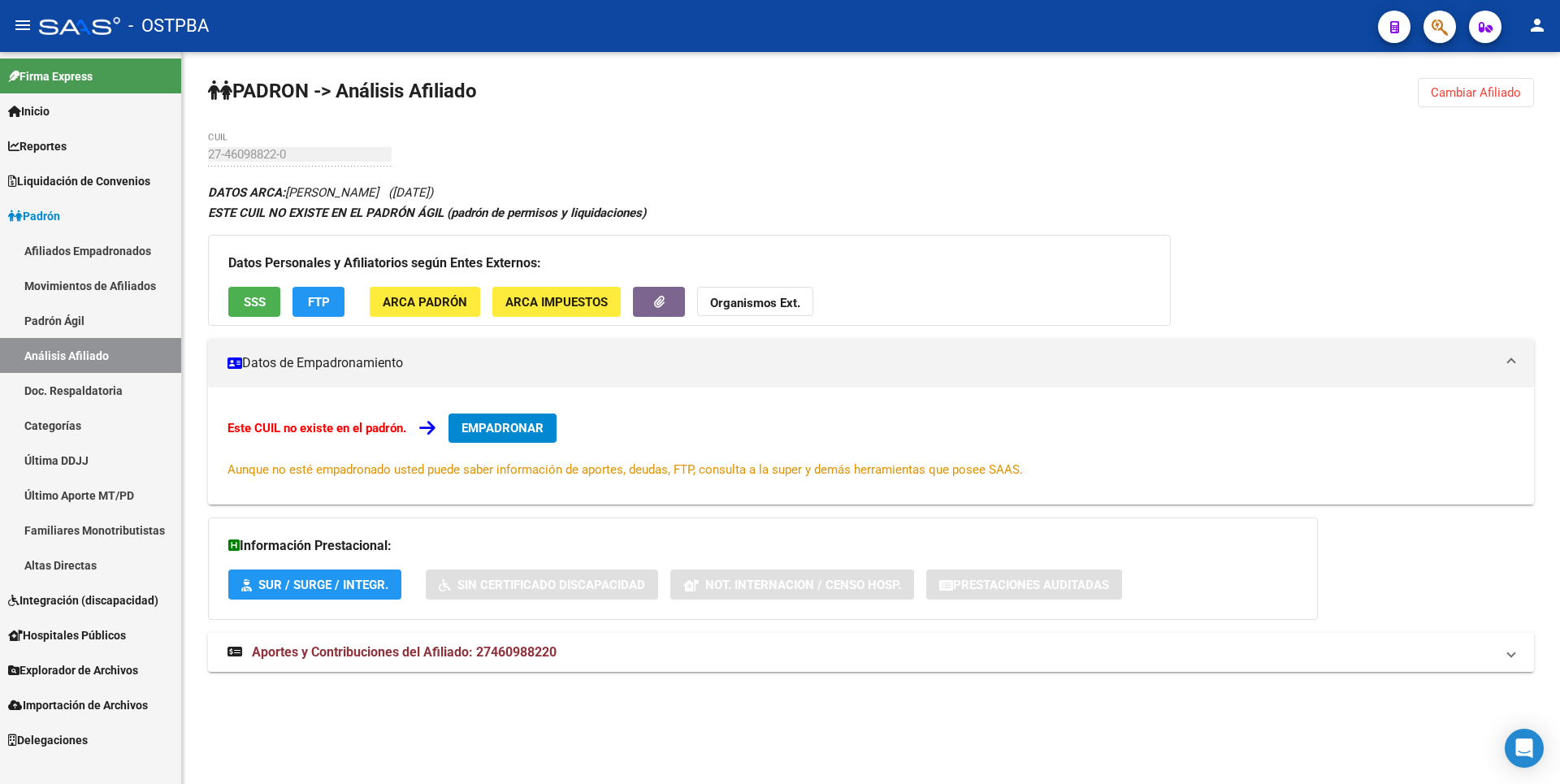
drag, startPoint x: 477, startPoint y: 662, endPoint x: 504, endPoint y: 594, distance: 73.2
click at [478, 662] on mat-expansion-panel-header "Aportes y Contribuciones del Afiliado: 27460988220" at bounding box center [871, 652] width 1326 height 39
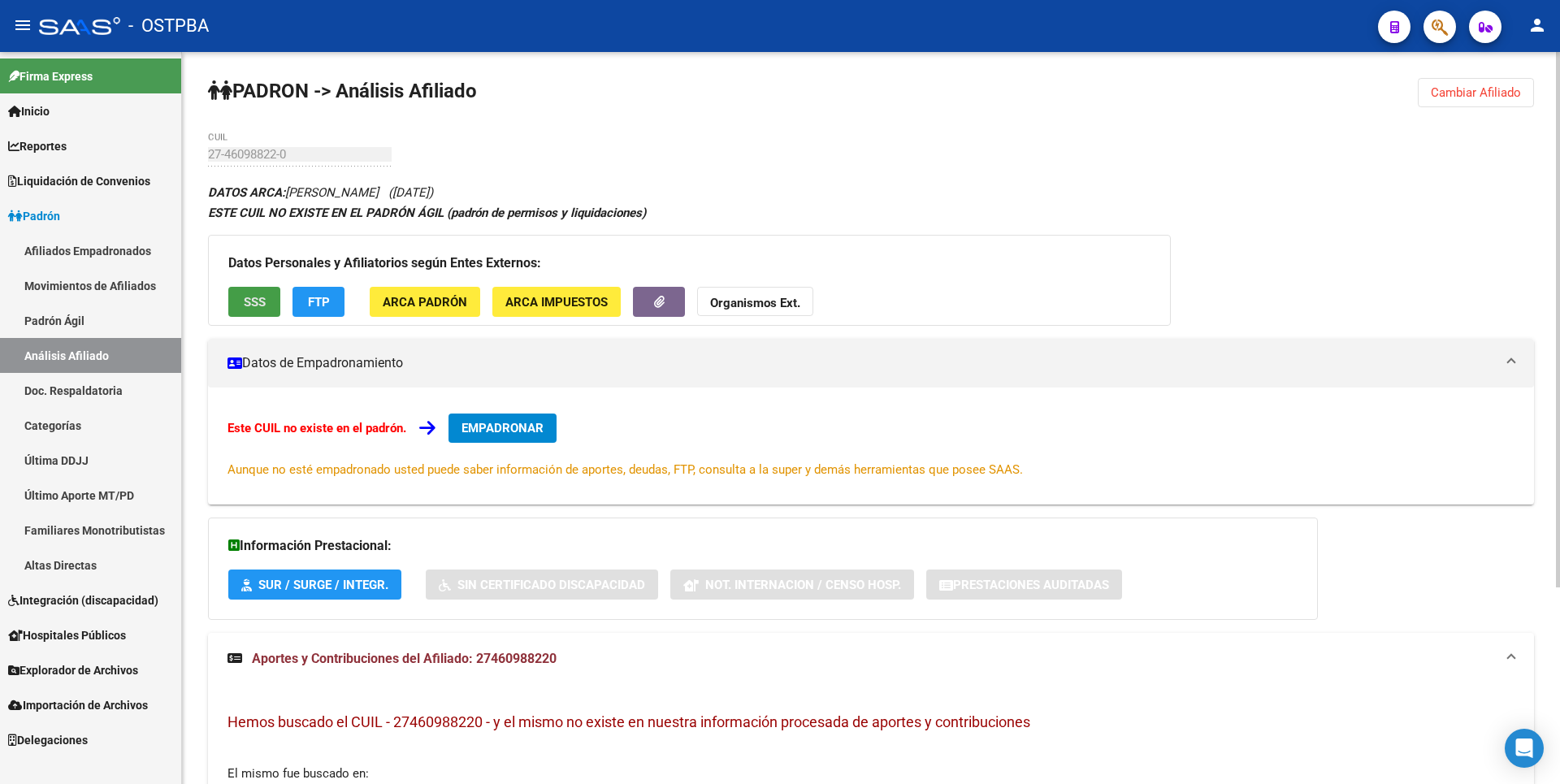
click at [247, 291] on button "SSS" at bounding box center [254, 301] width 52 height 30
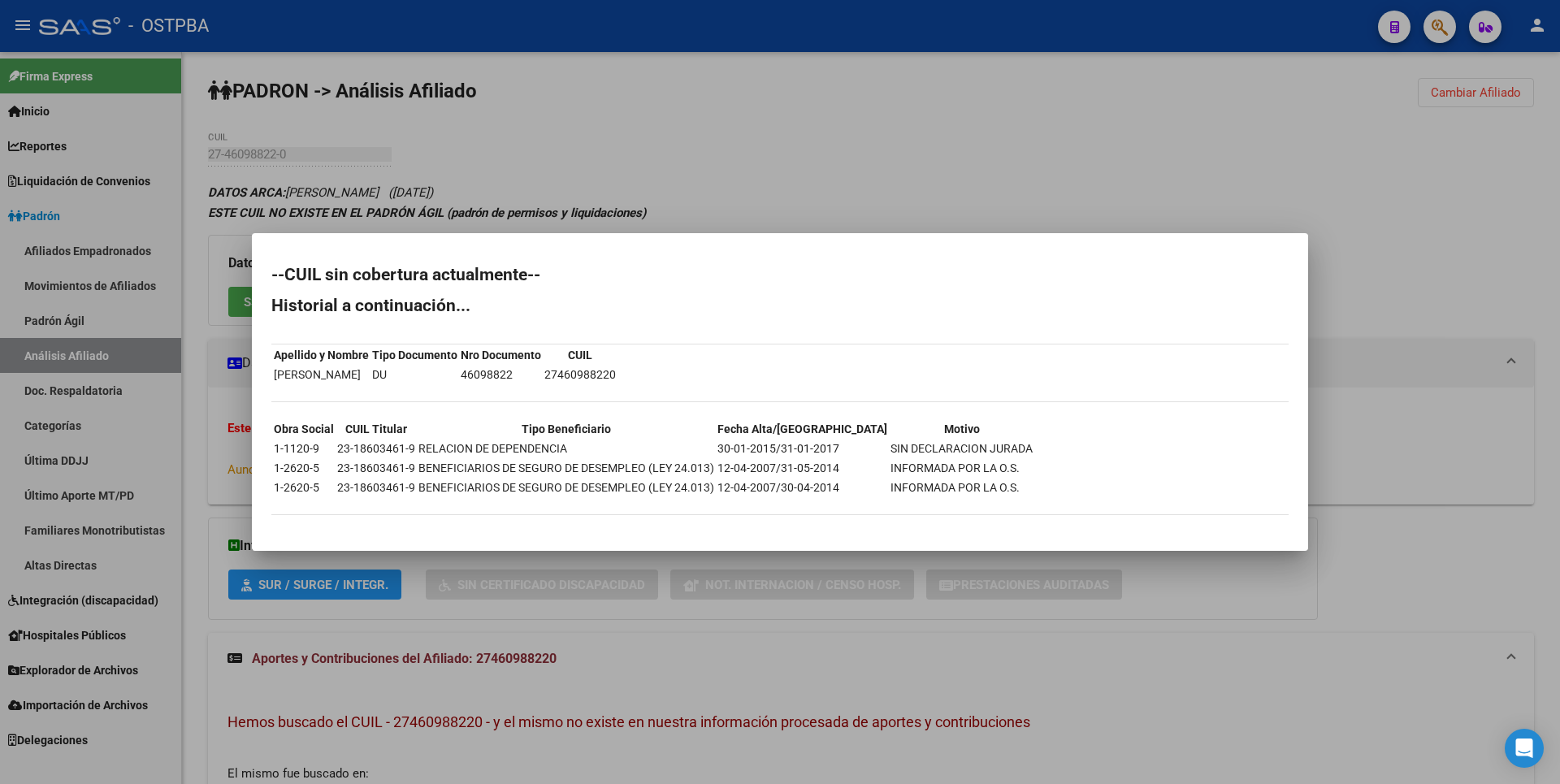
click at [726, 141] on div at bounding box center [780, 392] width 1560 height 784
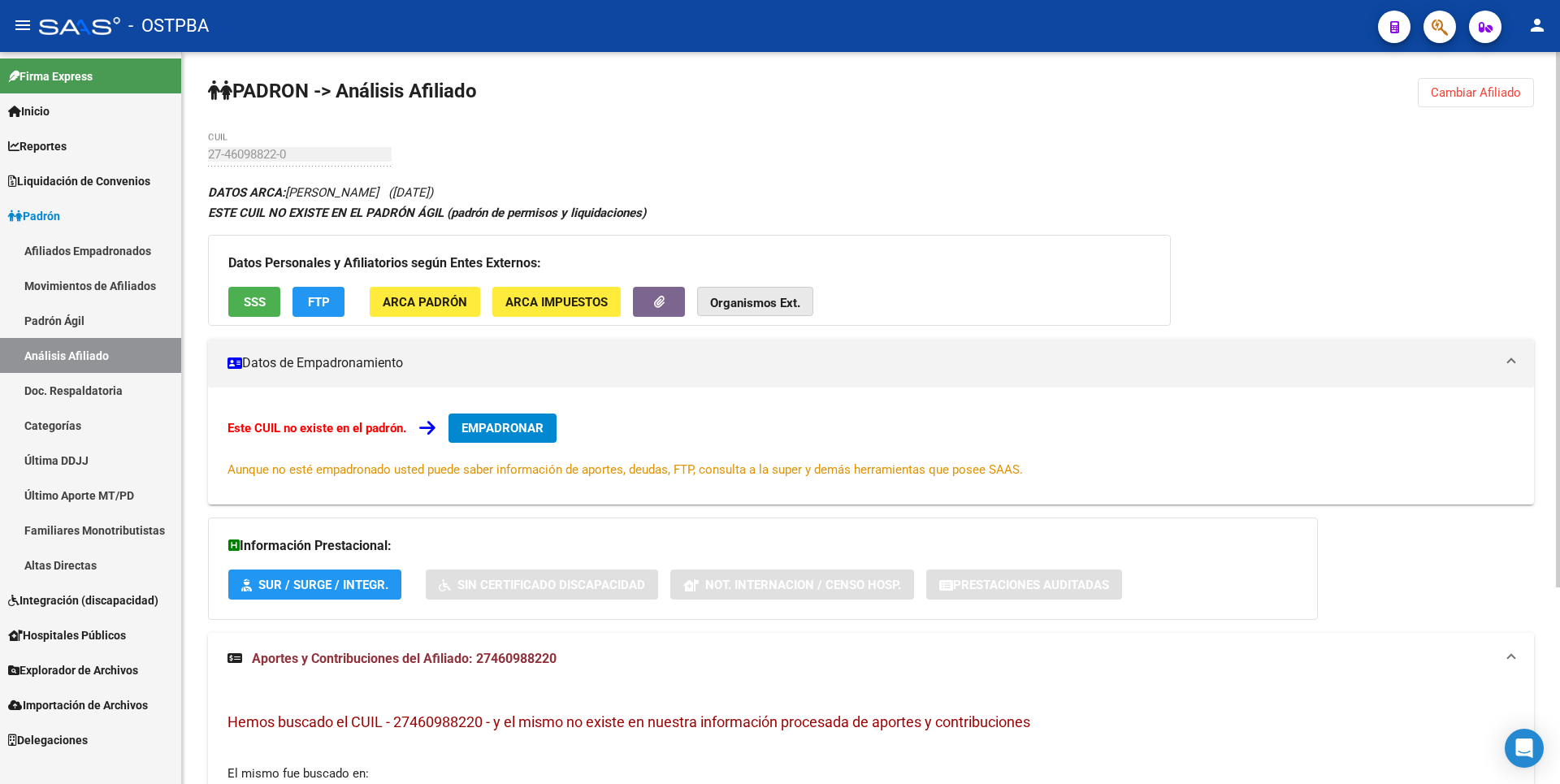
click at [744, 300] on strong "Organismos Ext." at bounding box center [756, 303] width 90 height 15
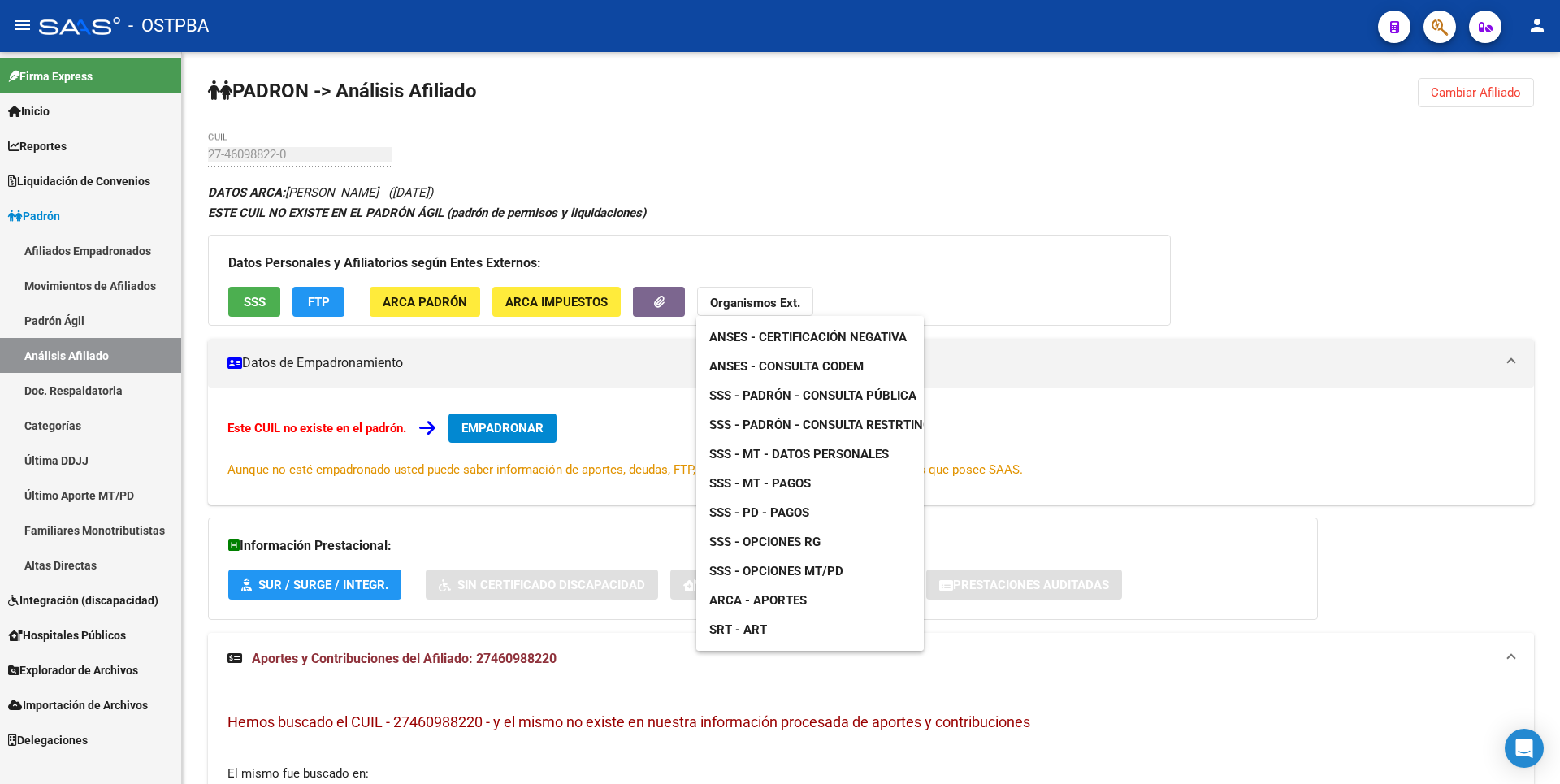
click at [841, 362] on span "ANSES - Consulta CODEM" at bounding box center [787, 367] width 155 height 15
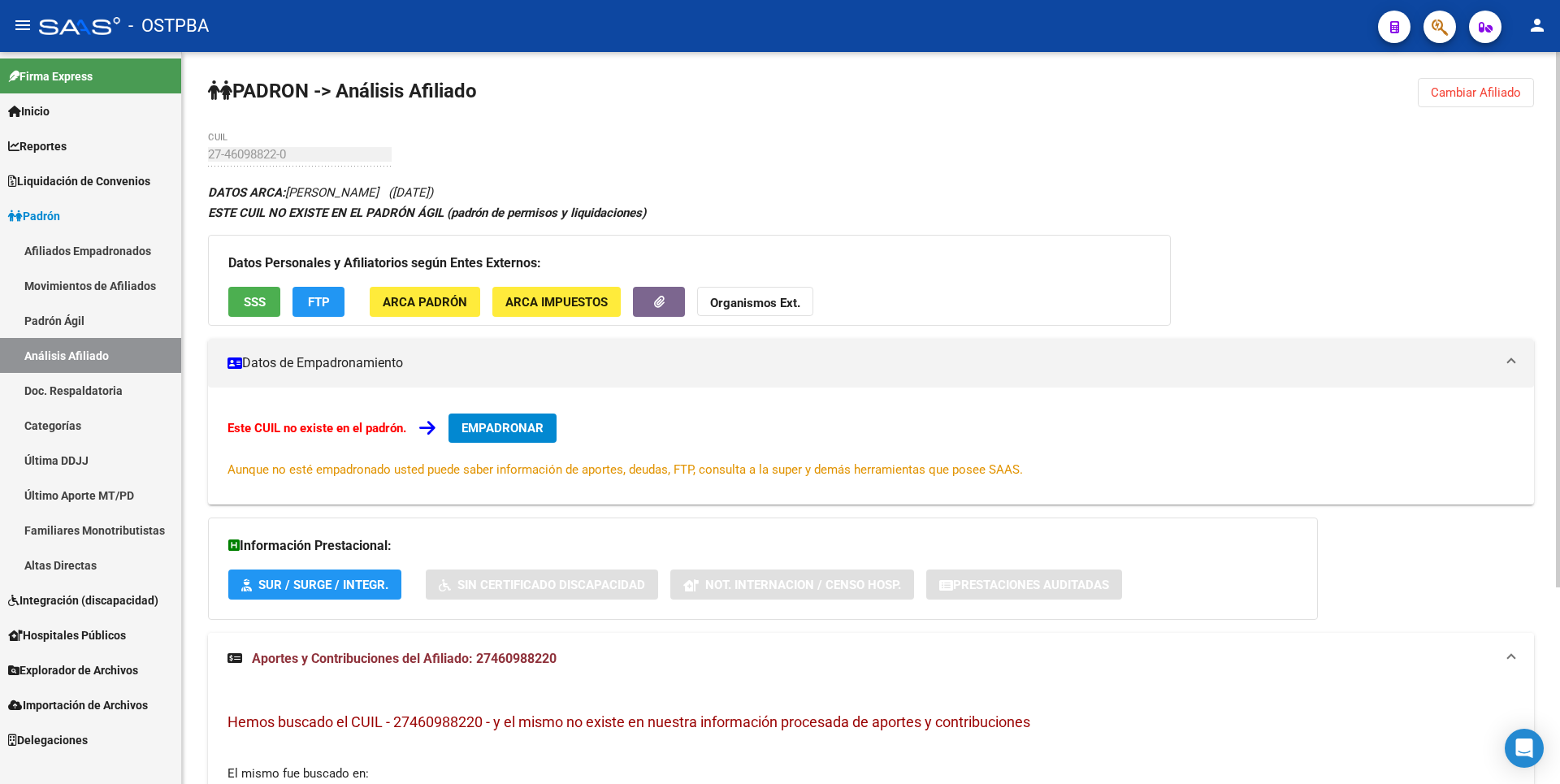
copy span "27460988220"
drag, startPoint x: 477, startPoint y: 661, endPoint x: 576, endPoint y: 658, distance: 99.0
click at [576, 658] on mat-panel-title "Aportes y Contribuciones del Afiliado: 27460988220" at bounding box center [861, 658] width 1267 height 18
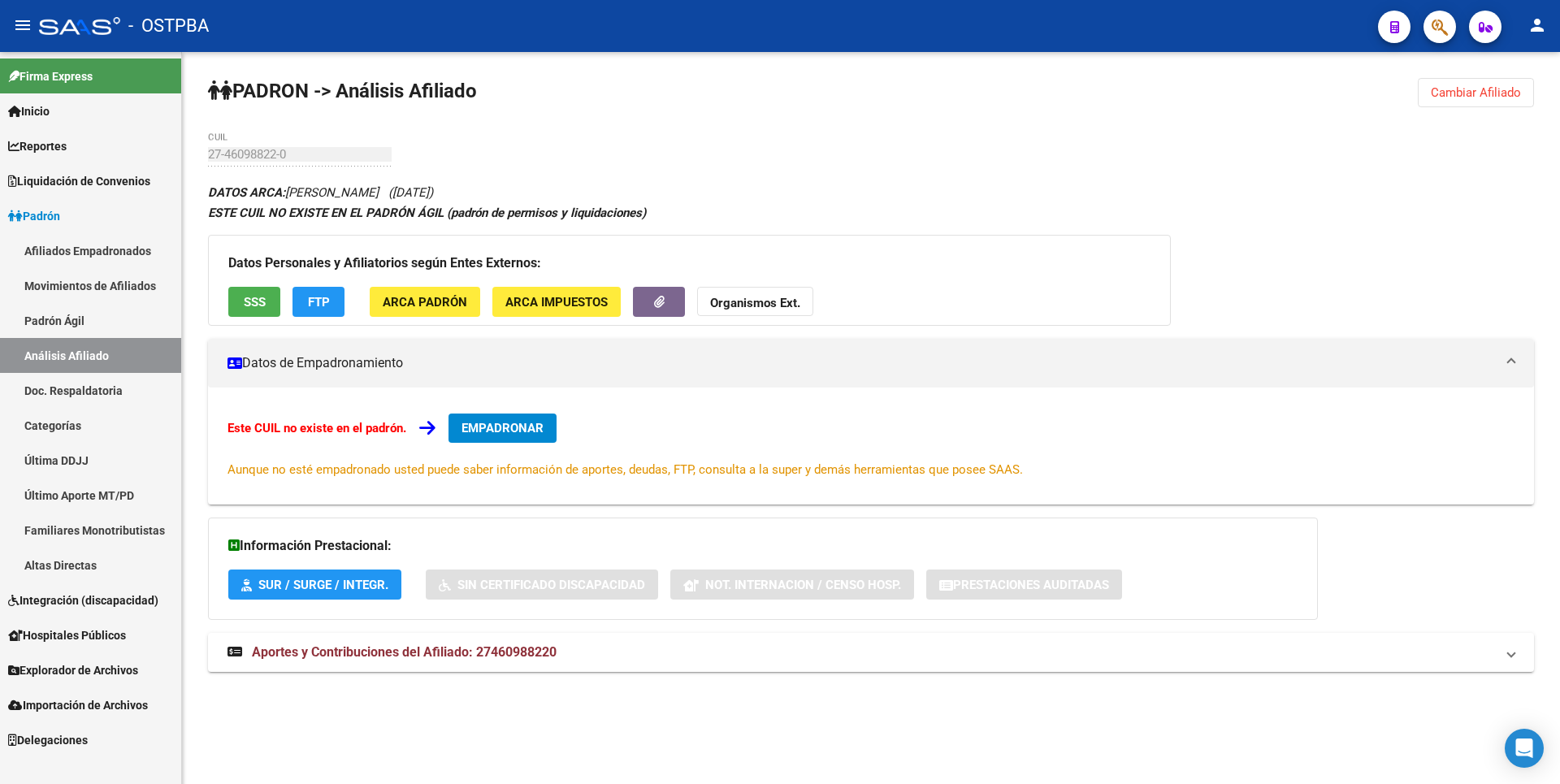
click at [341, 305] on button "FTP" at bounding box center [318, 301] width 52 height 30
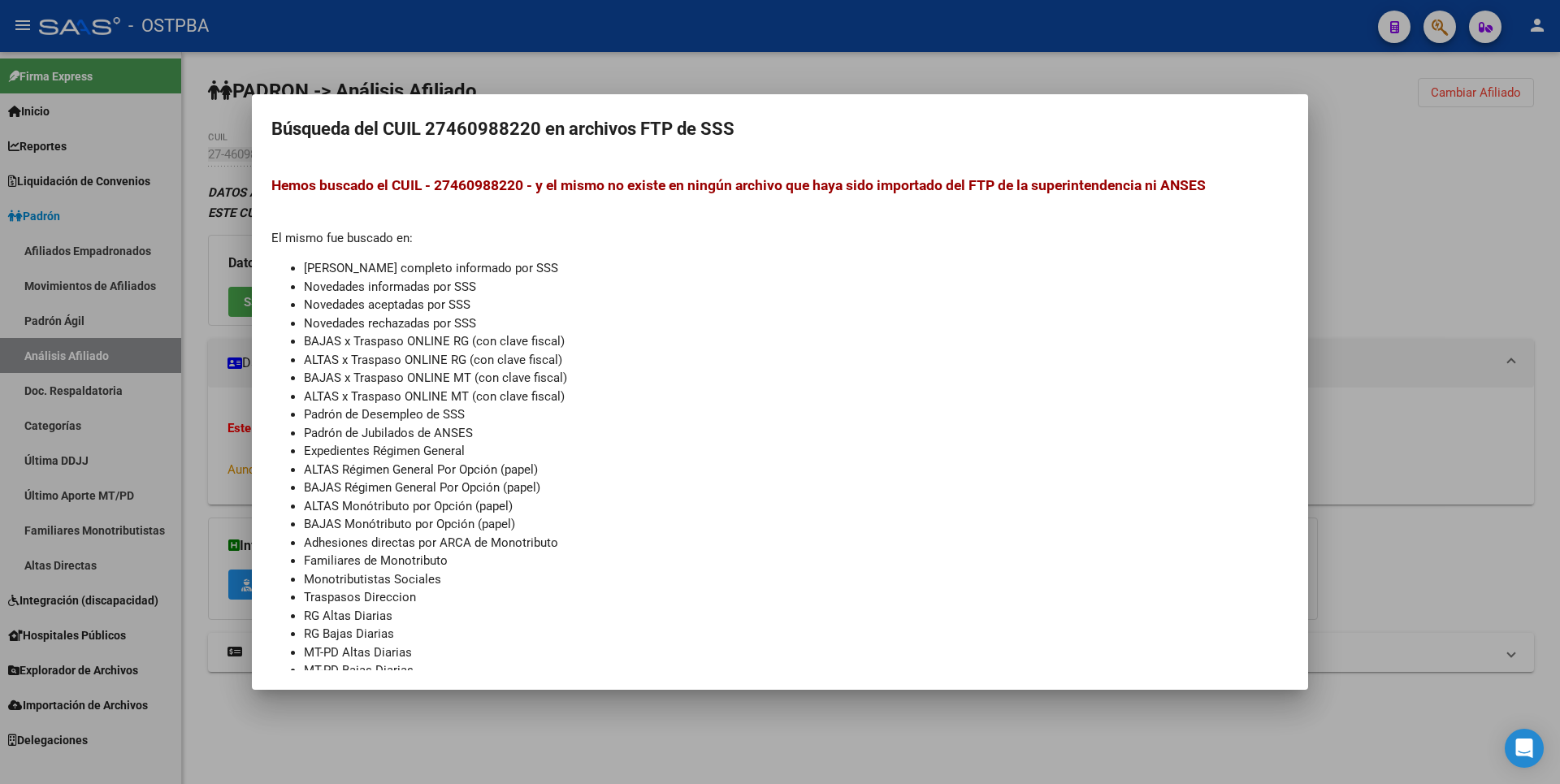
click at [1425, 333] on div at bounding box center [780, 392] width 1560 height 784
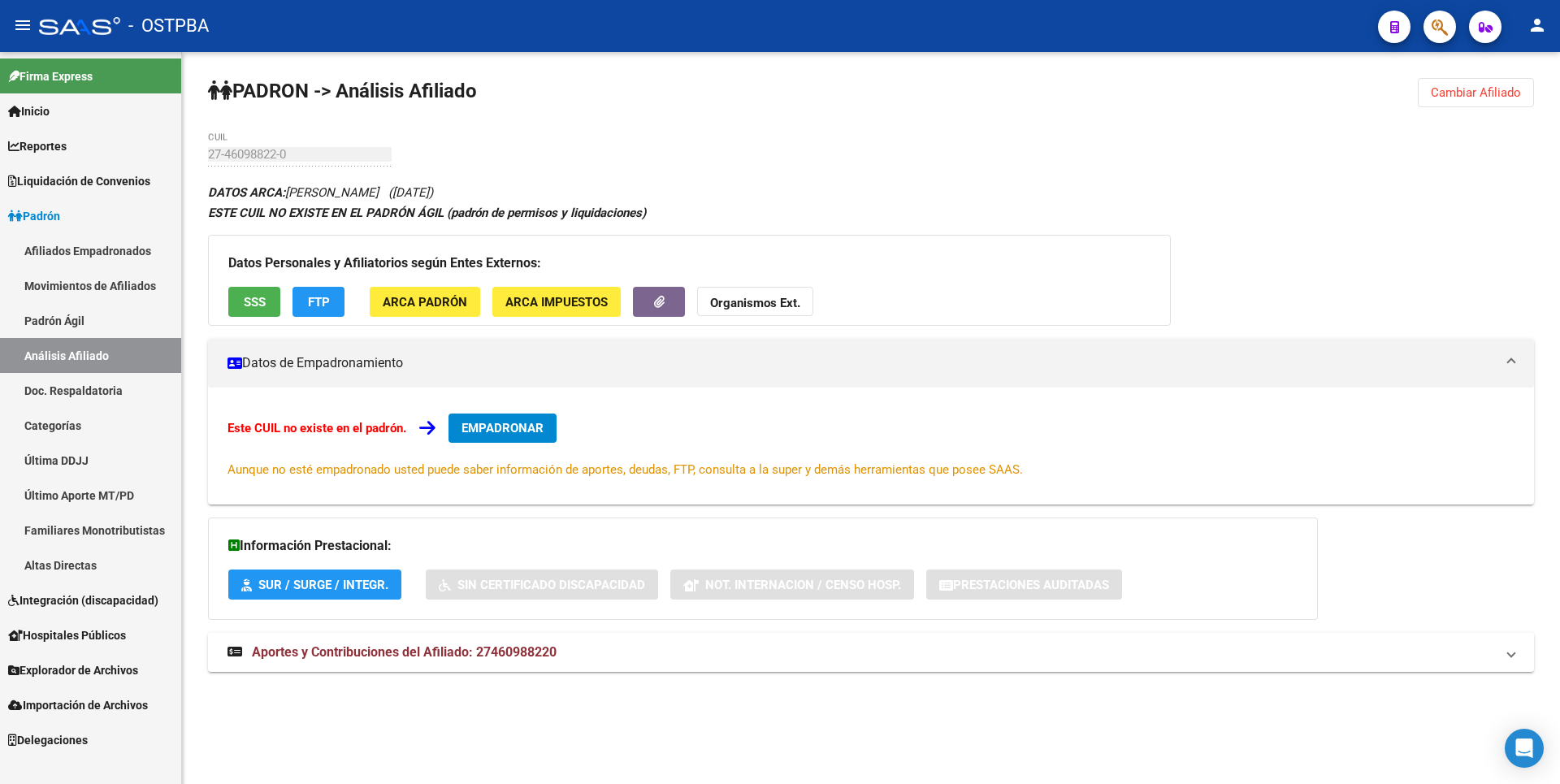
click at [577, 649] on mat-panel-title "Aportes y Contribuciones del Afiliado: 27460988220" at bounding box center [861, 651] width 1267 height 18
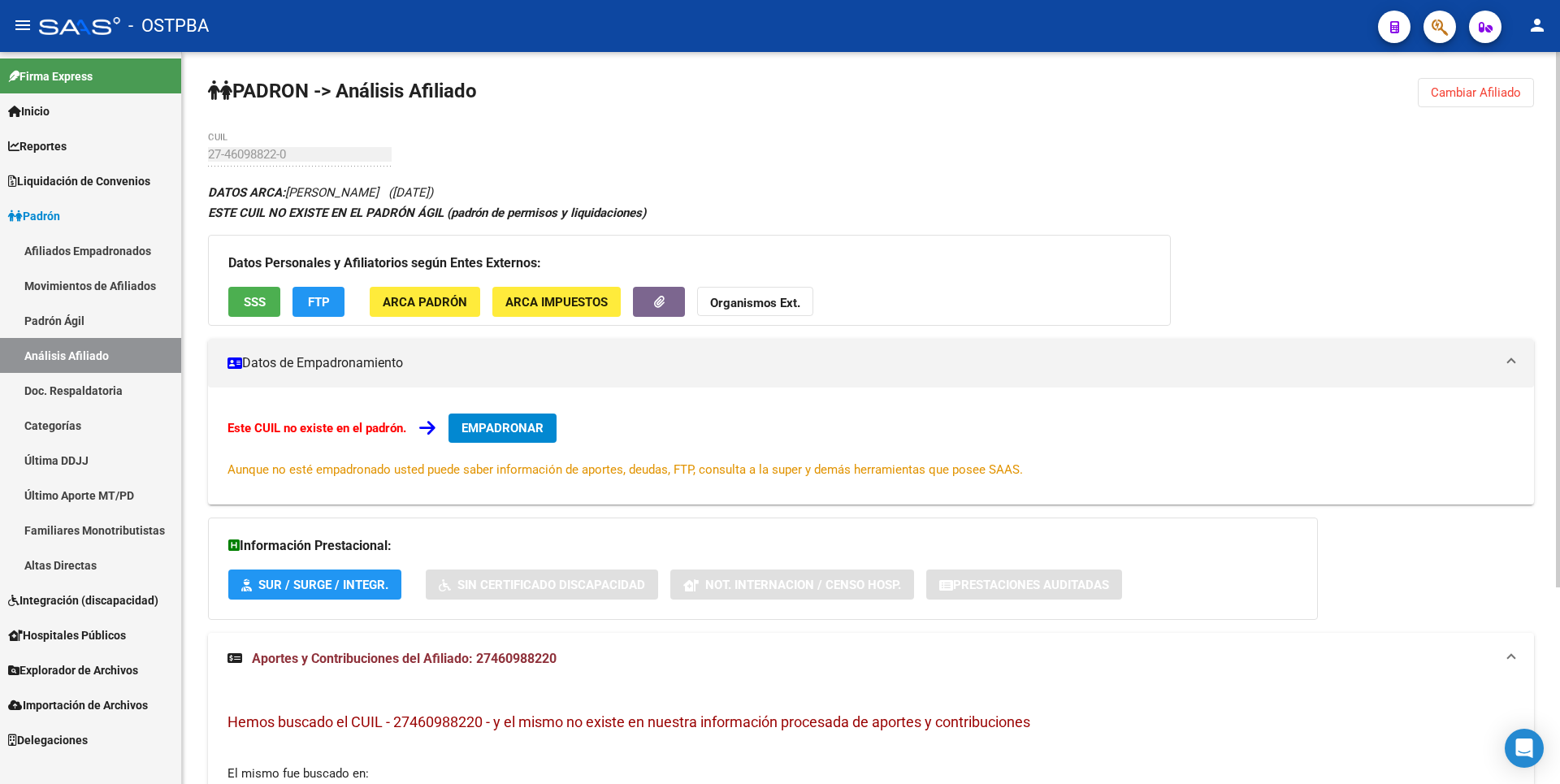
click at [267, 308] on button "SSS" at bounding box center [254, 301] width 52 height 30
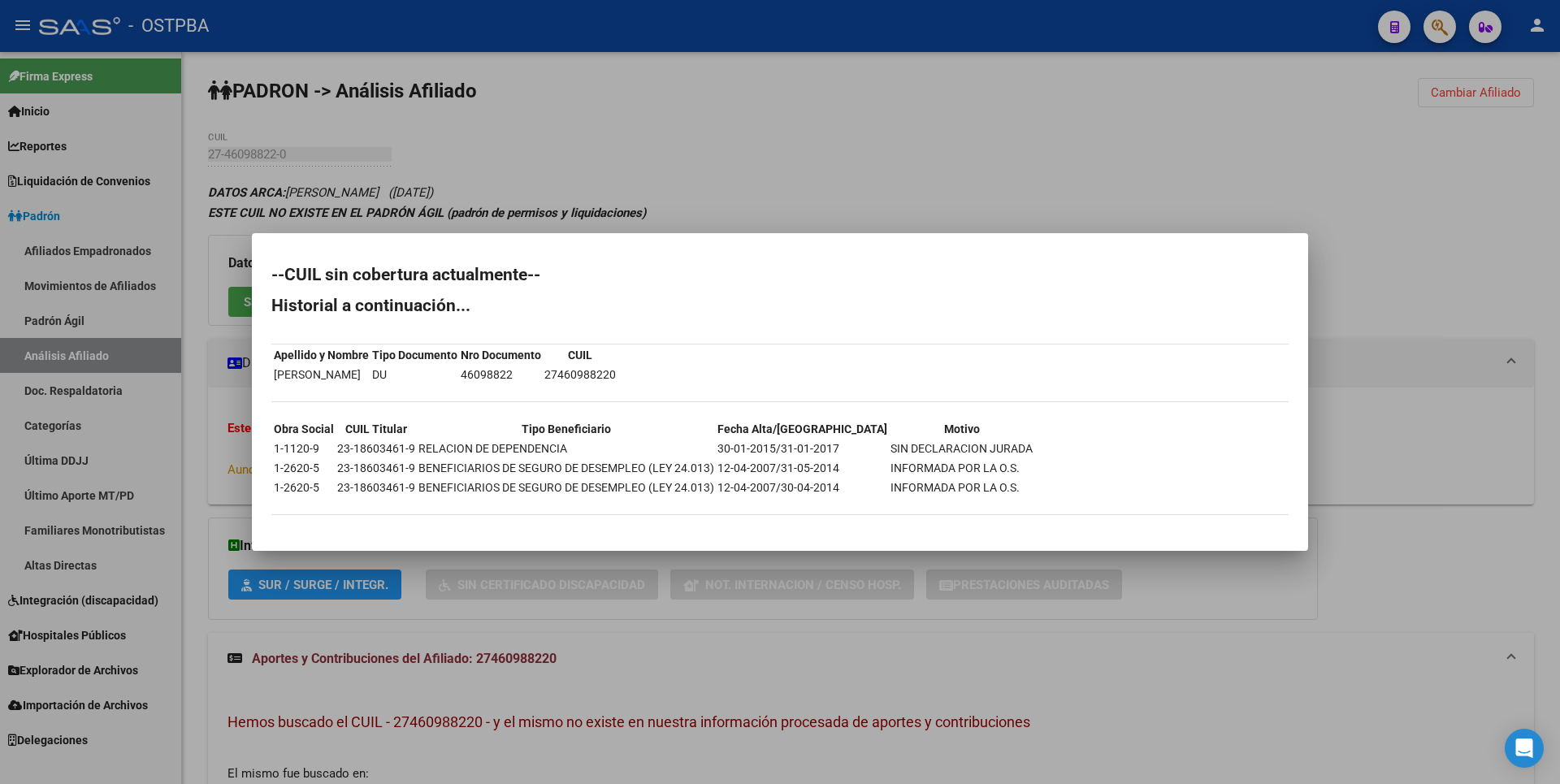
drag, startPoint x: 462, startPoint y: 373, endPoint x: 517, endPoint y: 373, distance: 55.0
click at [517, 373] on td "46098822" at bounding box center [500, 374] width 82 height 18
copy td "46098822"
click at [766, 214] on div at bounding box center [780, 392] width 1560 height 784
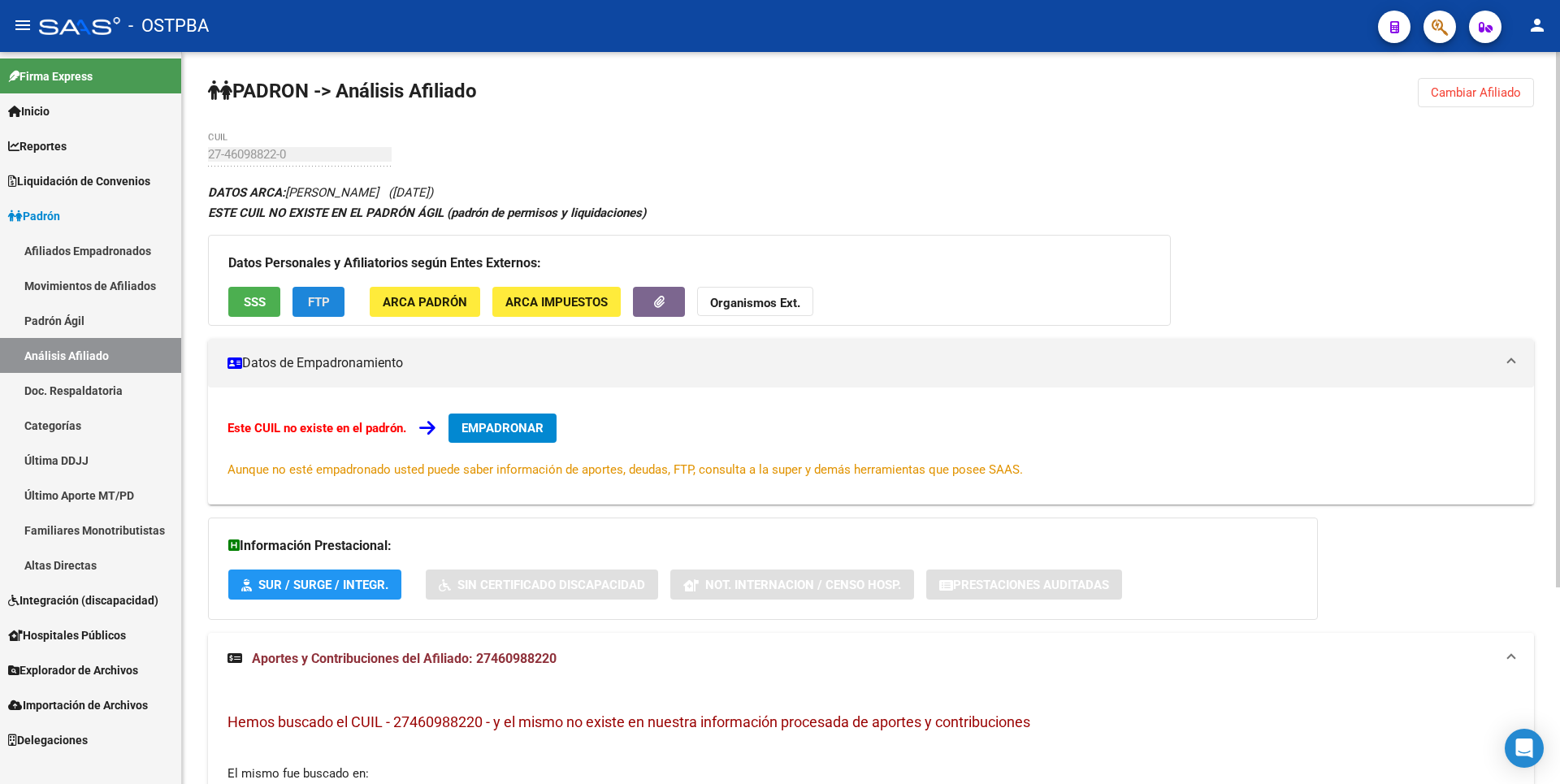
click at [333, 309] on button "FTP" at bounding box center [318, 301] width 52 height 30
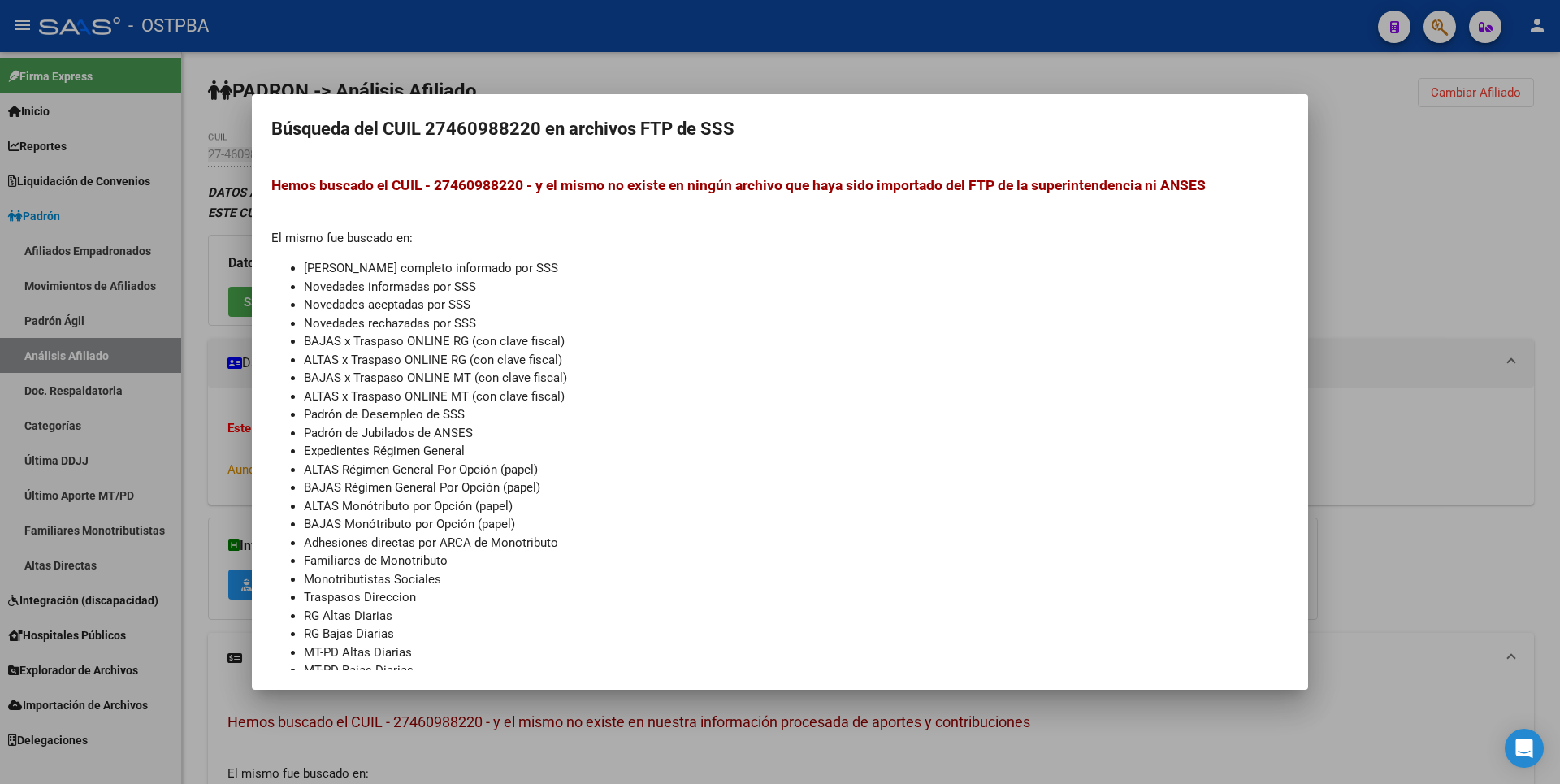
click at [663, 70] on div at bounding box center [780, 392] width 1560 height 784
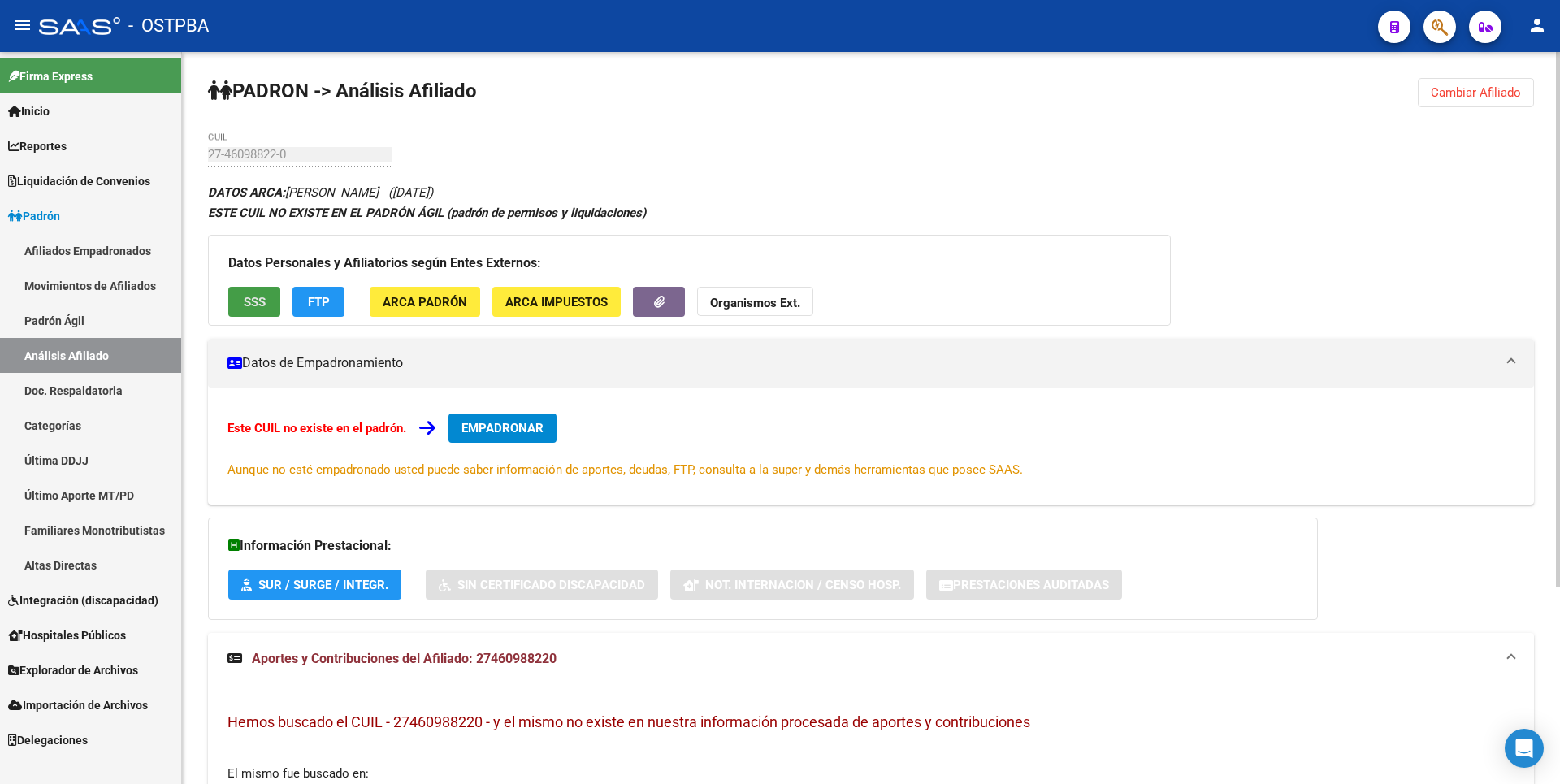
click at [257, 304] on span "SSS" at bounding box center [254, 302] width 22 height 15
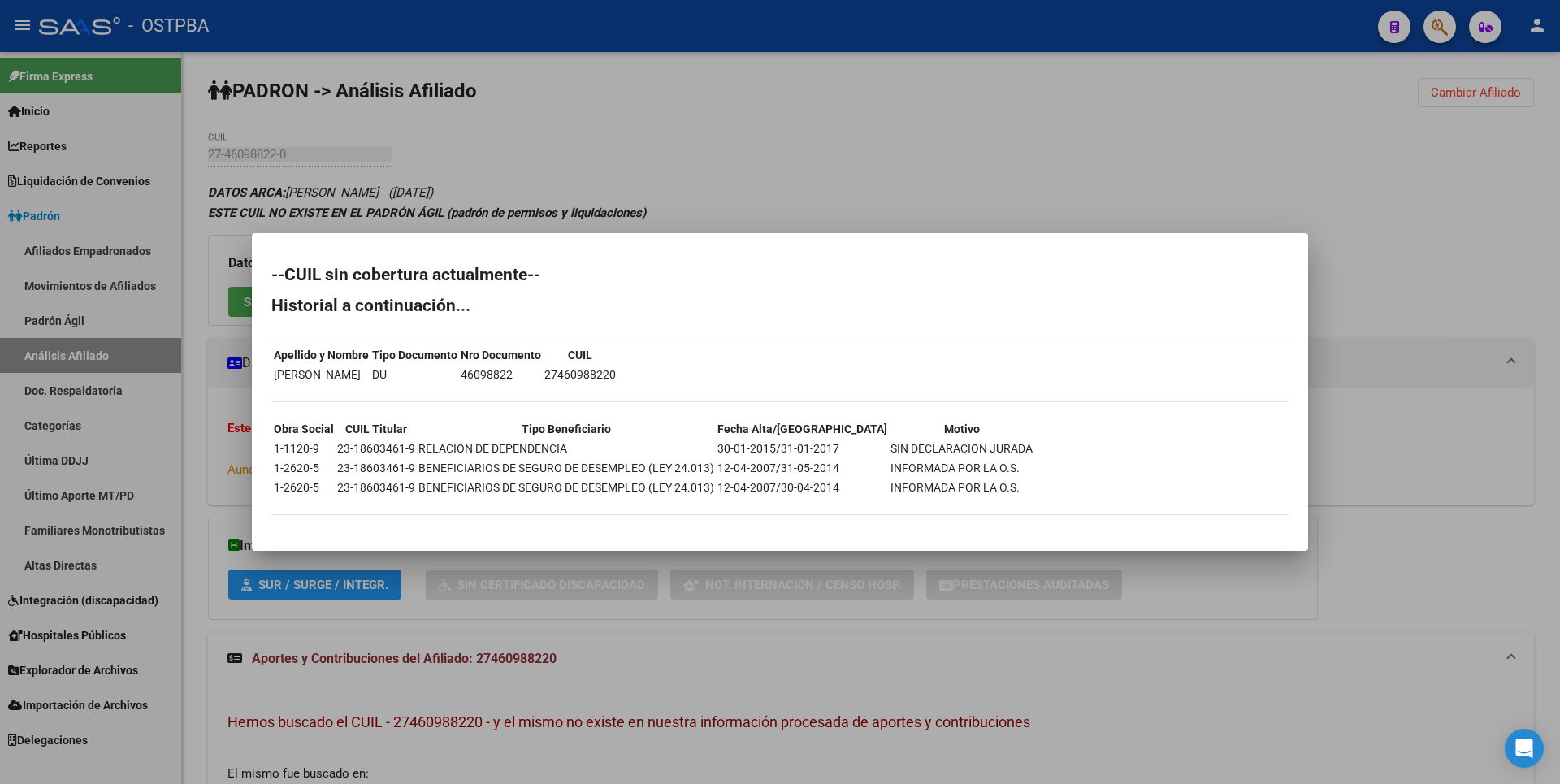
click at [856, 113] on div at bounding box center [780, 392] width 1560 height 784
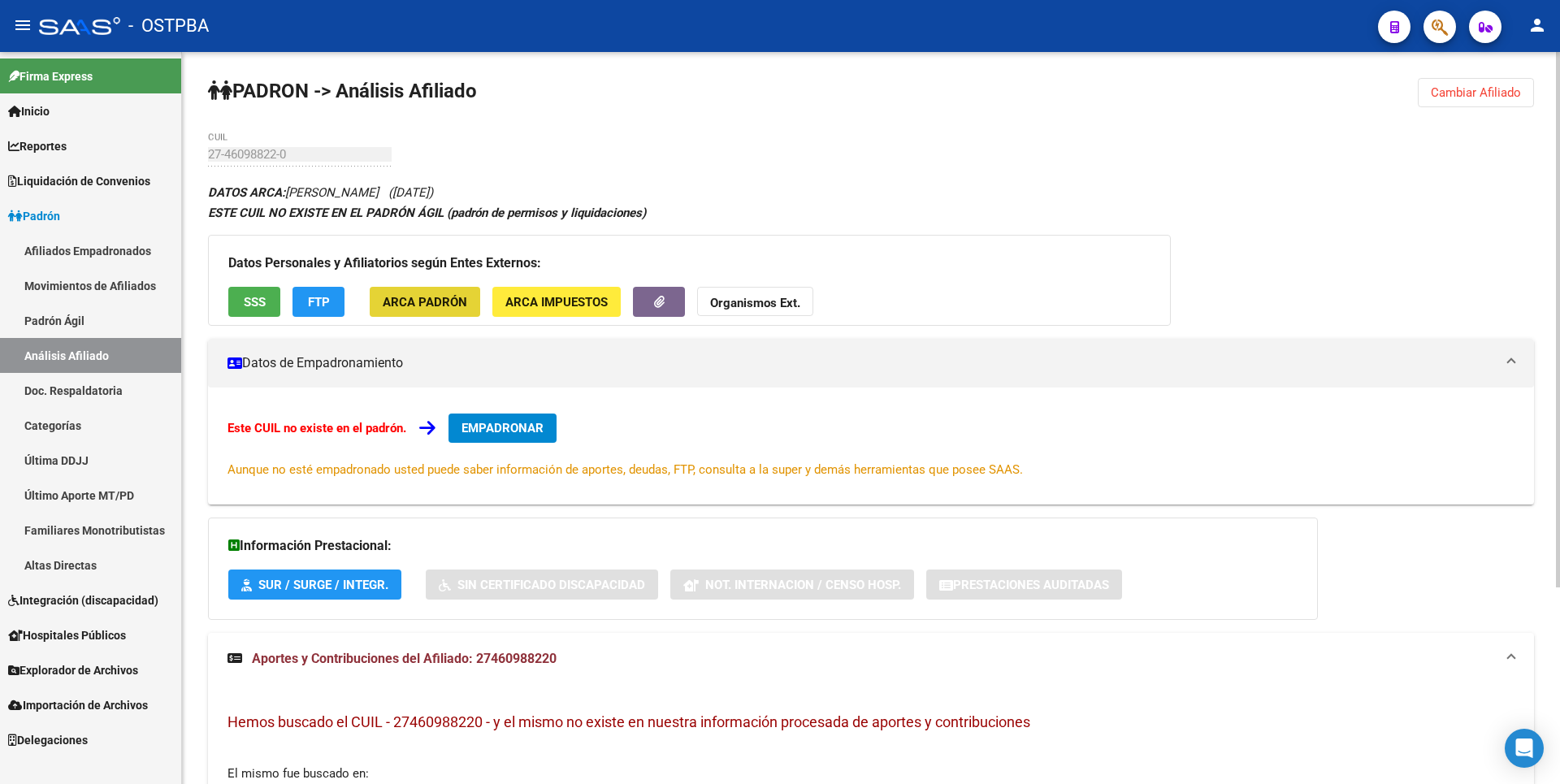
click at [469, 312] on button "ARCA Padrón" at bounding box center [425, 301] width 111 height 30
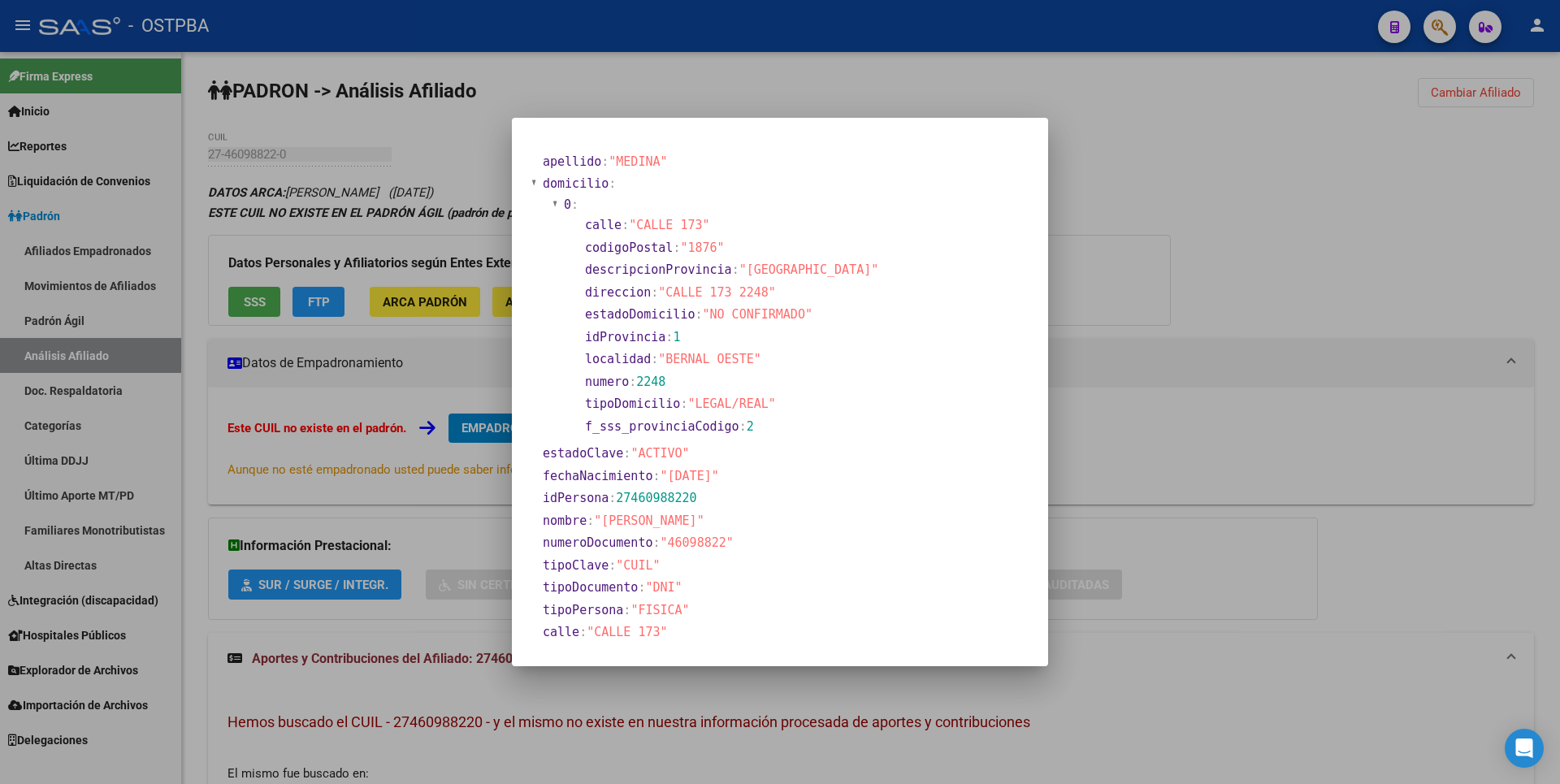
click at [1204, 230] on div at bounding box center [780, 392] width 1560 height 784
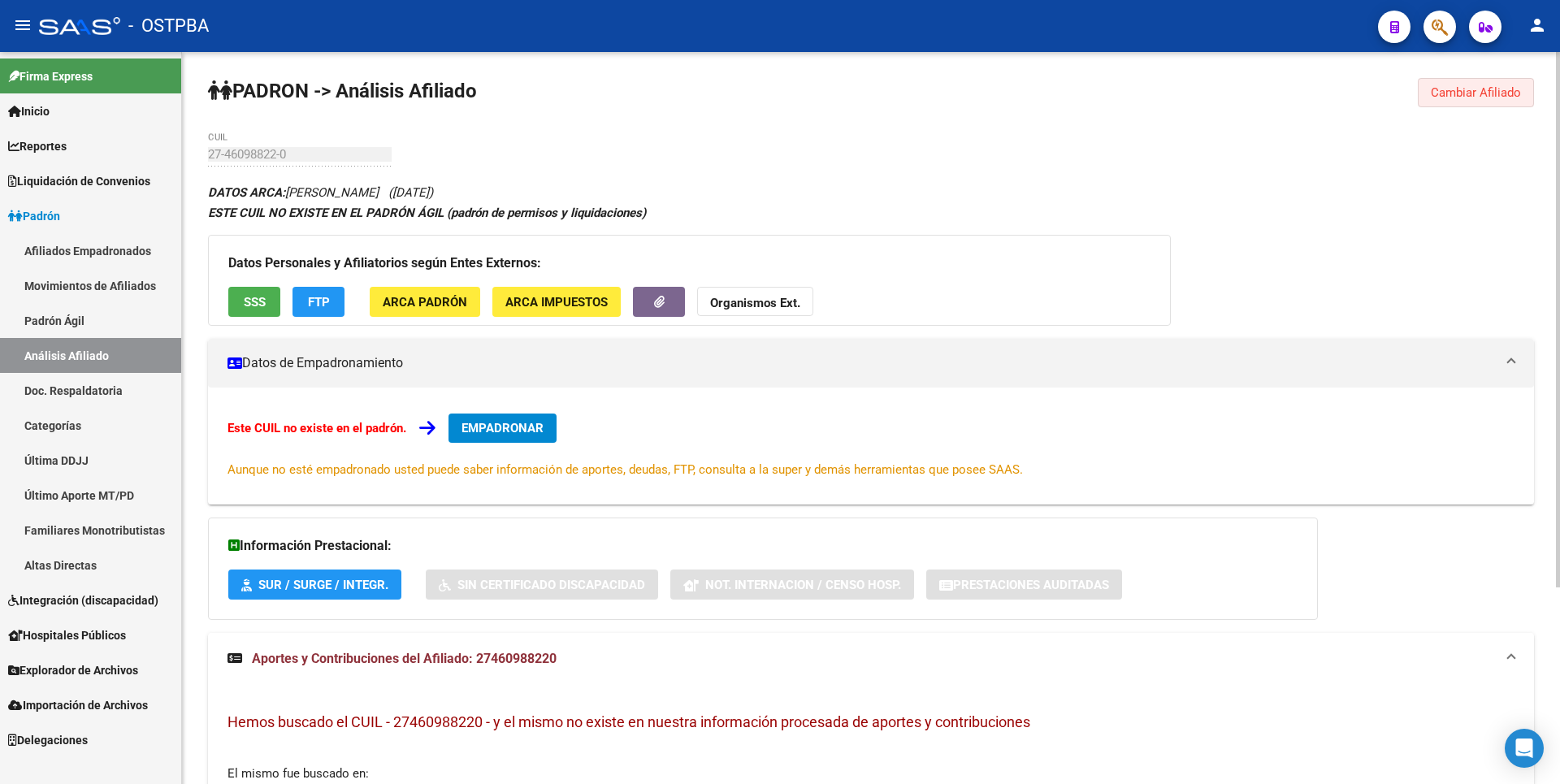
click at [1453, 97] on span "Cambiar Afiliado" at bounding box center [1476, 93] width 90 height 15
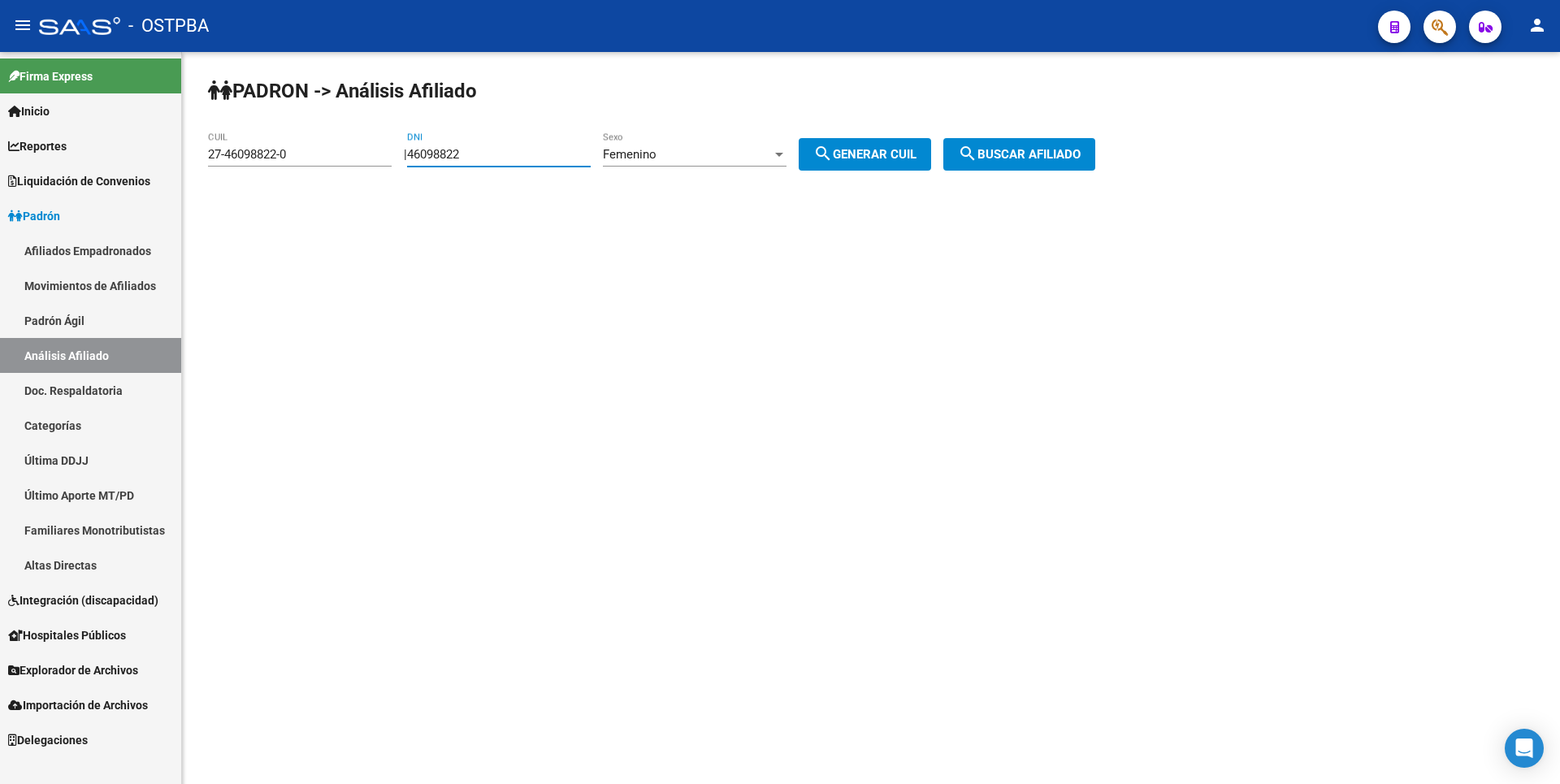
drag, startPoint x: 508, startPoint y: 159, endPoint x: 157, endPoint y: 147, distance: 351.2
click at [157, 147] on mat-sidenav-container "Firma Express Inicio Calendario SSS Instructivos Contacto OS Reportes Tablero d…" at bounding box center [780, 417] width 1560 height 731
type input "33505354"
drag, startPoint x: 297, startPoint y: 156, endPoint x: 0, endPoint y: 172, distance: 297.4
click at [0, 172] on mat-sidenav-container "Firma Express Inicio Calendario SSS Instructivos Contacto OS Reportes Tablero d…" at bounding box center [780, 417] width 1560 height 731
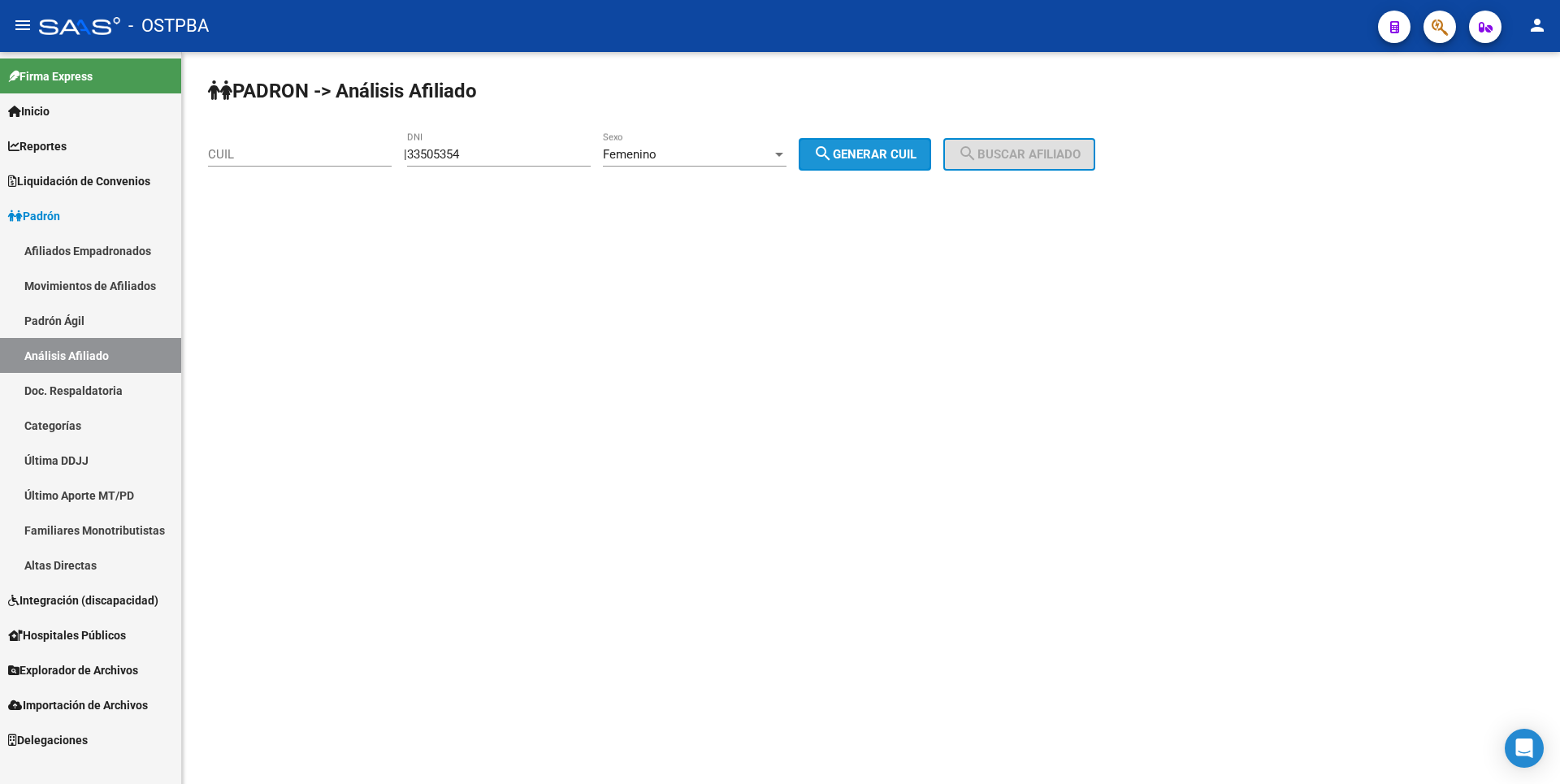
click at [898, 146] on button "search Generar CUIL" at bounding box center [865, 154] width 133 height 32
type input "27-33505354-6"
click at [1176, 152] on div "PADRON -> Análisis Afiliado 27-33505354-6 CUIL | 33505354 DNI Femenino Sexo sea…" at bounding box center [870, 136] width 1378 height 170
click at [1052, 168] on button "search Buscar afiliado" at bounding box center [1019, 154] width 152 height 32
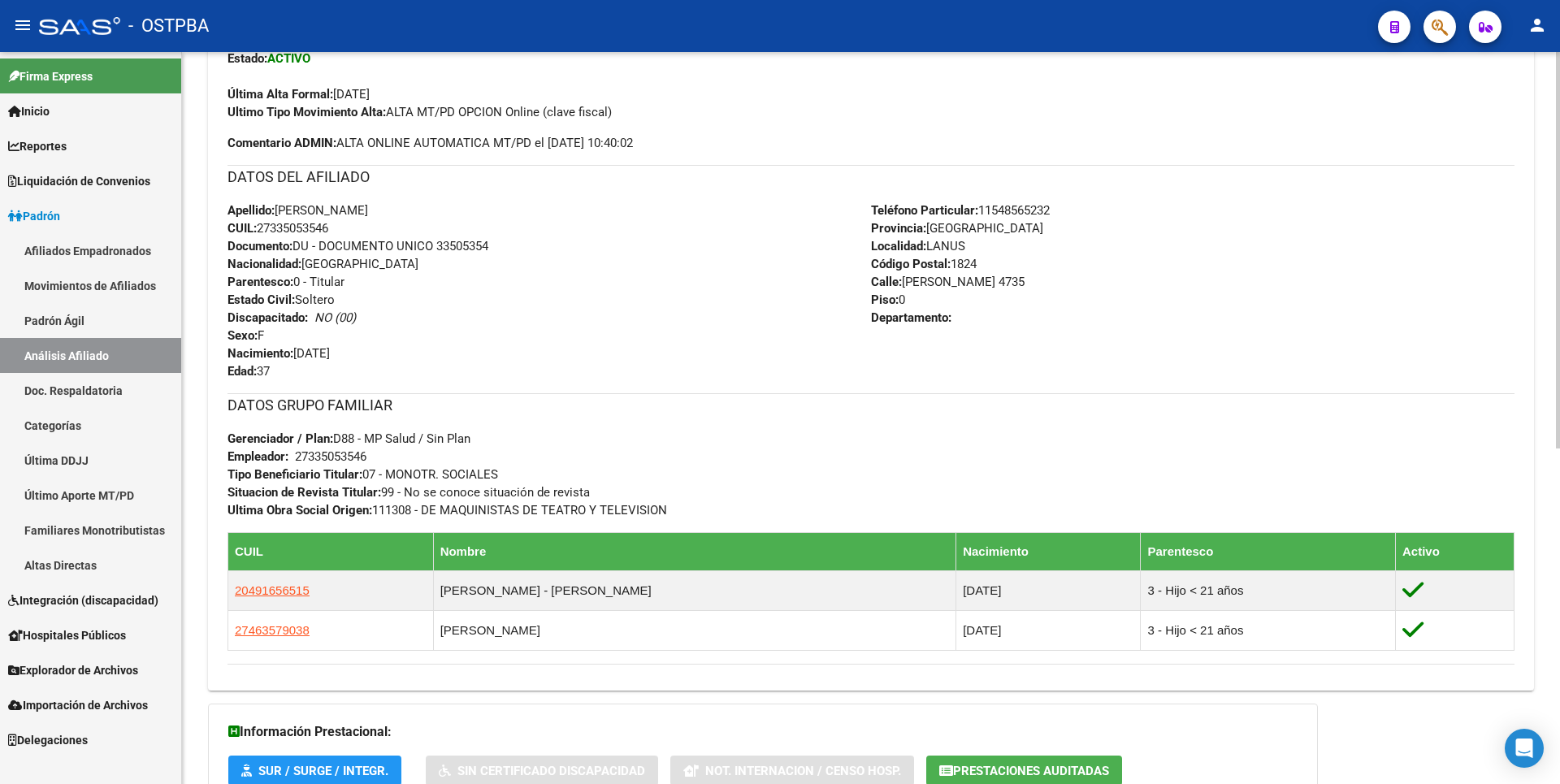
scroll to position [618, 0]
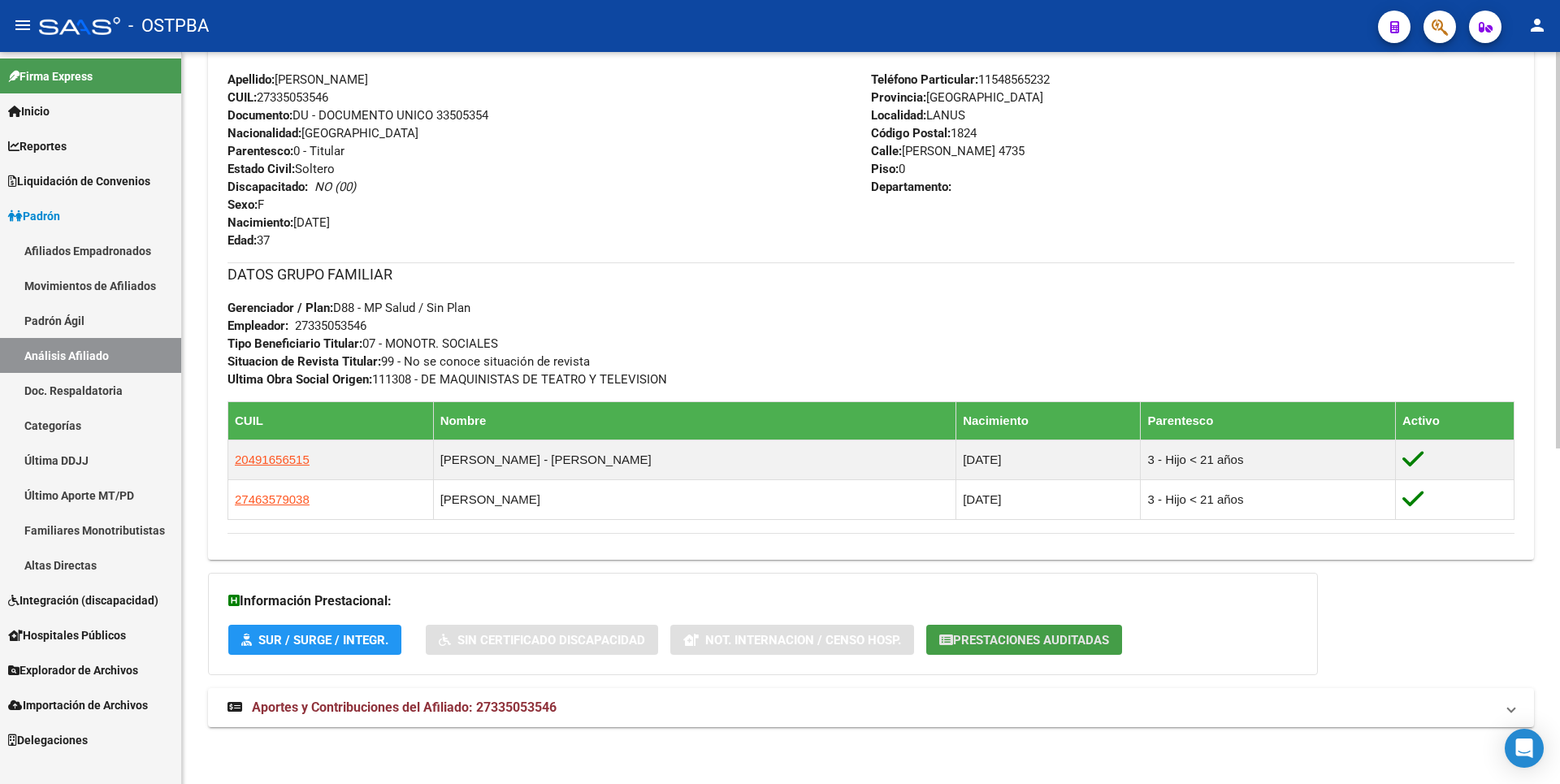
click at [1054, 638] on span "Prestaciones Auditadas" at bounding box center [1030, 640] width 156 height 15
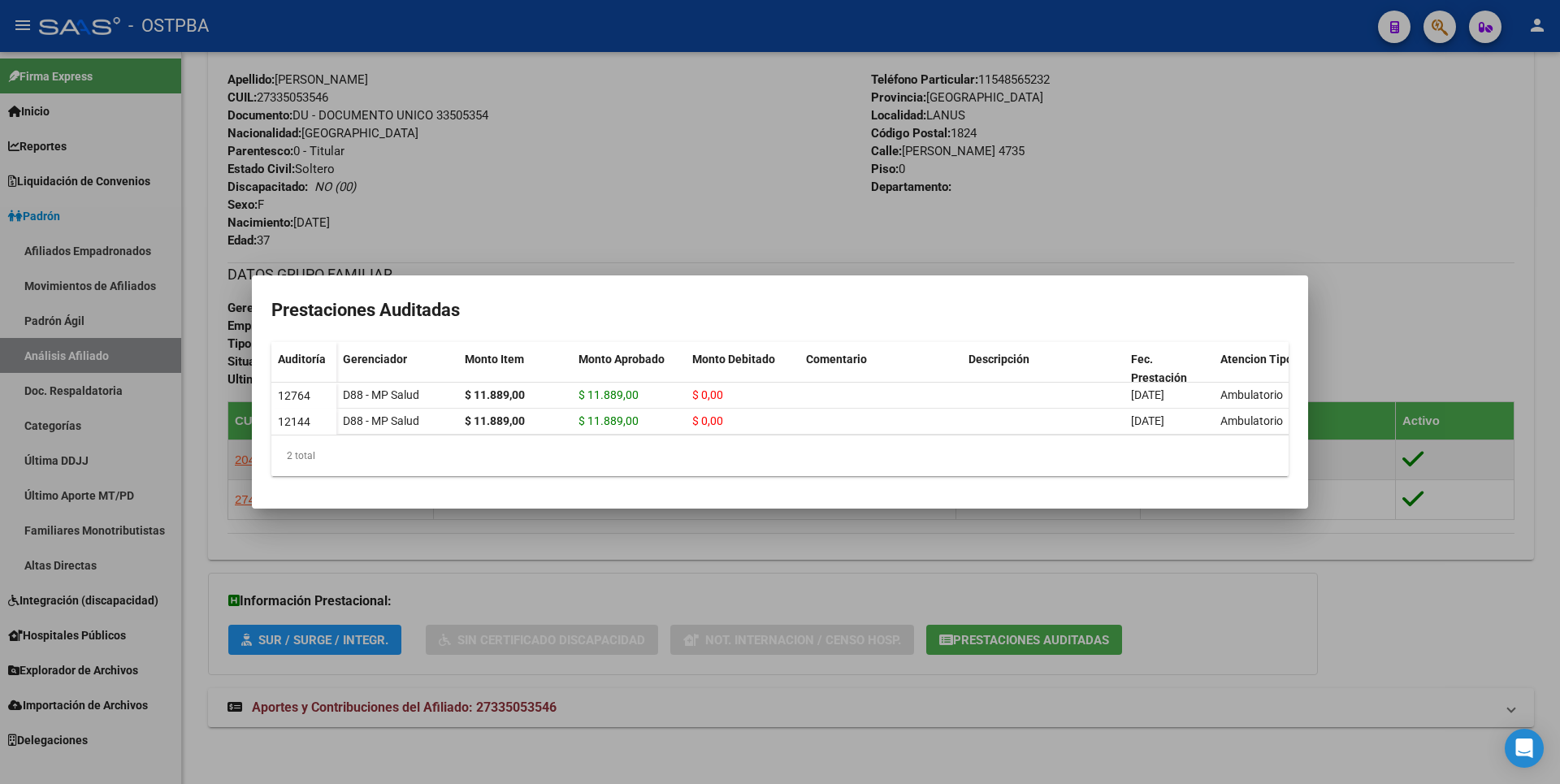
click at [1346, 630] on div at bounding box center [780, 392] width 1560 height 784
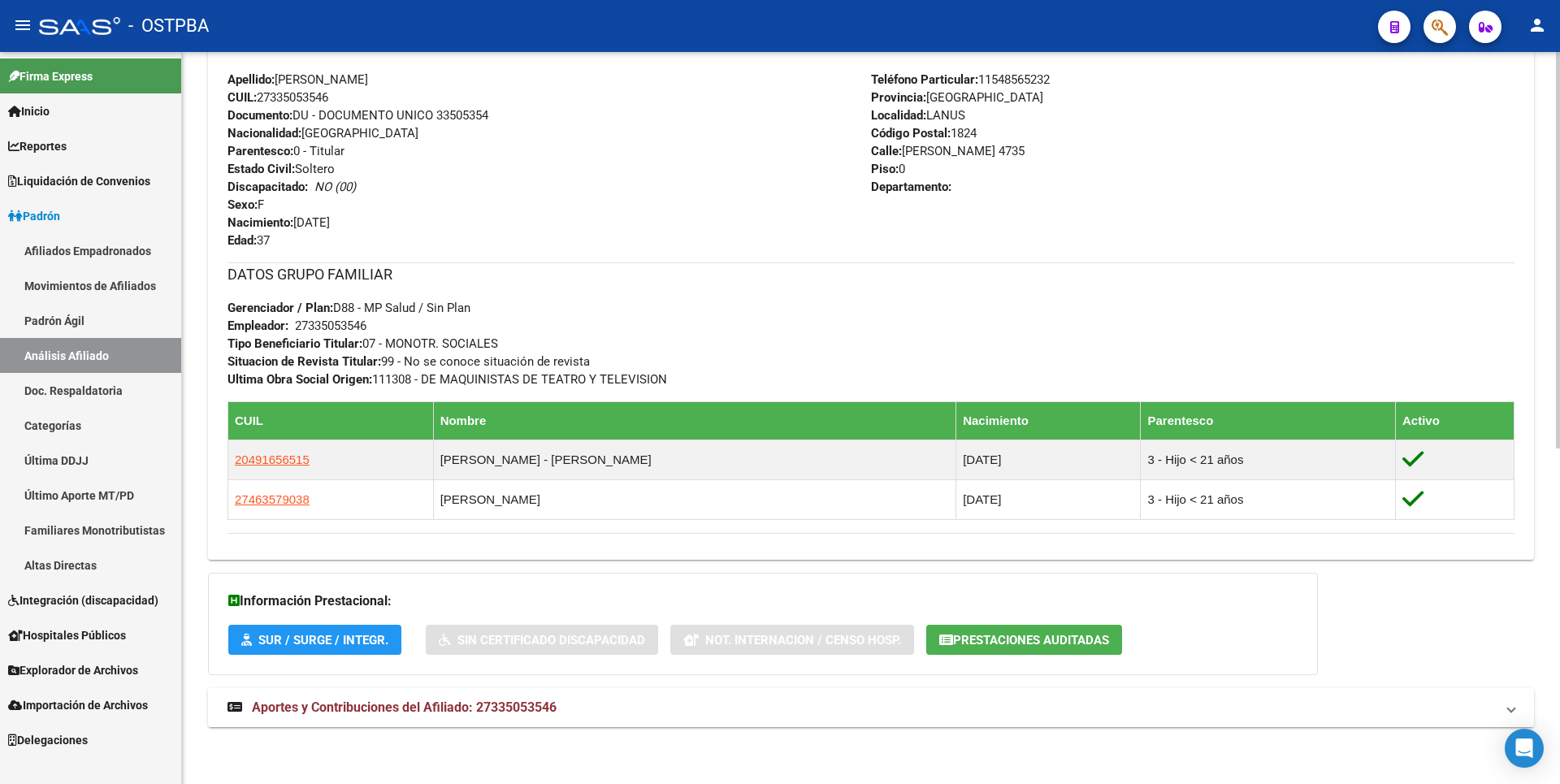
click at [429, 708] on span "Aportes y Contribuciones del Afiliado: 27335053546" at bounding box center [404, 707] width 305 height 16
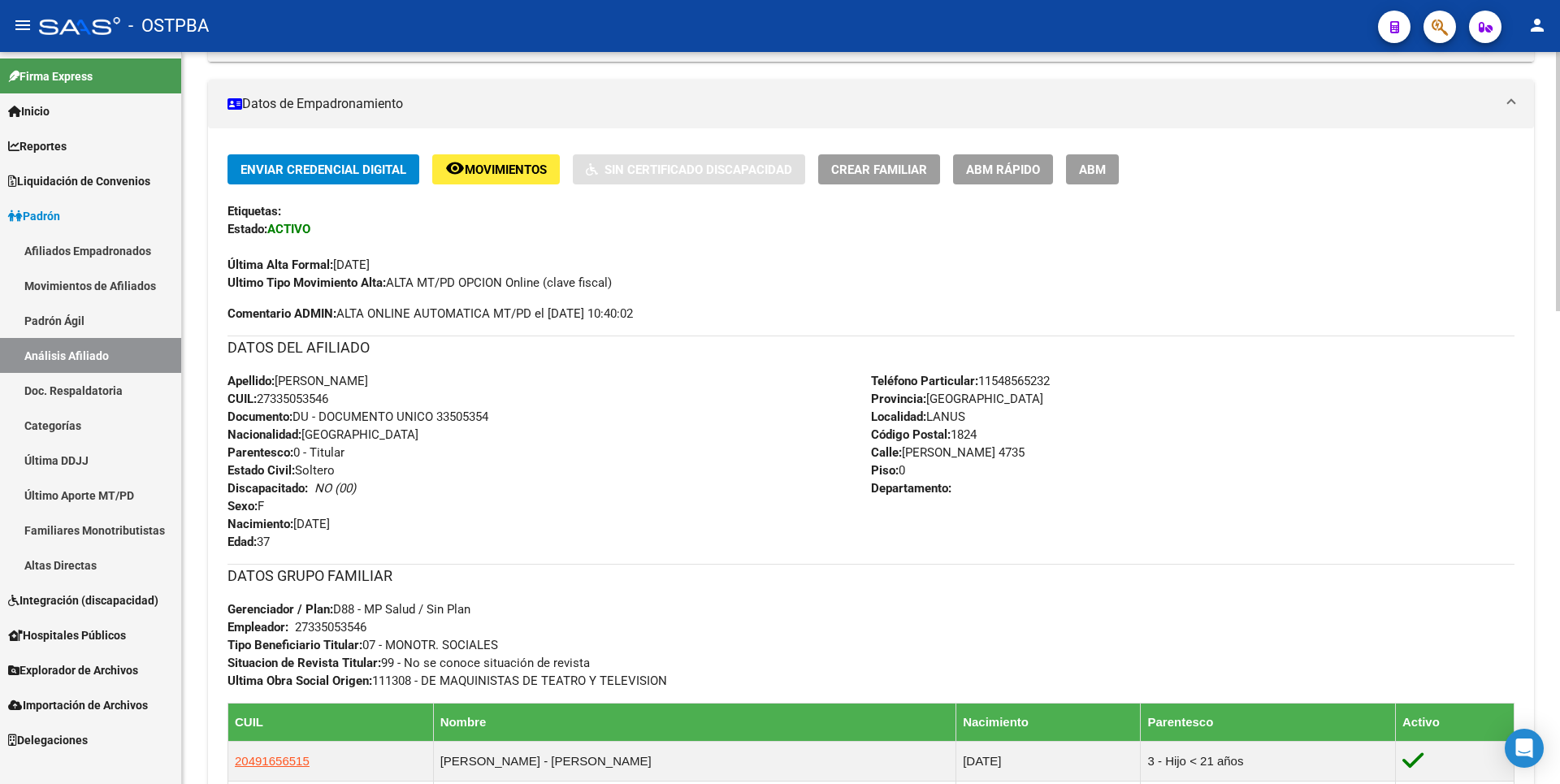
scroll to position [0, 0]
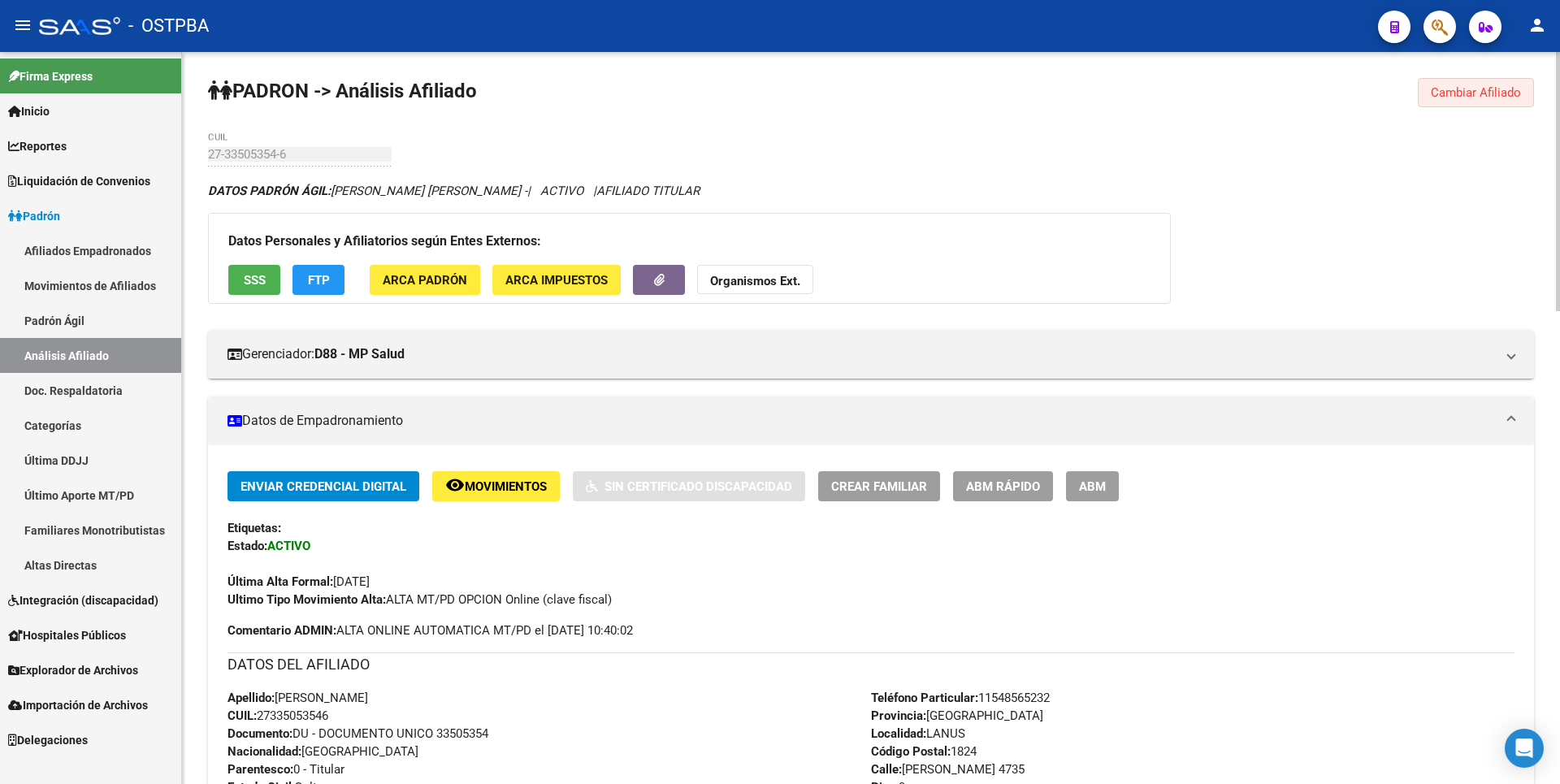
click at [1482, 101] on button "Cambiar Afiliado" at bounding box center [1475, 93] width 116 height 29
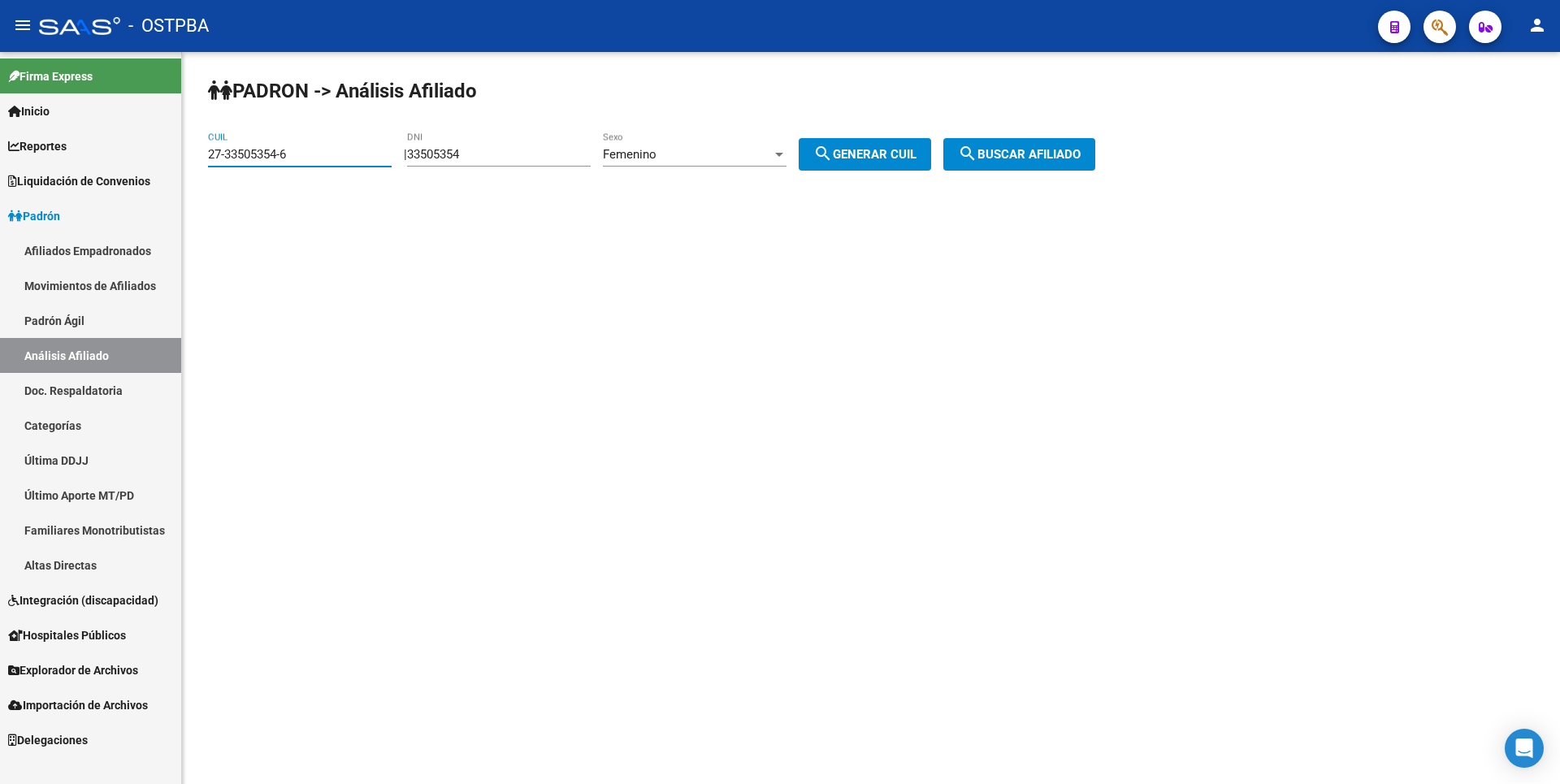
drag, startPoint x: 297, startPoint y: 158, endPoint x: 2, endPoint y: 107, distance: 299.4
click at [2, 107] on mat-sidenav-container "Firma Express Inicio Calendario SSS Instructivos Contacto OS Reportes Tablero d…" at bounding box center [780, 417] width 1560 height 731
drag, startPoint x: 494, startPoint y: 150, endPoint x: 291, endPoint y: 153, distance: 203.0
click at [291, 153] on app-analisis-afiliado "PADRON -> Análisis Afiliado CUIL | 33505354 DNI Femenino Sexo search Generar CU…" at bounding box center [658, 155] width 899 height 15
type input "46098822"
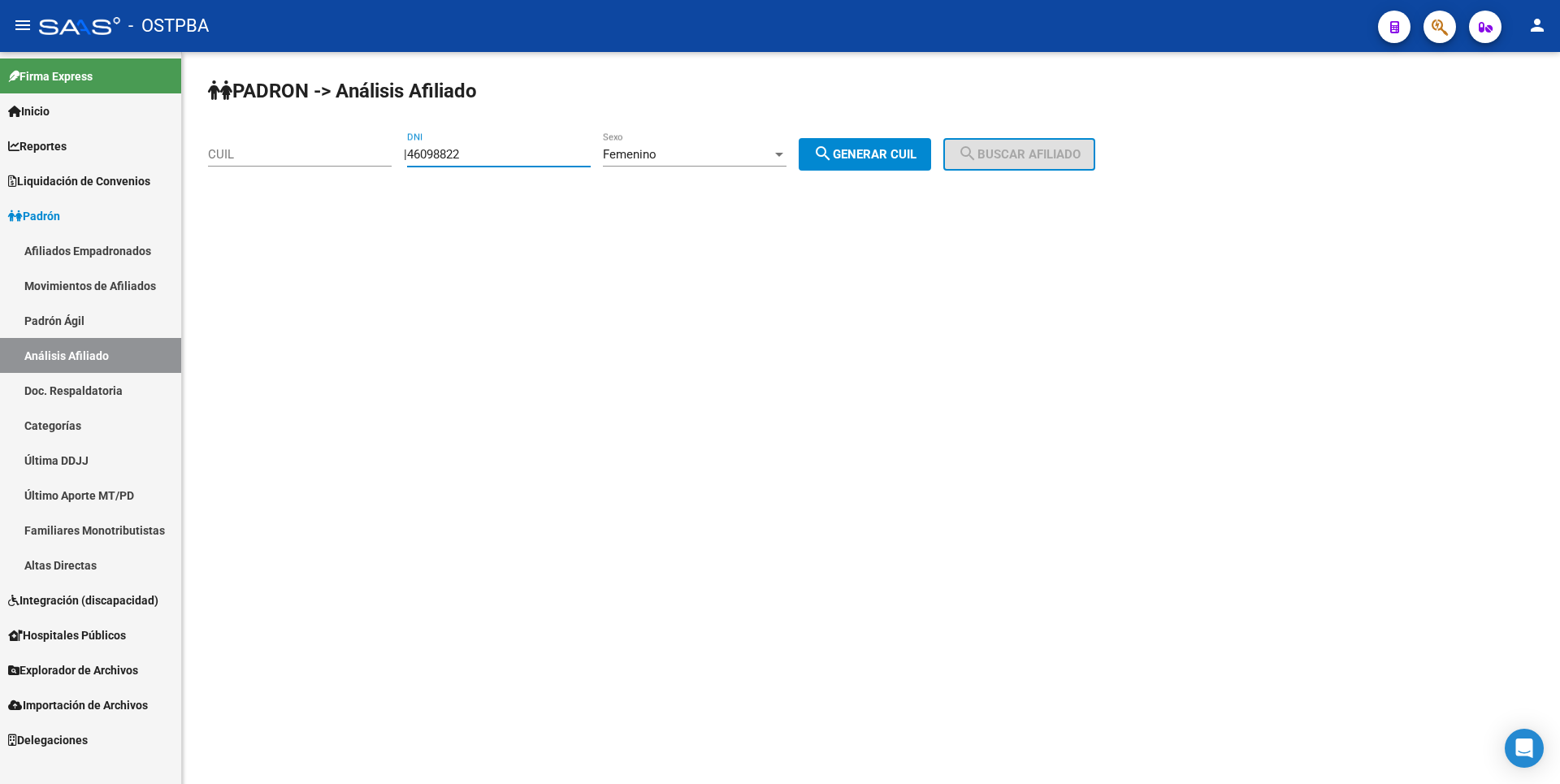
click at [909, 147] on span "search Generar CUIL" at bounding box center [864, 155] width 103 height 15
type input "27-46098822-0"
click at [1081, 155] on span "search Buscar afiliado" at bounding box center [1018, 155] width 123 height 15
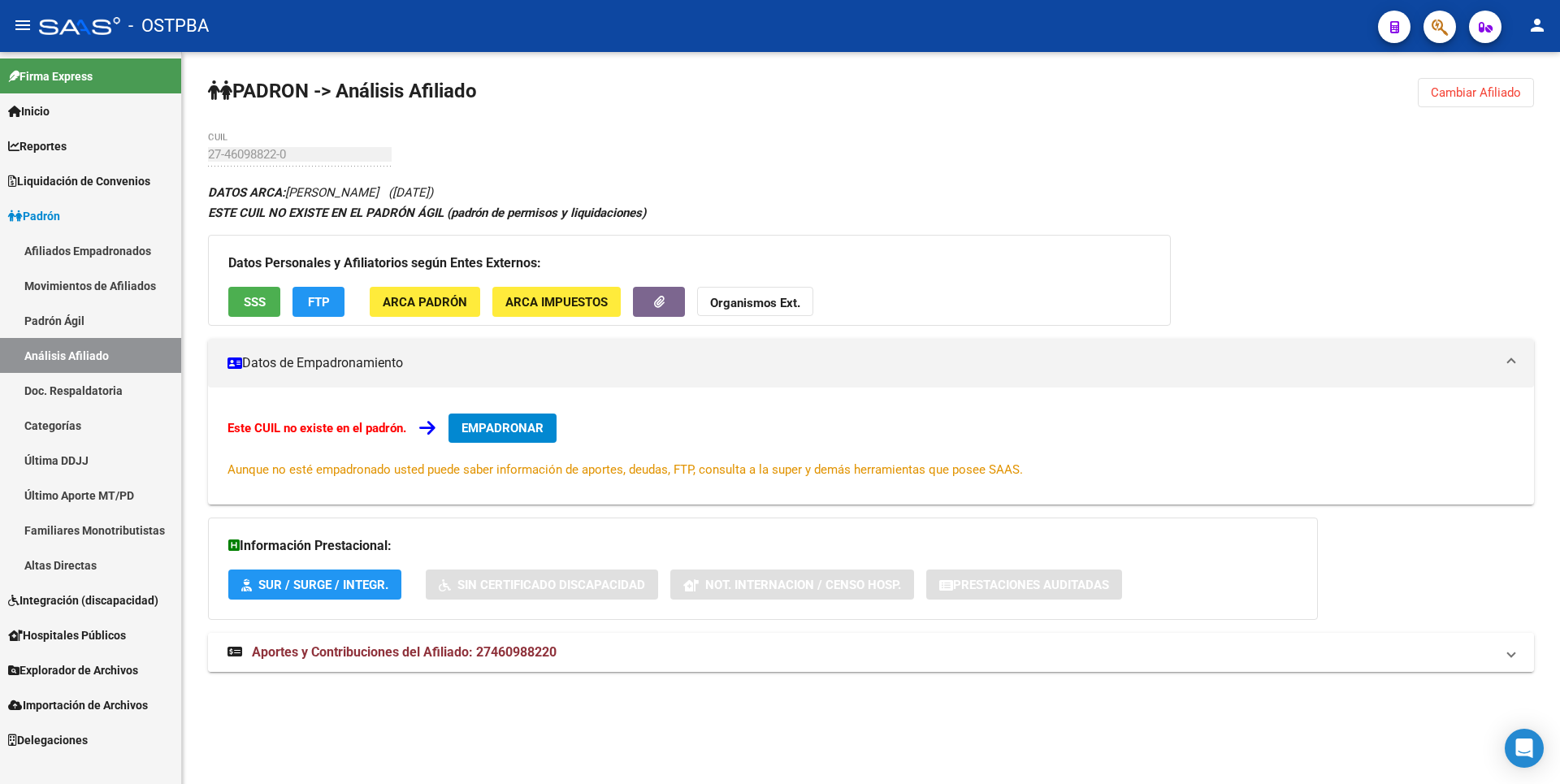
click at [463, 649] on span "Aportes y Contribuciones del Afiliado: 27460988220" at bounding box center [404, 651] width 305 height 16
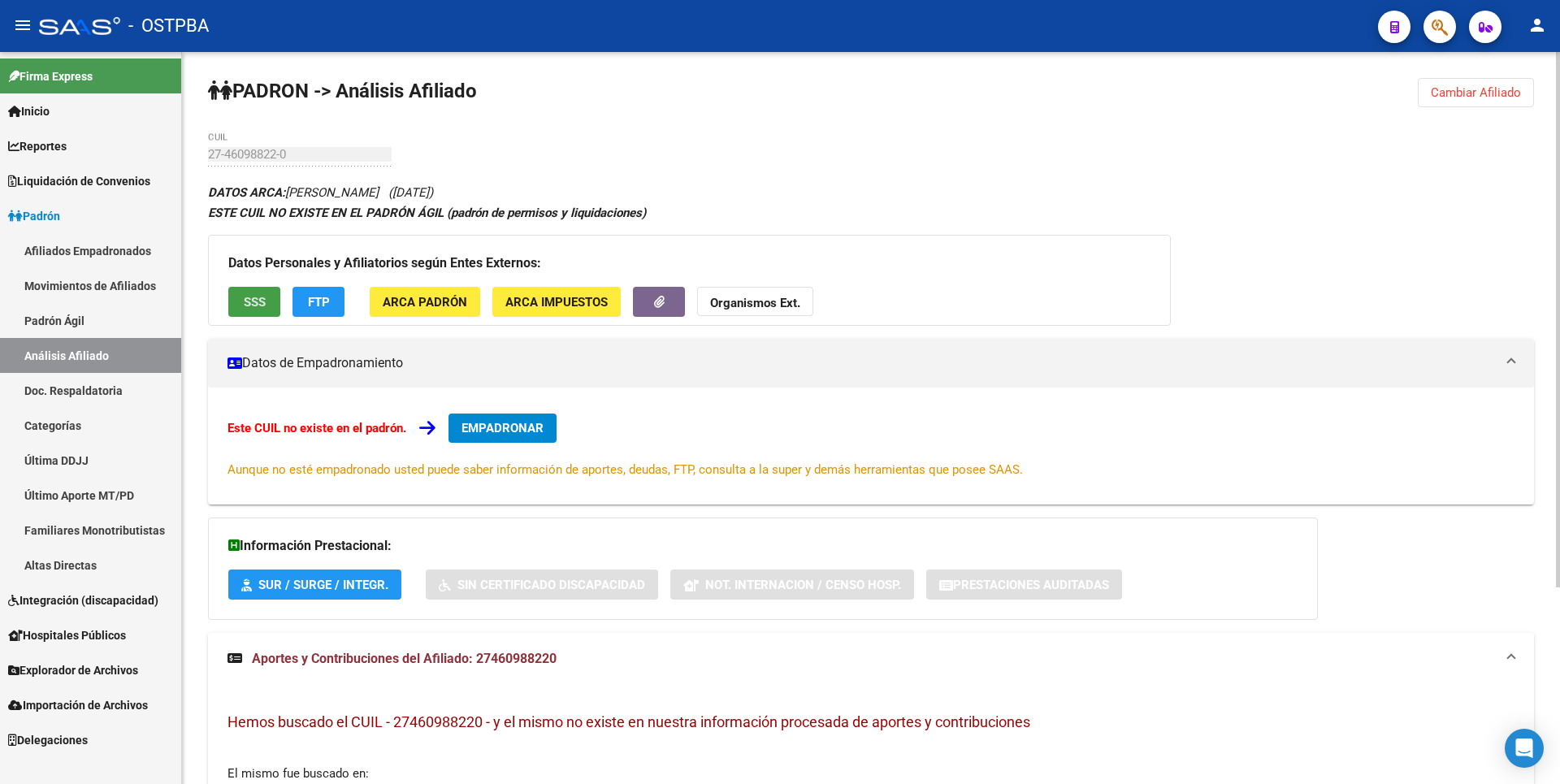
click at [250, 309] on span "SSS" at bounding box center [254, 302] width 22 height 15
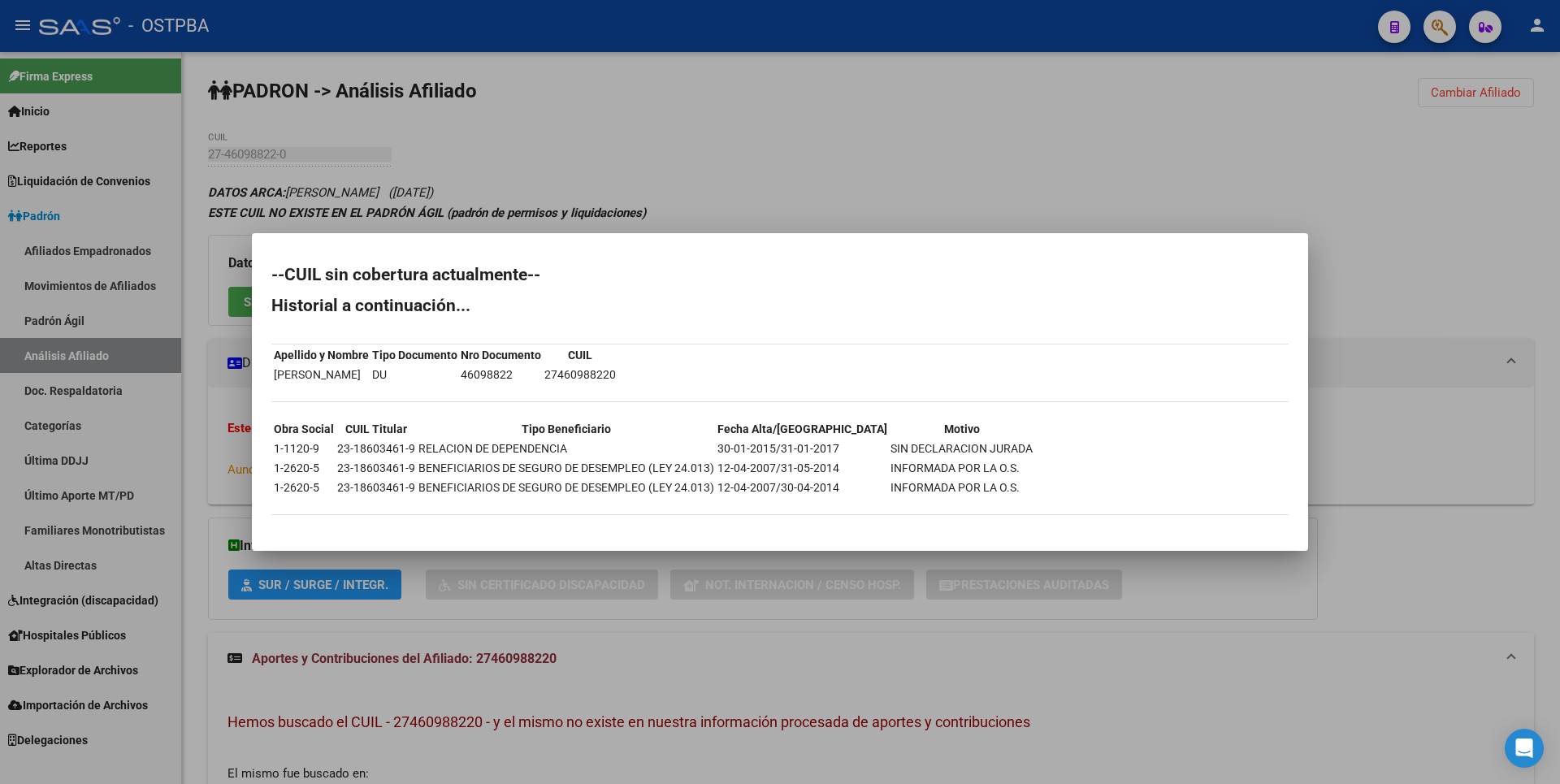
click at [671, 181] on div at bounding box center [780, 392] width 1560 height 784
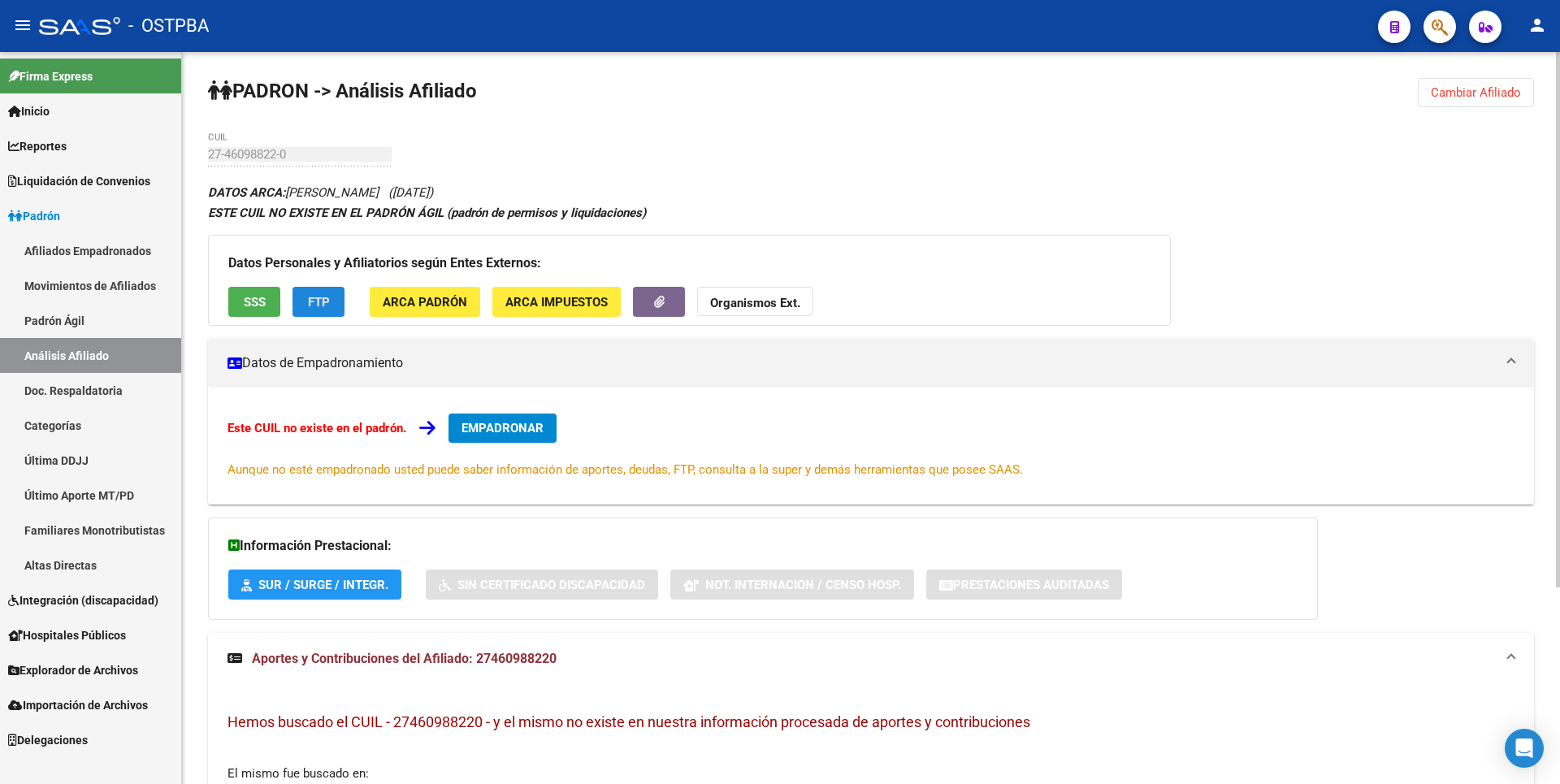
click at [311, 302] on span "FTP" at bounding box center [319, 302] width 22 height 15
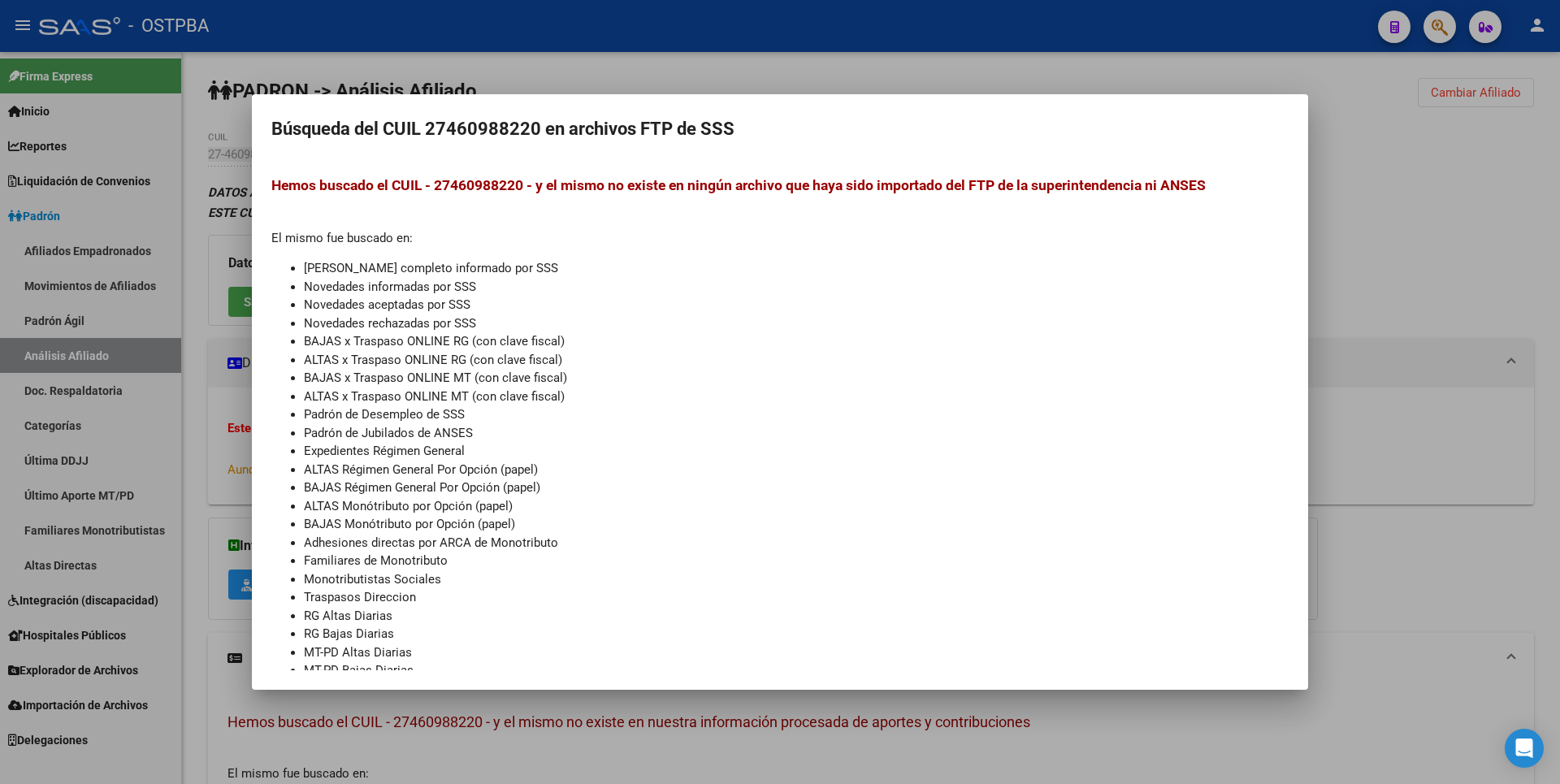
click at [1388, 263] on div at bounding box center [780, 392] width 1560 height 784
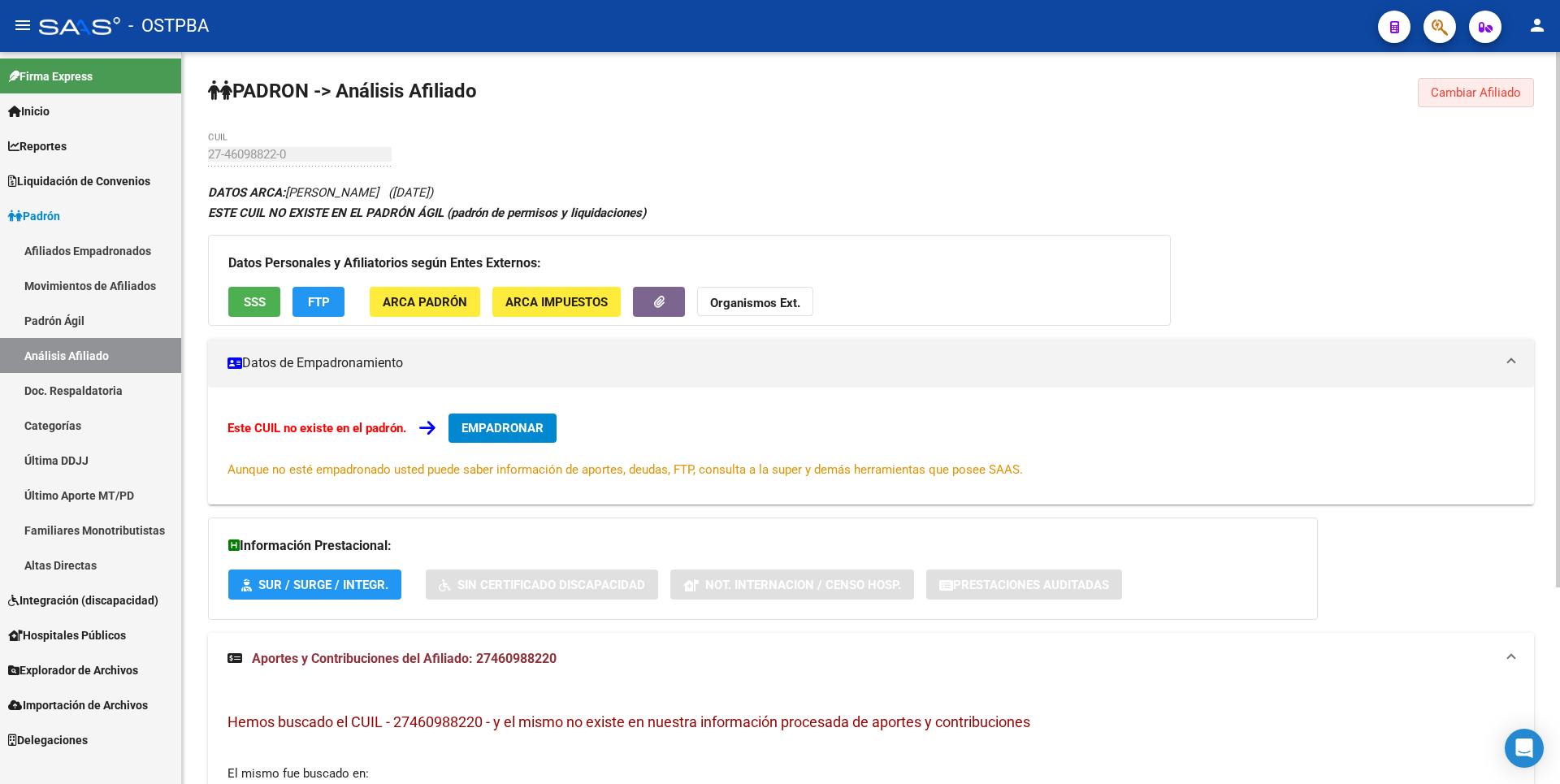
drag, startPoint x: 1471, startPoint y: 94, endPoint x: 261, endPoint y: 161, distance: 1211.9
click at [1470, 93] on span "Cambiar Afiliado" at bounding box center [1476, 93] width 90 height 15
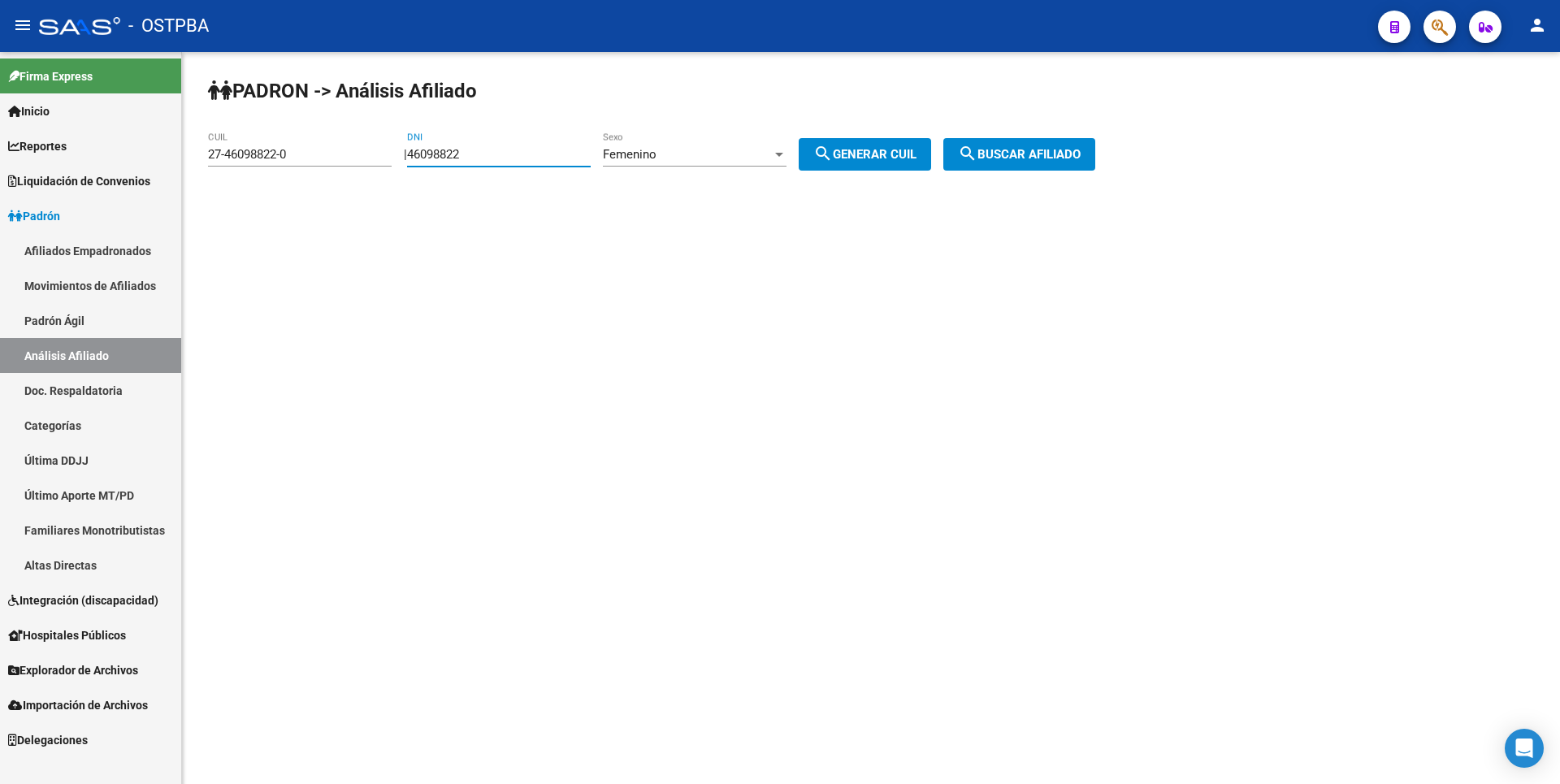
drag, startPoint x: 509, startPoint y: 155, endPoint x: 268, endPoint y: 147, distance: 241.1
click at [268, 147] on app-analisis-afiliado "PADRON -> Análisis Afiliado 27-46098822-0 CUIL | 46098822 DNI Femenino Sexo sea…" at bounding box center [658, 155] width 899 height 15
click at [1010, 157] on span "search Buscar afiliado" at bounding box center [1018, 155] width 123 height 15
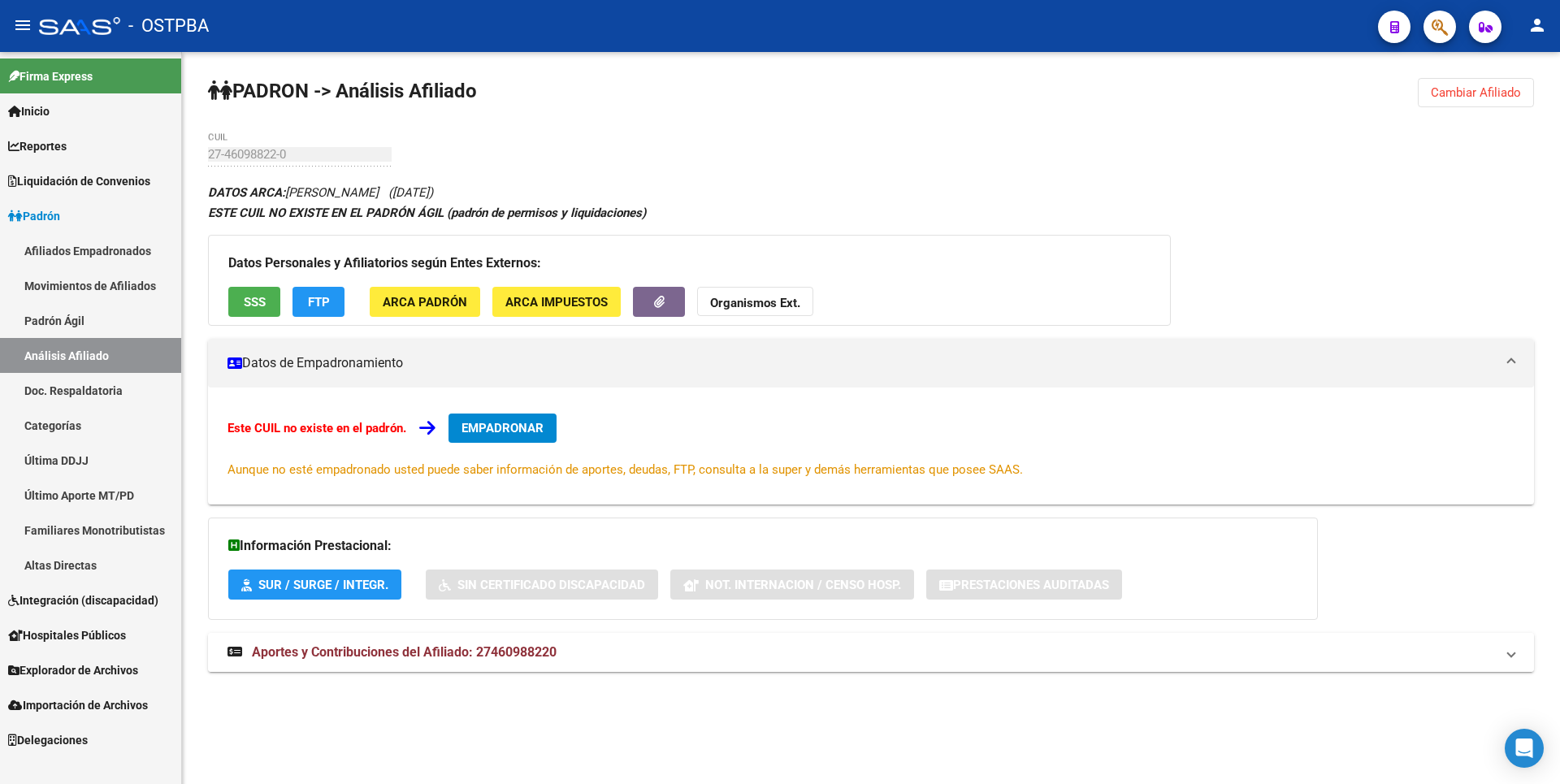
click at [422, 650] on span "Aportes y Contribuciones del Afiliado: 27460988220" at bounding box center [404, 651] width 305 height 16
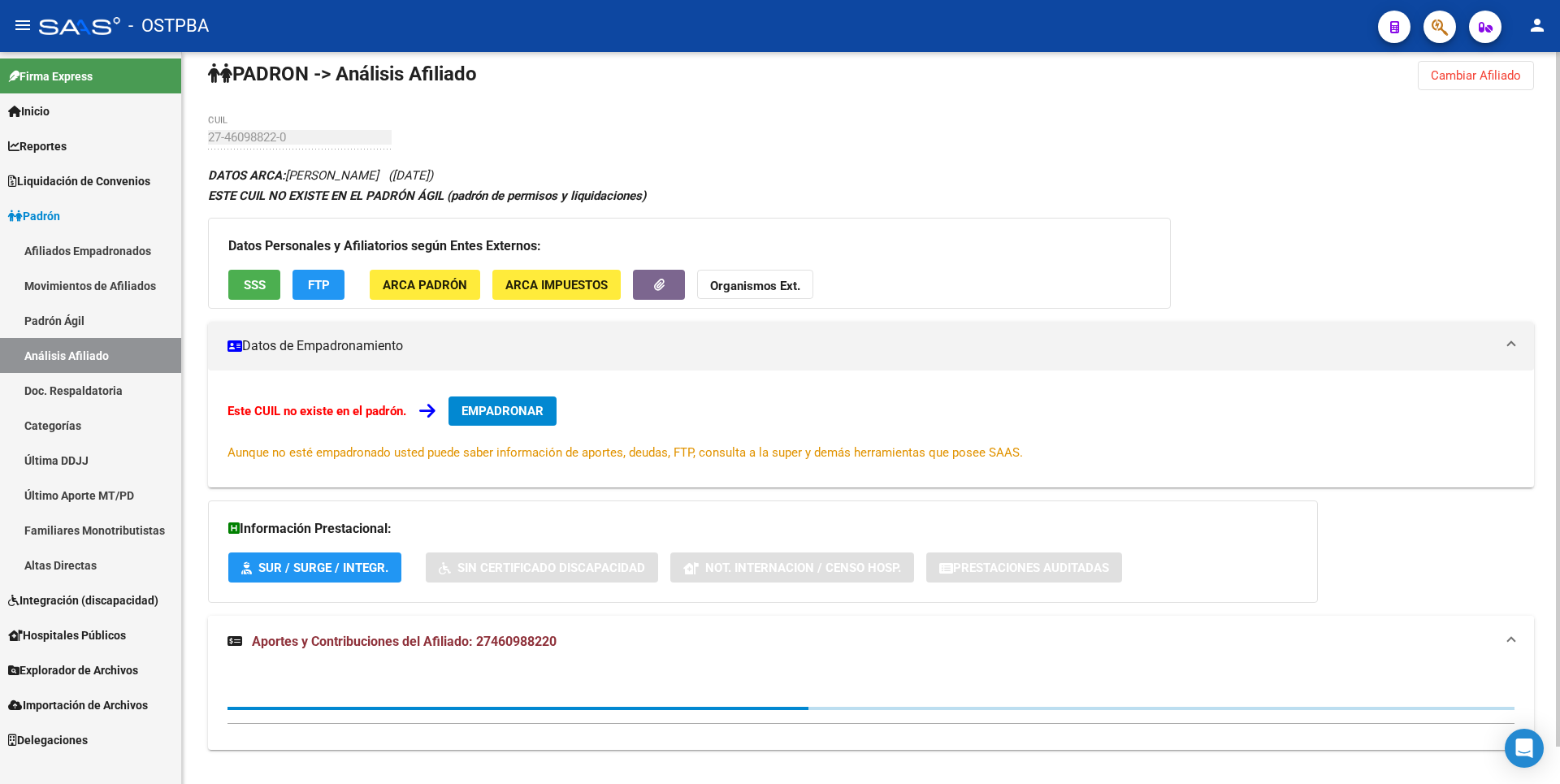
scroll to position [40, 0]
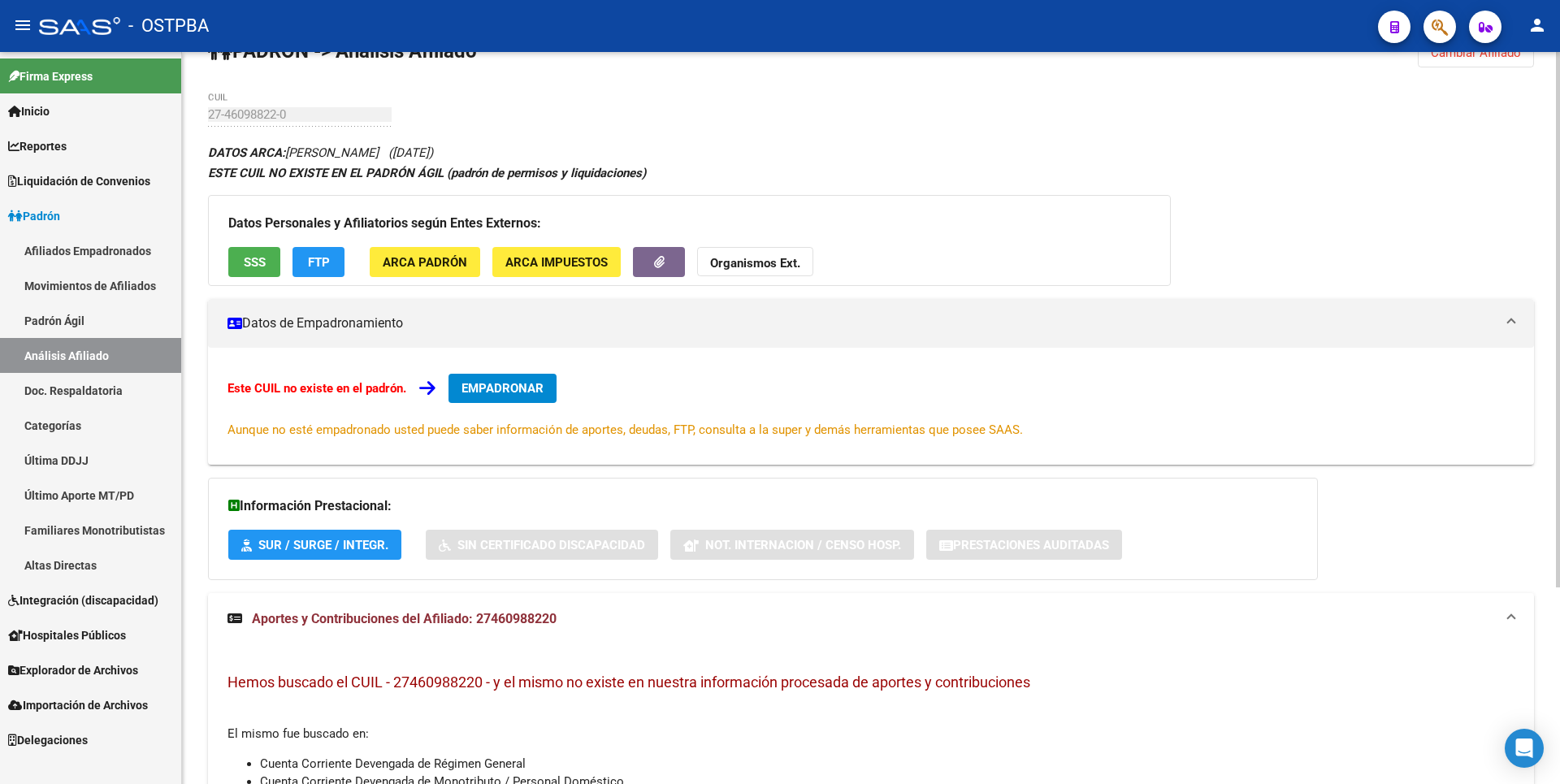
click at [252, 268] on span "SSS" at bounding box center [254, 263] width 22 height 15
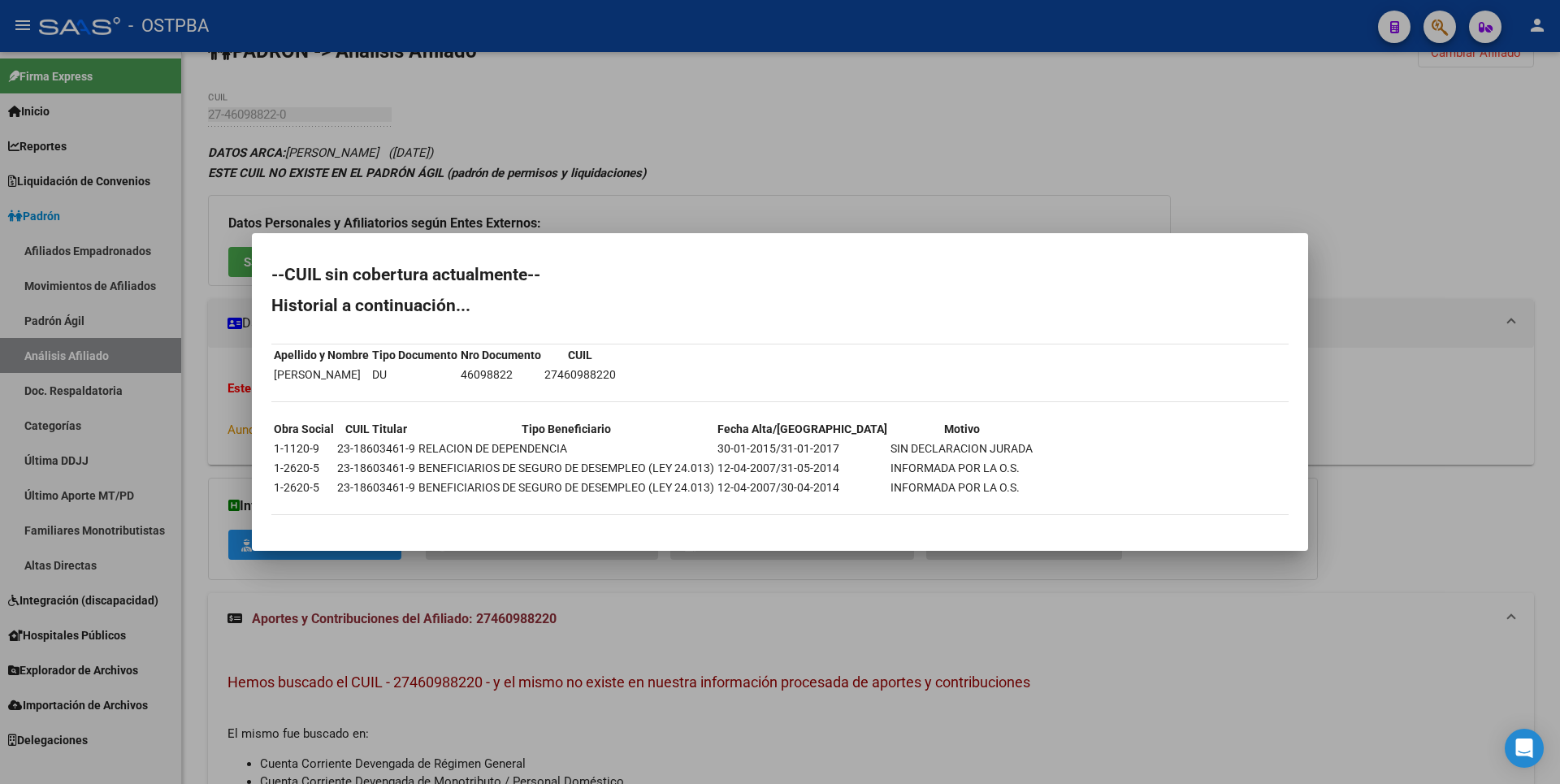
click at [655, 157] on div at bounding box center [780, 392] width 1560 height 784
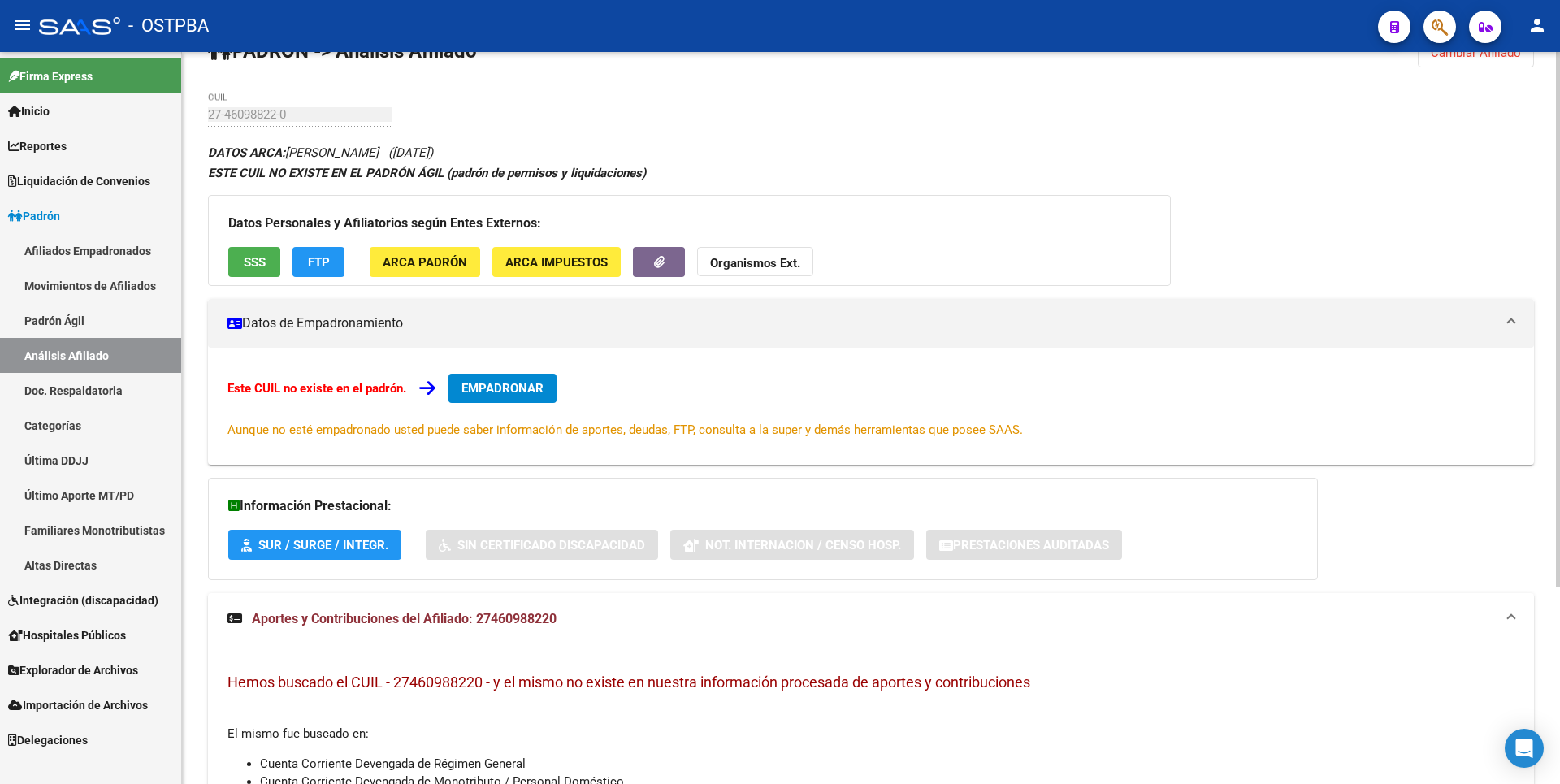
click at [314, 267] on span "FTP" at bounding box center [319, 263] width 22 height 15
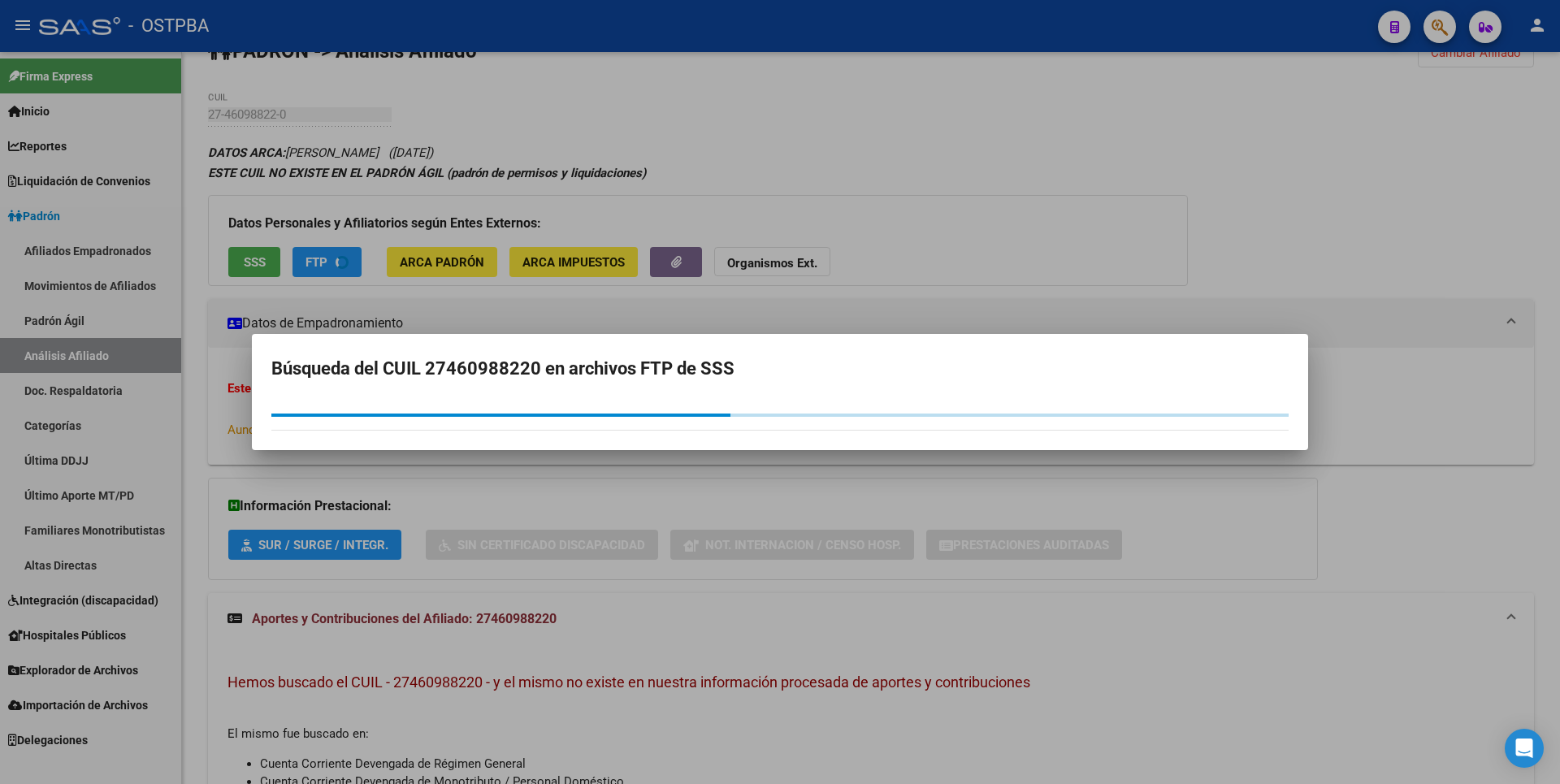
click at [737, 142] on div at bounding box center [780, 392] width 1560 height 784
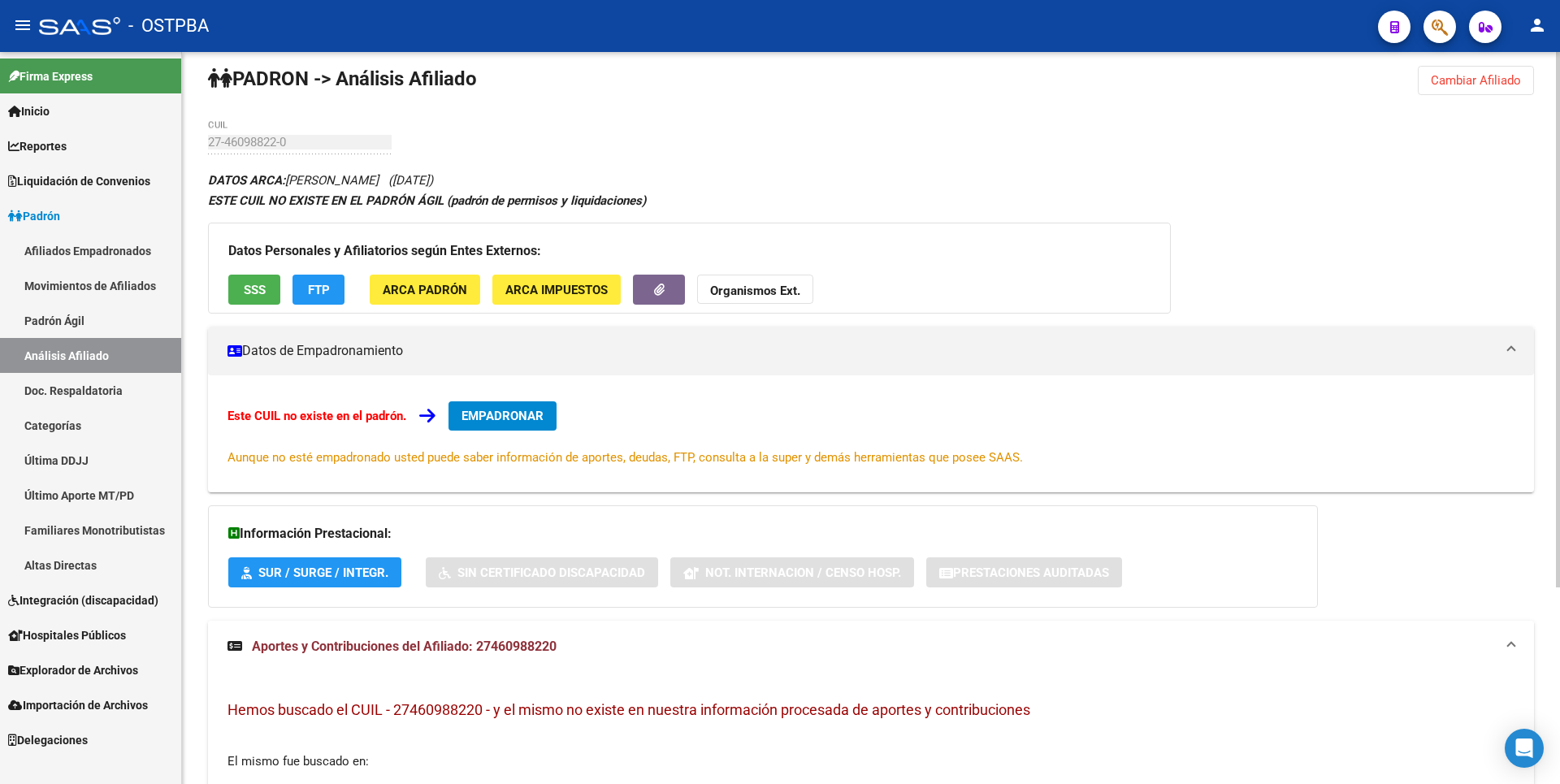
scroll to position [0, 0]
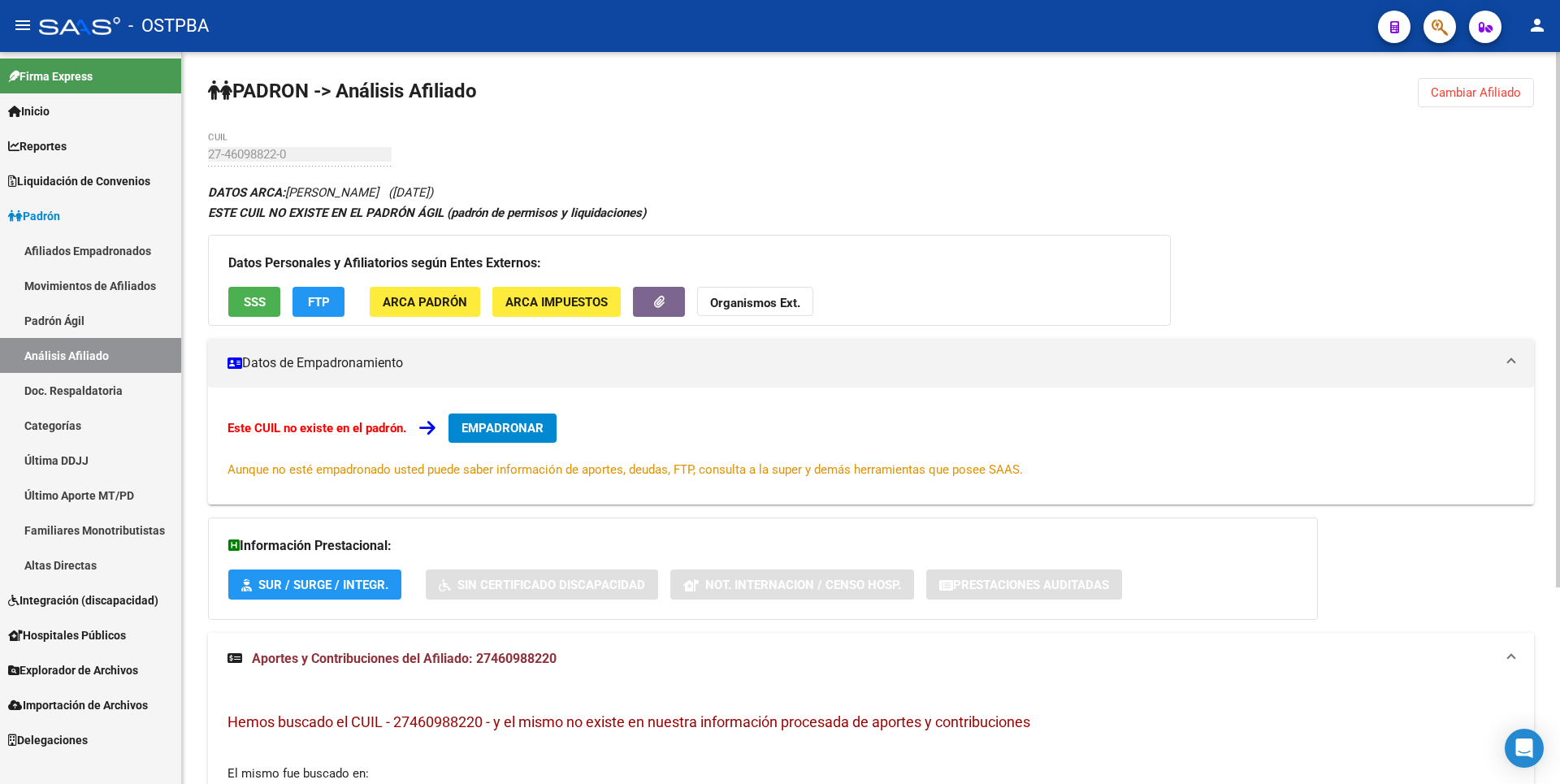
click at [1472, 94] on span "Cambiar Afiliado" at bounding box center [1476, 93] width 90 height 15
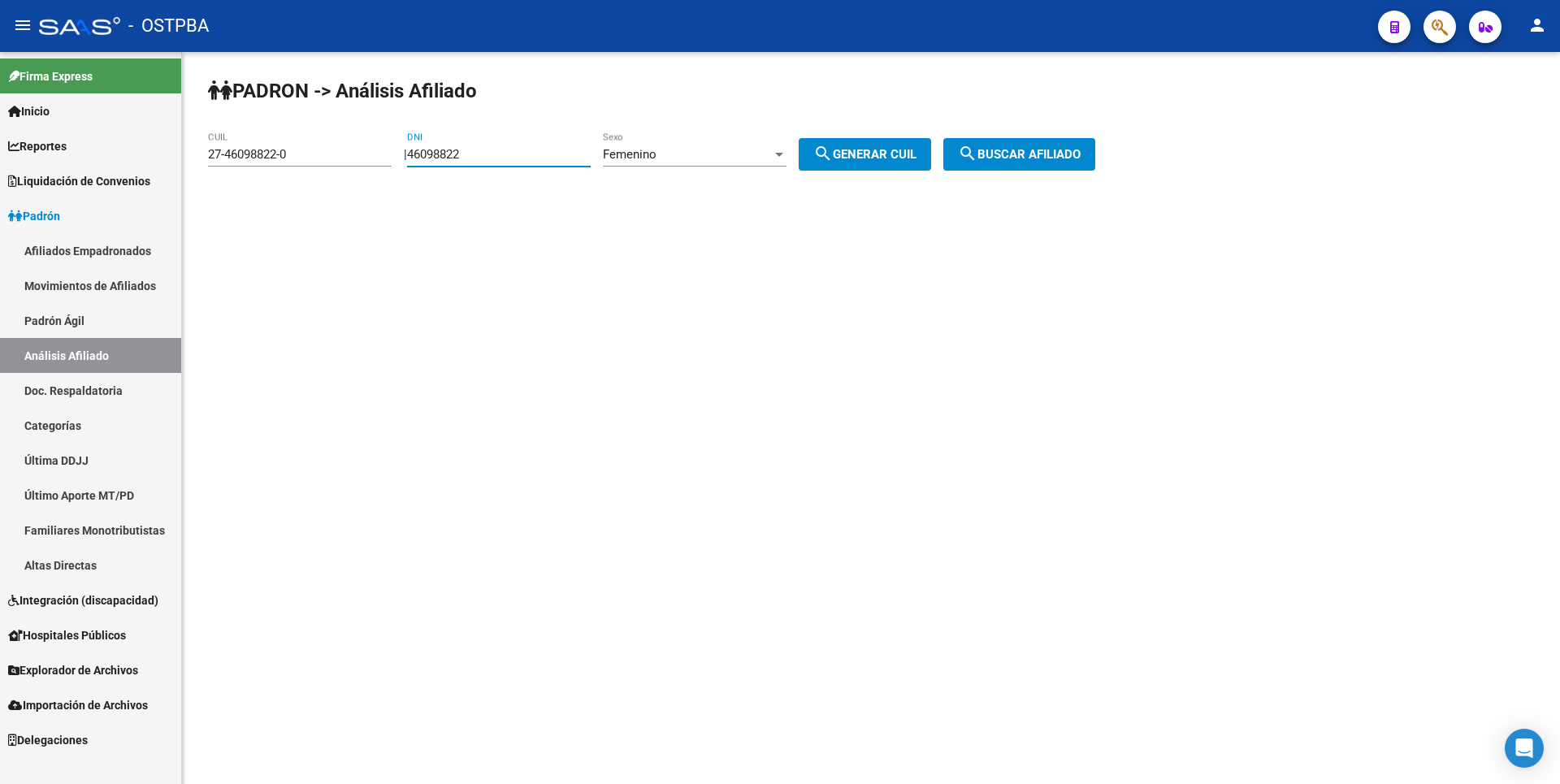
drag, startPoint x: 519, startPoint y: 154, endPoint x: 319, endPoint y: 145, distance: 200.2
click at [319, 147] on app-analisis-afiliado "PADRON -> Análisis Afiliado 27-46098822-0 CUIL | 46098822 DNI Femenino Sexo sea…" at bounding box center [658, 155] width 899 height 15
type input "33505354"
drag, startPoint x: 319, startPoint y: 157, endPoint x: 223, endPoint y: 160, distance: 96.0
click at [223, 160] on input "27-46098822-0" at bounding box center [299, 155] width 183 height 15
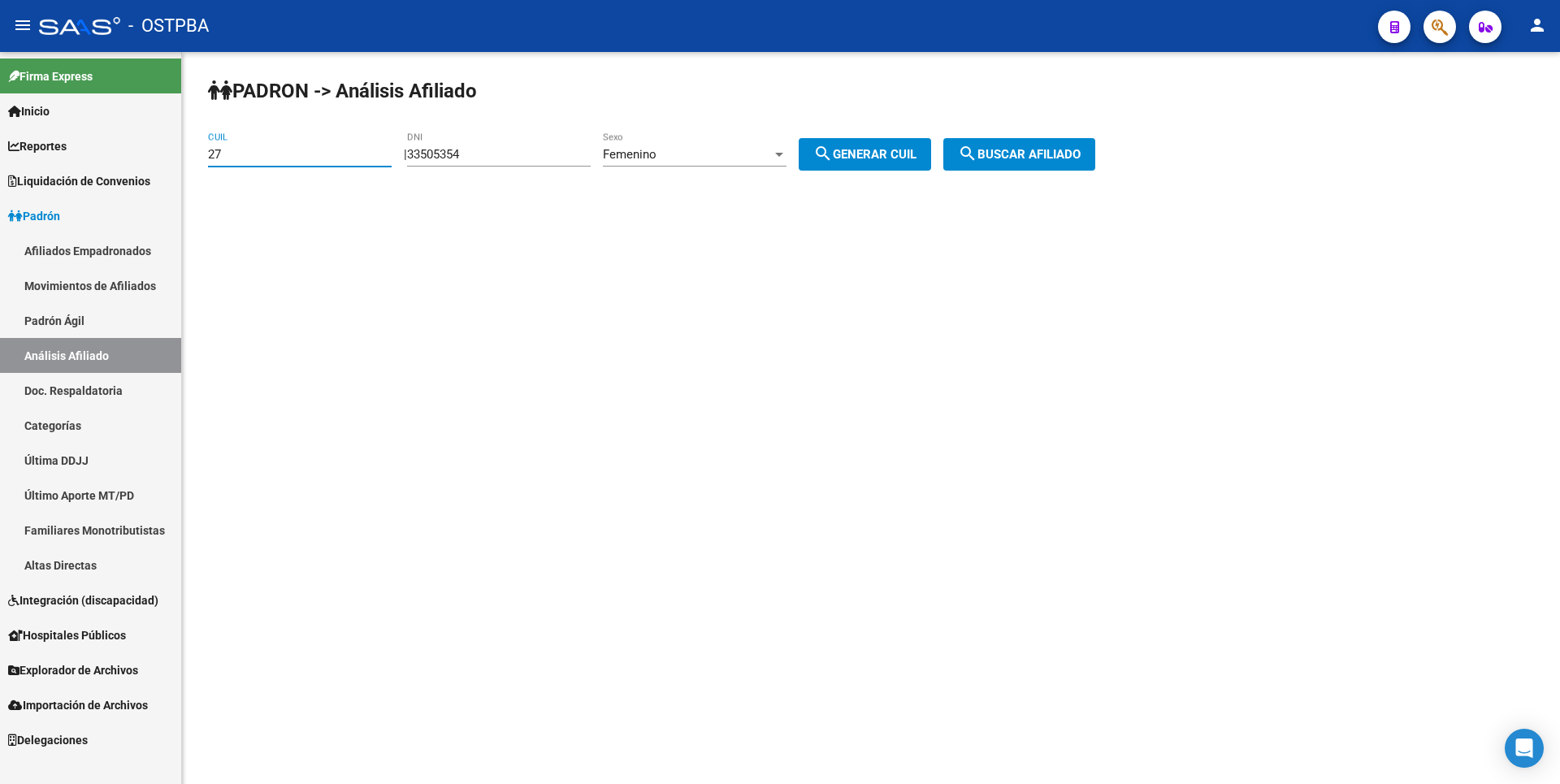
type input "2"
click at [881, 146] on button "search Generar CUIL" at bounding box center [865, 154] width 133 height 32
type input "27-33505354-6"
drag, startPoint x: 1004, startPoint y: 156, endPoint x: 1021, endPoint y: 155, distance: 17.0
click at [1005, 156] on span "search Buscar afiliado" at bounding box center [1018, 155] width 123 height 15
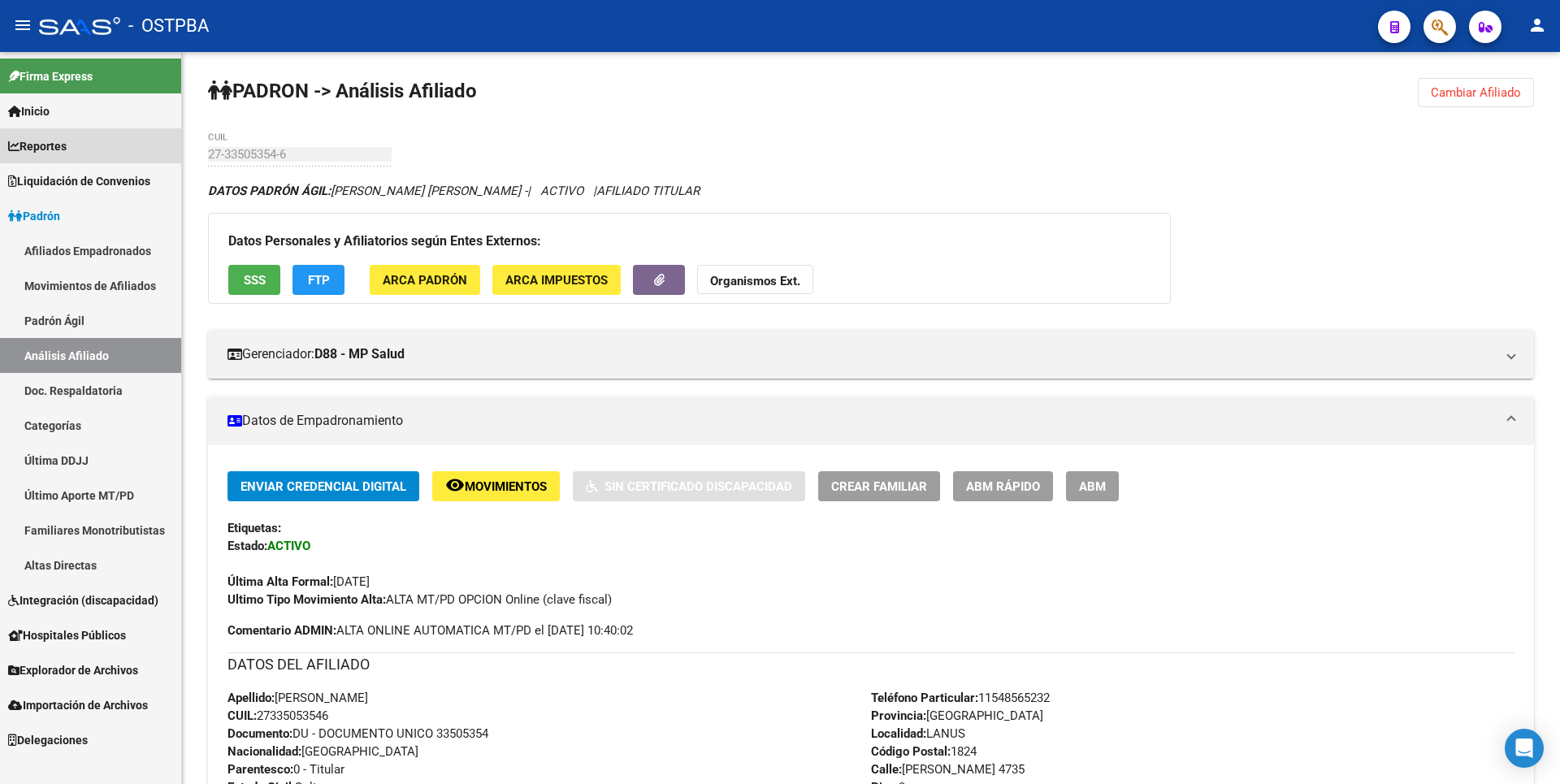
click at [55, 134] on link "Reportes" at bounding box center [90, 146] width 182 height 35
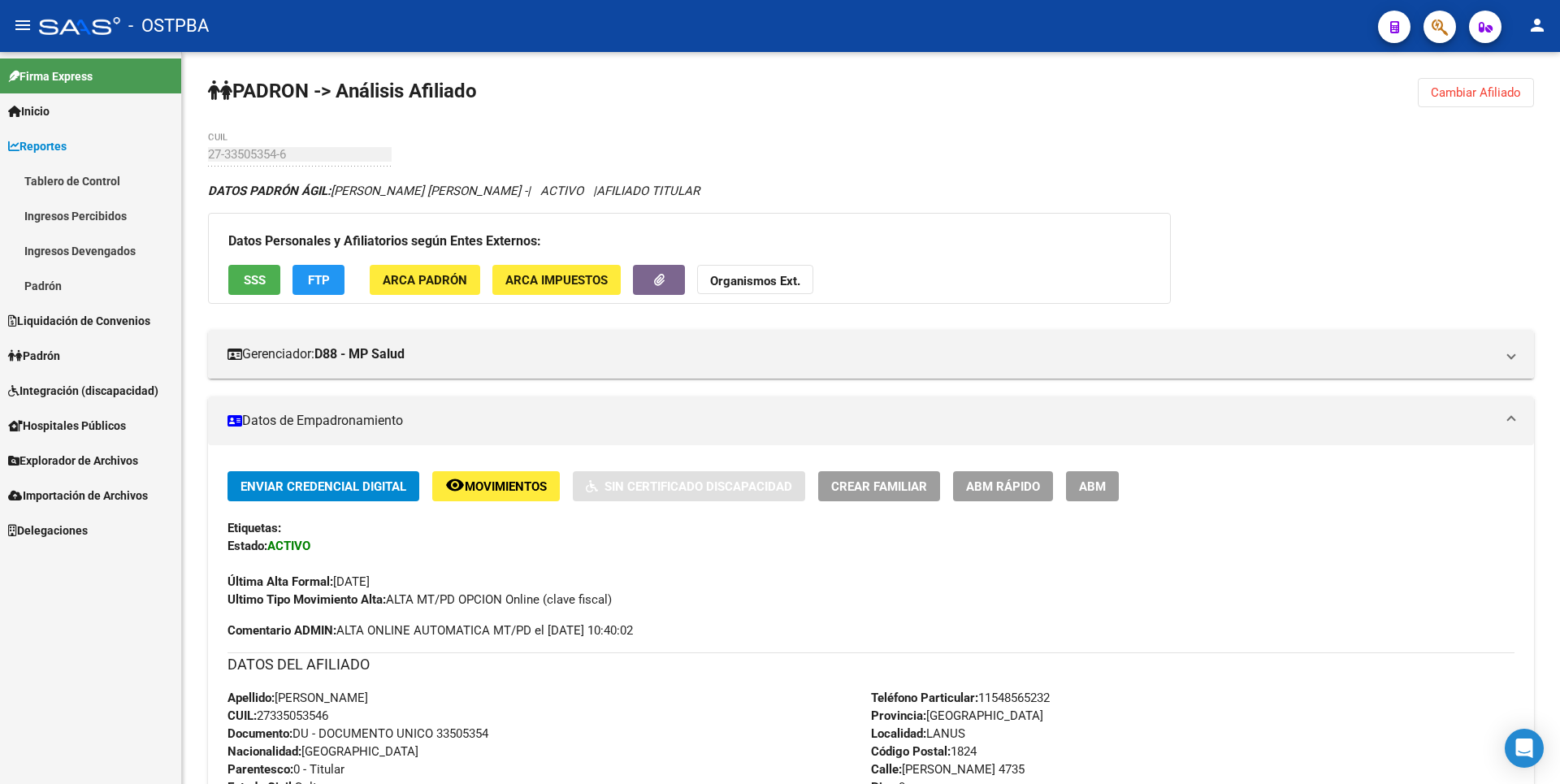
click at [96, 223] on link "Ingresos Percibidos" at bounding box center [90, 216] width 182 height 35
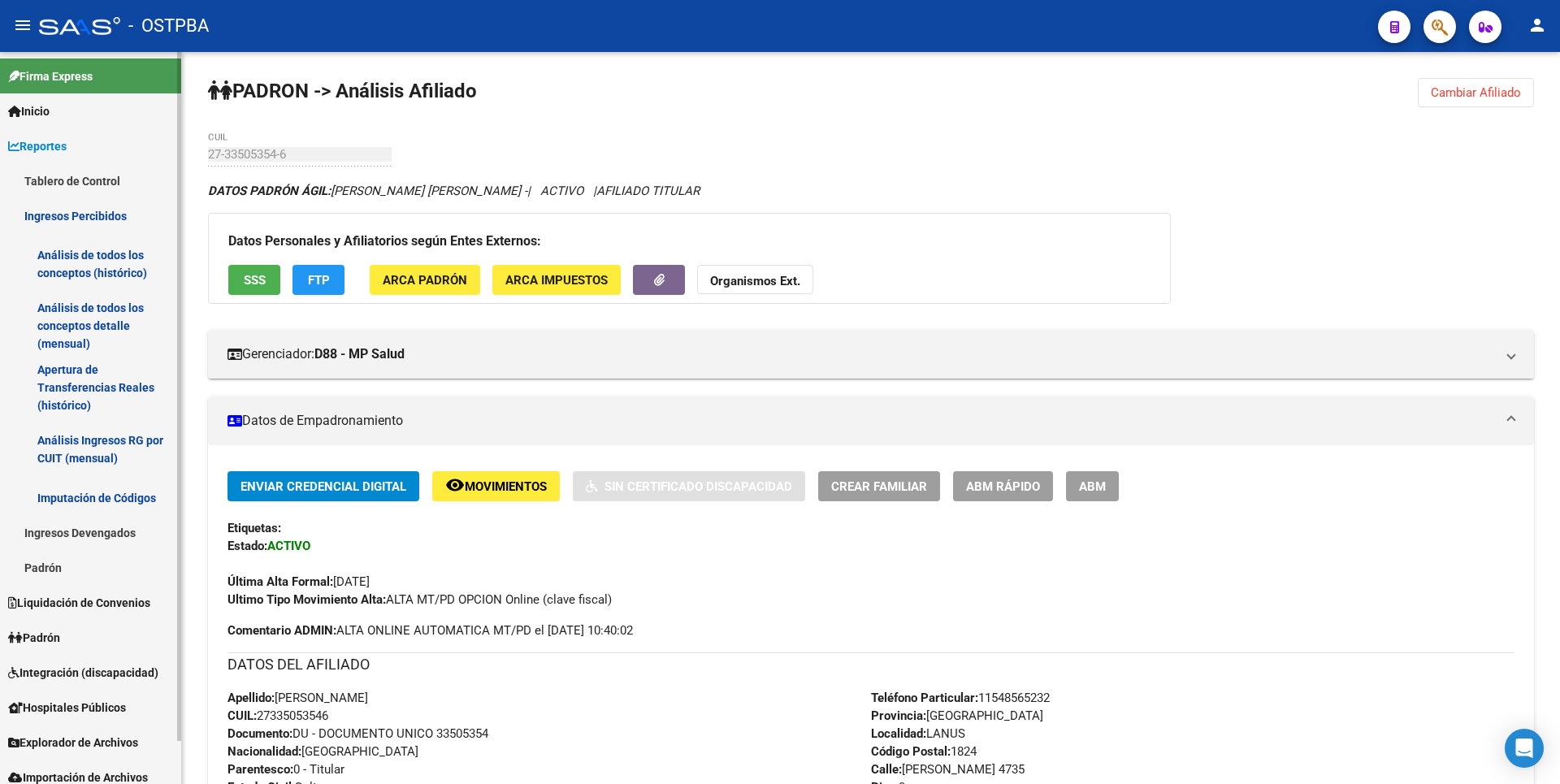
click at [122, 335] on link "Análisis de todos los conceptos detalle (mensual)" at bounding box center [90, 325] width 182 height 62
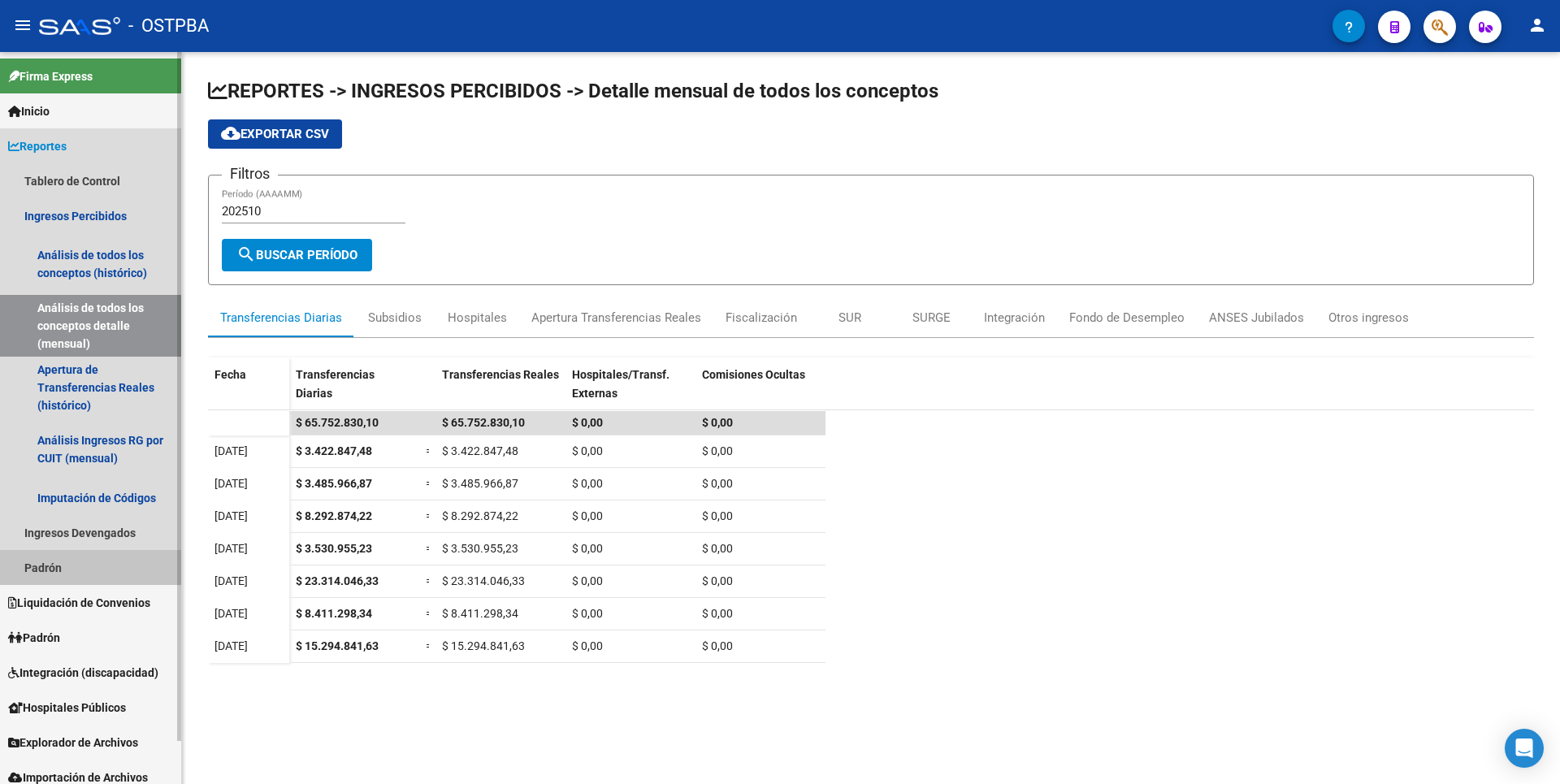
click at [108, 573] on link "Padrón" at bounding box center [90, 568] width 182 height 35
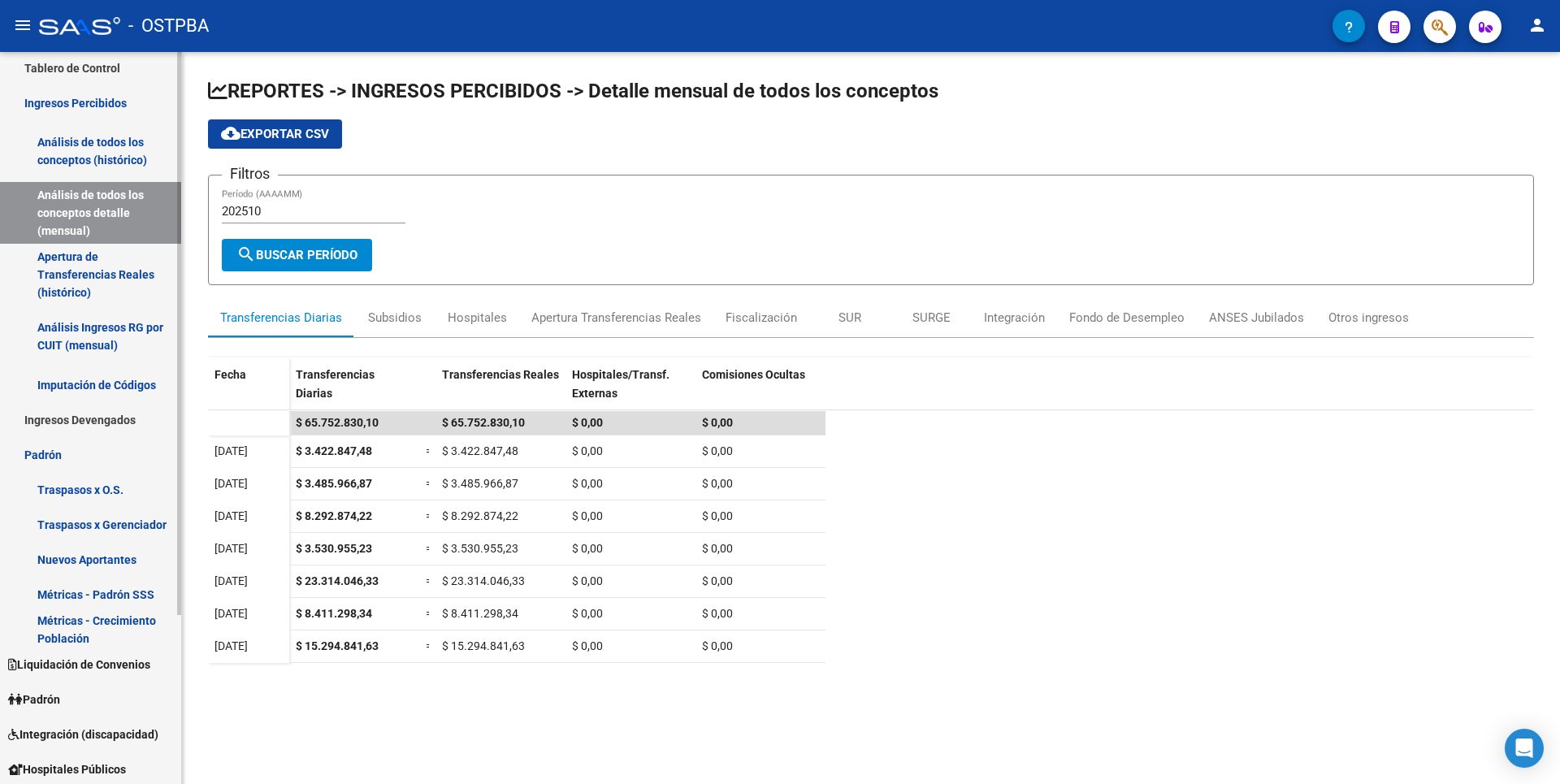
scroll to position [220, 0]
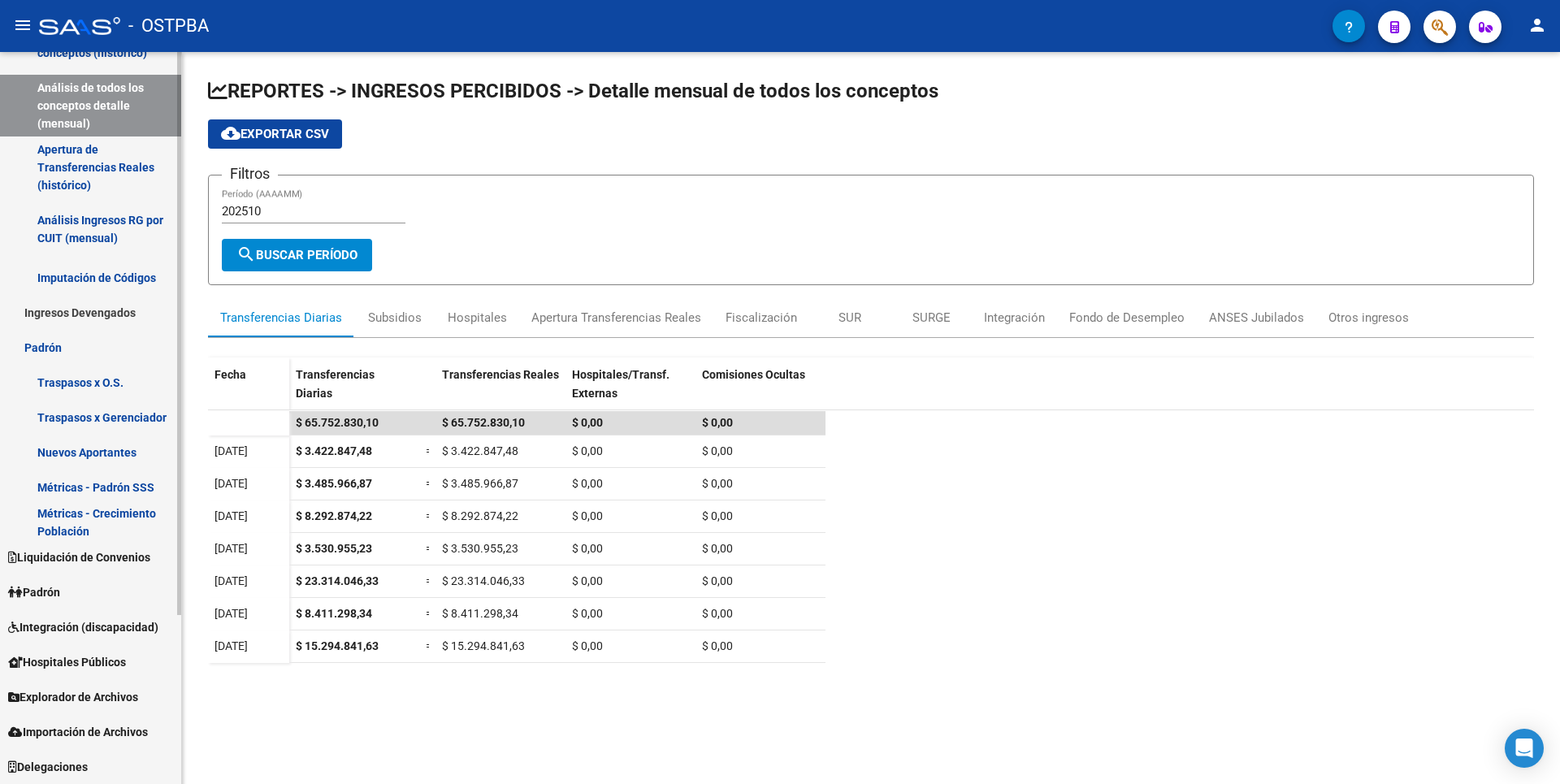
click at [76, 586] on link "Padrón" at bounding box center [90, 591] width 182 height 35
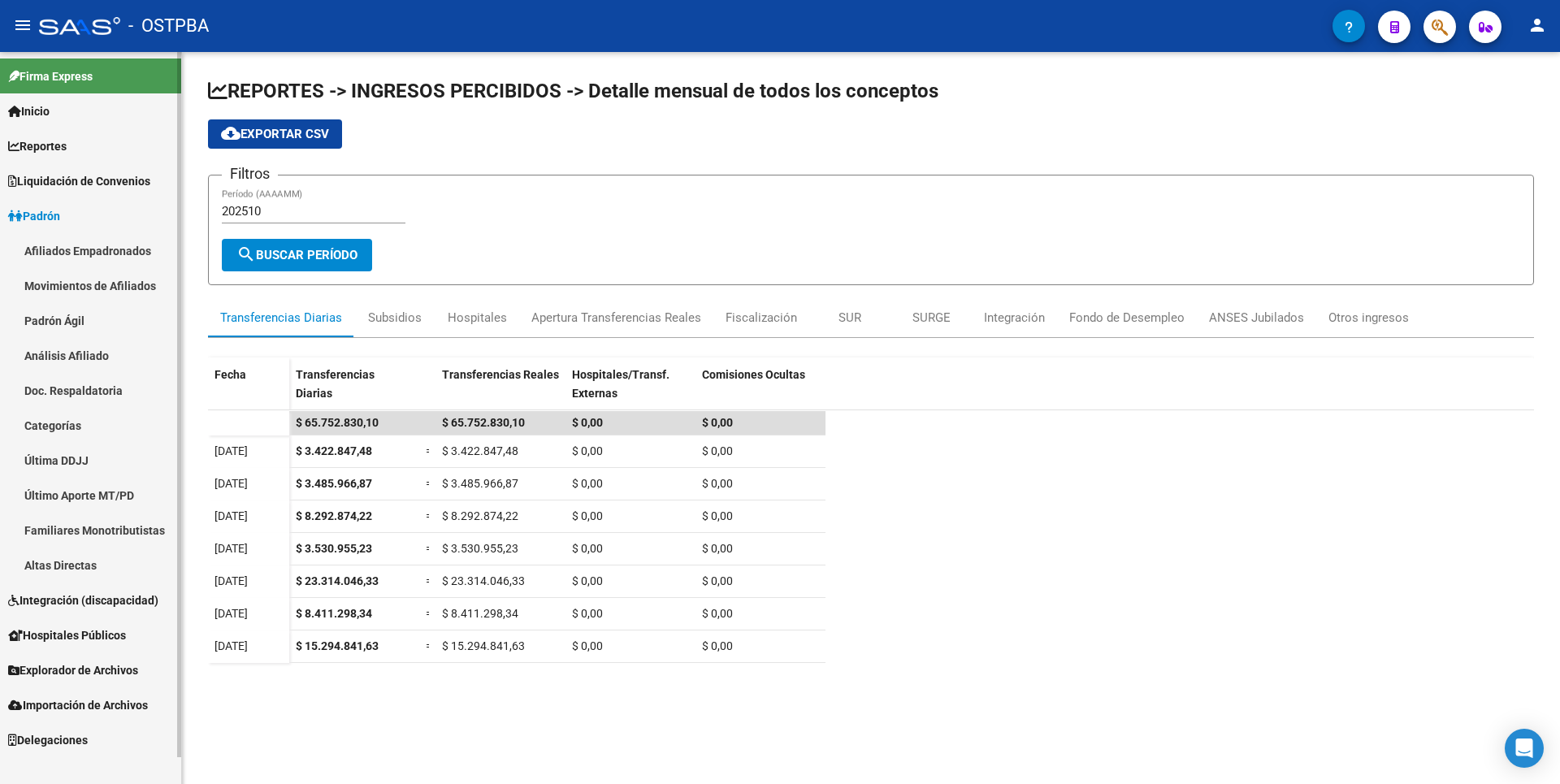
scroll to position [0, 0]
click at [107, 356] on link "Análisis Afiliado" at bounding box center [90, 356] width 182 height 35
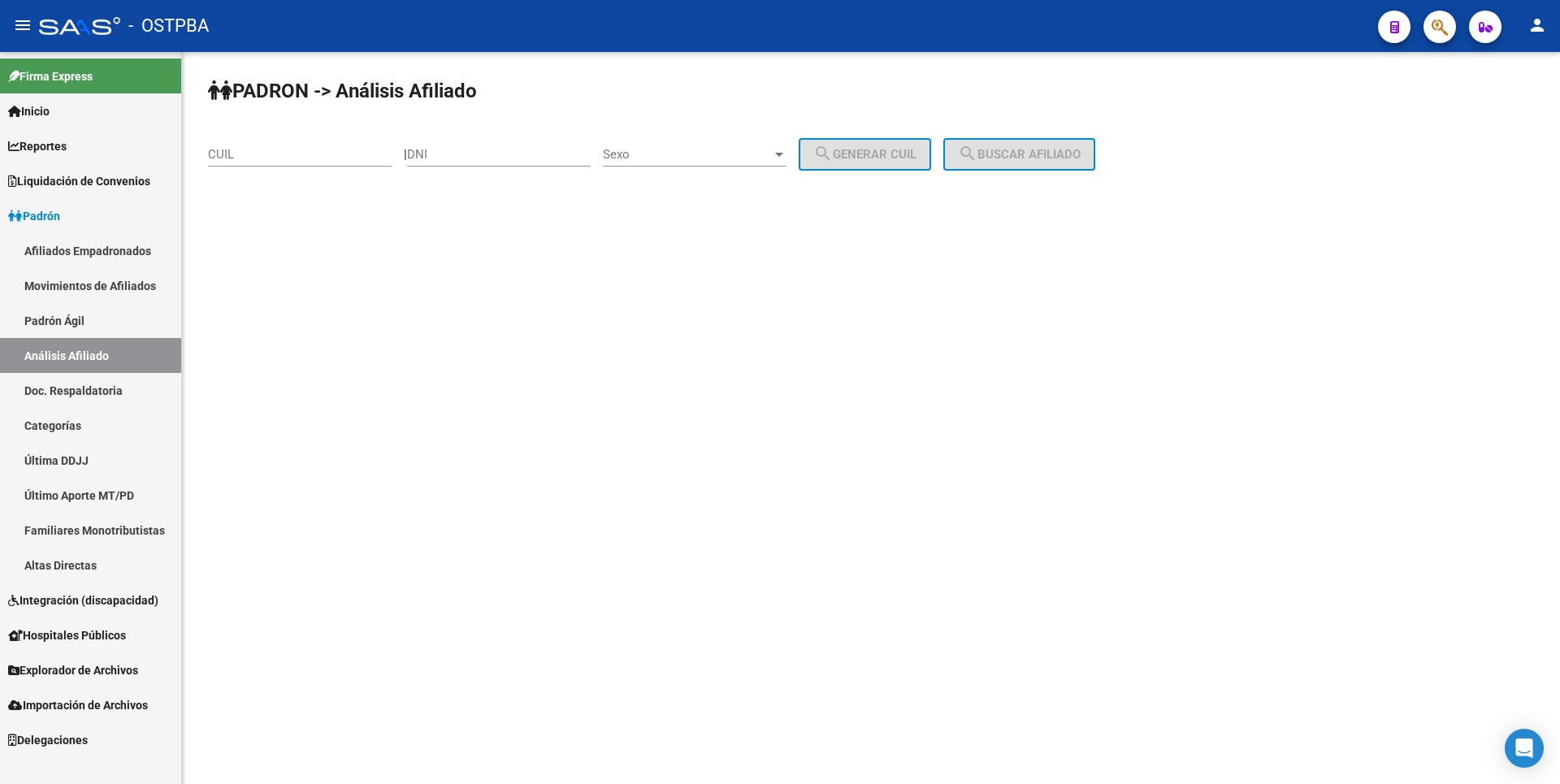
click at [474, 150] on input "DNI" at bounding box center [498, 155] width 183 height 15
type input "33431602"
click at [786, 156] on div at bounding box center [780, 154] width 15 height 13
click at [710, 154] on span "Masculino" at bounding box center [712, 155] width 183 height 37
drag, startPoint x: 870, startPoint y: 156, endPoint x: 941, endPoint y: 152, distance: 71.1
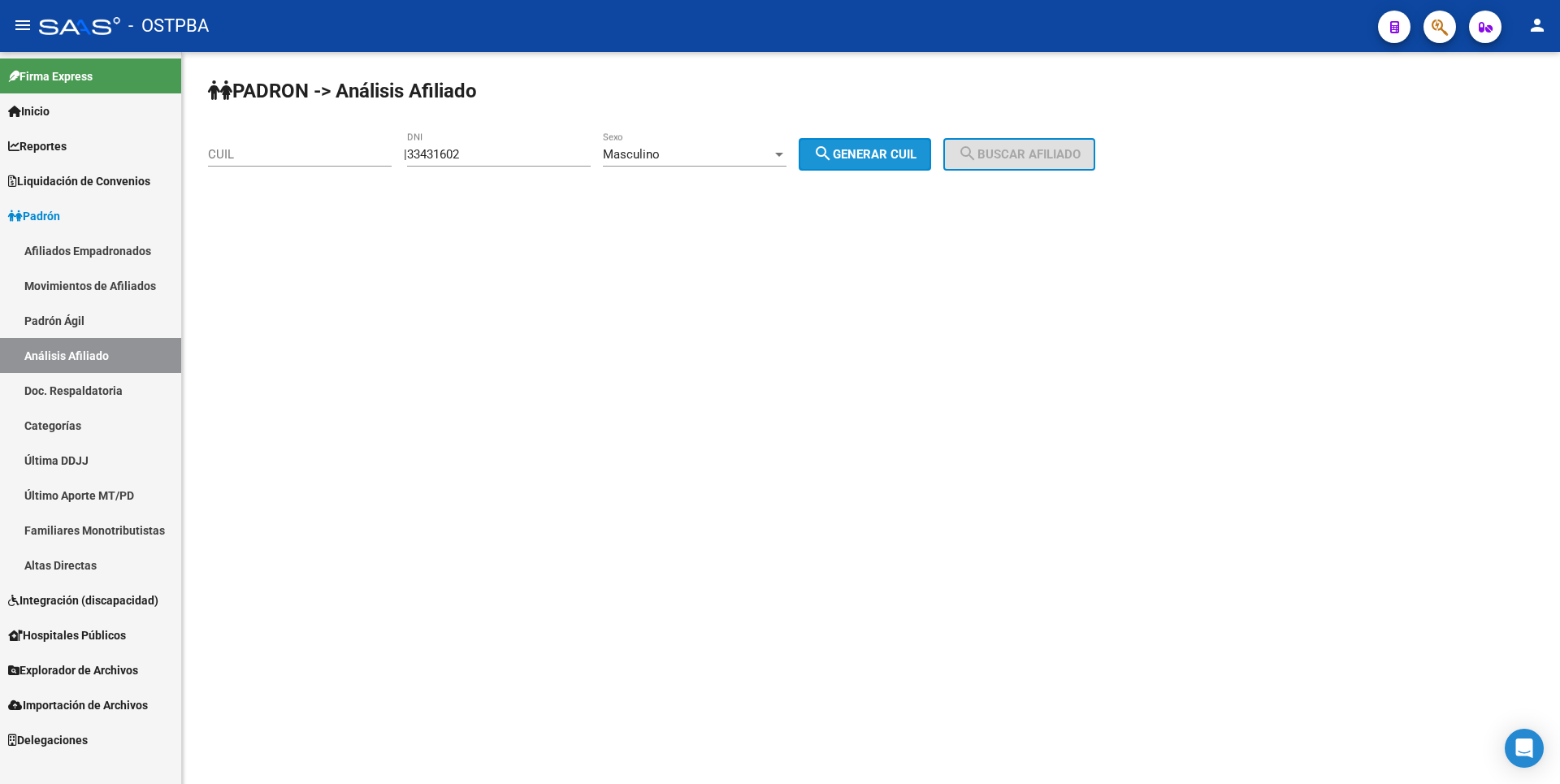
click at [874, 155] on span "search Generar CUIL" at bounding box center [864, 155] width 103 height 15
type input "20-33431602-6"
click at [1026, 158] on span "search Buscar afiliado" at bounding box center [1018, 155] width 123 height 15
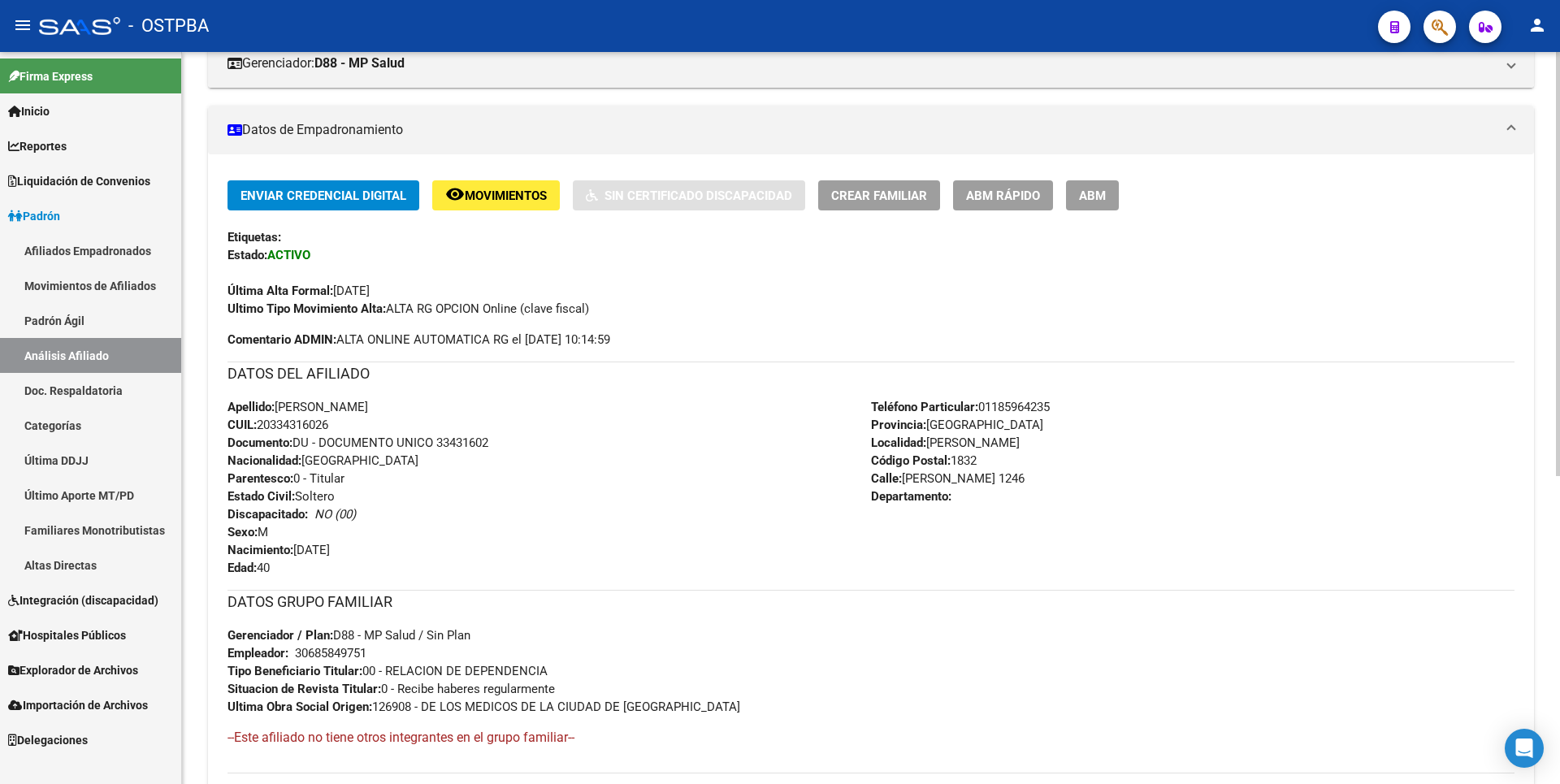
scroll to position [531, 0]
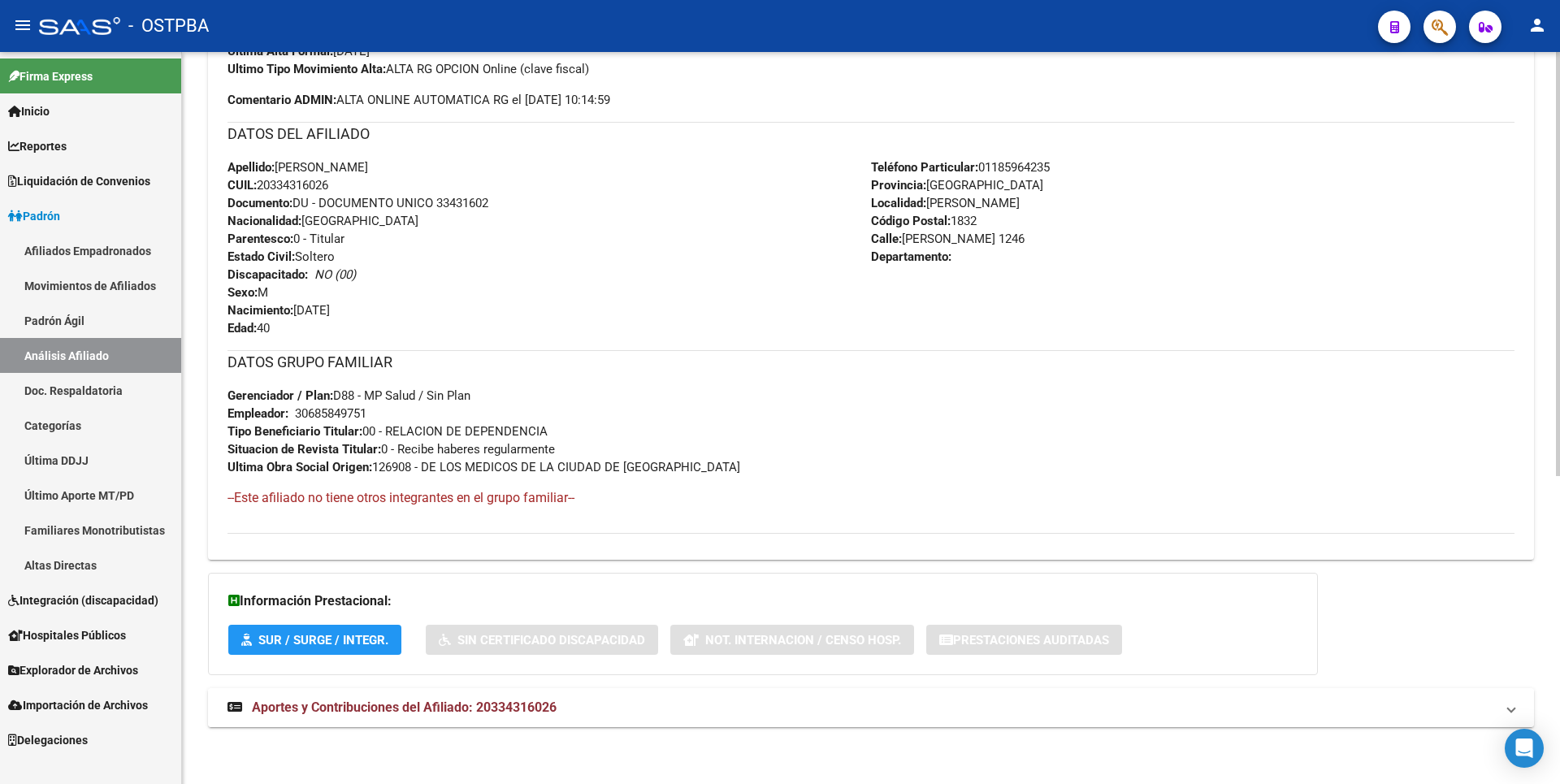
click at [510, 724] on mat-expansion-panel-header "Aportes y Contribuciones del Afiliado: 20334316026" at bounding box center [871, 708] width 1326 height 39
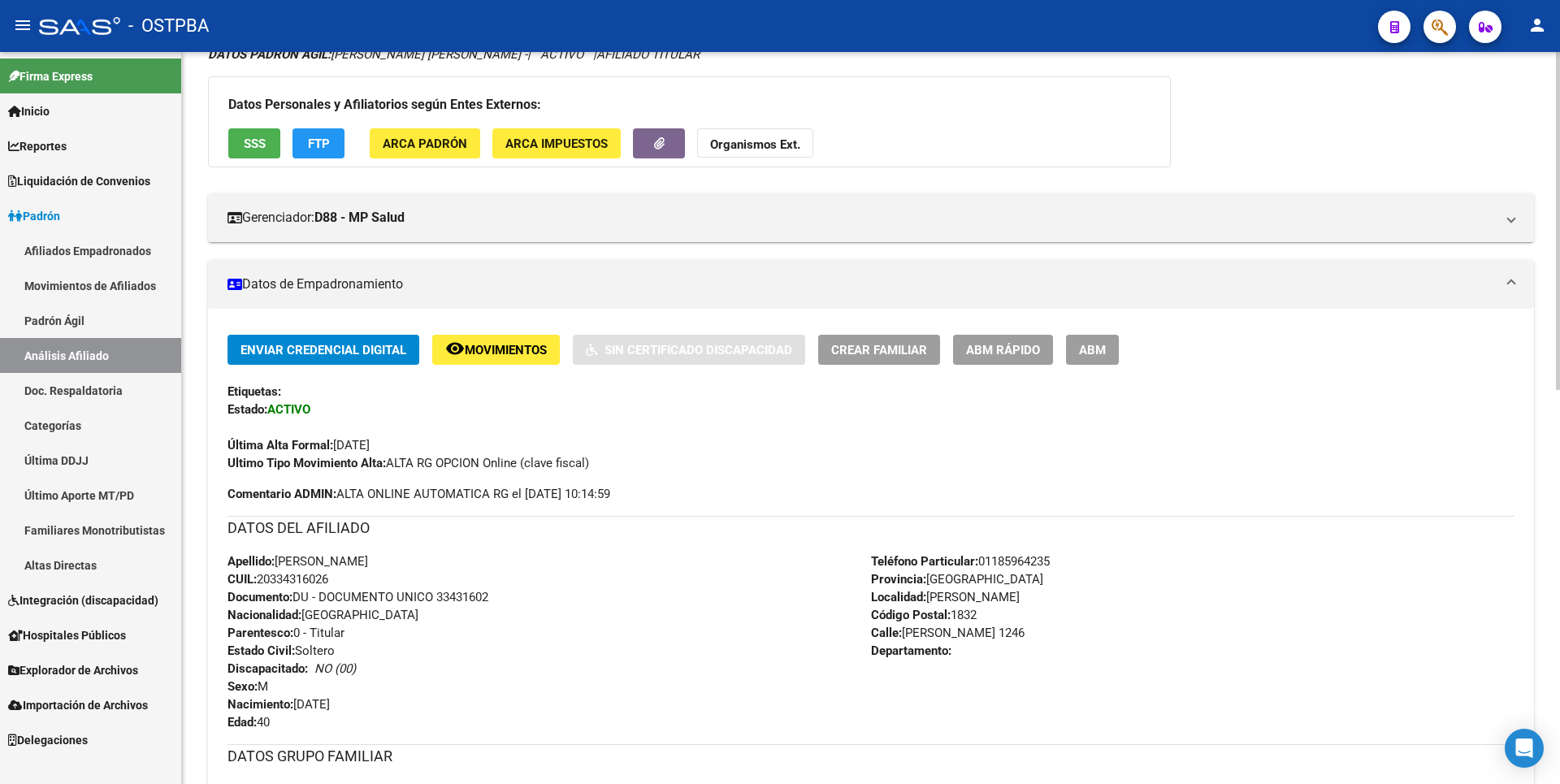
scroll to position [0, 0]
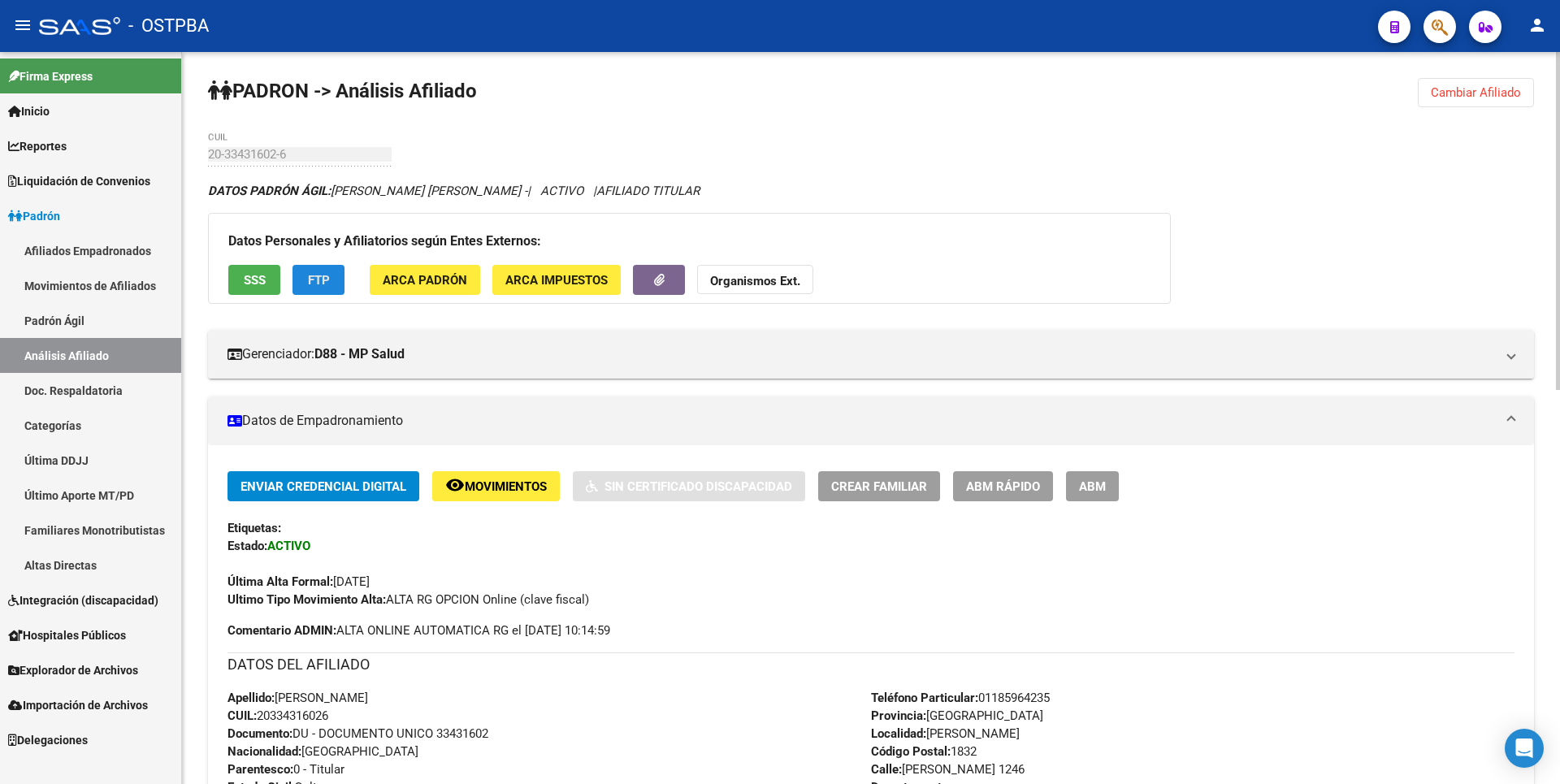
click at [305, 278] on button "FTP" at bounding box center [318, 279] width 52 height 30
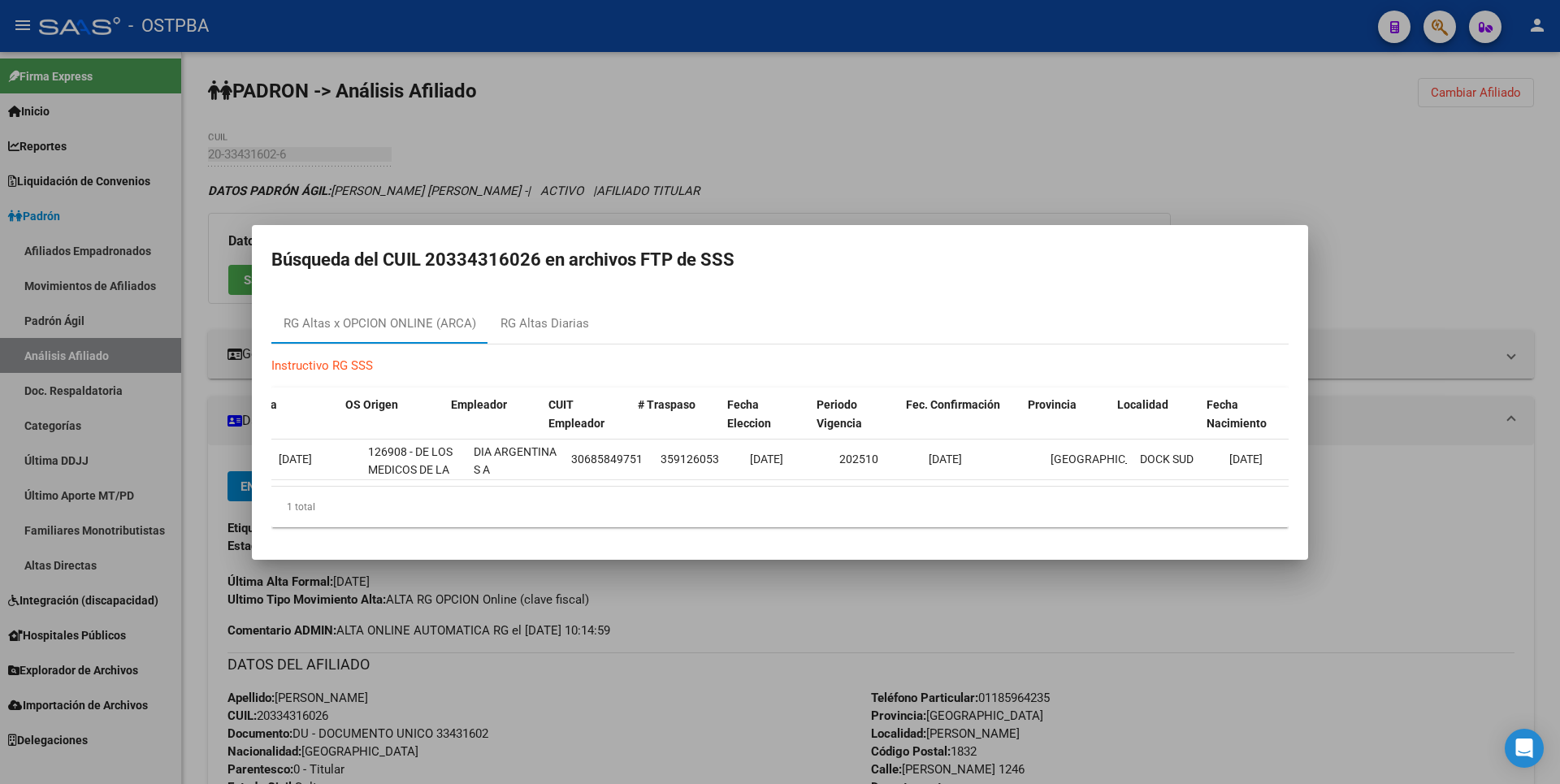
scroll to position [0, 217]
click at [581, 323] on div "RG Altas Diarias" at bounding box center [545, 323] width 88 height 18
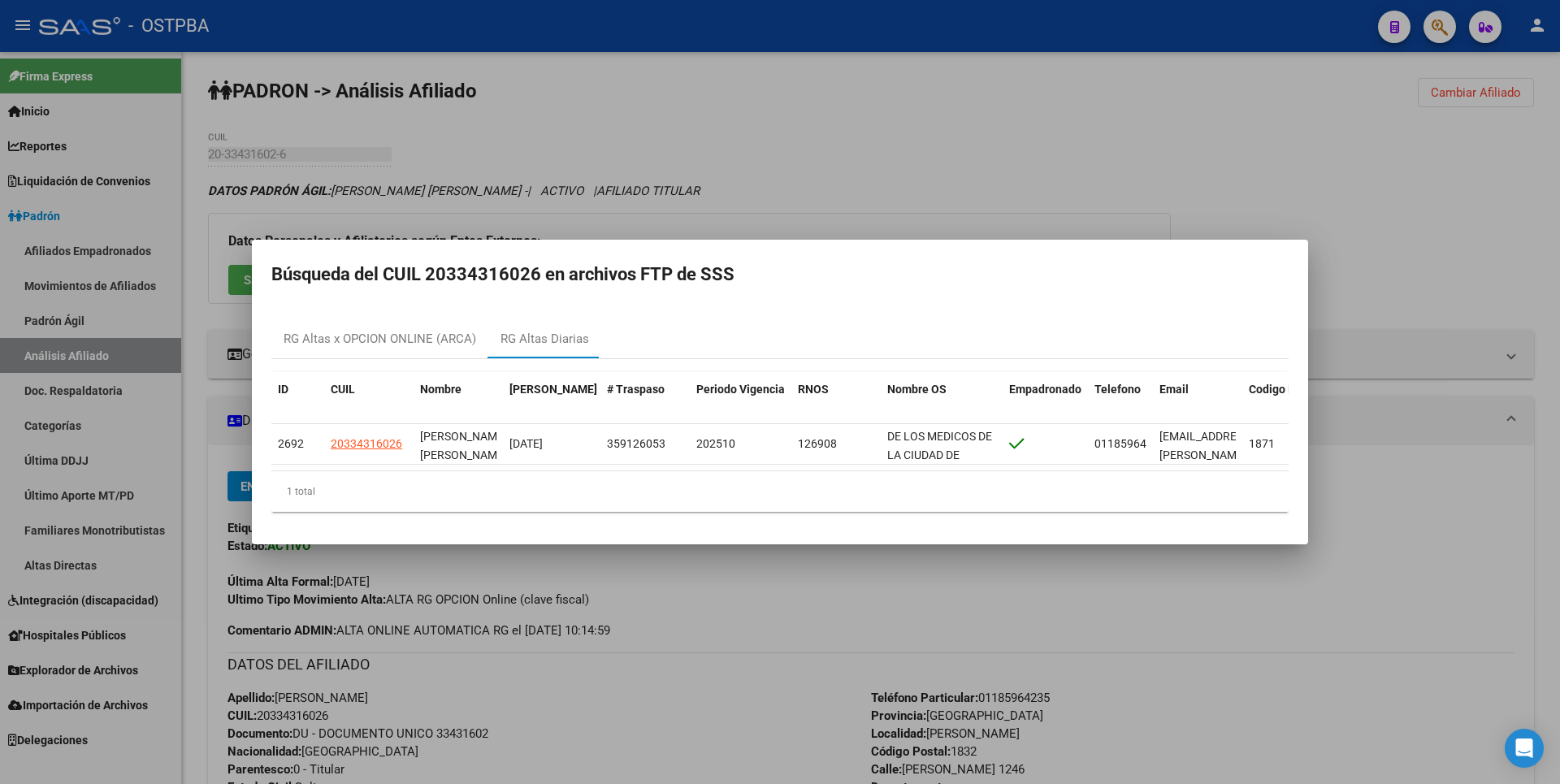
click at [771, 232] on div at bounding box center [780, 392] width 1560 height 784
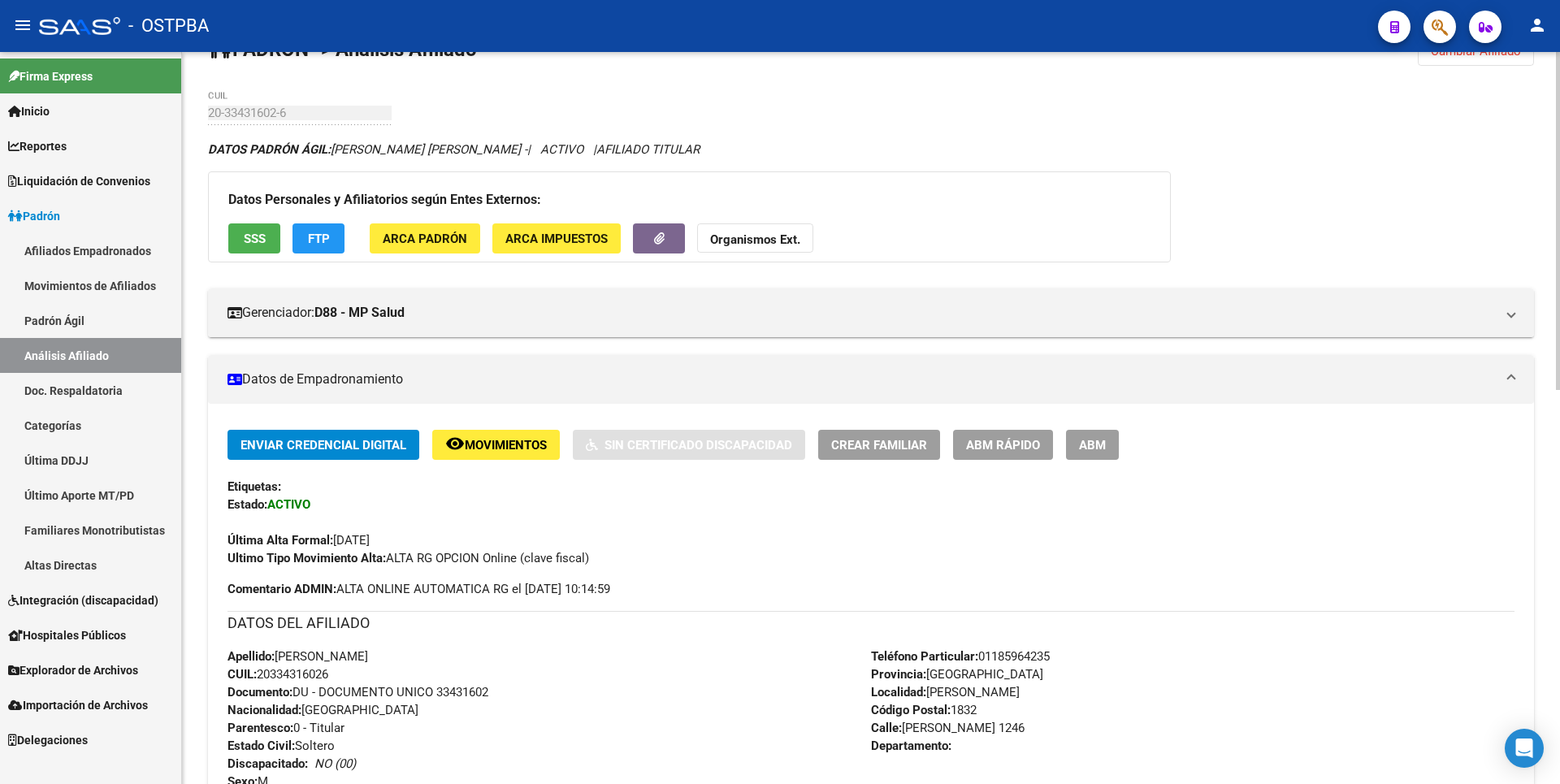
scroll to position [0, 0]
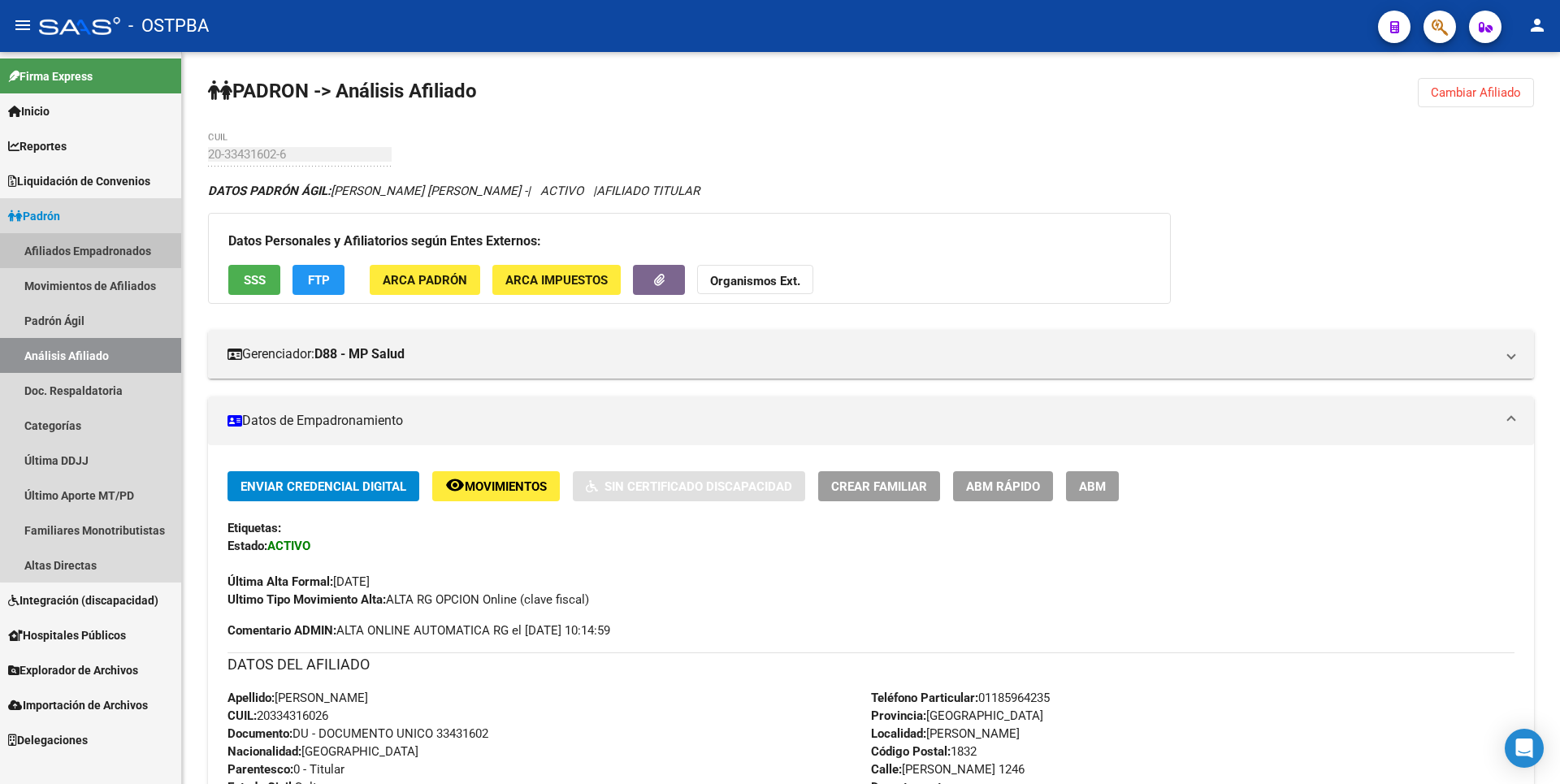
click at [111, 262] on link "Afiliados Empadronados" at bounding box center [90, 251] width 182 height 35
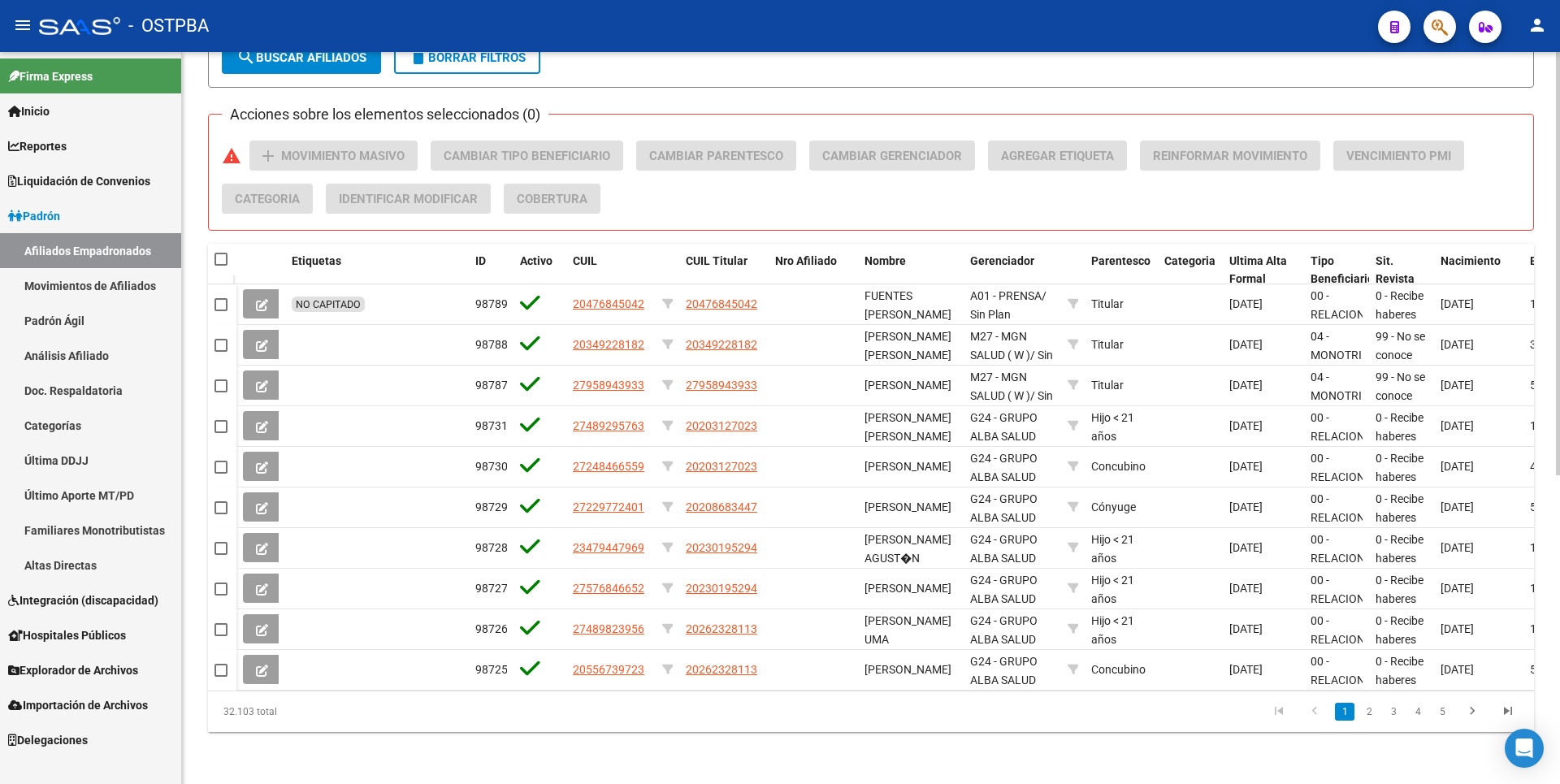
scroll to position [532, 0]
click at [87, 670] on span "Explorador de Archivos" at bounding box center [73, 670] width 130 height 18
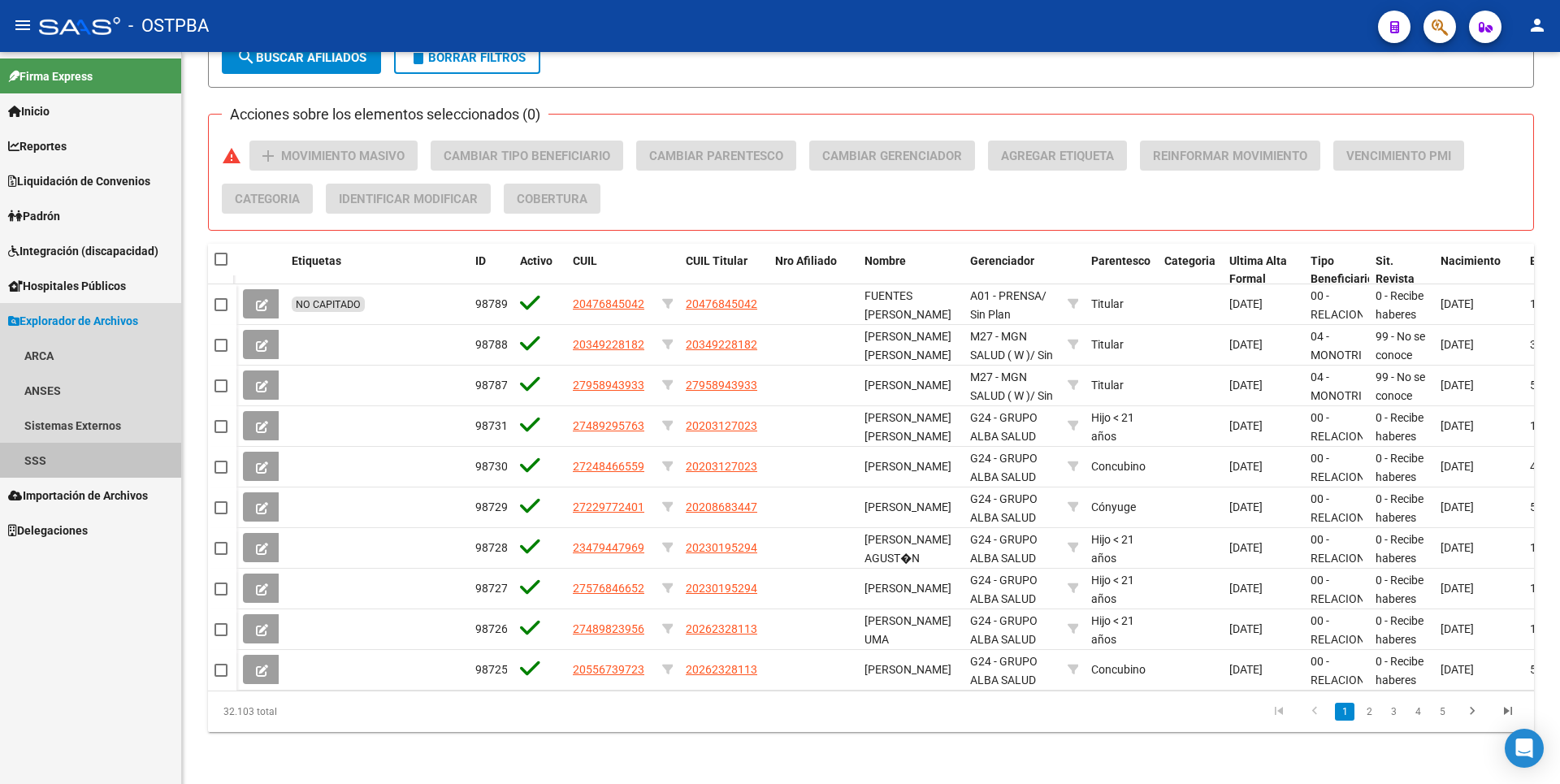
click at [49, 458] on link "SSS" at bounding box center [90, 460] width 182 height 35
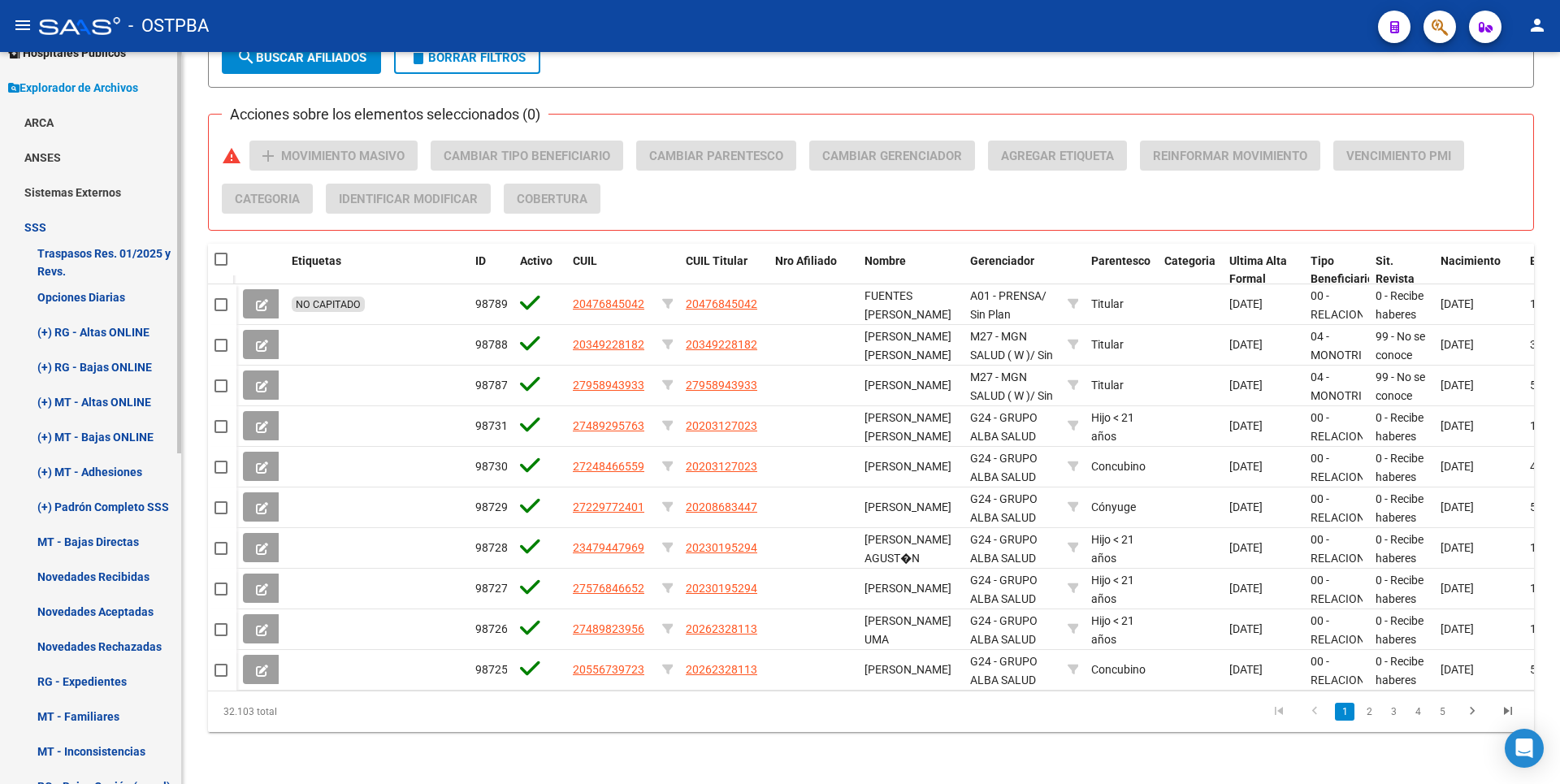
scroll to position [243, 0]
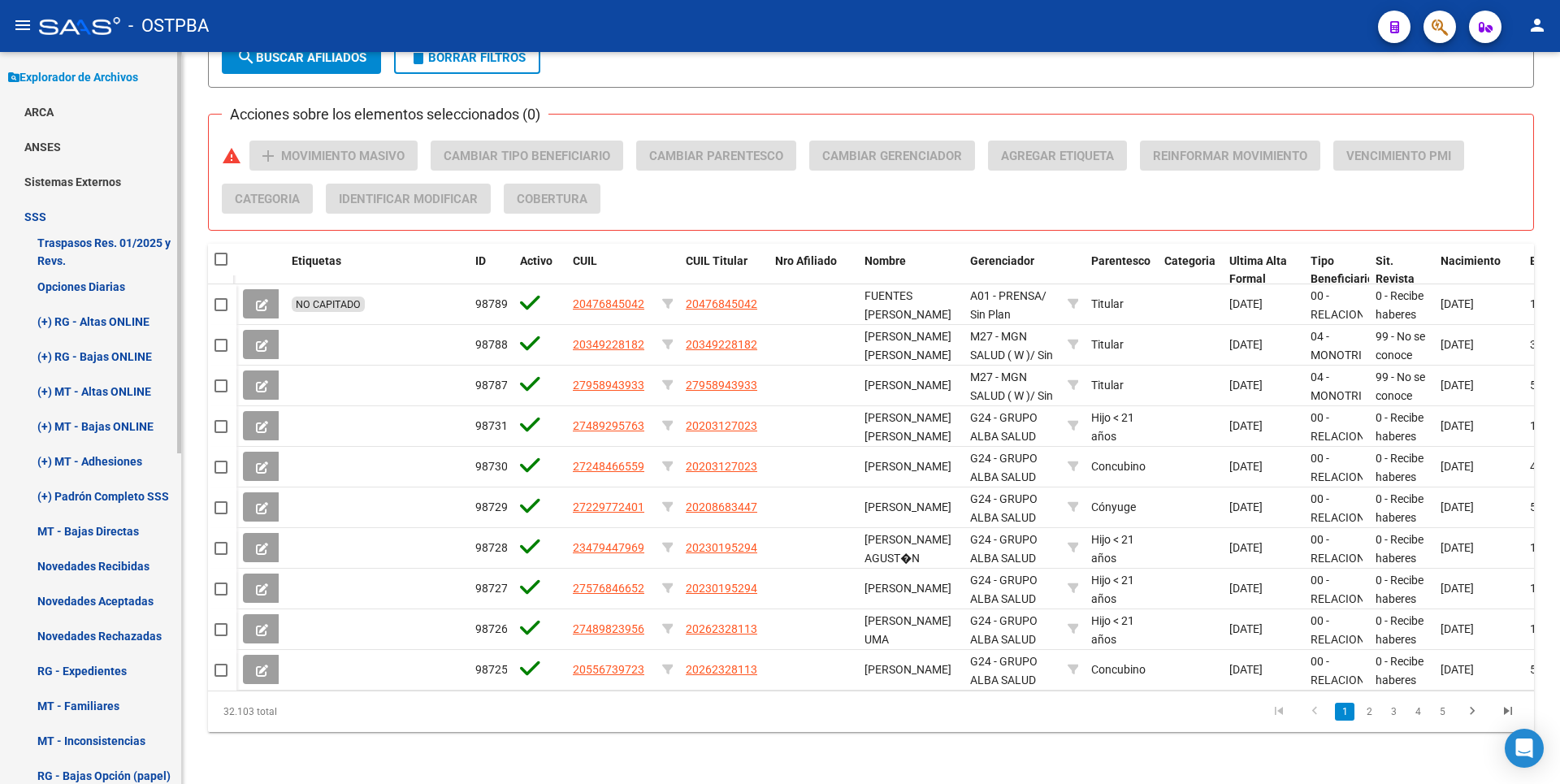
click at [108, 459] on link "(+) MT - Adhesiones" at bounding box center [90, 461] width 182 height 35
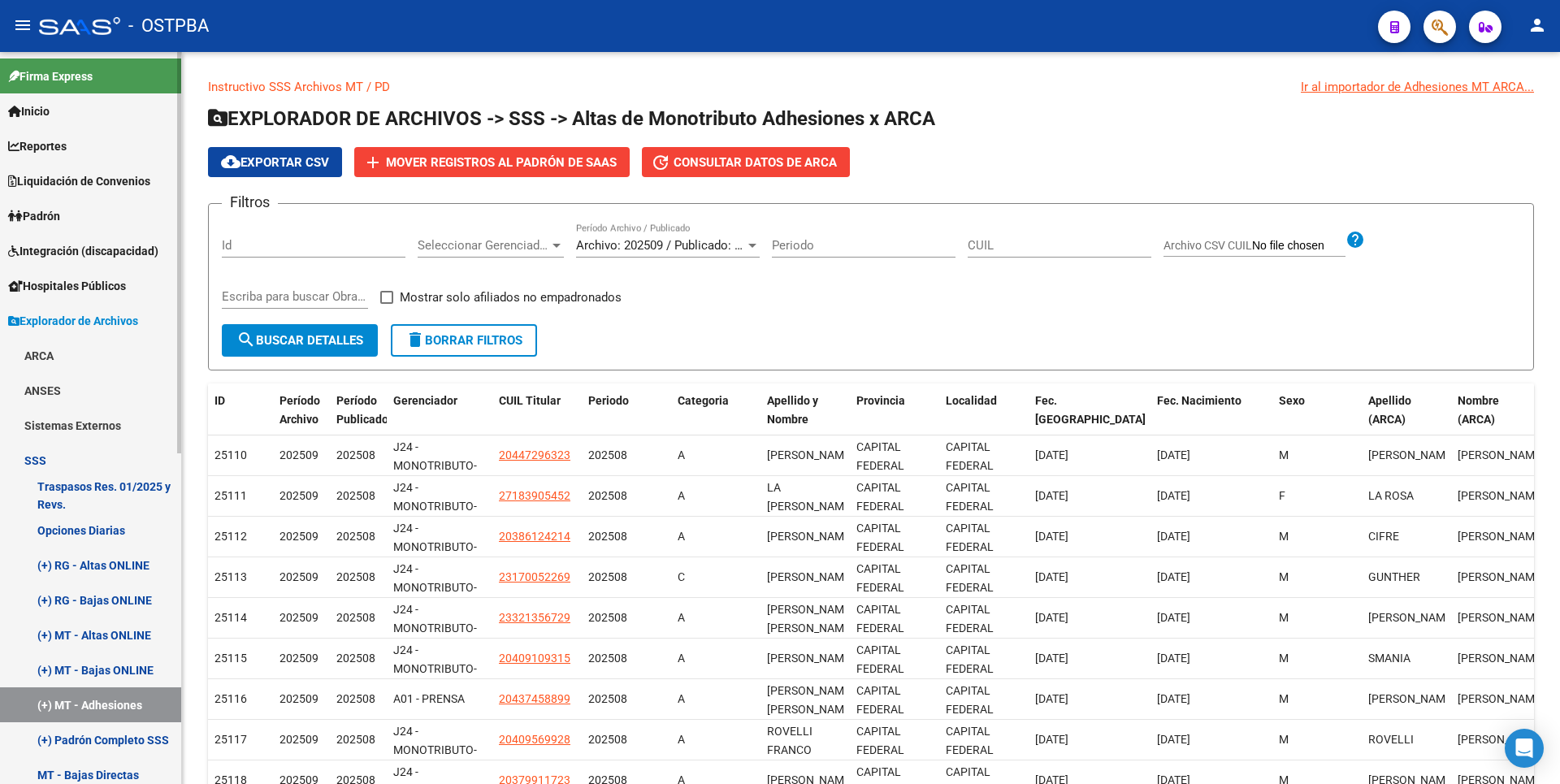
click at [54, 222] on span "Padrón" at bounding box center [34, 216] width 52 height 18
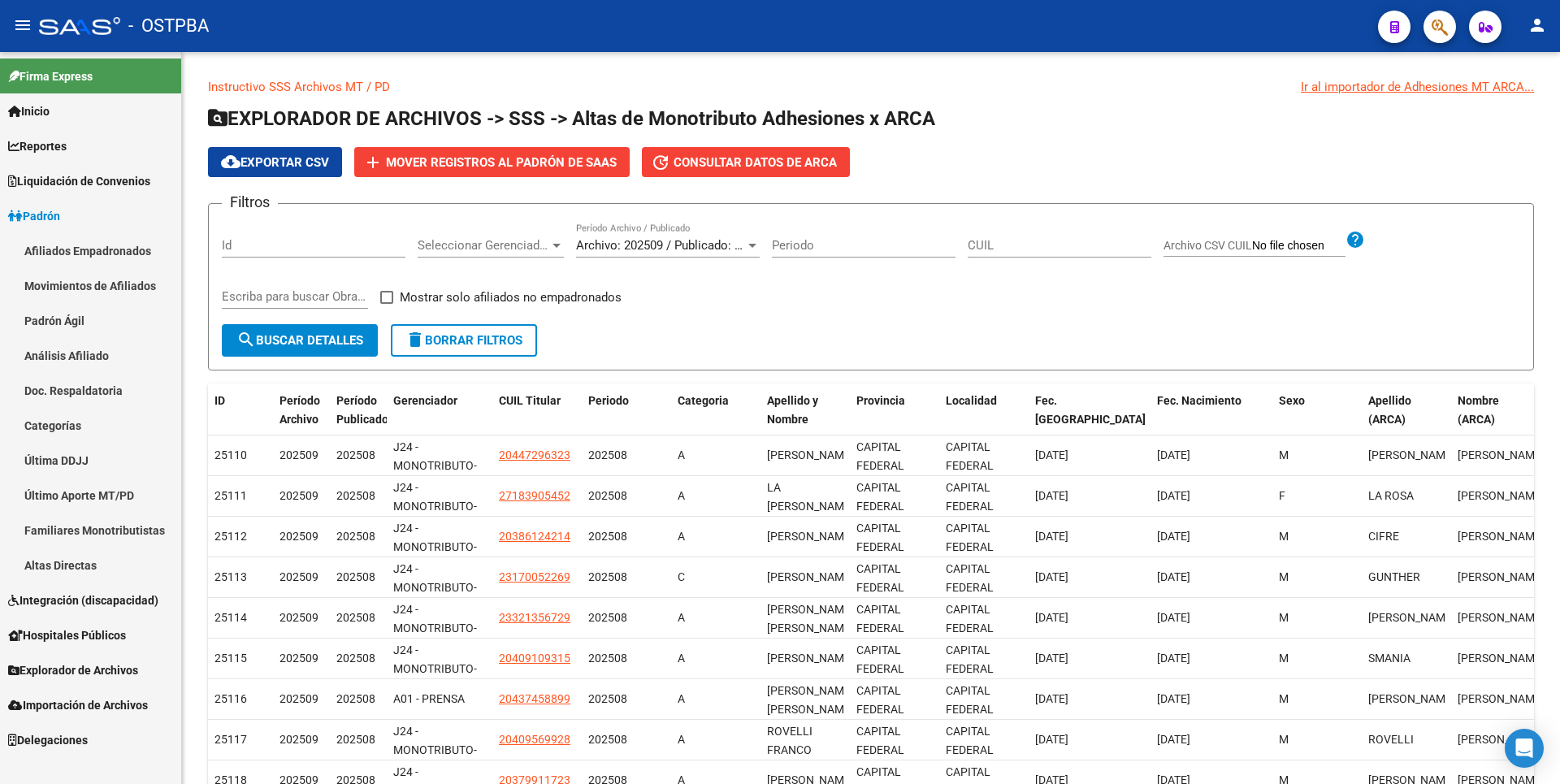
click at [65, 366] on link "Análisis Afiliado" at bounding box center [90, 356] width 182 height 35
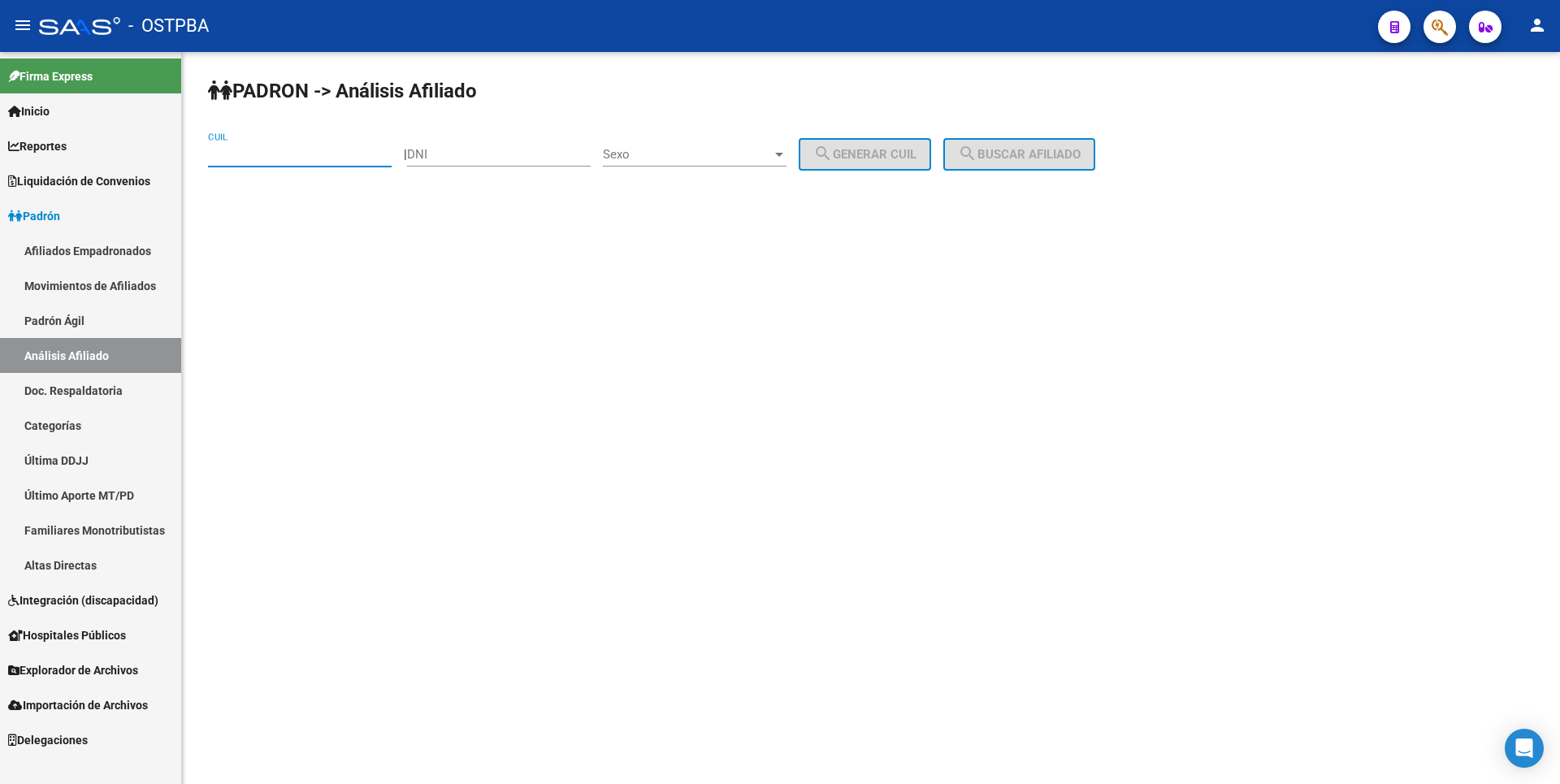
click at [271, 153] on input "CUIL" at bounding box center [299, 155] width 183 height 15
type input "20-45537813-4"
click at [1053, 160] on span "search Buscar afiliado" at bounding box center [1018, 155] width 123 height 15
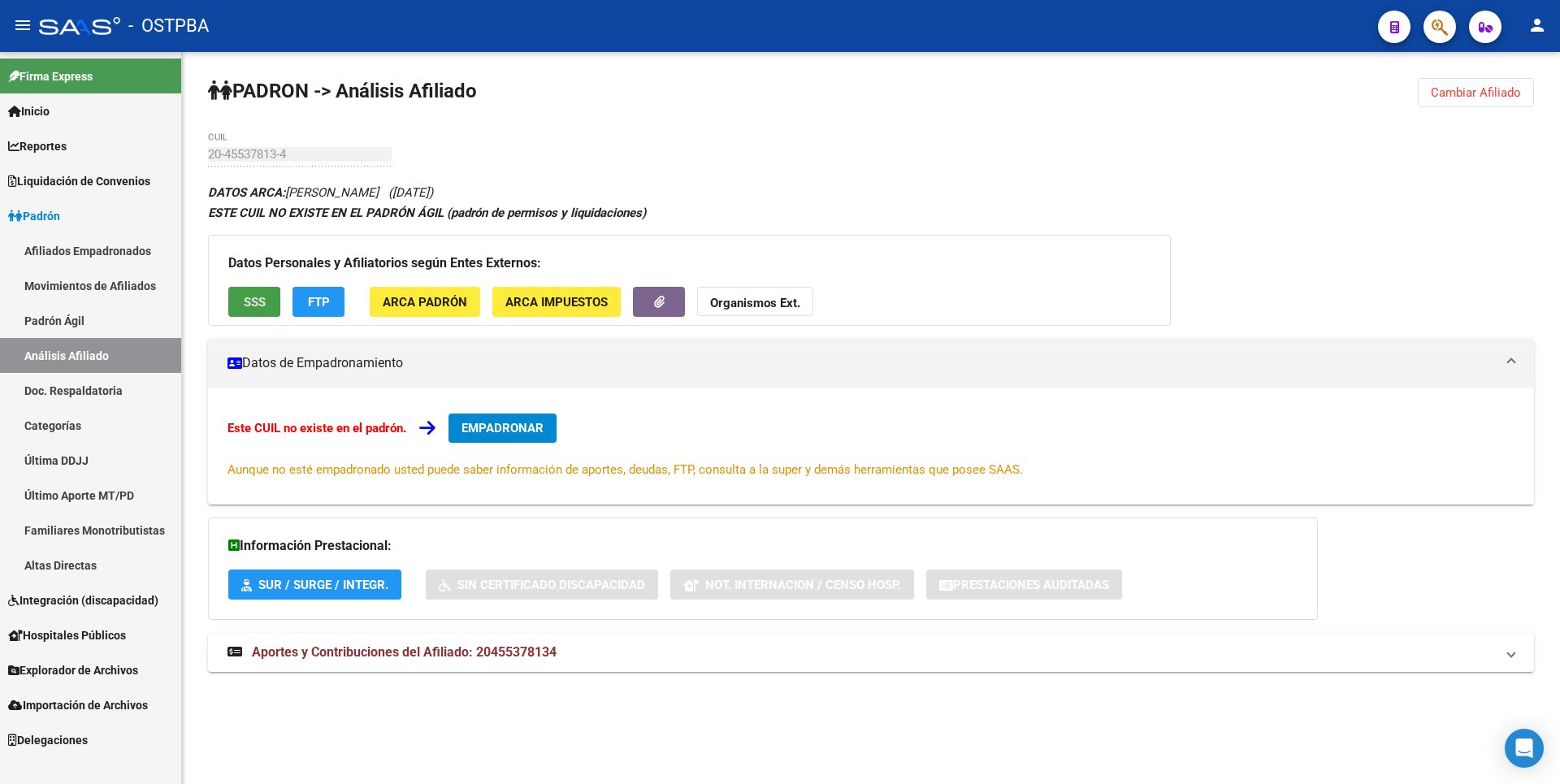
click at [265, 296] on button "SSS" at bounding box center [254, 301] width 52 height 30
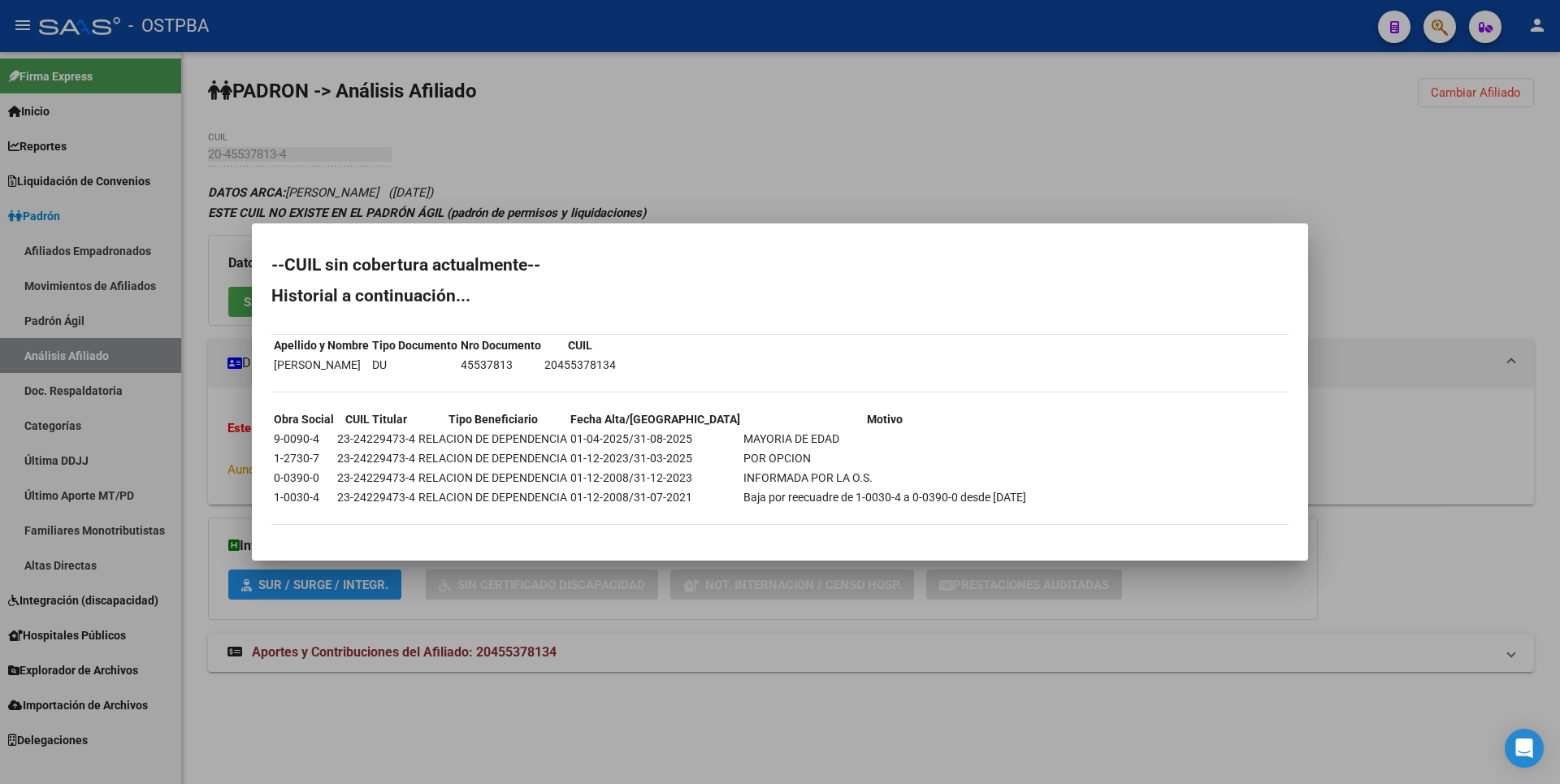
click at [950, 148] on div at bounding box center [780, 392] width 1560 height 784
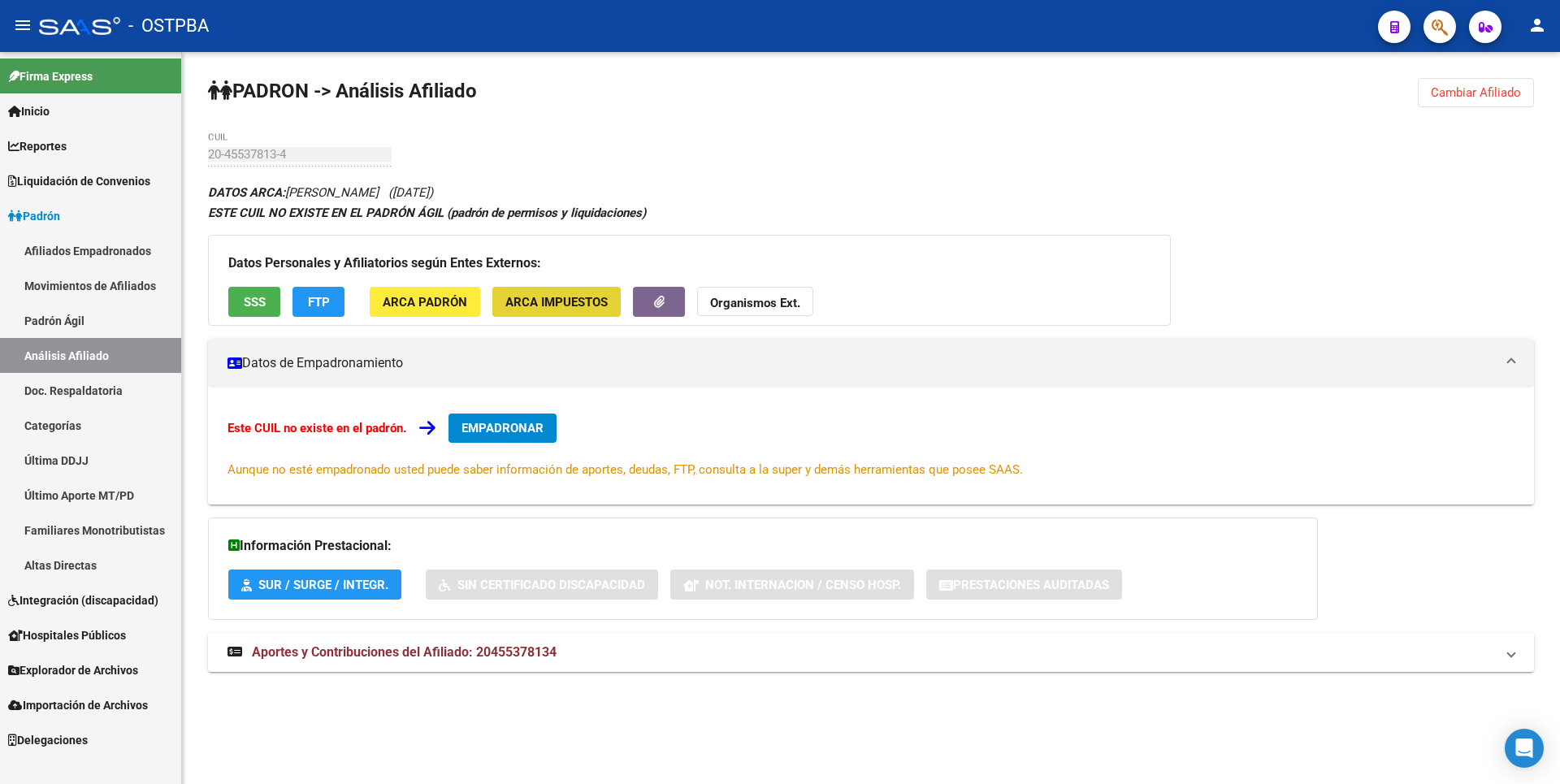
click at [613, 287] on button "ARCA Impuestos" at bounding box center [556, 301] width 128 height 30
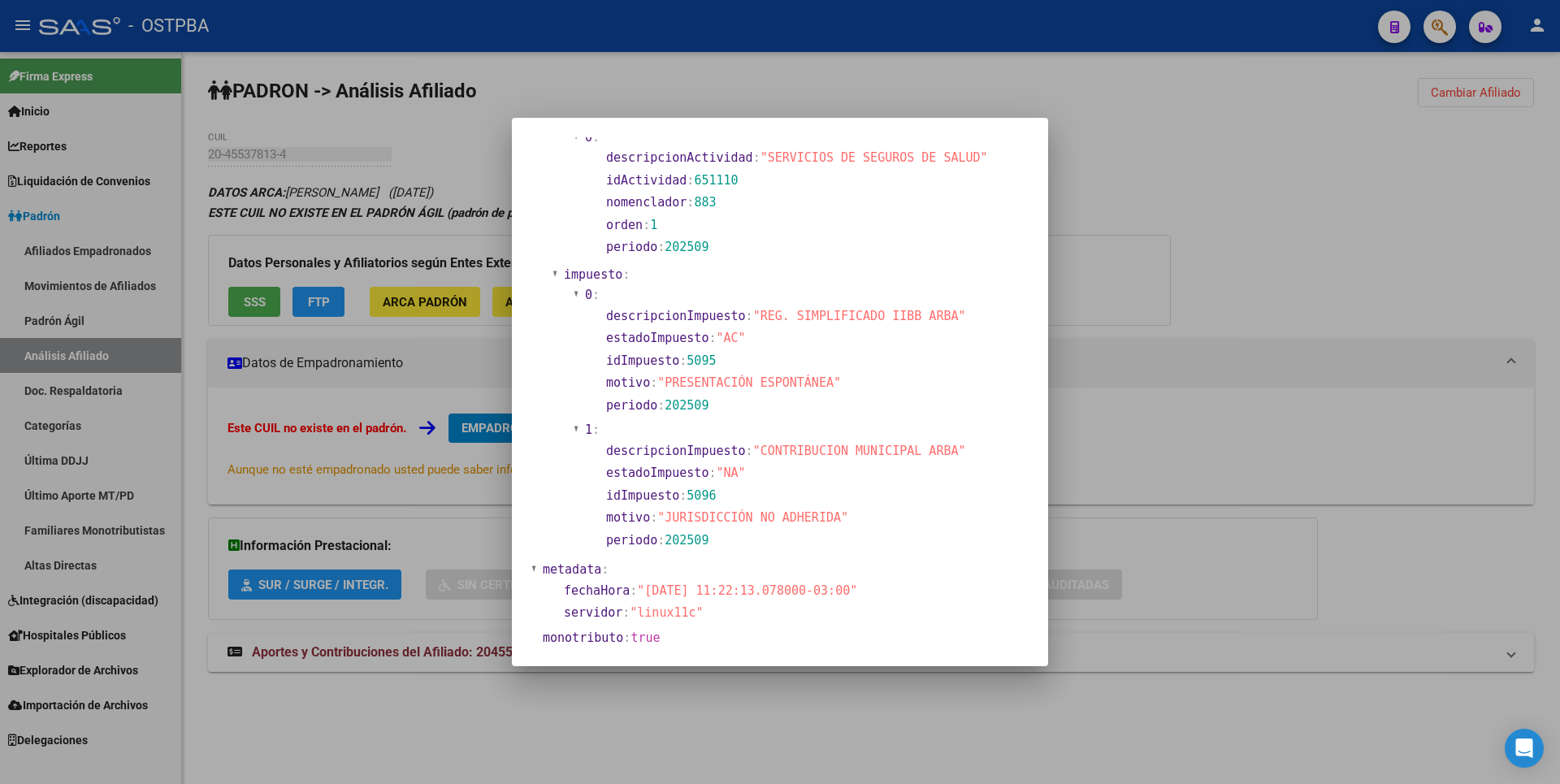
scroll to position [1081, 0]
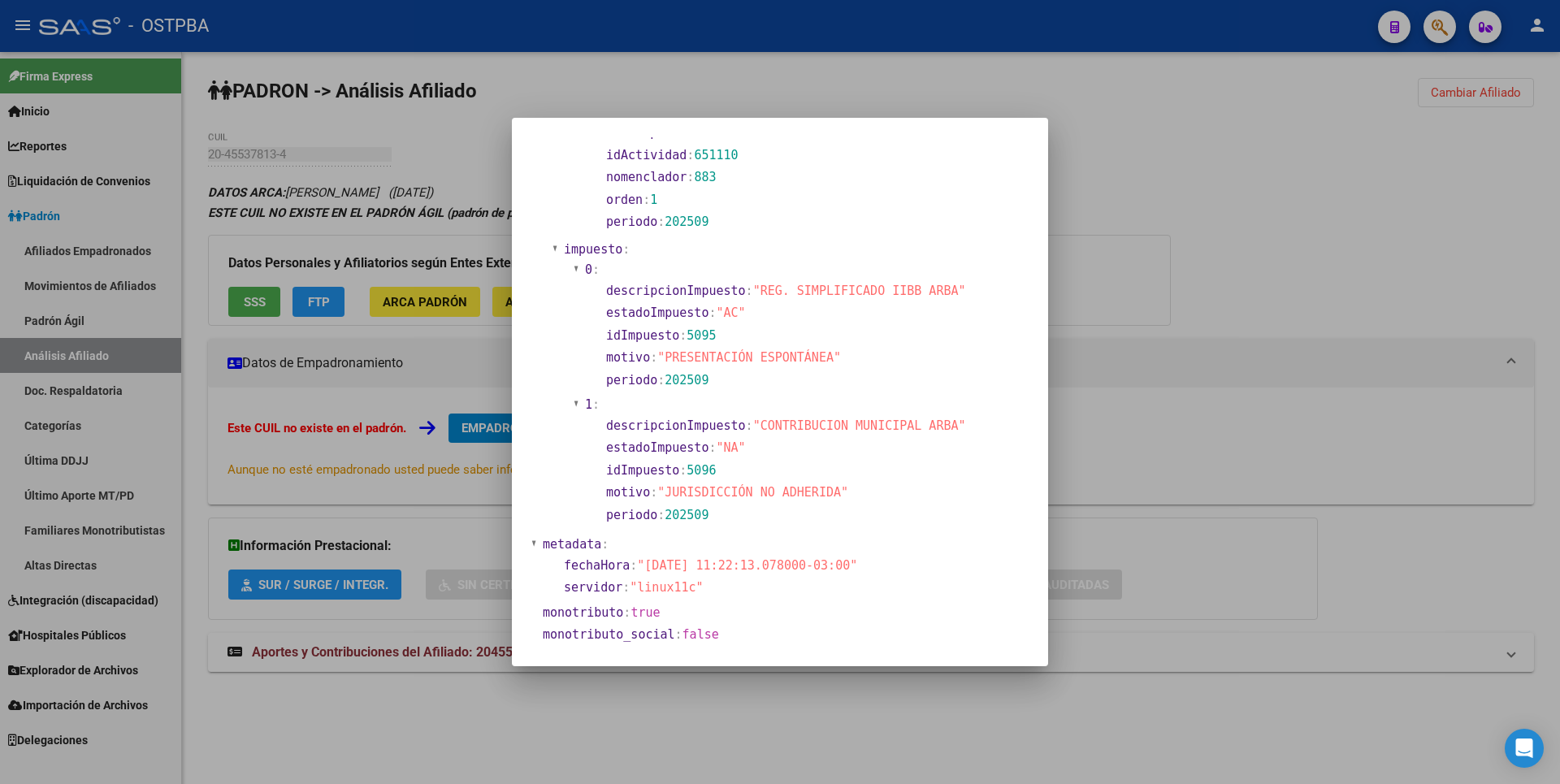
click at [1225, 275] on div at bounding box center [780, 392] width 1560 height 784
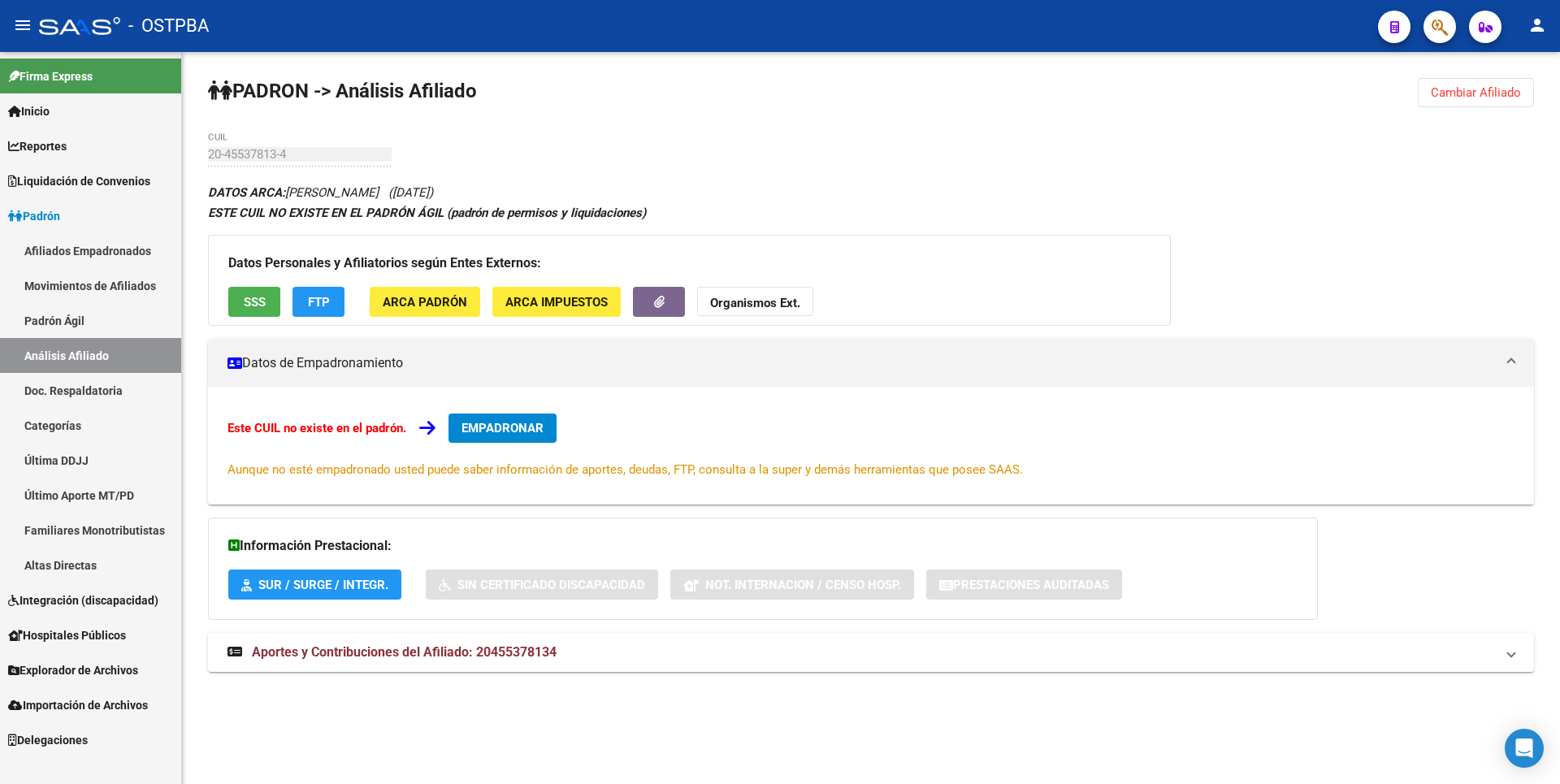
click at [415, 292] on button "ARCA Padrón" at bounding box center [425, 301] width 111 height 30
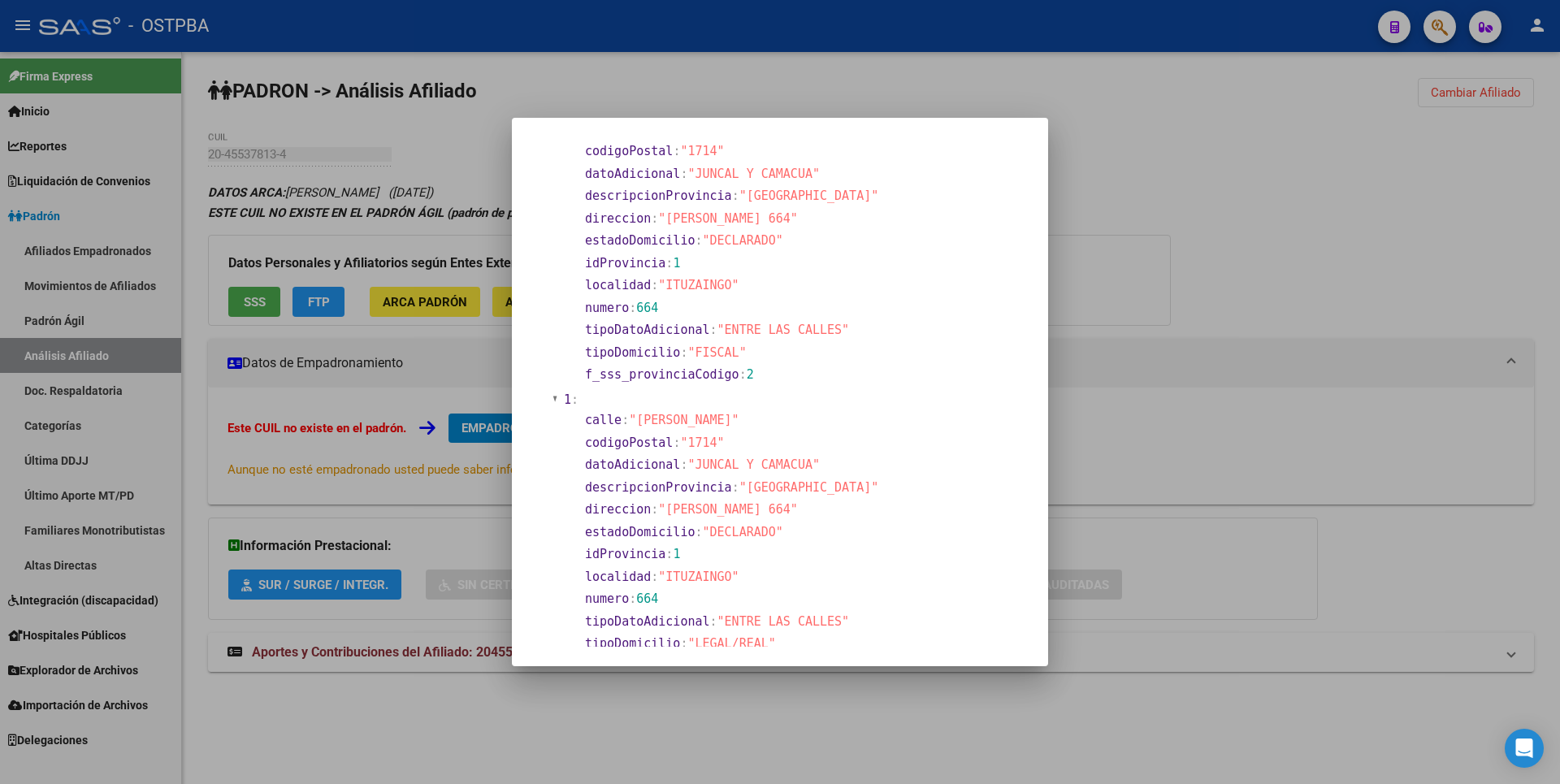
scroll to position [243, 0]
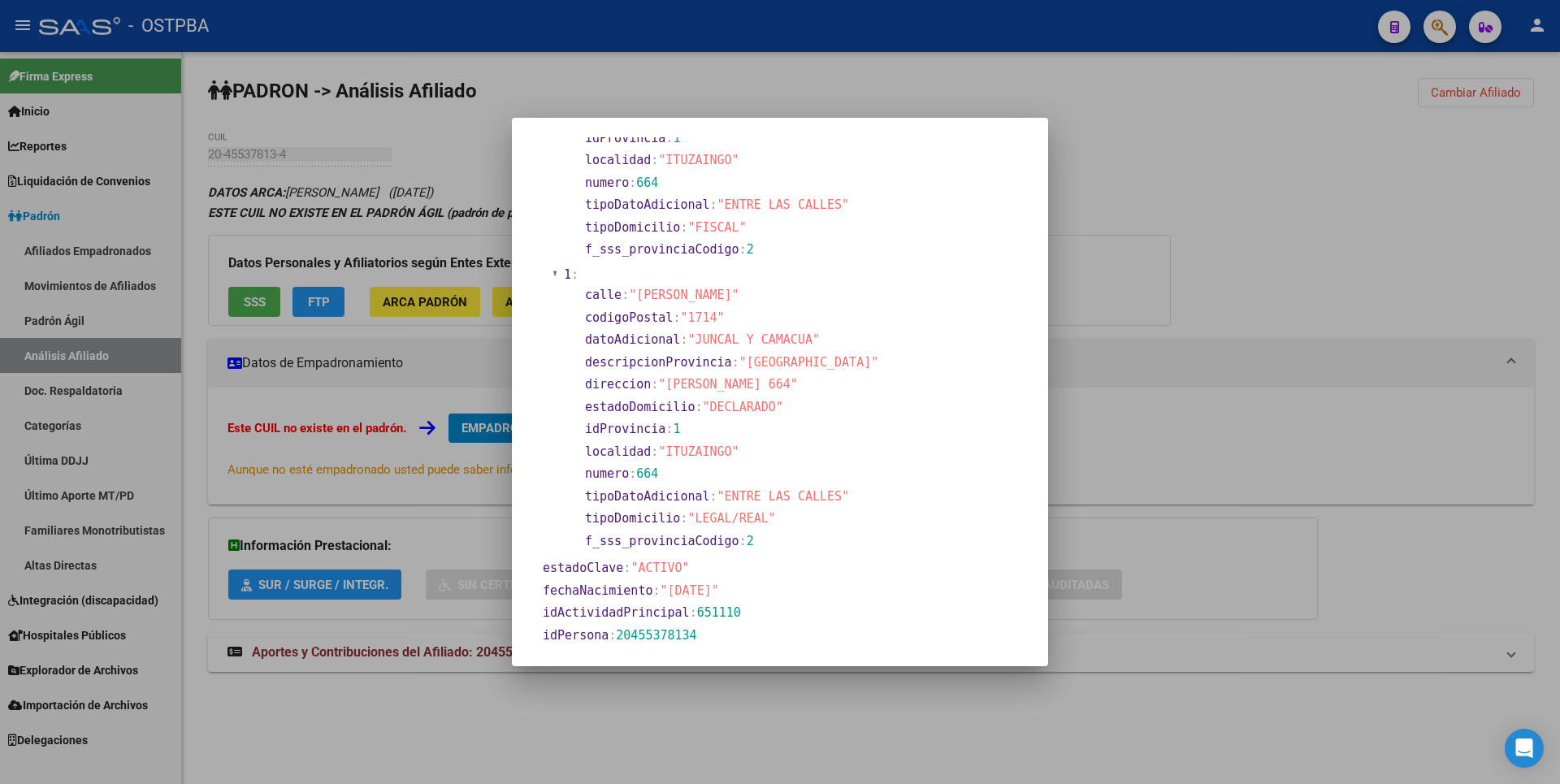
click at [1297, 135] on div at bounding box center [780, 392] width 1560 height 784
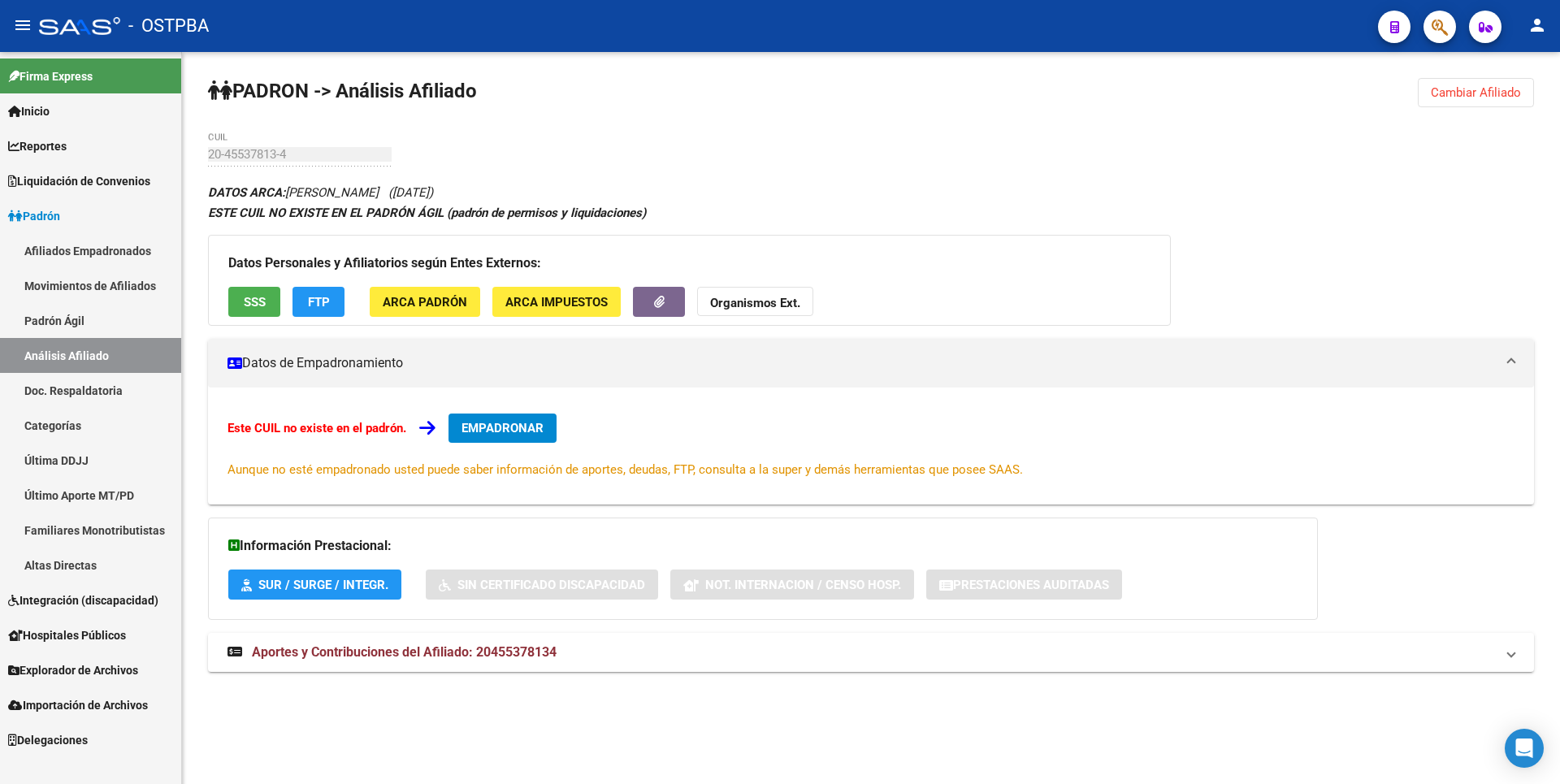
click at [306, 312] on button "FTP" at bounding box center [318, 301] width 52 height 30
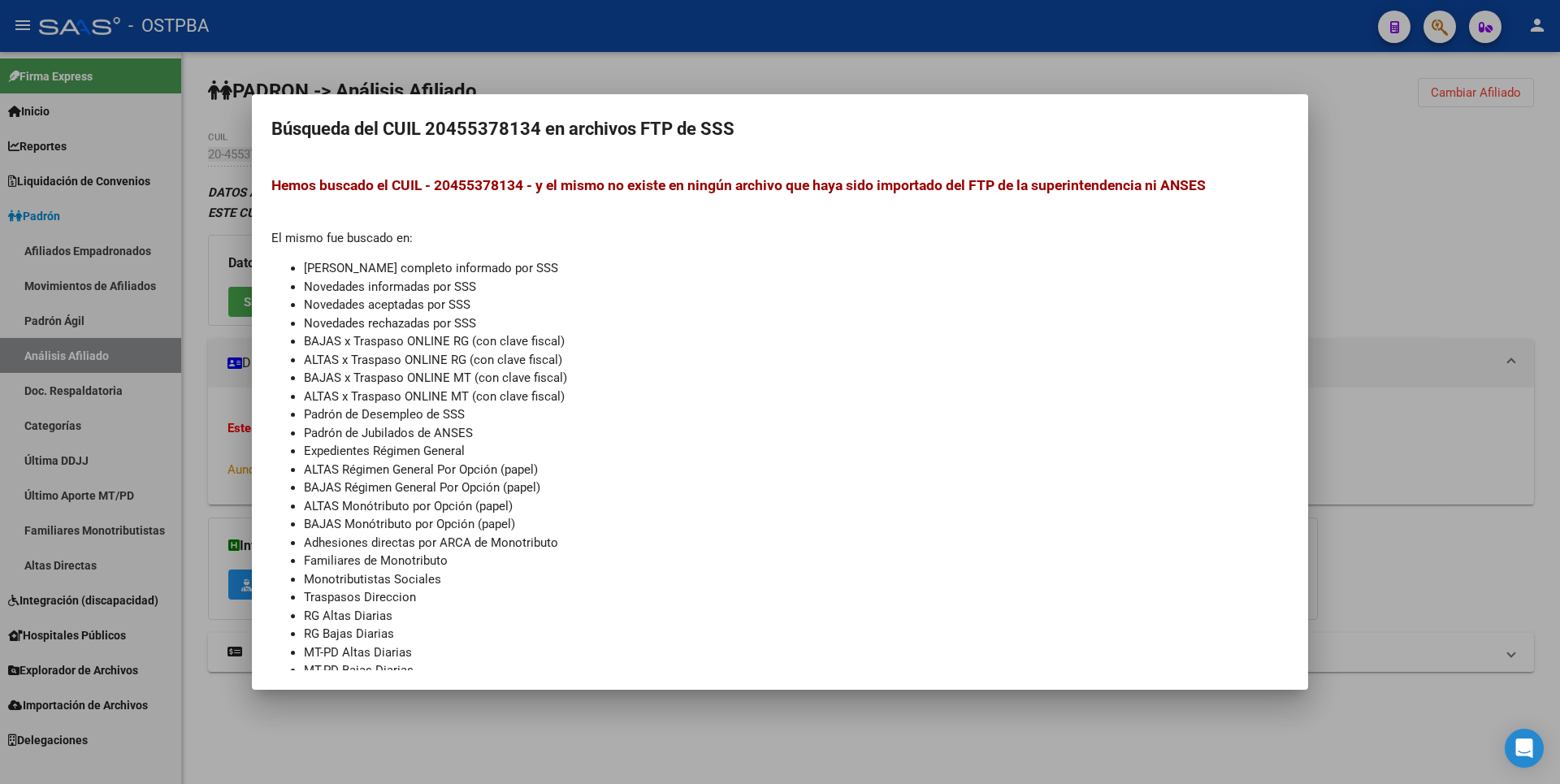
click at [1382, 258] on div at bounding box center [780, 392] width 1560 height 784
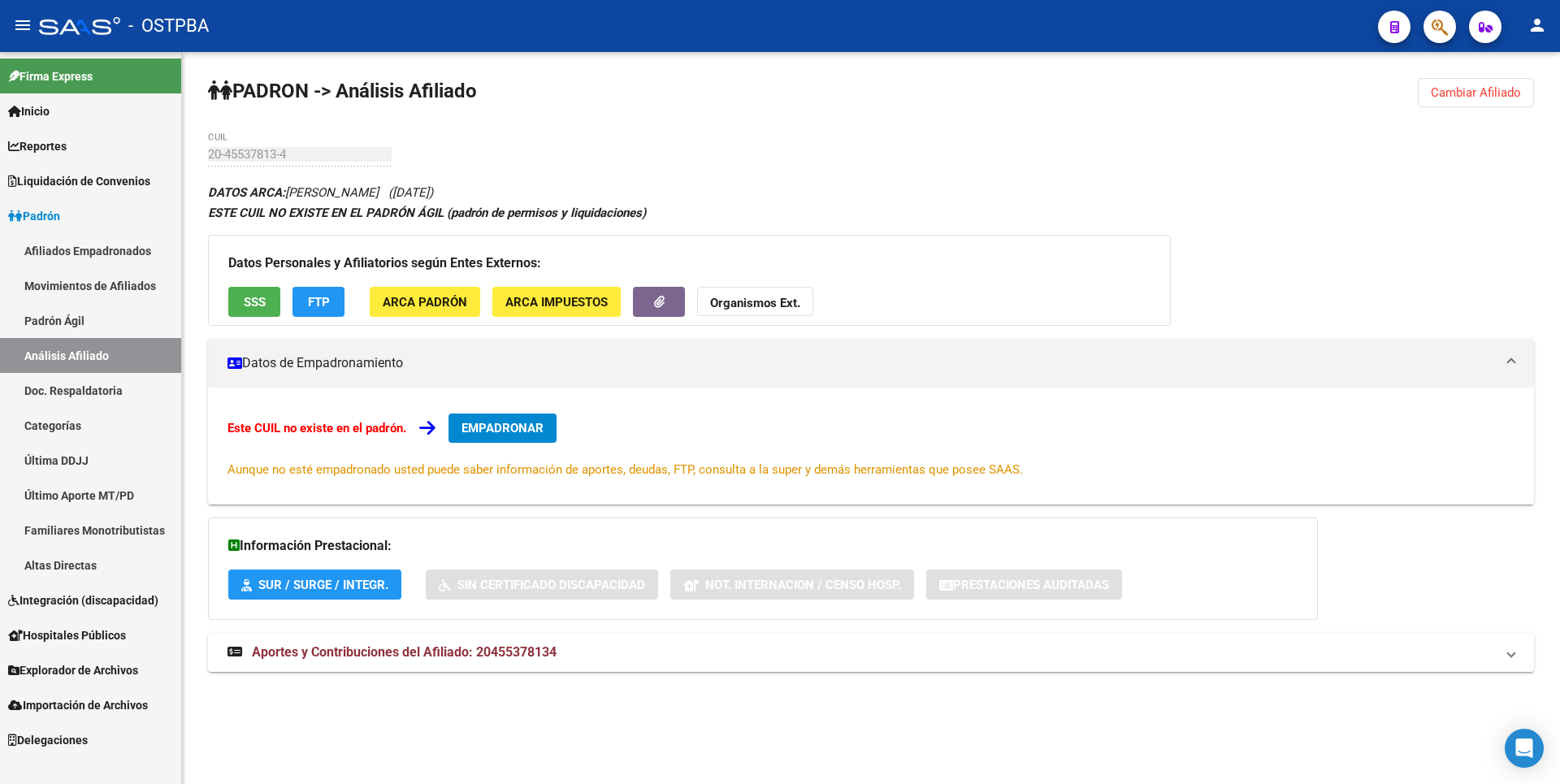
click at [792, 298] on strong "Organismos Ext." at bounding box center [756, 303] width 90 height 15
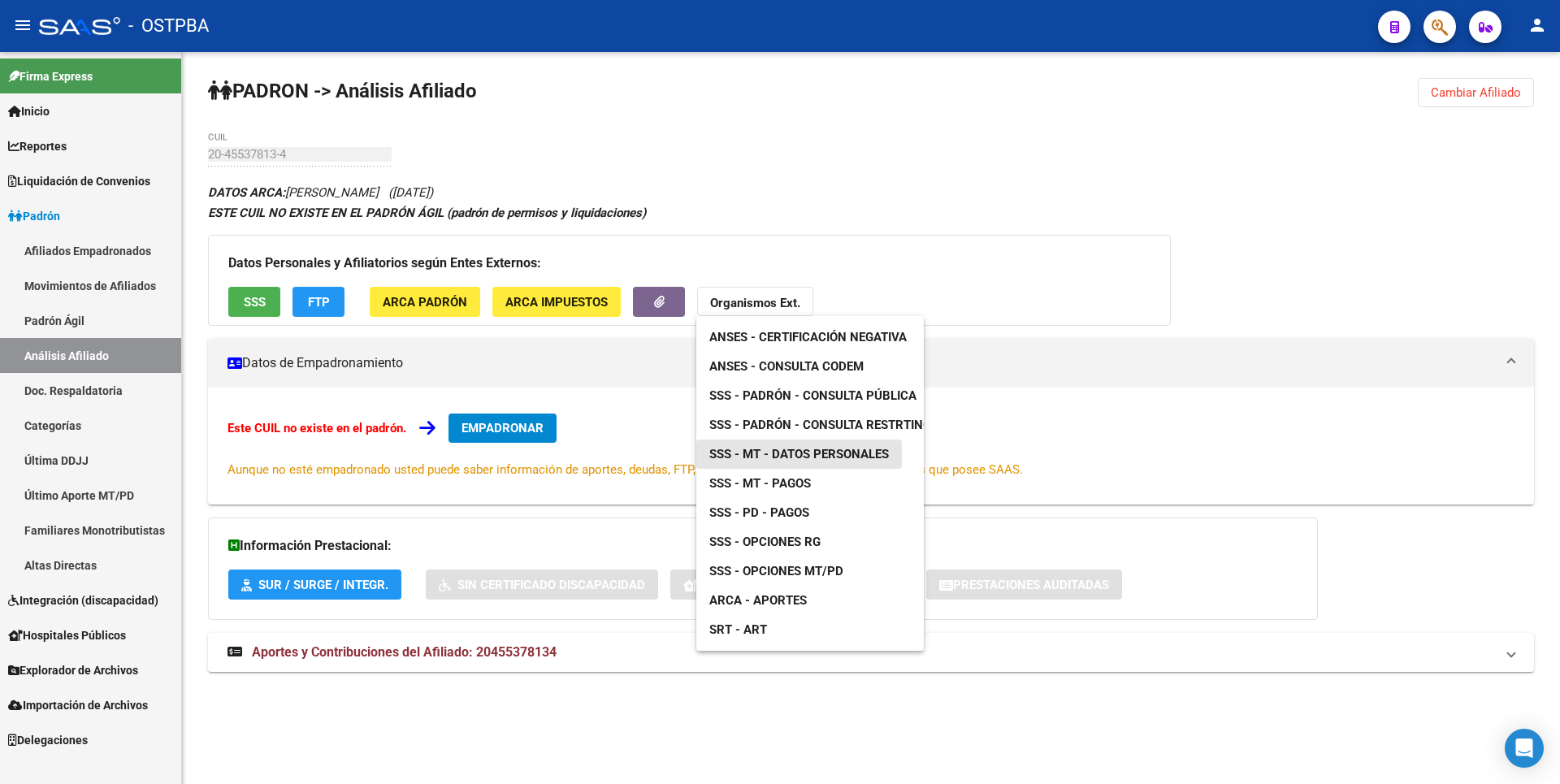
click at [812, 450] on span "SSS - MT - Datos Personales" at bounding box center [799, 454] width 180 height 15
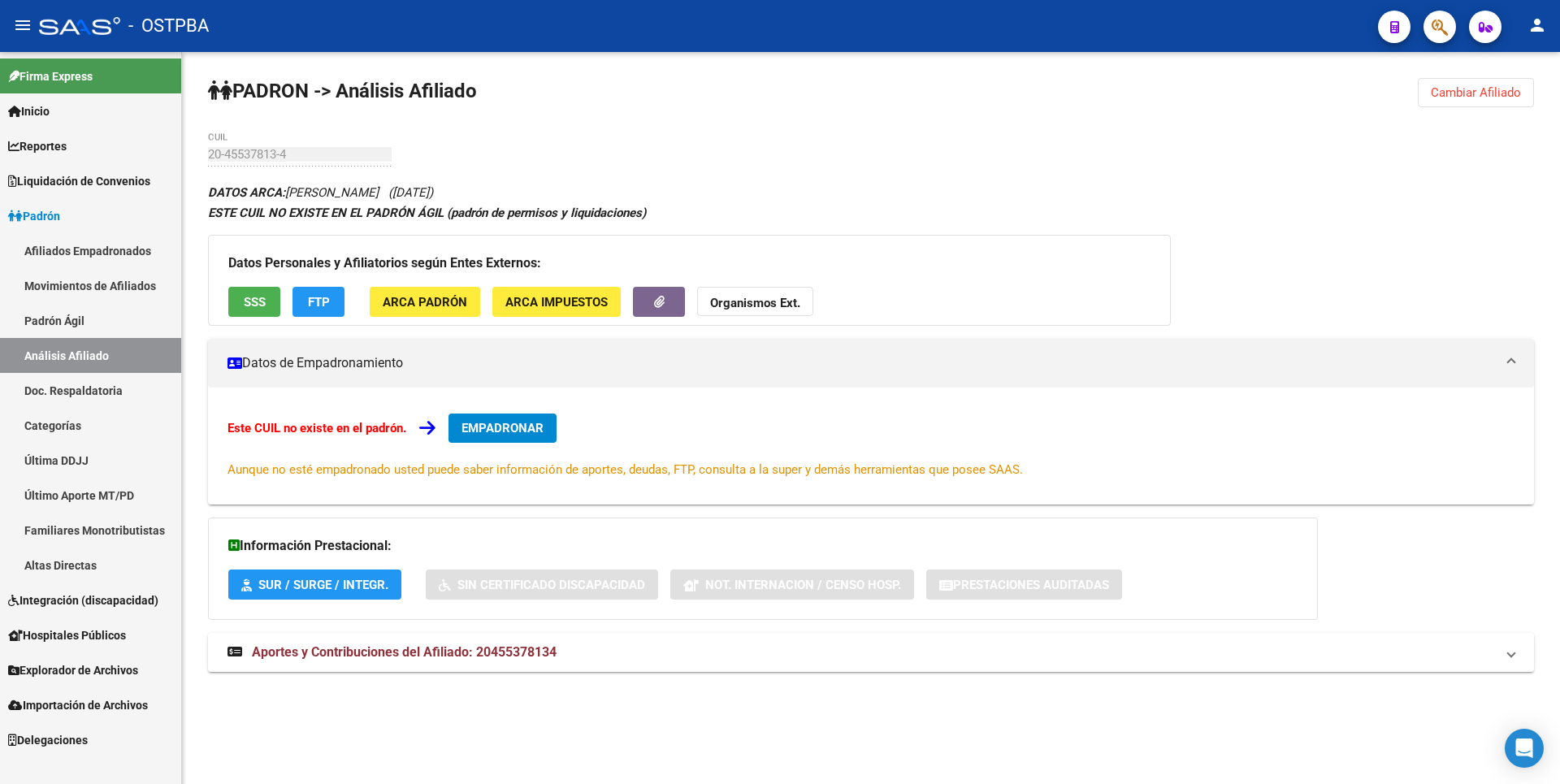
click at [780, 301] on strong "Organismos Ext." at bounding box center [756, 303] width 90 height 15
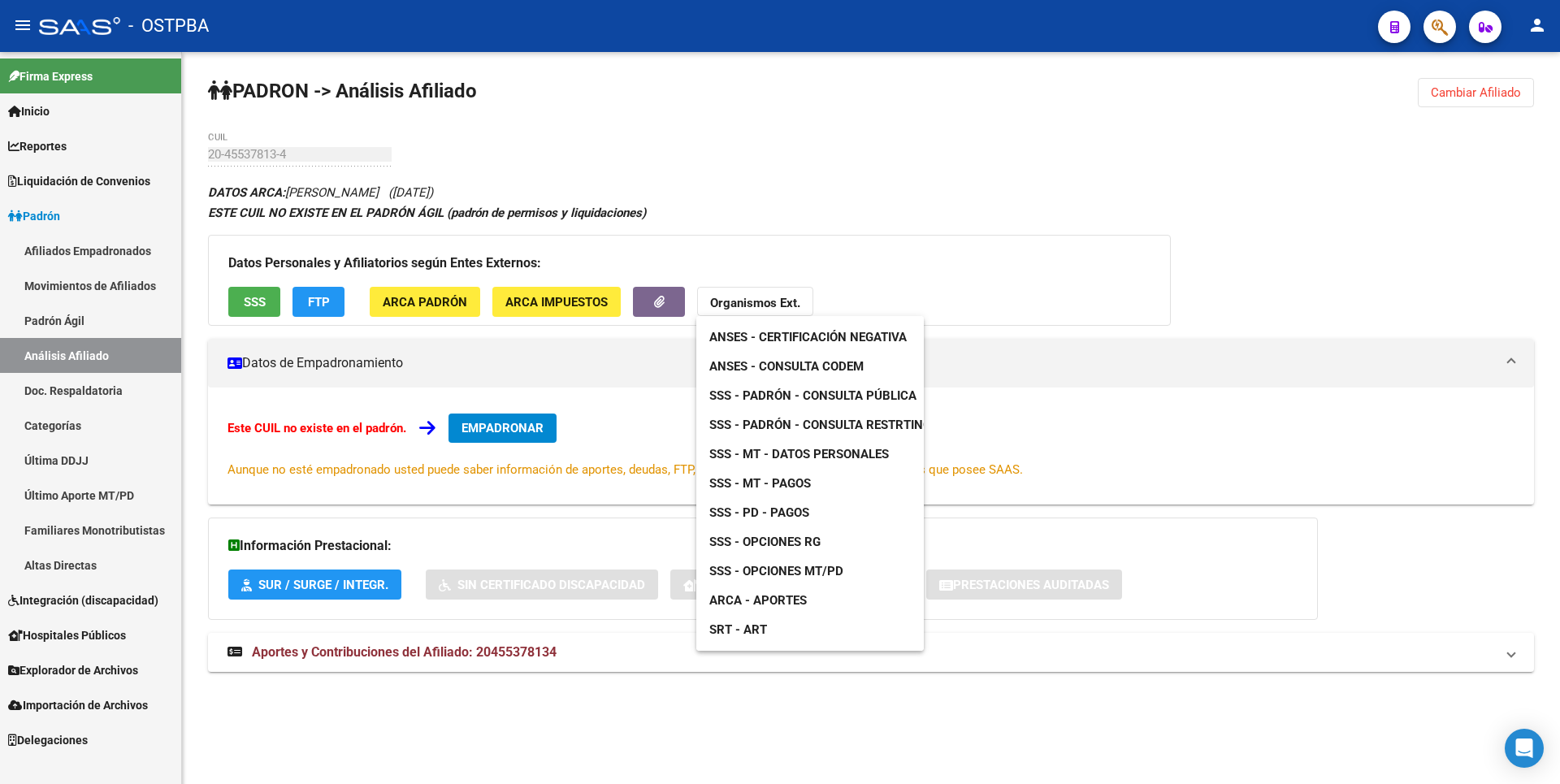
click at [815, 366] on span "ANSES - Consulta CODEM" at bounding box center [787, 367] width 155 height 15
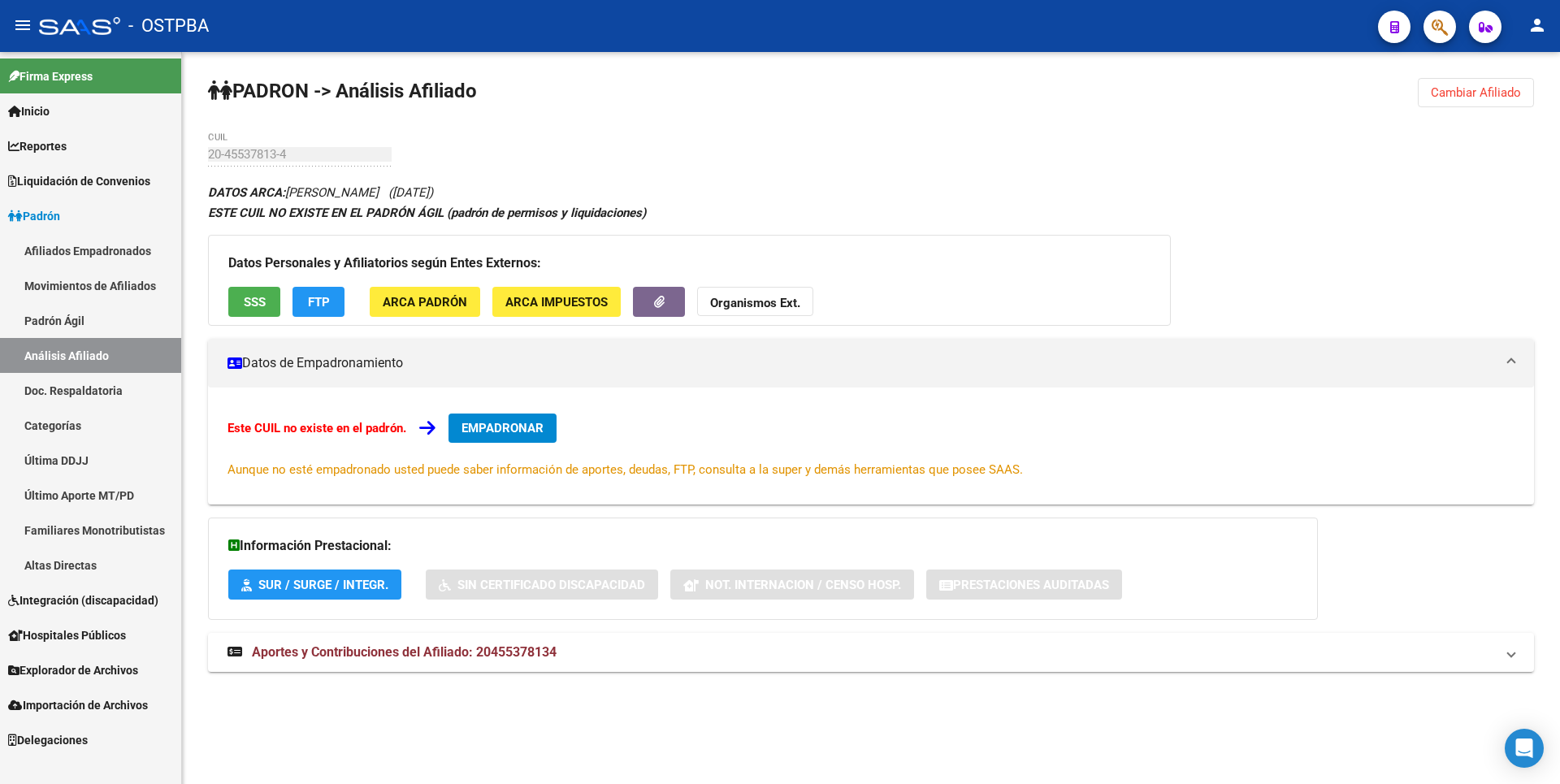
click at [58, 141] on span "Reportes" at bounding box center [37, 146] width 58 height 18
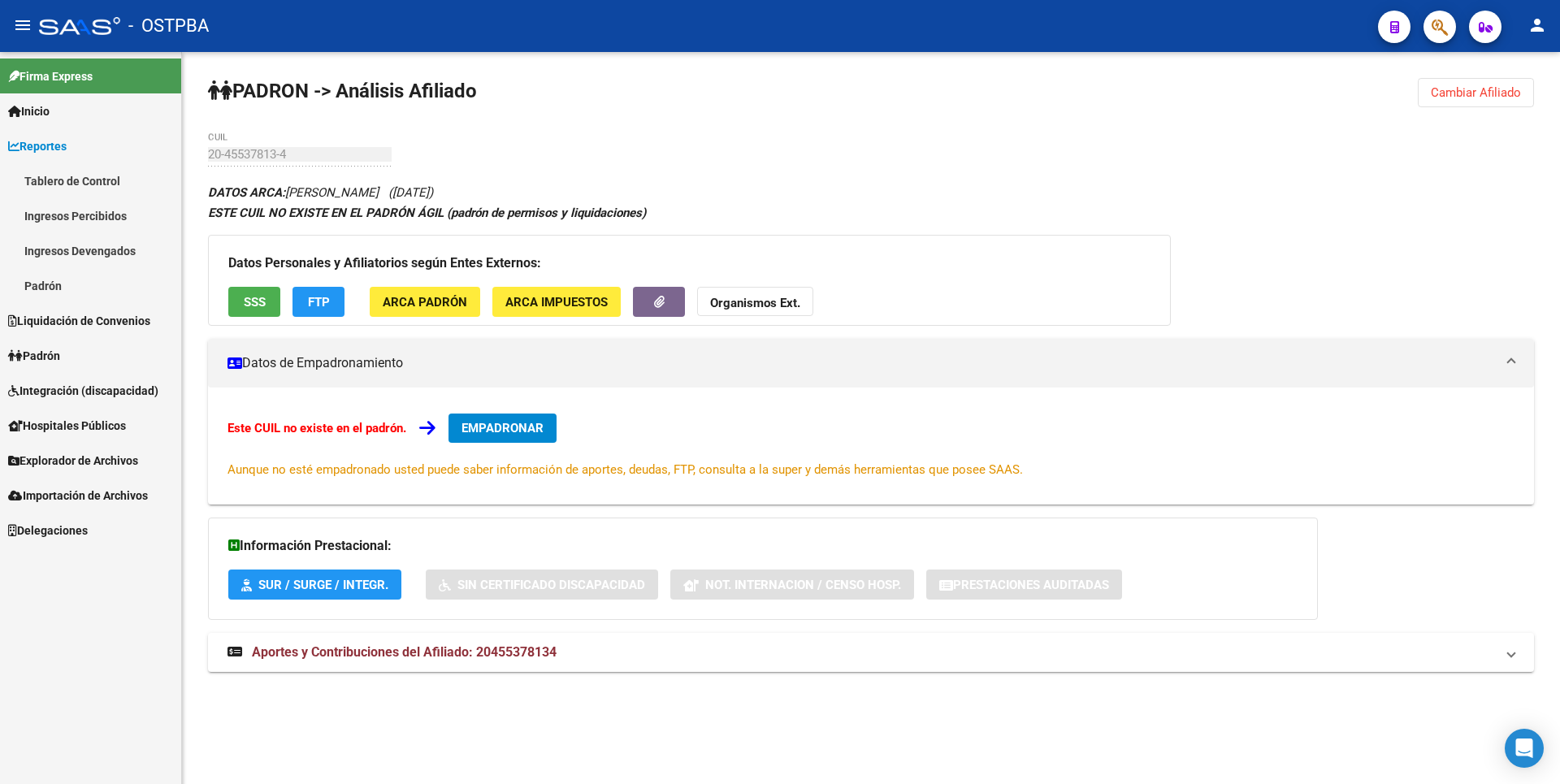
click at [100, 218] on link "Ingresos Percibidos" at bounding box center [90, 216] width 182 height 35
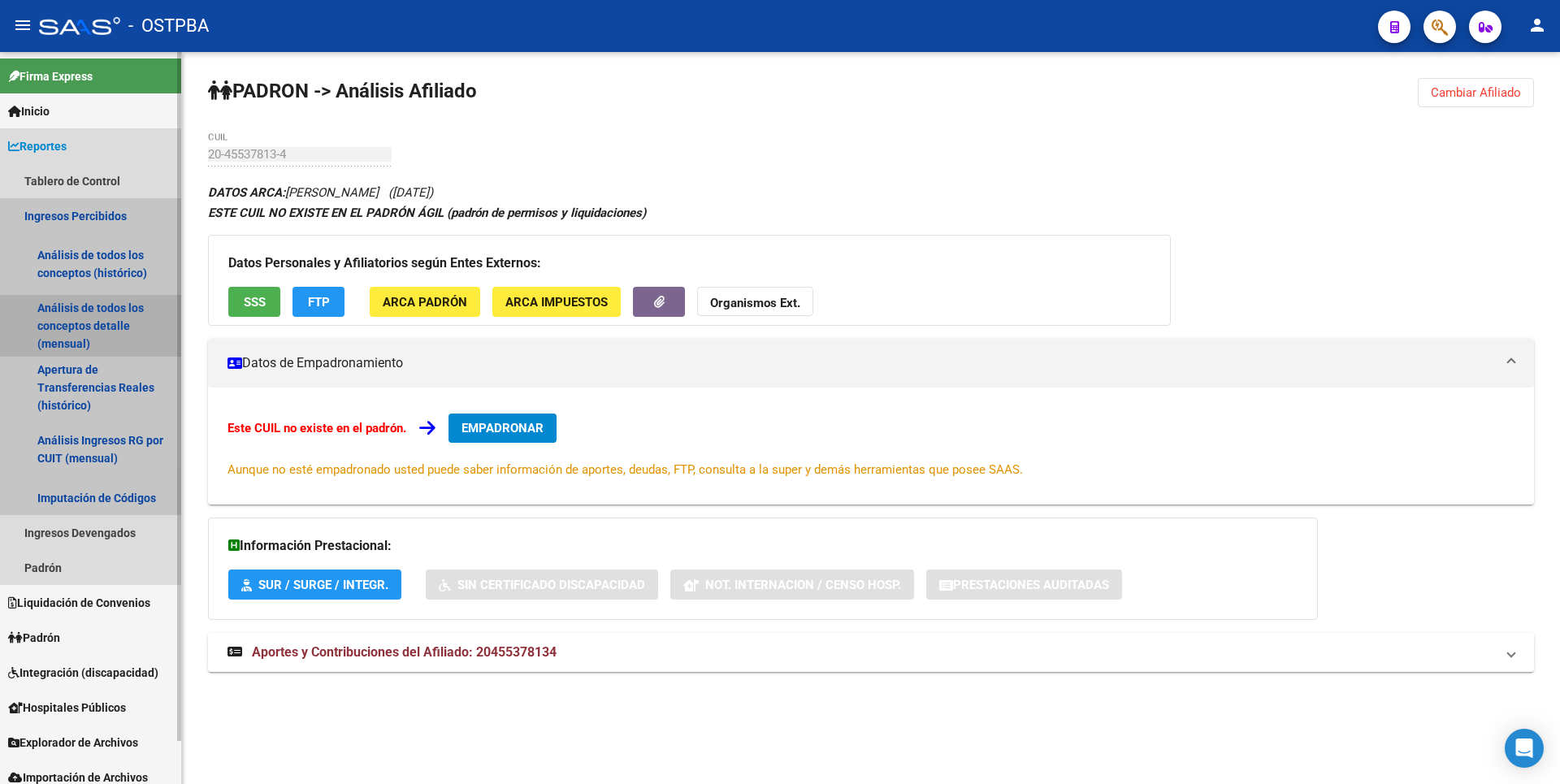
click at [103, 315] on link "Análisis de todos los conceptos detalle (mensual)" at bounding box center [90, 325] width 182 height 62
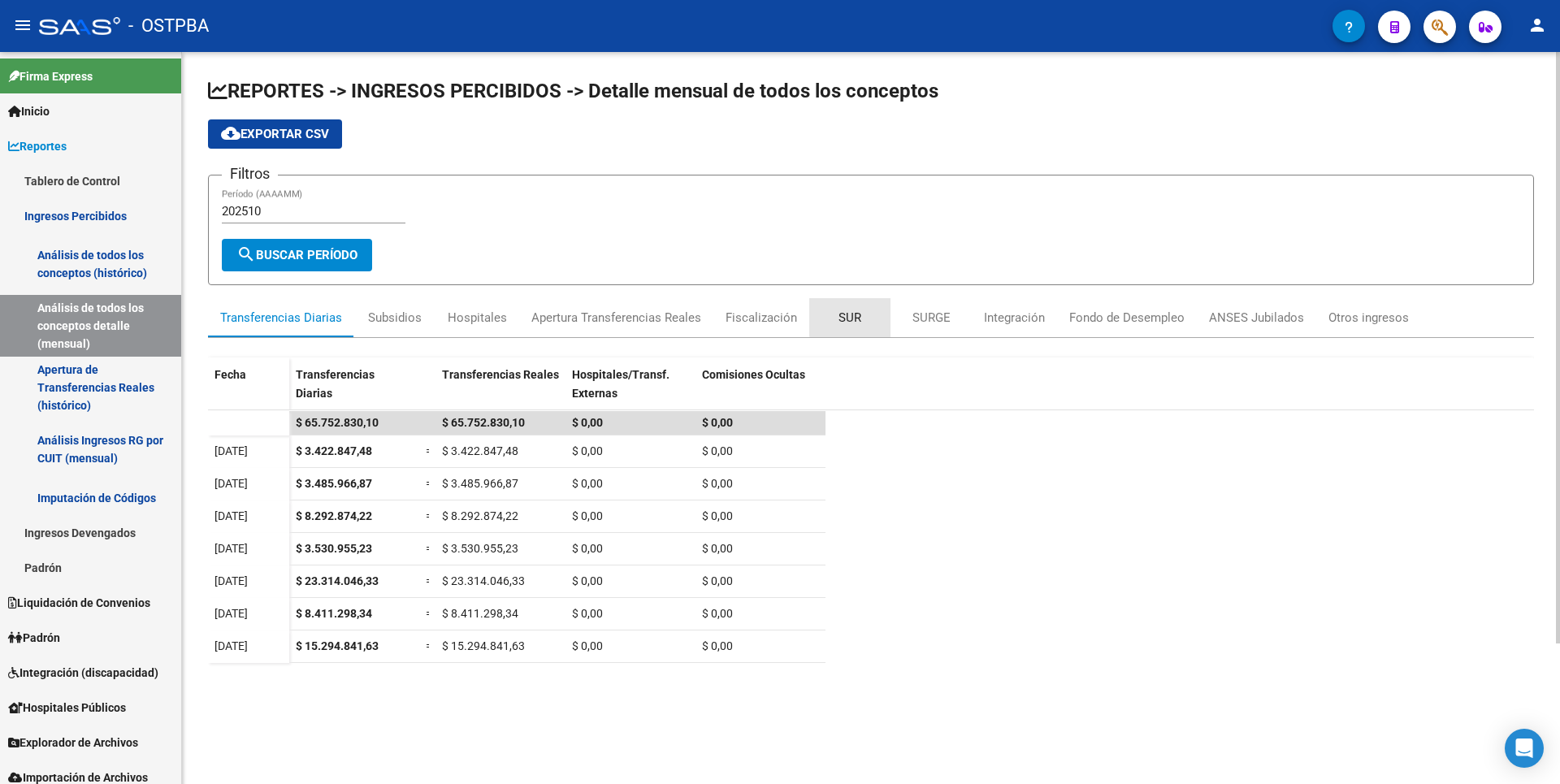
click at [850, 317] on div "SUR" at bounding box center [850, 317] width 23 height 18
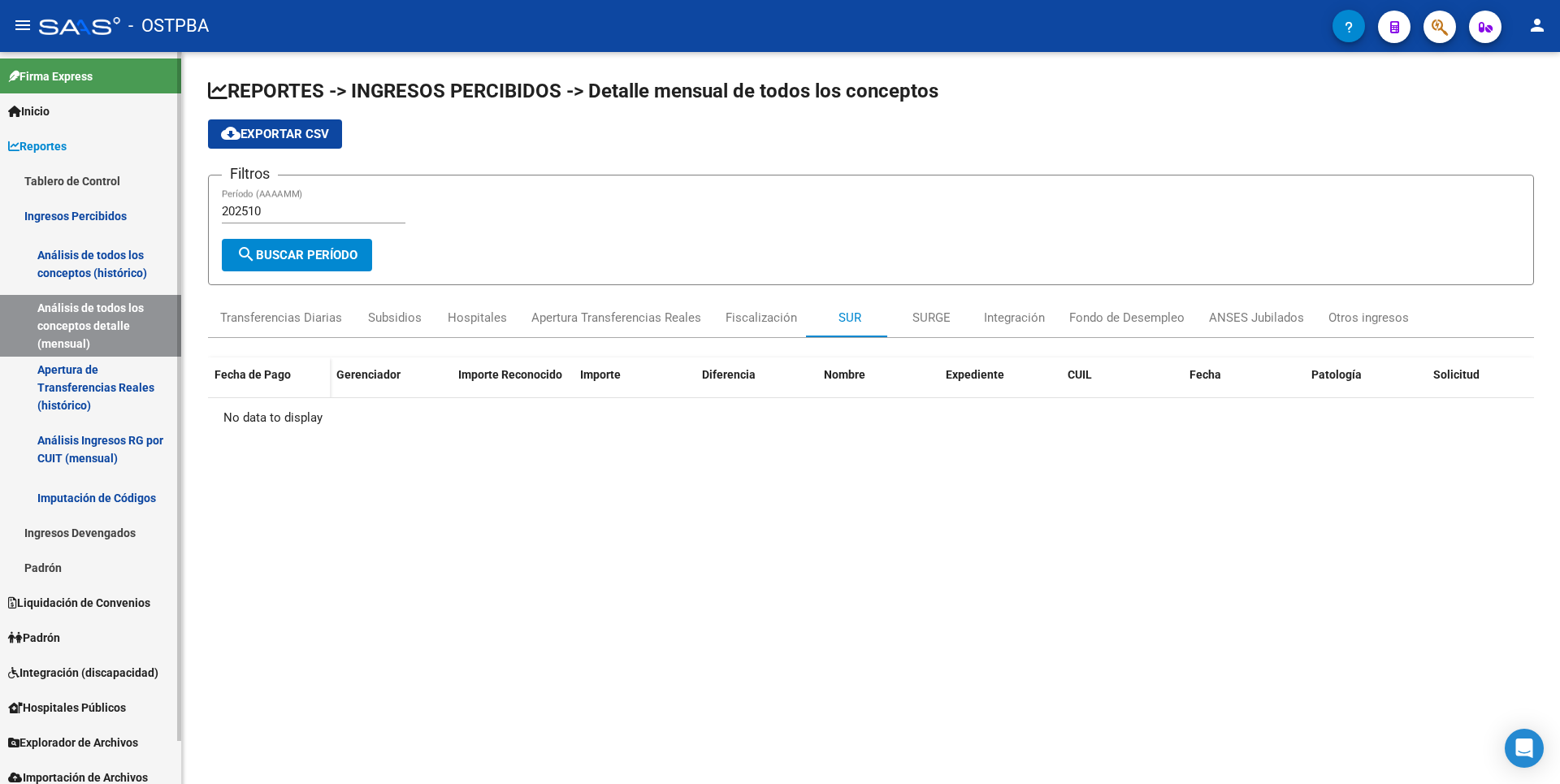
click at [28, 403] on link "Apertura de Transferencias Reales (histórico)" at bounding box center [90, 387] width 182 height 62
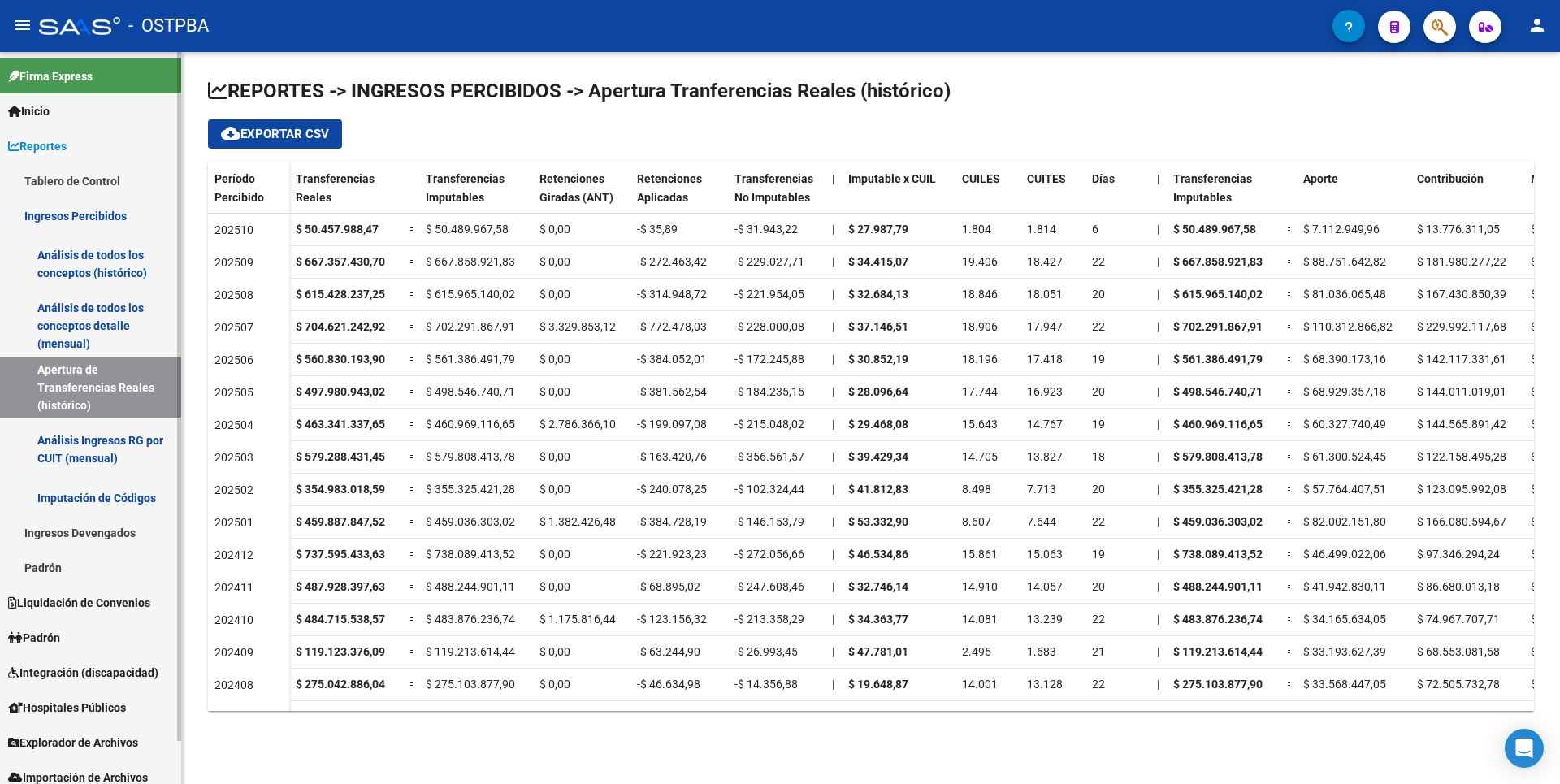
click at [78, 455] on link "Análisis Ingresos RG por CUIT (mensual)" at bounding box center [90, 449] width 182 height 62
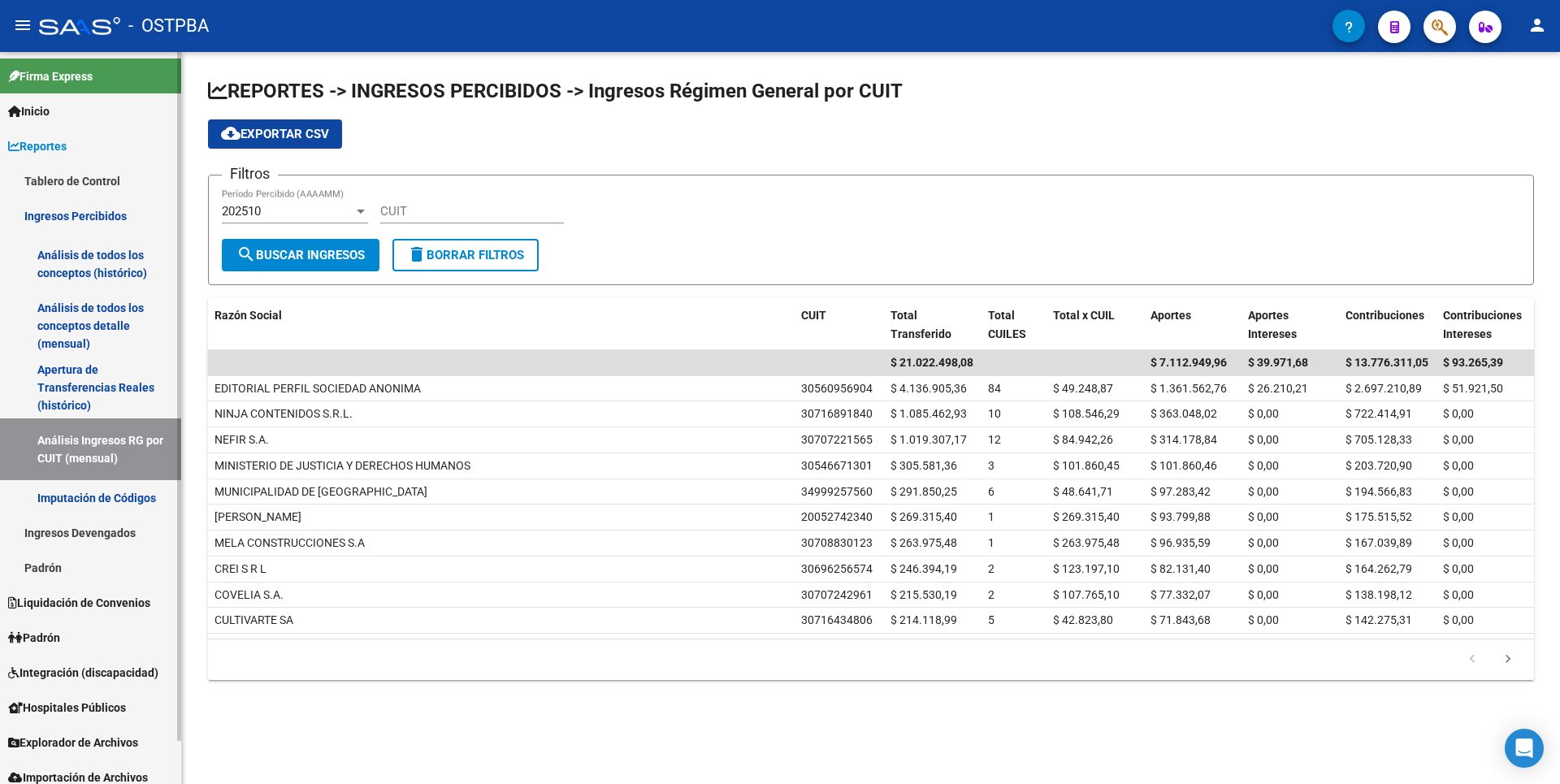
click at [93, 501] on link "Imputación de Códigos" at bounding box center [90, 497] width 182 height 35
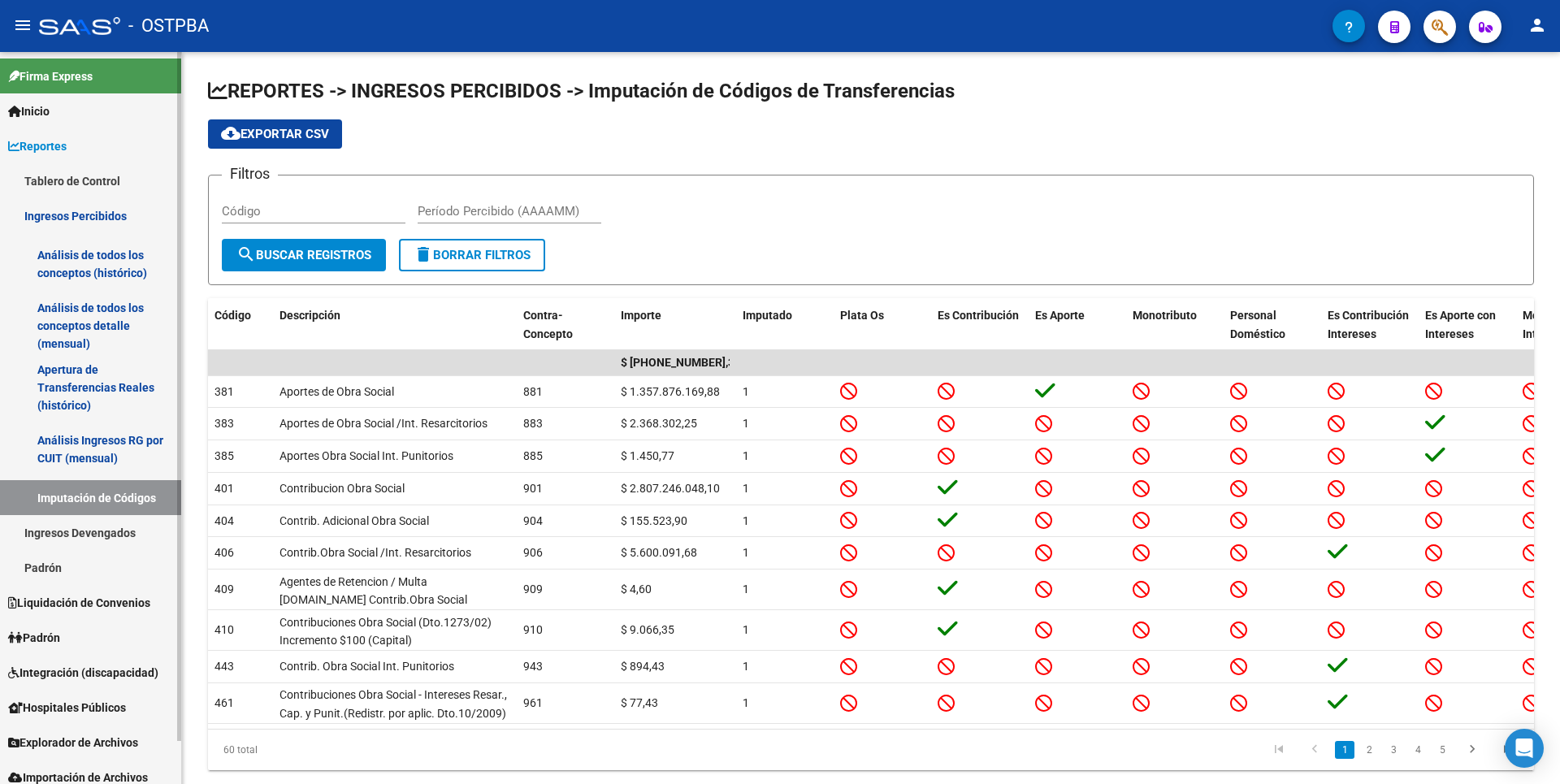
click at [107, 538] on link "Ingresos Devengados" at bounding box center [90, 532] width 182 height 35
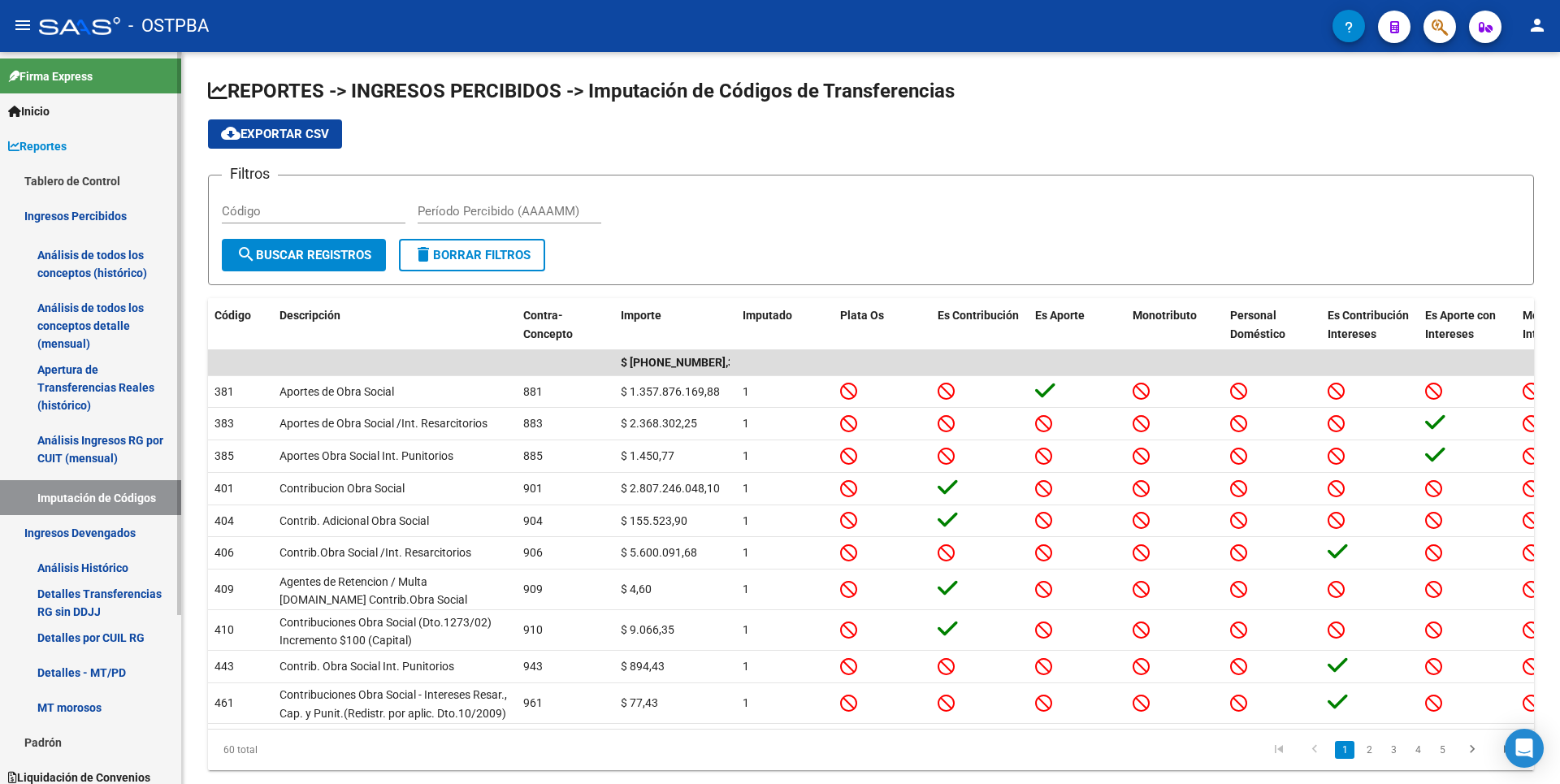
click at [100, 552] on link "Análisis Histórico" at bounding box center [90, 568] width 182 height 35
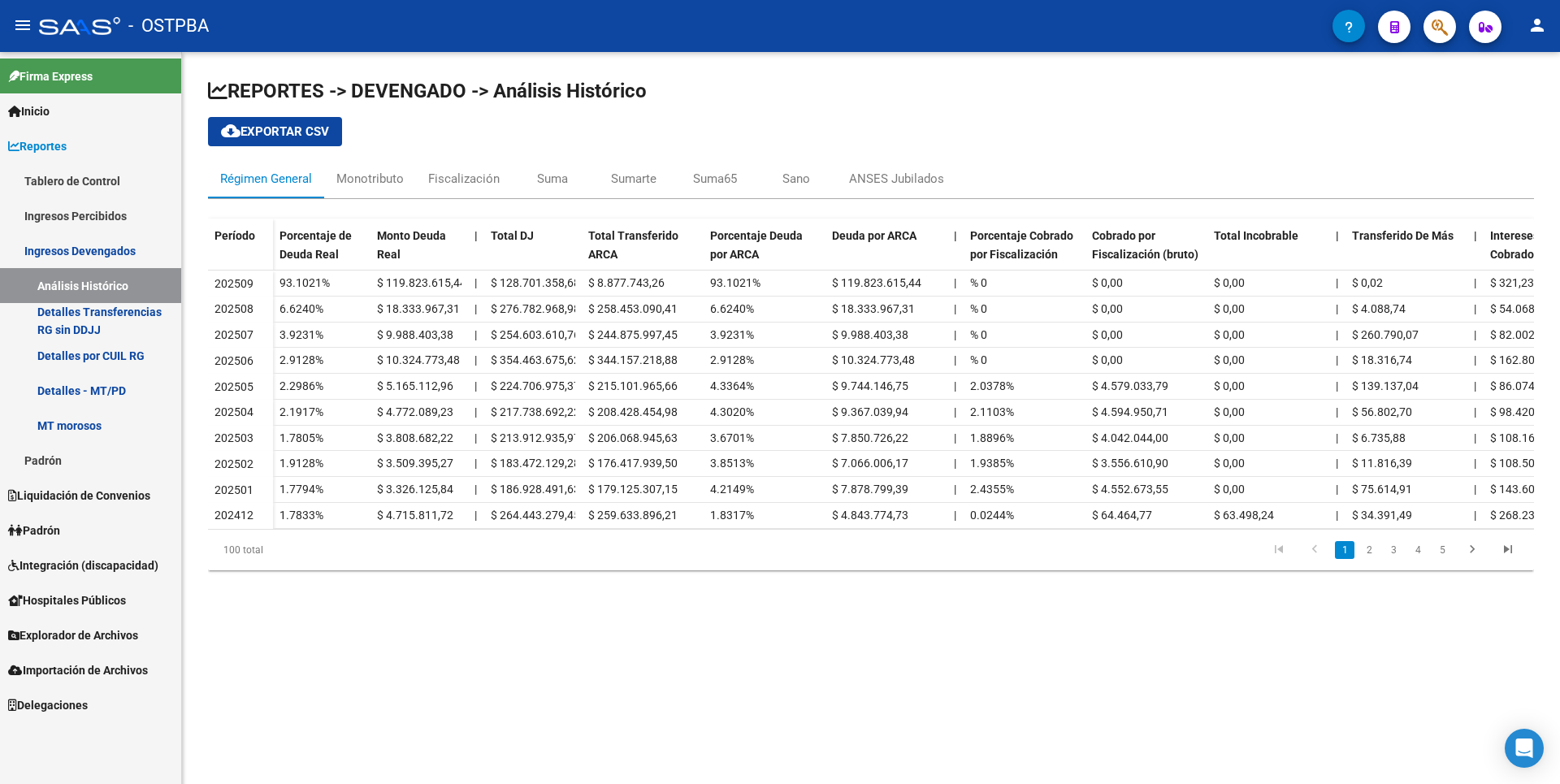
click at [83, 437] on link "MT morosos" at bounding box center [90, 426] width 182 height 35
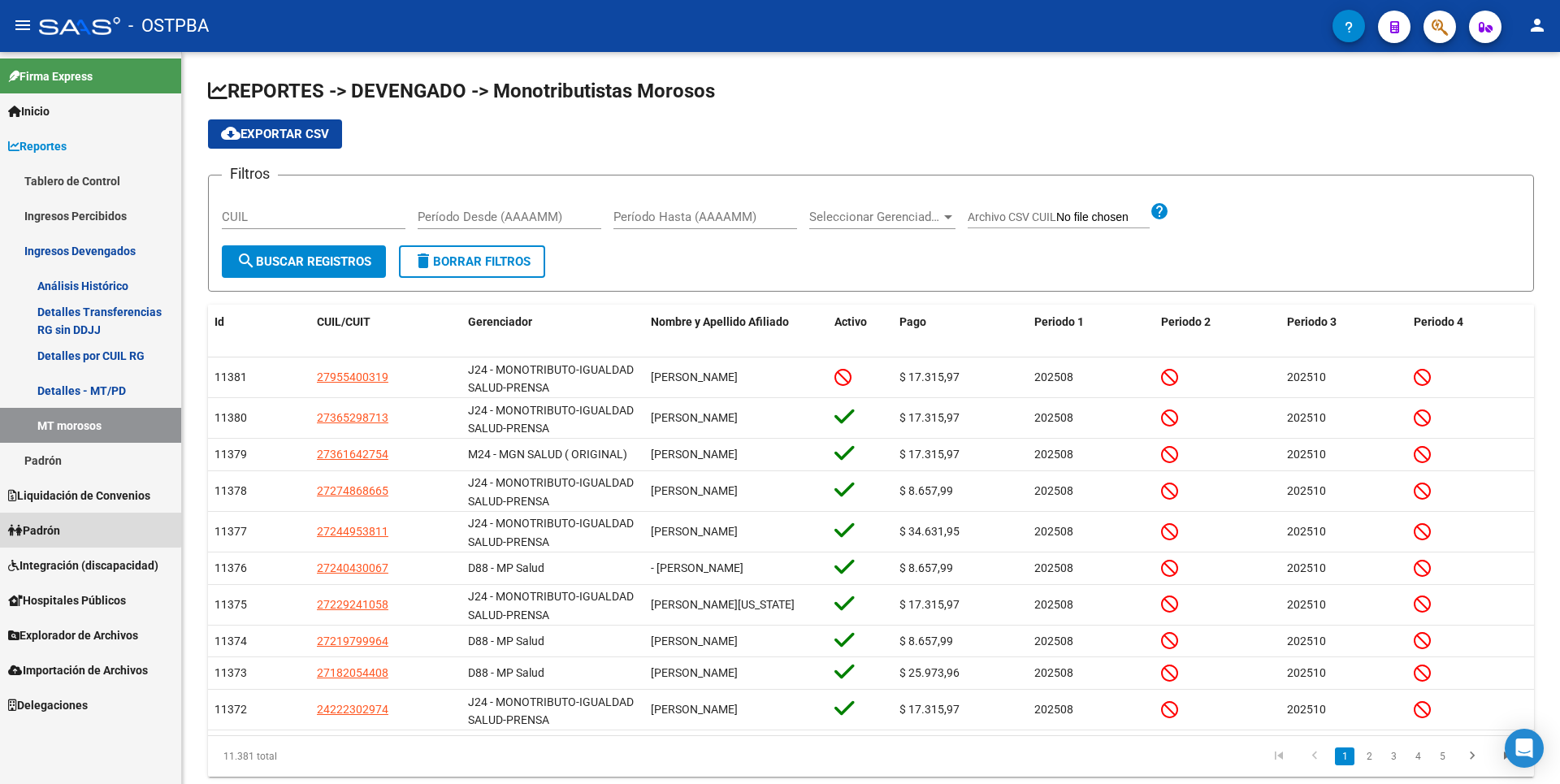
click at [52, 521] on span "Padrón" at bounding box center [34, 530] width 52 height 18
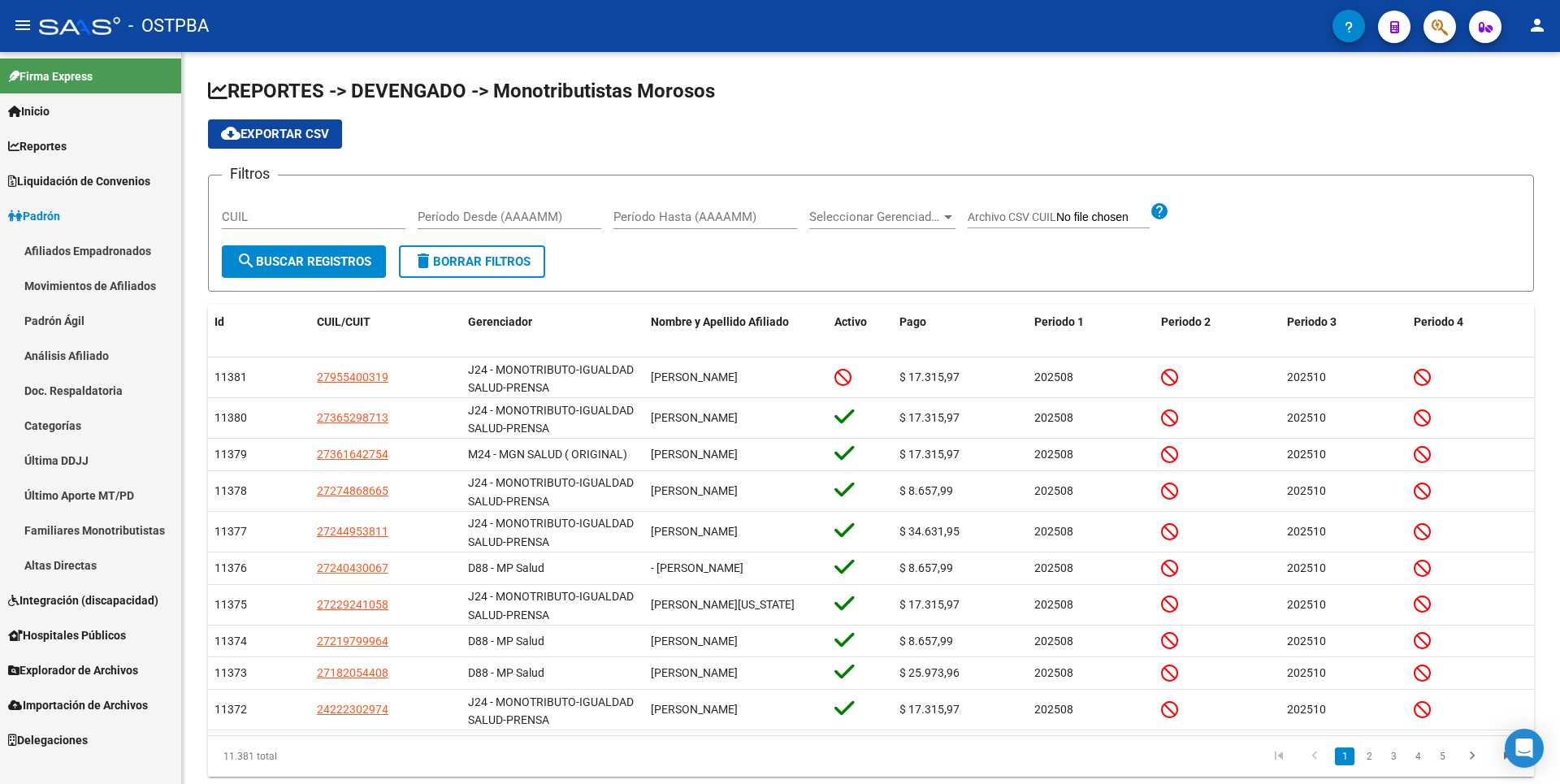
click at [88, 442] on link "Categorías" at bounding box center [90, 426] width 182 height 35
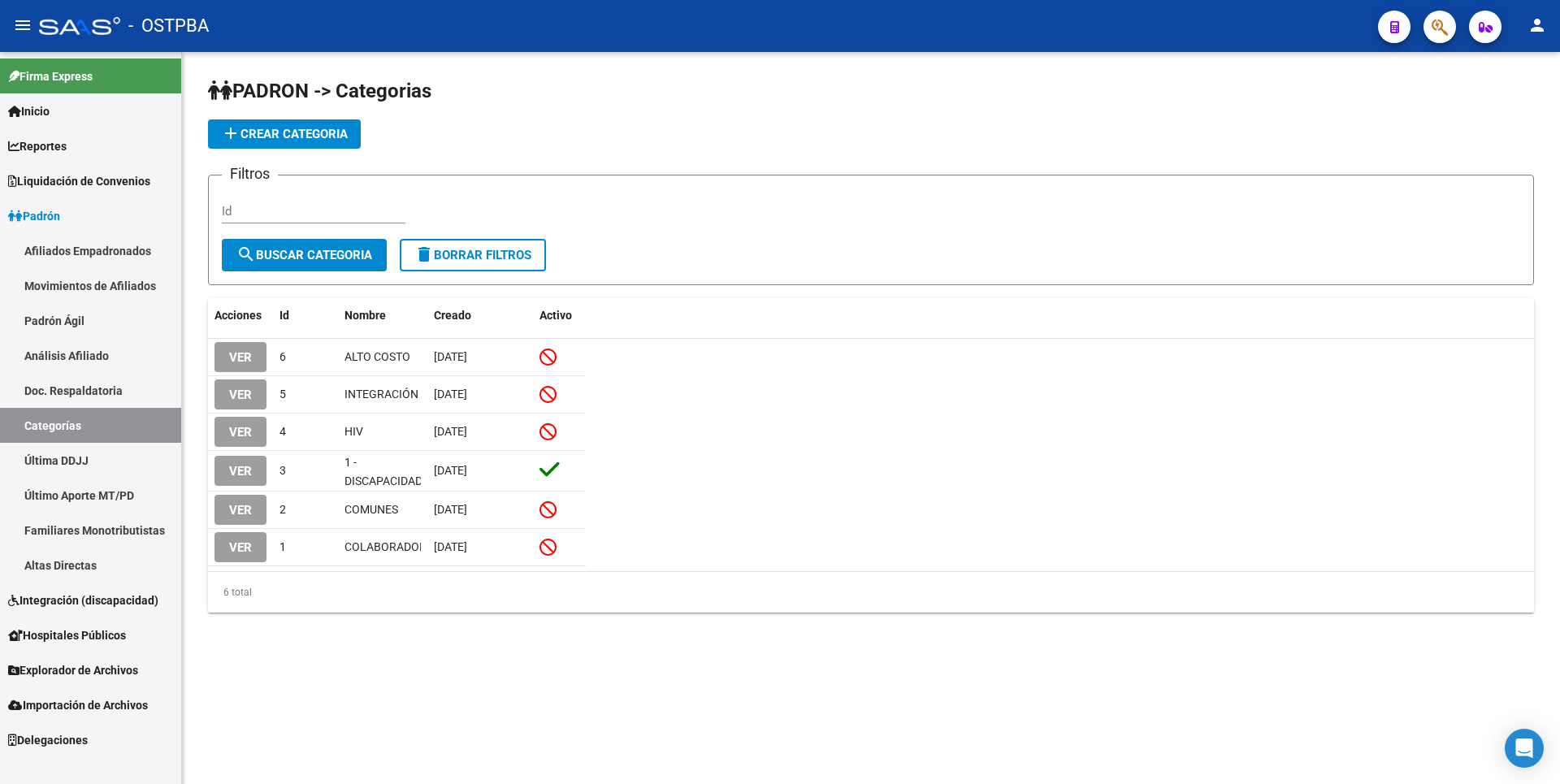
click at [85, 473] on link "Última DDJJ" at bounding box center [90, 460] width 182 height 35
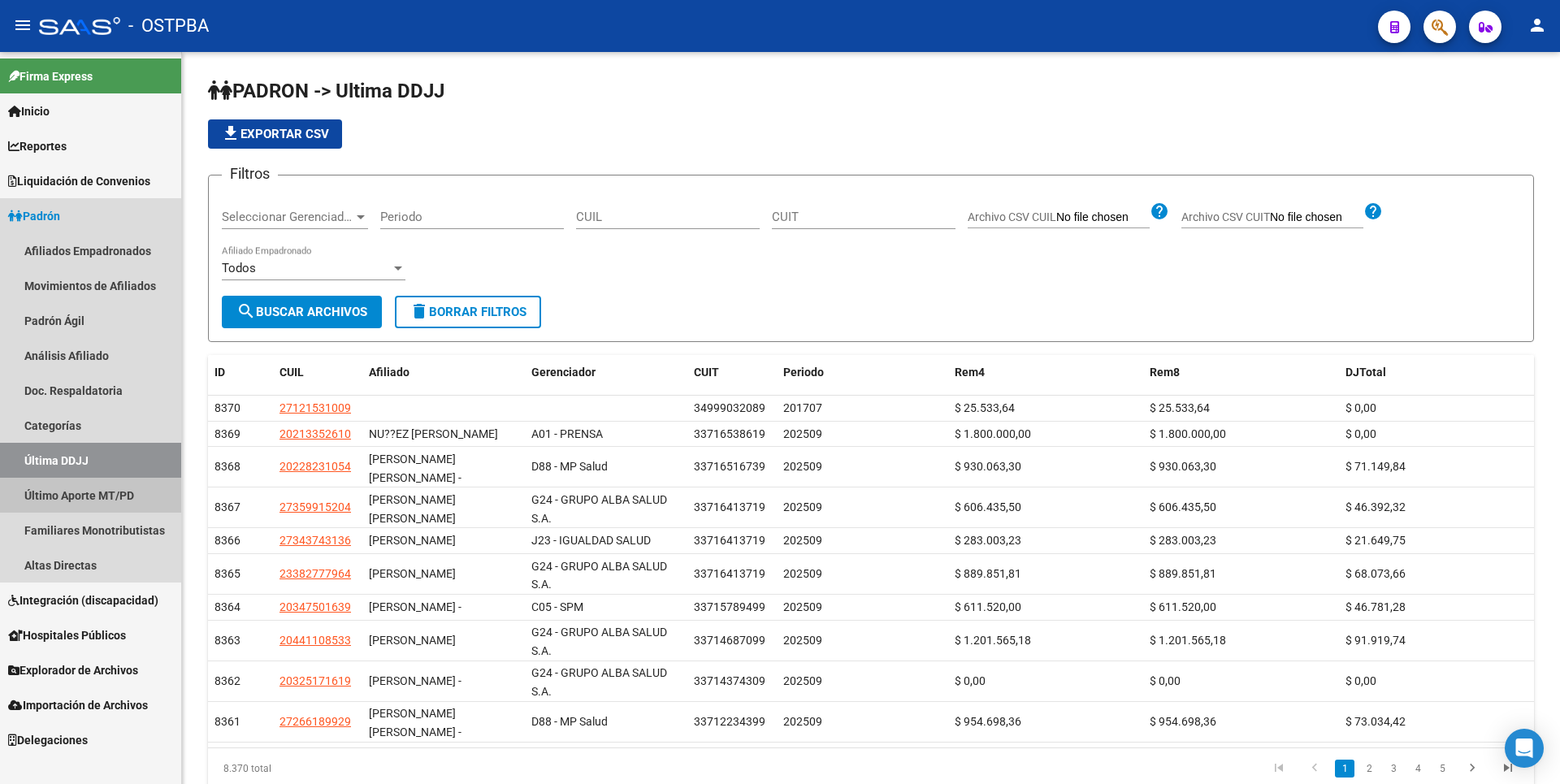
click at [88, 486] on link "Último Aporte MT/PD" at bounding box center [90, 495] width 182 height 35
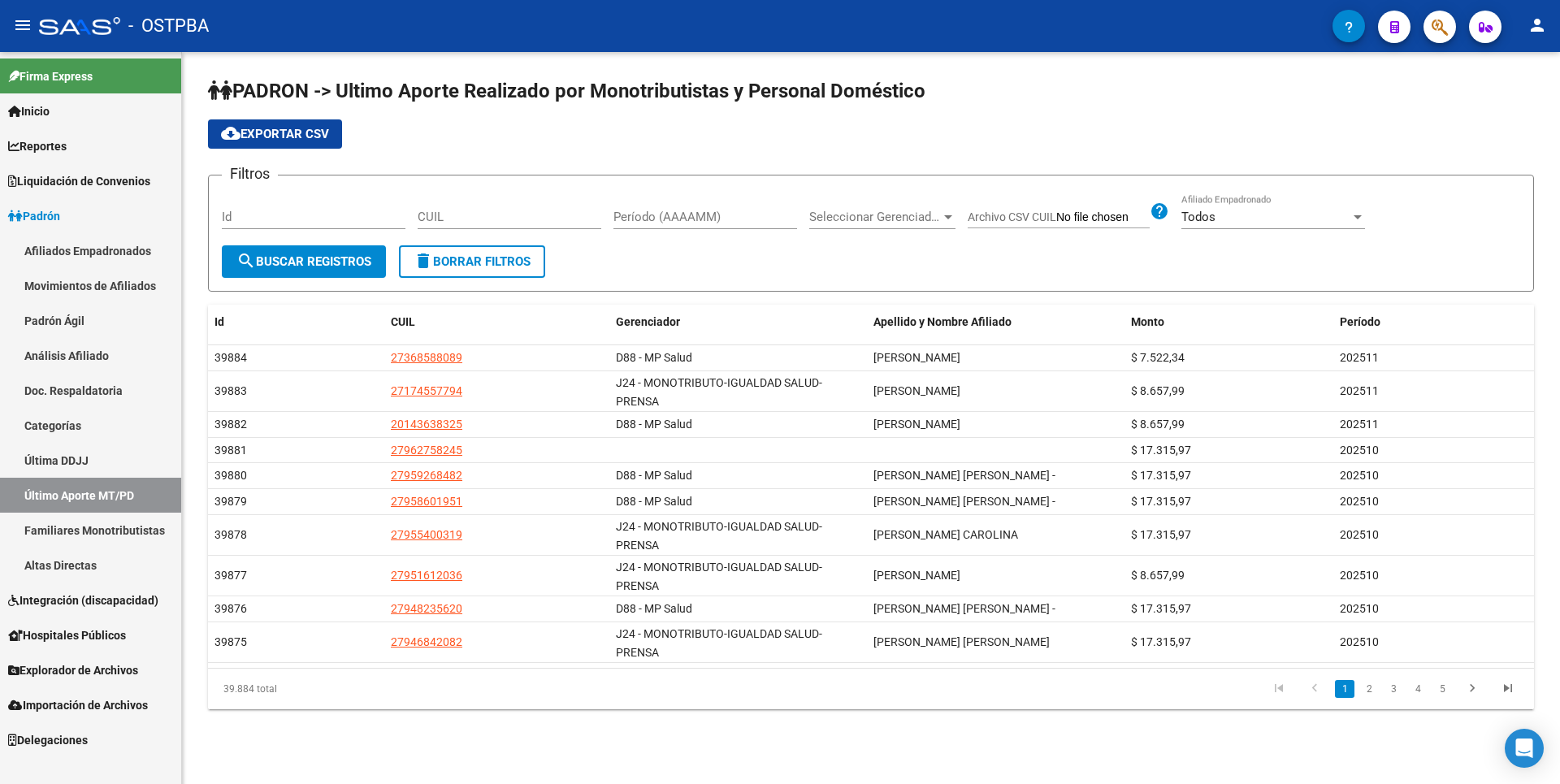
click at [109, 535] on link "Familiares Monotributistas" at bounding box center [90, 530] width 182 height 35
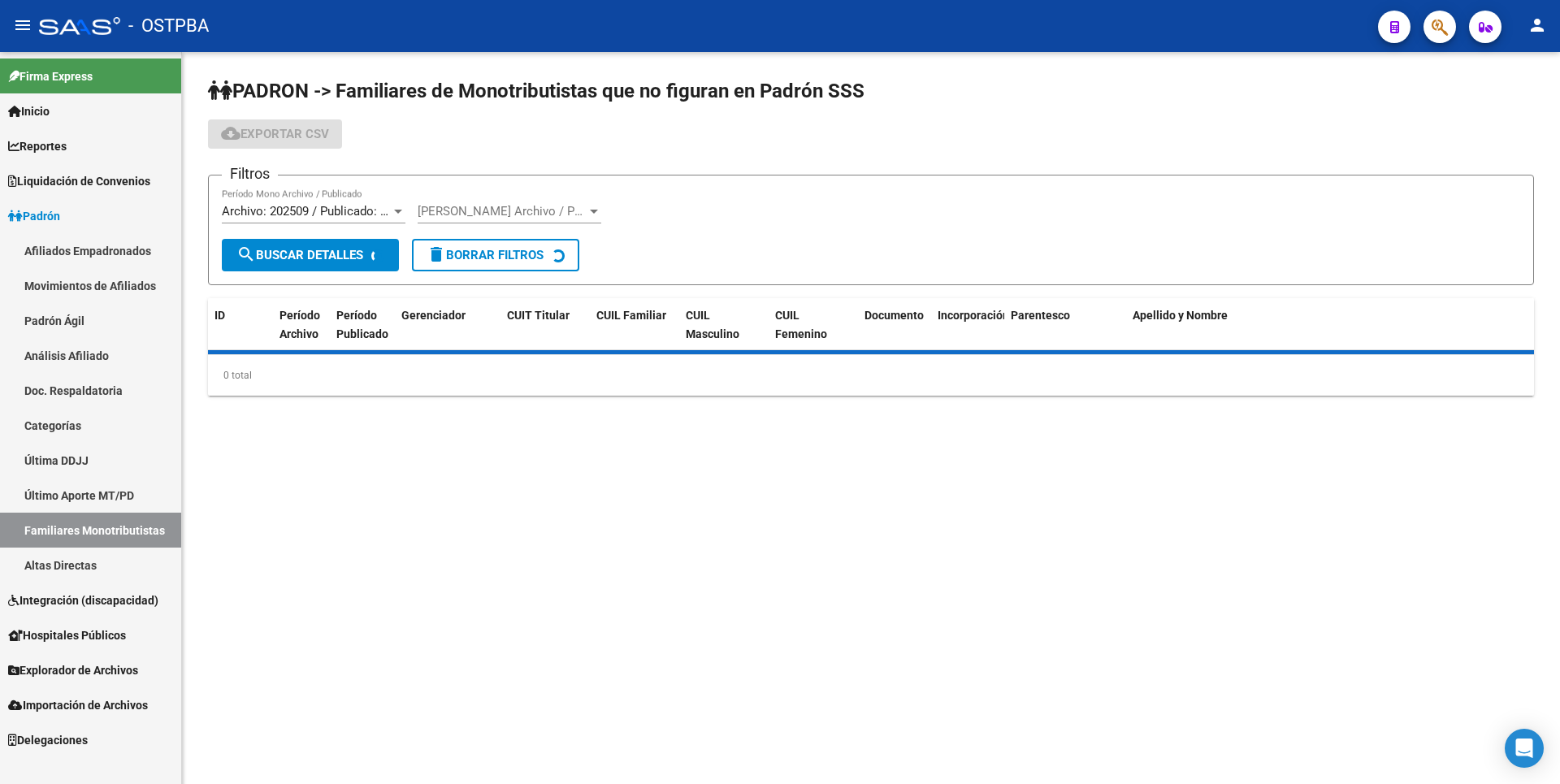
click at [91, 559] on link "Altas Directas" at bounding box center [90, 565] width 182 height 35
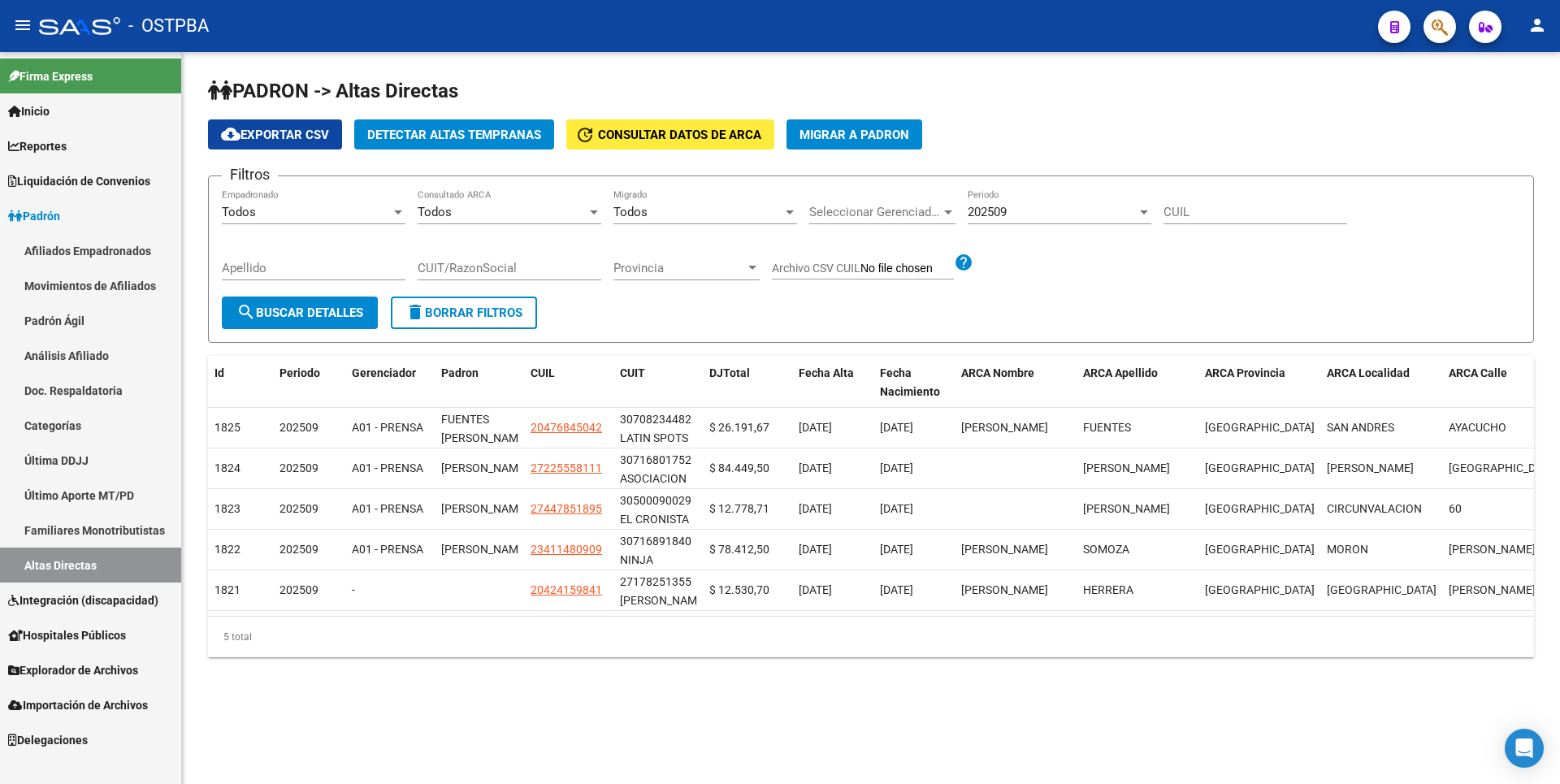
click at [106, 598] on span "Integración (discapacidad)" at bounding box center [83, 600] width 150 height 18
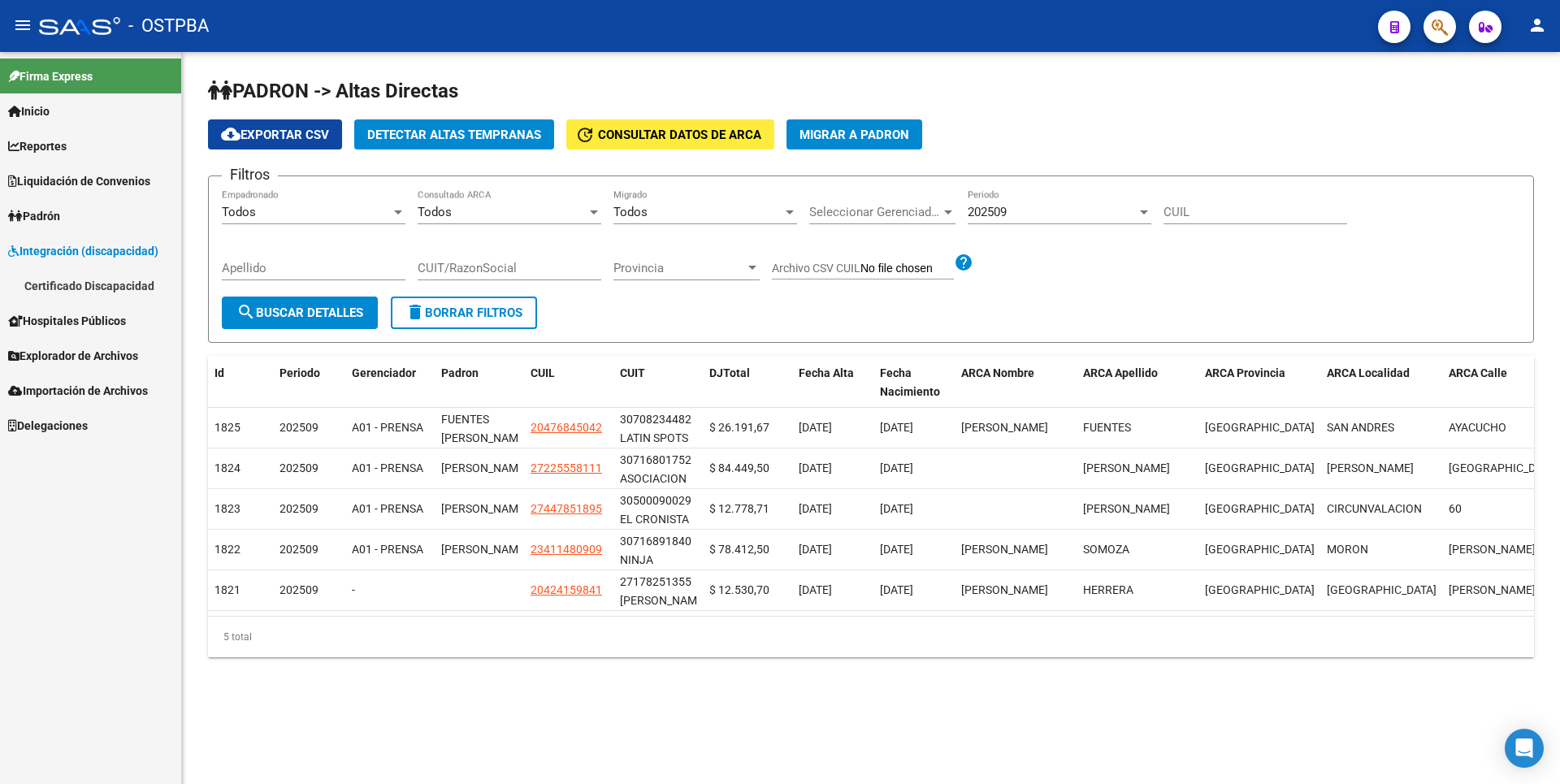
click at [96, 367] on link "Explorador de Archivos" at bounding box center [90, 356] width 182 height 35
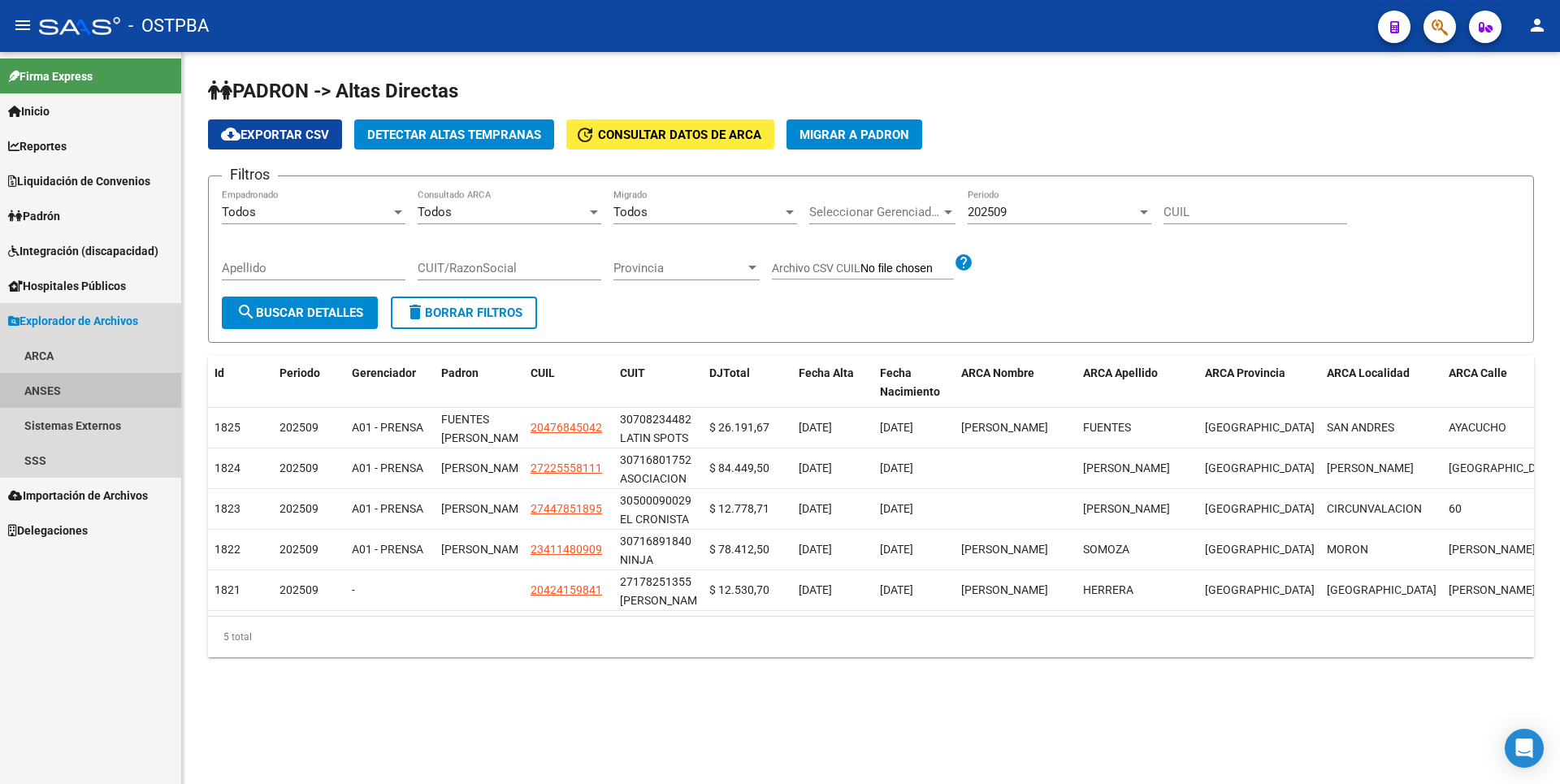
click at [73, 380] on link "ANSES" at bounding box center [90, 391] width 182 height 35
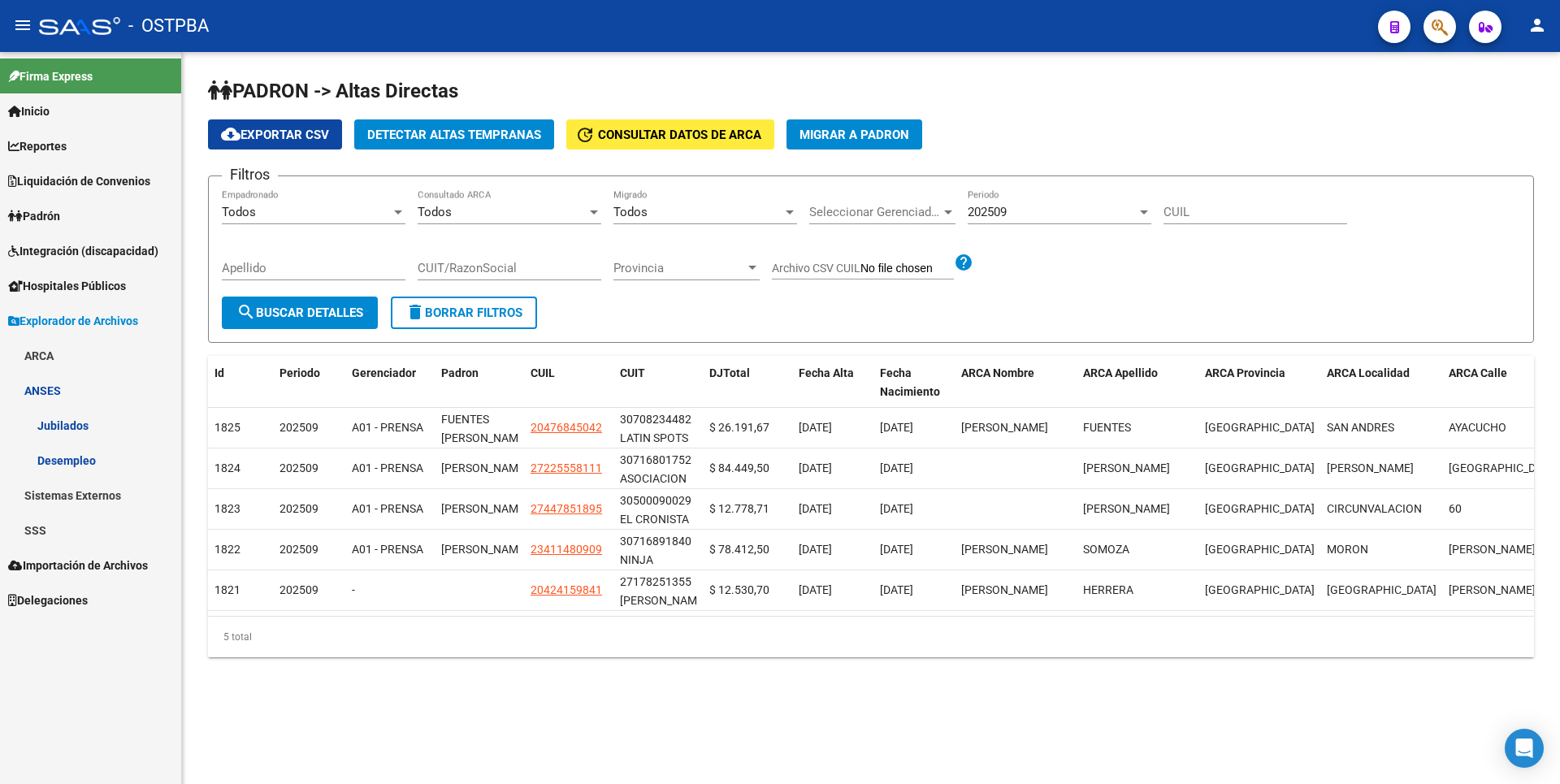
click at [86, 464] on link "Desempleo" at bounding box center [90, 460] width 182 height 35
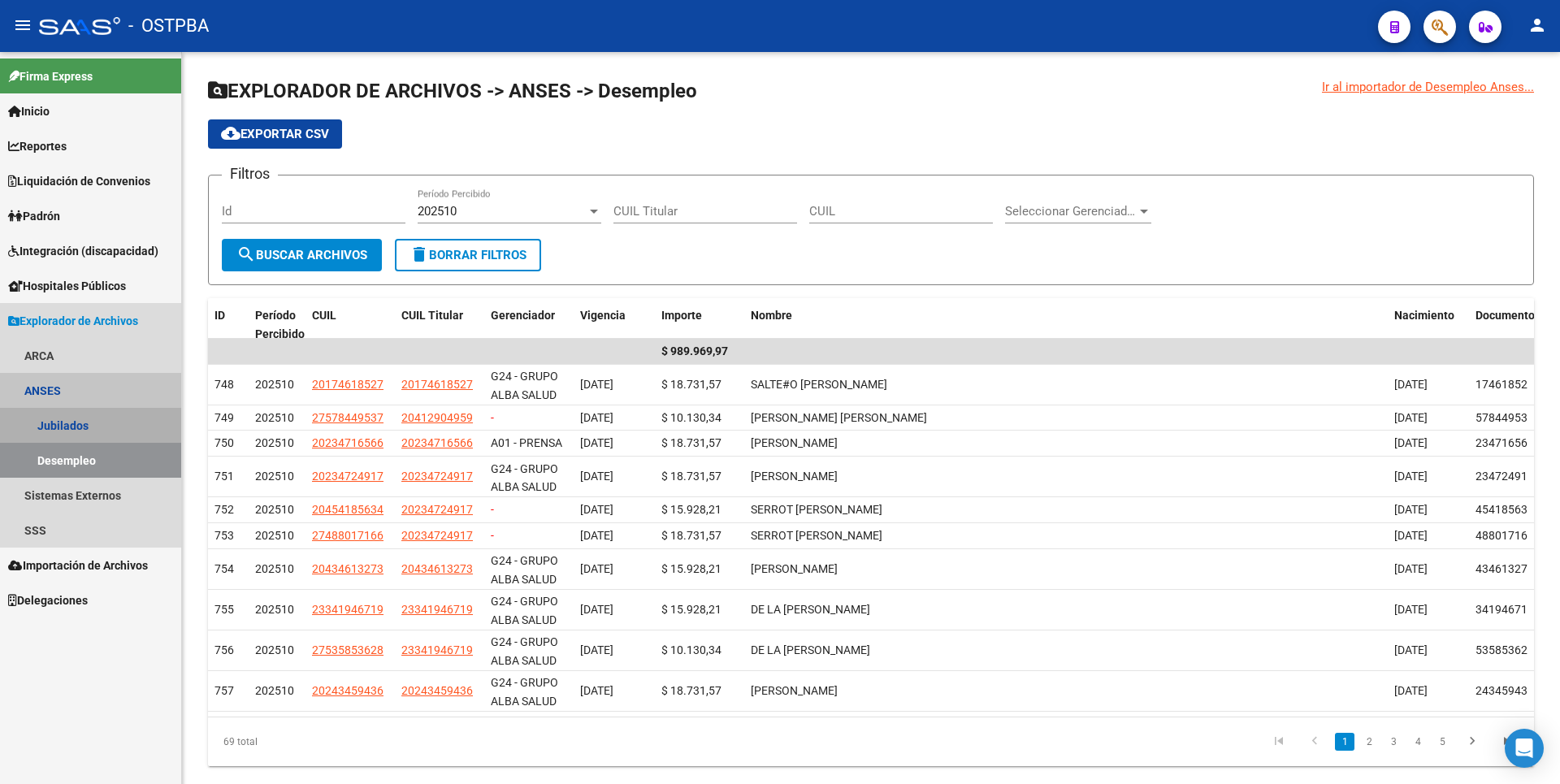
click at [88, 415] on link "Jubilados" at bounding box center [90, 426] width 182 height 35
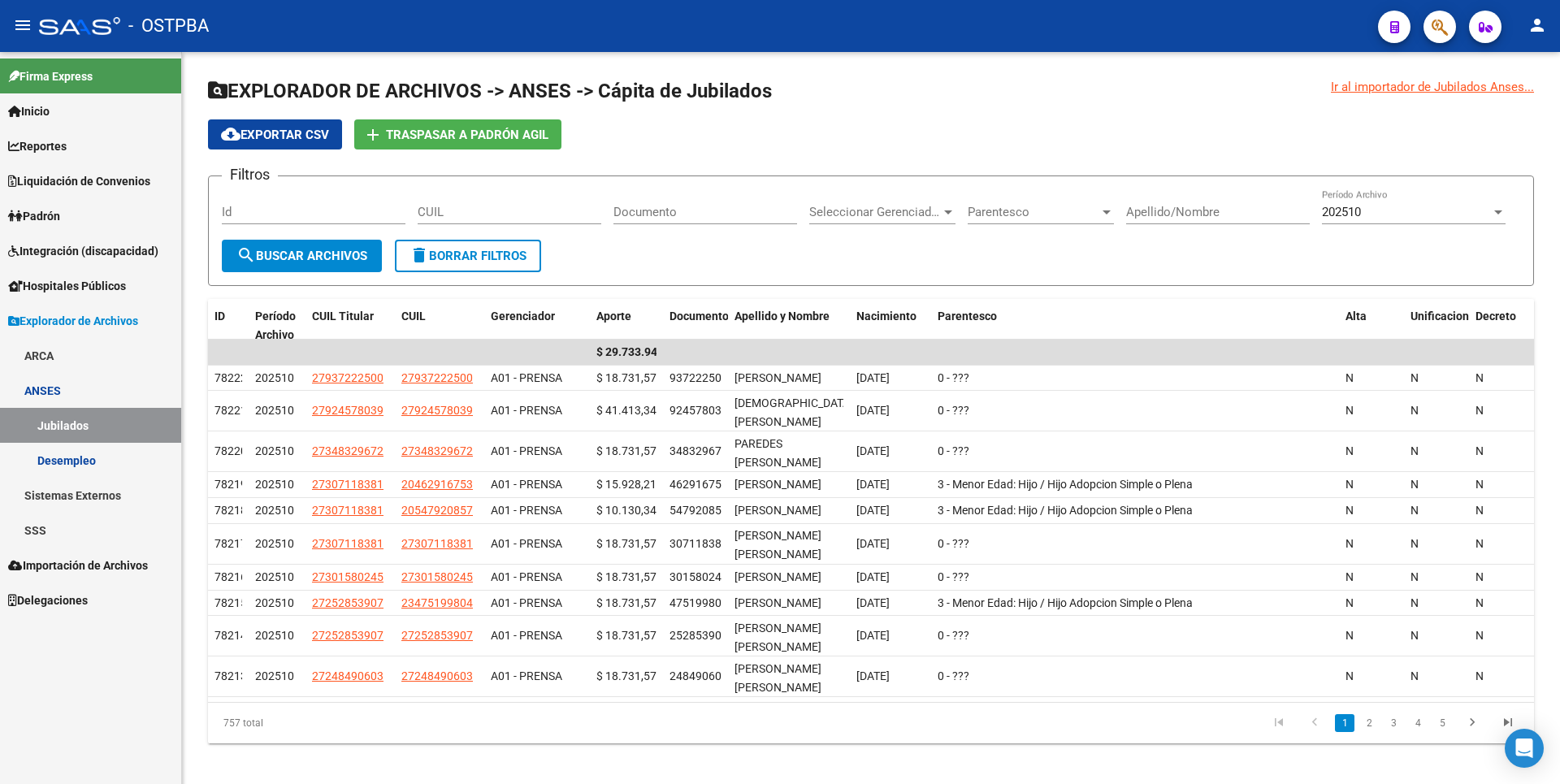
click at [53, 366] on link "ARCA" at bounding box center [90, 356] width 182 height 35
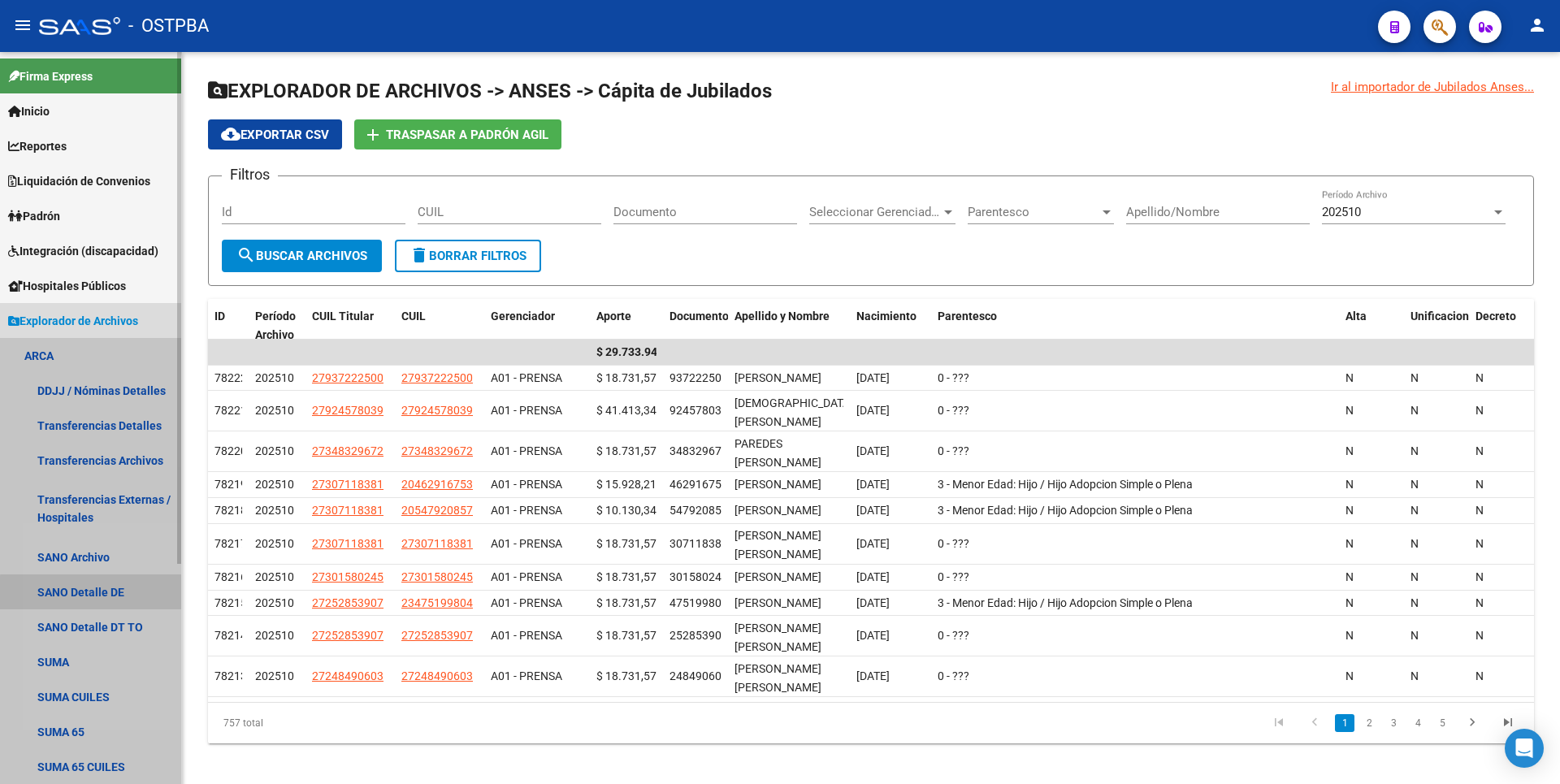
click at [91, 593] on link "SANO Detalle DE" at bounding box center [90, 591] width 182 height 35
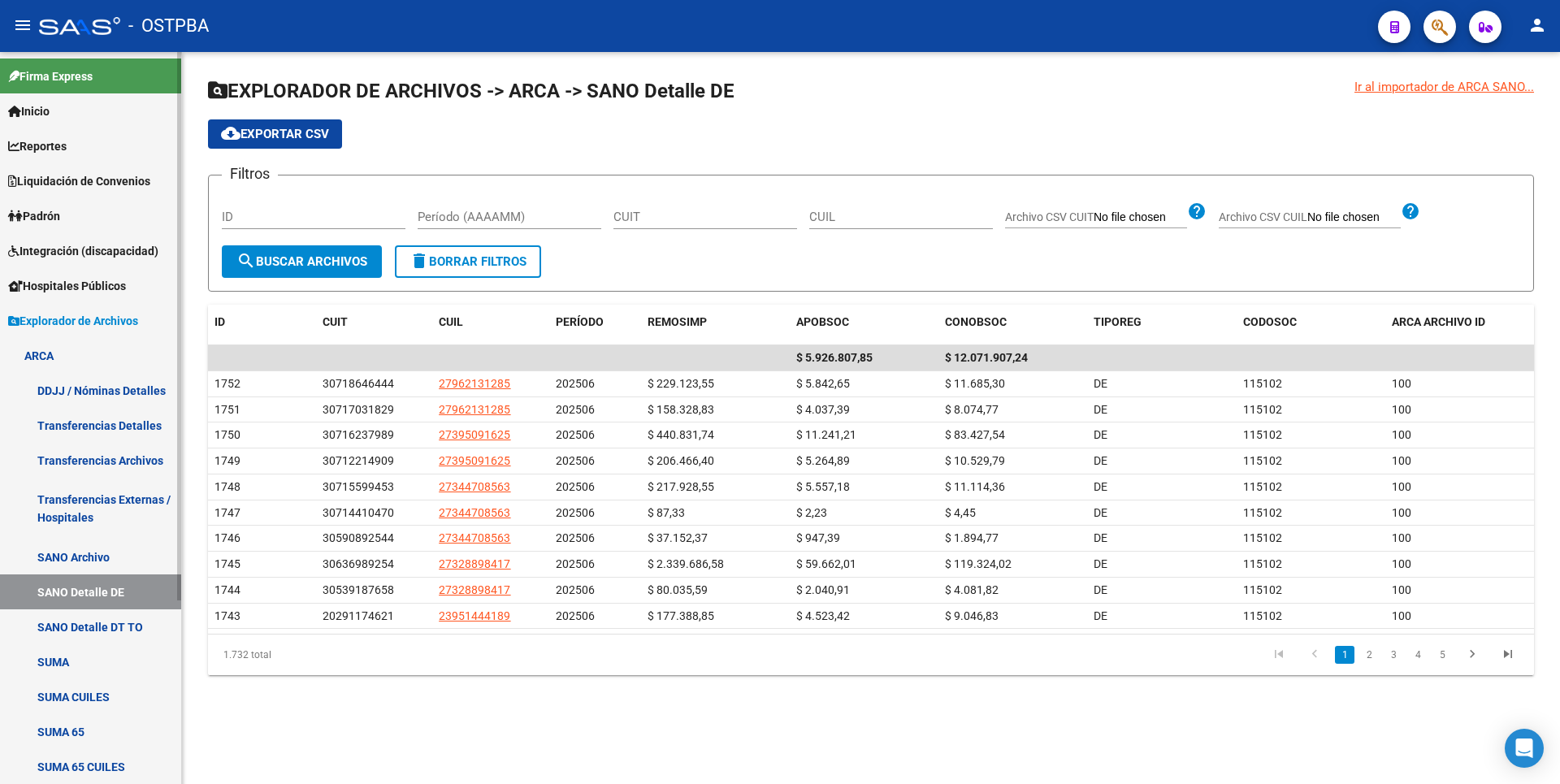
click at [107, 508] on link "Transferencias Externas / Hospitales" at bounding box center [90, 508] width 182 height 62
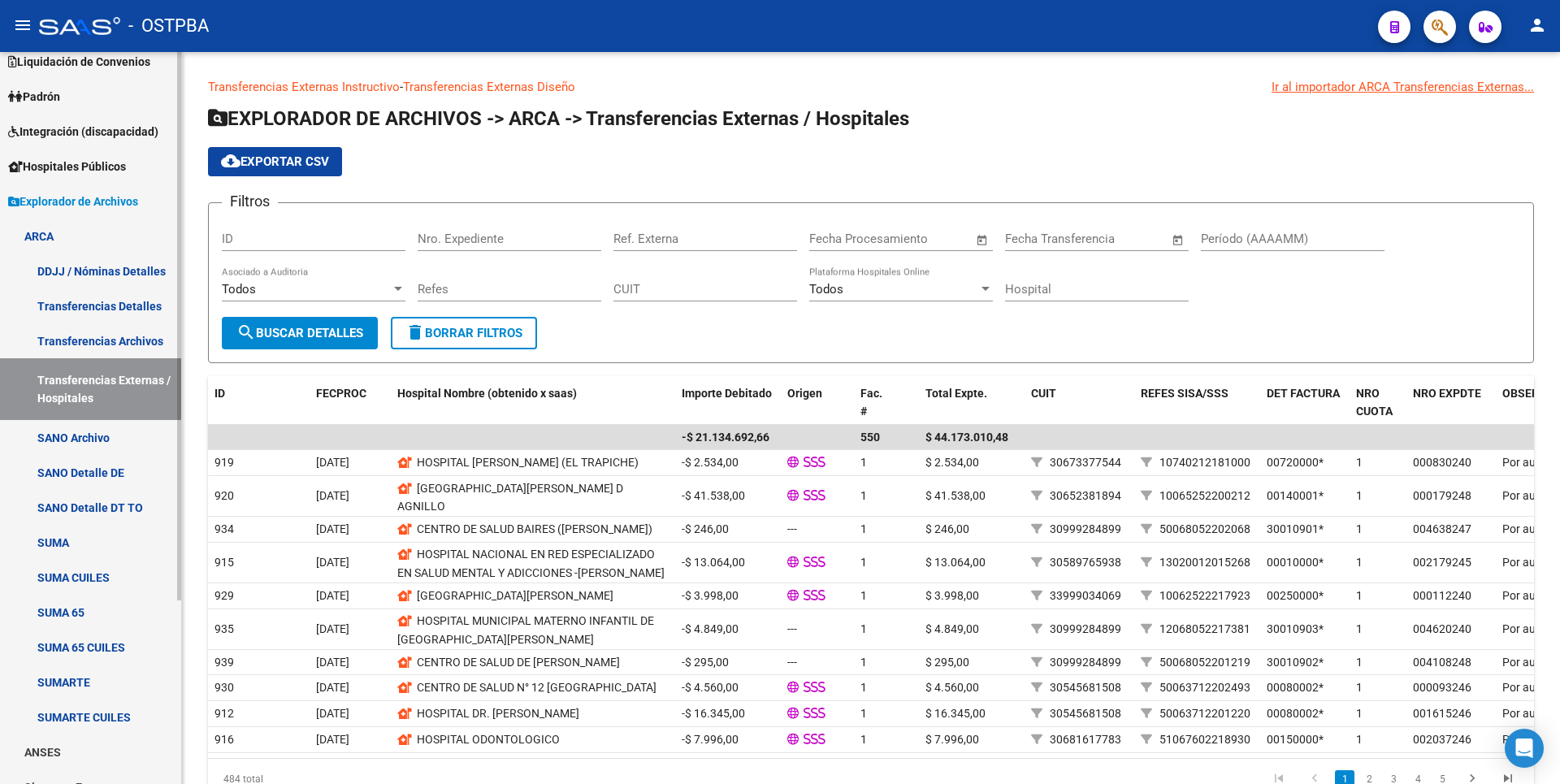
scroll to position [244, 0]
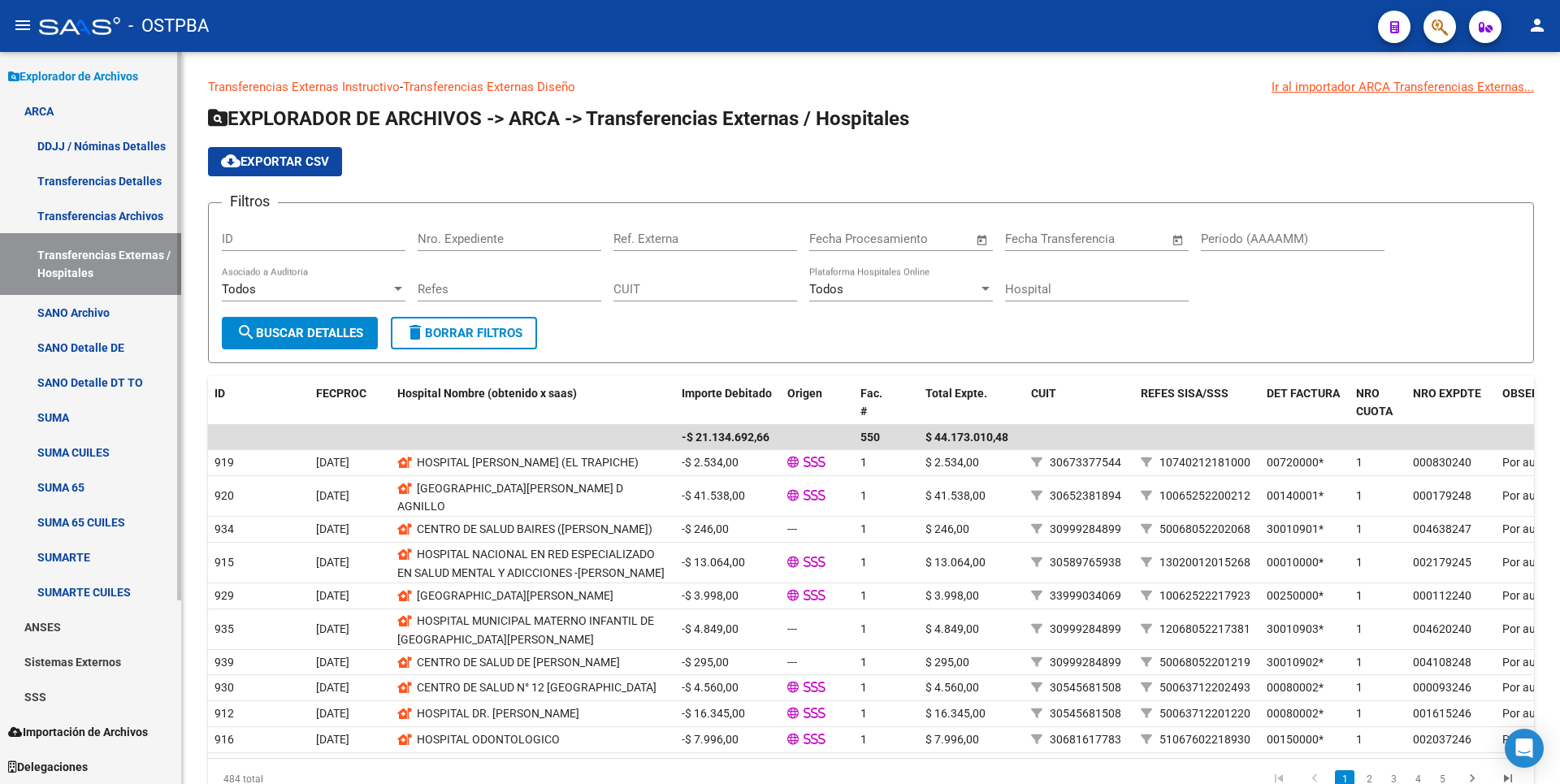
click at [88, 449] on link "SUMA CUILES" at bounding box center [90, 452] width 182 height 35
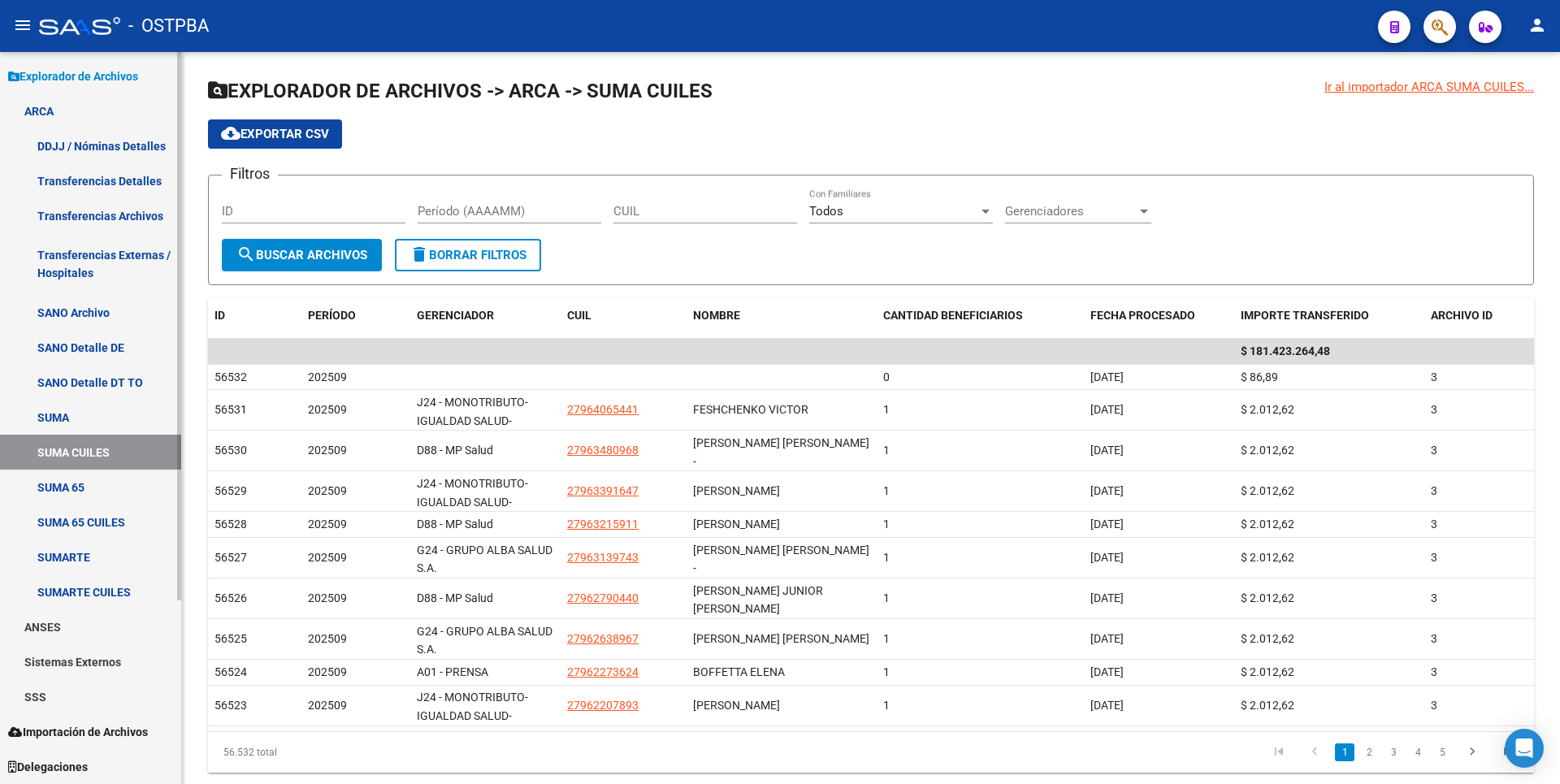
click at [99, 524] on link "SUMA 65 CUILES" at bounding box center [90, 521] width 182 height 35
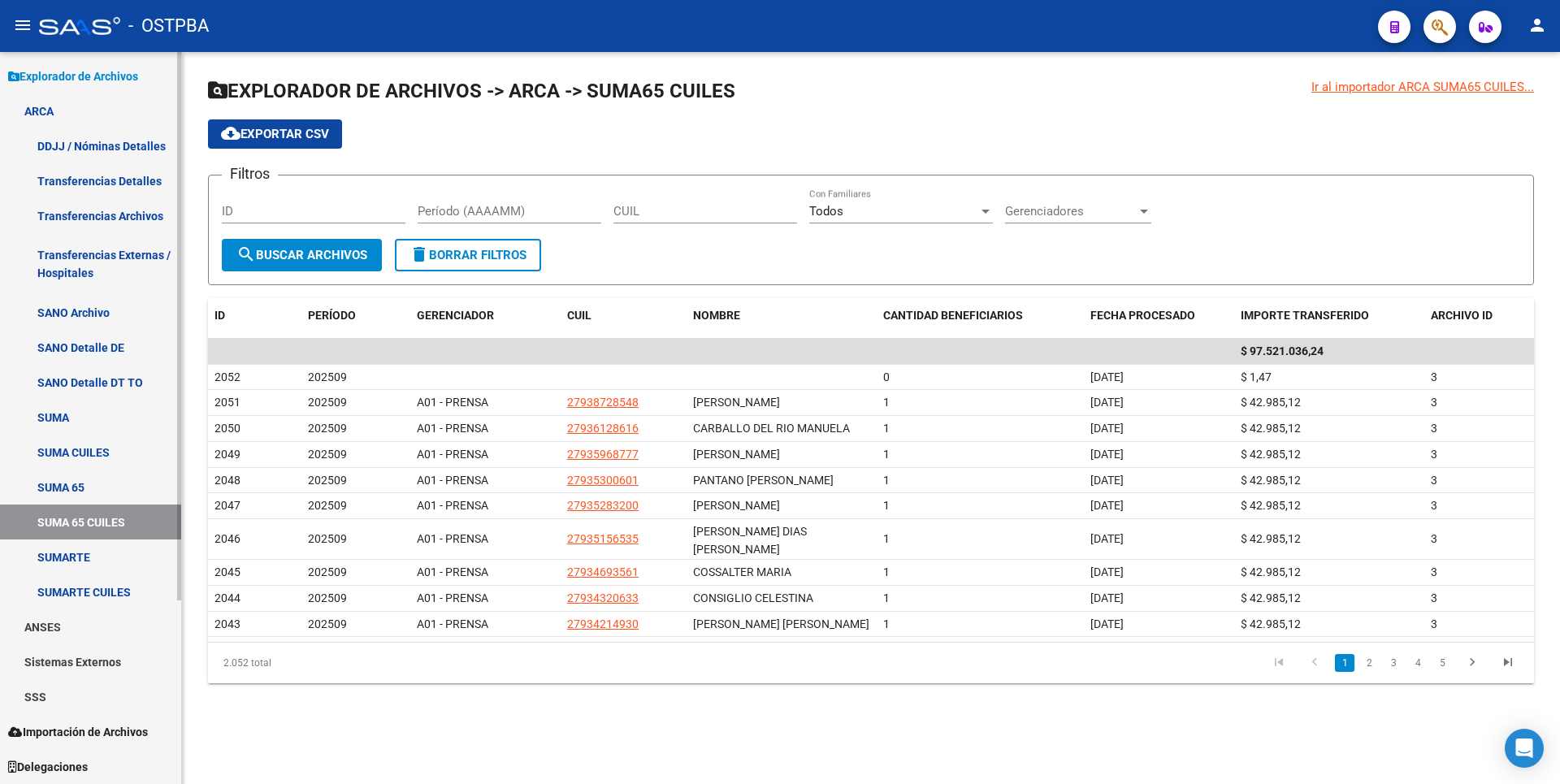
click at [102, 593] on link "SUMARTE CUILES" at bounding box center [90, 591] width 182 height 35
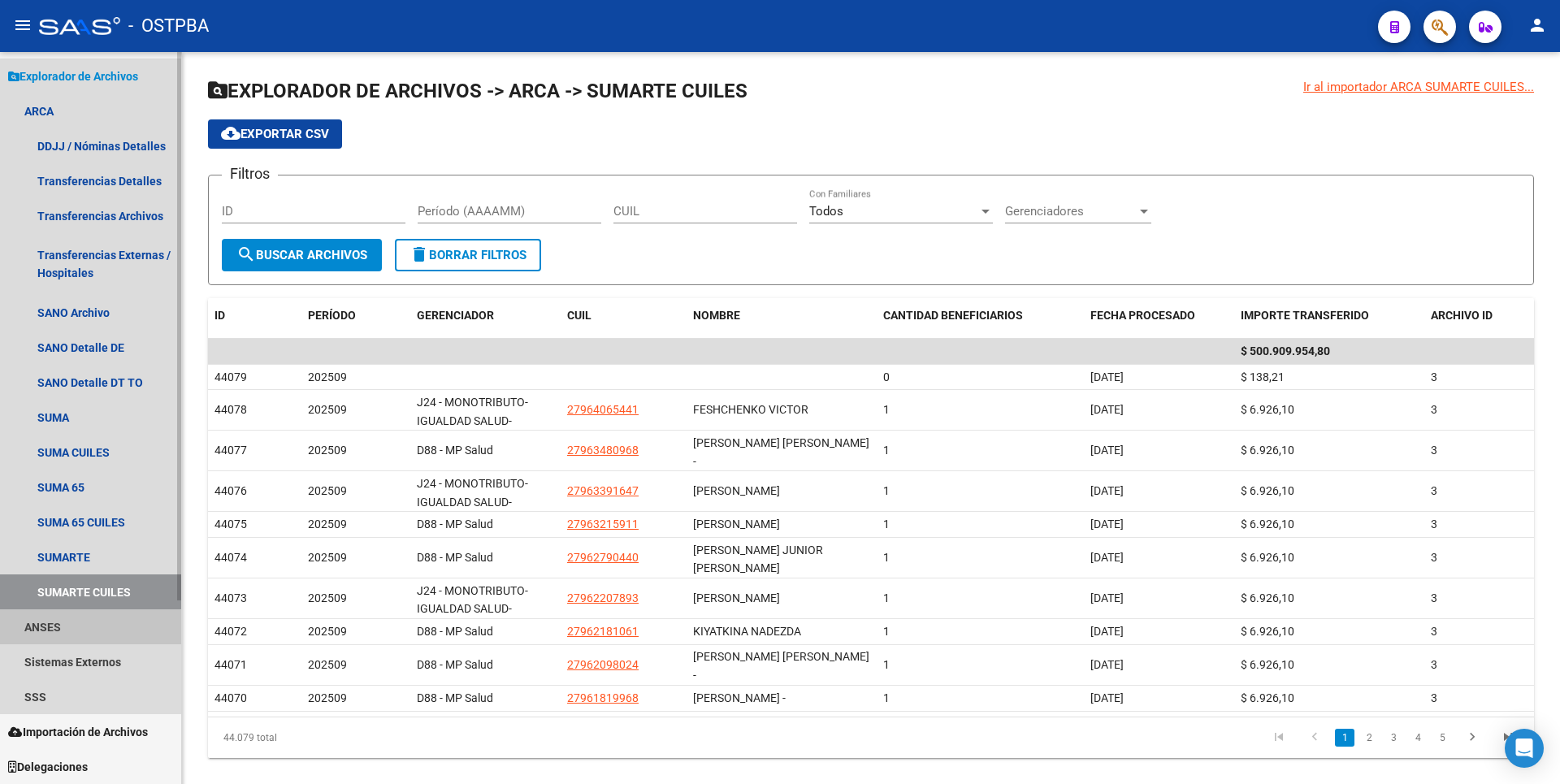
click at [59, 641] on link "ANSES" at bounding box center [90, 626] width 182 height 35
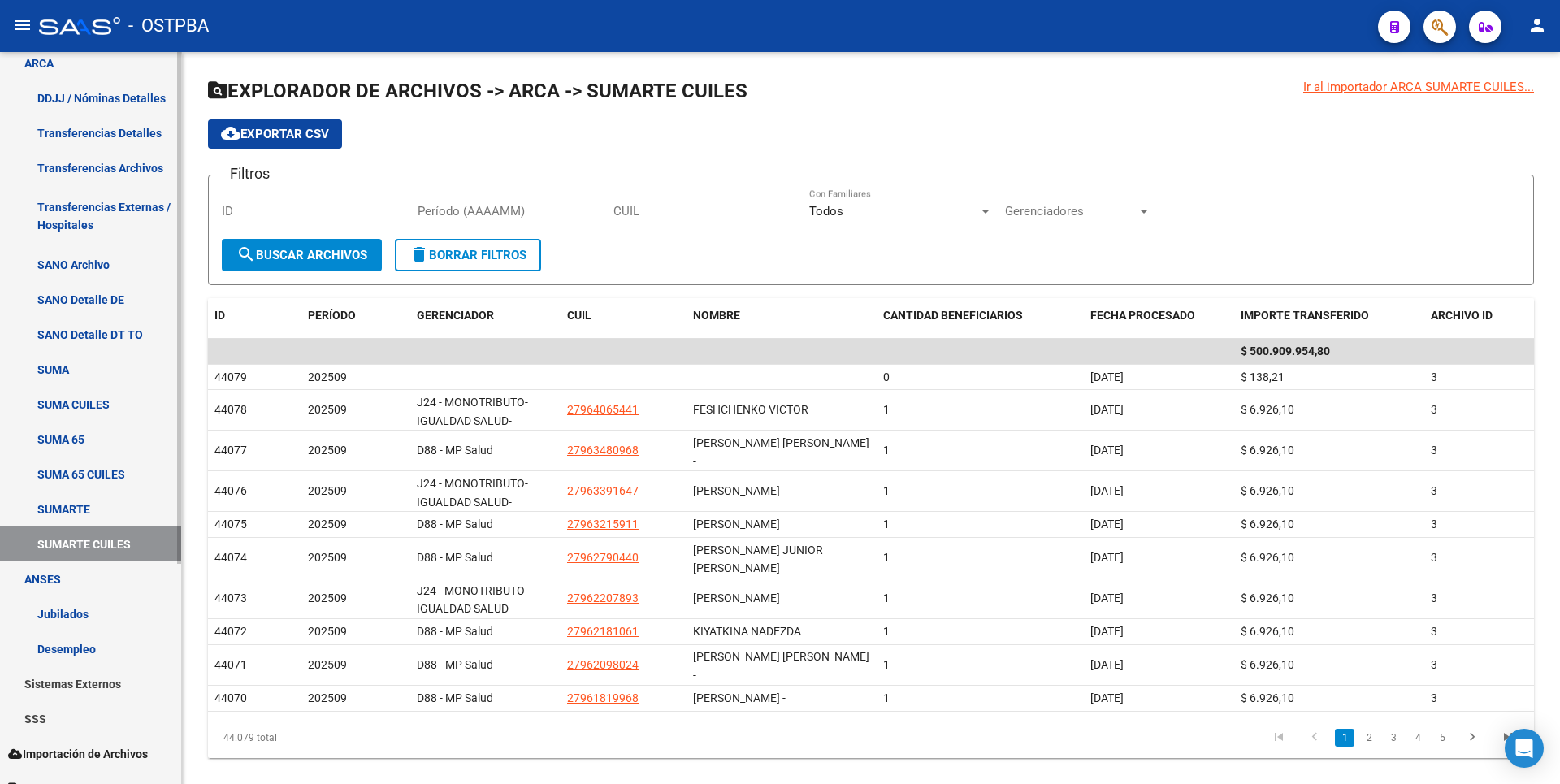
scroll to position [314, 0]
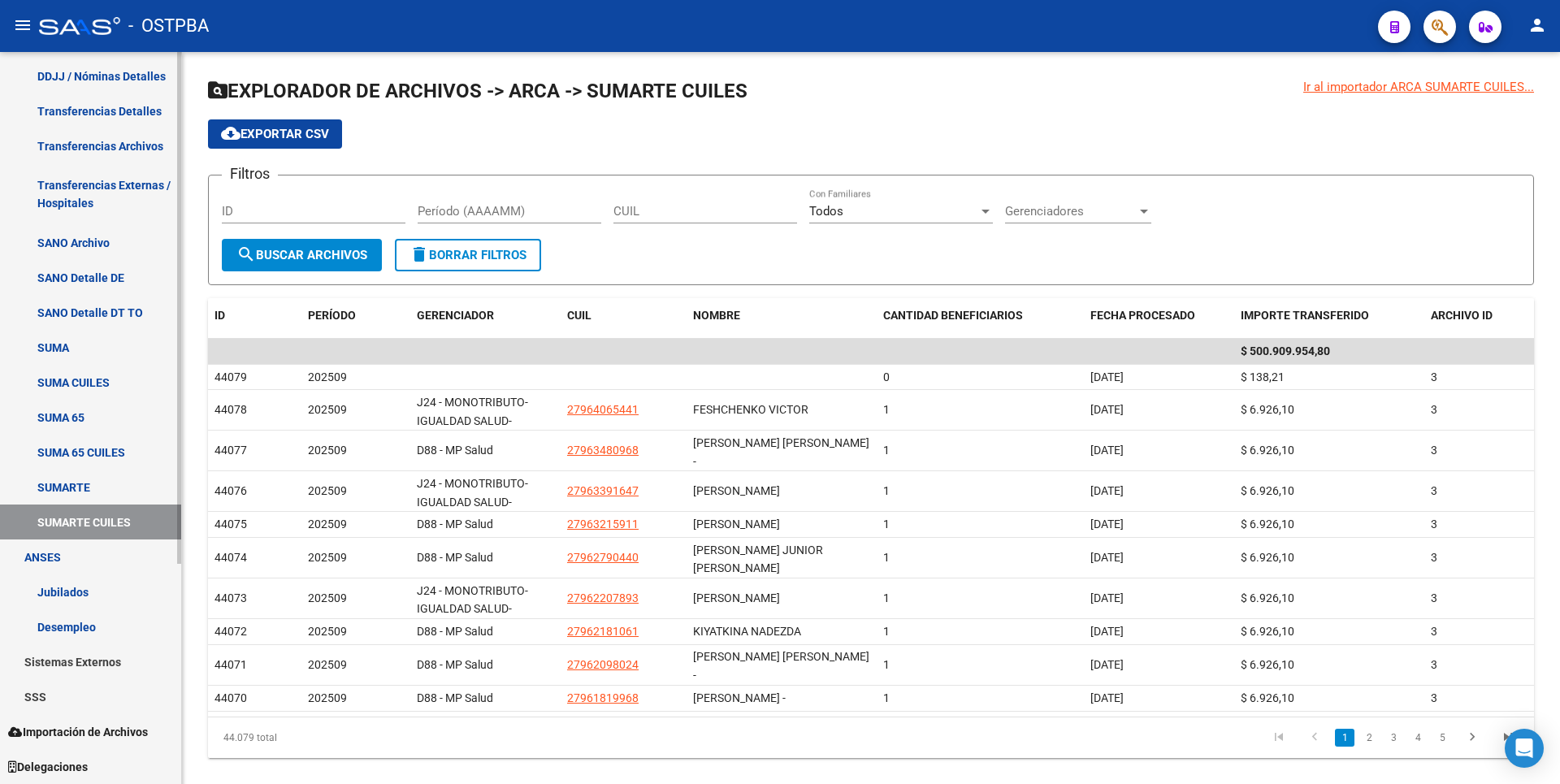
click at [83, 574] on link "Jubilados" at bounding box center [90, 591] width 182 height 35
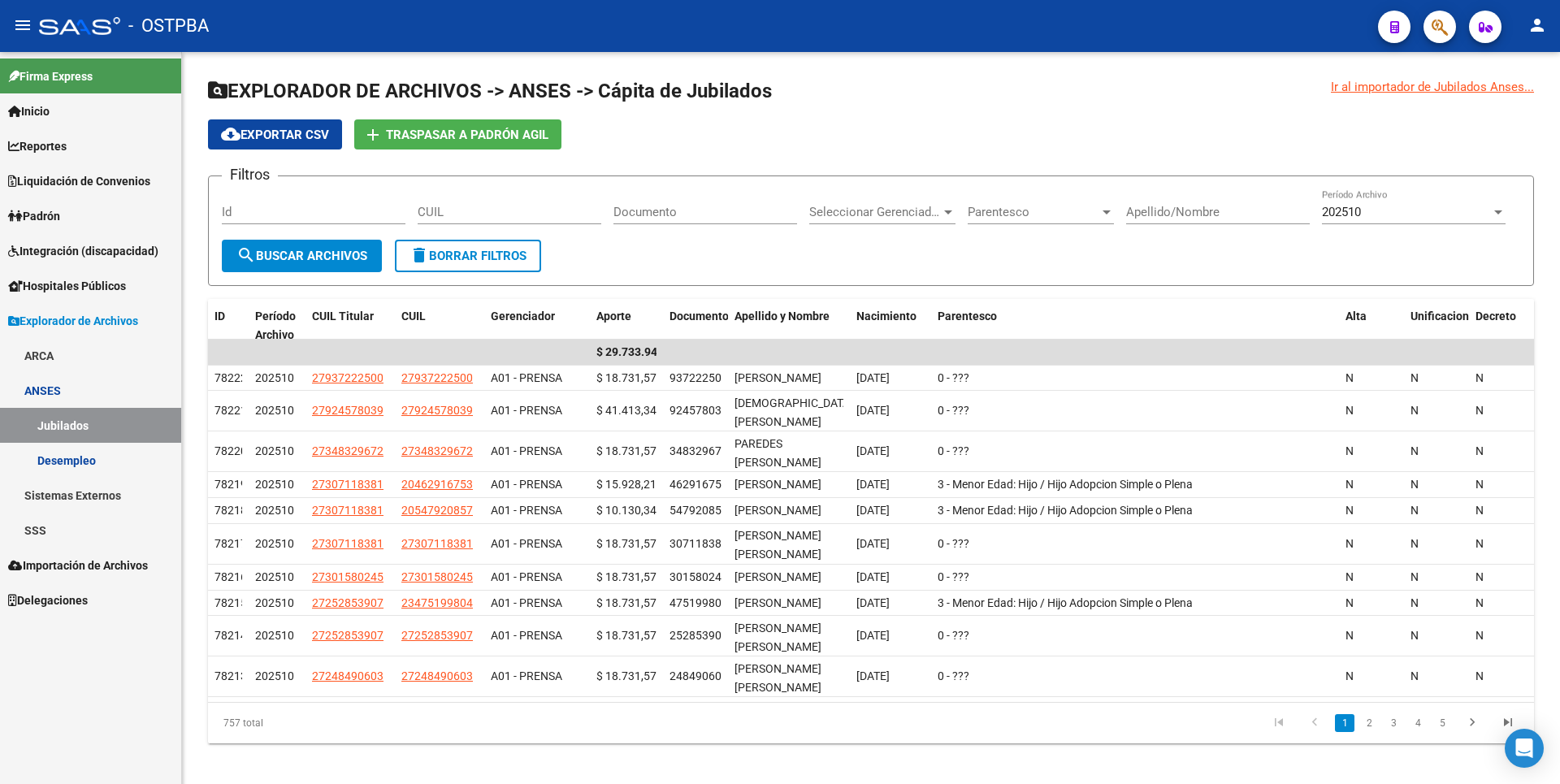
click at [84, 497] on link "Sistemas Externos" at bounding box center [90, 495] width 182 height 35
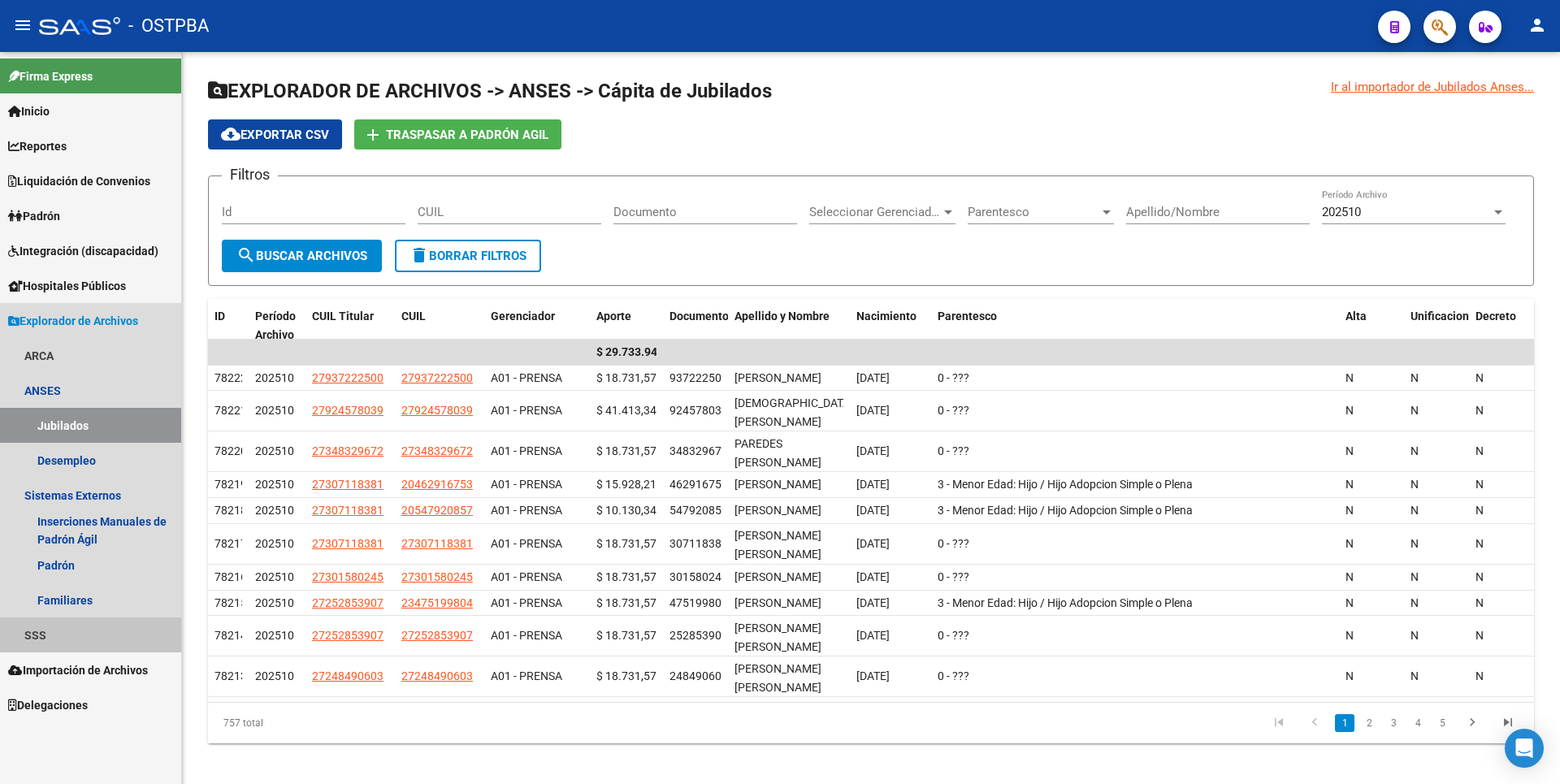
click at [58, 636] on link "SSS" at bounding box center [90, 635] width 182 height 35
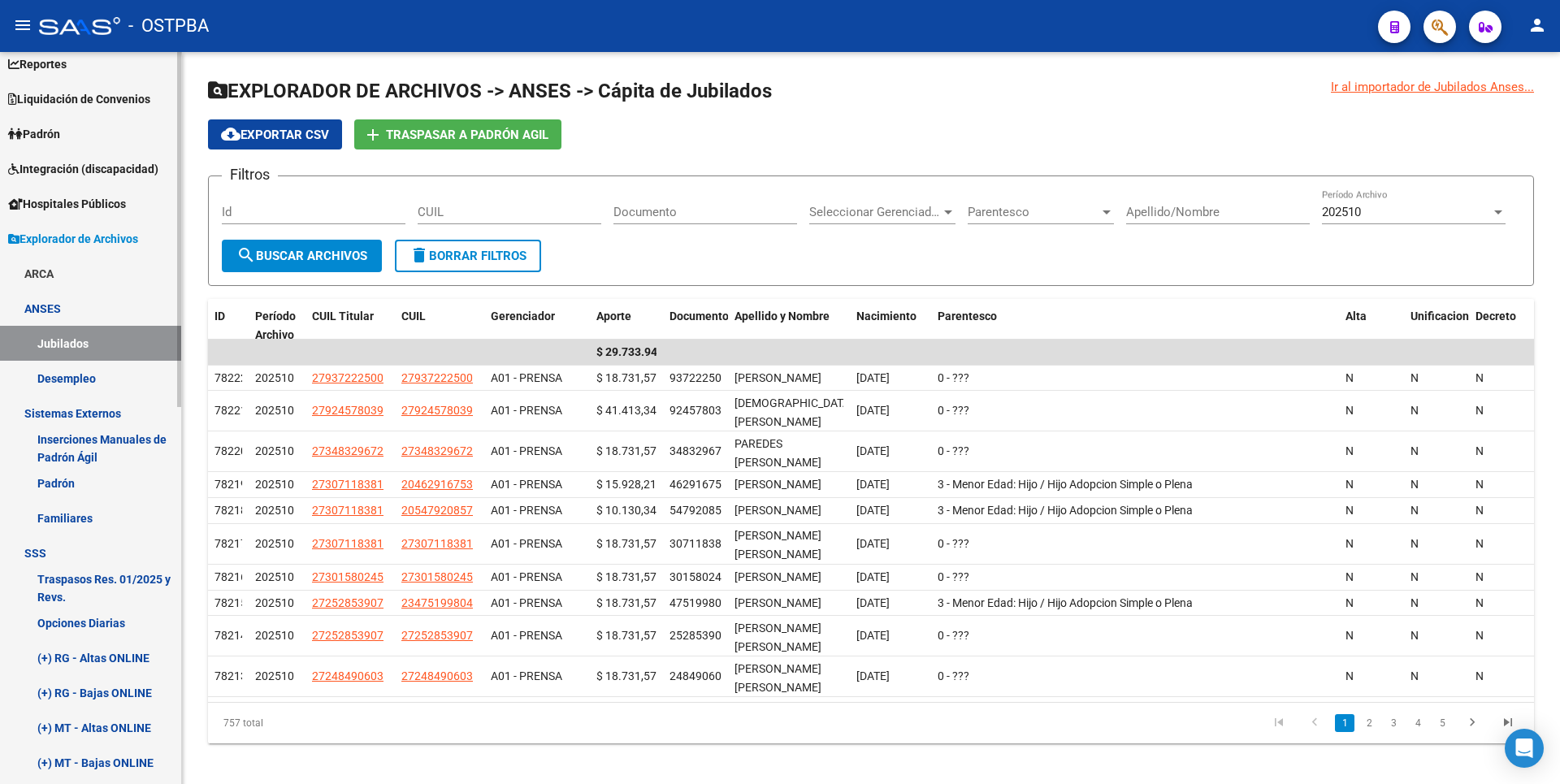
scroll to position [325, 0]
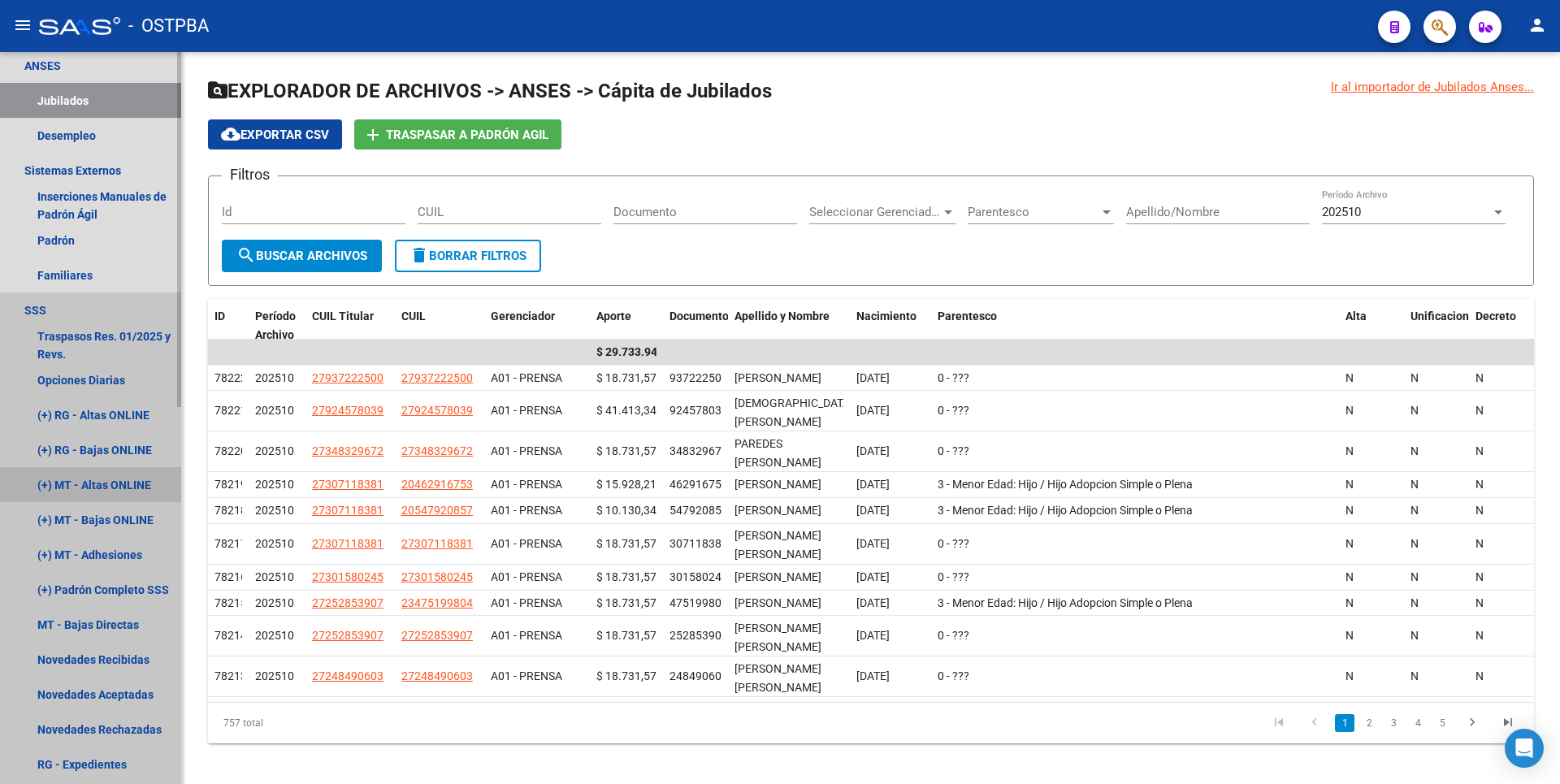
click at [120, 488] on link "(+) MT - Altas ONLINE" at bounding box center [90, 485] width 182 height 35
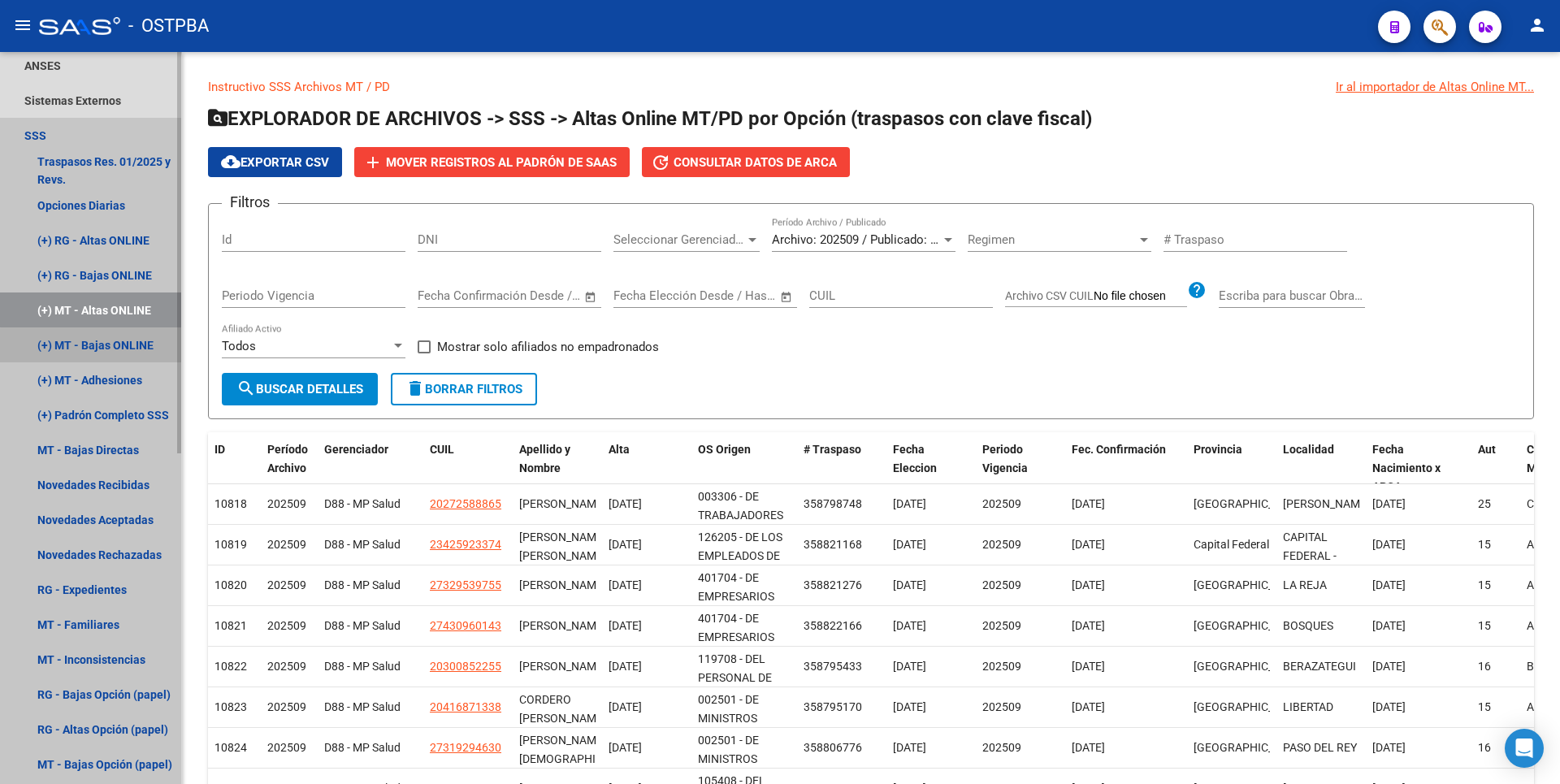
click at [126, 347] on link "(+) MT - Bajas ONLINE" at bounding box center [90, 345] width 182 height 35
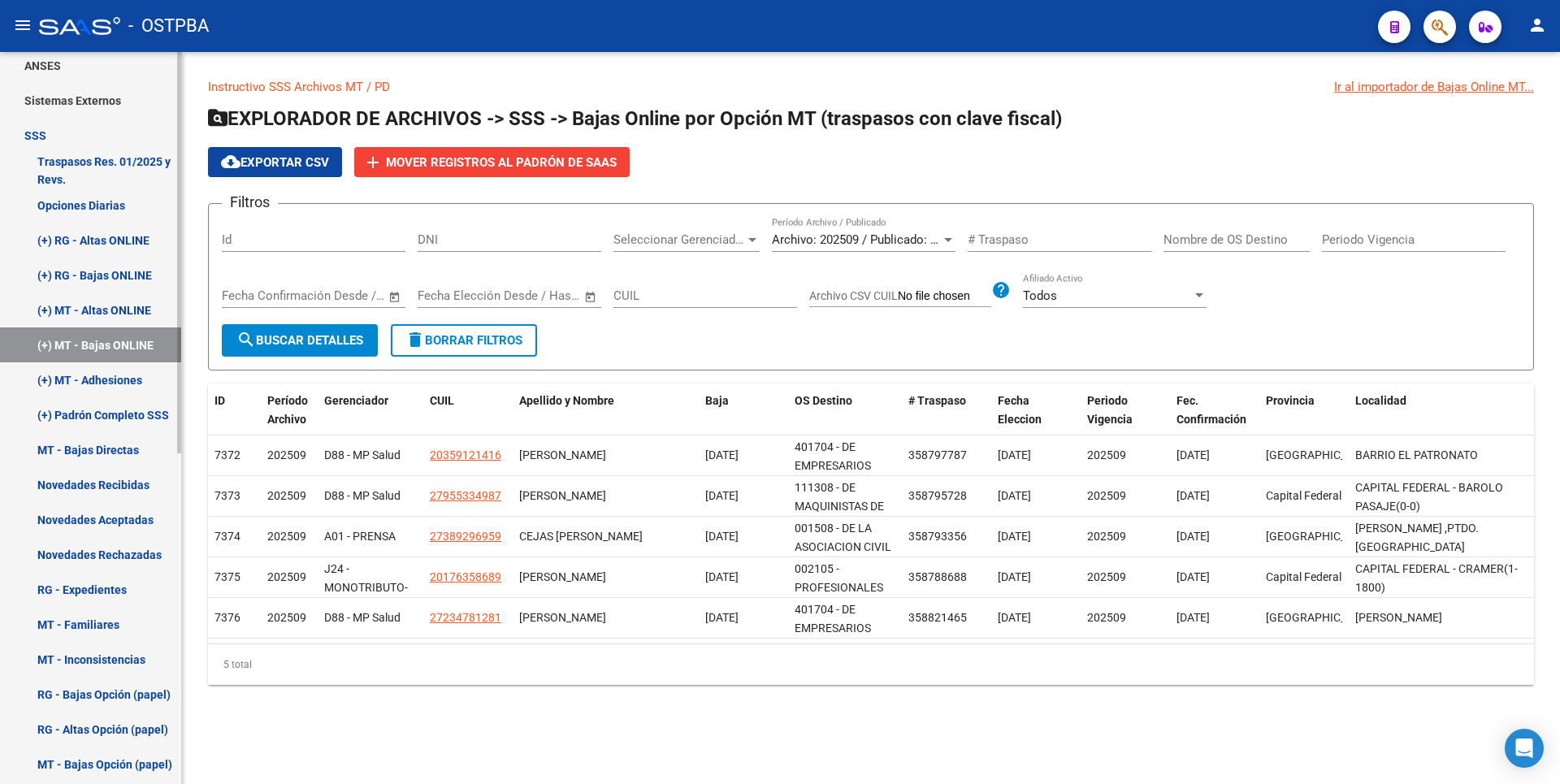
click at [115, 376] on link "(+) MT - Adhesiones" at bounding box center [90, 380] width 182 height 35
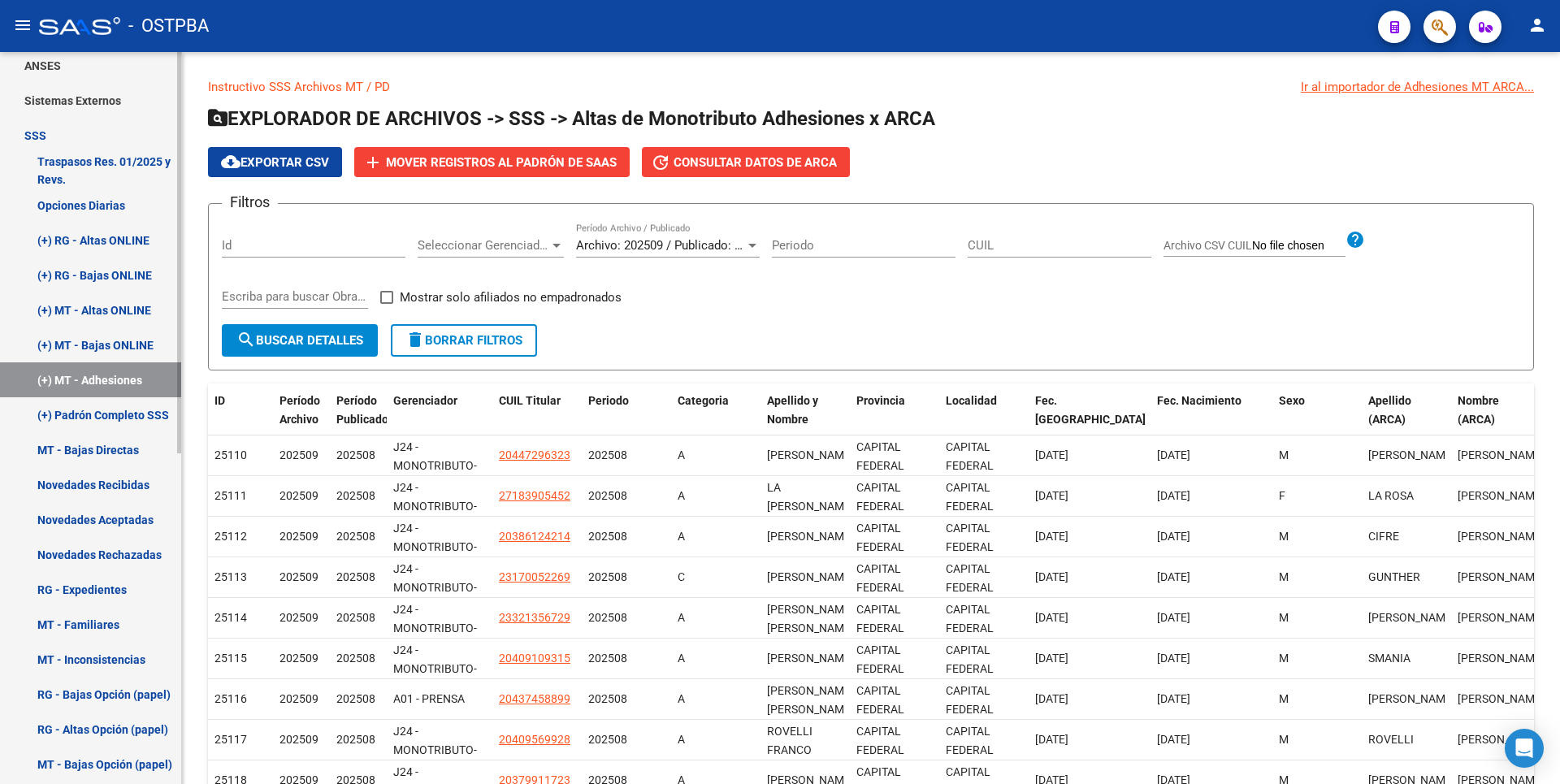
click at [119, 412] on link "(+) Padrón Completo SSS" at bounding box center [90, 415] width 182 height 35
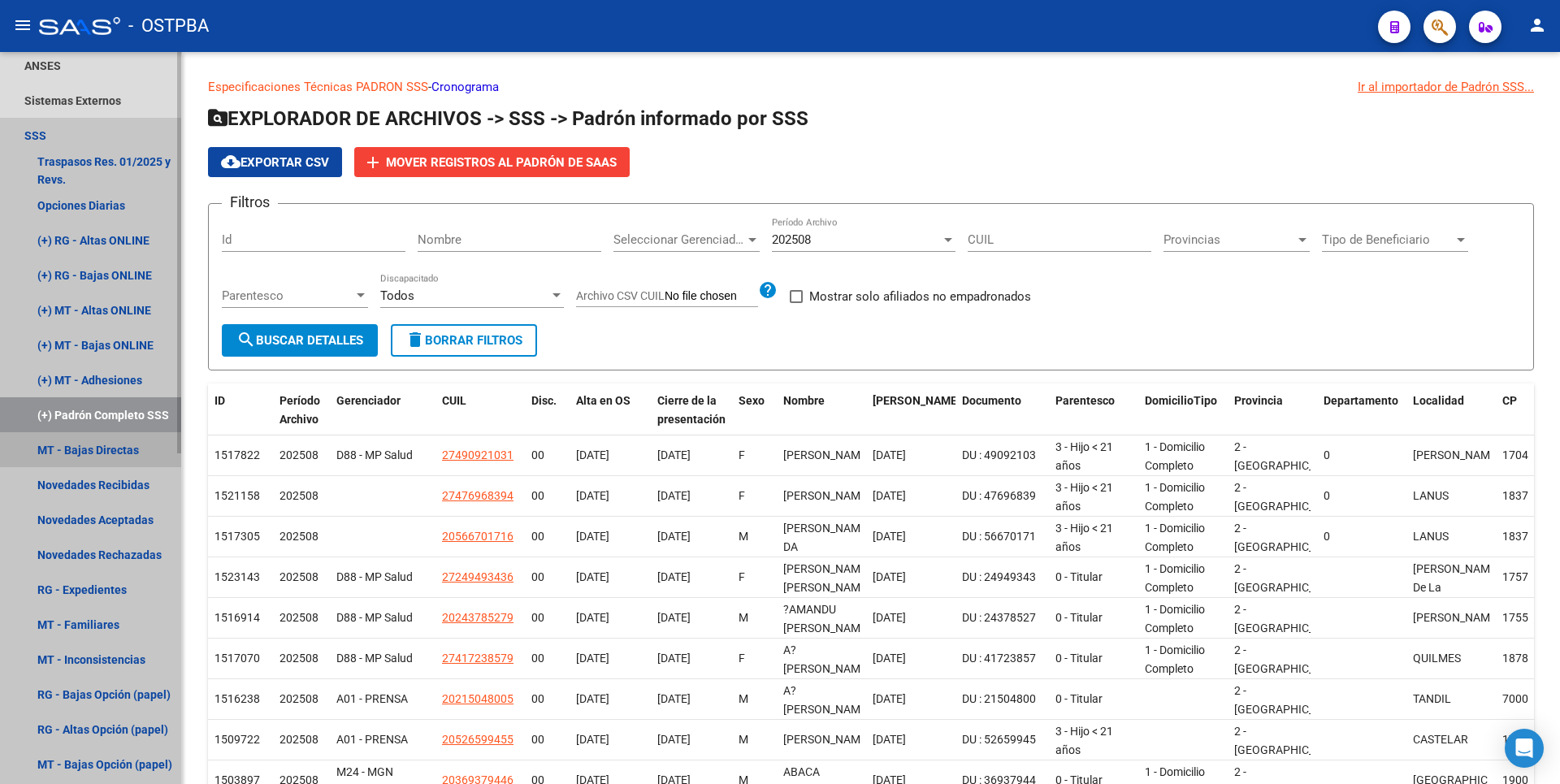
click at [120, 451] on link "MT - Bajas Directas" at bounding box center [90, 450] width 182 height 35
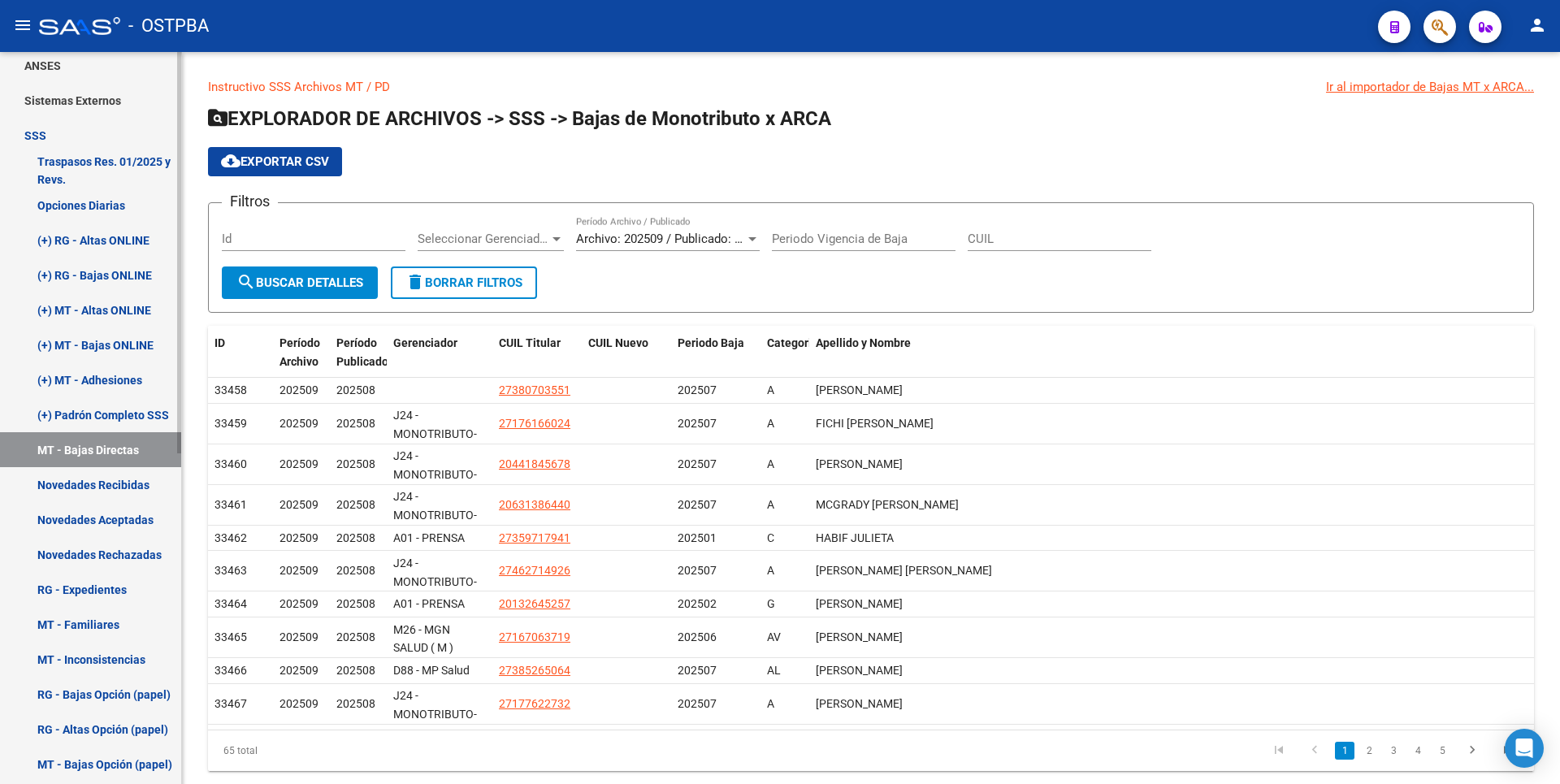
click at [120, 476] on link "Novedades Recibidas" at bounding box center [90, 485] width 182 height 35
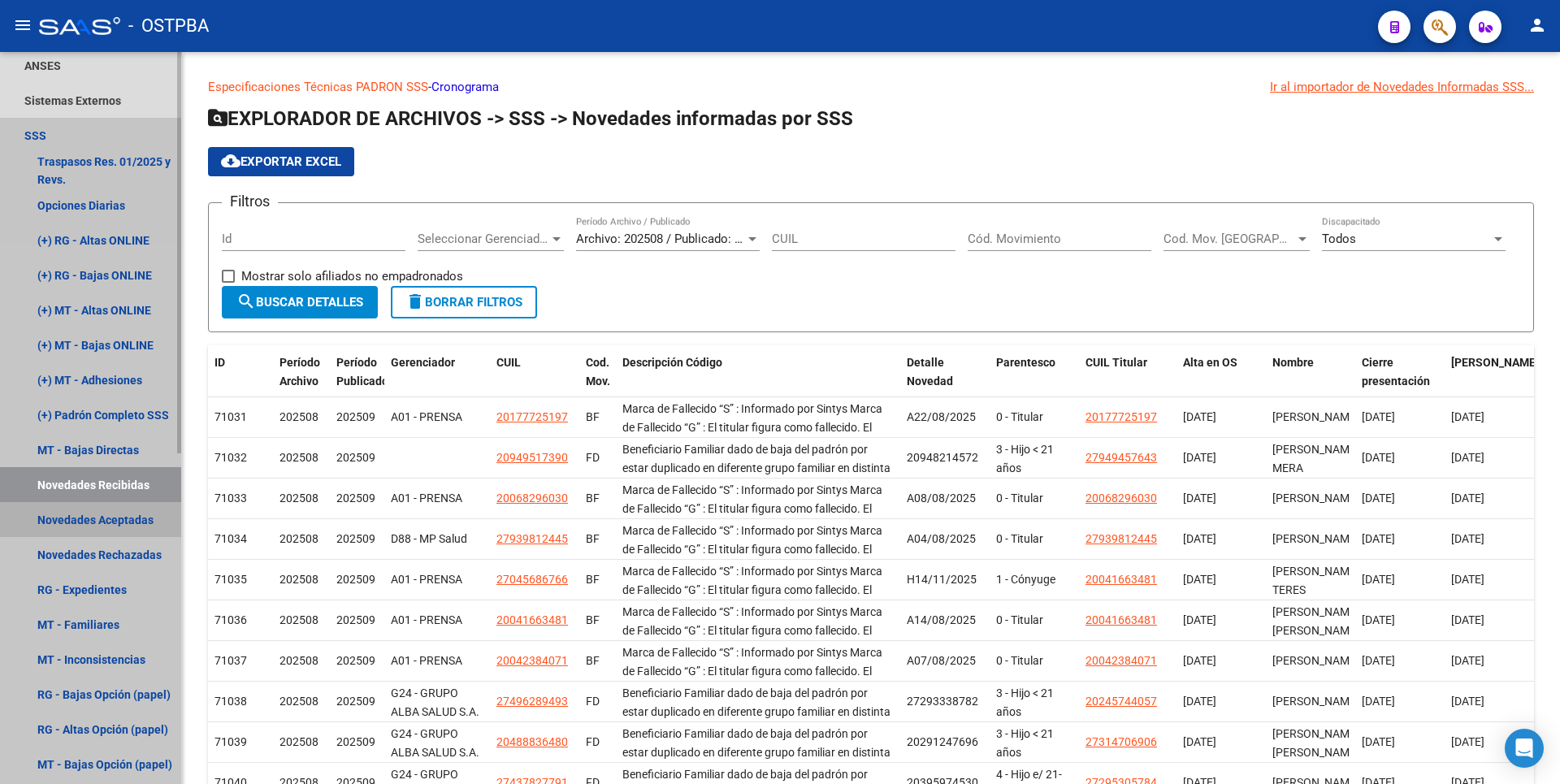
click at [134, 524] on link "Novedades Aceptadas" at bounding box center [90, 520] width 182 height 35
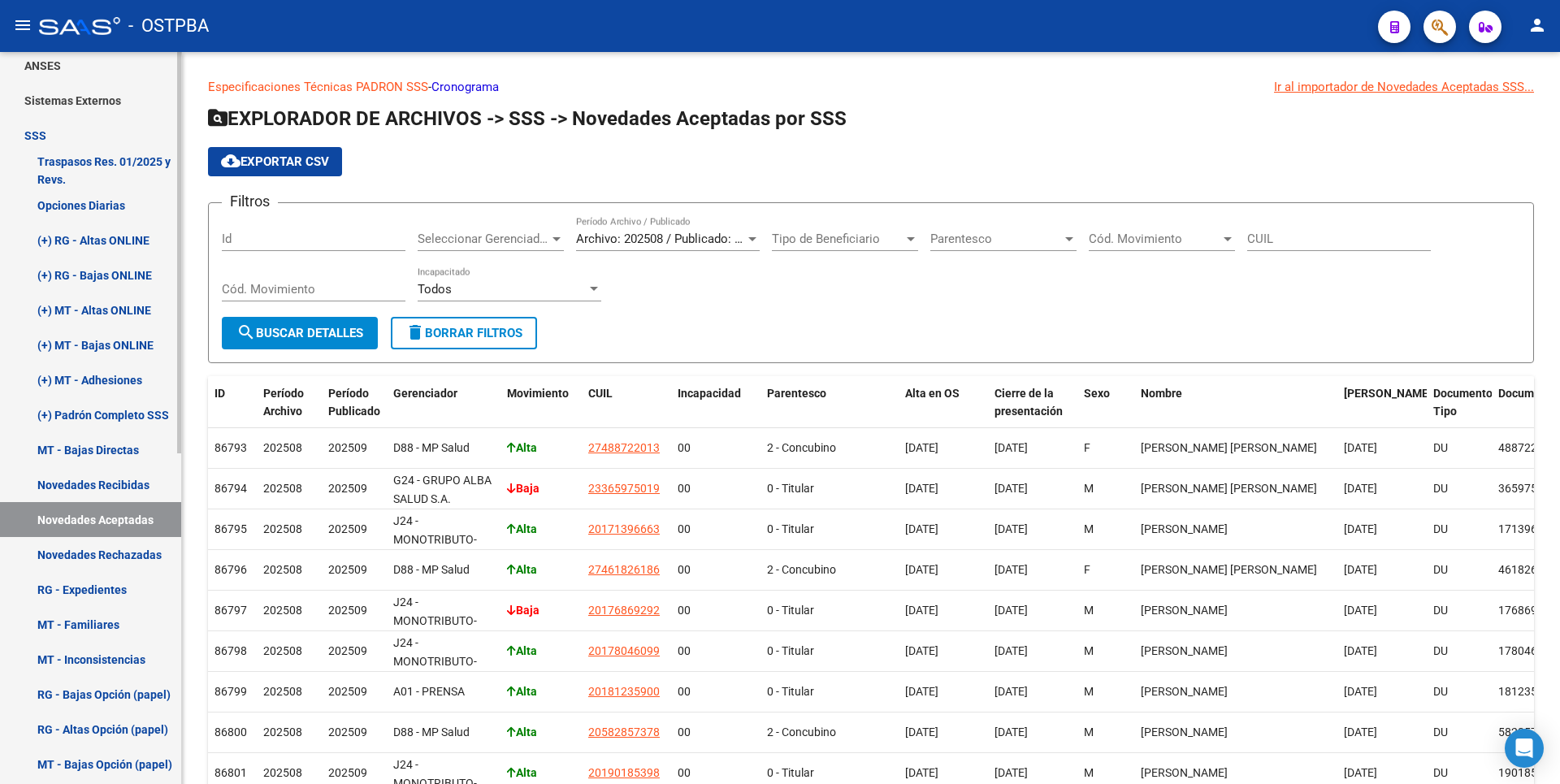
click at [134, 559] on link "Novedades Rechazadas" at bounding box center [90, 555] width 182 height 35
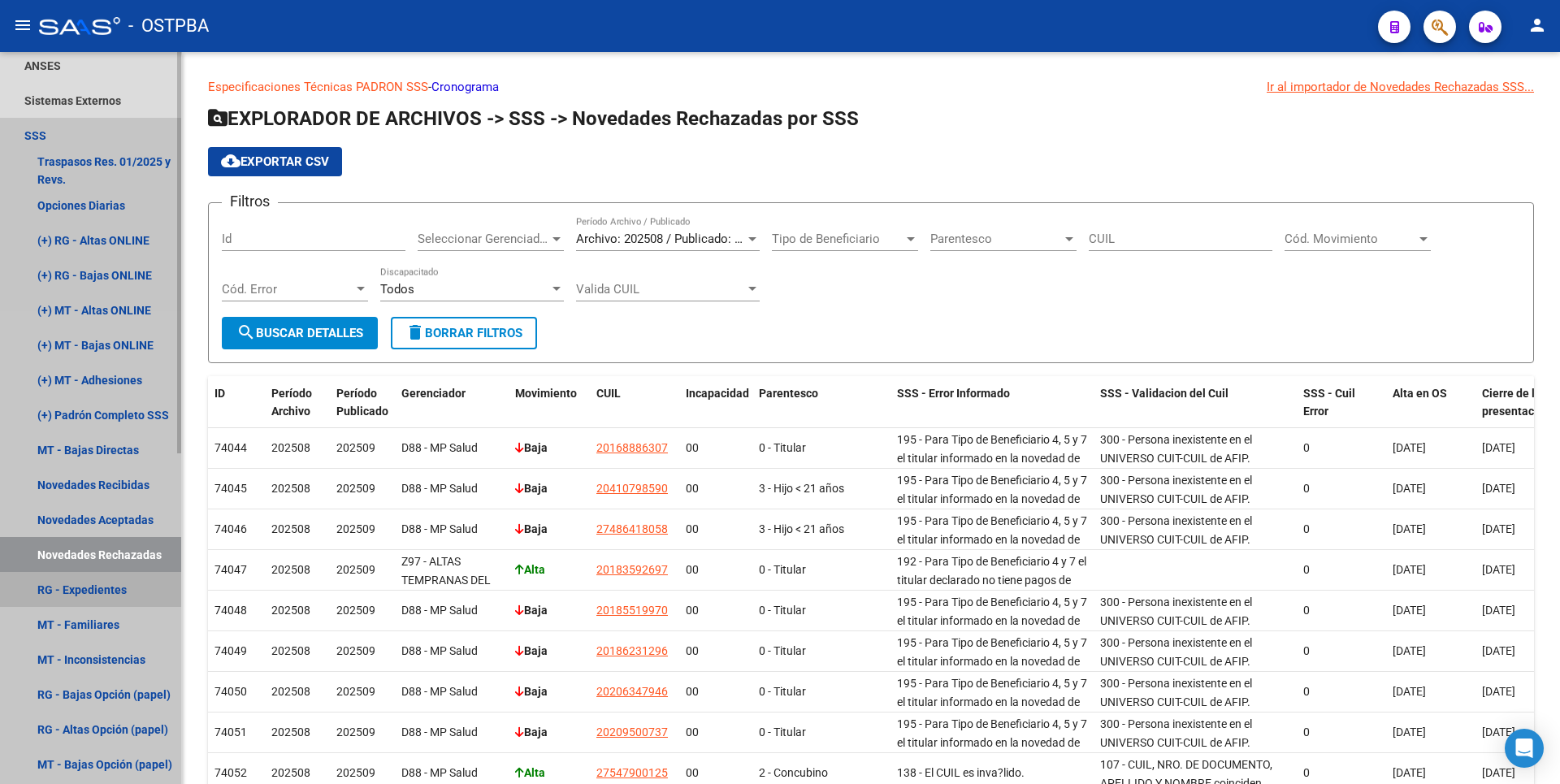
click at [113, 583] on link "RG - Expedientes" at bounding box center [90, 590] width 182 height 35
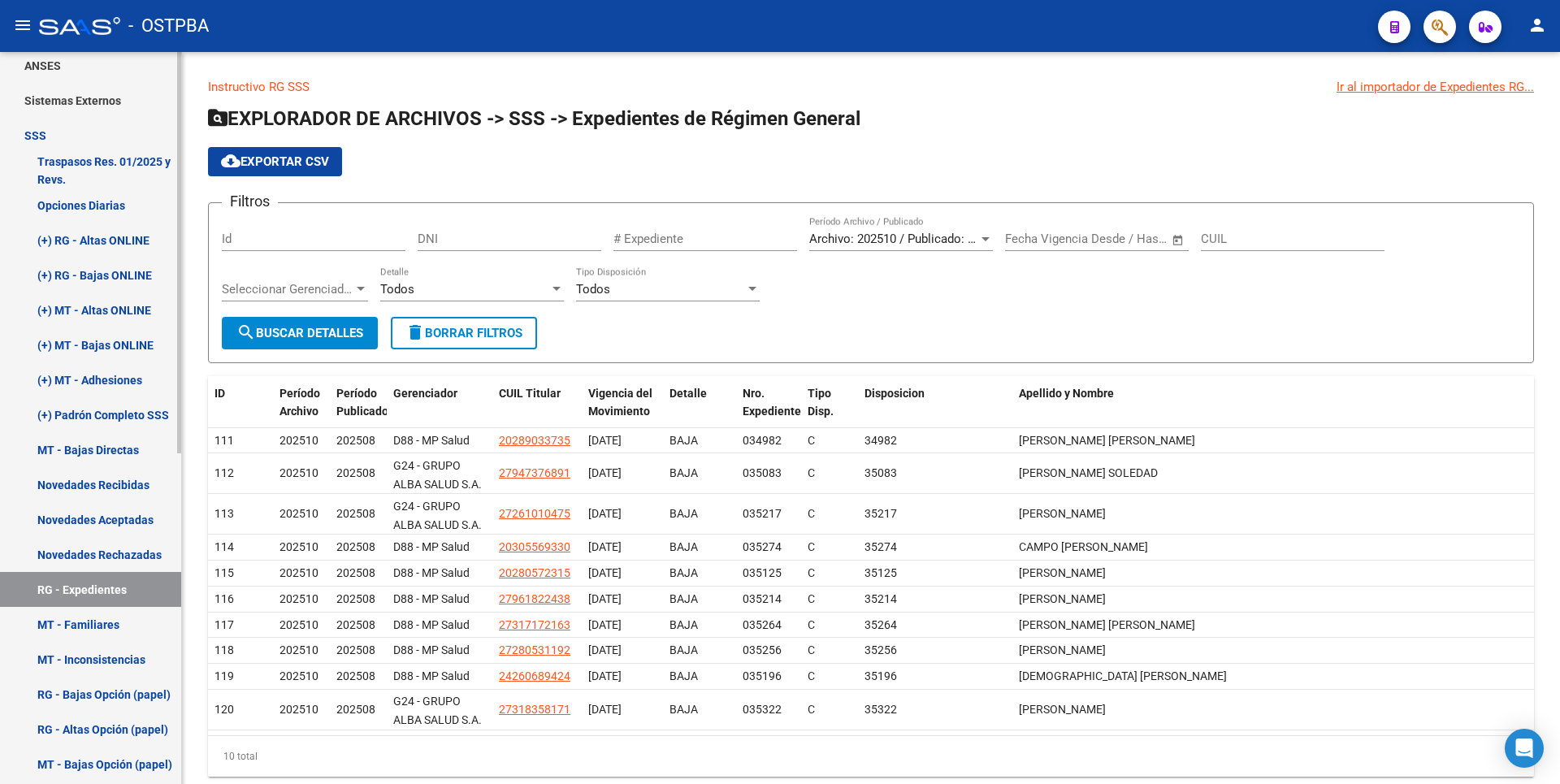
click at [95, 620] on link "MT - Familiares" at bounding box center [90, 625] width 182 height 35
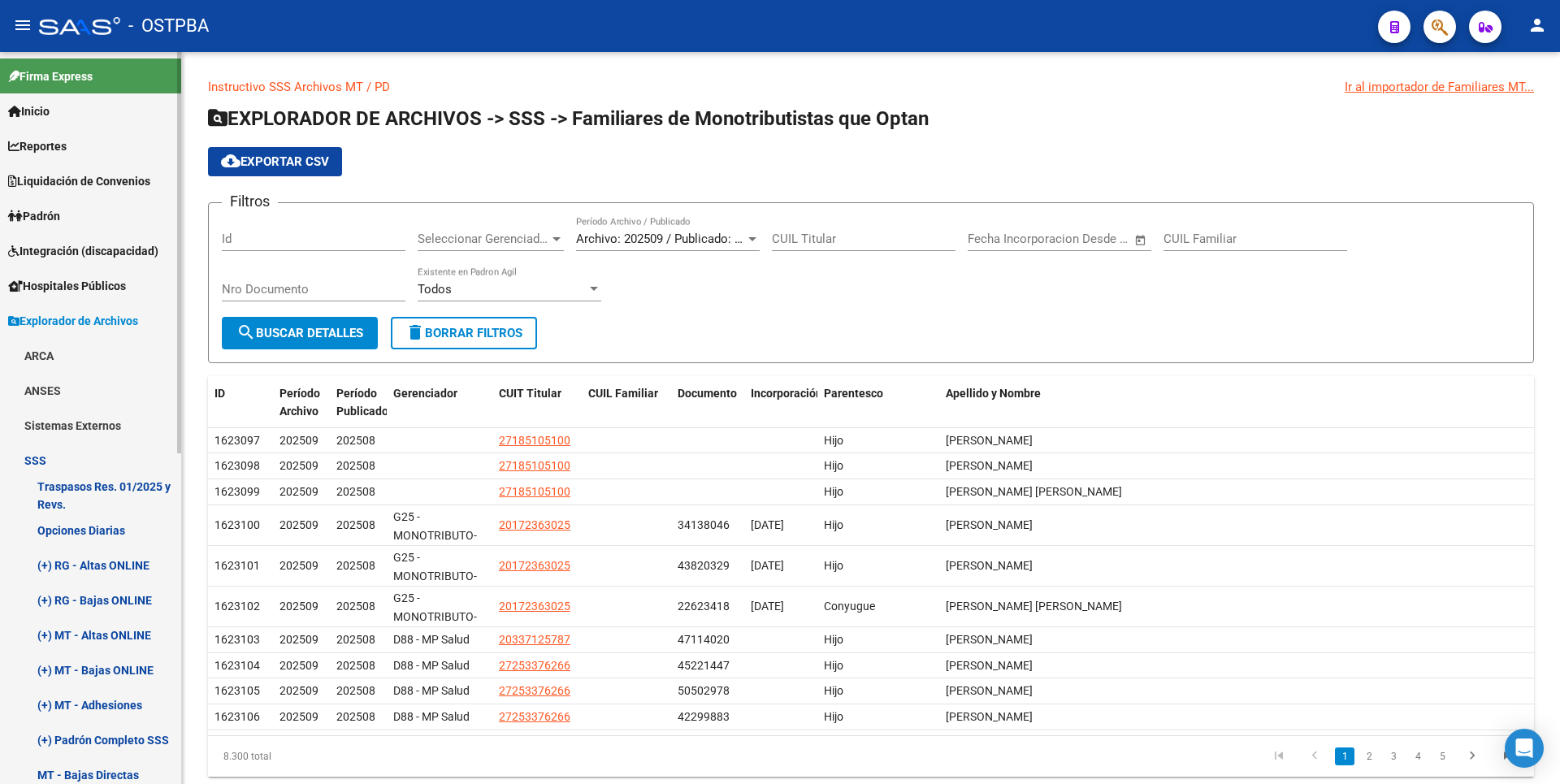
click at [52, 143] on span "Reportes" at bounding box center [37, 146] width 58 height 18
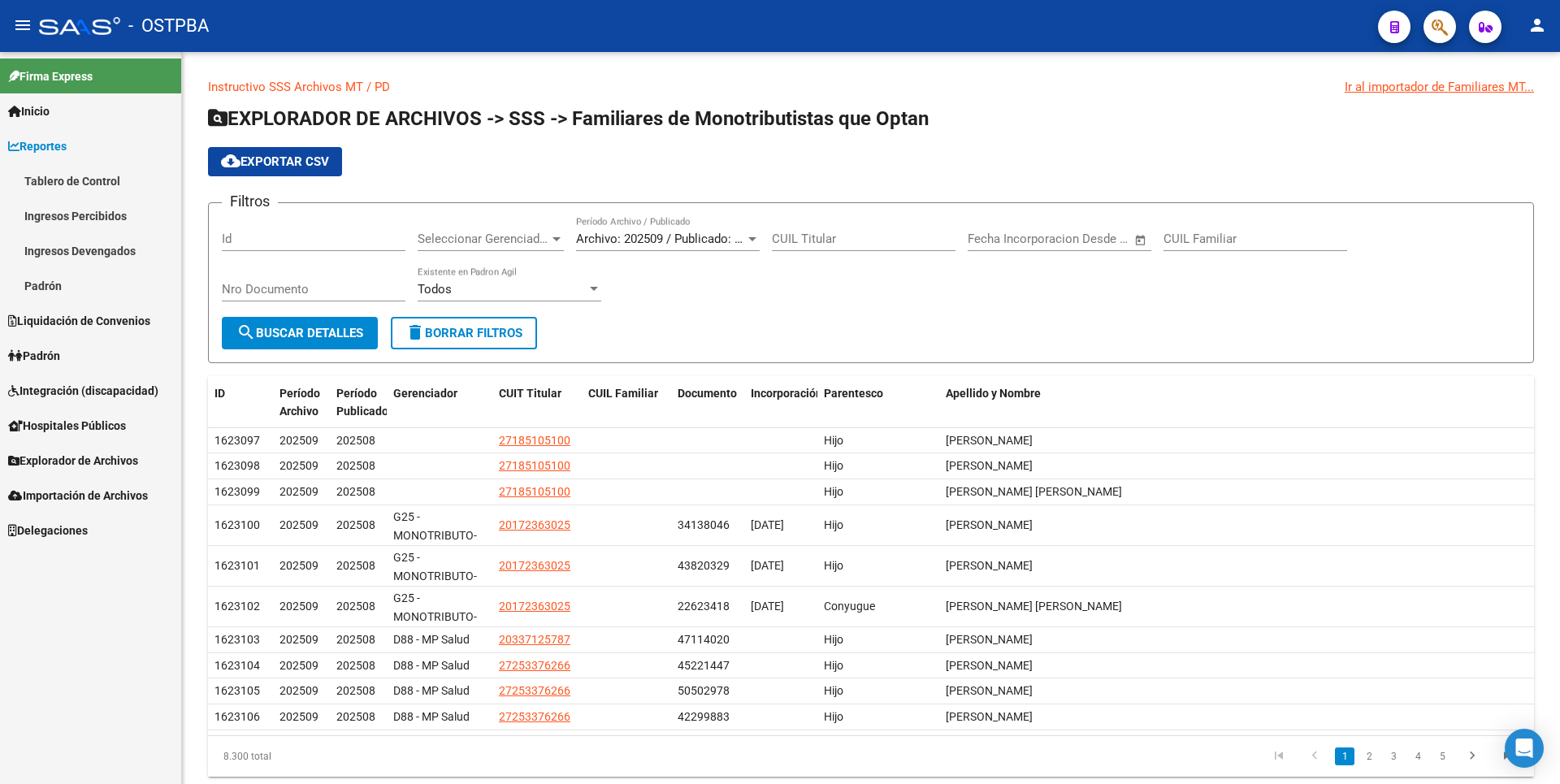
click at [88, 214] on link "Ingresos Percibidos" at bounding box center [90, 216] width 182 height 35
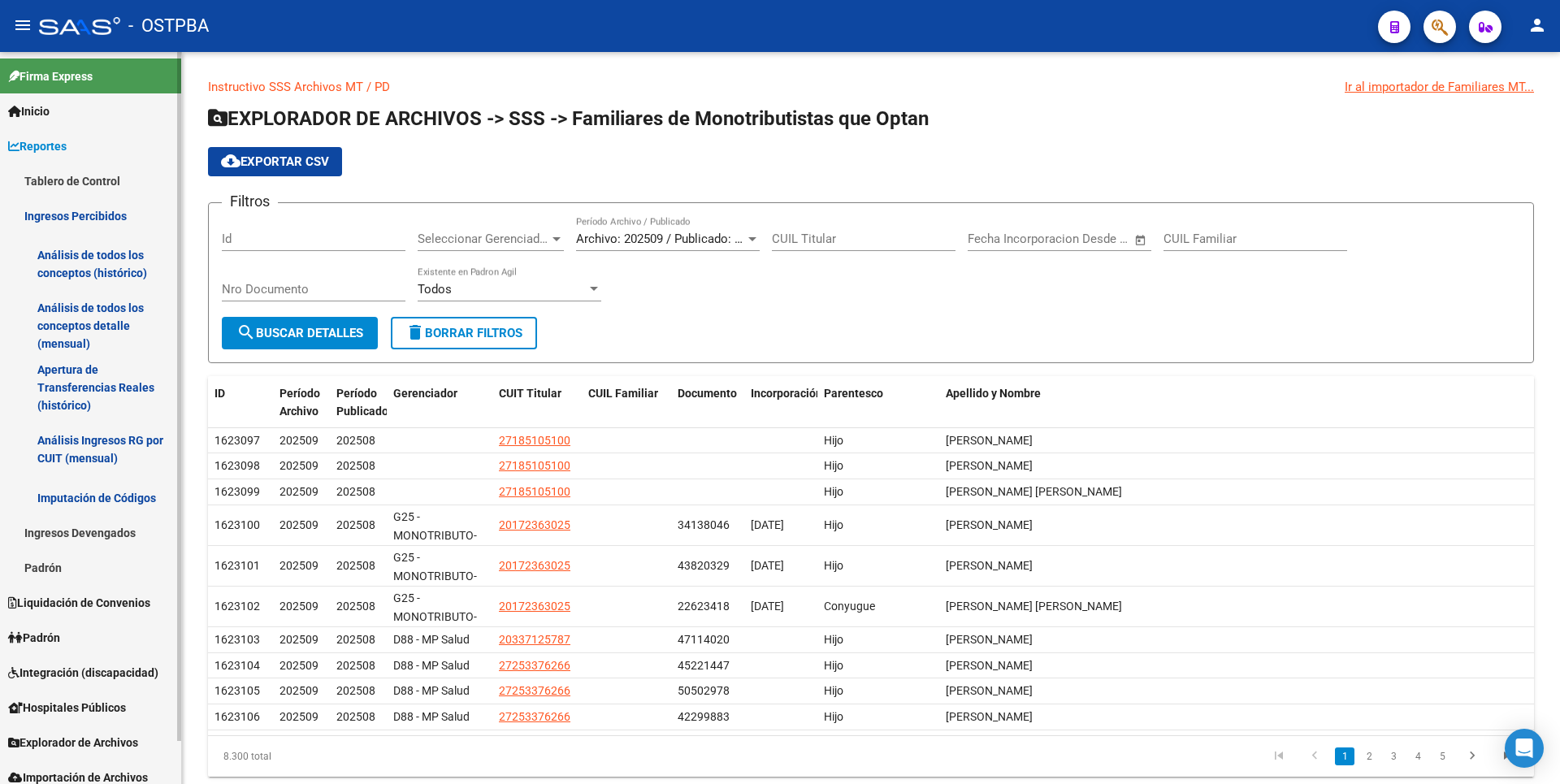
click at [108, 333] on link "Análisis de todos los conceptos detalle (mensual)" at bounding box center [90, 325] width 182 height 62
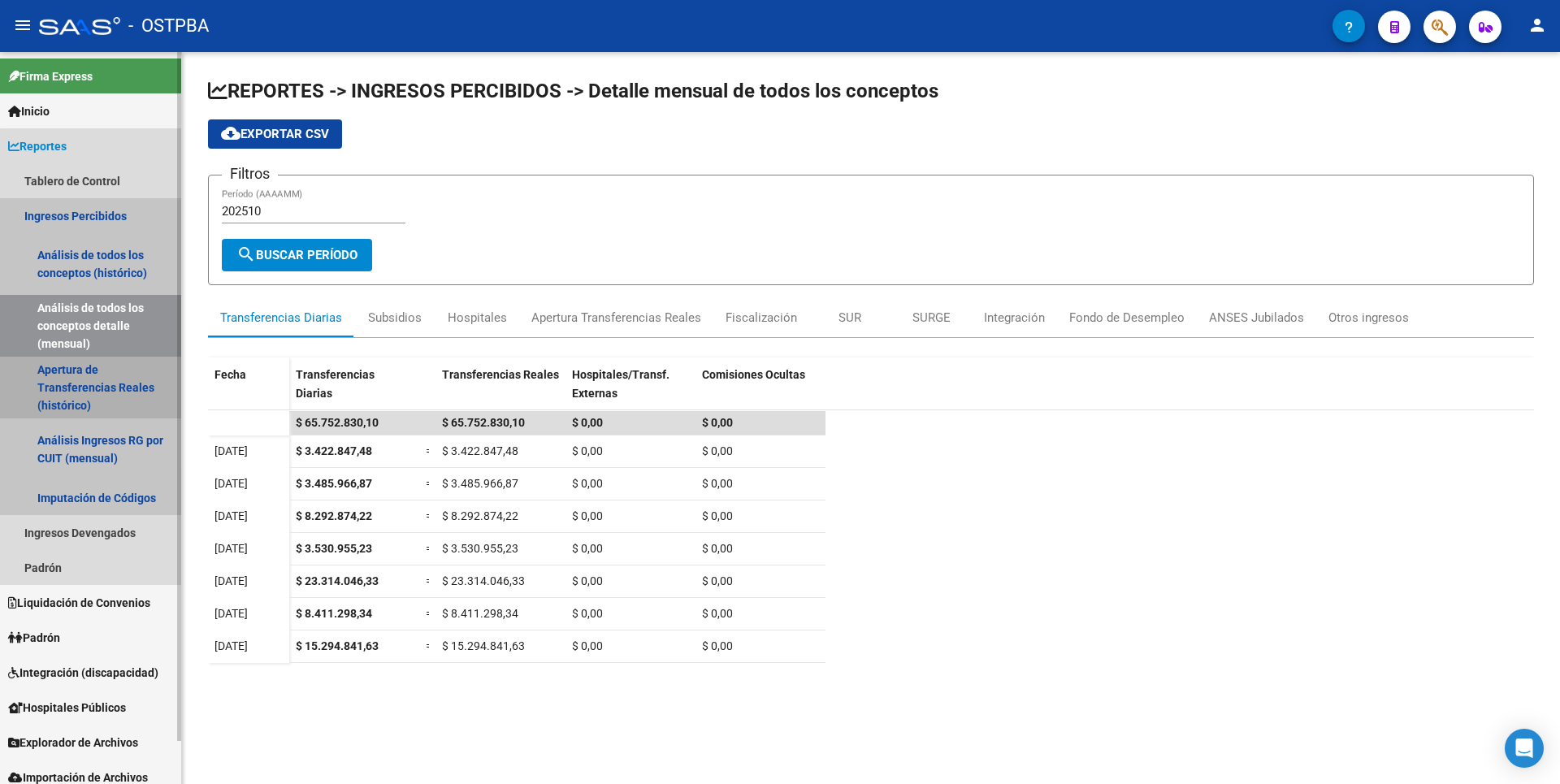
click at [111, 376] on link "Apertura de Transferencias Reales (histórico)" at bounding box center [90, 387] width 182 height 62
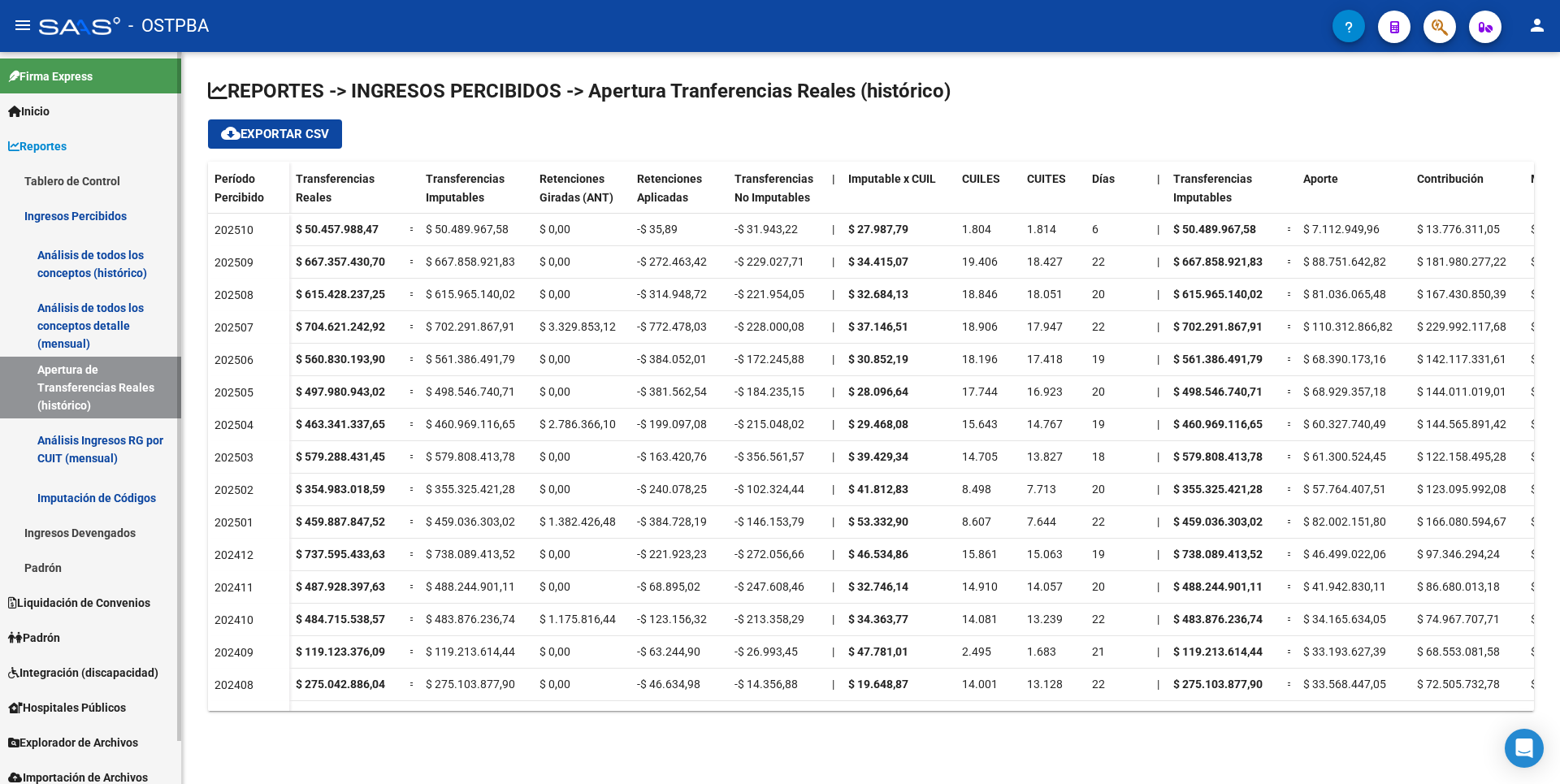
click at [86, 464] on link "Análisis Ingresos RG por CUIT (mensual)" at bounding box center [90, 449] width 182 height 62
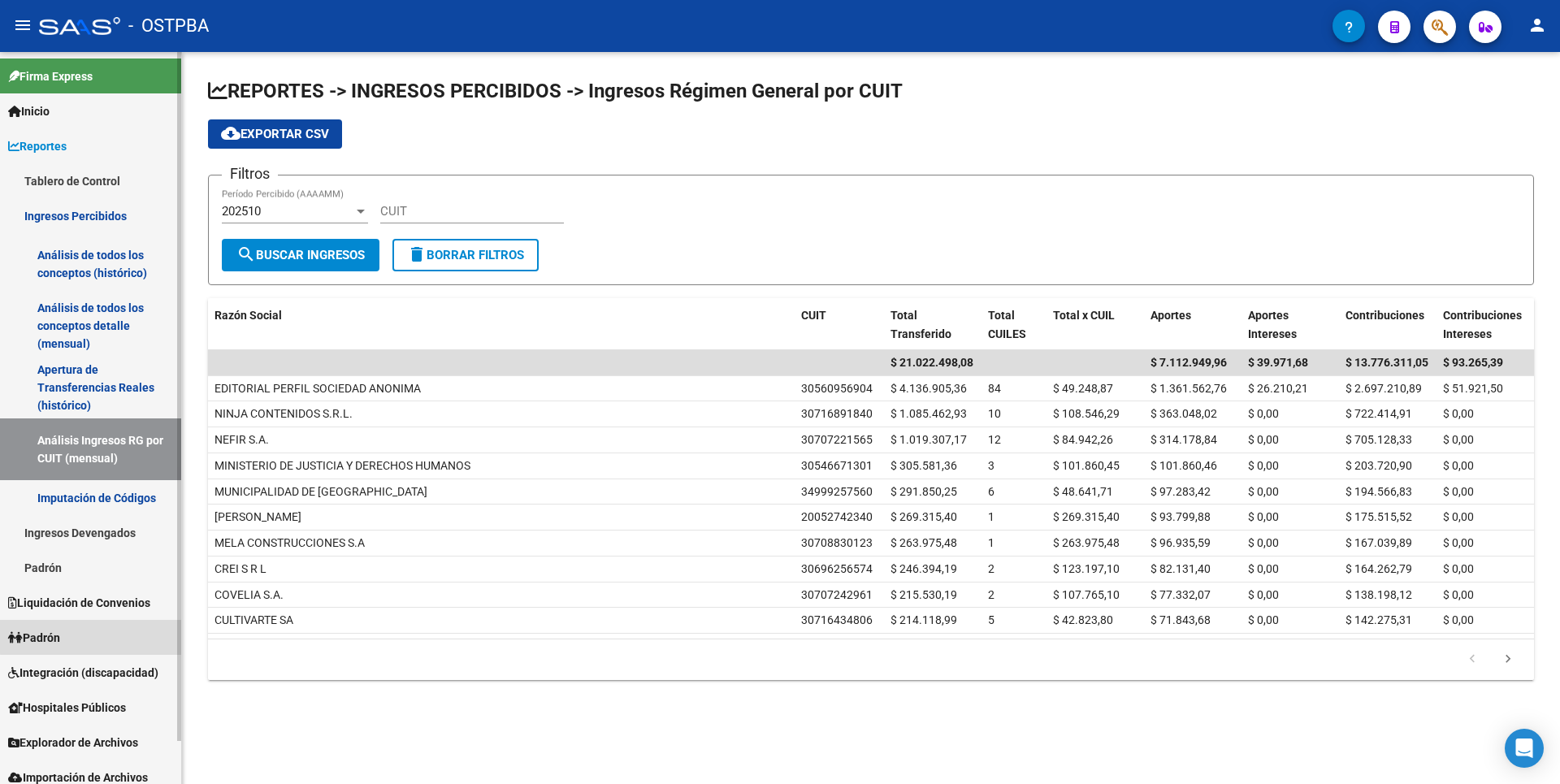
drag, startPoint x: 93, startPoint y: 621, endPoint x: 98, endPoint y: 559, distance: 62.2
click at [93, 621] on link "Padrón" at bounding box center [90, 638] width 182 height 35
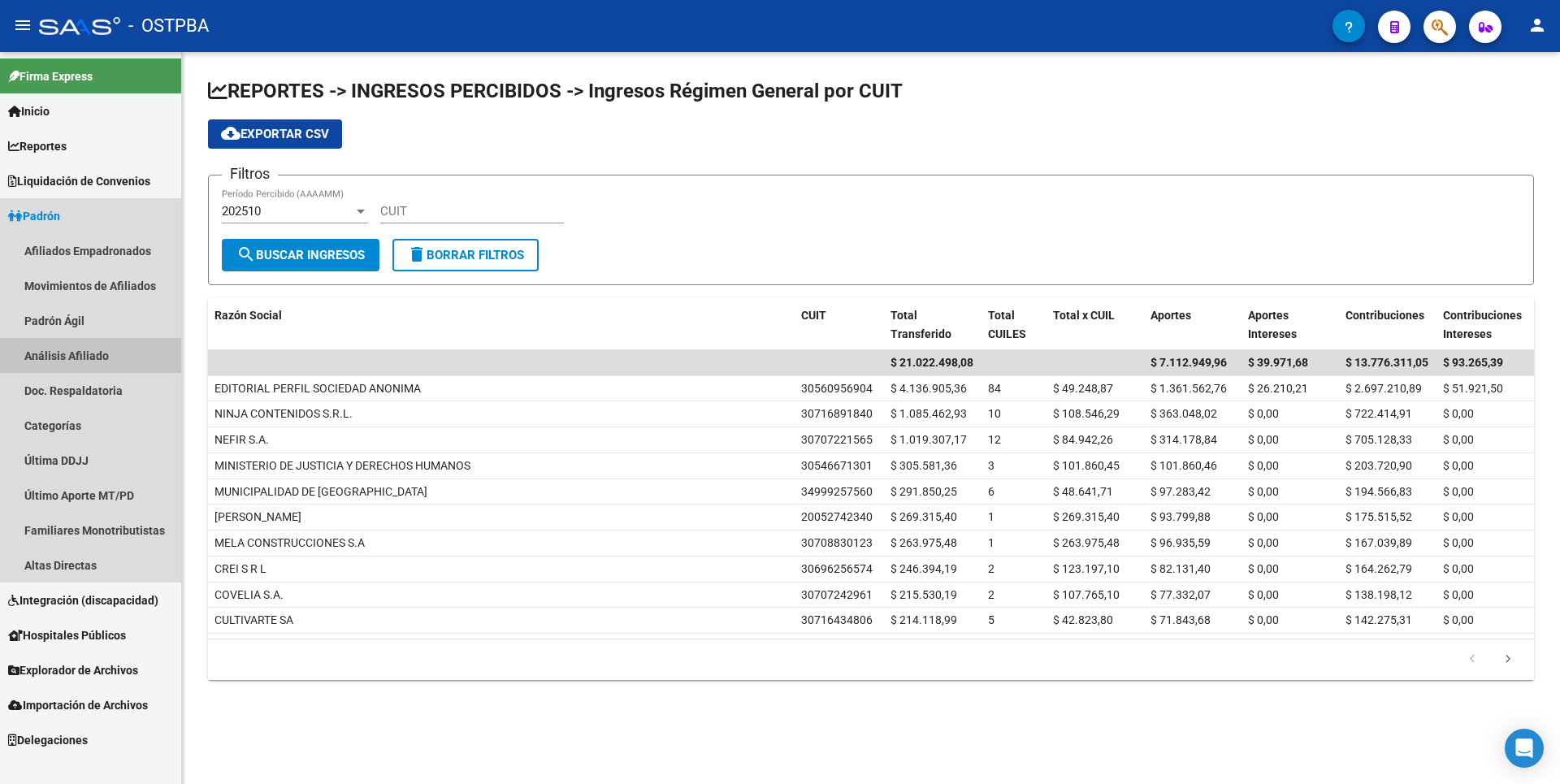
drag, startPoint x: 100, startPoint y: 364, endPoint x: 164, endPoint y: 285, distance: 101.7
click at [100, 364] on link "Análisis Afiliado" at bounding box center [90, 356] width 182 height 35
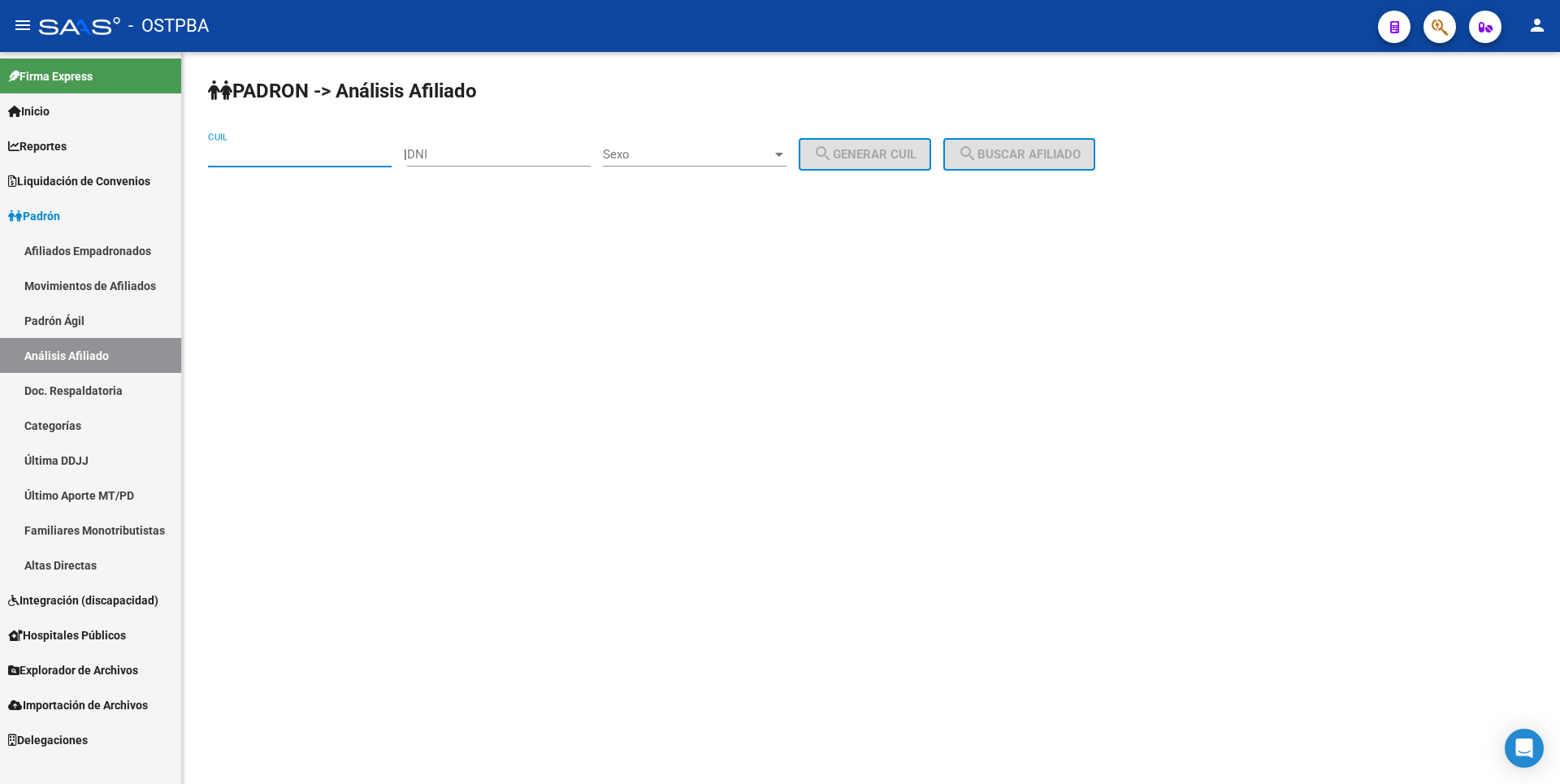
click at [271, 152] on input "CUIL" at bounding box center [299, 155] width 183 height 15
paste input "27-50026021-7"
type input "27-50026021-7"
click at [1023, 157] on span "search Buscar afiliado" at bounding box center [1018, 155] width 123 height 15
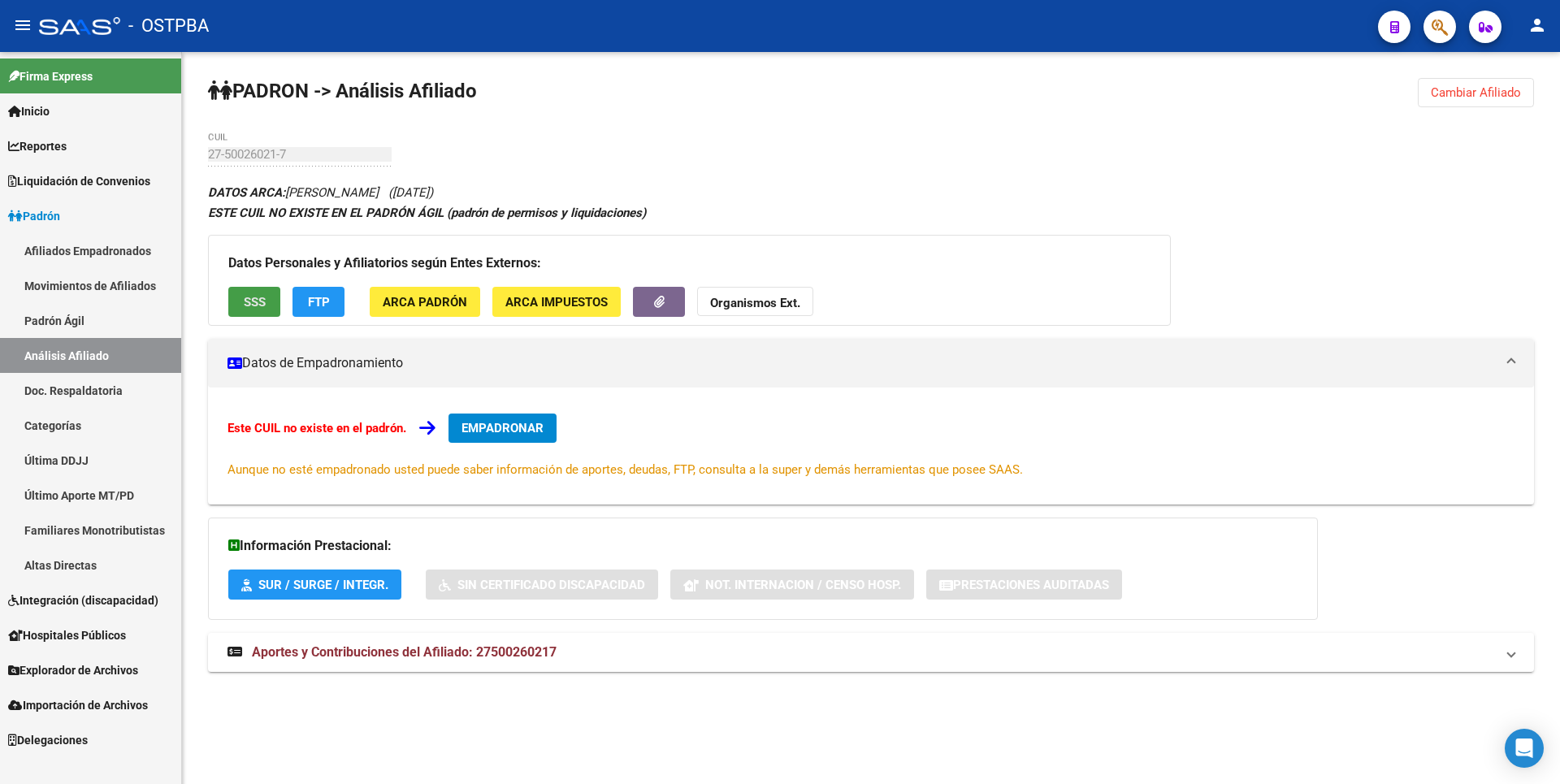
click at [238, 308] on button "SSS" at bounding box center [254, 301] width 52 height 30
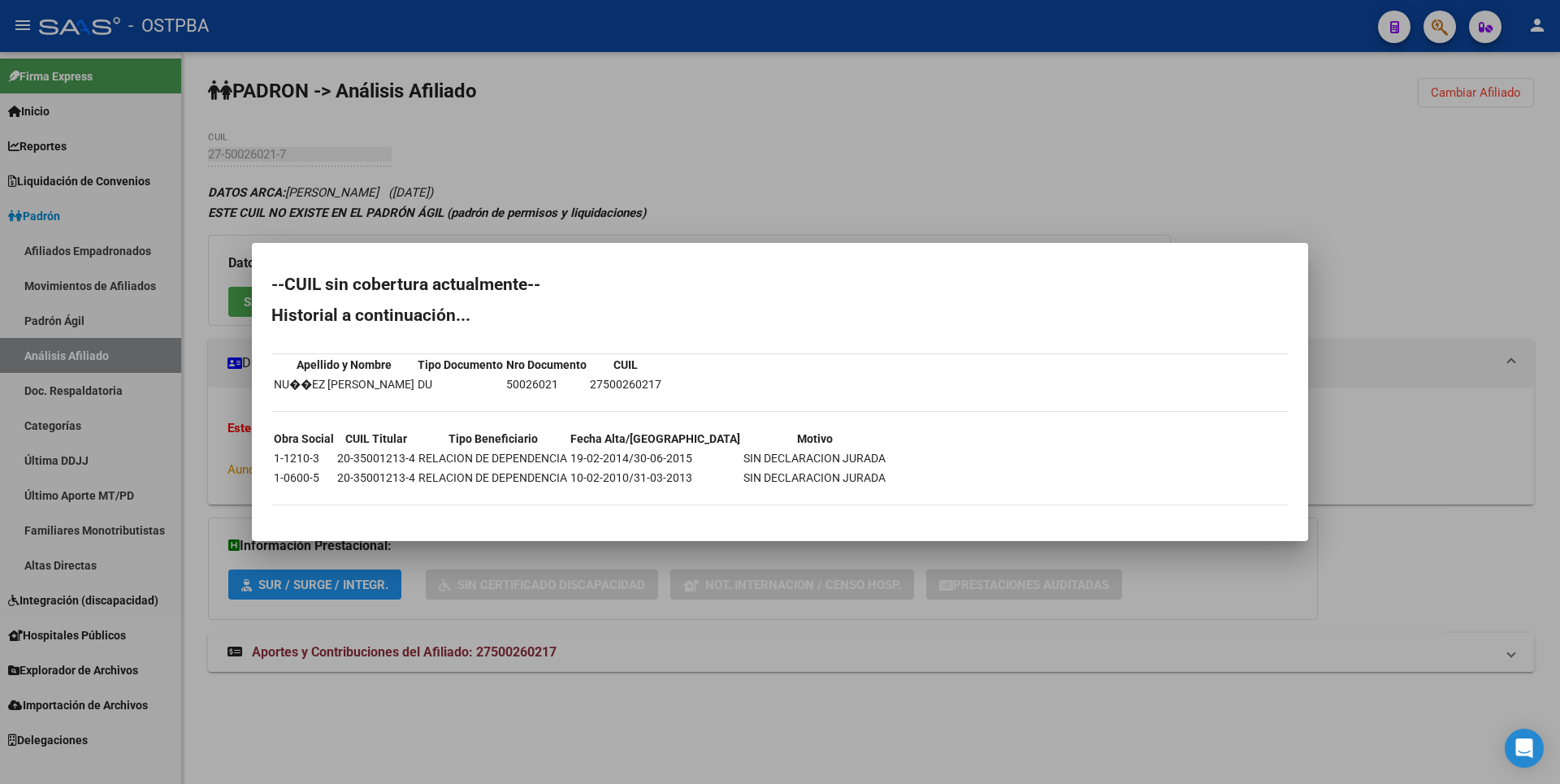
click at [677, 173] on div at bounding box center [780, 392] width 1560 height 784
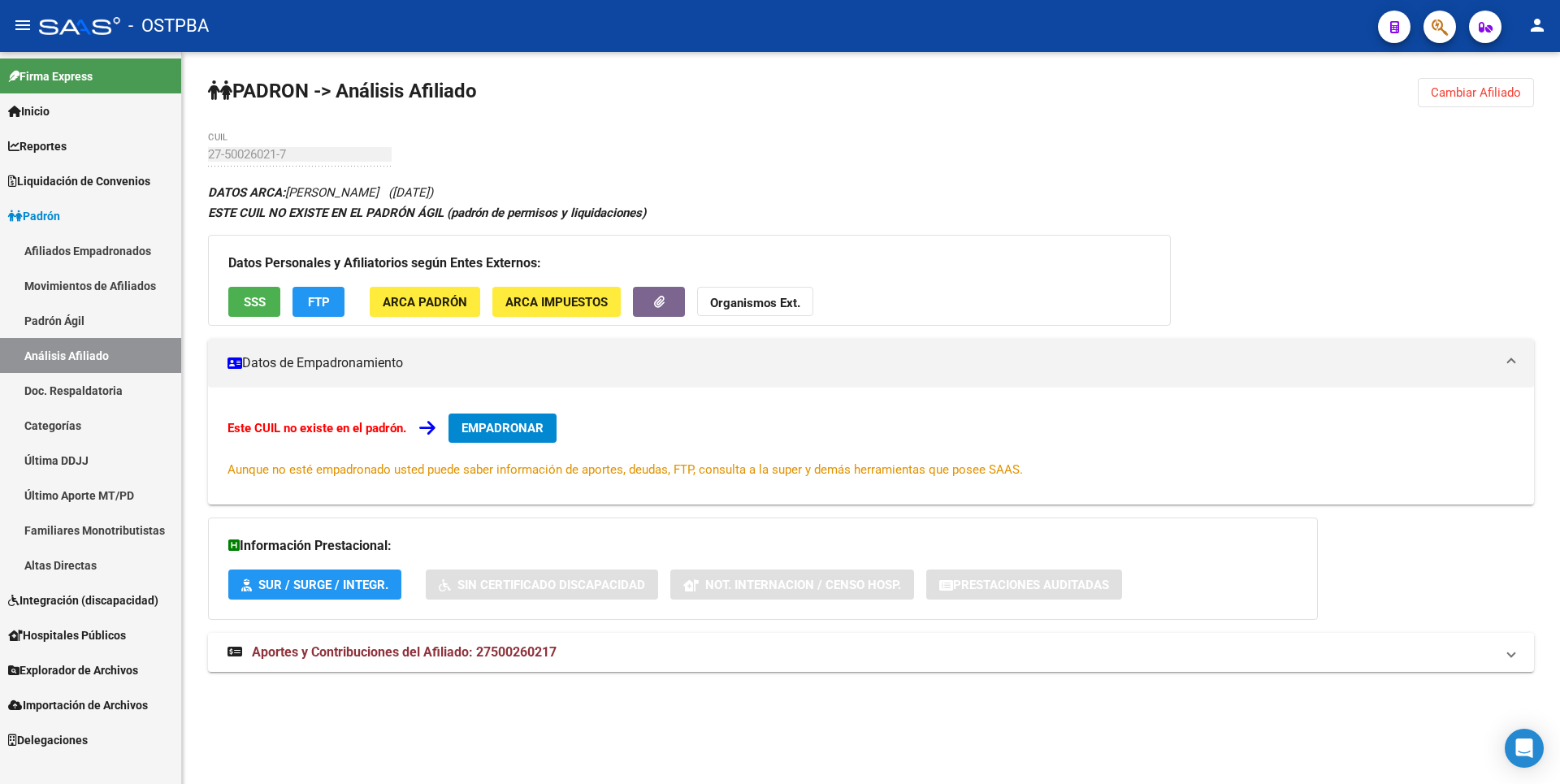
click at [325, 311] on button "FTP" at bounding box center [318, 301] width 52 height 30
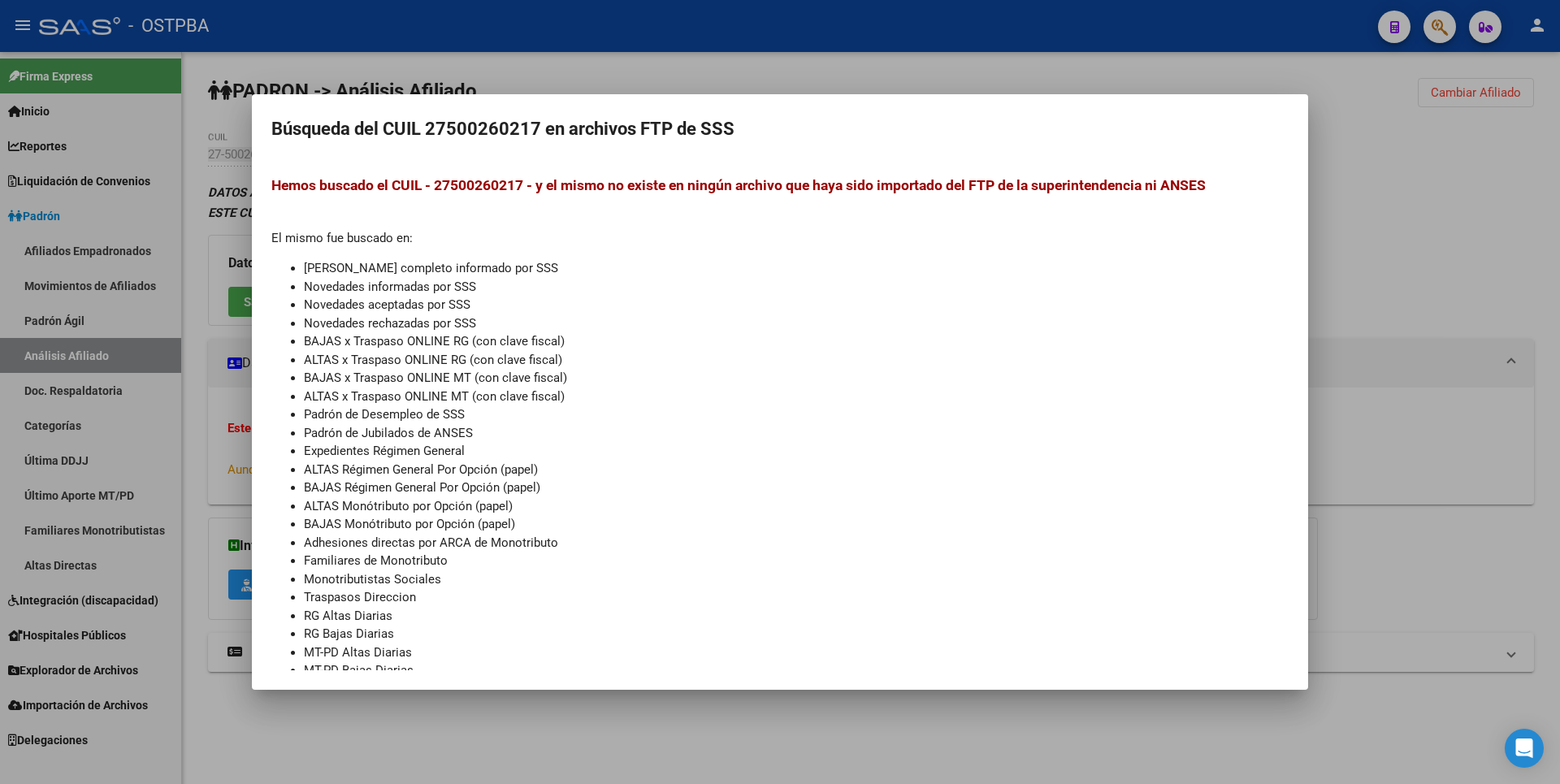
drag, startPoint x: 1481, startPoint y: 255, endPoint x: 1483, endPoint y: 202, distance: 53.0
click at [1480, 255] on div at bounding box center [780, 392] width 1560 height 784
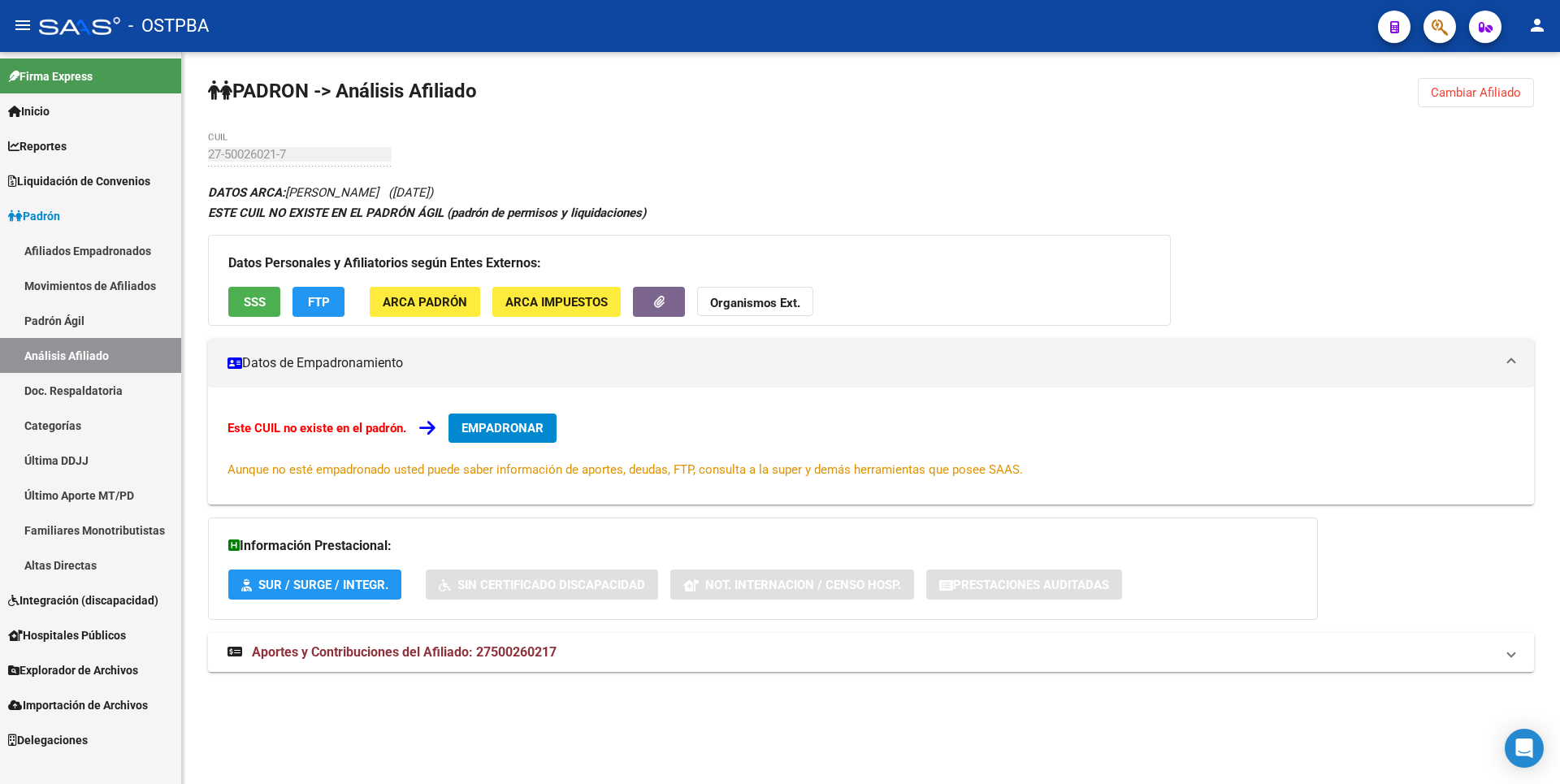
click at [1478, 87] on span "Cambiar Afiliado" at bounding box center [1476, 93] width 90 height 15
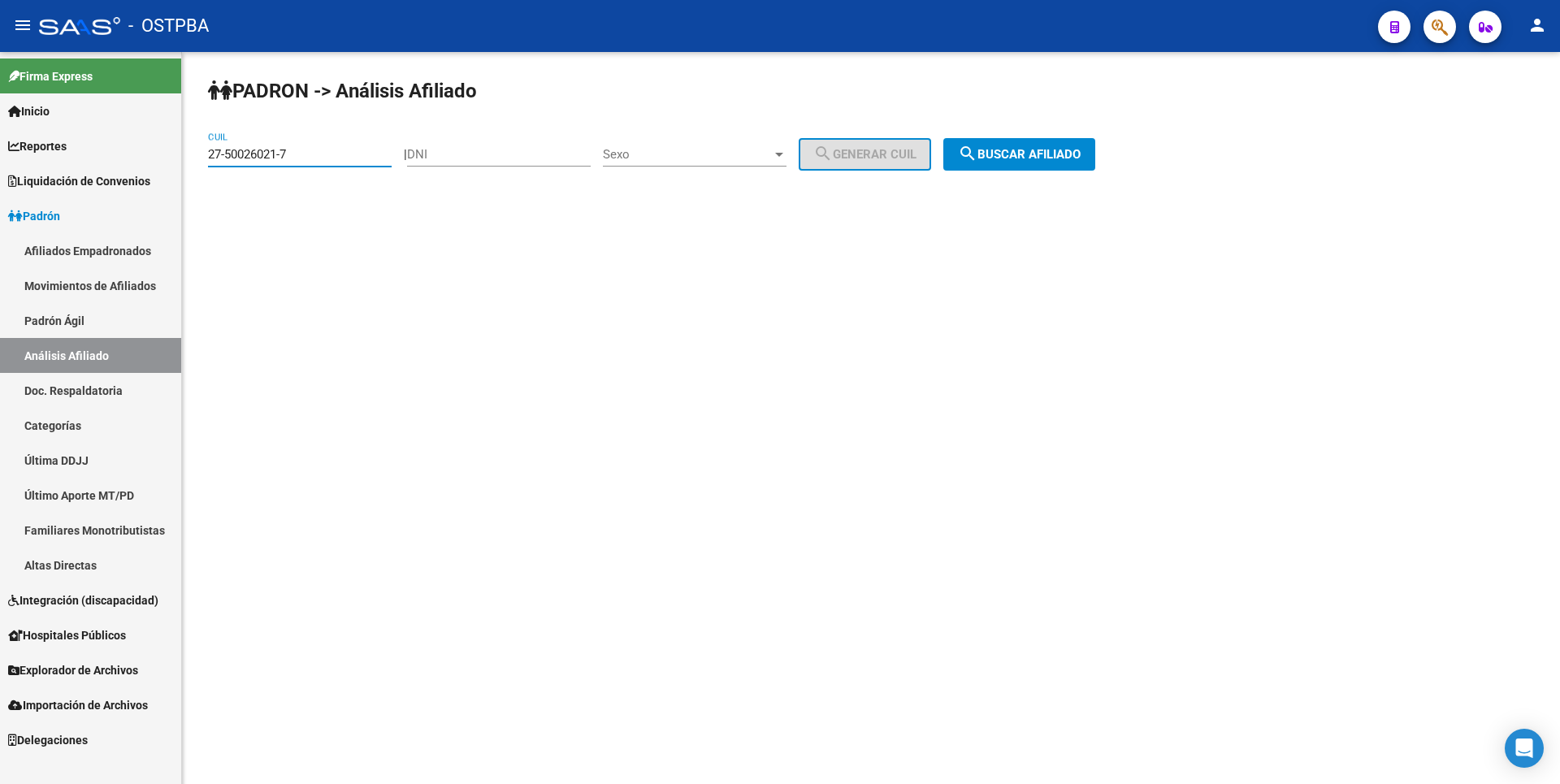
drag, startPoint x: 302, startPoint y: 152, endPoint x: 18, endPoint y: 162, distance: 284.2
click at [18, 162] on mat-sidenav-container "Firma Express Inicio Calendario SSS Instructivos Contacto OS Reportes Tablero d…" at bounding box center [780, 417] width 1560 height 731
paste input "23-33903354-4"
click at [1050, 155] on span "search Buscar afiliado" at bounding box center [1018, 155] width 123 height 15
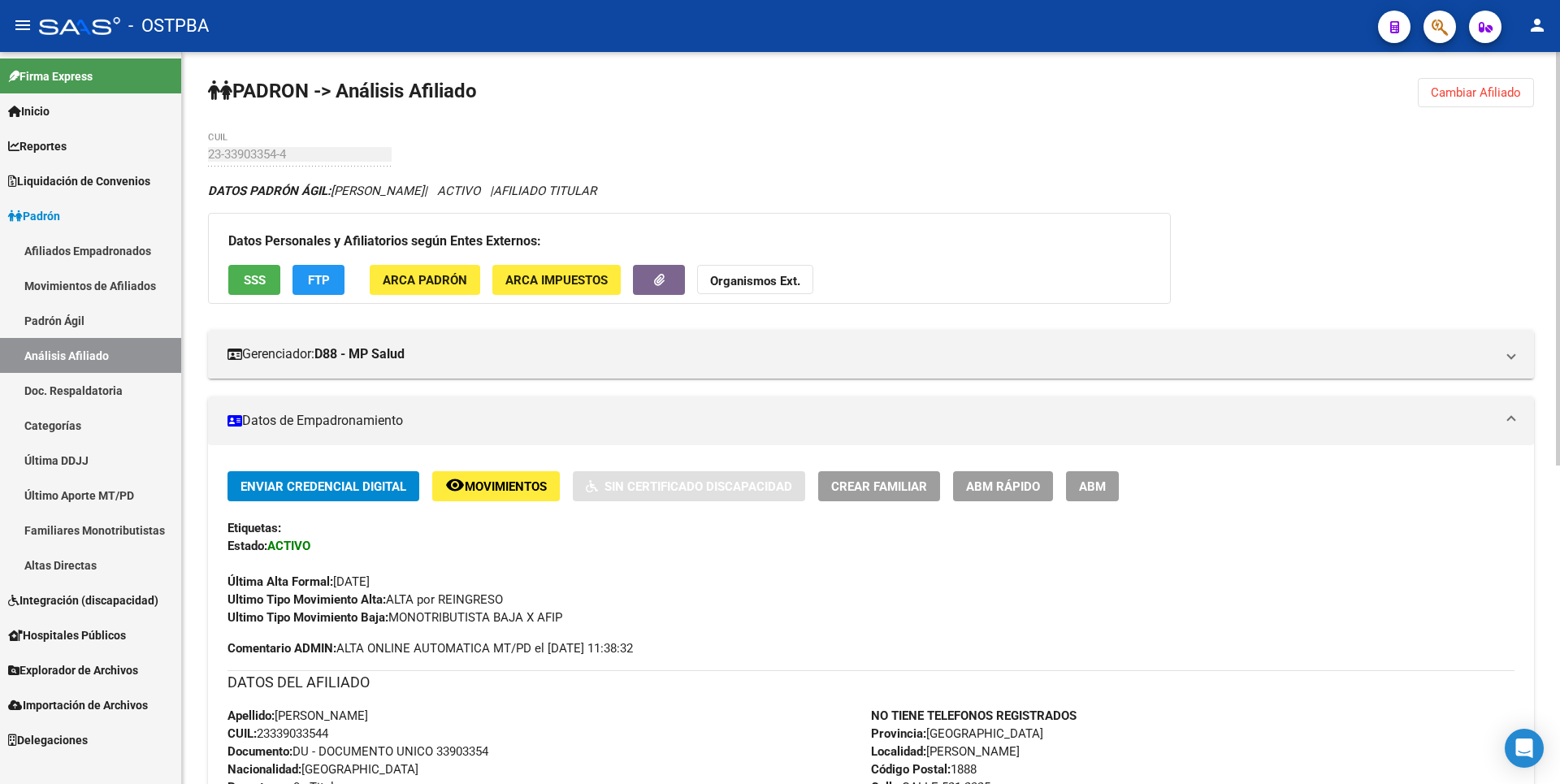
scroll to position [579, 0]
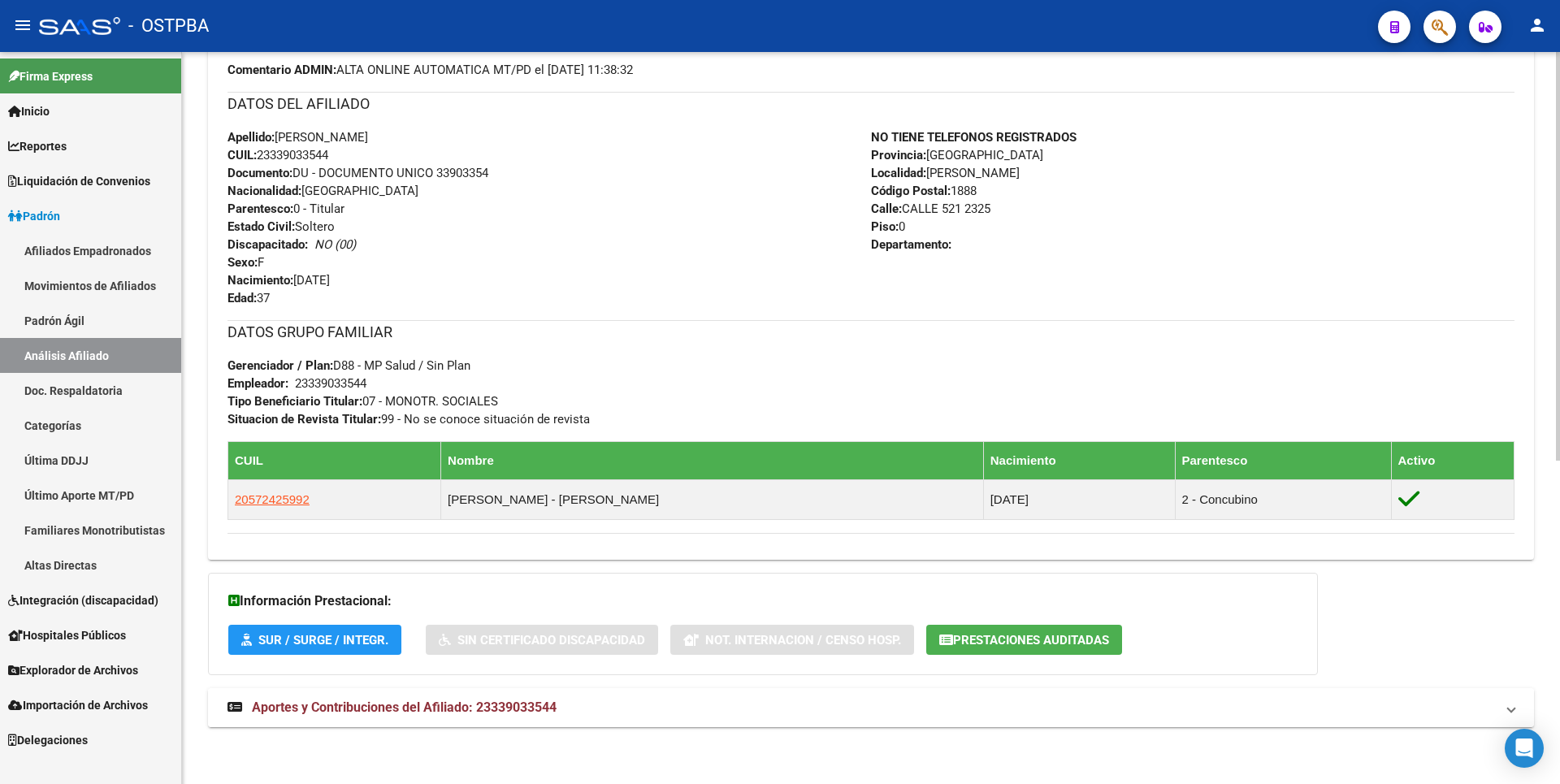
click at [503, 714] on span "Aportes y Contribuciones del Afiliado: 23339033544" at bounding box center [404, 707] width 305 height 16
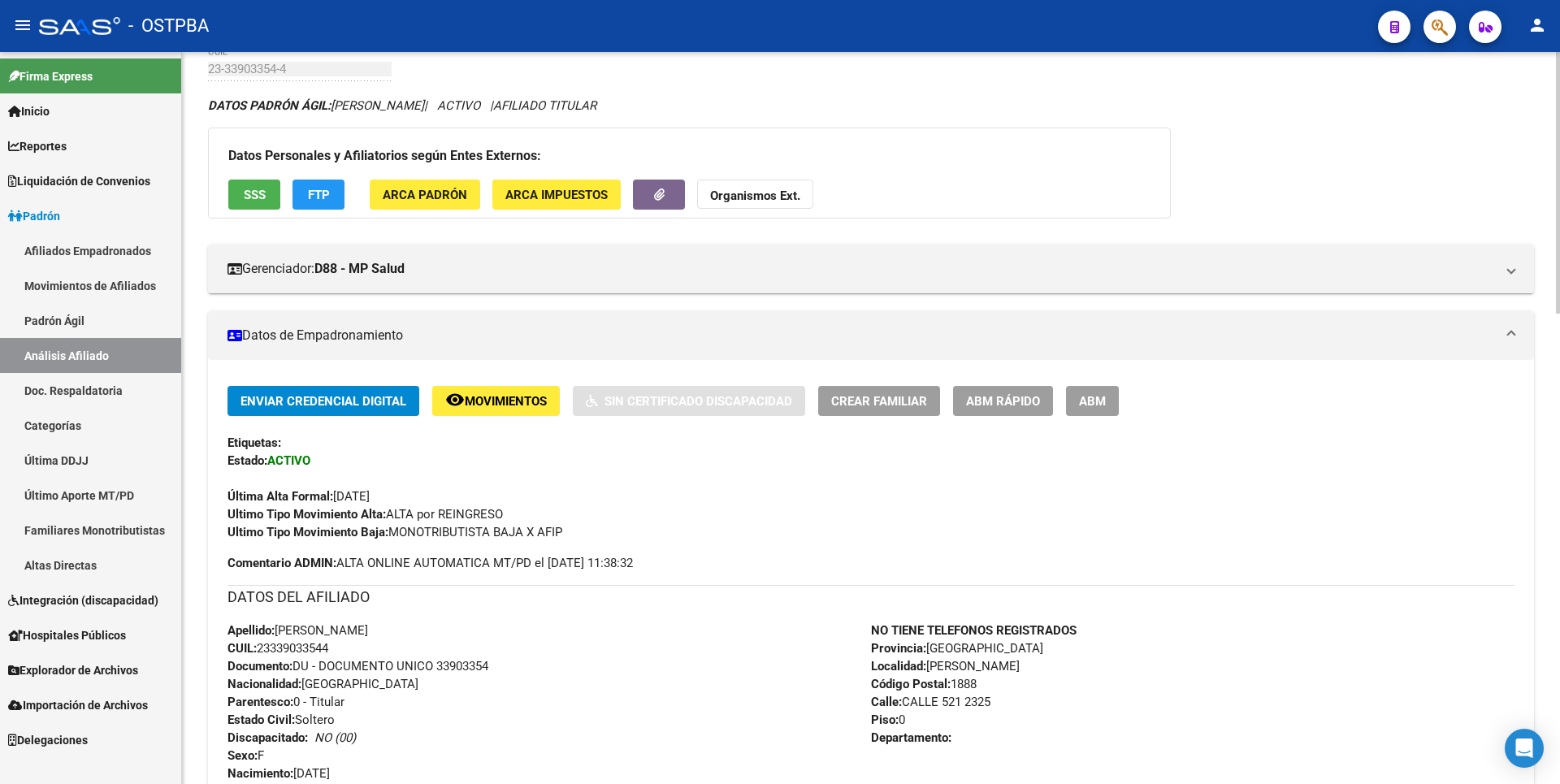
scroll to position [0, 0]
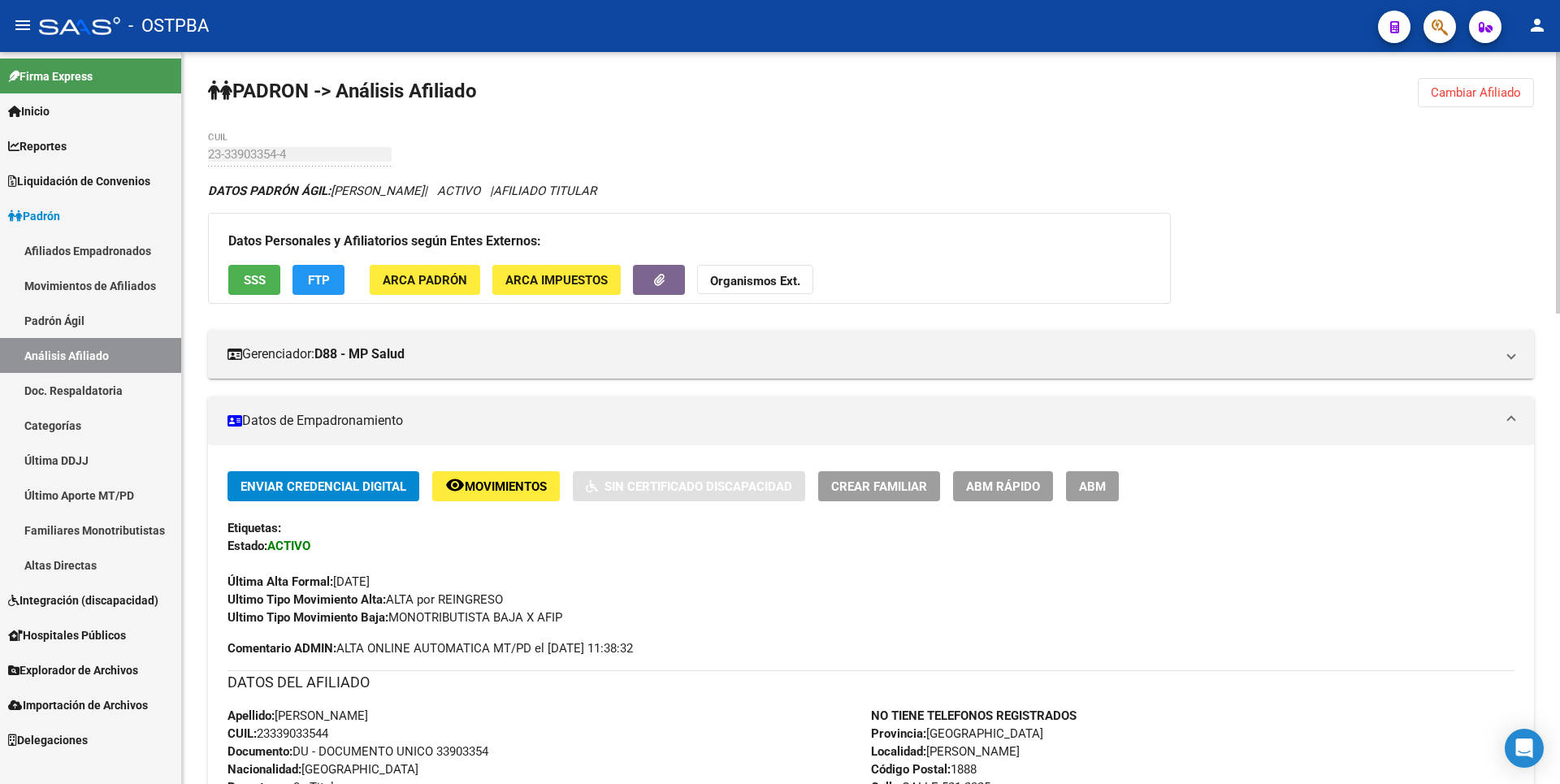
click at [253, 283] on span "SSS" at bounding box center [254, 280] width 22 height 15
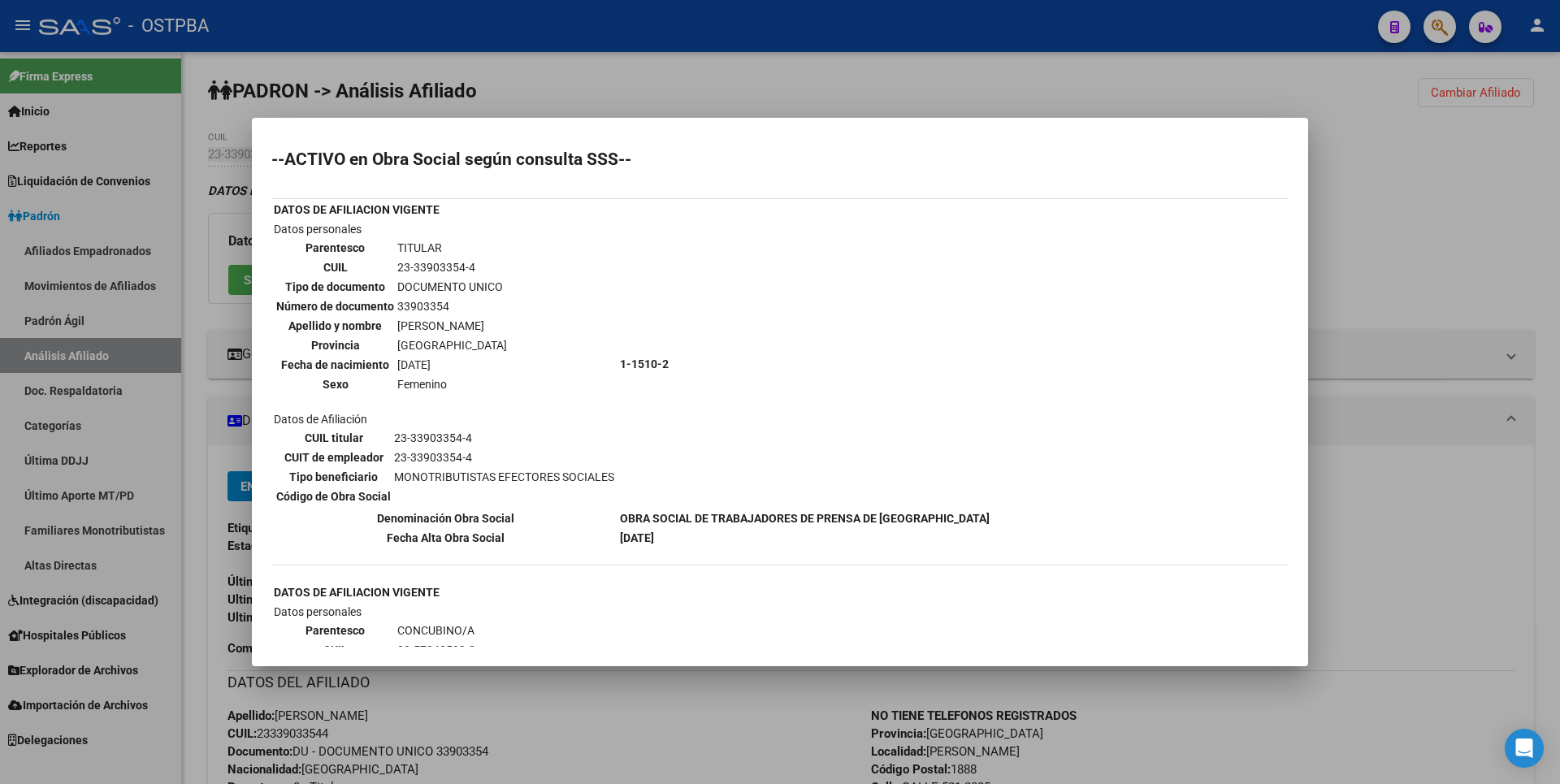
click at [1424, 243] on div at bounding box center [780, 392] width 1560 height 784
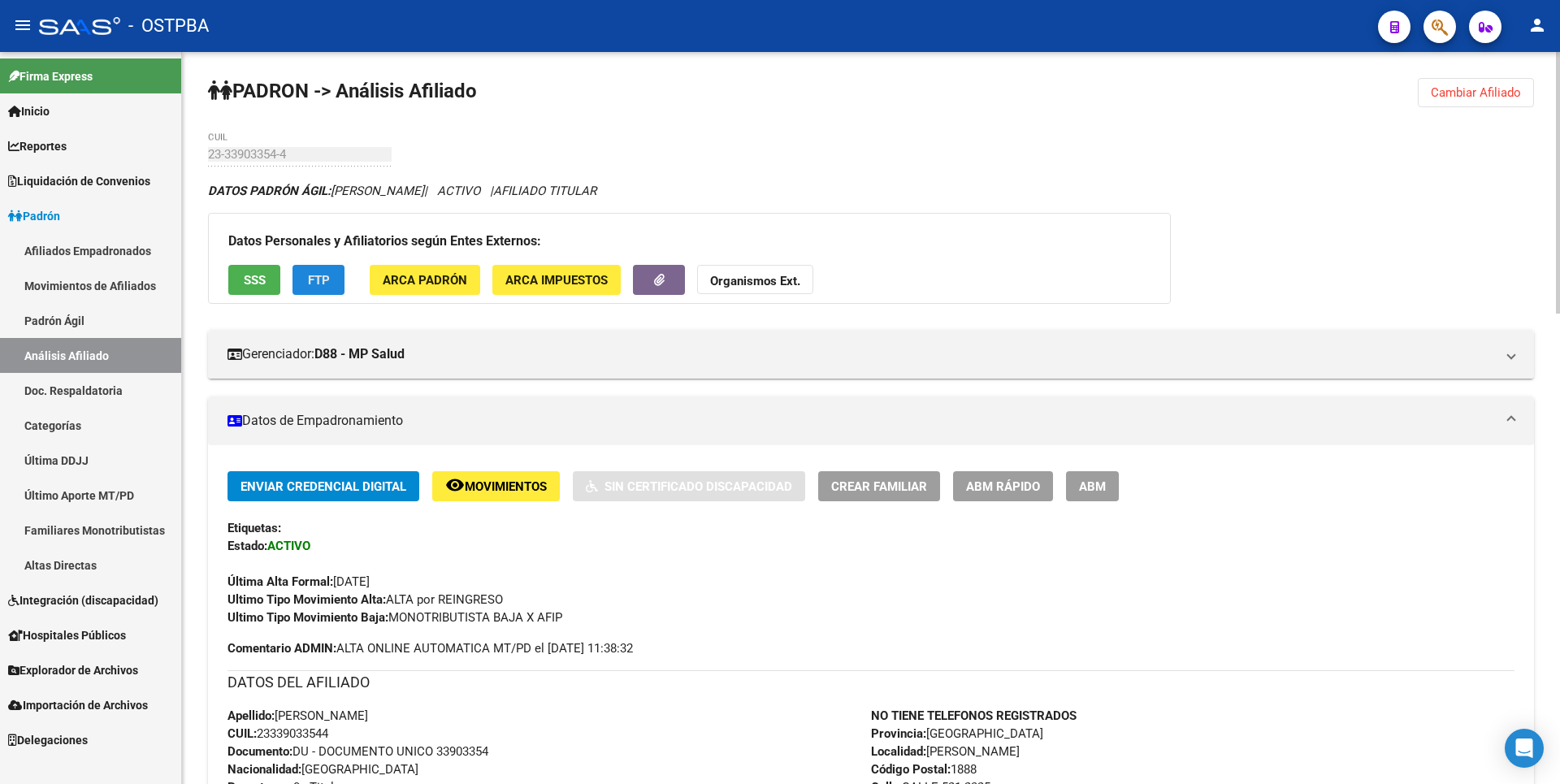
click at [311, 281] on span "FTP" at bounding box center [319, 280] width 22 height 15
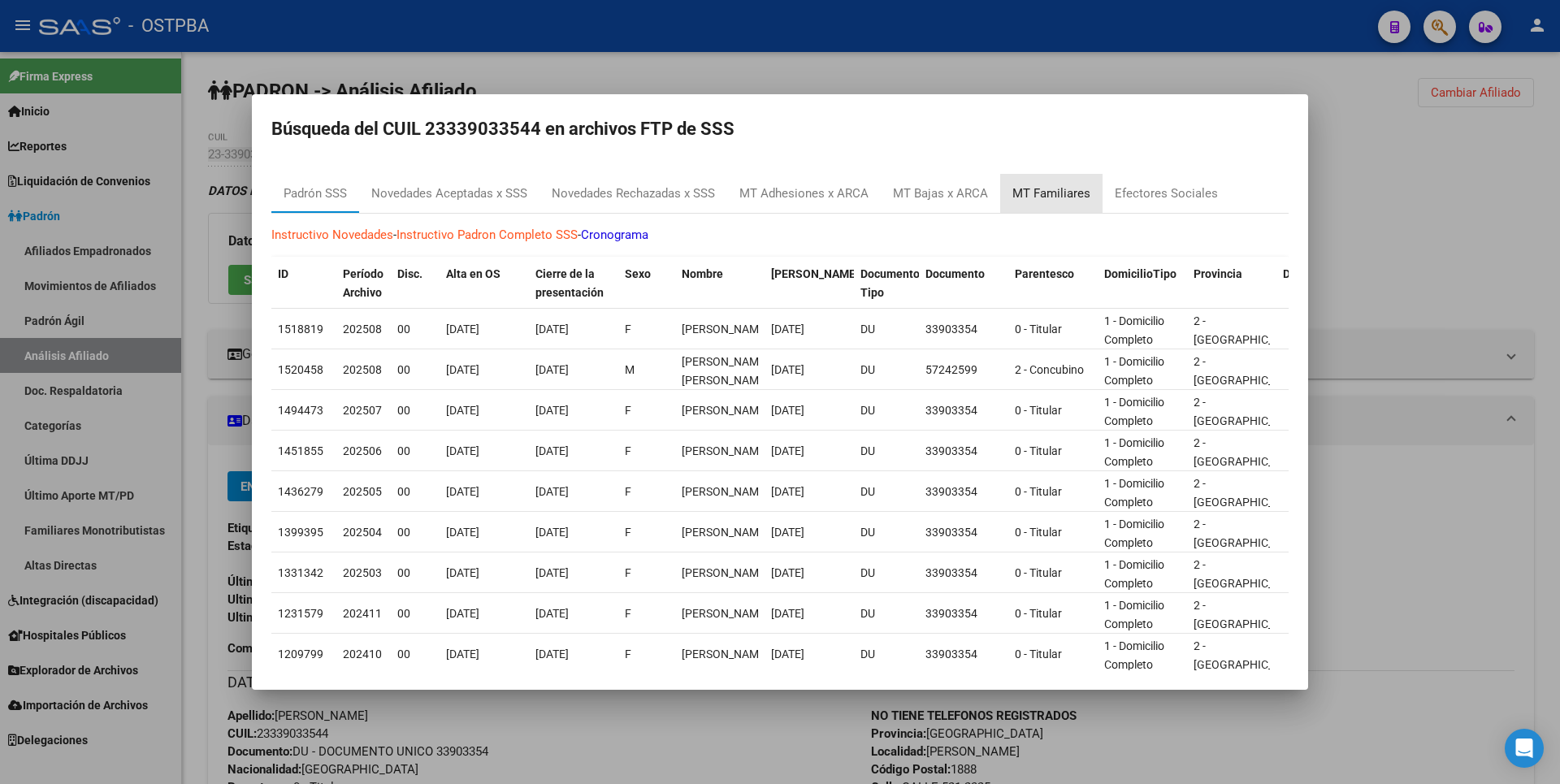
click at [1061, 195] on div "MT Familiares" at bounding box center [1050, 193] width 78 height 18
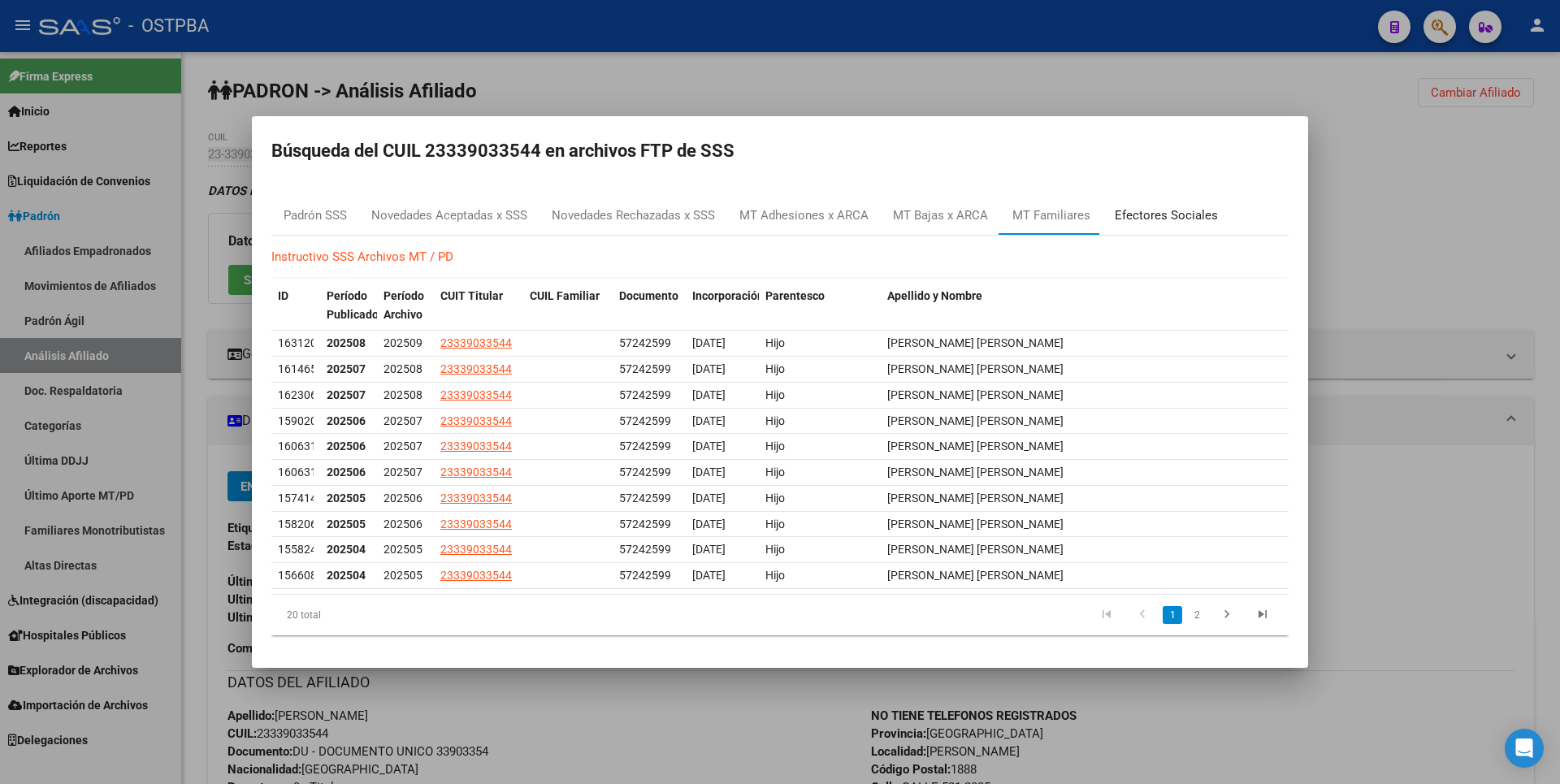
click at [1149, 209] on div "Efectores Sociales" at bounding box center [1167, 216] width 103 height 18
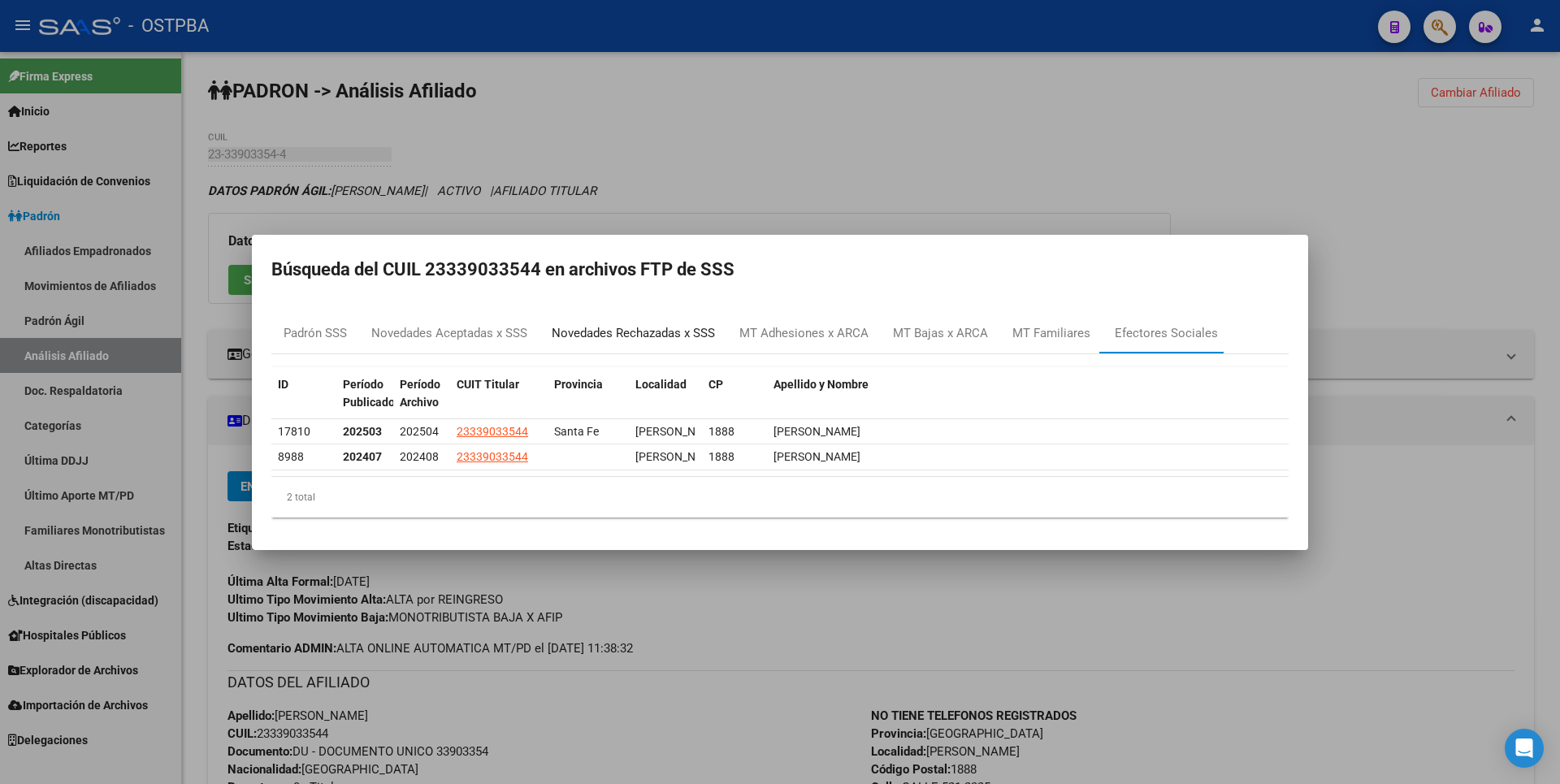
click at [663, 324] on div "Novedades Rechazadas x SSS" at bounding box center [633, 333] width 163 height 18
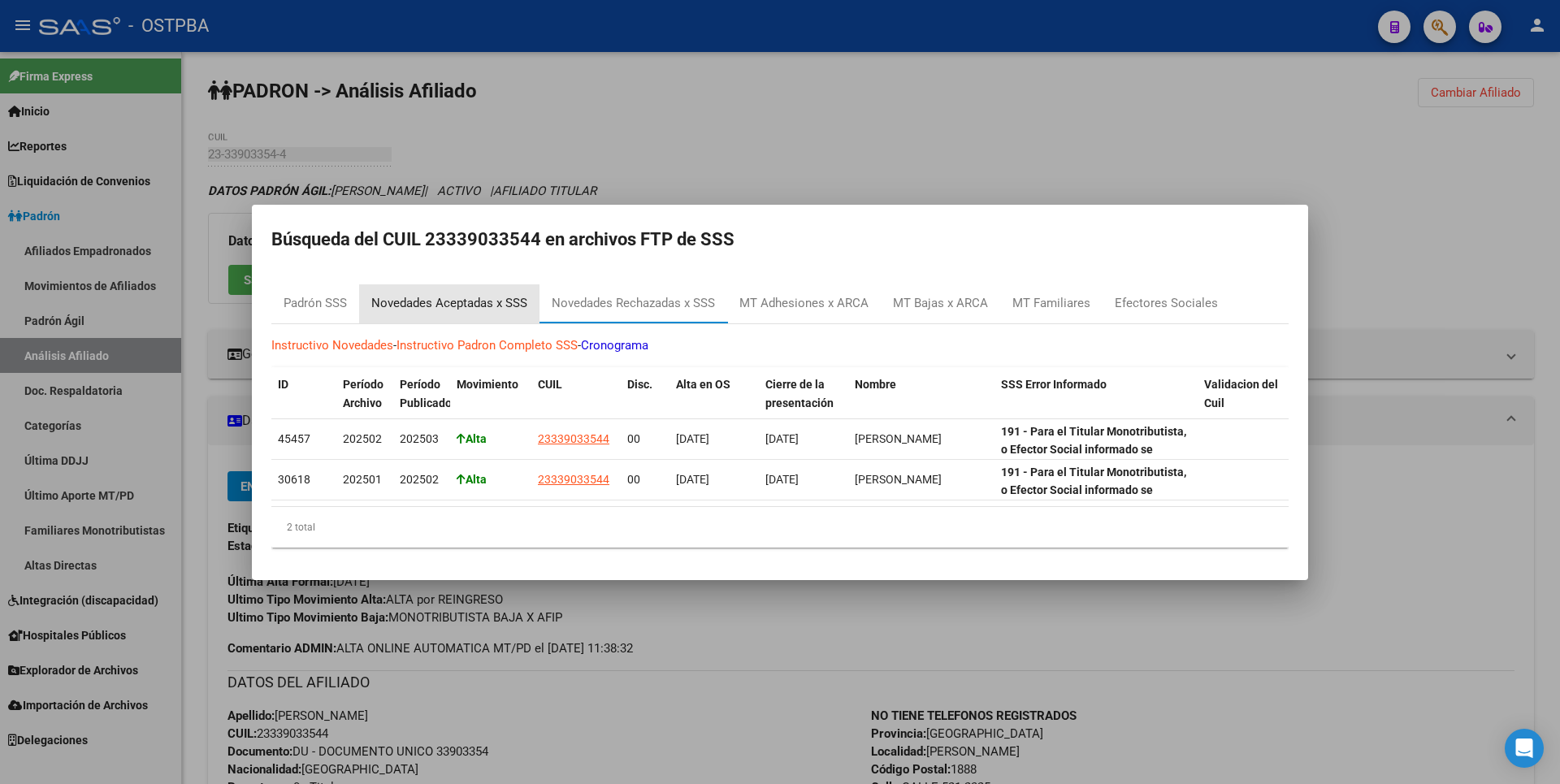
click at [502, 303] on div "Novedades Aceptadas x SSS" at bounding box center [449, 303] width 156 height 18
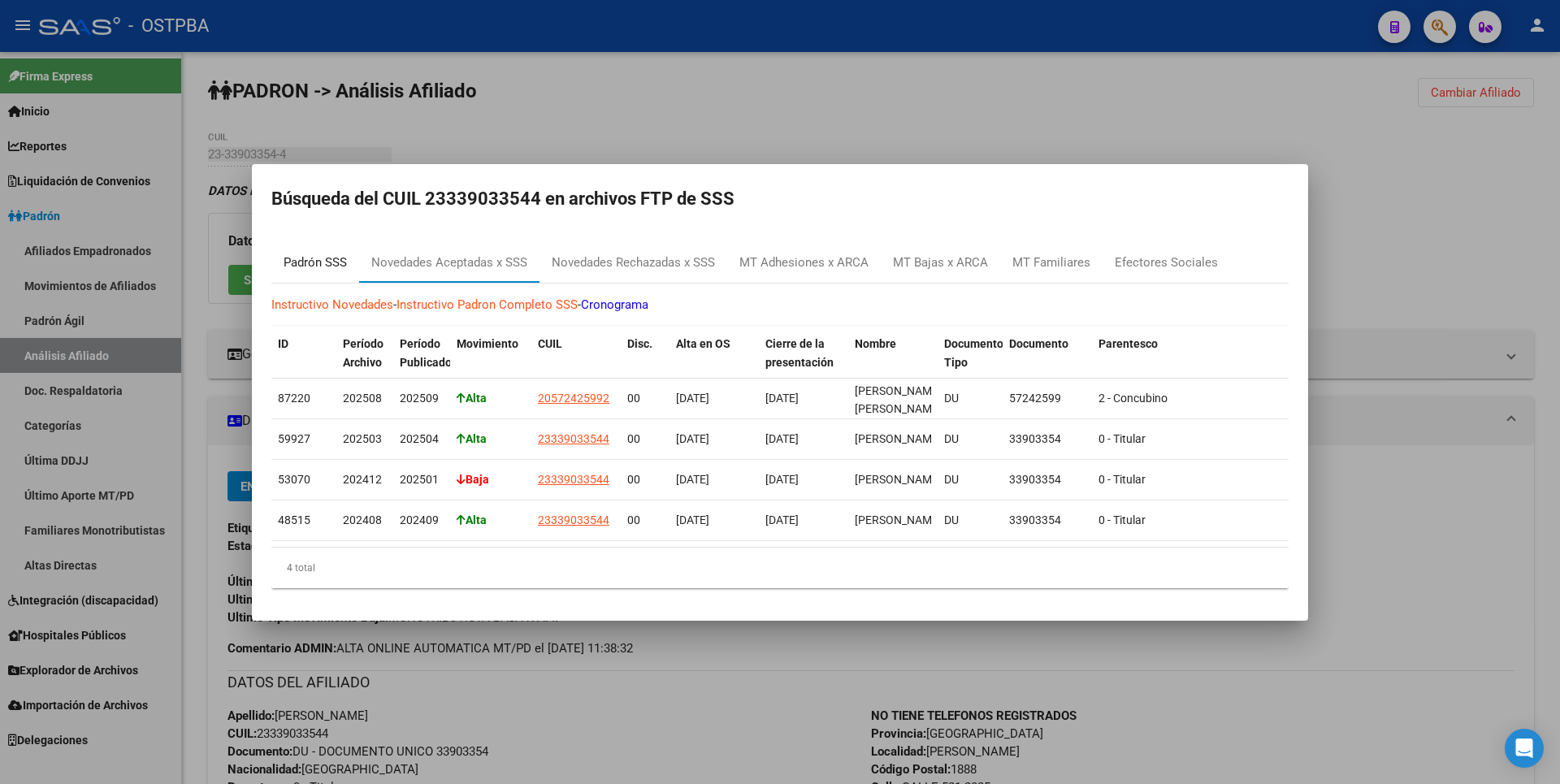
click at [326, 253] on div "Padrón SSS" at bounding box center [315, 263] width 64 height 18
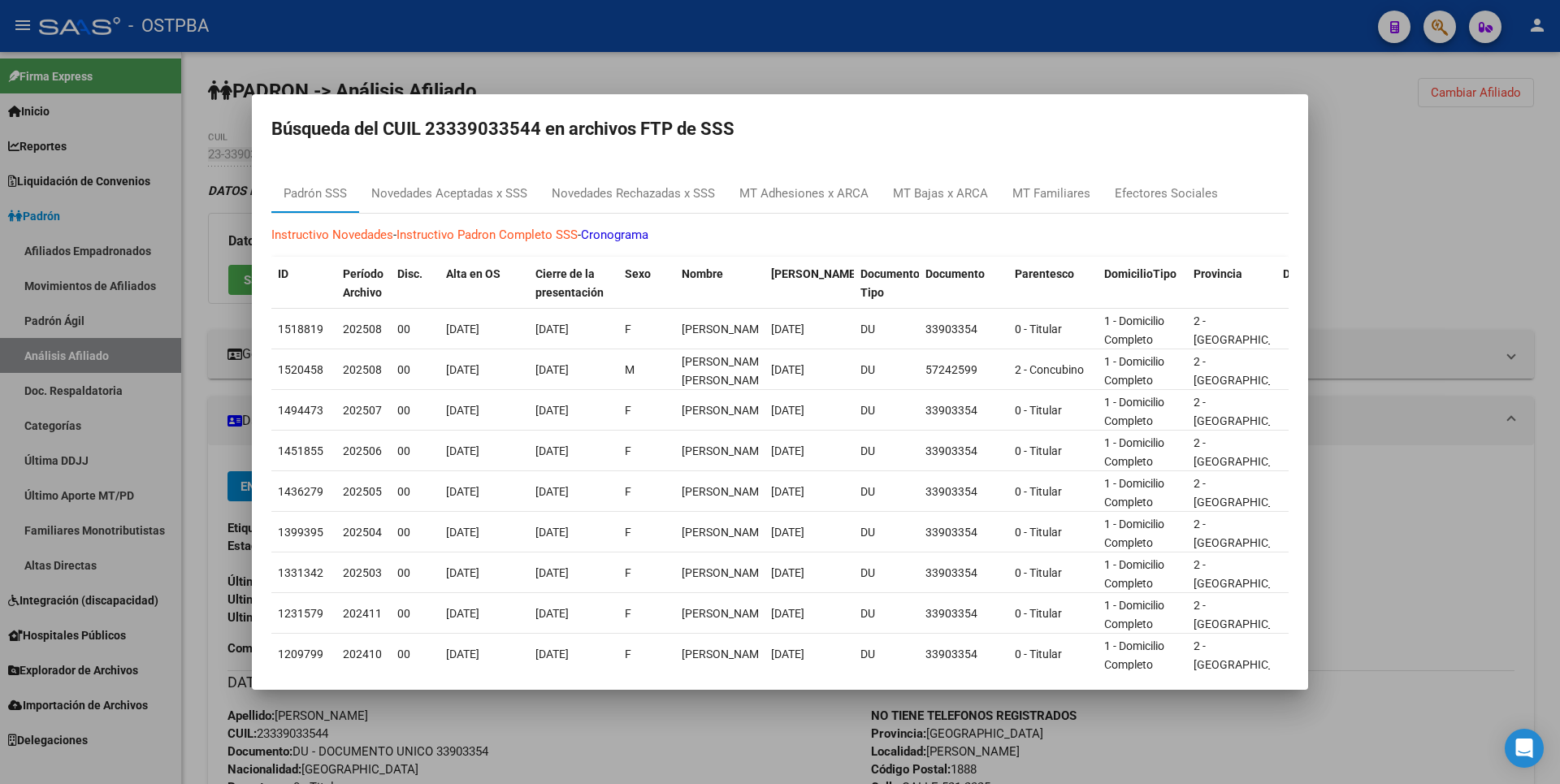
click at [1453, 298] on div at bounding box center [780, 392] width 1560 height 784
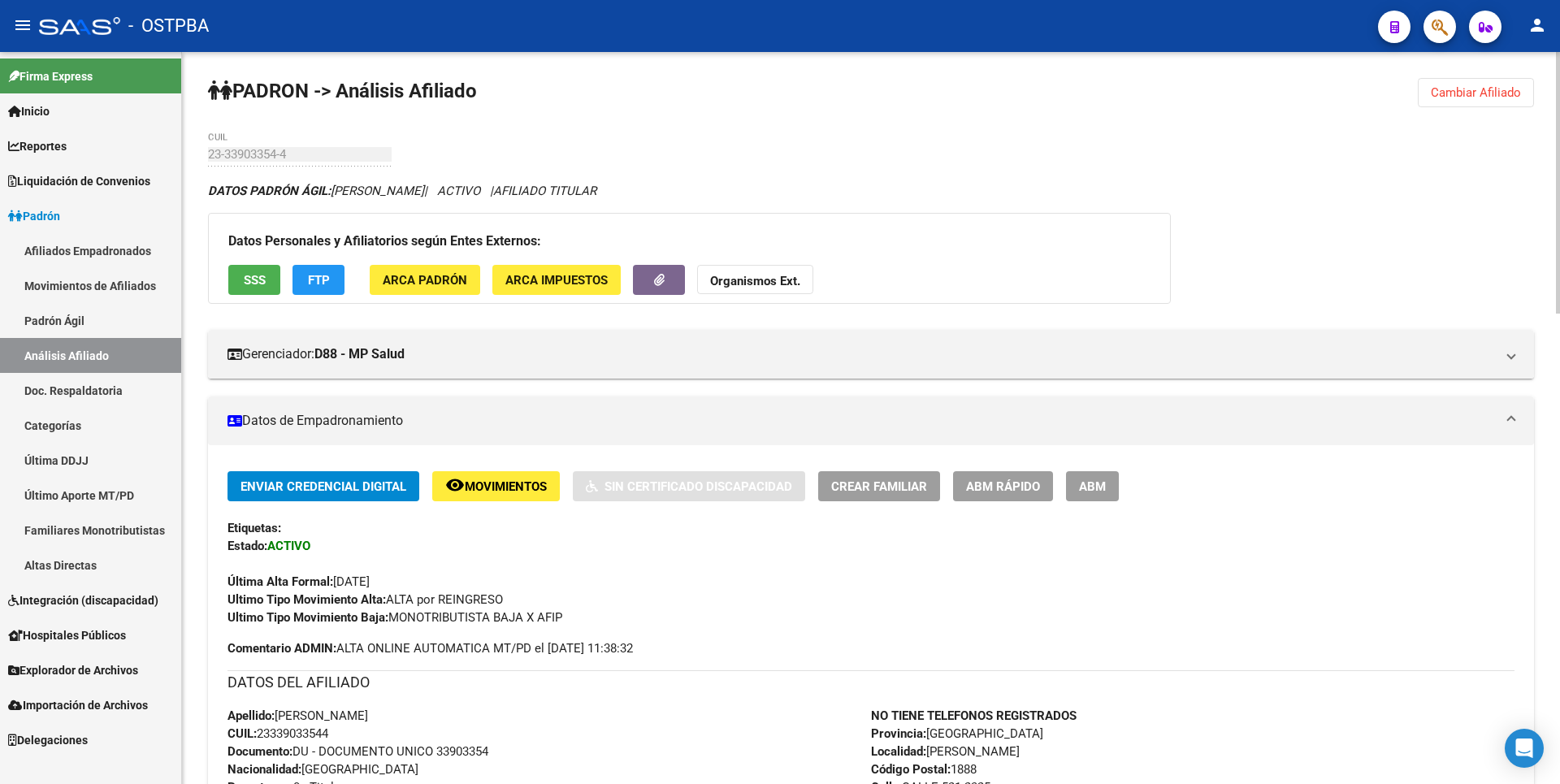
click at [780, 279] on strong "Organismos Ext." at bounding box center [756, 281] width 90 height 15
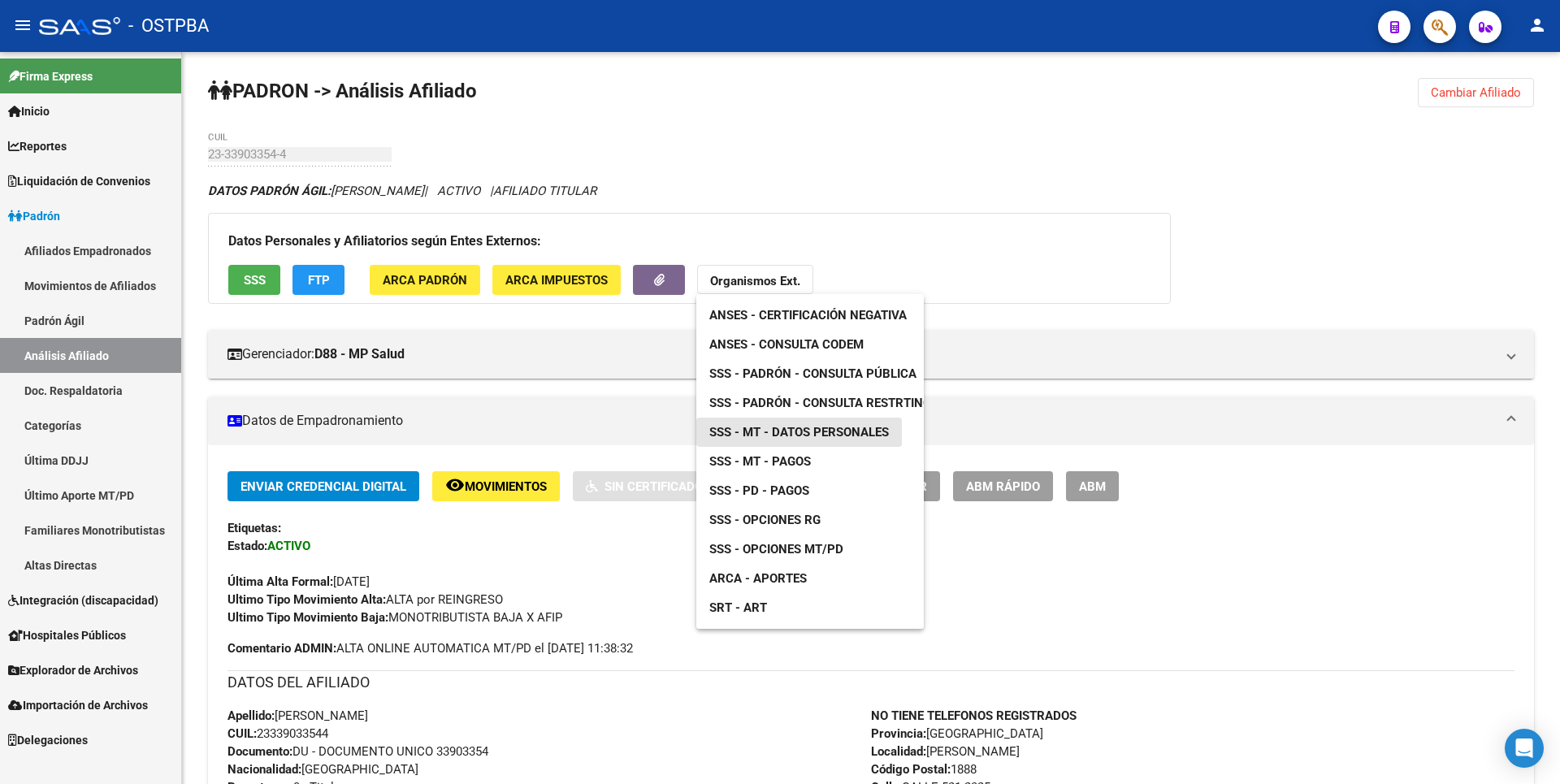
click at [828, 431] on span "SSS - MT - Datos Personales" at bounding box center [799, 432] width 180 height 15
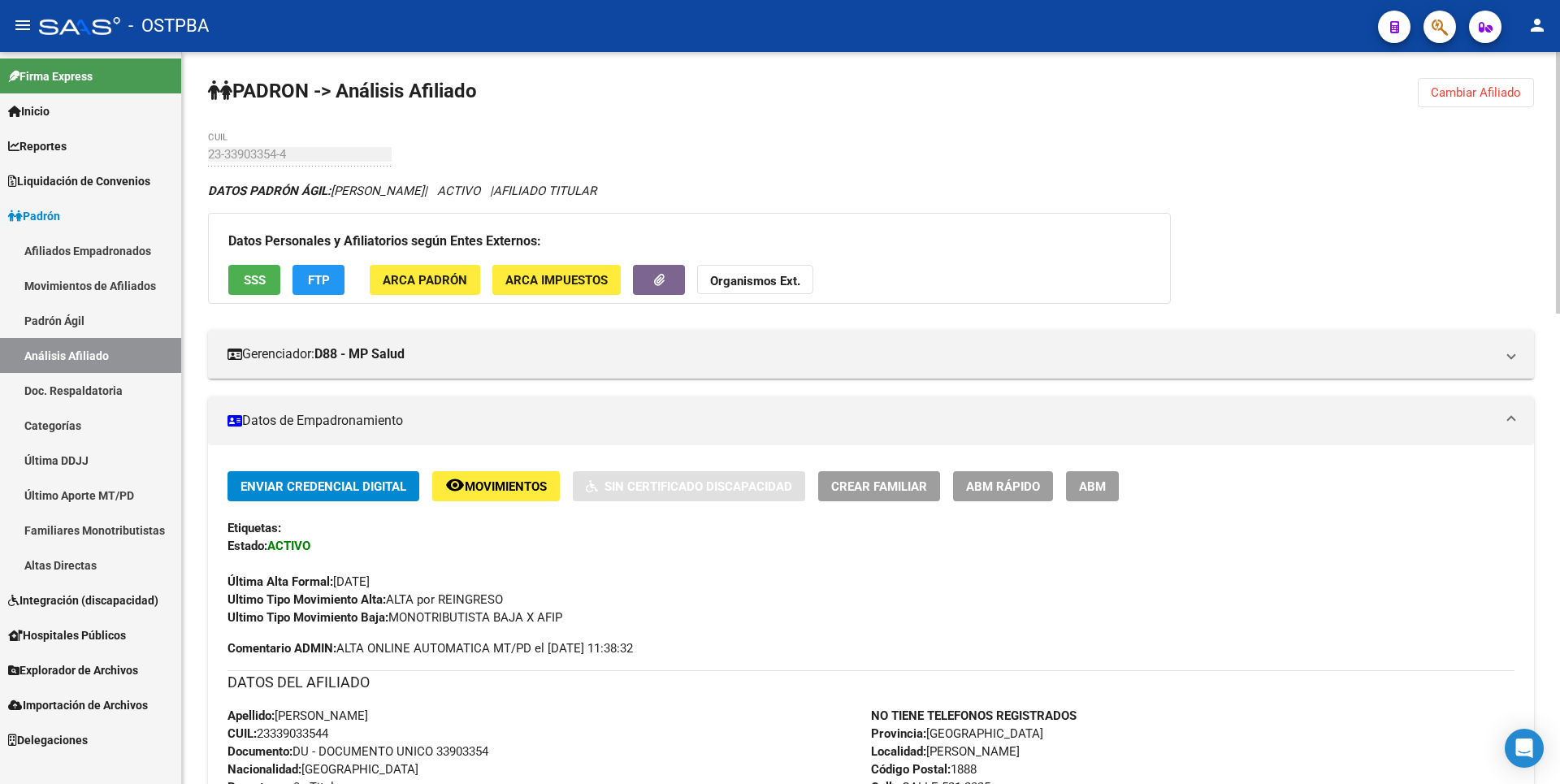
drag, startPoint x: 264, startPoint y: 732, endPoint x: 340, endPoint y: 731, distance: 76.0
click at [340, 731] on div "Apellido: [PERSON_NAME]: 23339033544 Documento: DU - DOCUMENTO UNICO 33903354 N…" at bounding box center [549, 796] width 643 height 179
copy span "23339033544"
click at [751, 287] on strong "Organismos Ext." at bounding box center [756, 281] width 90 height 15
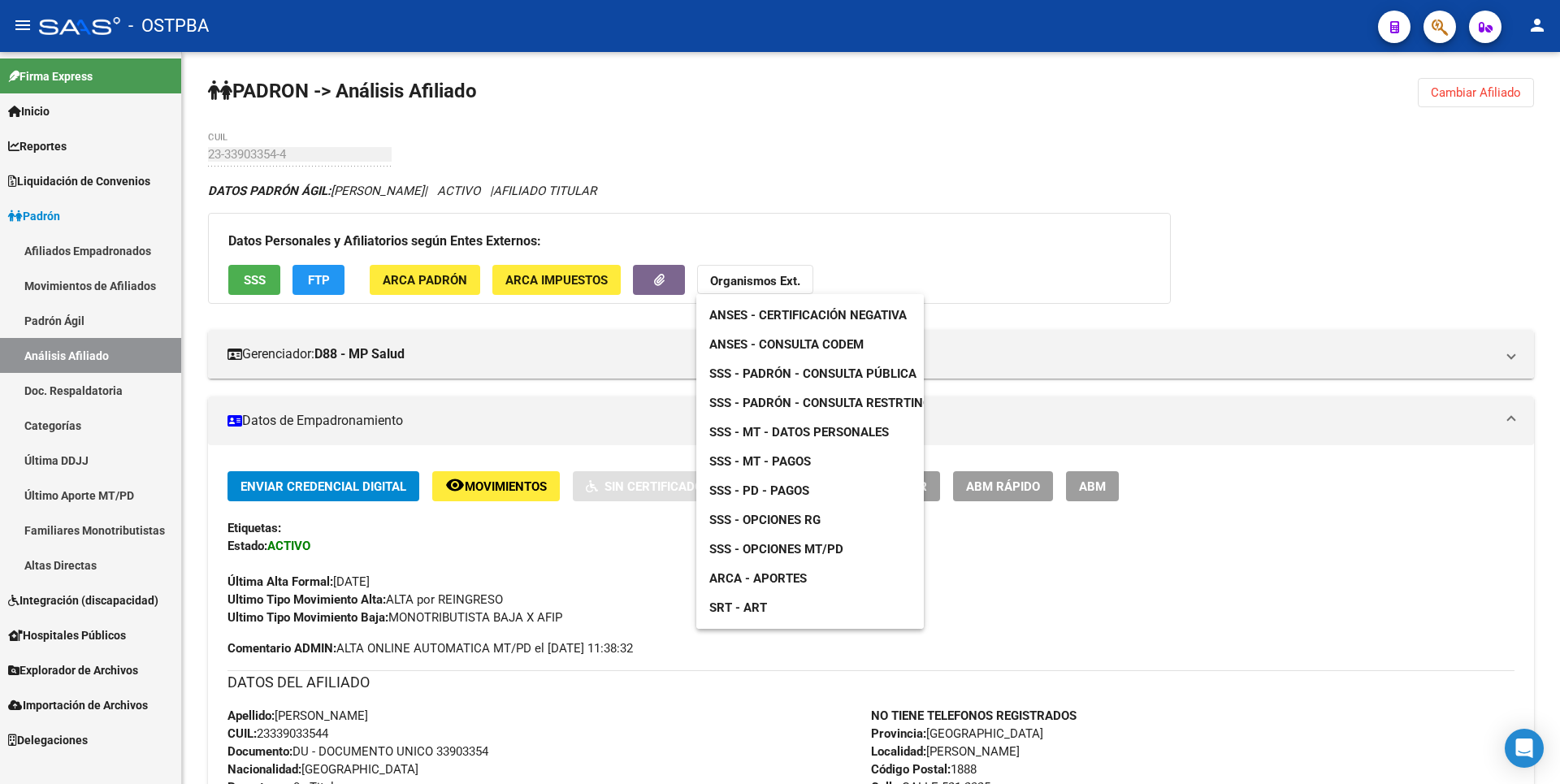
click at [587, 285] on div at bounding box center [780, 392] width 1560 height 784
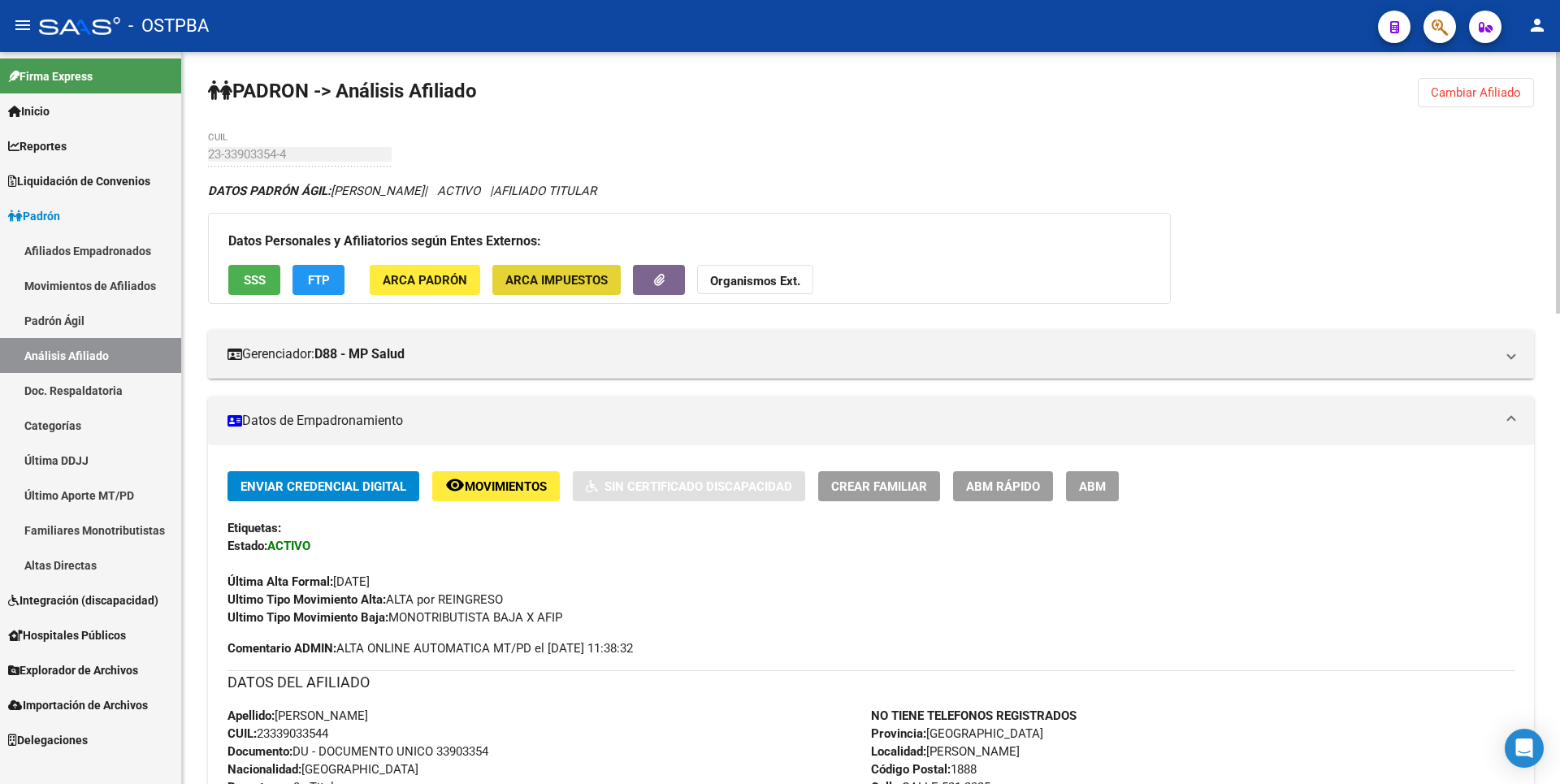
click at [593, 275] on span "ARCA Impuestos" at bounding box center [556, 280] width 102 height 15
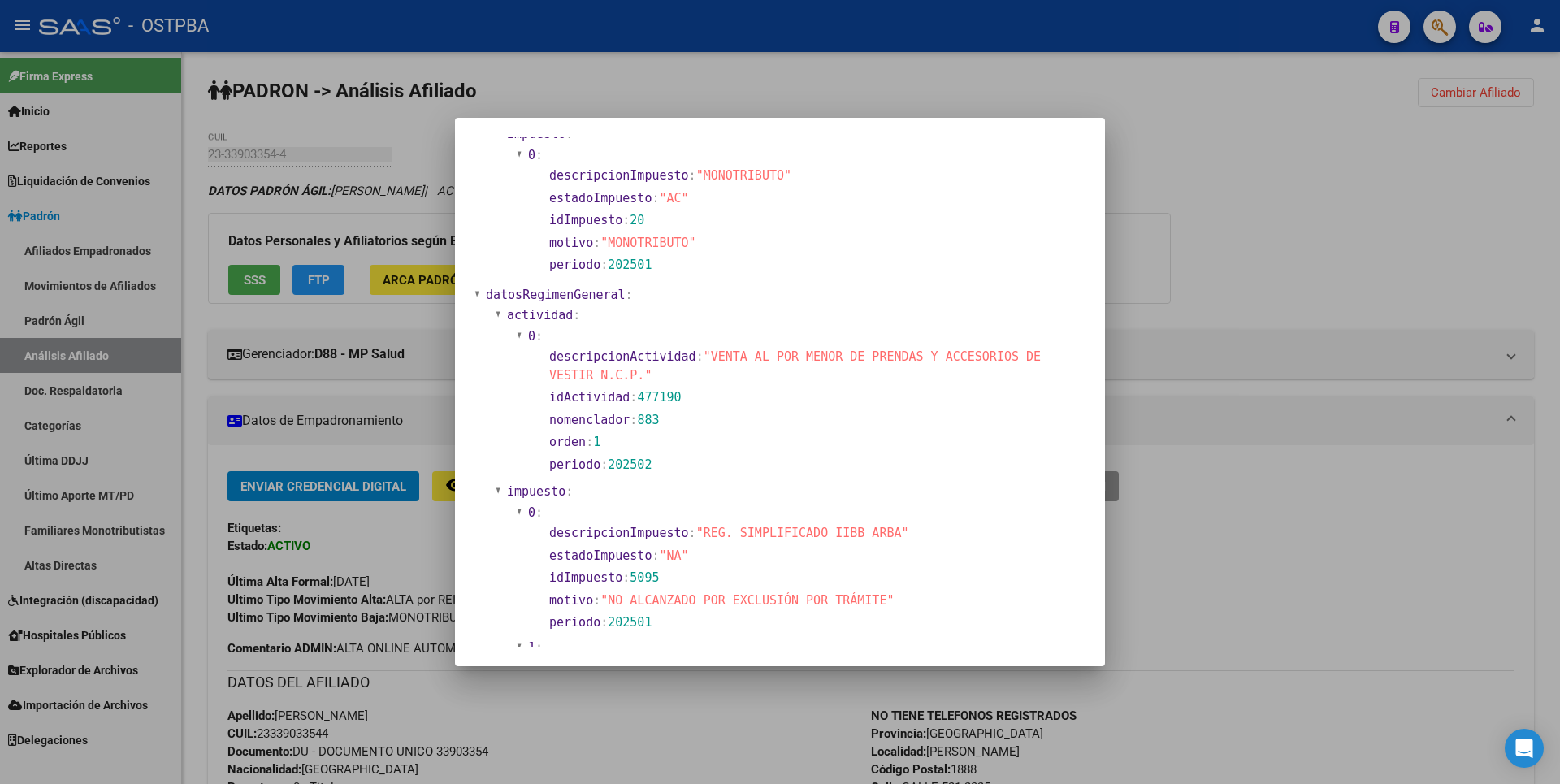
scroll to position [1135, 0]
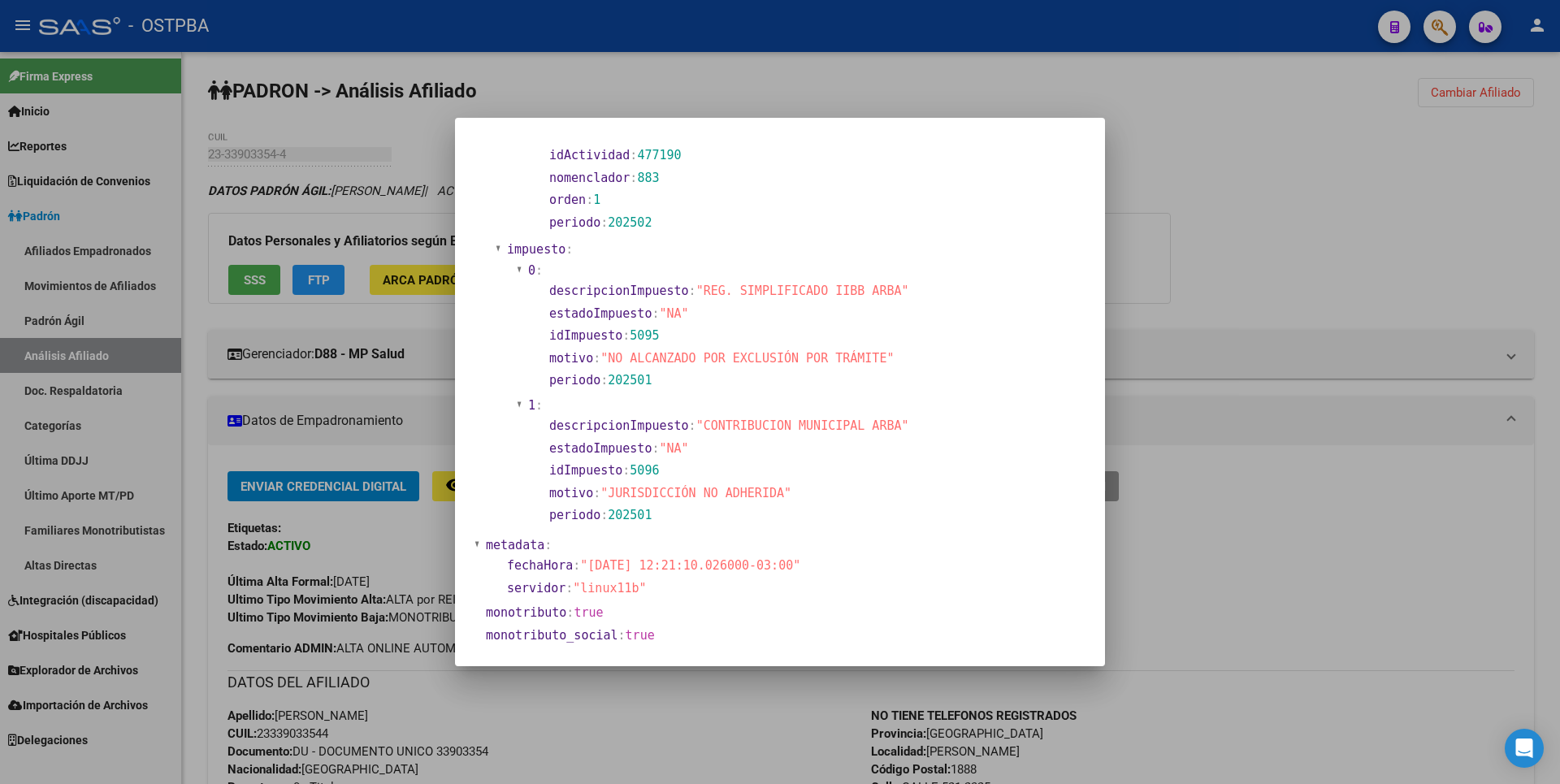
click at [1535, 122] on div at bounding box center [780, 392] width 1560 height 784
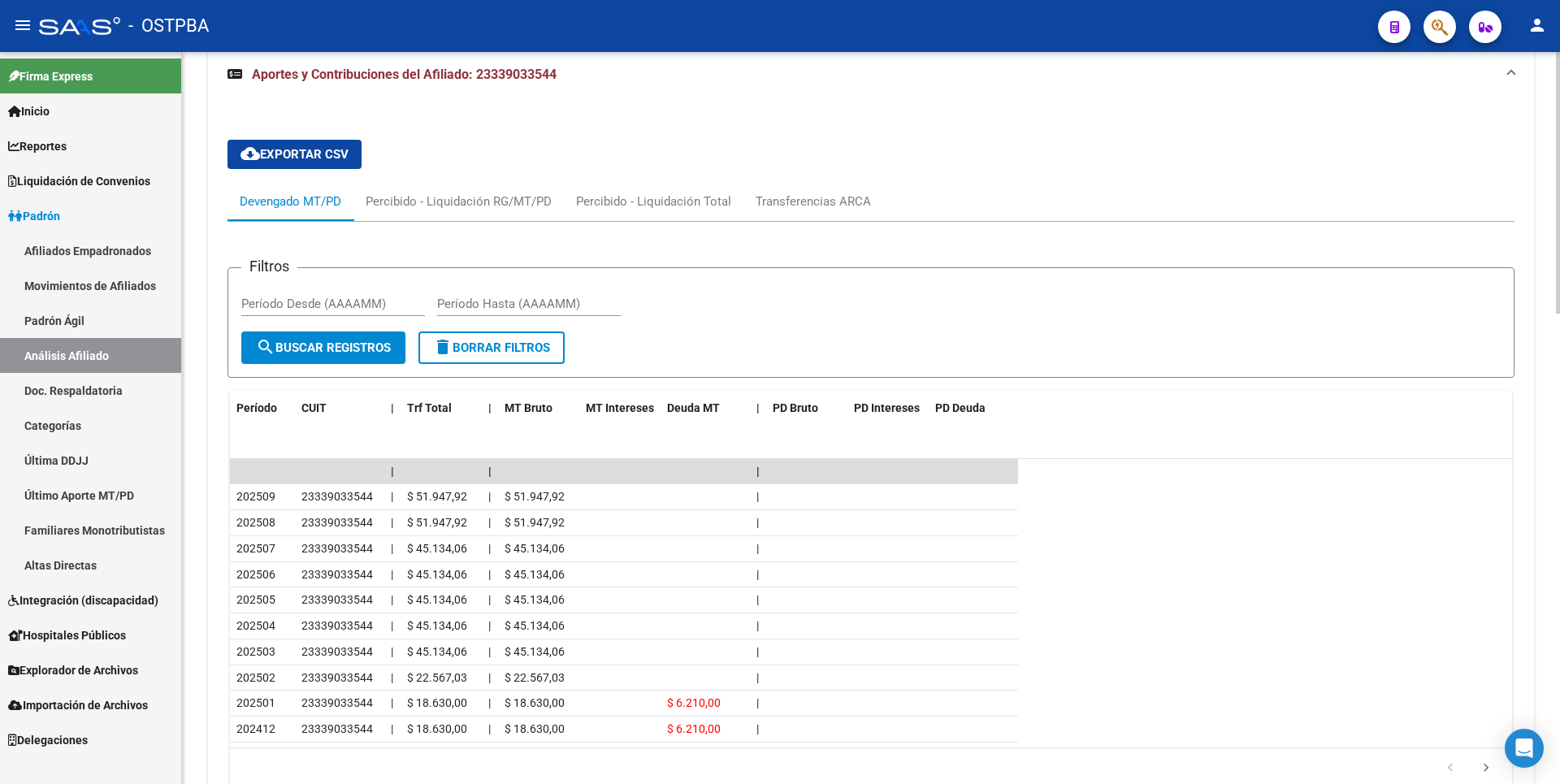
scroll to position [1218, 0]
click at [811, 175] on div "cloud_download Exportar CSV Devengado MT/PD Percibido - Liquidación RG/MT/PD Pe…" at bounding box center [871, 463] width 1286 height 675
click at [812, 198] on div "Transferencias ARCA" at bounding box center [813, 200] width 115 height 18
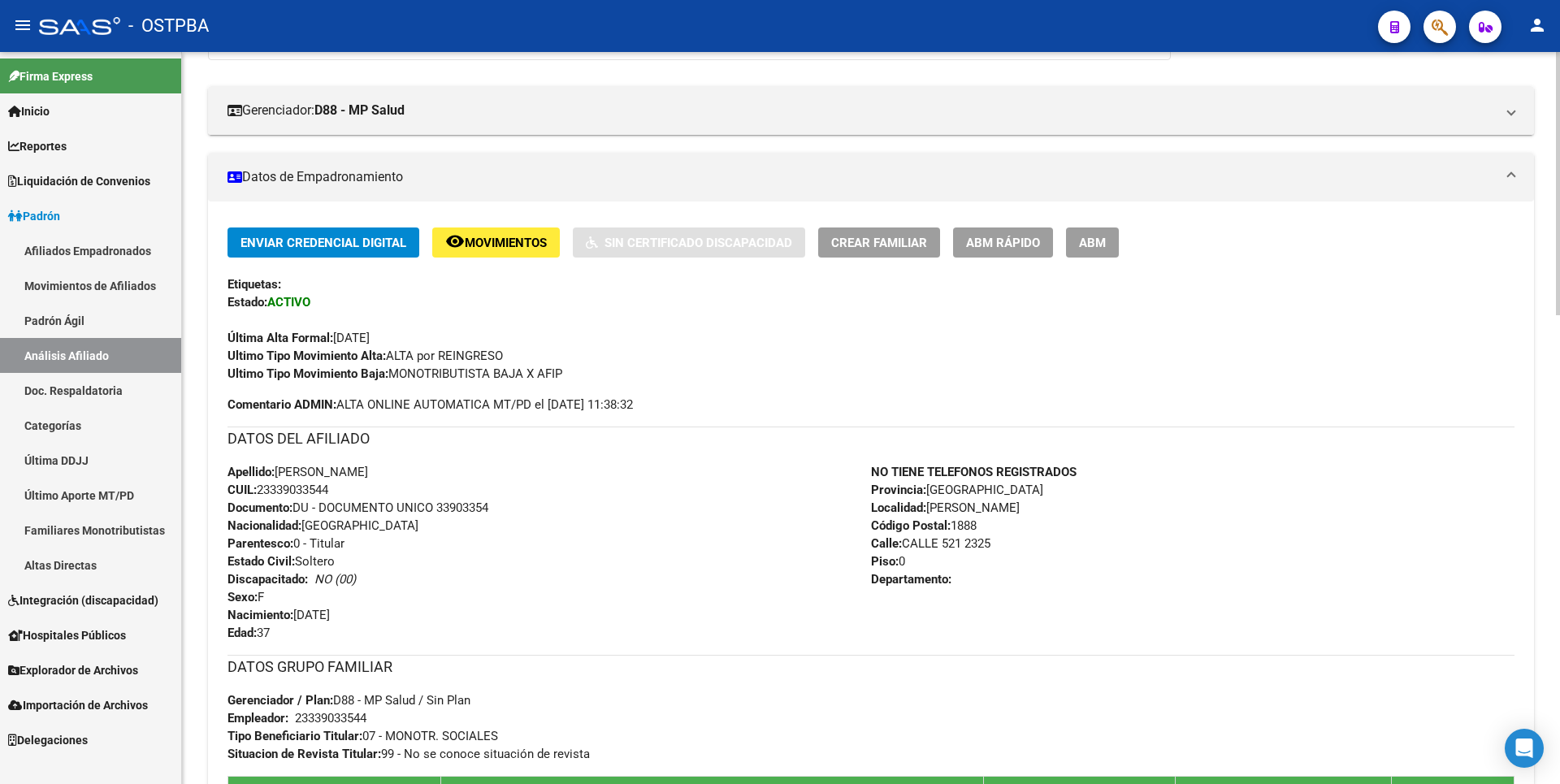
scroll to position [0, 0]
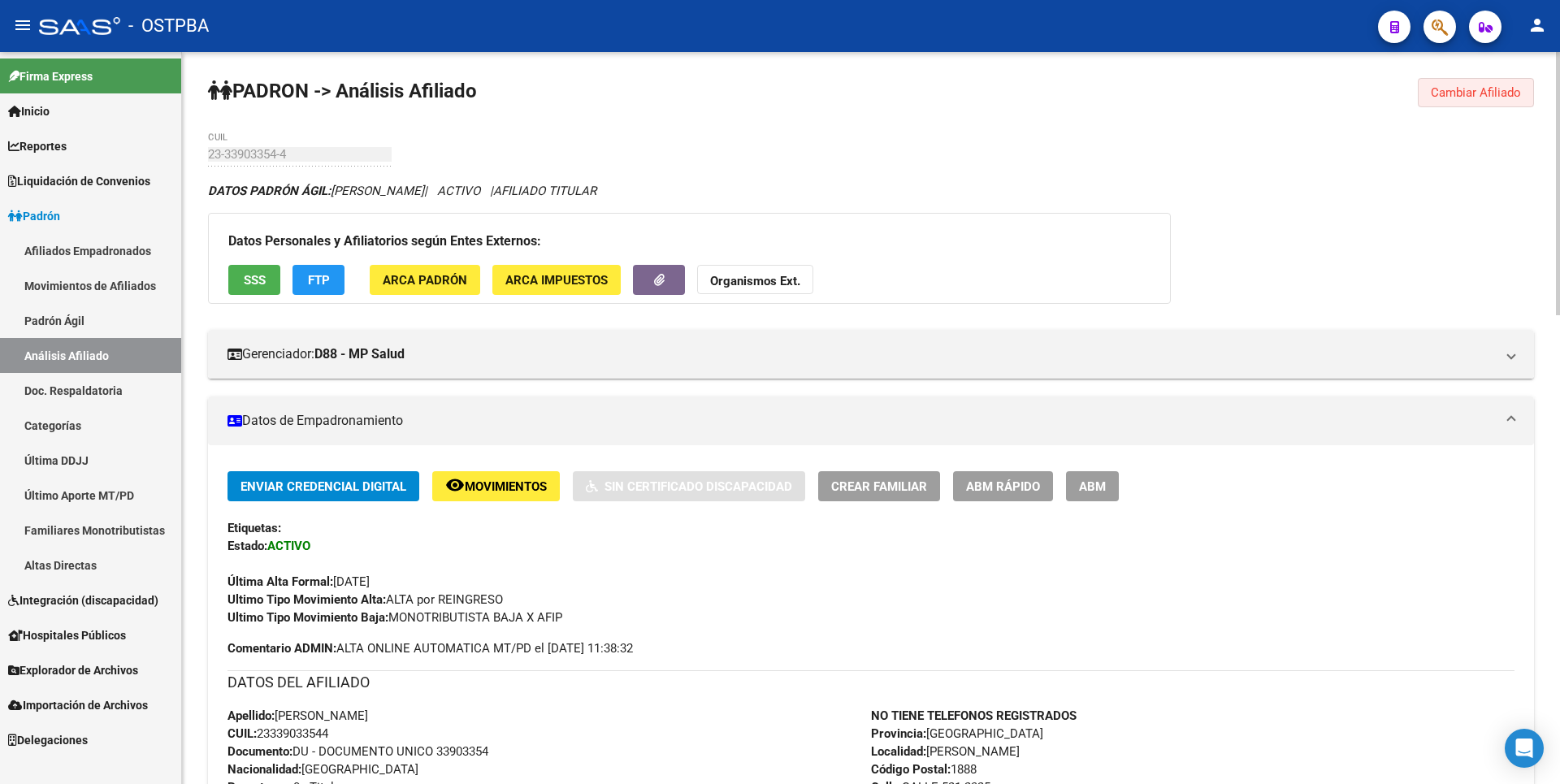
click at [1477, 87] on span "Cambiar Afiliado" at bounding box center [1476, 93] width 90 height 15
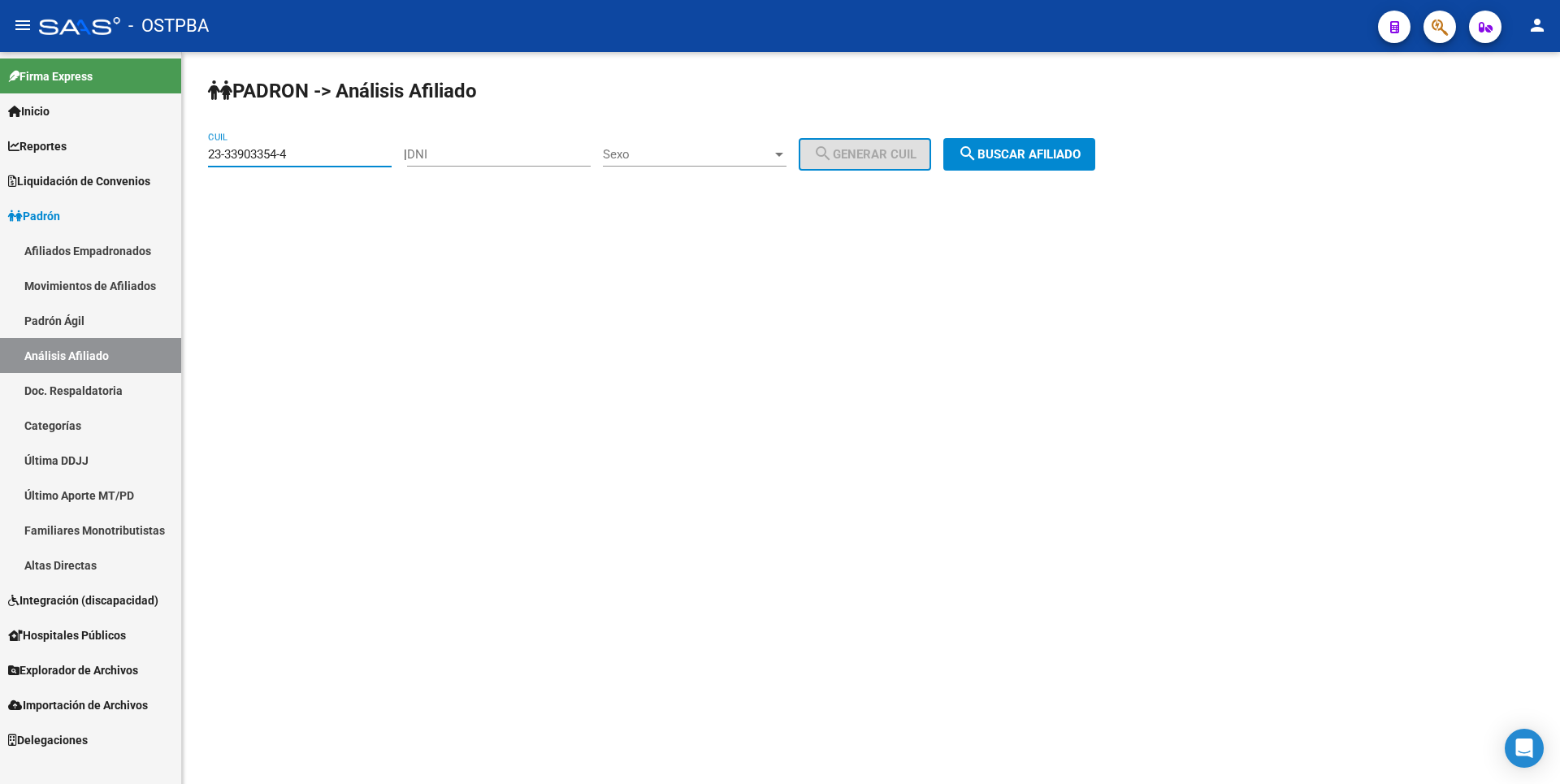
drag, startPoint x: 301, startPoint y: 158, endPoint x: 30, endPoint y: 151, distance: 271.1
click at [30, 151] on mat-sidenav-container "Firma Express Inicio Calendario SSS Instructivos Contacto OS Reportes Tablero d…" at bounding box center [780, 417] width 1560 height 731
paste input "0-27709751-7"
click at [1050, 152] on span "search Buscar afiliado" at bounding box center [1018, 155] width 123 height 15
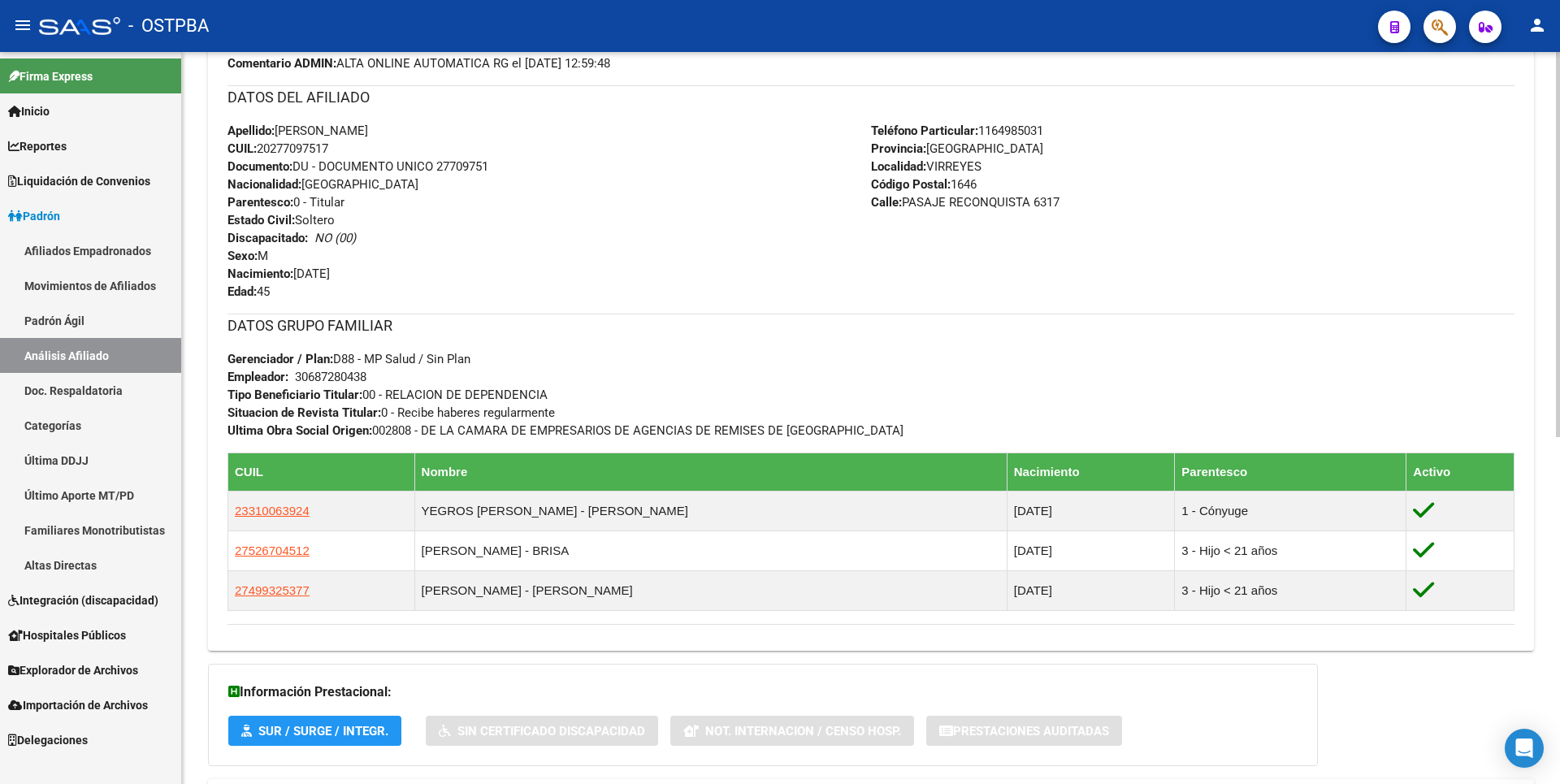
scroll to position [658, 0]
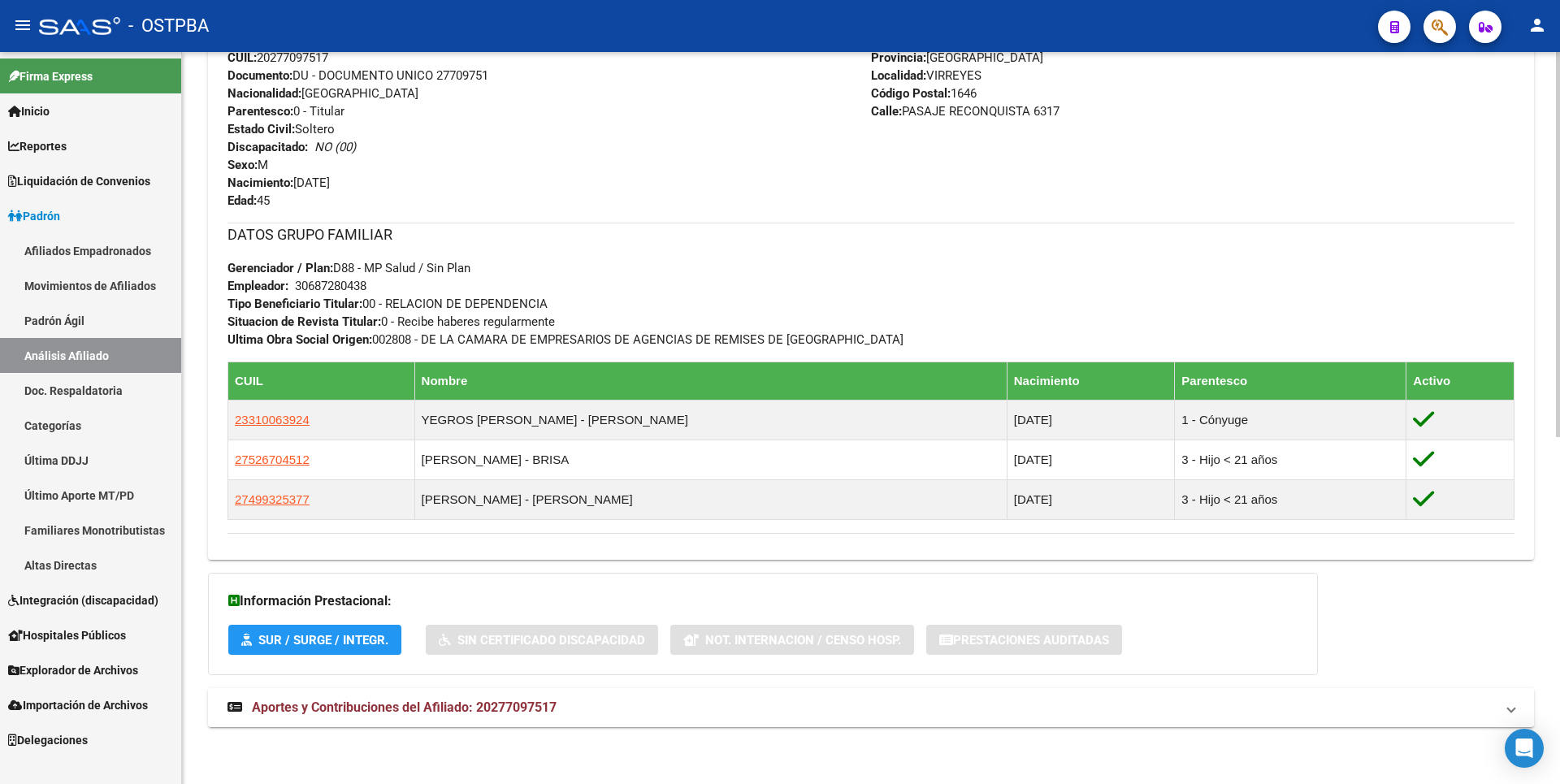
click at [487, 715] on strong "Aportes y Contribuciones del Afiliado: 20277097517" at bounding box center [392, 707] width 329 height 18
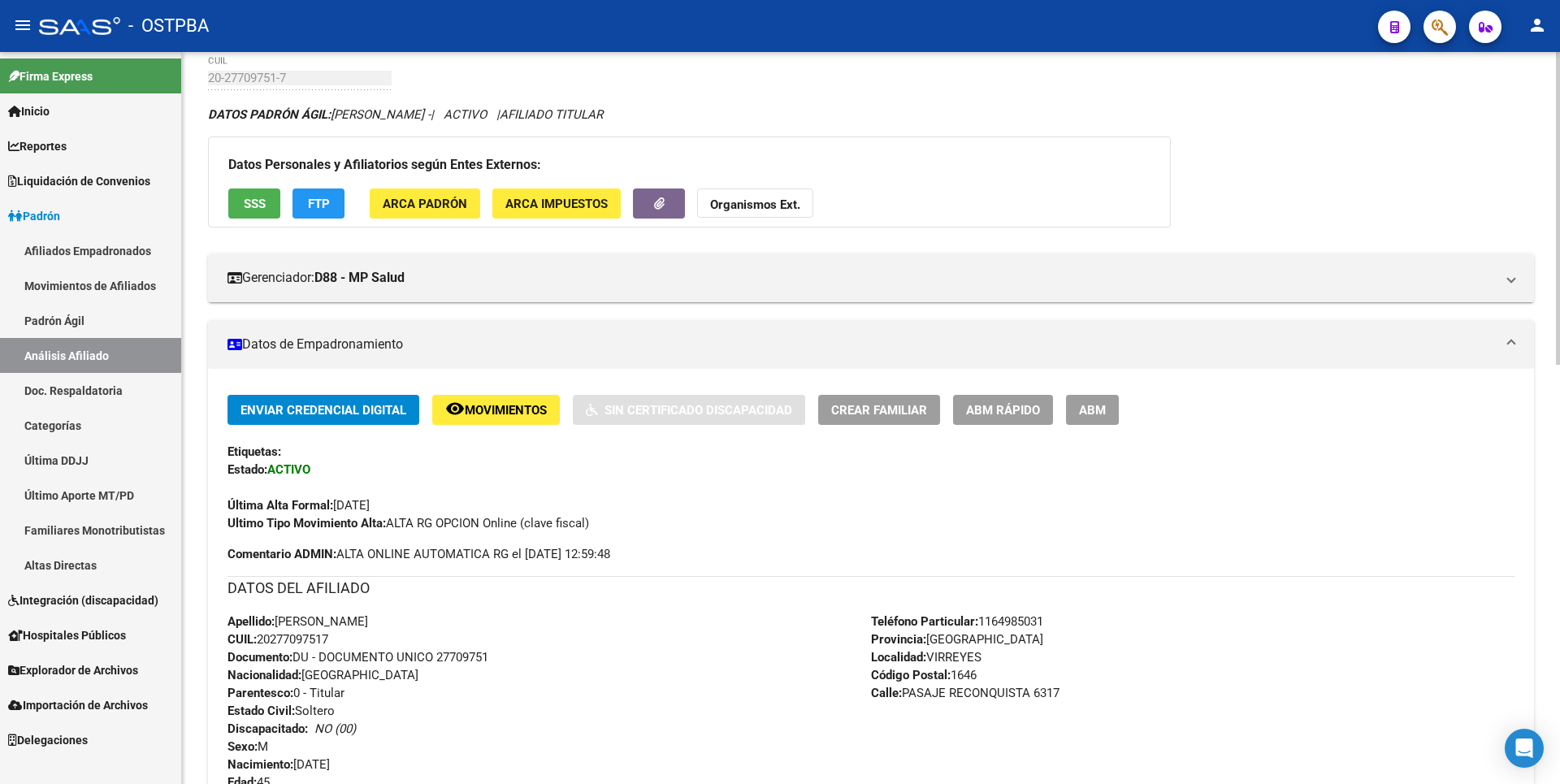
scroll to position [0, 0]
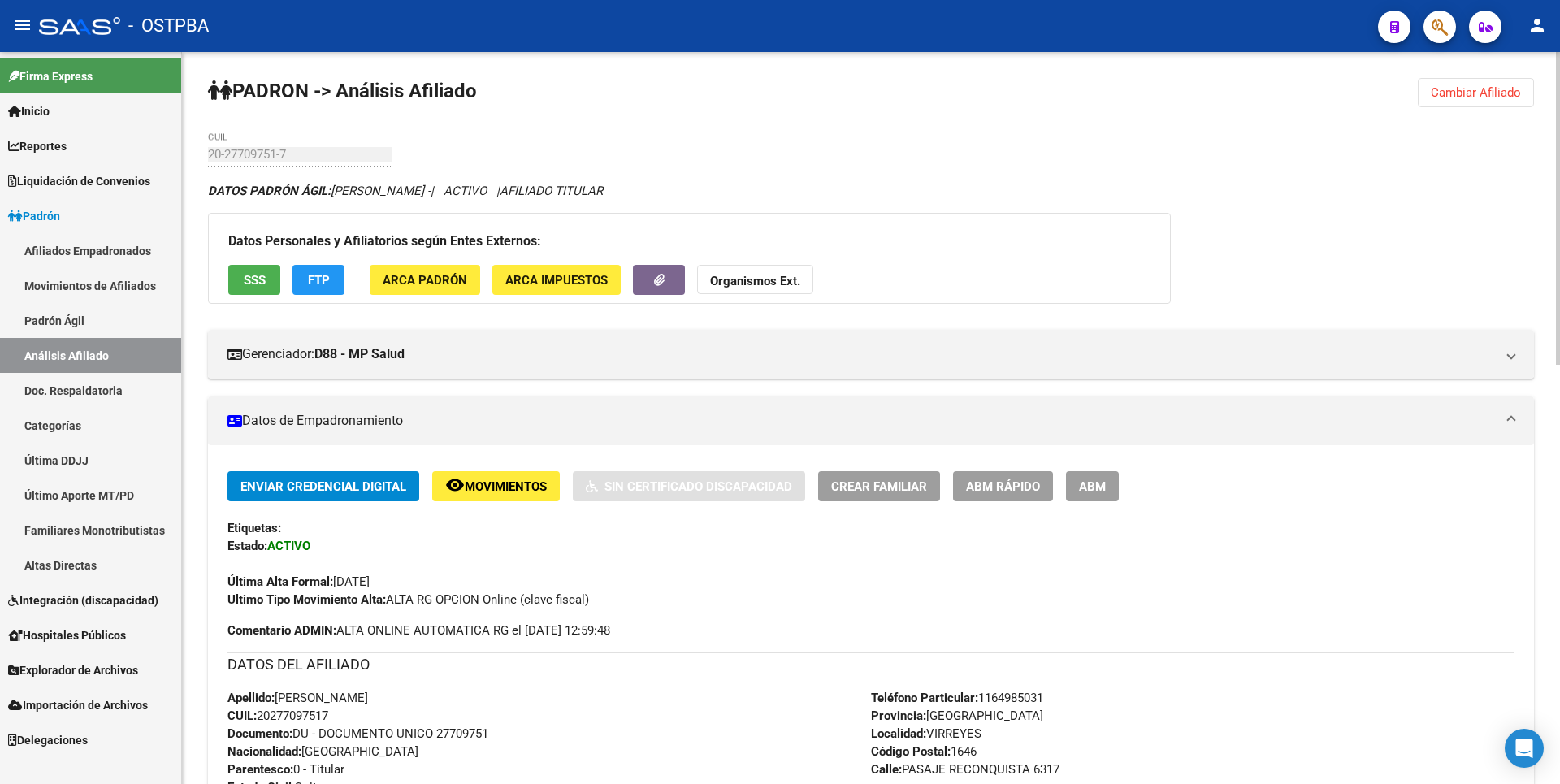
click at [330, 269] on button "FTP" at bounding box center [318, 279] width 52 height 30
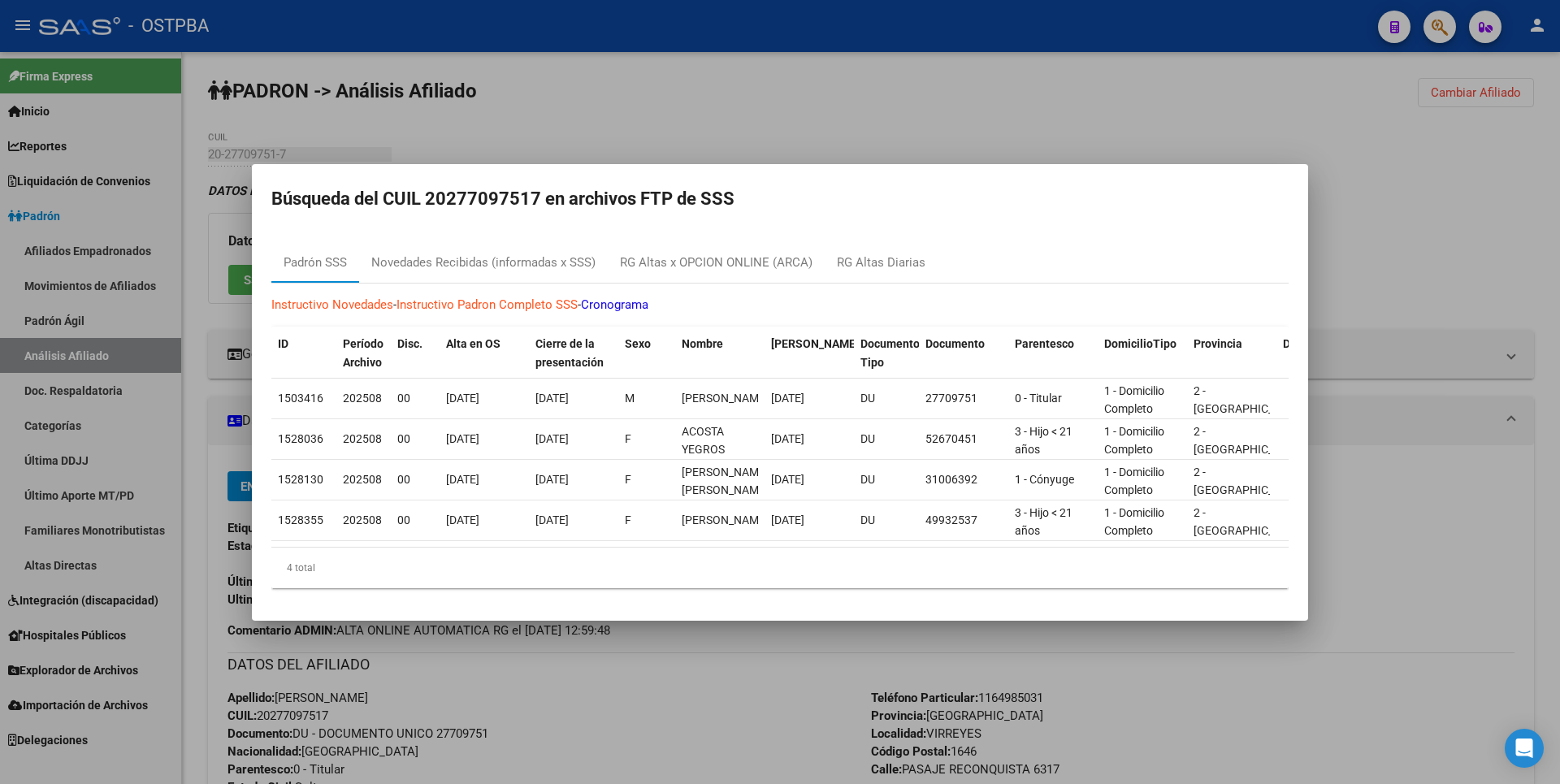
click at [923, 103] on div at bounding box center [780, 392] width 1560 height 784
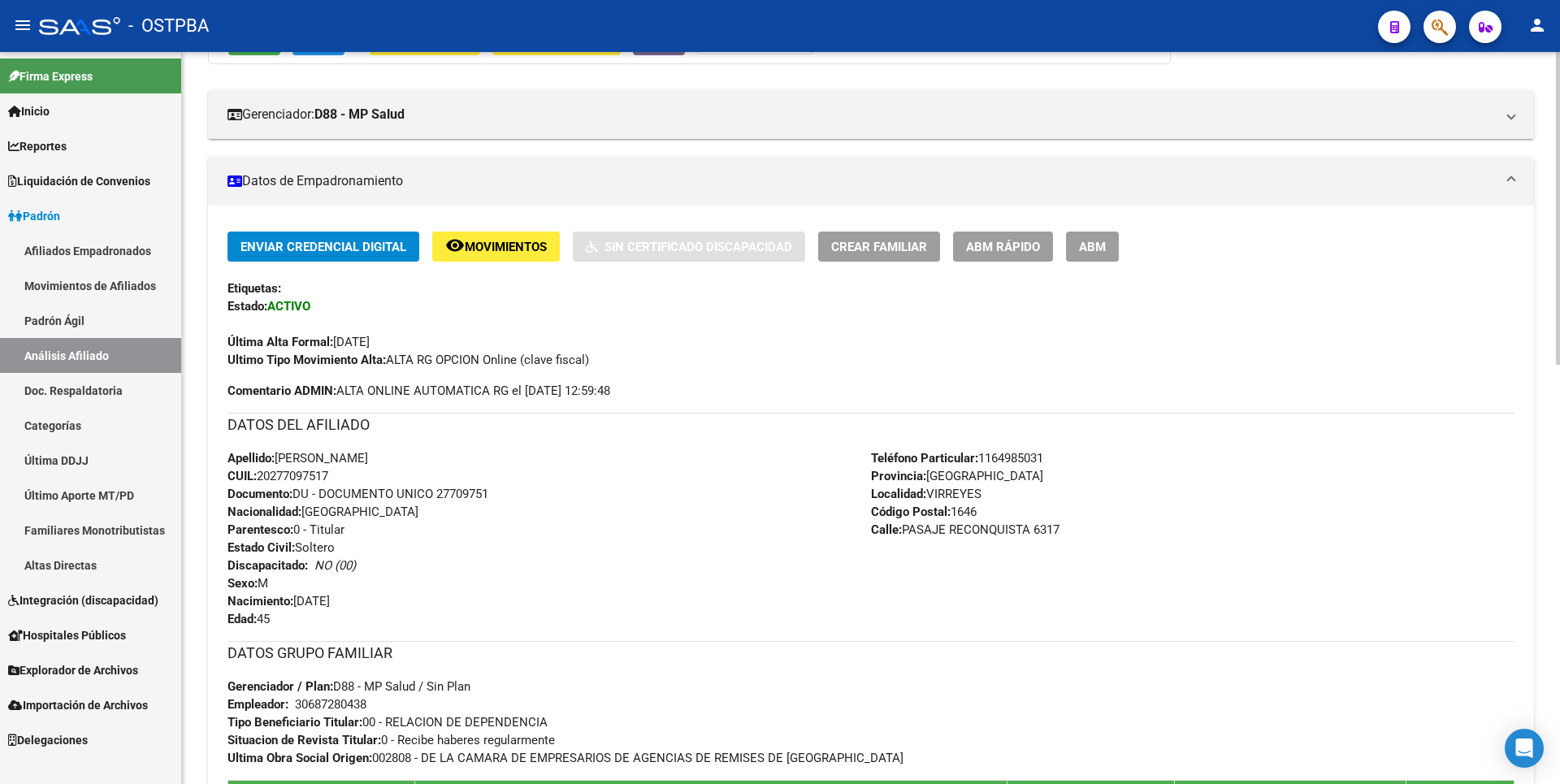
scroll to position [243, 0]
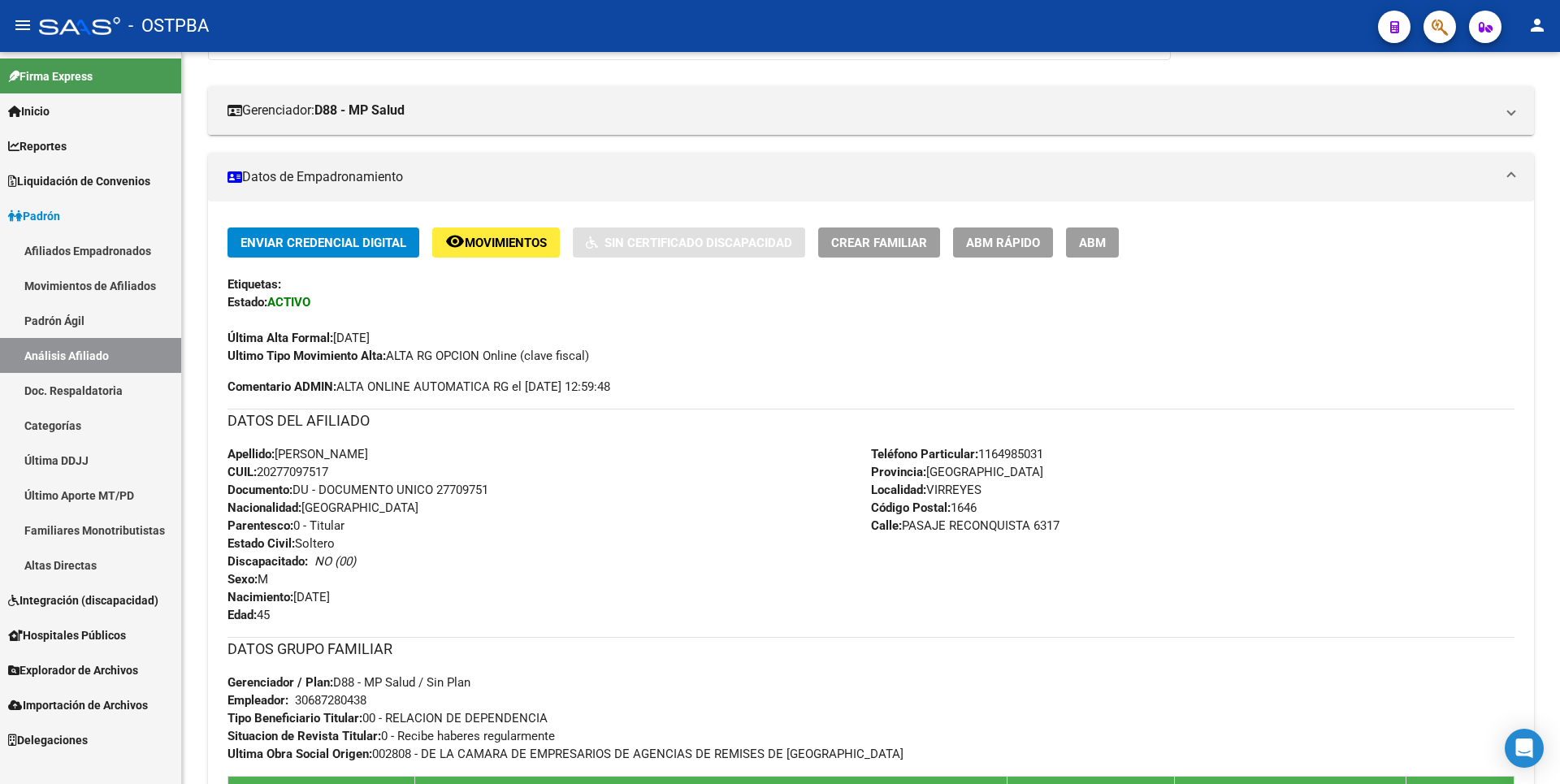
click at [1559, 139] on div at bounding box center [1557, 417] width 4 height 731
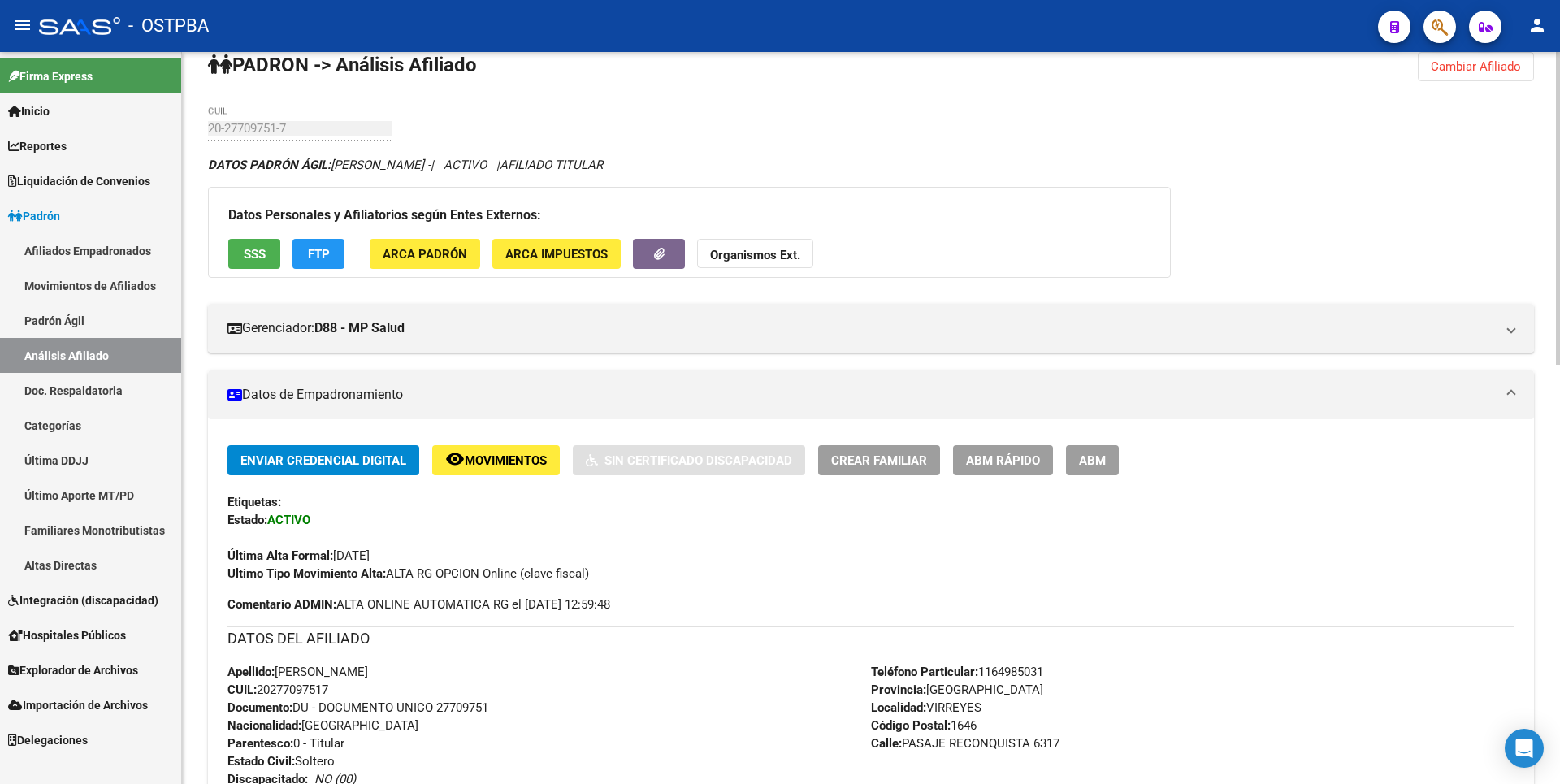
scroll to position [0, 0]
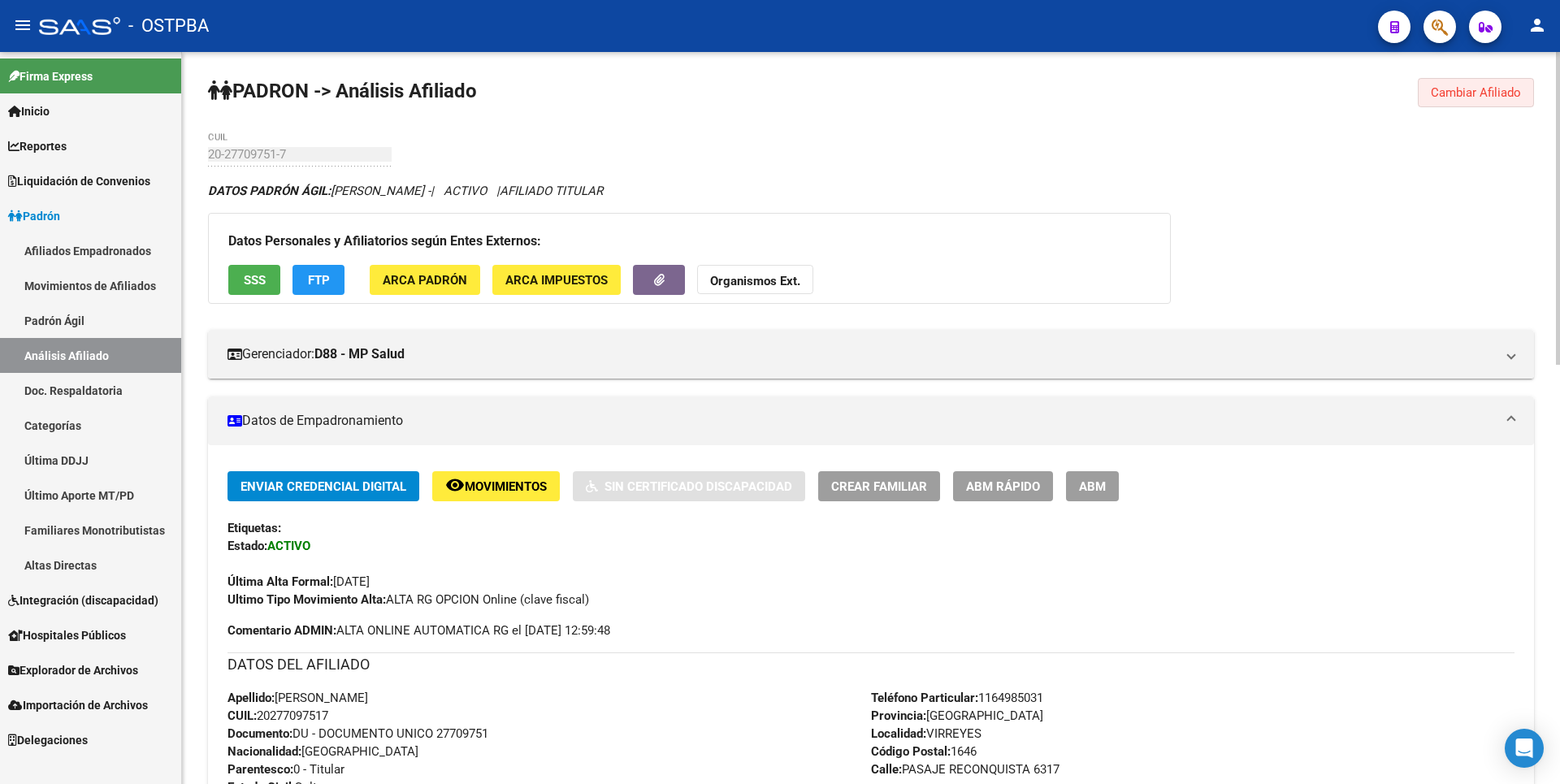
click at [1494, 94] on span "Cambiar Afiliado" at bounding box center [1476, 93] width 90 height 15
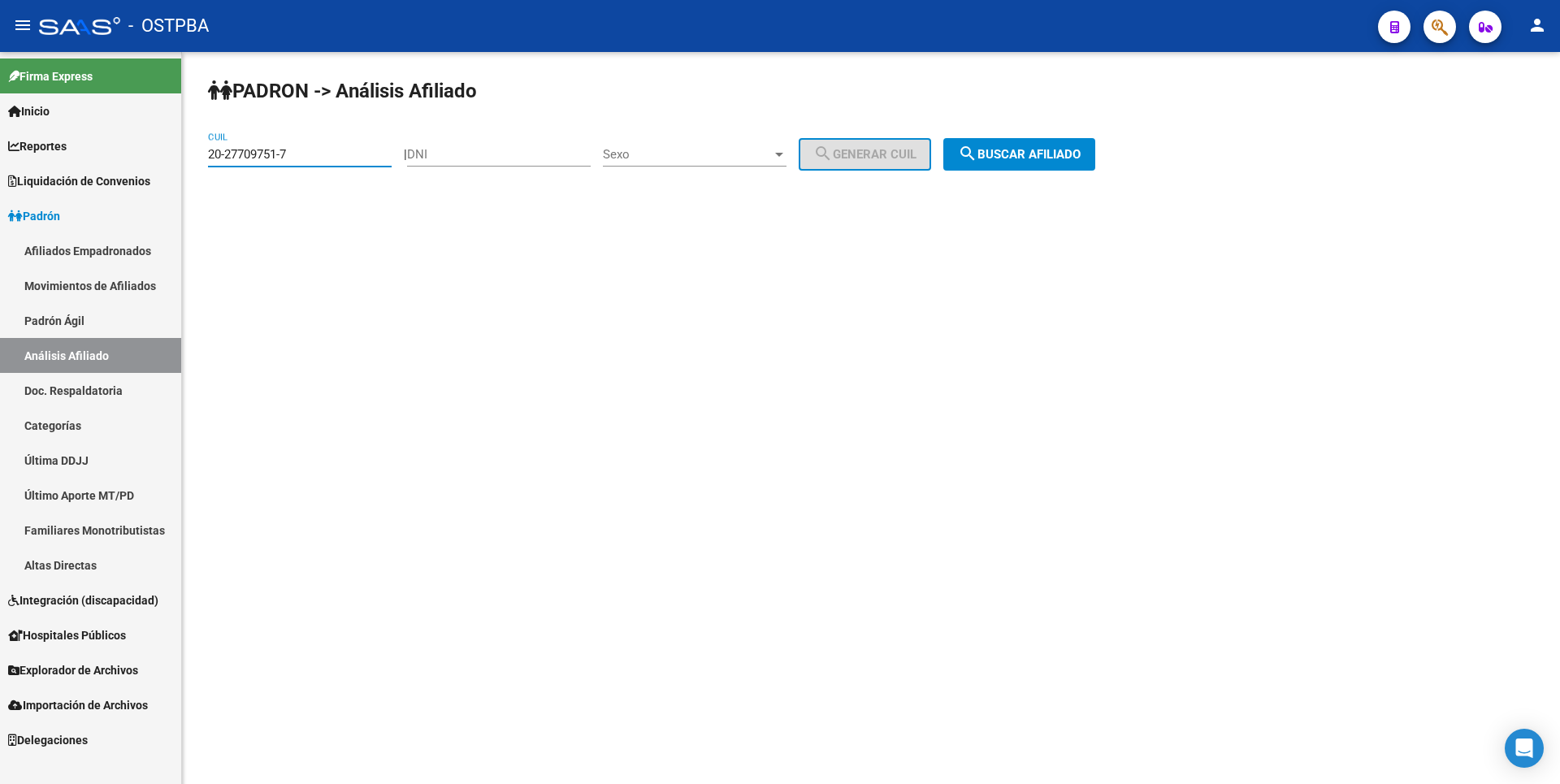
drag, startPoint x: 301, startPoint y: 155, endPoint x: 106, endPoint y: 149, distance: 195.1
click at [106, 149] on mat-sidenav-container "Firma Express Inicio Calendario SSS Instructivos Contacto OS Reportes Tablero d…" at bounding box center [780, 417] width 1560 height 731
paste input "30011087-9"
type input "20-30011087-9"
click at [1031, 161] on span "search Buscar afiliado" at bounding box center [1018, 155] width 123 height 15
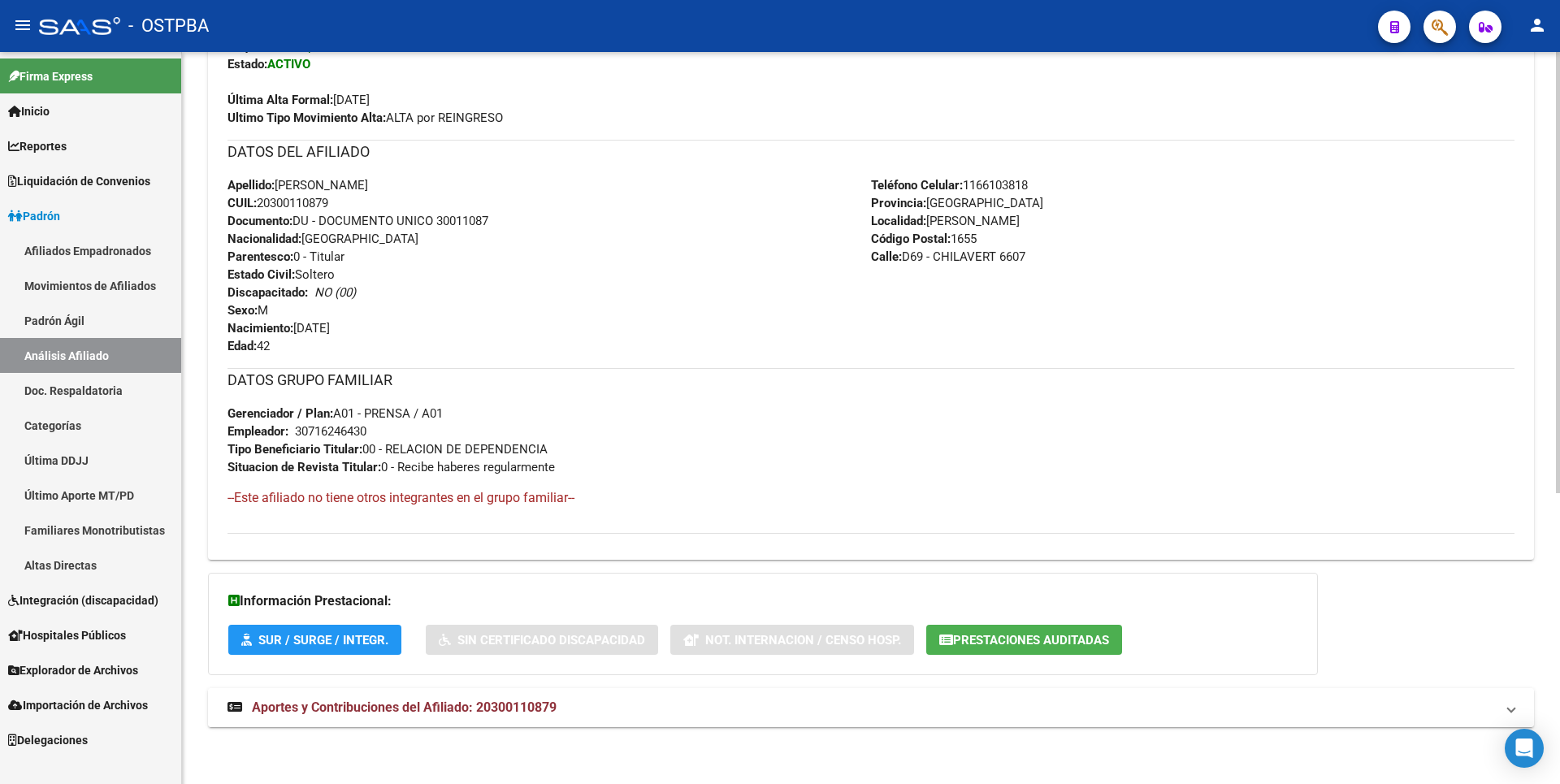
click at [450, 716] on strong "Aportes y Contribuciones del Afiliado: 20300110879" at bounding box center [392, 707] width 329 height 18
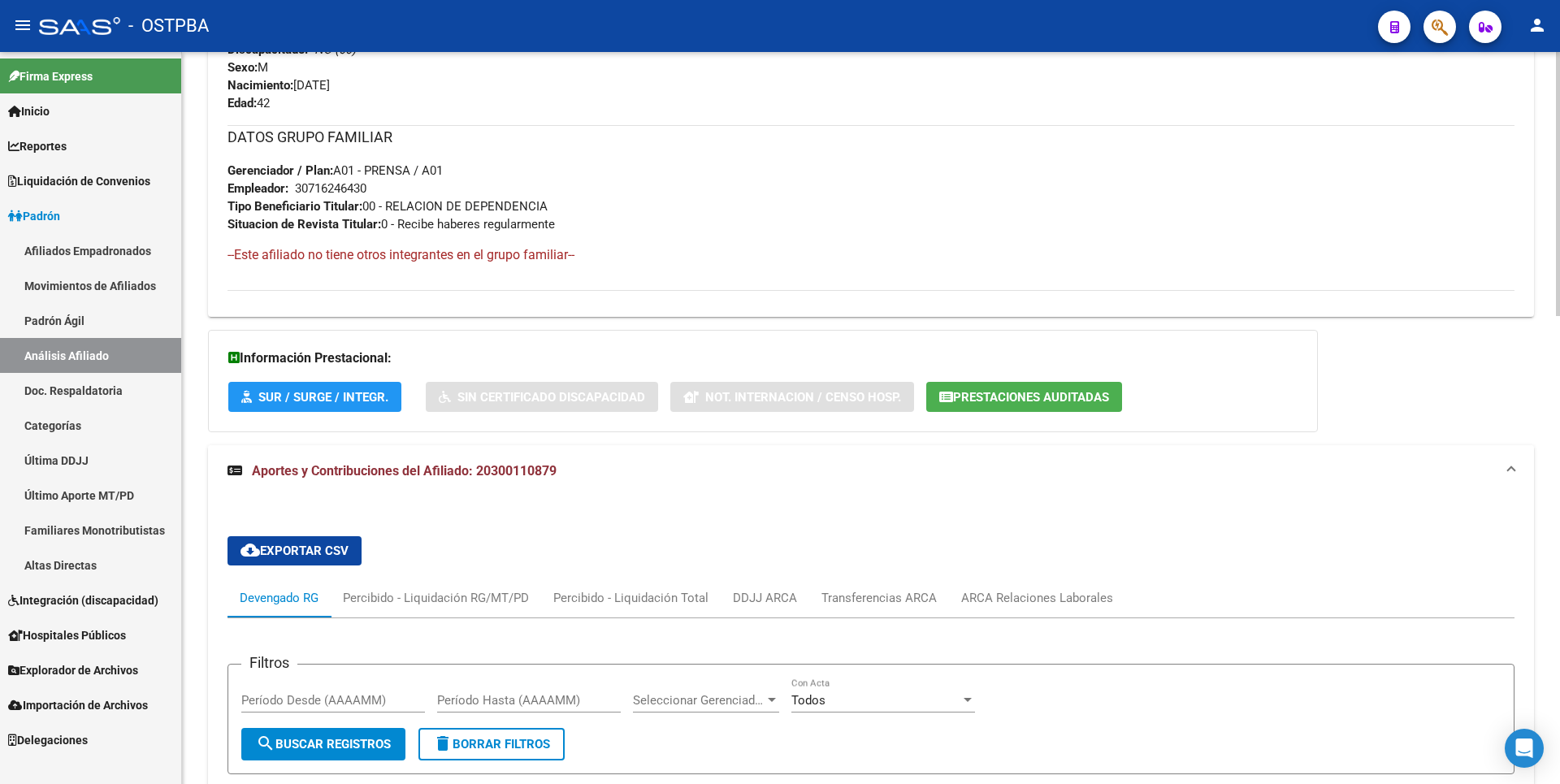
scroll to position [975, 0]
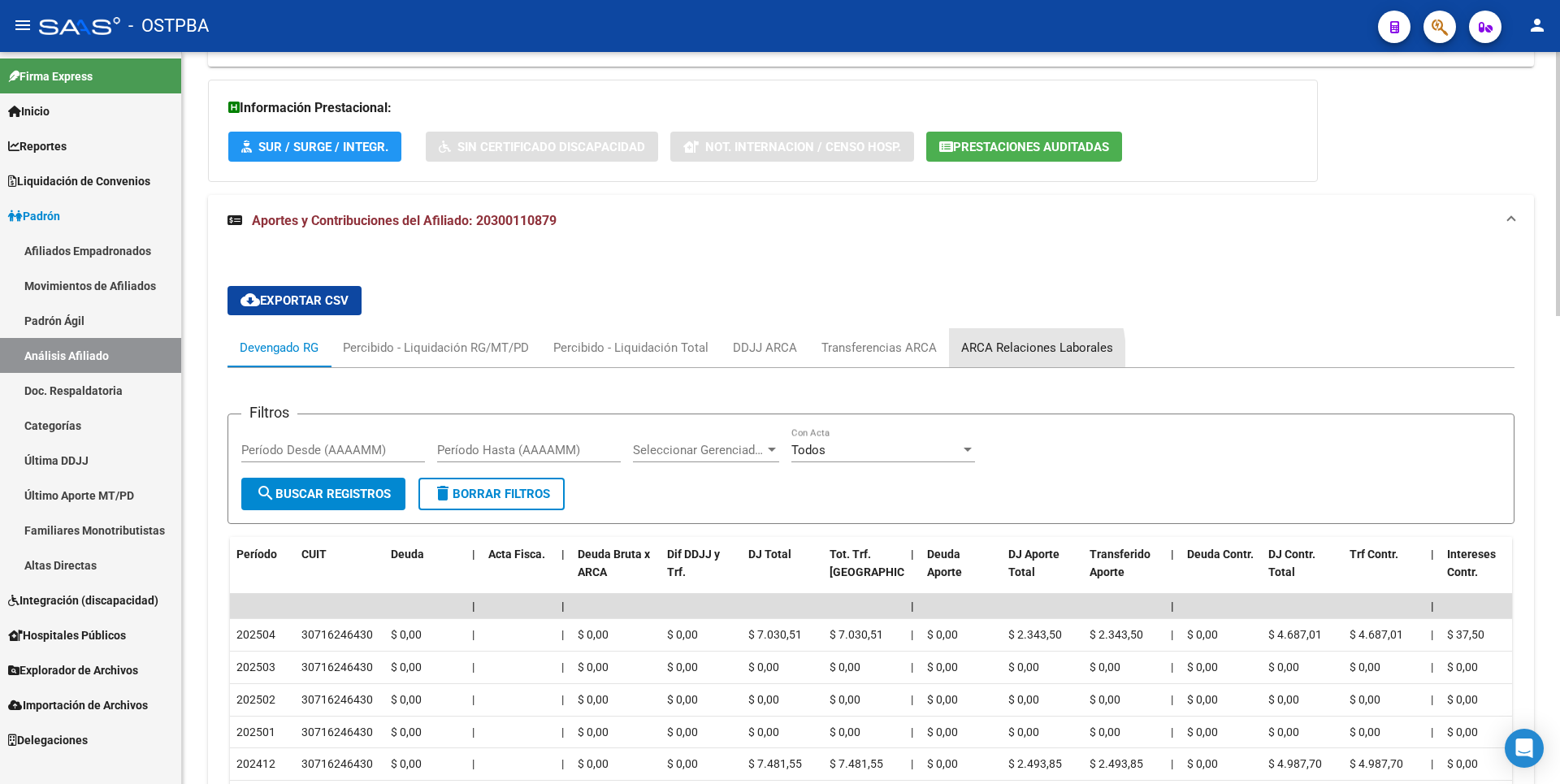
click at [1012, 353] on div "ARCA Relaciones Laborales" at bounding box center [1037, 347] width 152 height 18
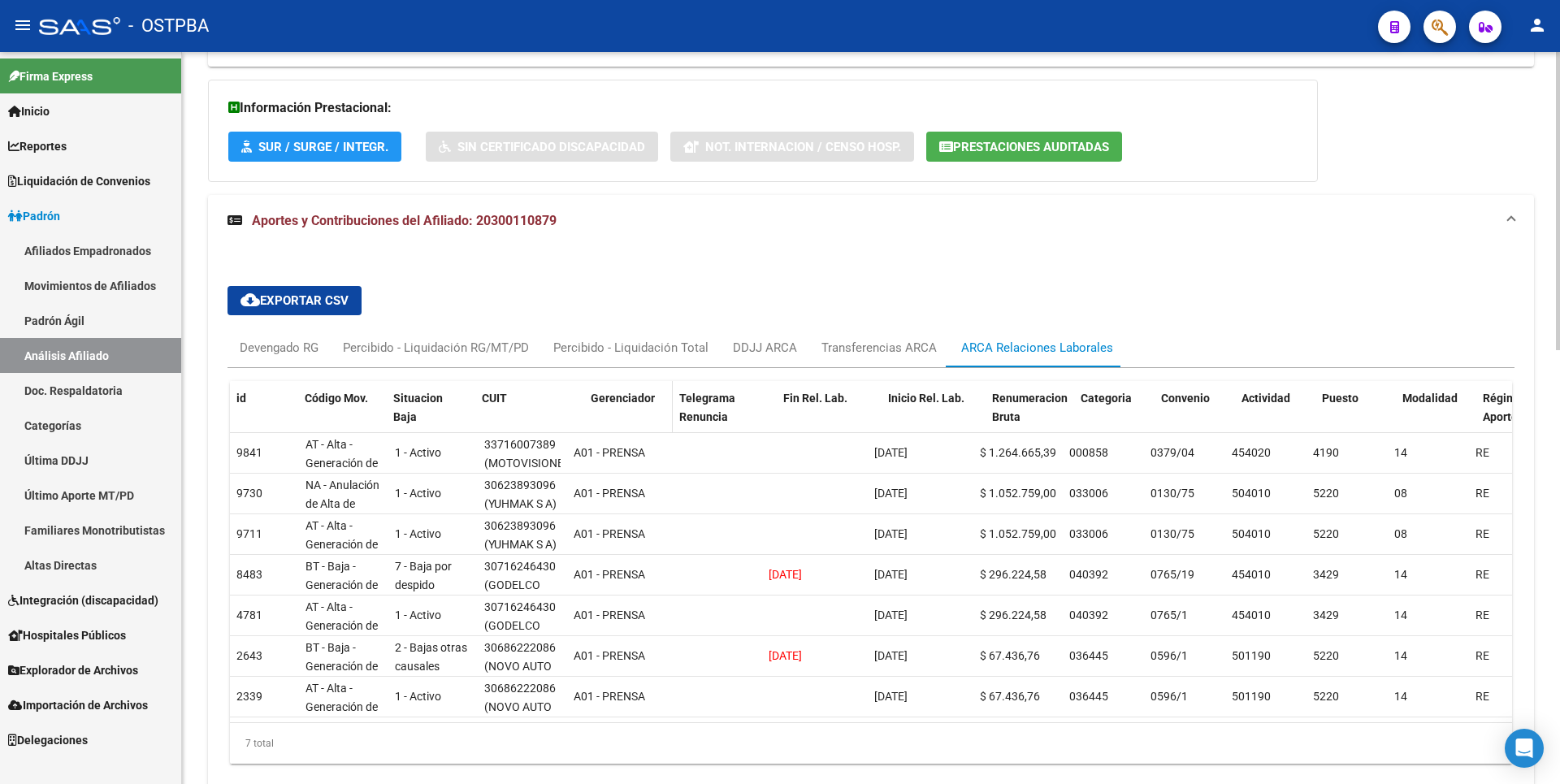
drag, startPoint x: 564, startPoint y: 396, endPoint x: 633, endPoint y: 393, distance: 69.1
click at [633, 393] on div "id Código Mov. Situacion Baja CUIT Gerenciador Telegrama Renuncia Fin Rel. Lab.…" at bounding box center [1238, 416] width 2019 height 72
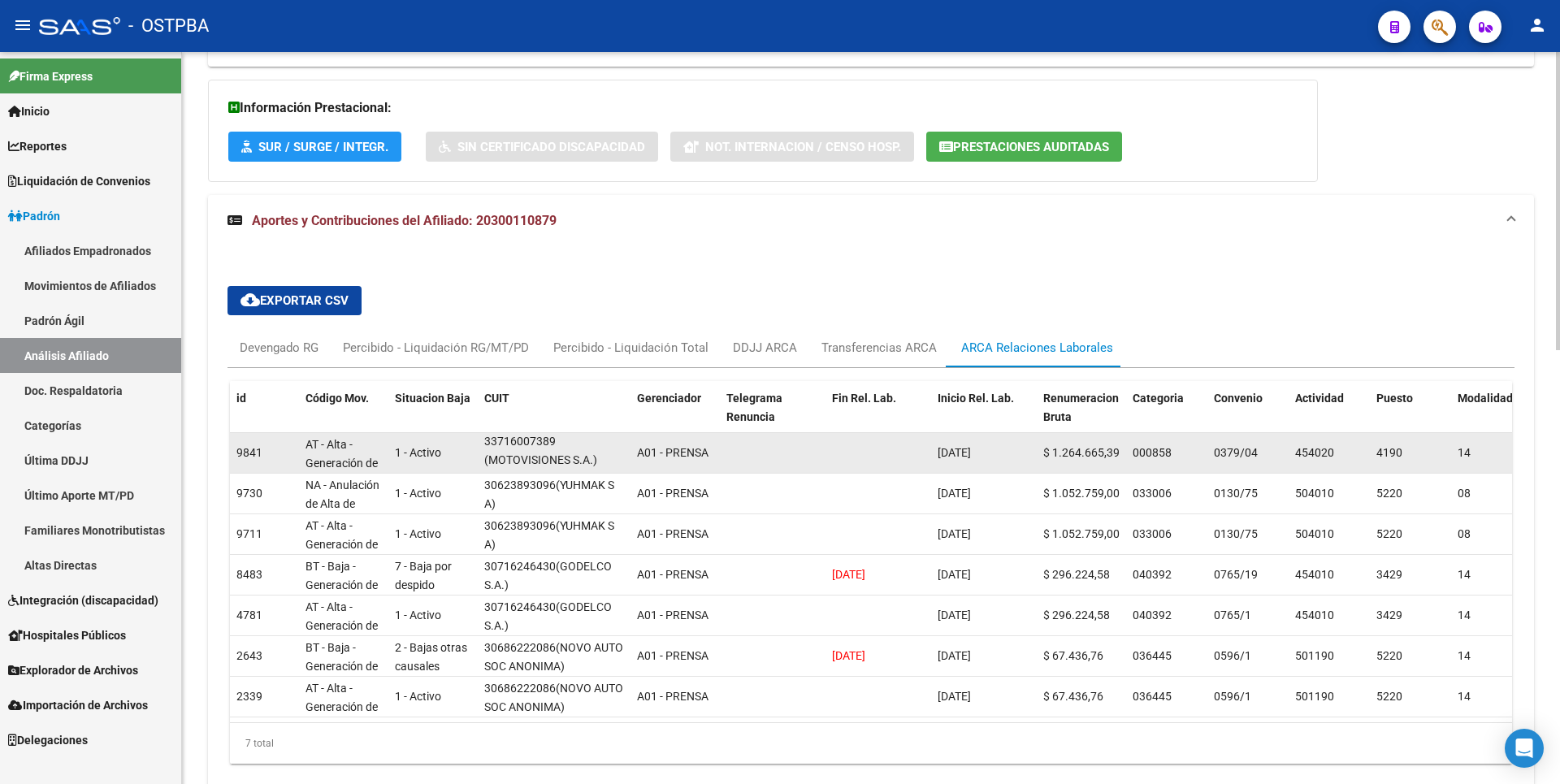
scroll to position [1, 0]
drag, startPoint x: 485, startPoint y: 445, endPoint x: 600, endPoint y: 460, distance: 116.0
click at [600, 460] on div "33716007389 (MOTOVISIONES S.A.)" at bounding box center [554, 451] width 140 height 34
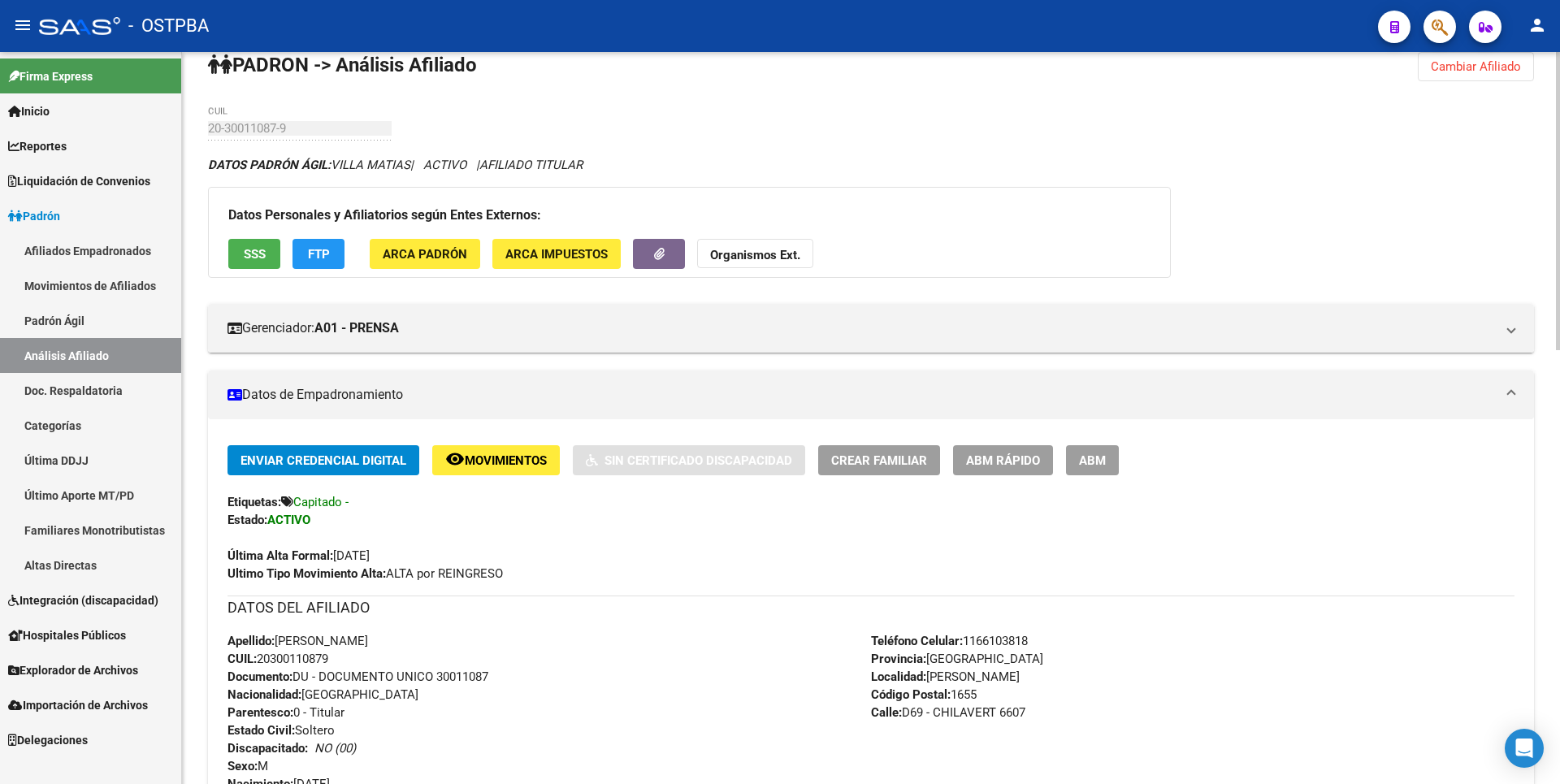
scroll to position [0, 0]
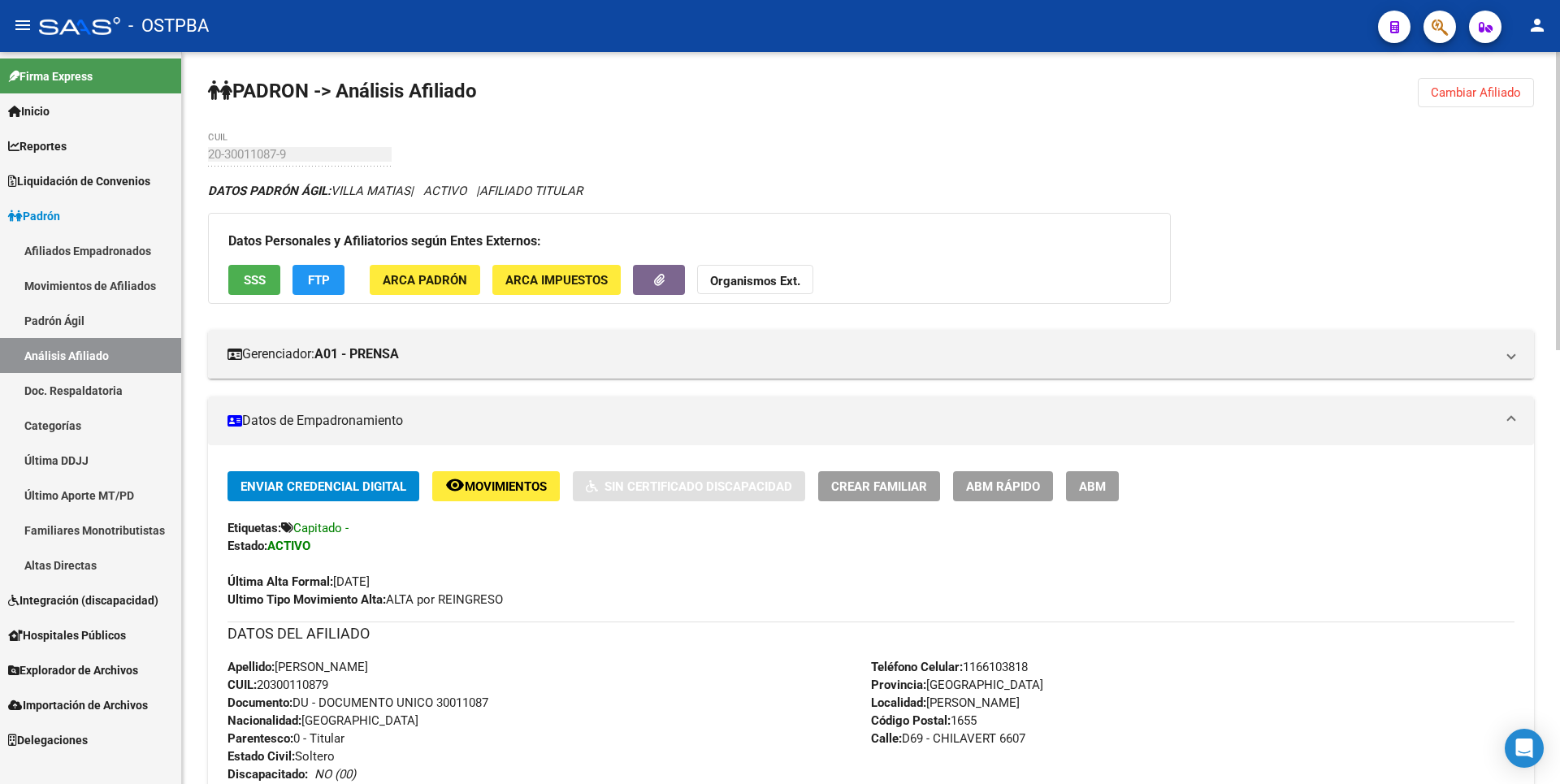
click at [354, 484] on span "Enviar Credencial Digital" at bounding box center [323, 486] width 166 height 15
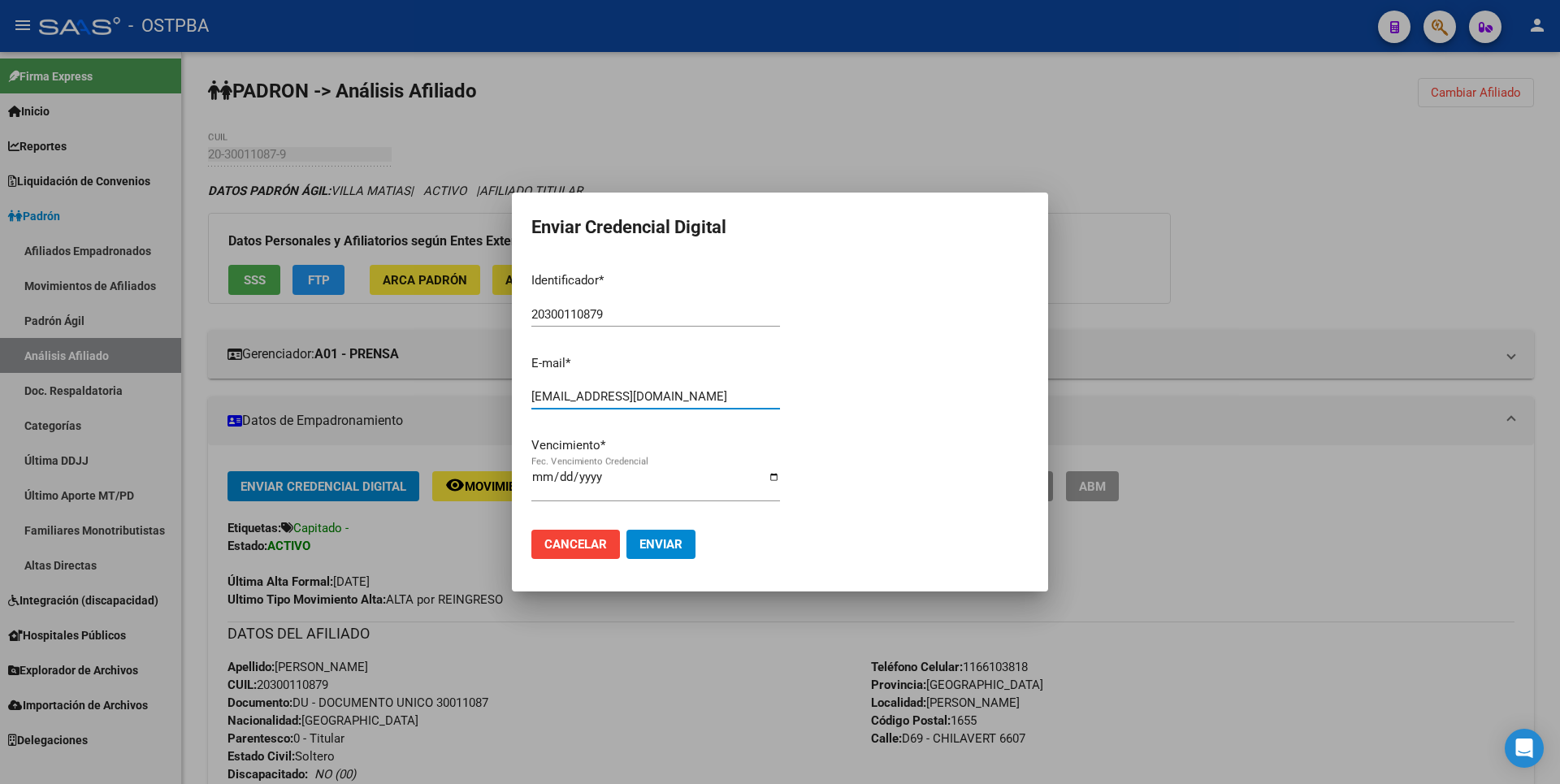
drag, startPoint x: 538, startPoint y: 392, endPoint x: 182, endPoint y: 380, distance: 356.2
click at [182, 380] on div "Enviar Credencial Digital Identificador * 20300110879 Ingresar identificador E-…" at bounding box center [780, 392] width 1560 height 784
click at [1148, 319] on div at bounding box center [780, 392] width 1560 height 784
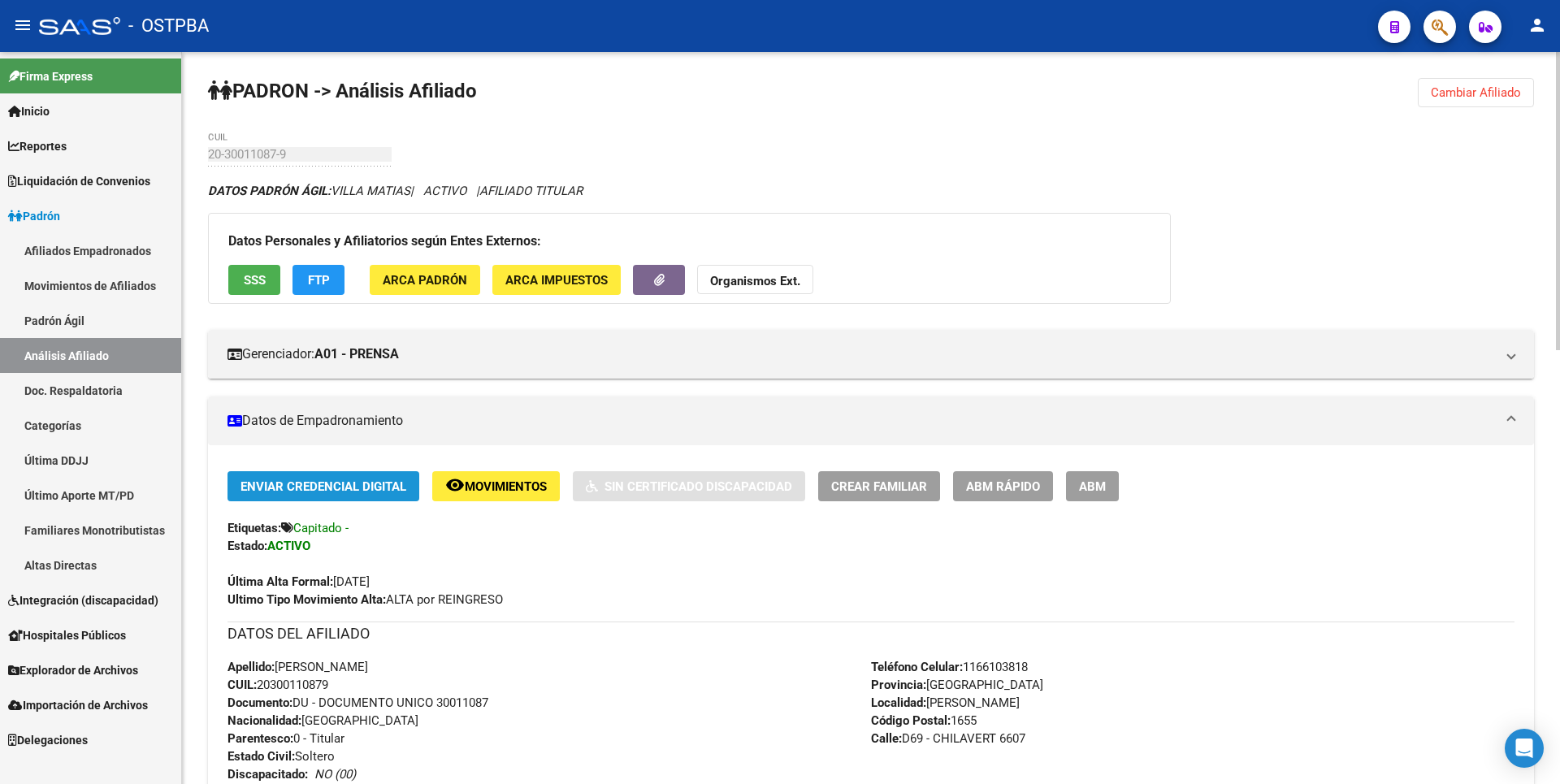
click at [374, 490] on span "Enviar Credencial Digital" at bounding box center [323, 486] width 166 height 15
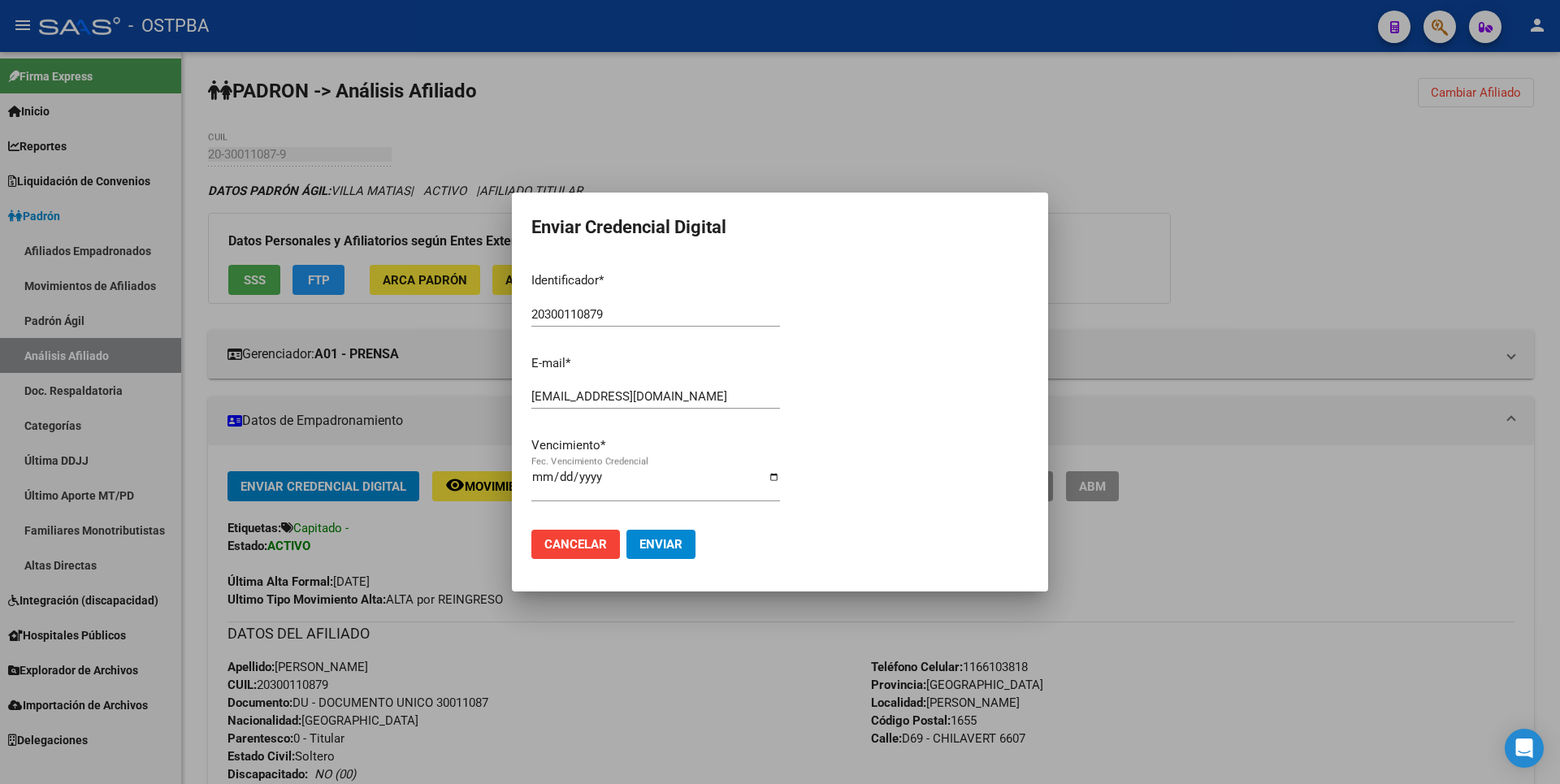
click at [1213, 287] on div at bounding box center [780, 392] width 1560 height 784
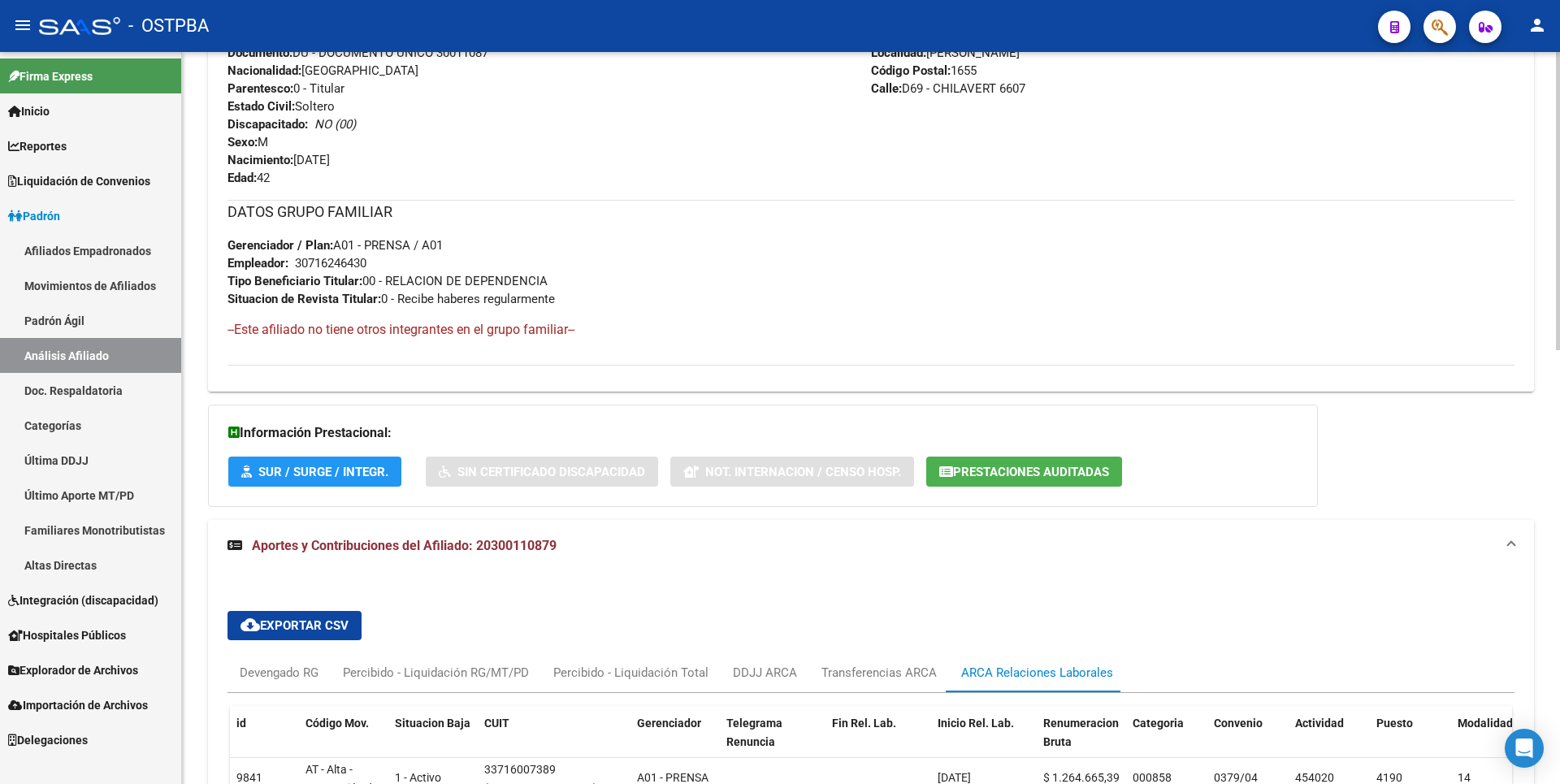
scroll to position [975, 0]
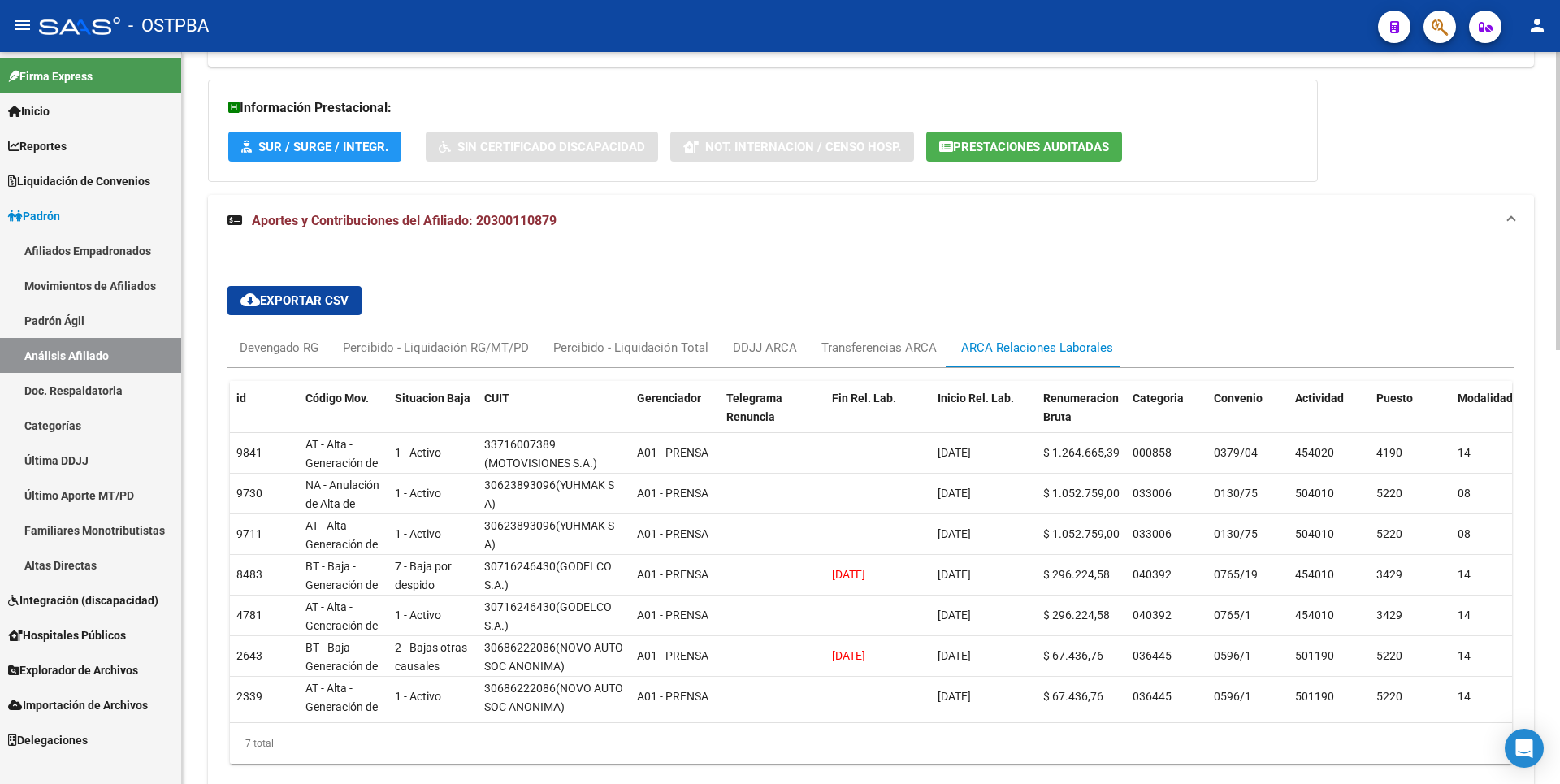
click at [1022, 152] on span "Prestaciones Auditadas" at bounding box center [1030, 147] width 156 height 15
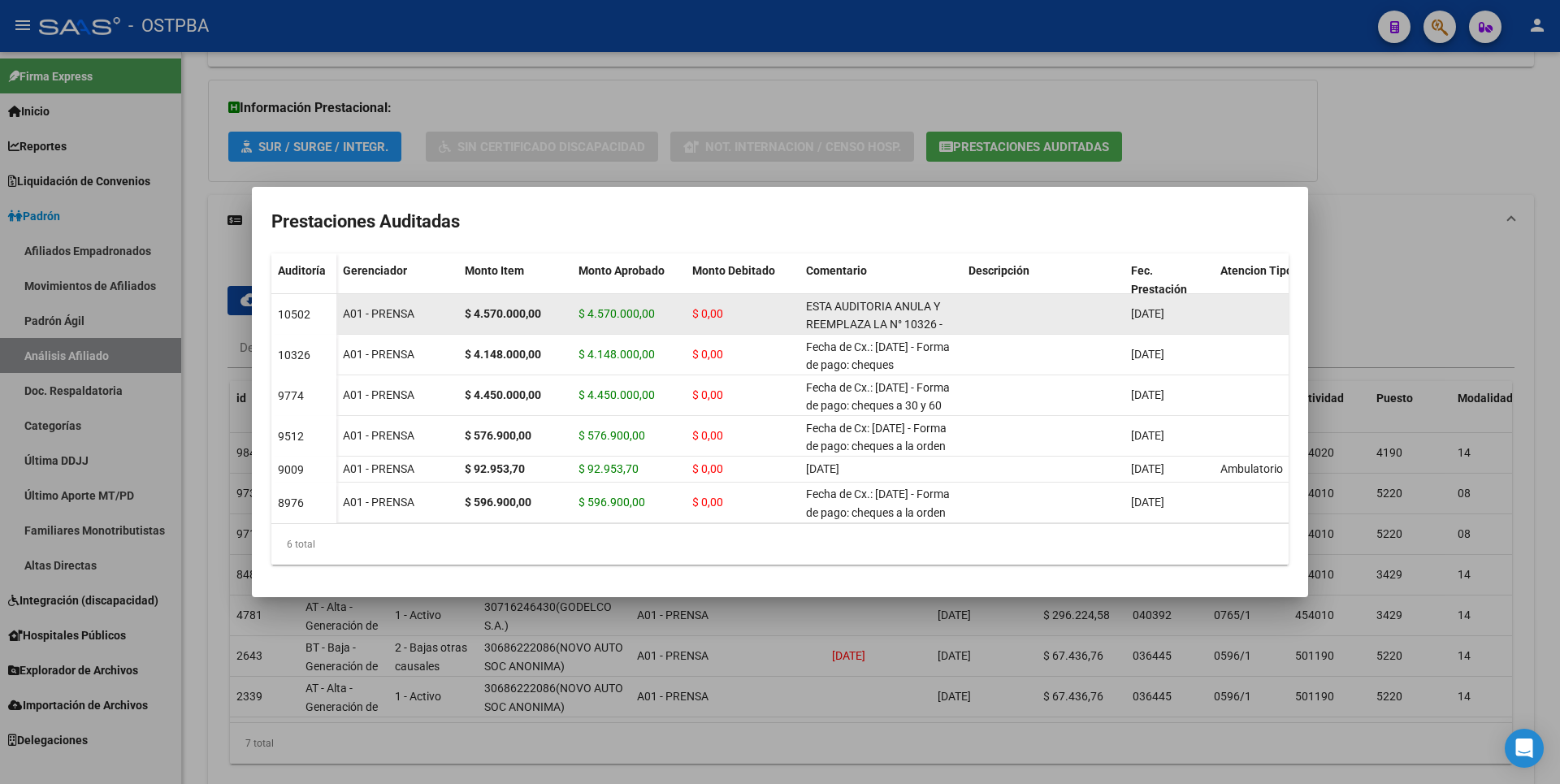
drag, startPoint x: 579, startPoint y: 298, endPoint x: 686, endPoint y: 301, distance: 107.0
click at [686, 301] on div "A01 - PRENSA $ 4.570.000,00 $ 4.570.000,00 $ 0,00 ESTA AUDITORIA ANULA Y REEMPL…" at bounding box center [969, 314] width 1267 height 41
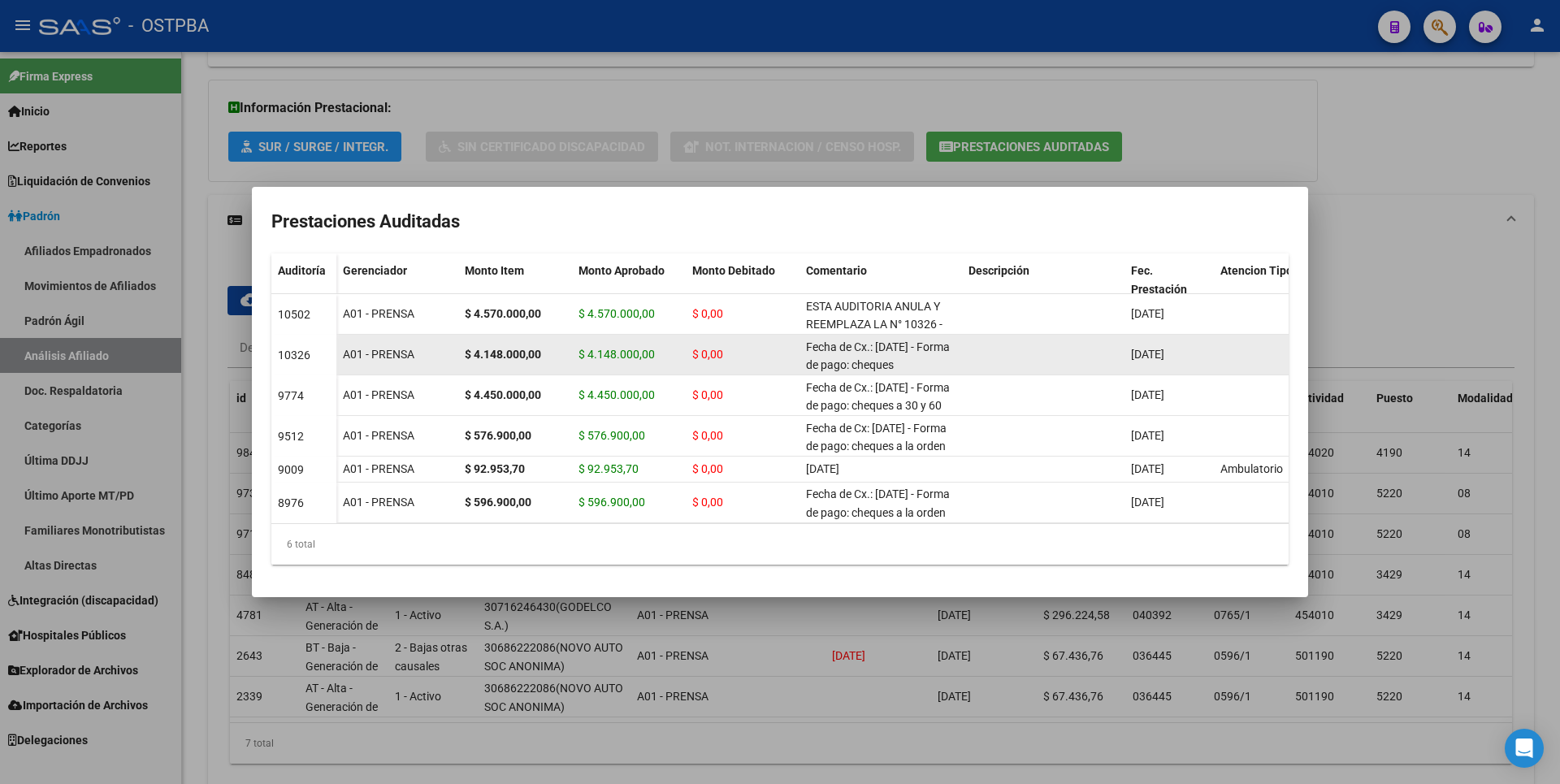
drag, startPoint x: 686, startPoint y: 301, endPoint x: 672, endPoint y: 350, distance: 51.0
click at [672, 350] on datatable-body-cell "$ 4.148.000,00" at bounding box center [628, 354] width 113 height 40
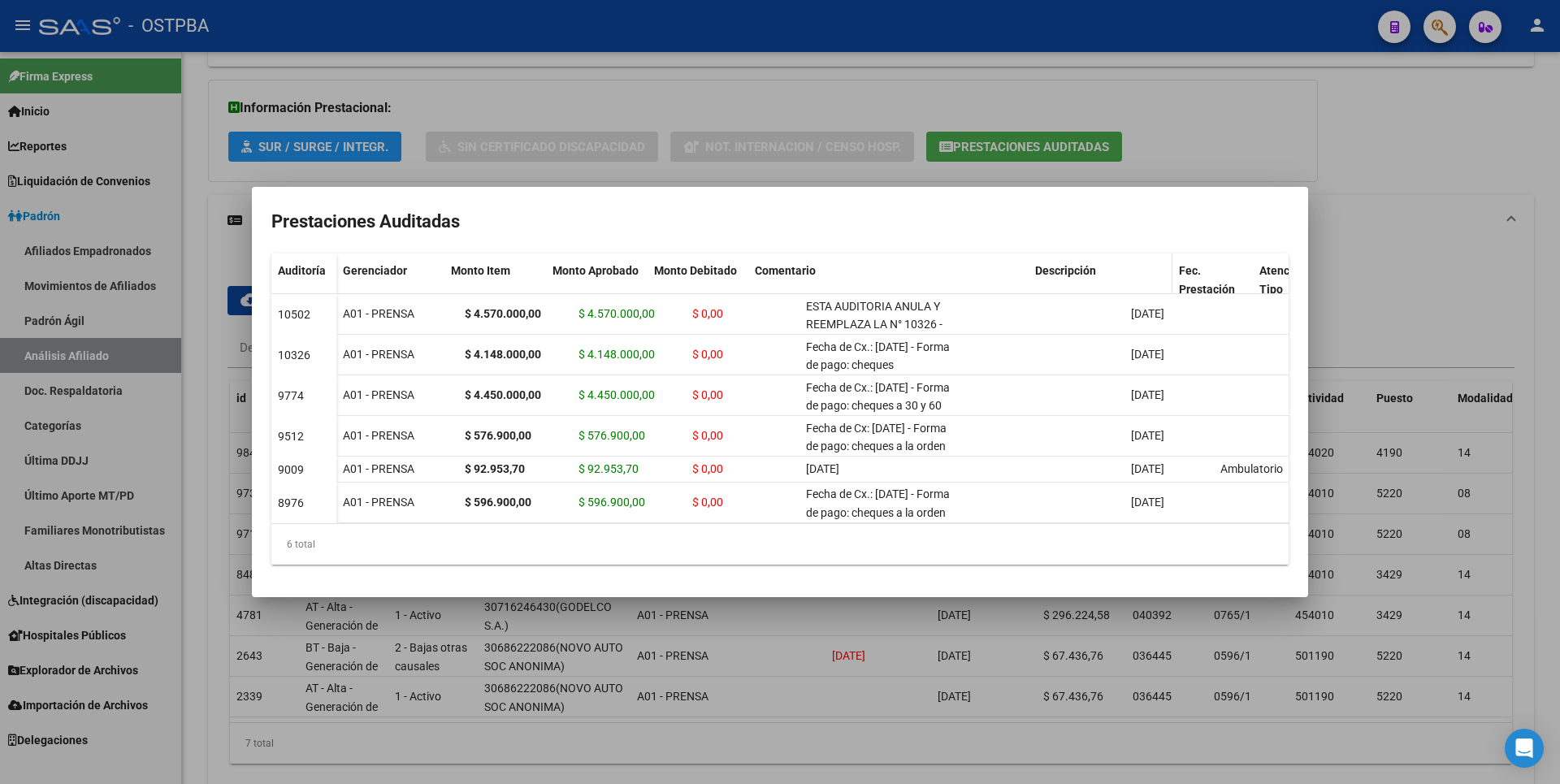
drag, startPoint x: 958, startPoint y: 271, endPoint x: 1115, endPoint y: 272, distance: 157.0
click at [1115, 272] on div "Gerenciador Monto Item Monto Aprobado Monto Debitado Comentario Descripción Fec…" at bounding box center [969, 287] width 1267 height 68
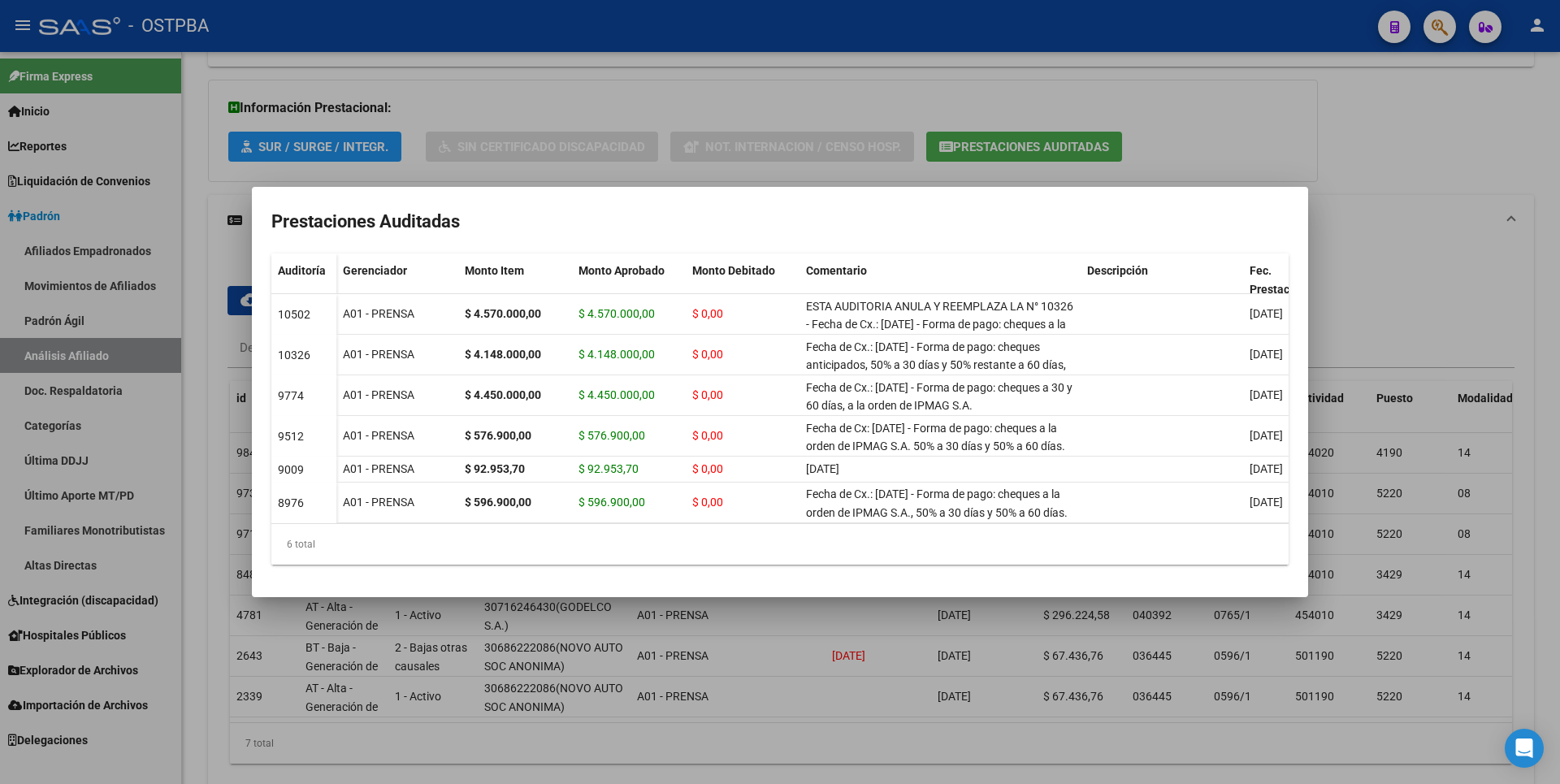
click at [1443, 120] on div at bounding box center [780, 392] width 1560 height 784
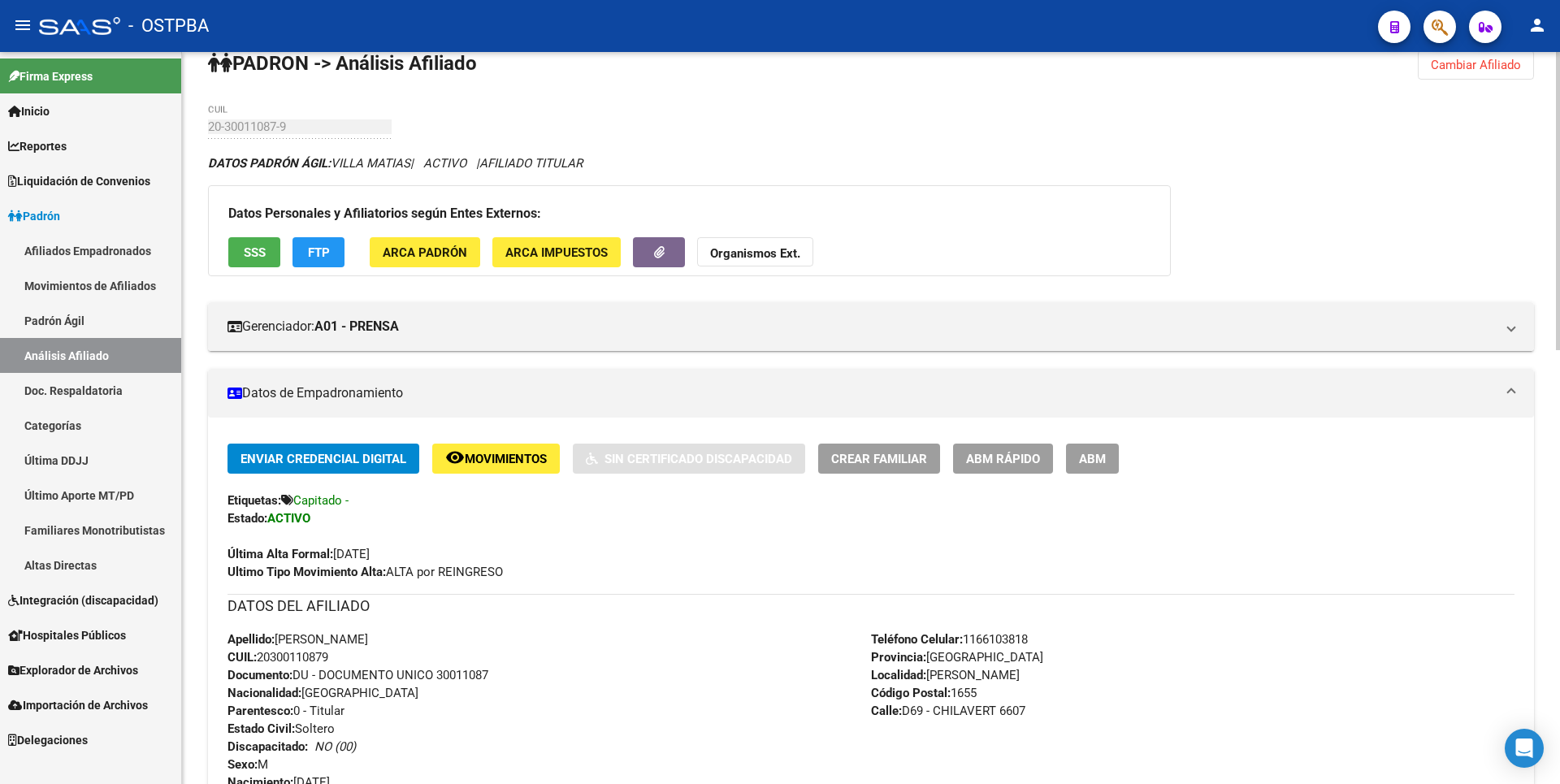
scroll to position [0, 0]
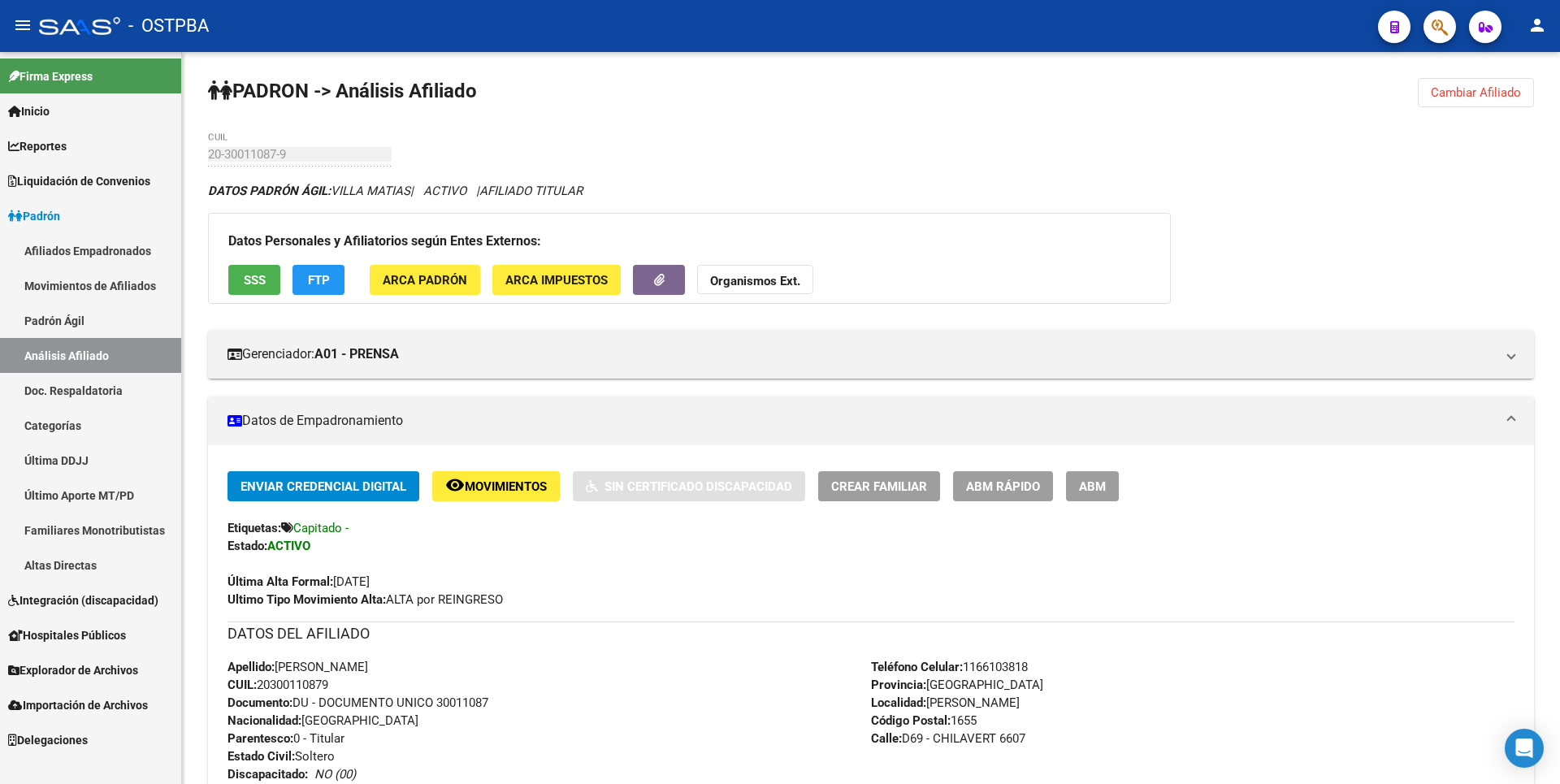
click at [155, 672] on link "Explorador de Archivos" at bounding box center [90, 670] width 182 height 35
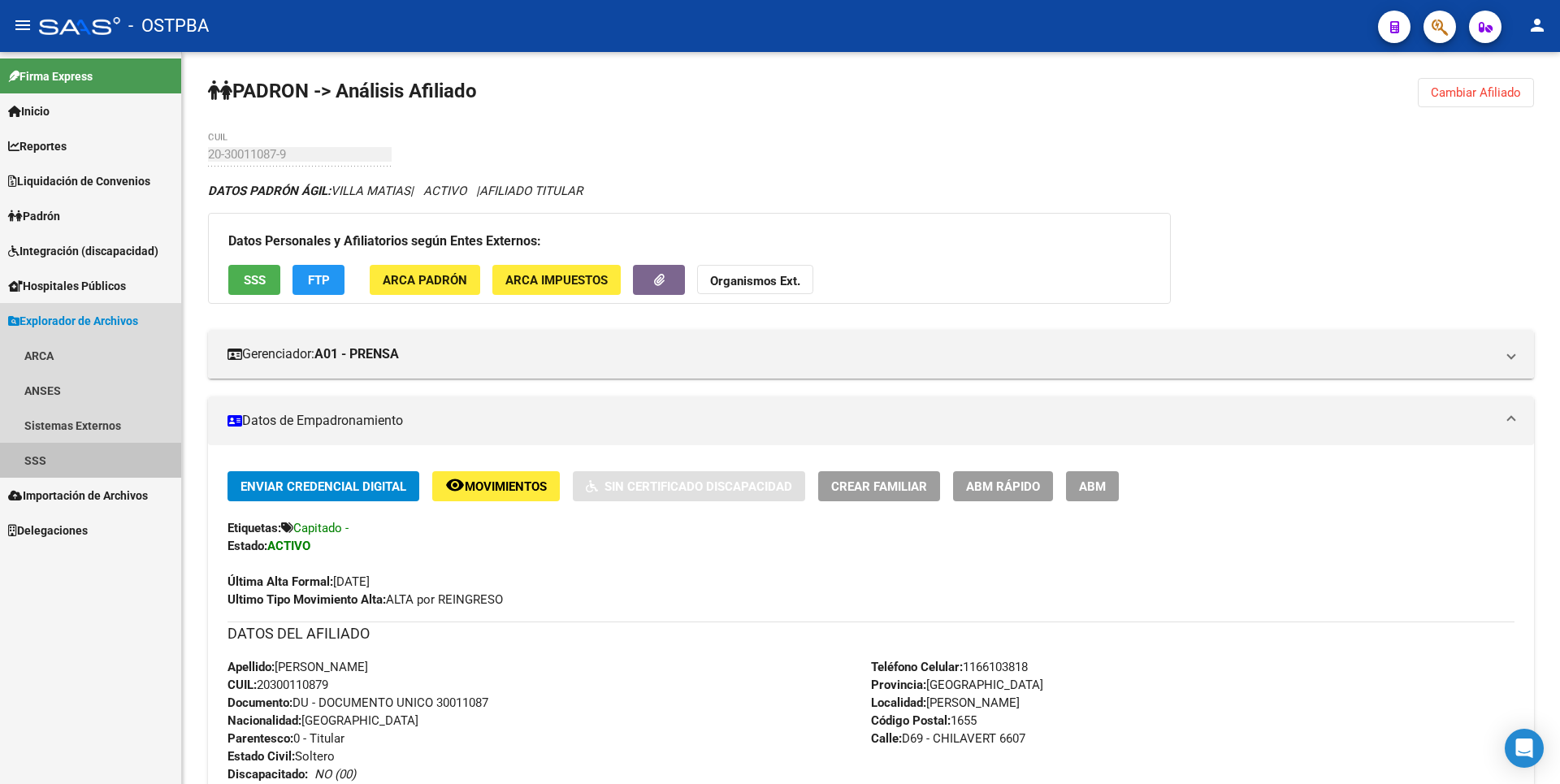
click at [31, 452] on link "SSS" at bounding box center [90, 460] width 182 height 35
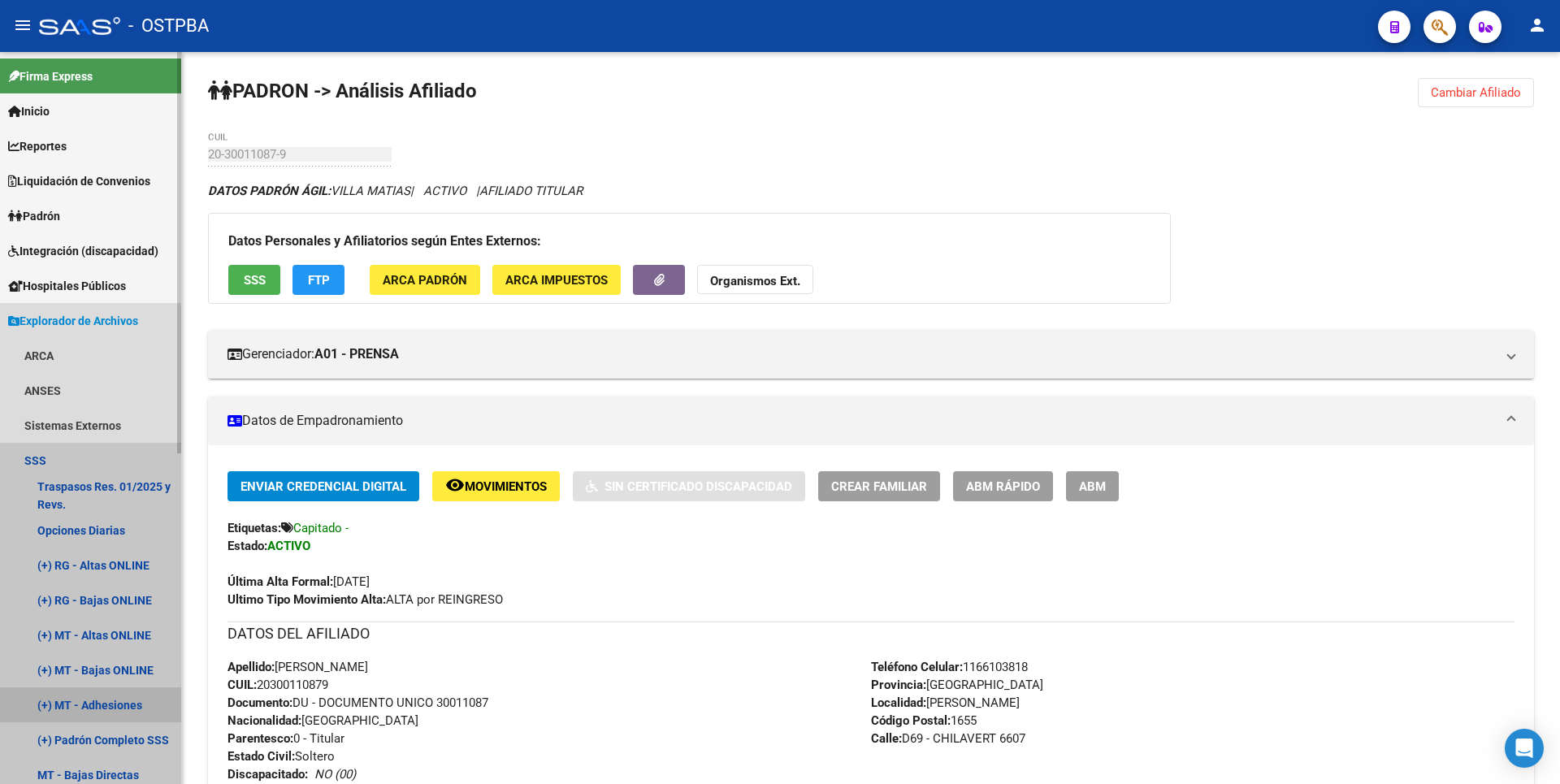
click at [103, 693] on link "(+) MT - Adhesiones" at bounding box center [90, 705] width 182 height 35
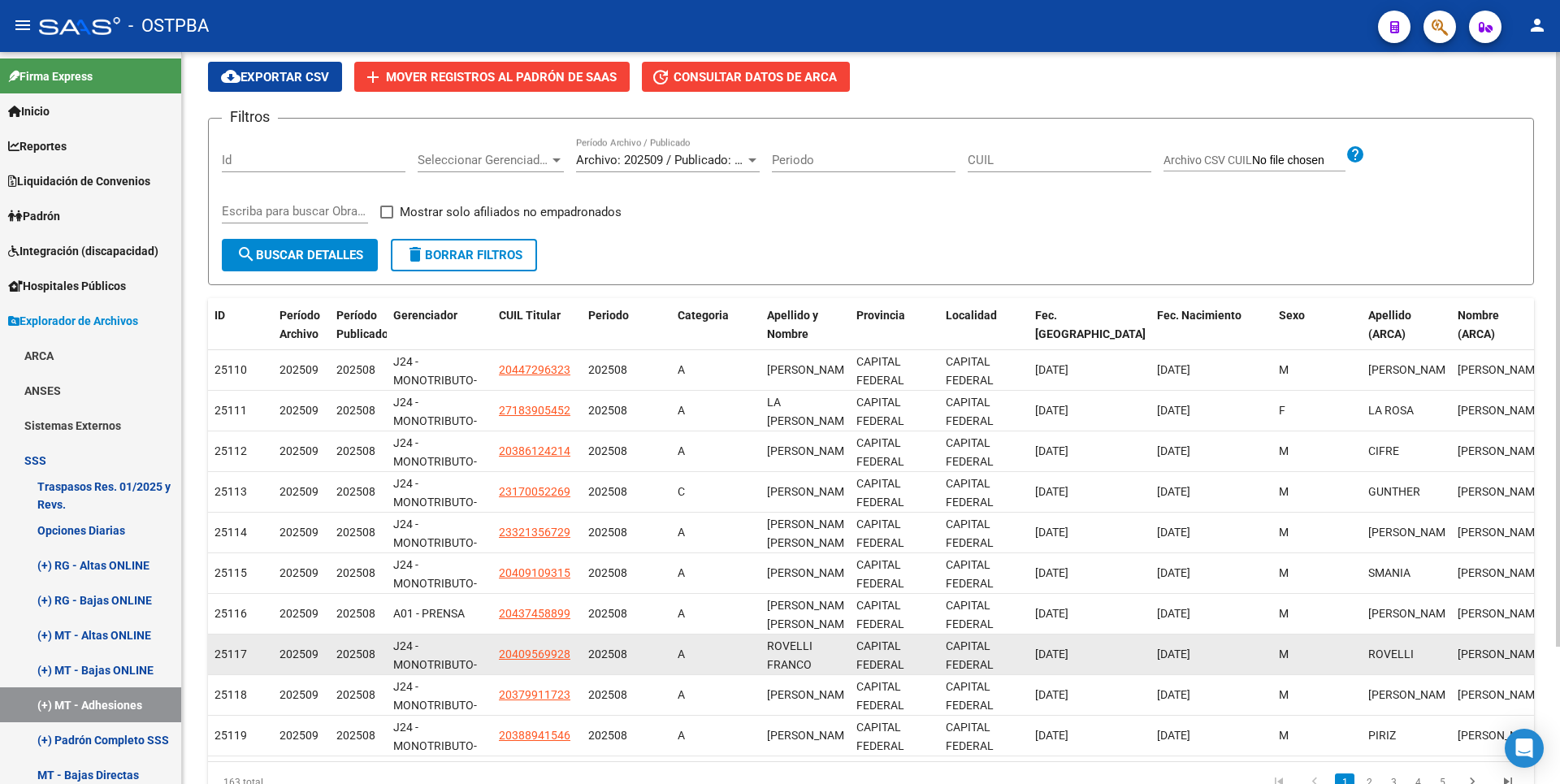
scroll to position [169, 0]
